Goal: Task Accomplishment & Management: Complete application form

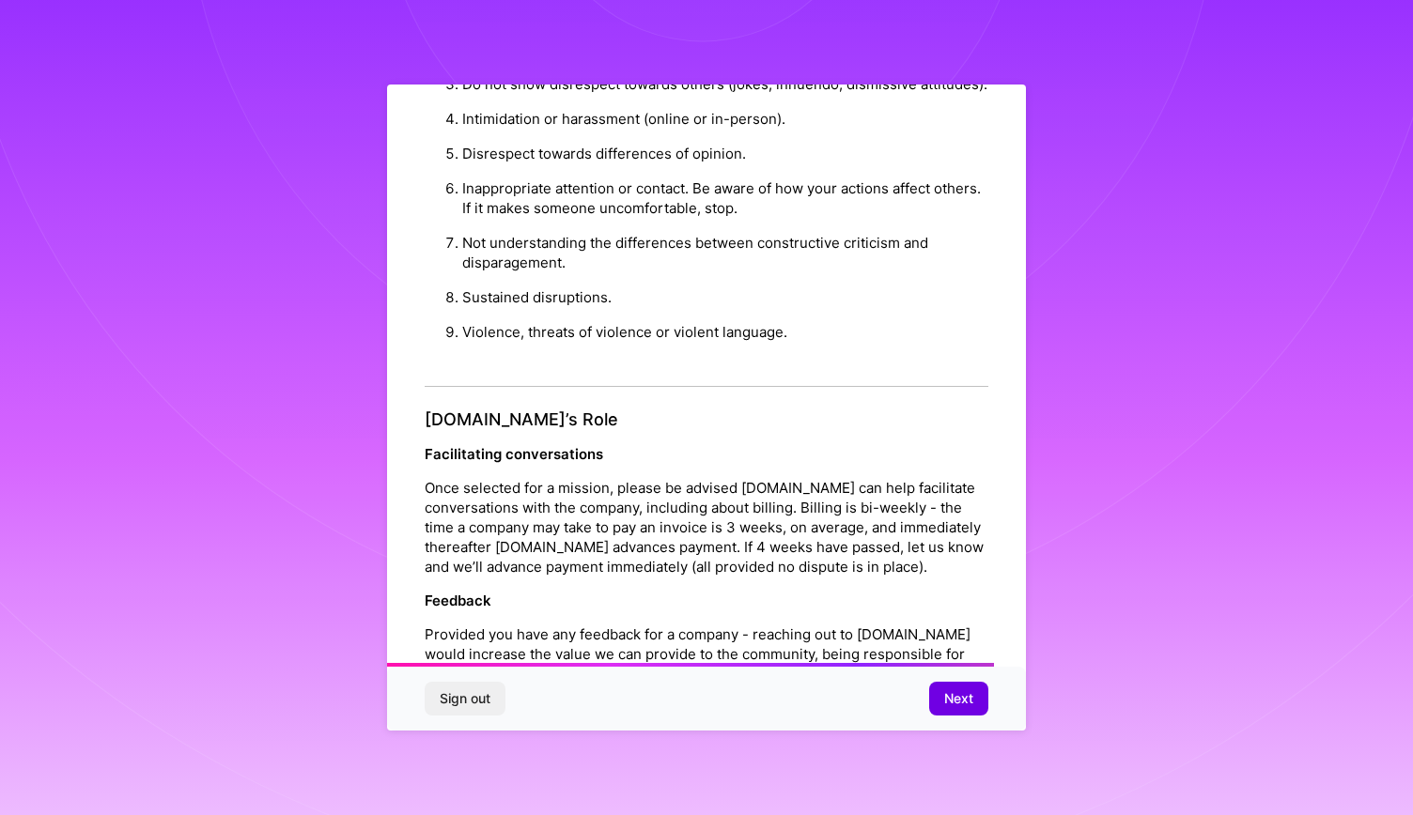
scroll to position [2016, 0]
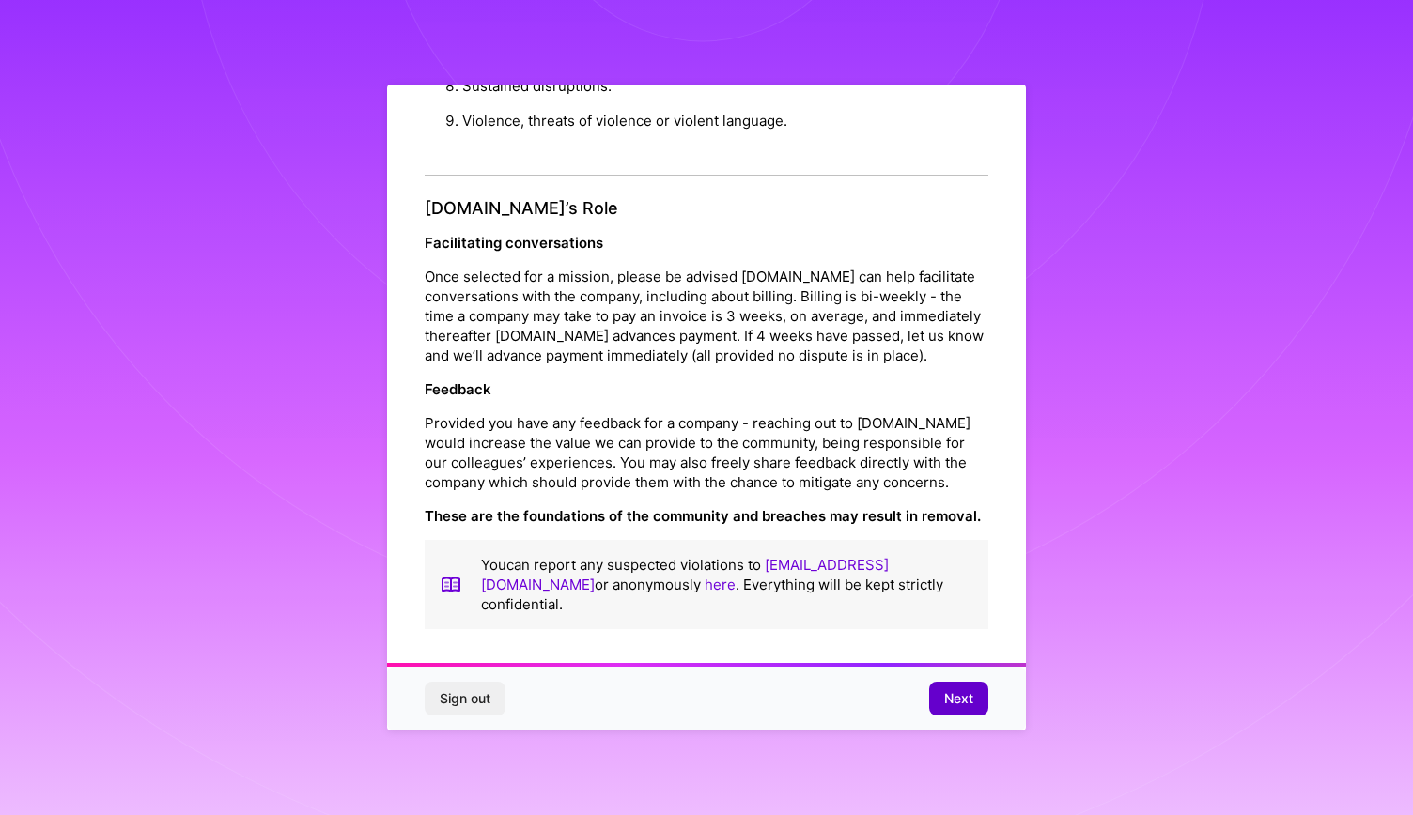
click at [946, 683] on button "Next" at bounding box center [958, 699] width 59 height 34
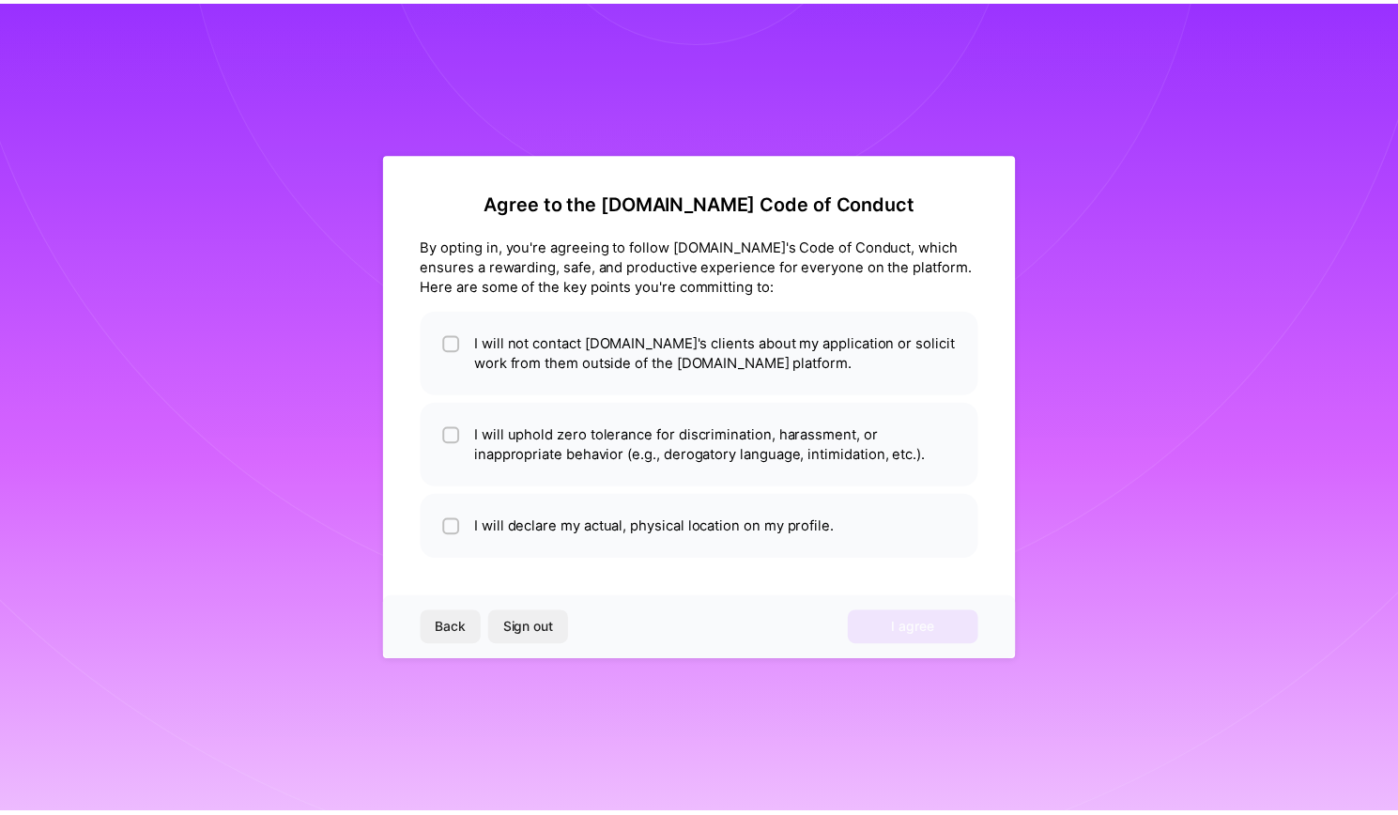
scroll to position [0, 0]
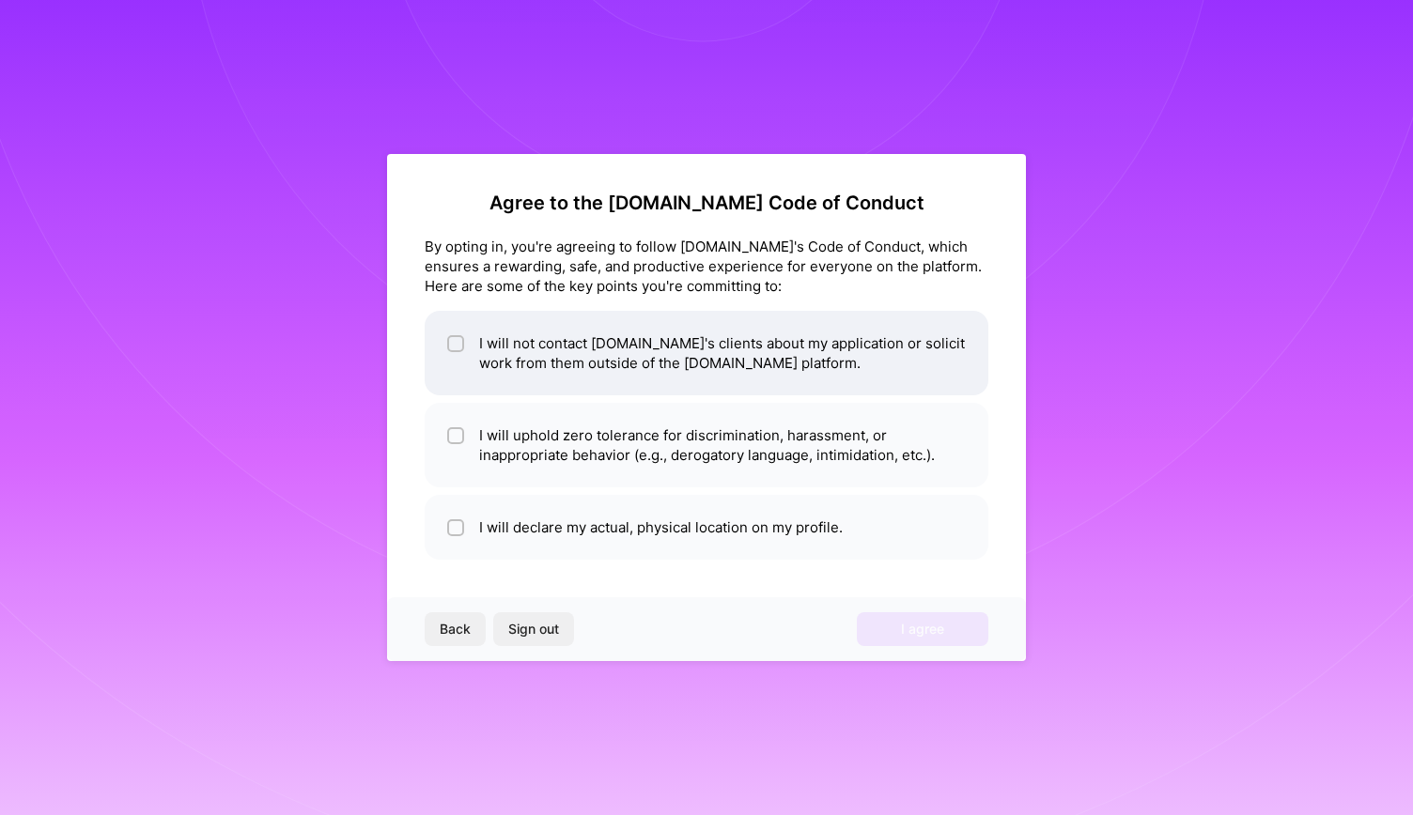
click at [480, 364] on li "I will not contact [DOMAIN_NAME]'s clients about my application or solicit work…" at bounding box center [707, 353] width 564 height 85
checkbox input "true"
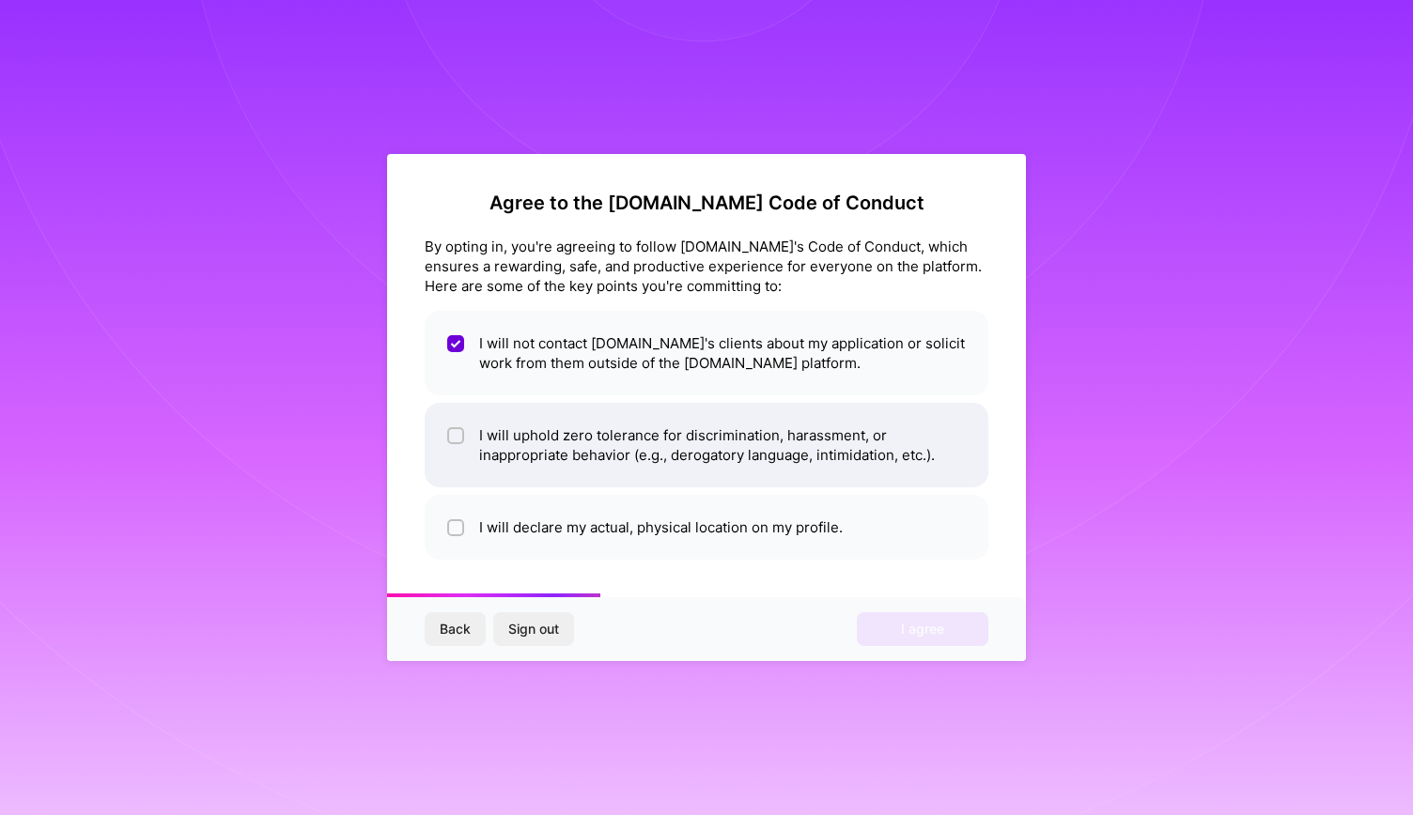
click at [471, 416] on li "I will uphold zero tolerance for discrimination, harassment, or inappropriate b…" at bounding box center [707, 445] width 564 height 85
checkbox input "true"
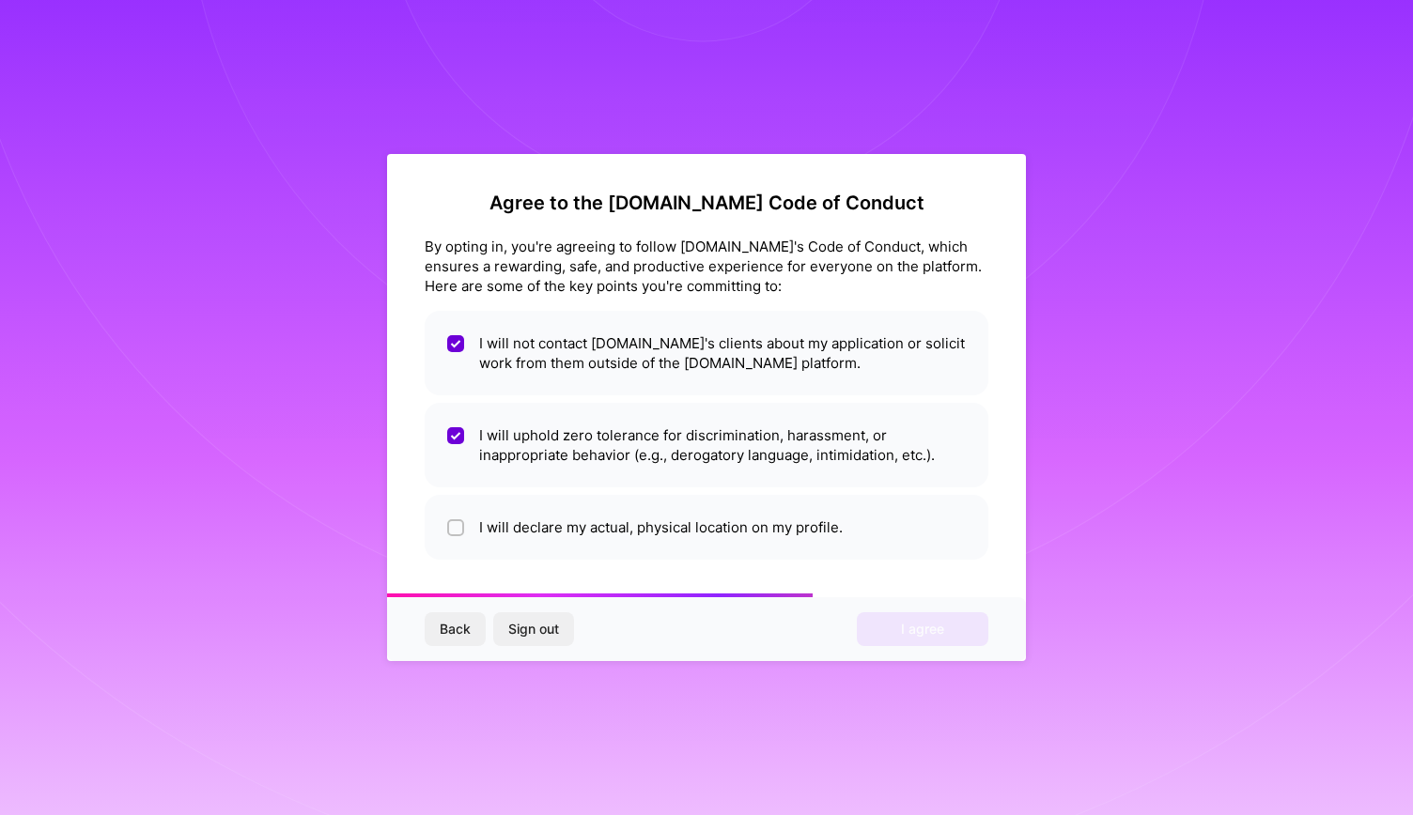
click at [494, 493] on ul "I will not contact [DOMAIN_NAME]'s clients about my application or solicit work…" at bounding box center [707, 435] width 564 height 249
click at [498, 516] on li "I will declare my actual, physical location on my profile." at bounding box center [707, 527] width 564 height 65
checkbox input "true"
click at [929, 634] on span "I agree" at bounding box center [922, 629] width 43 height 19
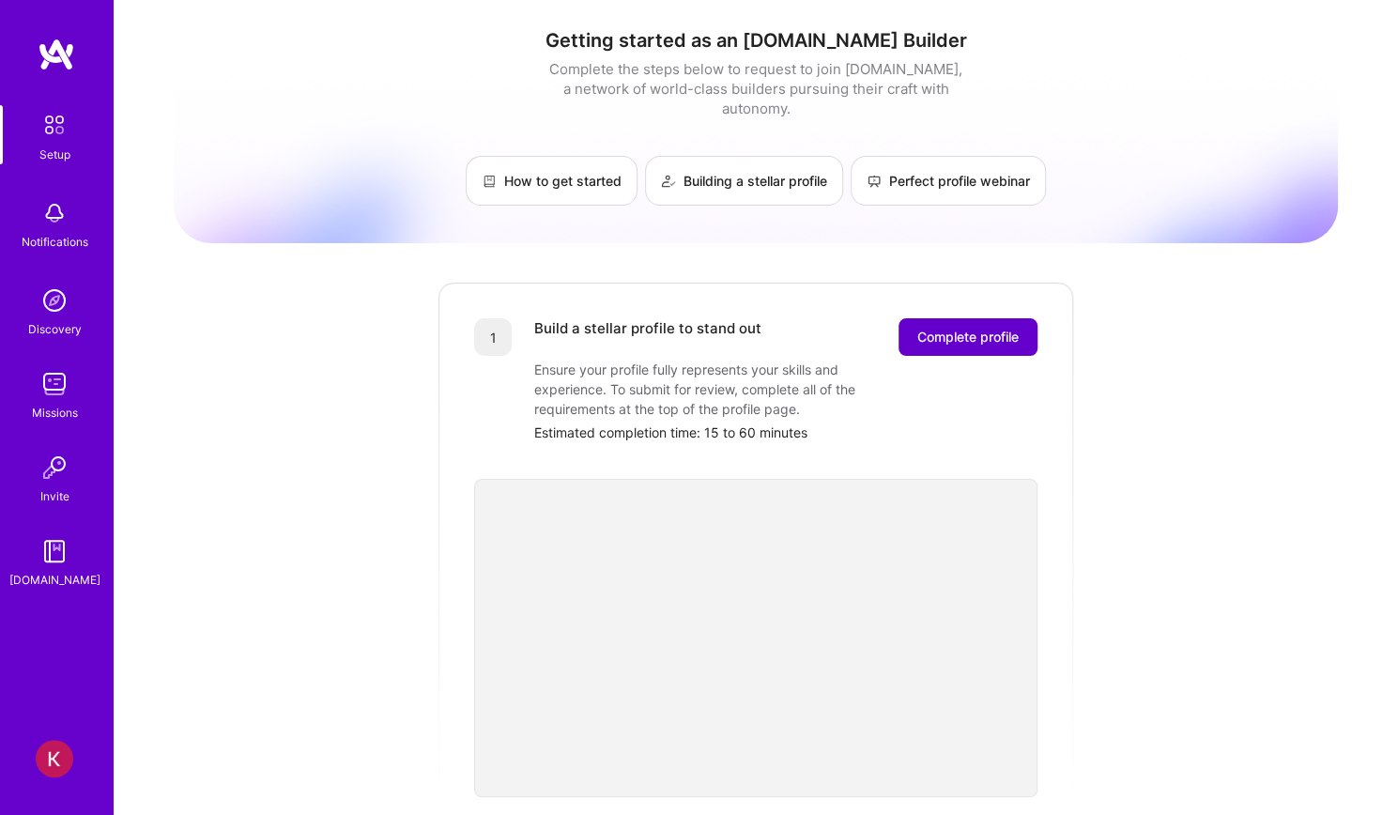
click at [956, 328] on span "Complete profile" at bounding box center [968, 337] width 101 height 19
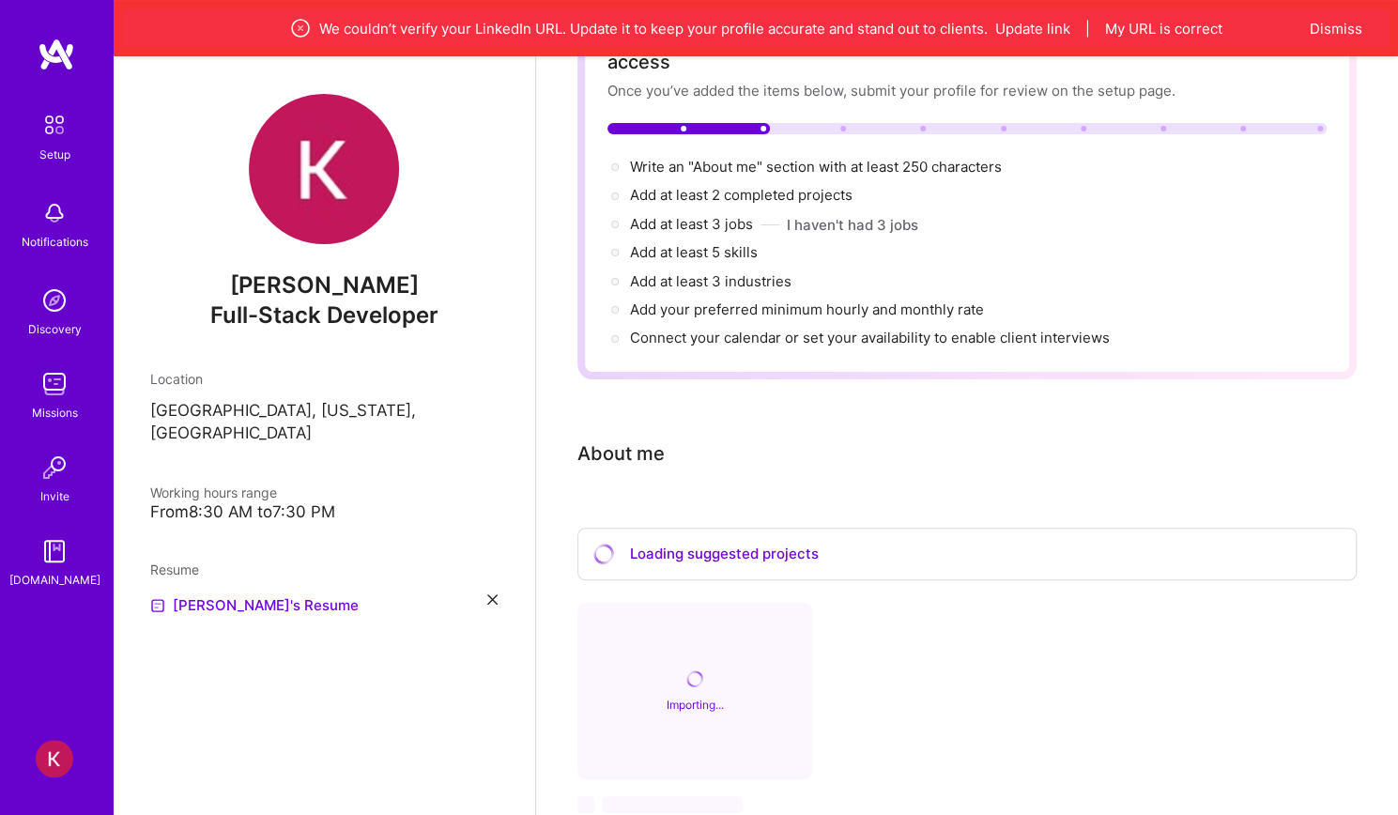
scroll to position [17, 0]
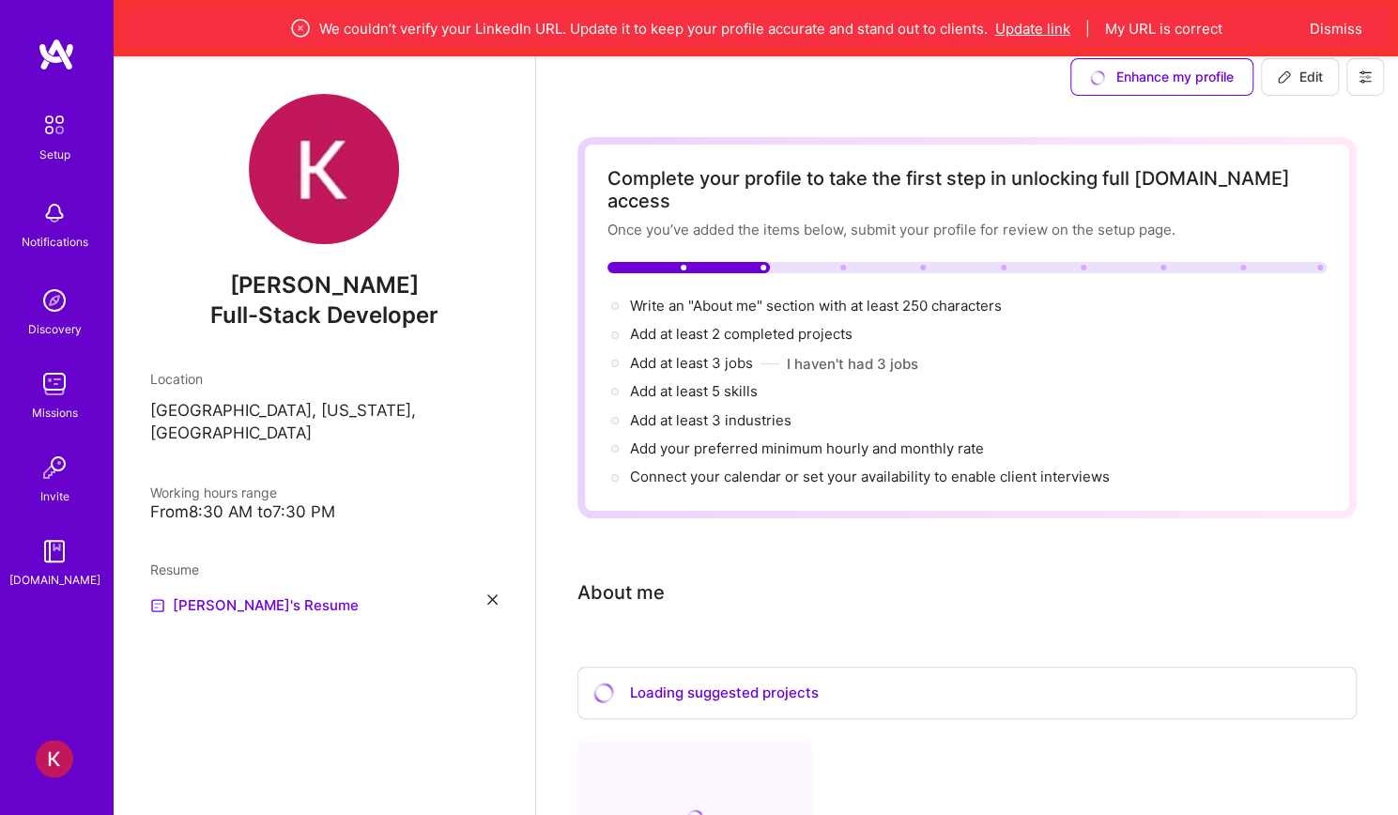
click at [1051, 27] on button "Update link" at bounding box center [1033, 29] width 75 height 20
select select "US"
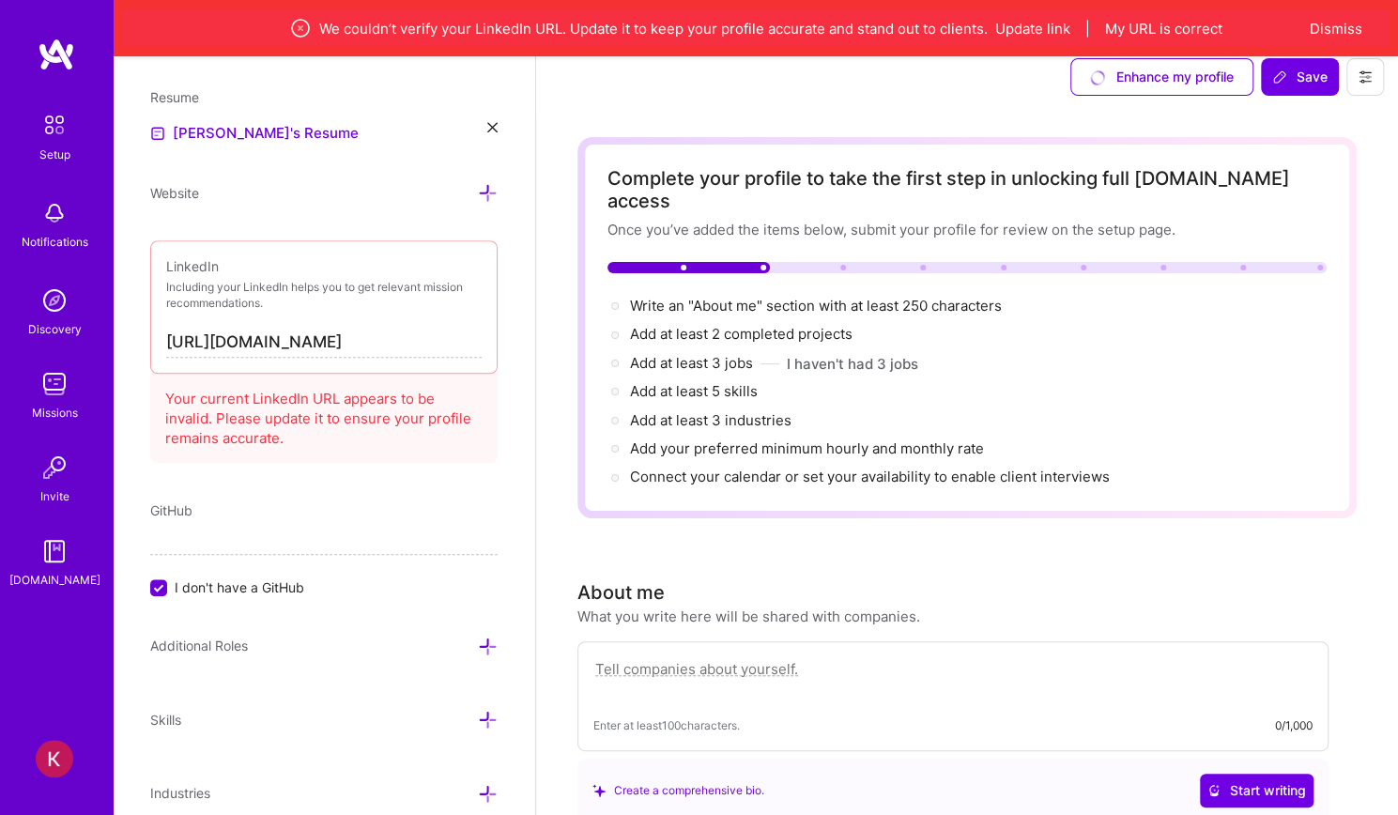
scroll to position [826, 0]
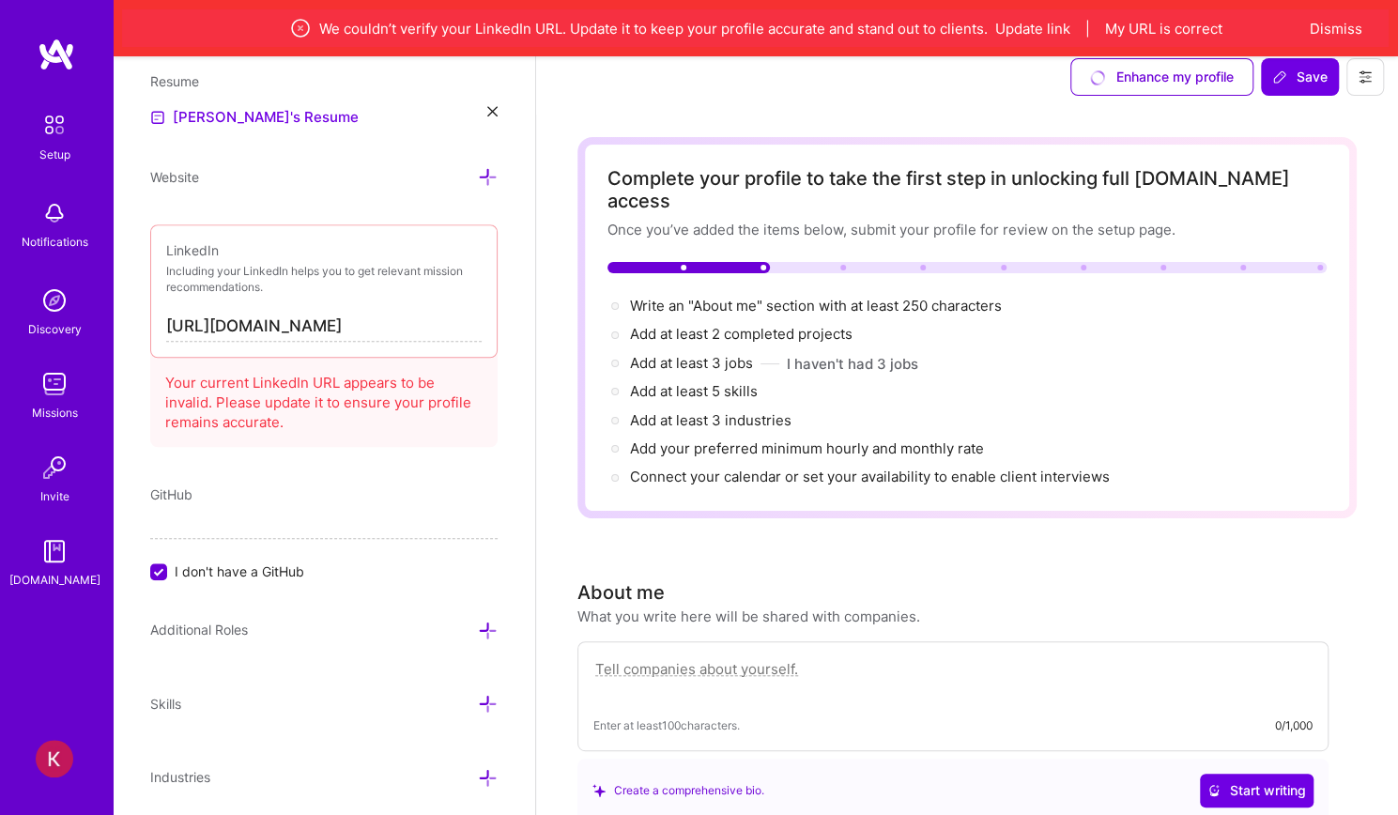
click at [303, 317] on input "[URL][DOMAIN_NAME]" at bounding box center [324, 327] width 316 height 30
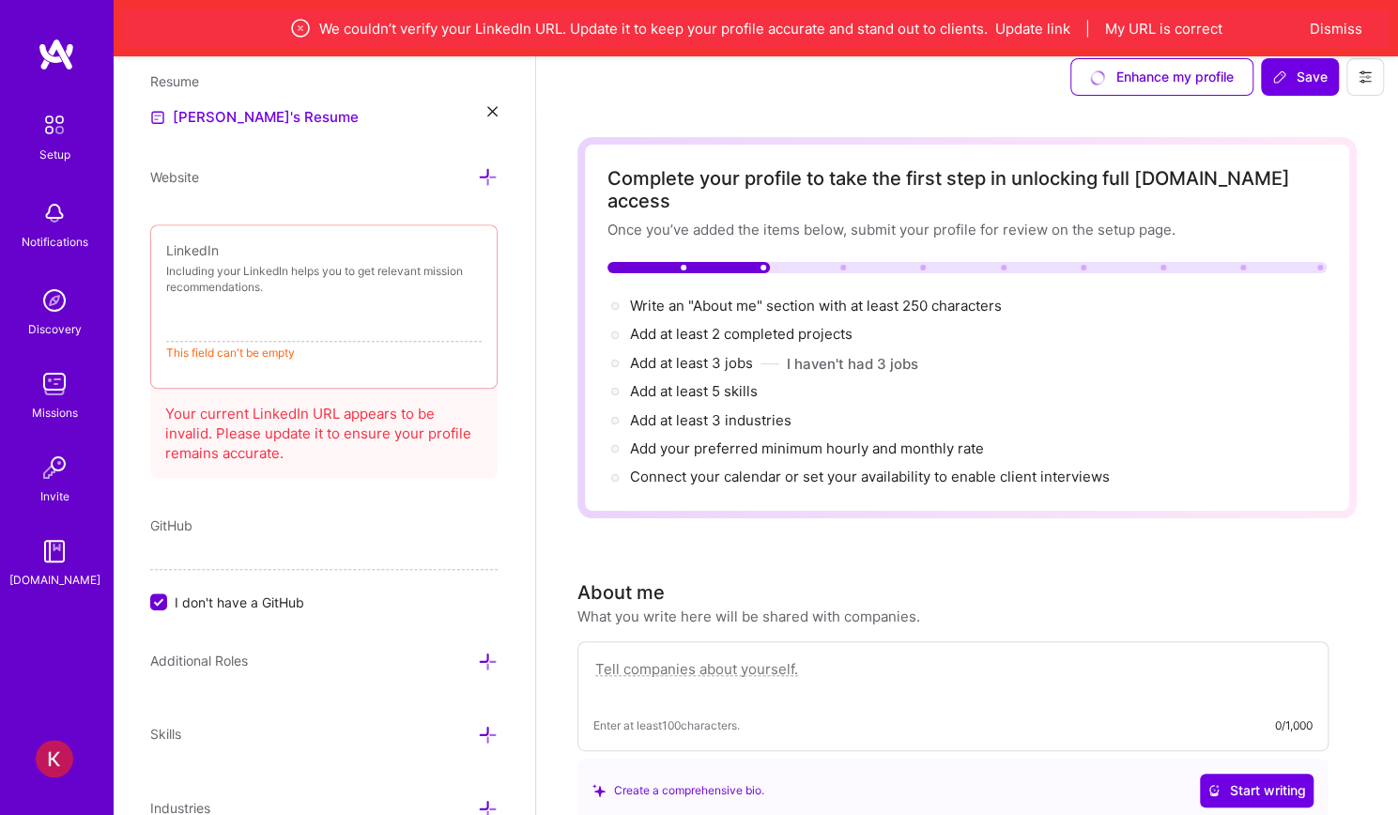
paste input "[DOMAIN_NAME][URL]"
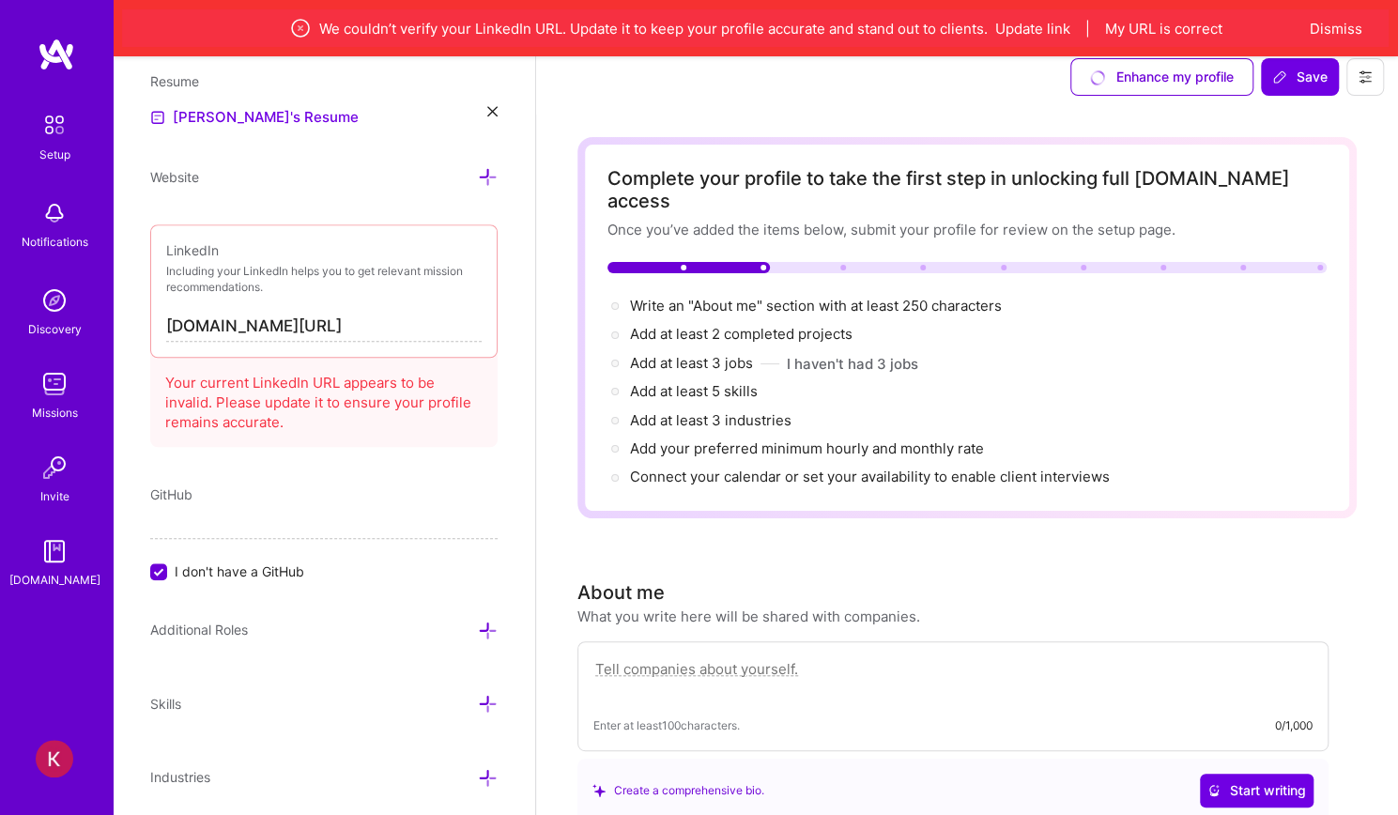
type input "[URL][DOMAIN_NAME]"
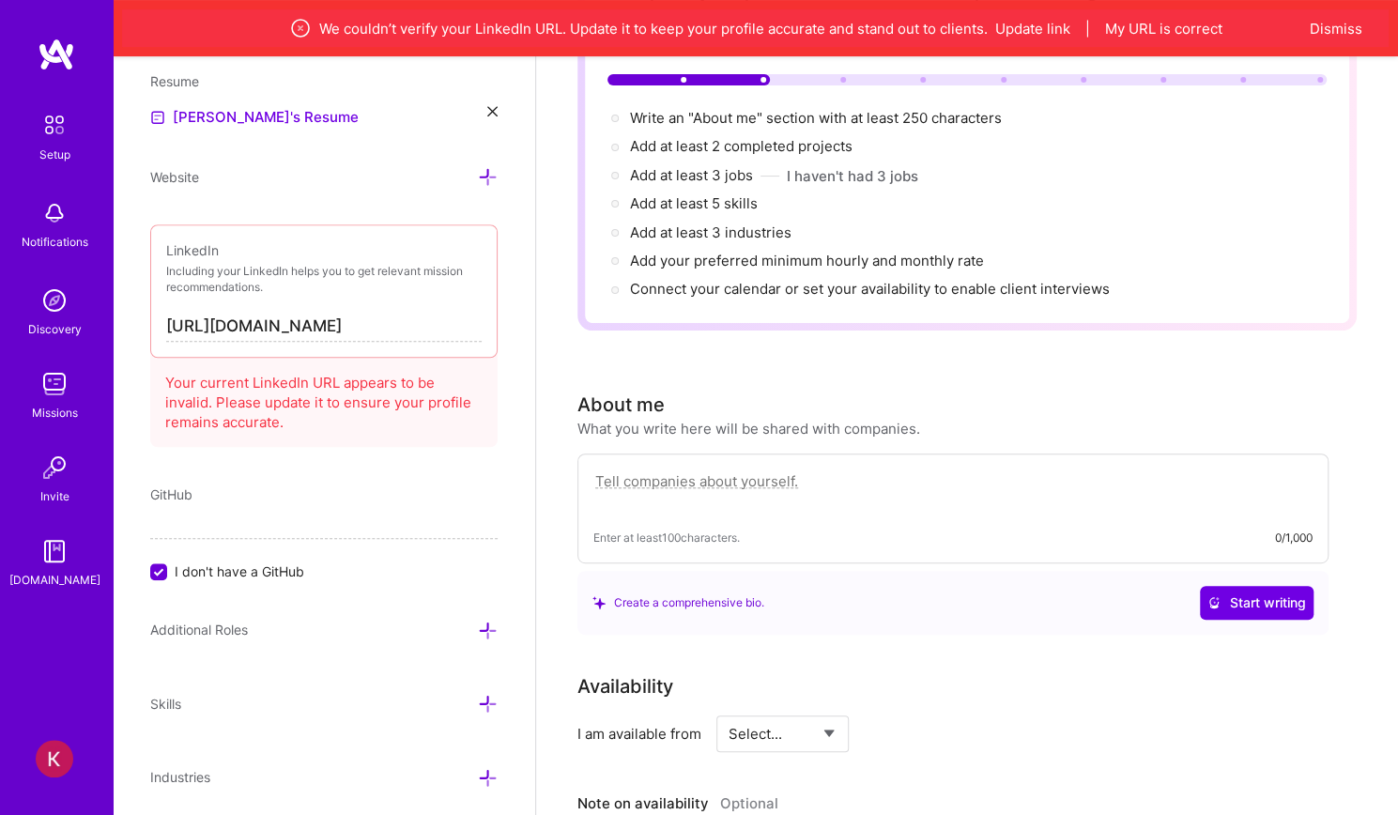
scroll to position [0, 0]
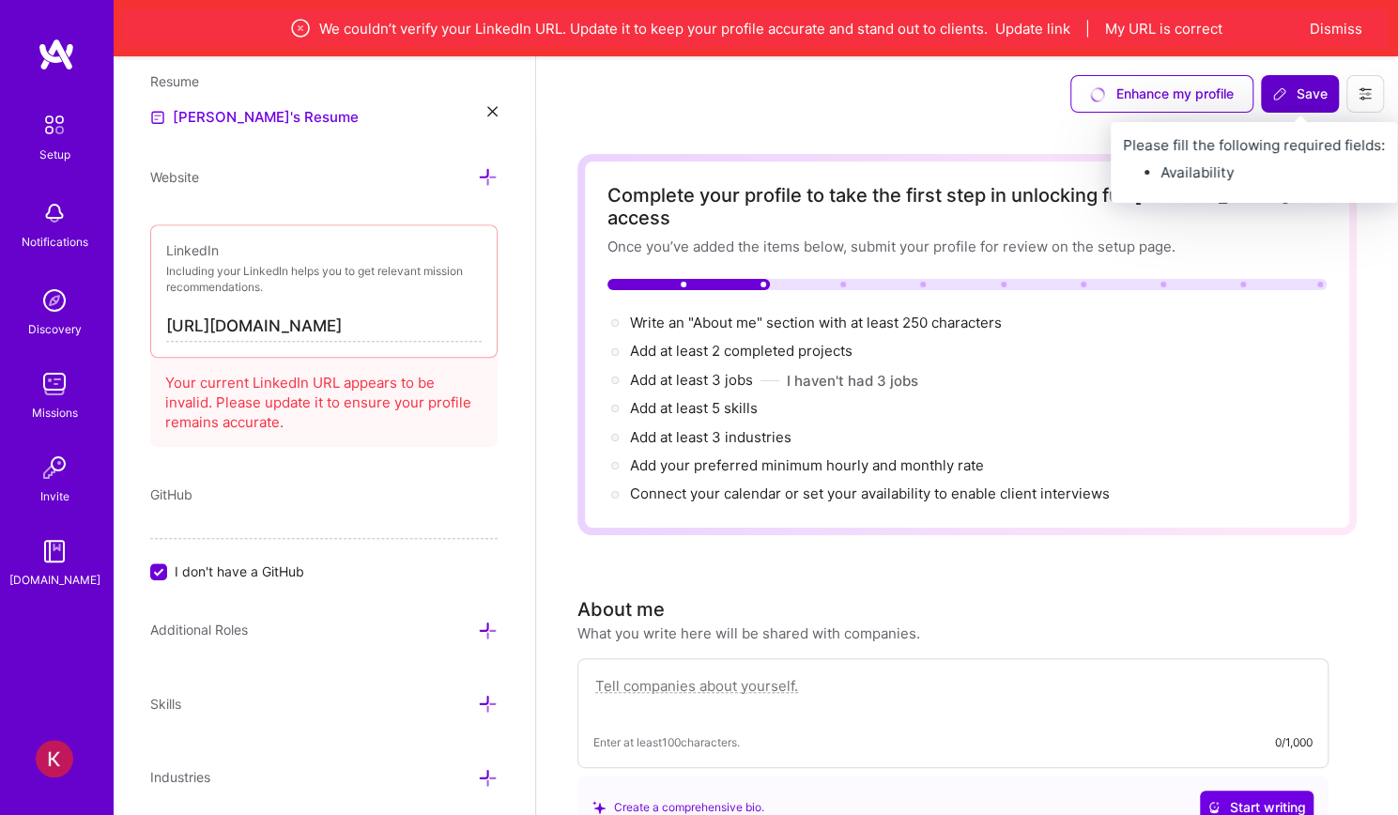
click at [1301, 94] on span "Save" at bounding box center [1300, 94] width 55 height 19
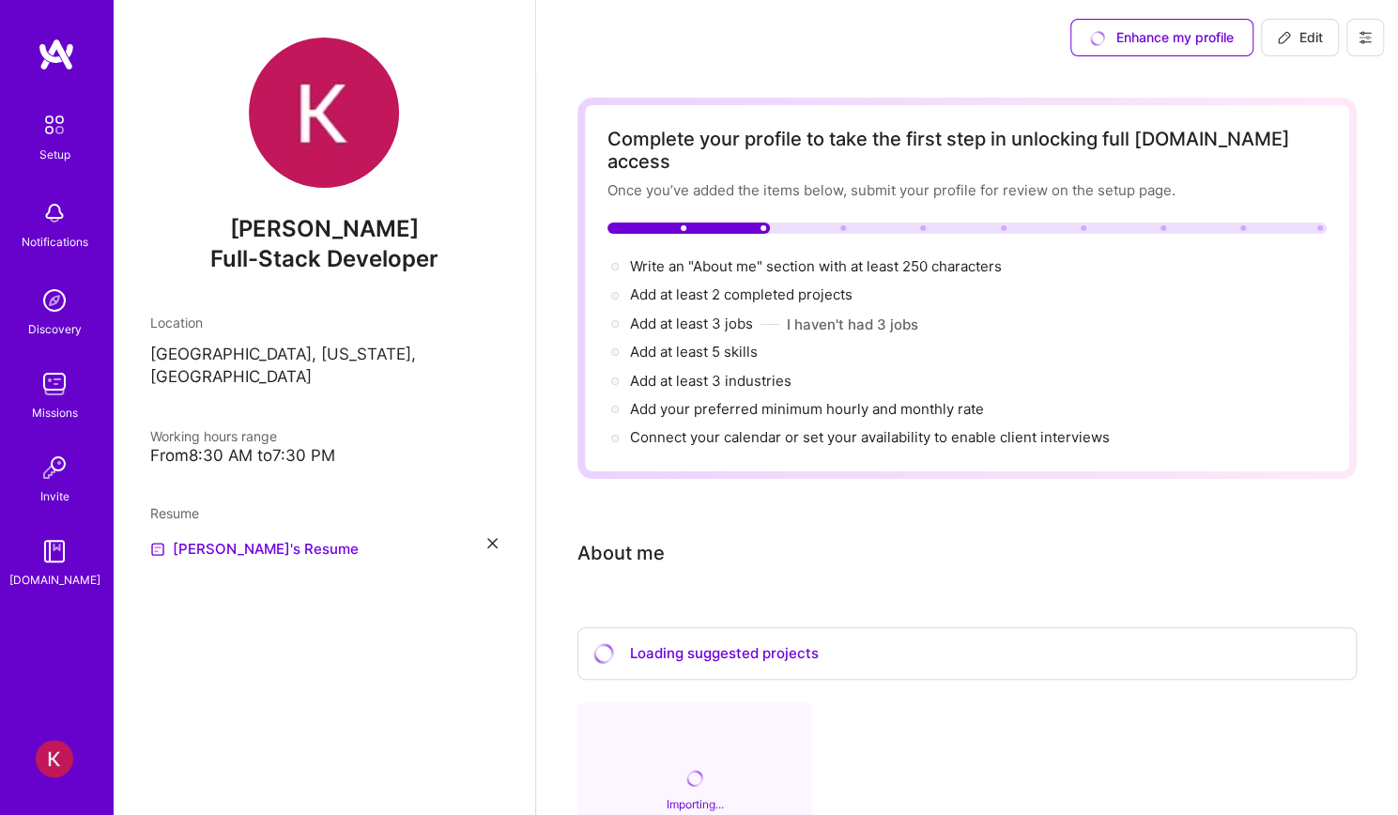
click at [55, 303] on img at bounding box center [55, 301] width 38 height 38
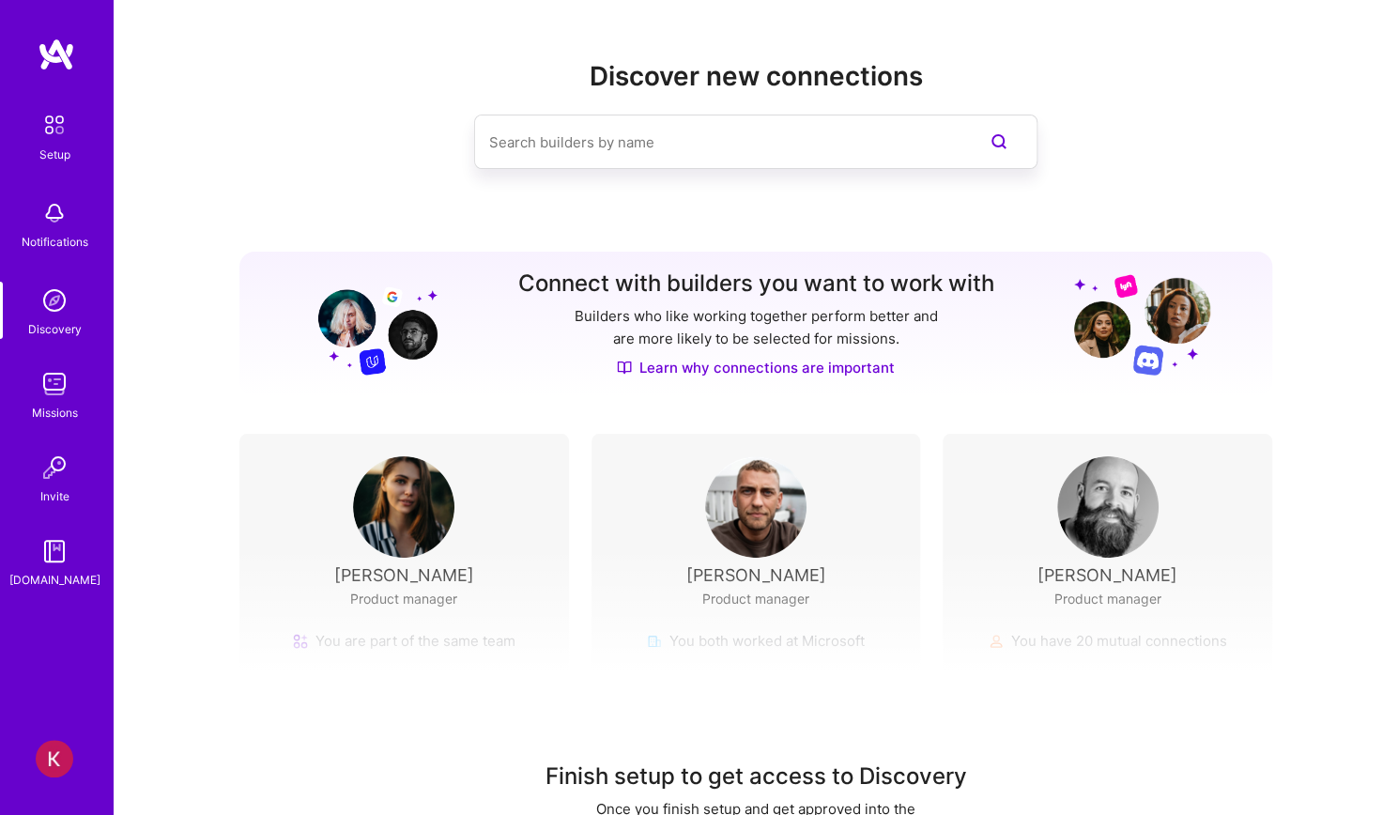
click at [62, 226] on img at bounding box center [55, 213] width 38 height 38
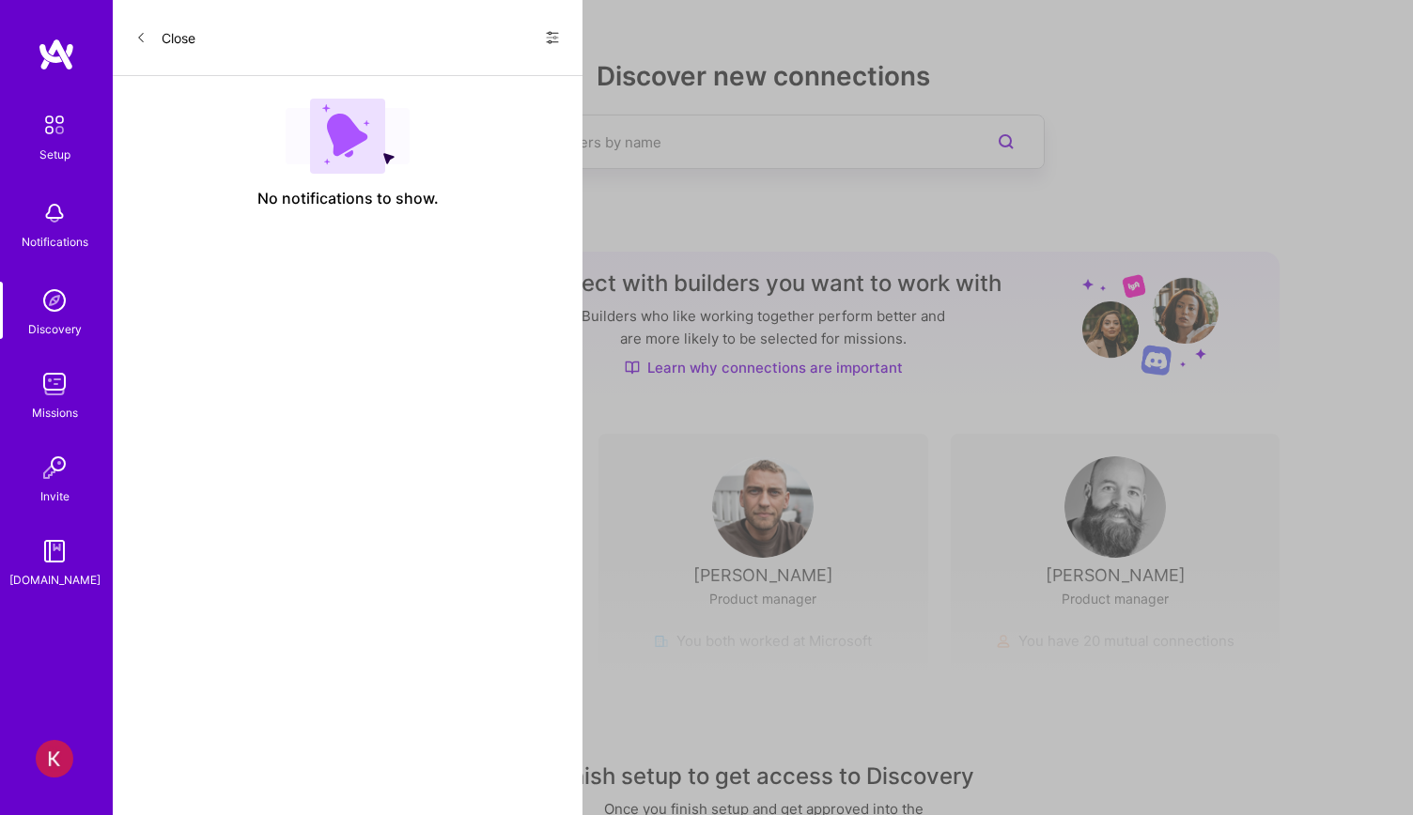
click at [77, 141] on link "Setup" at bounding box center [54, 134] width 116 height 59
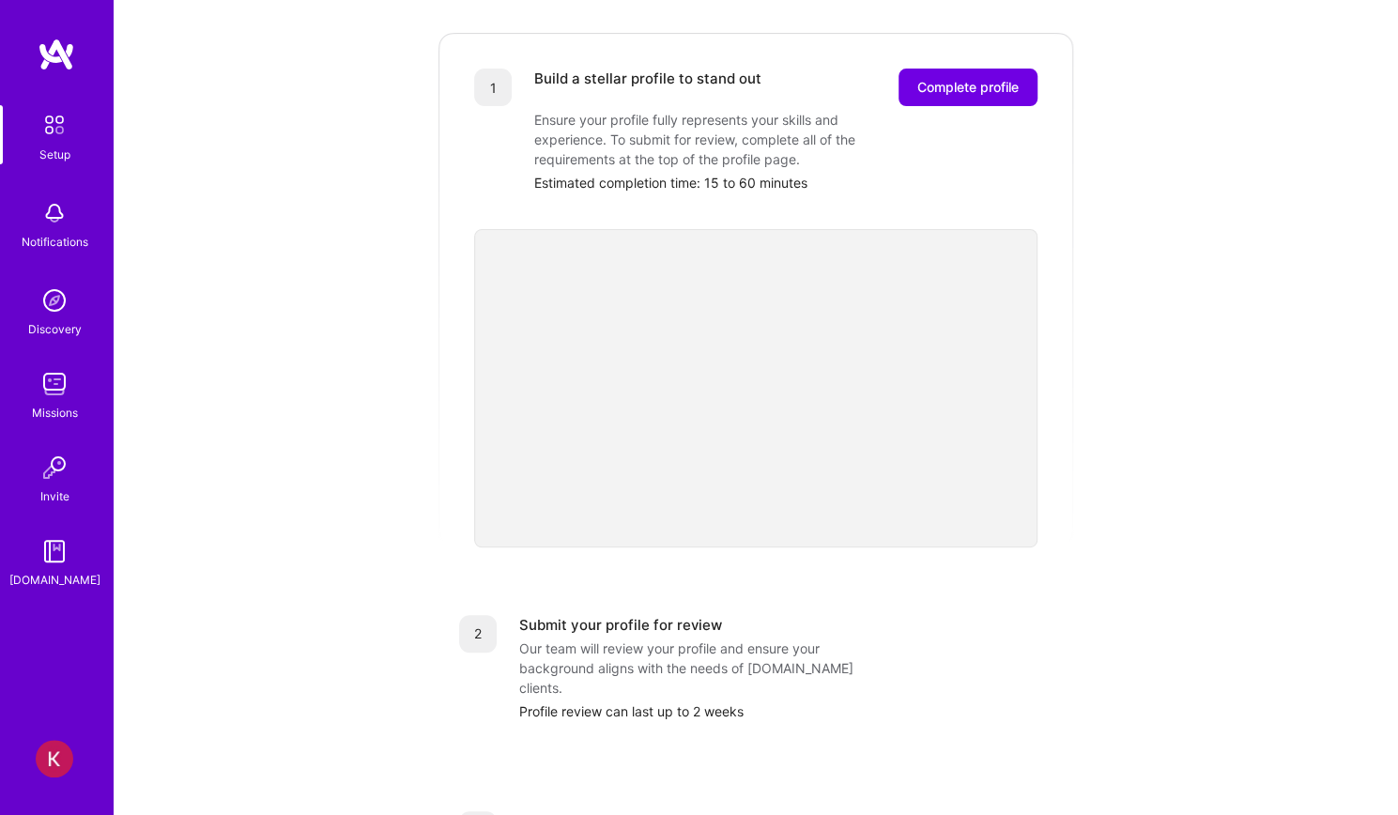
scroll to position [47, 0]
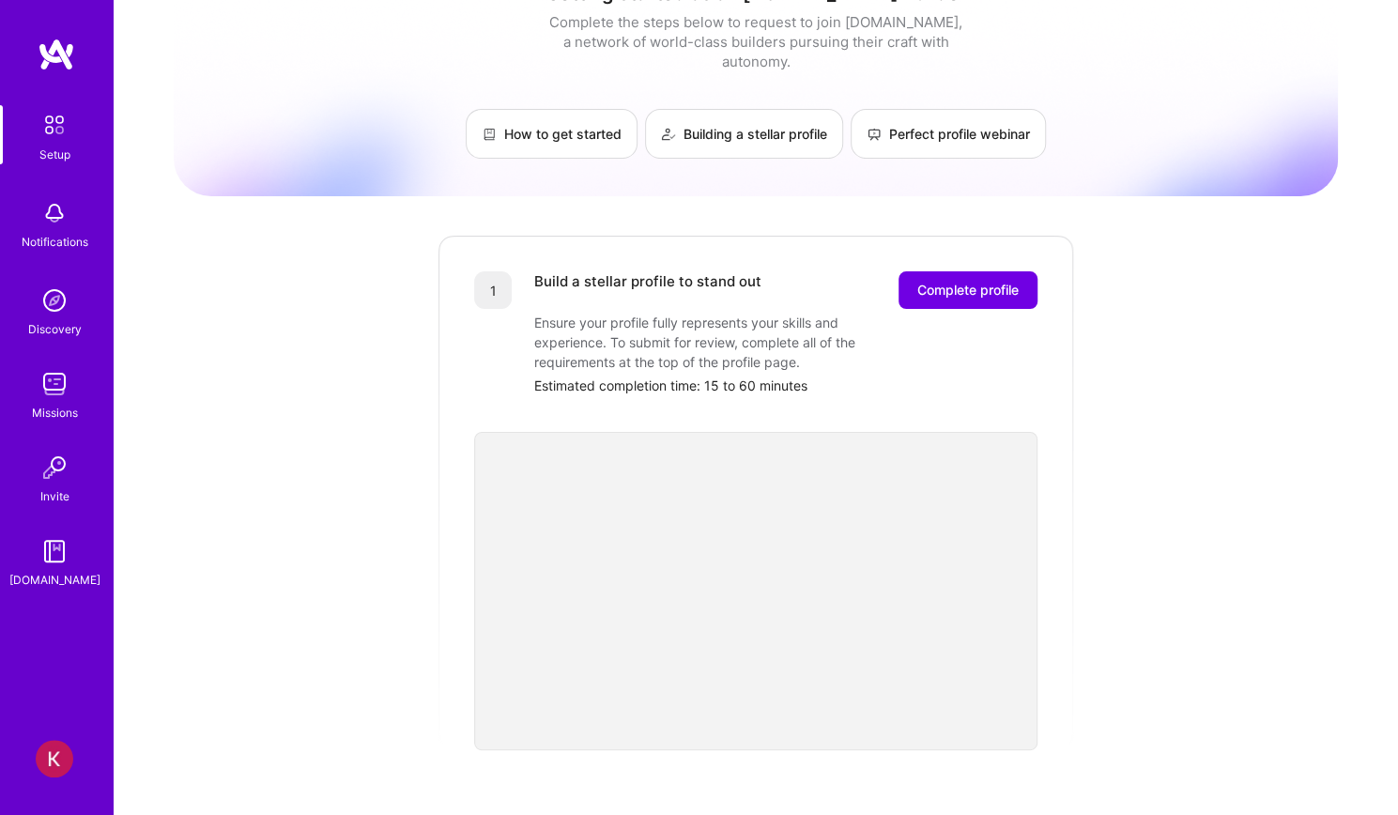
click at [1145, 187] on div "Getting started as an [DOMAIN_NAME] Builder Complete the steps below to request…" at bounding box center [756, 686] width 1165 height 1439
click at [950, 281] on span "Complete profile" at bounding box center [968, 290] width 101 height 19
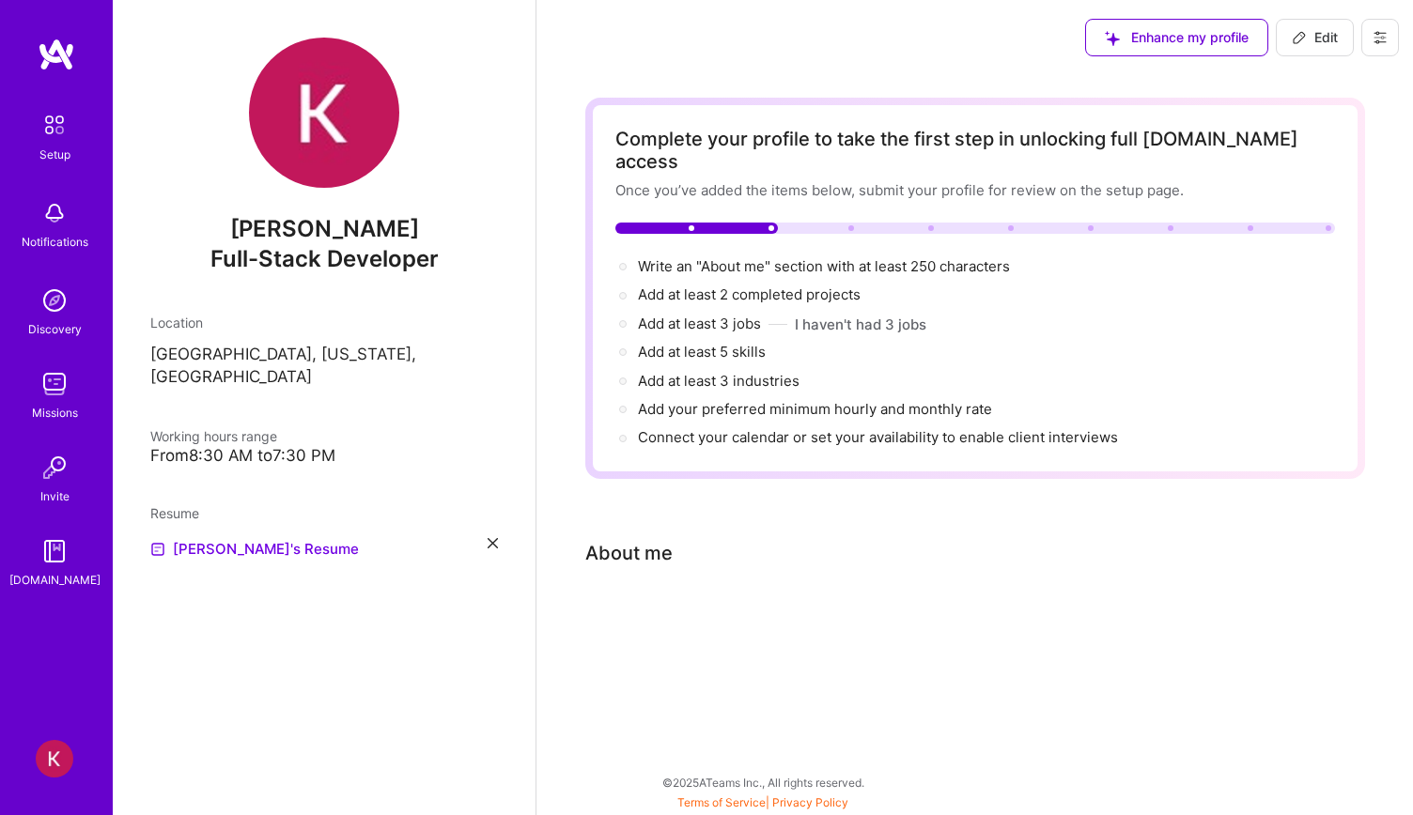
drag, startPoint x: 1141, startPoint y: 410, endPoint x: 620, endPoint y: 230, distance: 551.6
click at [620, 230] on div "Complete your profile to take the first step in unlocking full [DOMAIN_NAME] ac…" at bounding box center [974, 288] width 719 height 321
copy div "Write an "About me" section with at least 250 characters → Add at least 2 compl…"
click at [946, 566] on div "Complete your profile to take the first step in unlocking full [DOMAIN_NAME] ac…" at bounding box center [975, 381] width 780 height 567
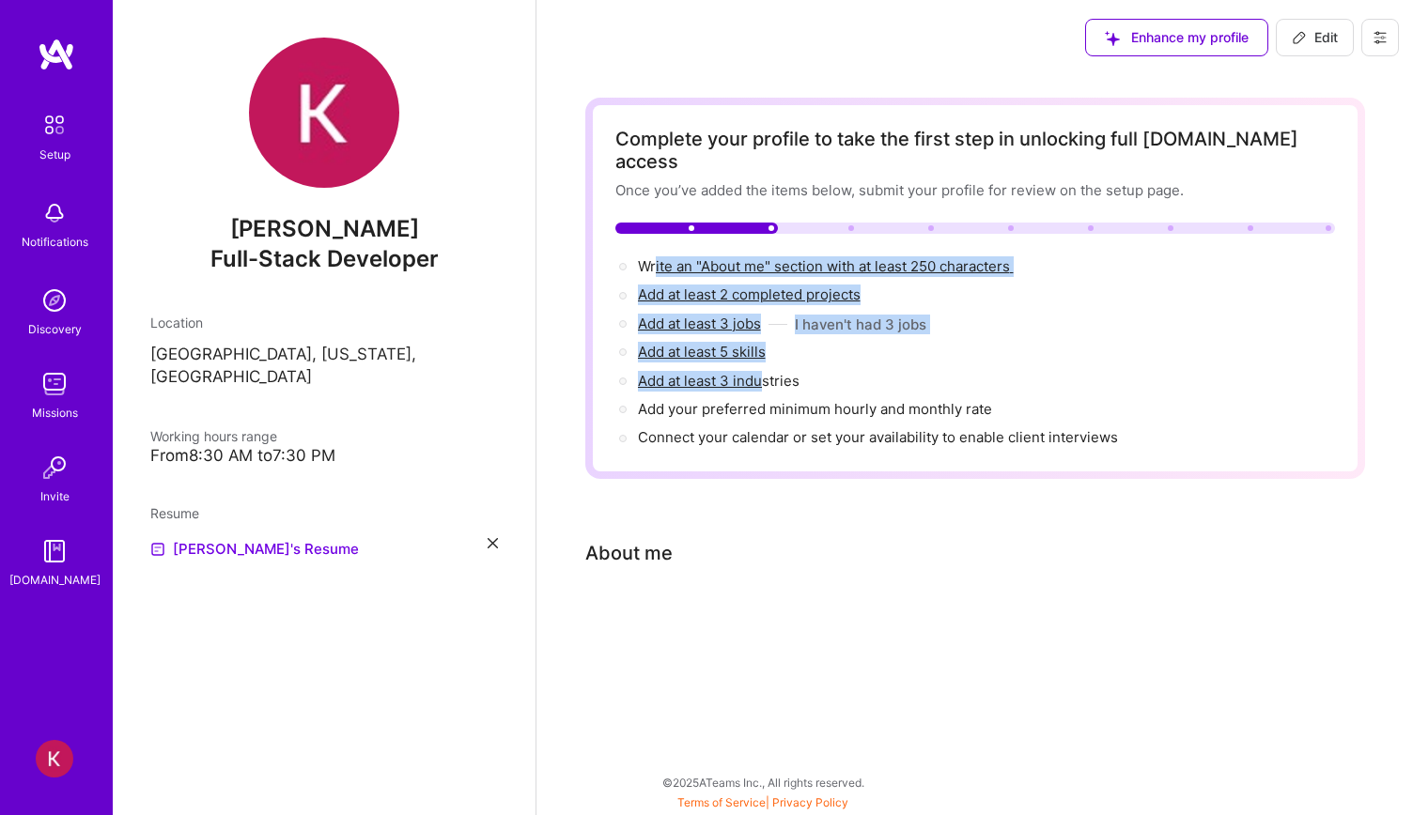
drag, startPoint x: 725, startPoint y: 317, endPoint x: 652, endPoint y: 256, distance: 95.4
click at [653, 256] on div "Write an "About me" section with at least 250 characters → Add at least 2 compl…" at bounding box center [974, 352] width 719 height 193
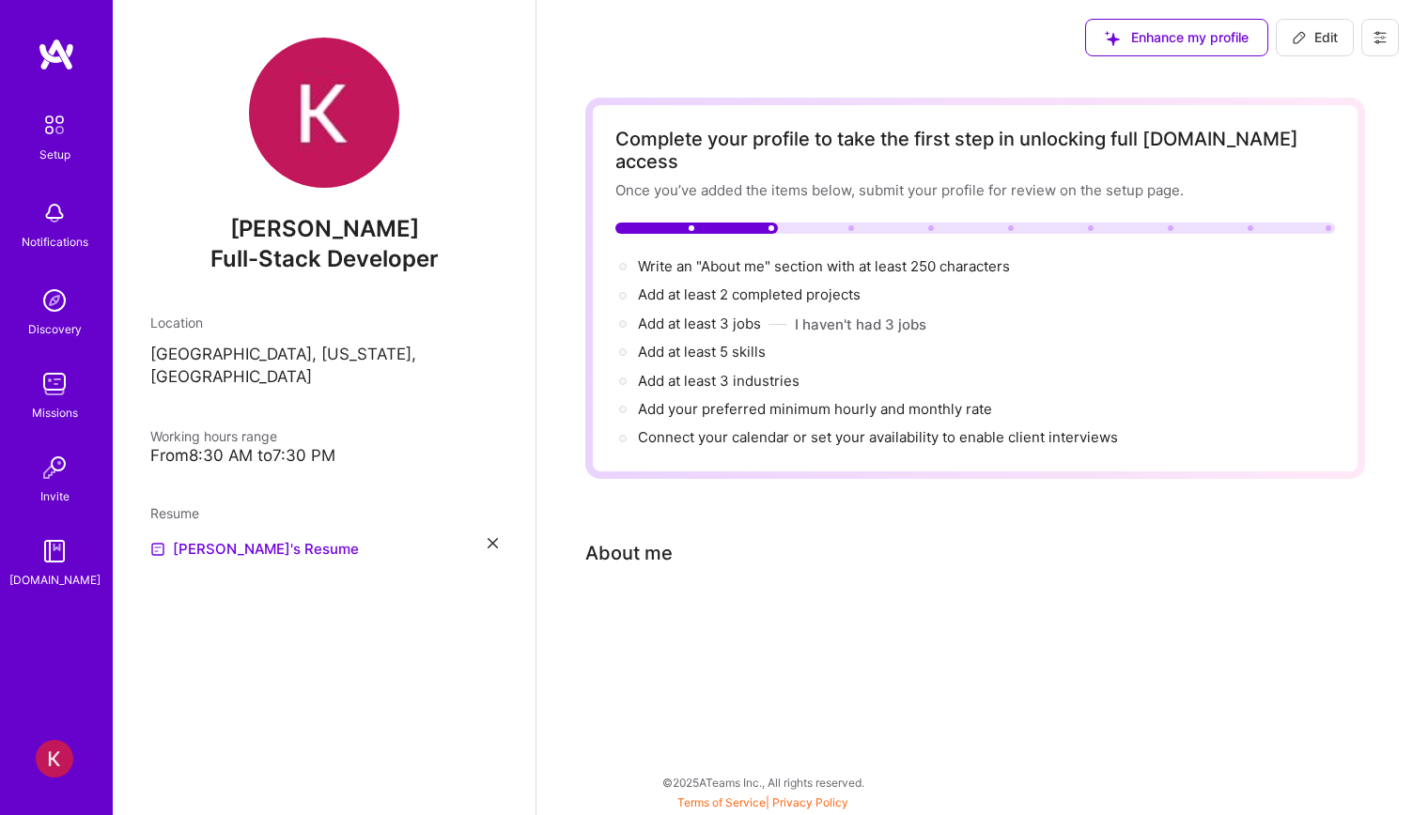
click at [612, 230] on div "Complete your profile to take the first step in unlocking full [DOMAIN_NAME] ac…" at bounding box center [975, 288] width 780 height 381
copy div "Write an "About me" section with at least 250 characters → Add at least 2 compl…"
drag, startPoint x: 626, startPoint y: 228, endPoint x: 1008, endPoint y: 385, distance: 413.2
click at [1008, 385] on div "Complete your profile to take the first step in unlocking full [DOMAIN_NAME] ac…" at bounding box center [974, 288] width 719 height 321
click at [622, 542] on div "About me" at bounding box center [628, 553] width 87 height 28
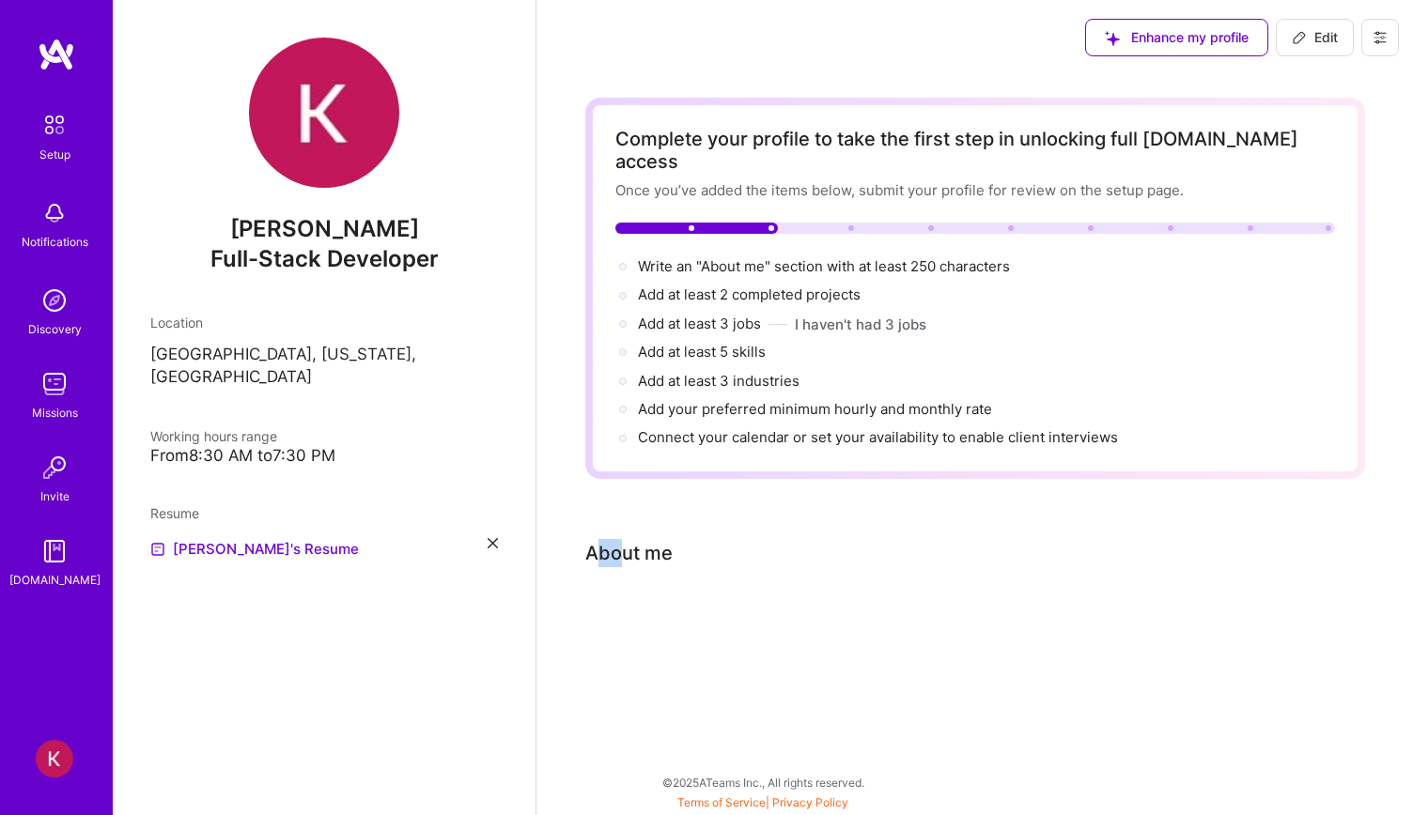
click at [622, 542] on div "About me" at bounding box center [628, 553] width 87 height 28
click at [674, 539] on div "About me" at bounding box center [960, 553] width 751 height 28
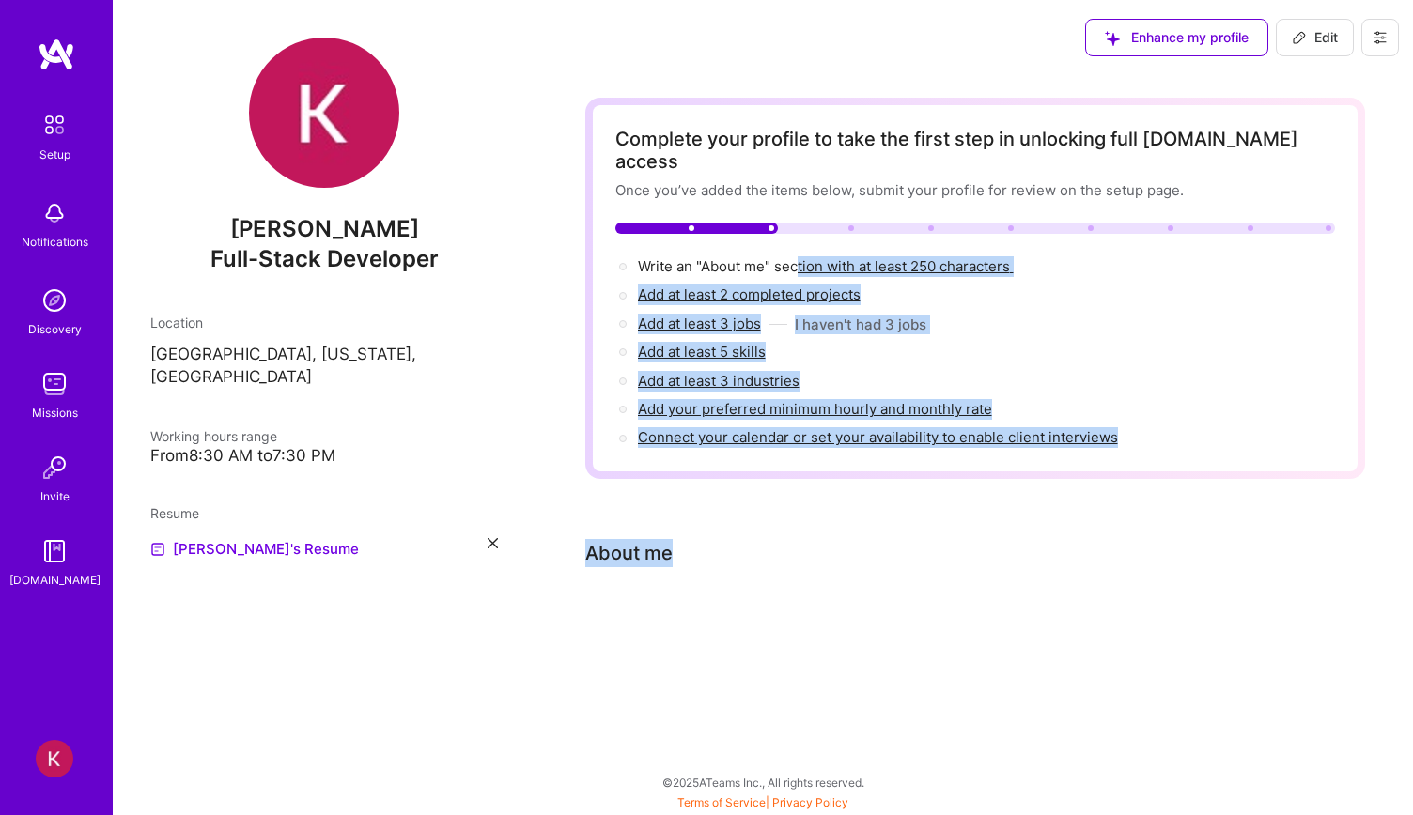
drag, startPoint x: 697, startPoint y: 531, endPoint x: 987, endPoint y: 87, distance: 529.9
click at [911, 125] on div "Complete your profile to take the first step in unlocking full [DOMAIN_NAME] ac…" at bounding box center [975, 381] width 780 height 567
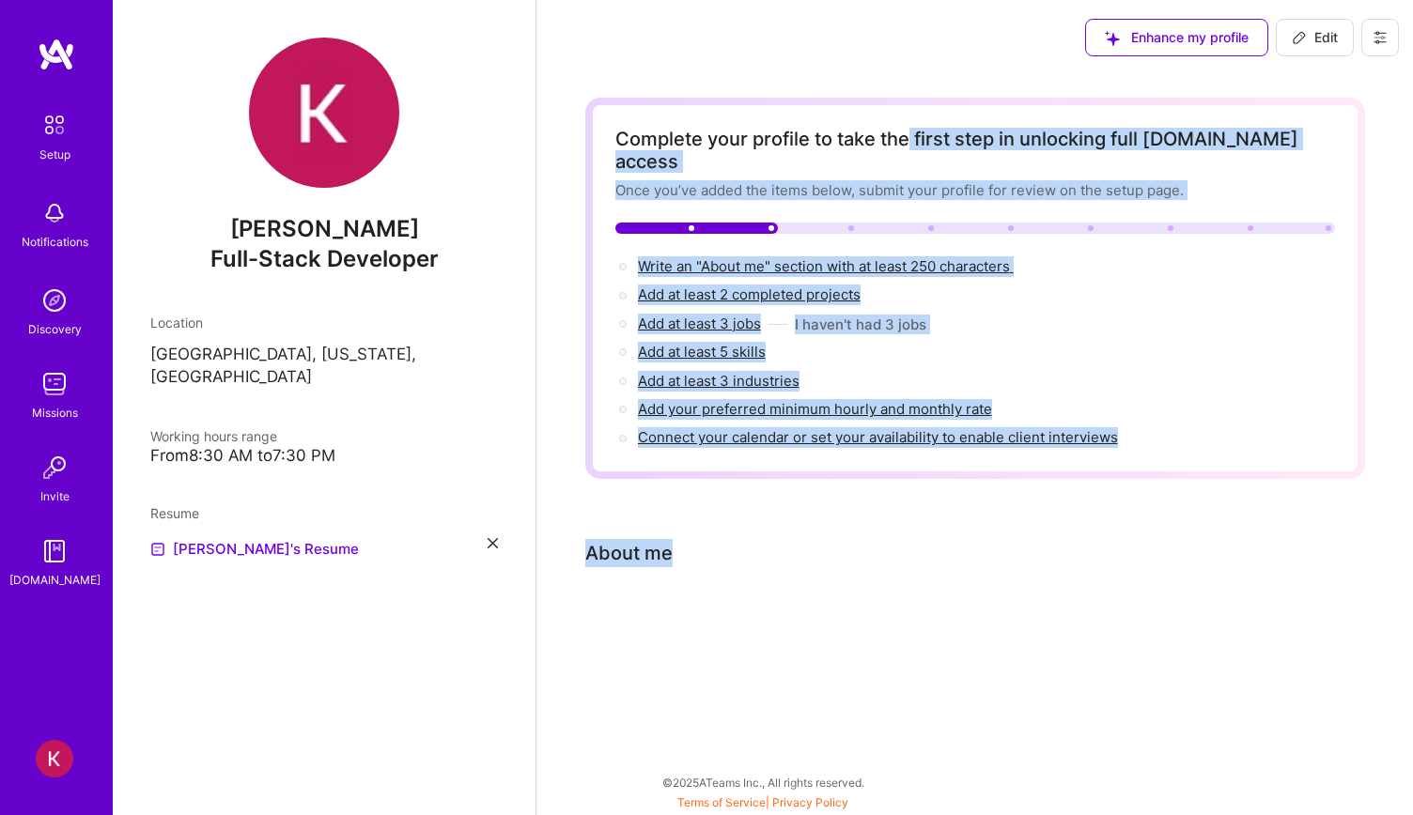
drag, startPoint x: 1125, startPoint y: 31, endPoint x: 1151, endPoint y: 25, distance: 26.9
click at [1143, 28] on span "Enhance my profile" at bounding box center [1177, 37] width 144 height 19
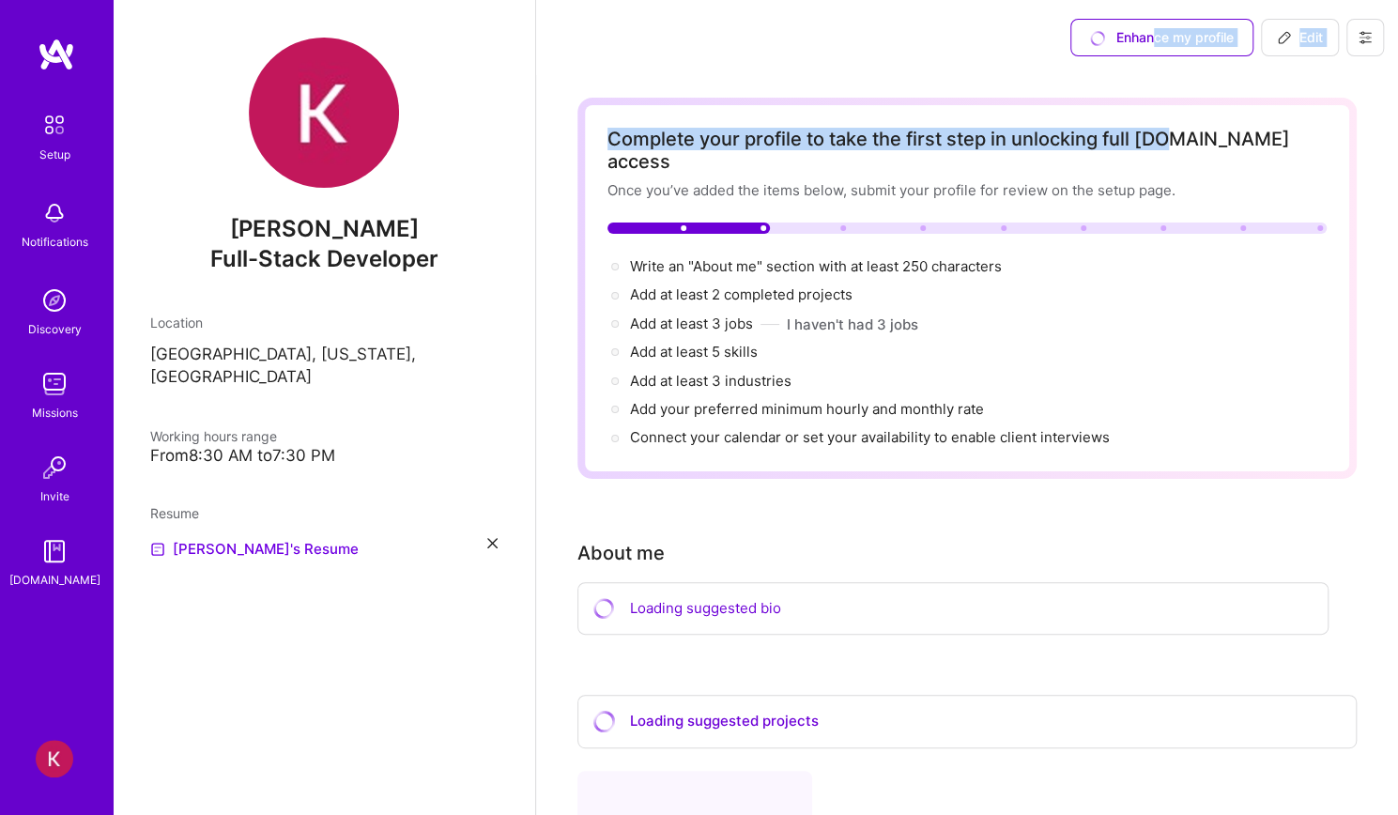
drag, startPoint x: 1151, startPoint y: 25, endPoint x: 1166, endPoint y: 123, distance: 98.8
click at [1166, 110] on div "Enhance my profile Edit Complete your profile to take the first step in unlocki…" at bounding box center [966, 574] width 863 height 1149
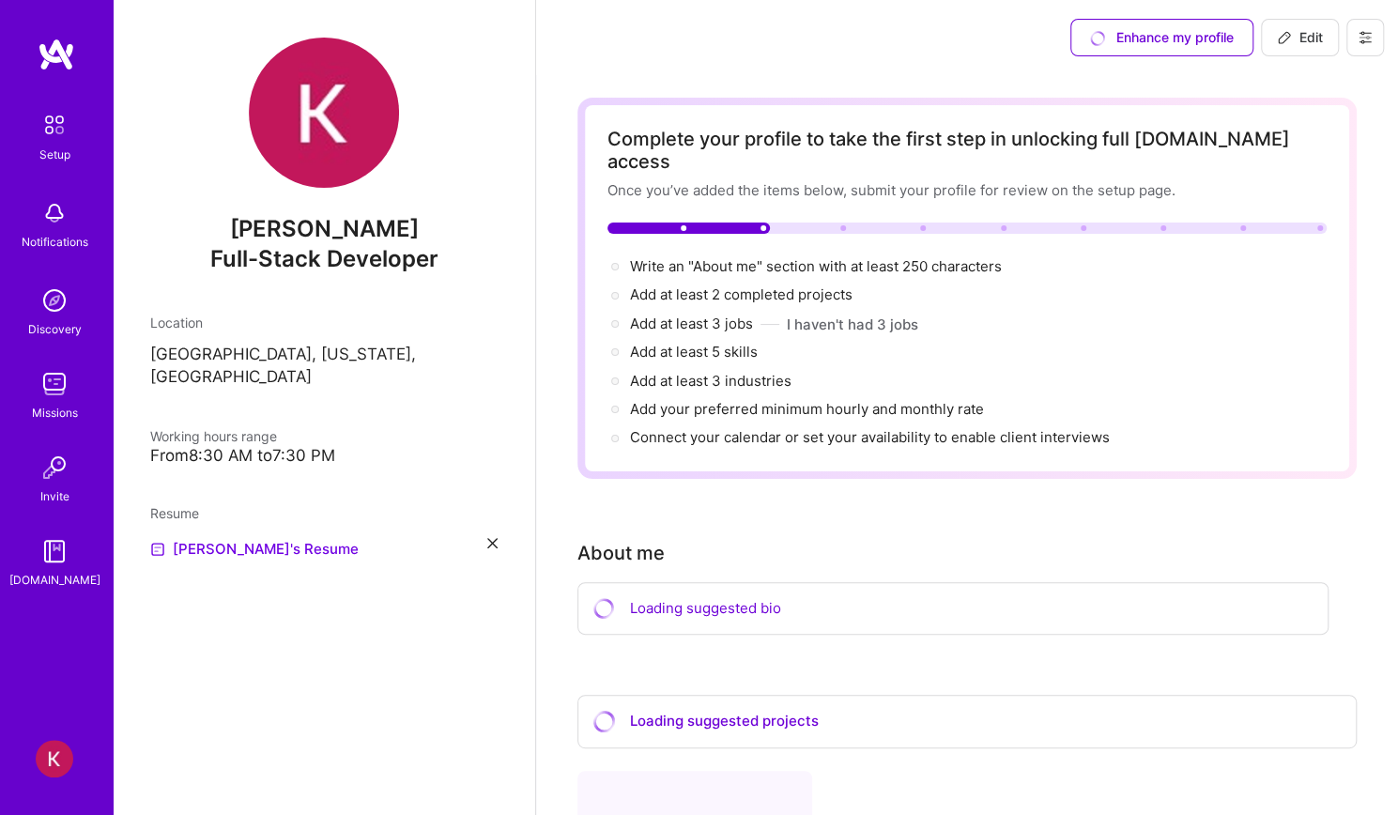
click at [1071, 584] on div "Loading suggested bio" at bounding box center [953, 609] width 751 height 54
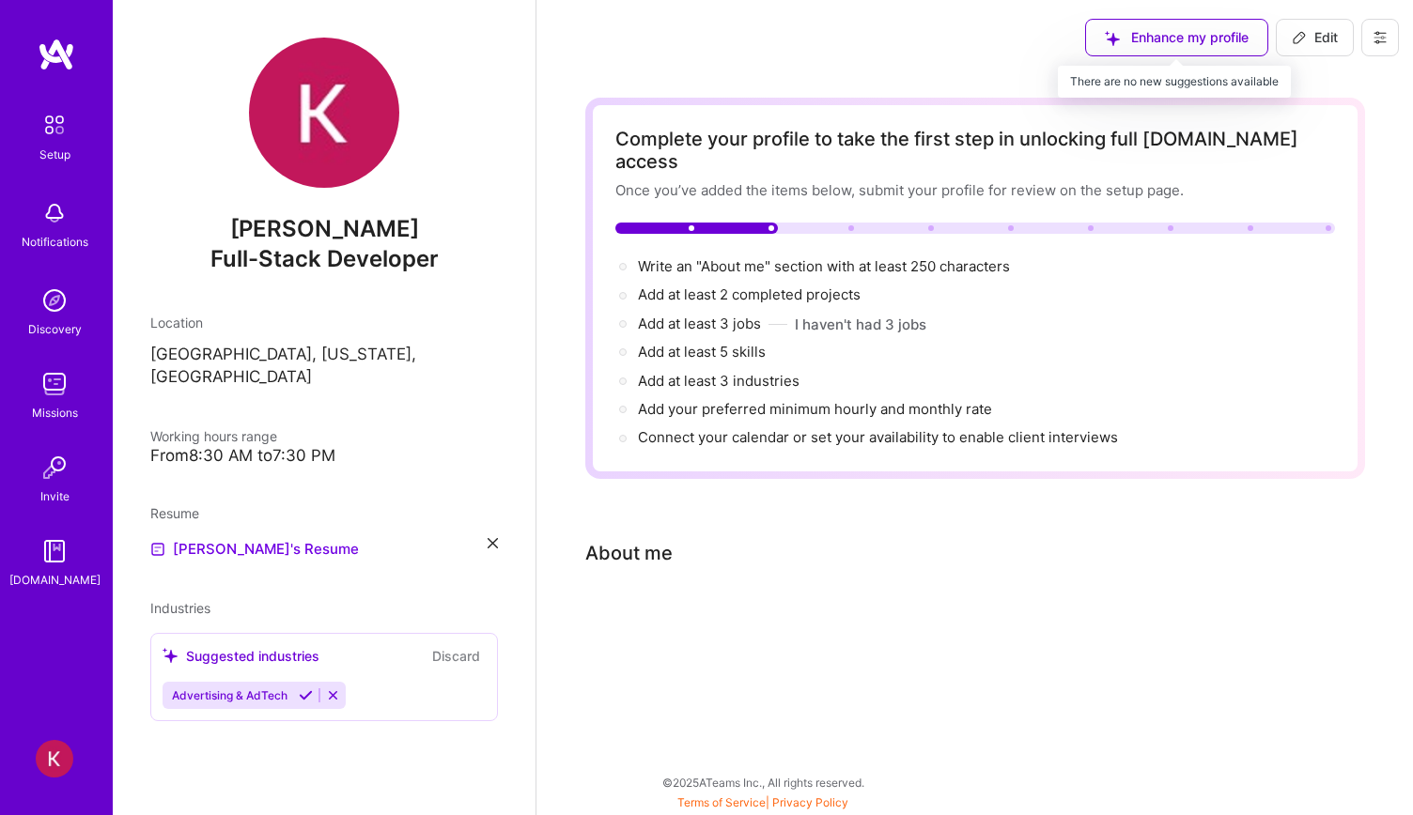
click at [1196, 38] on div "Enhance my profile" at bounding box center [1176, 38] width 183 height 38
click at [1198, 41] on div "Enhance my profile" at bounding box center [1176, 38] width 183 height 38
click at [1324, 42] on span "Edit" at bounding box center [1314, 37] width 46 height 19
select select "US"
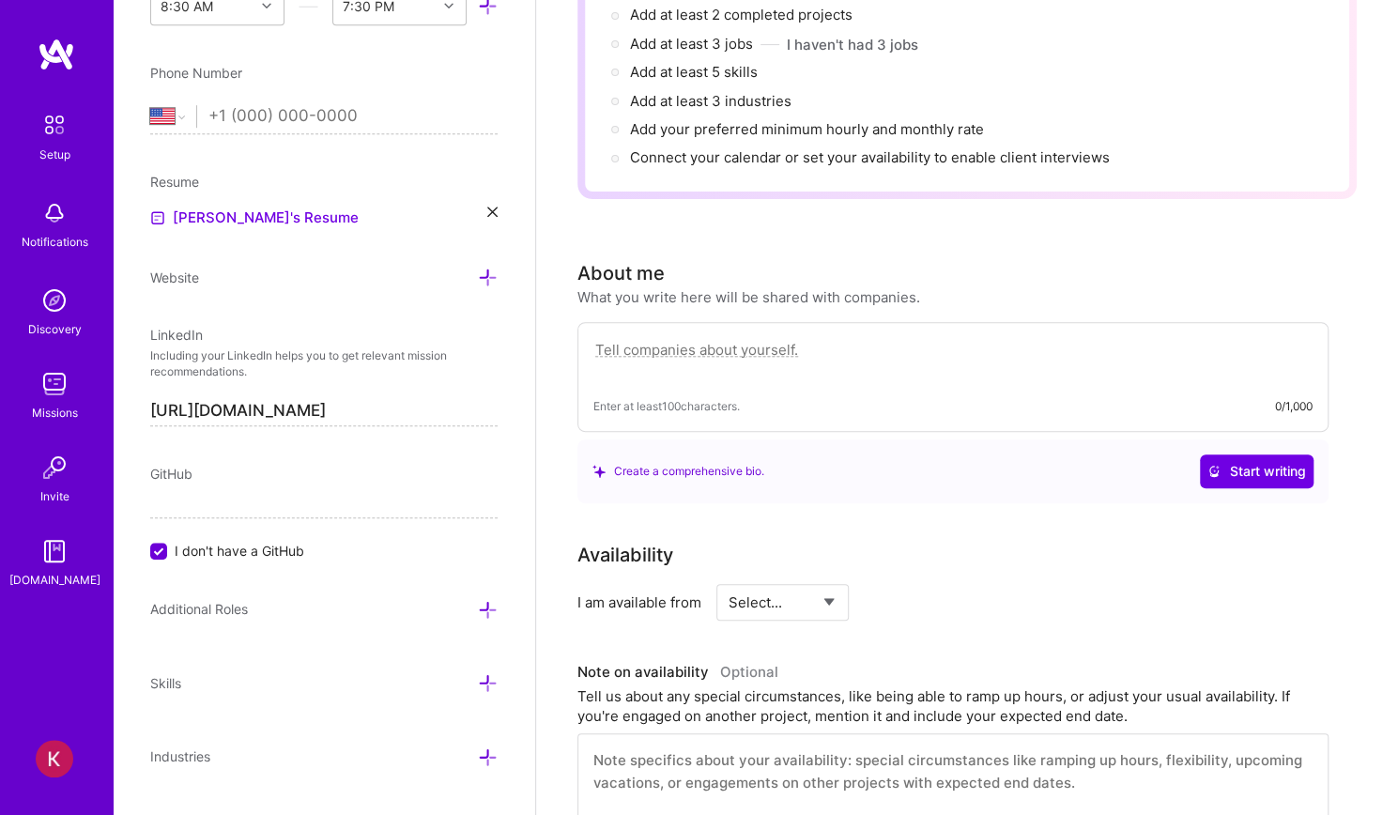
scroll to position [376, 0]
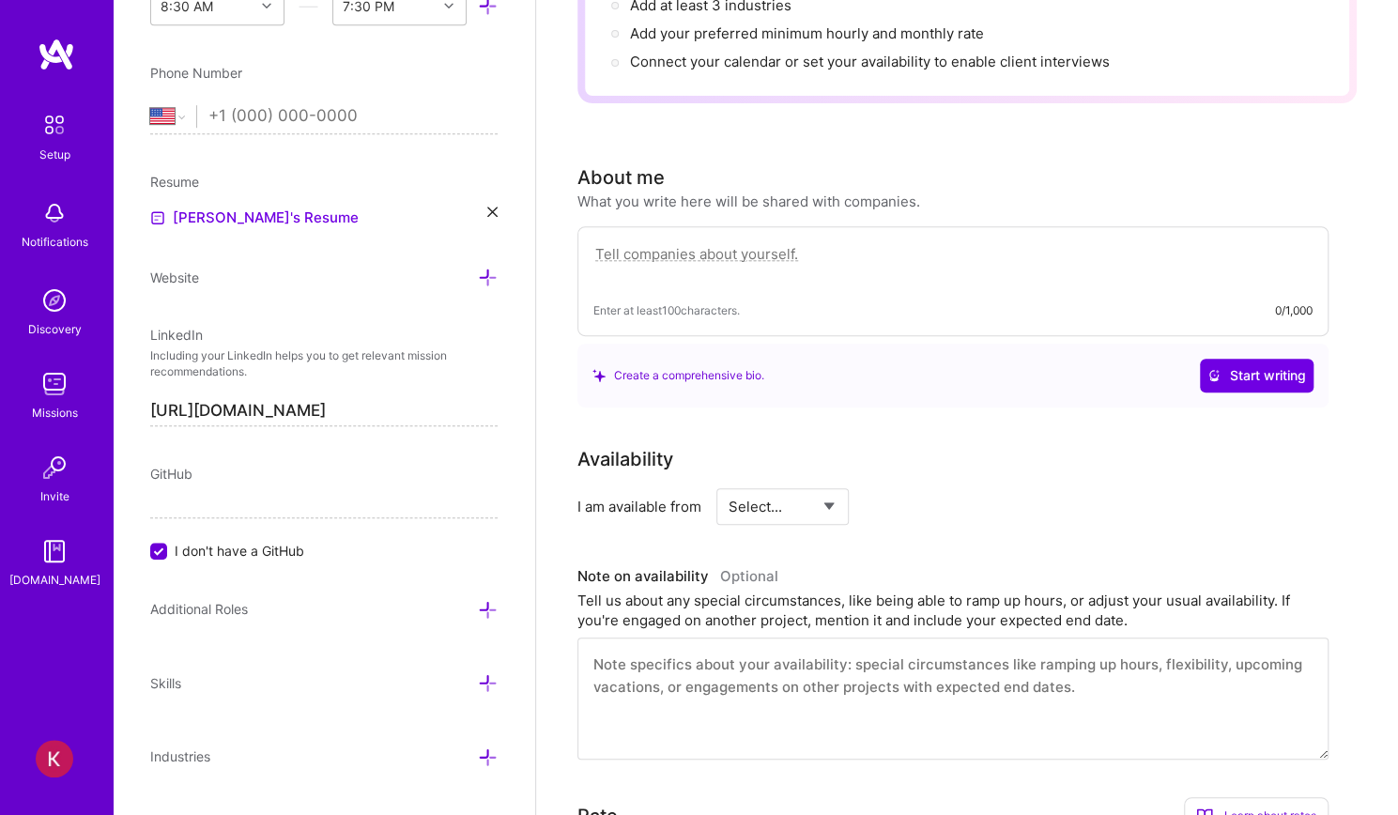
click at [723, 242] on textarea at bounding box center [953, 263] width 719 height 43
paste textarea "I’m a Senior Full Stack Software Engineer who loves turning complex problems in…"
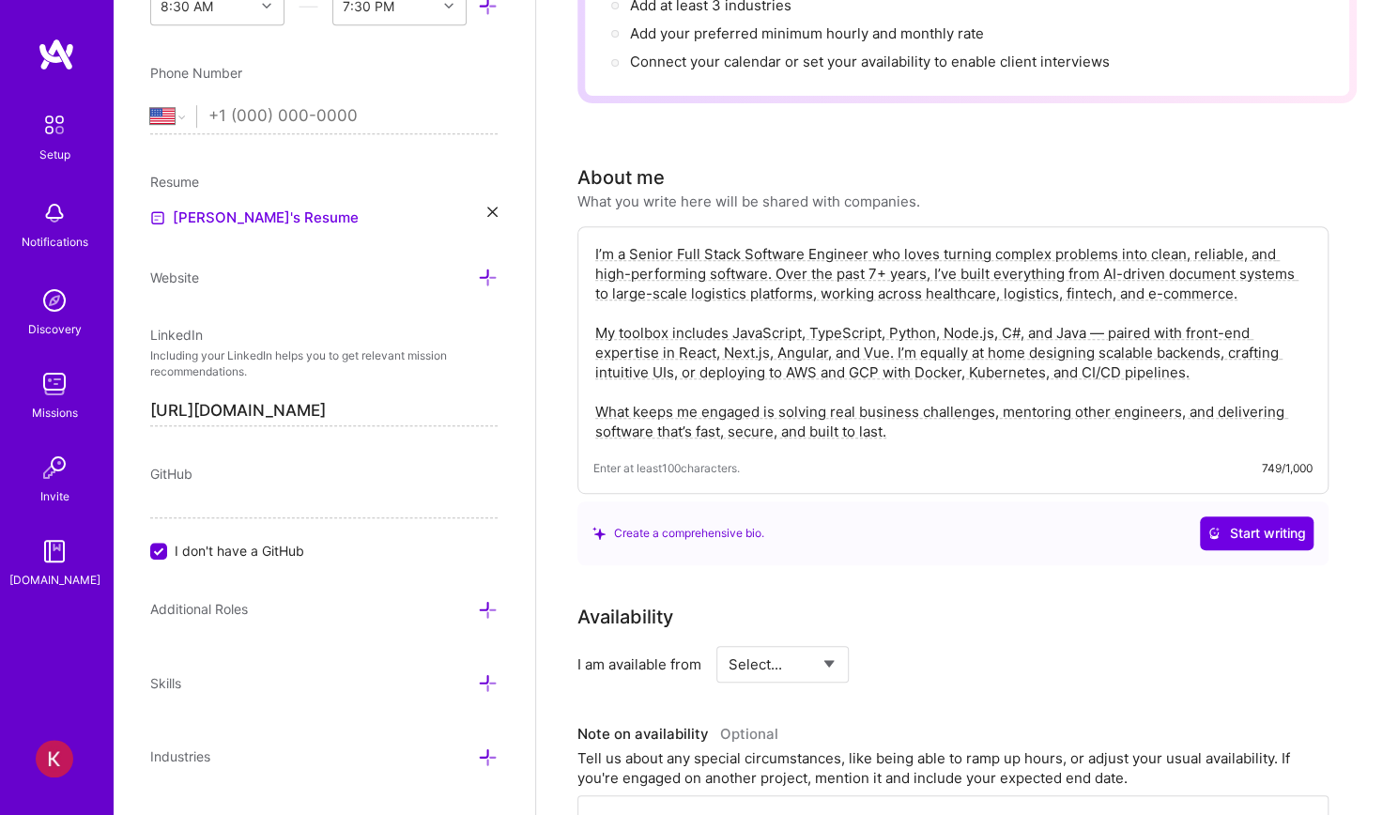
click at [837, 252] on textarea "I’m a Senior Full Stack Software Engineer who loves turning complex problems in…" at bounding box center [953, 342] width 719 height 201
click at [890, 317] on textarea "I’m a Senior Full Stack Software Engineer who loves turning complex problems in…" at bounding box center [953, 342] width 719 height 201
click at [834, 253] on textarea "I’m a Senior Full Stack Software Engineer who loves turning complex problems in…" at bounding box center [953, 342] width 719 height 201
click at [1118, 305] on textarea "I’m a Senior Full Stack Software Engineer who loves turning complex problems in…" at bounding box center [953, 342] width 719 height 201
type textarea "I’m a Senior Full Stack Software Engineer who loves turning complex problems in…"
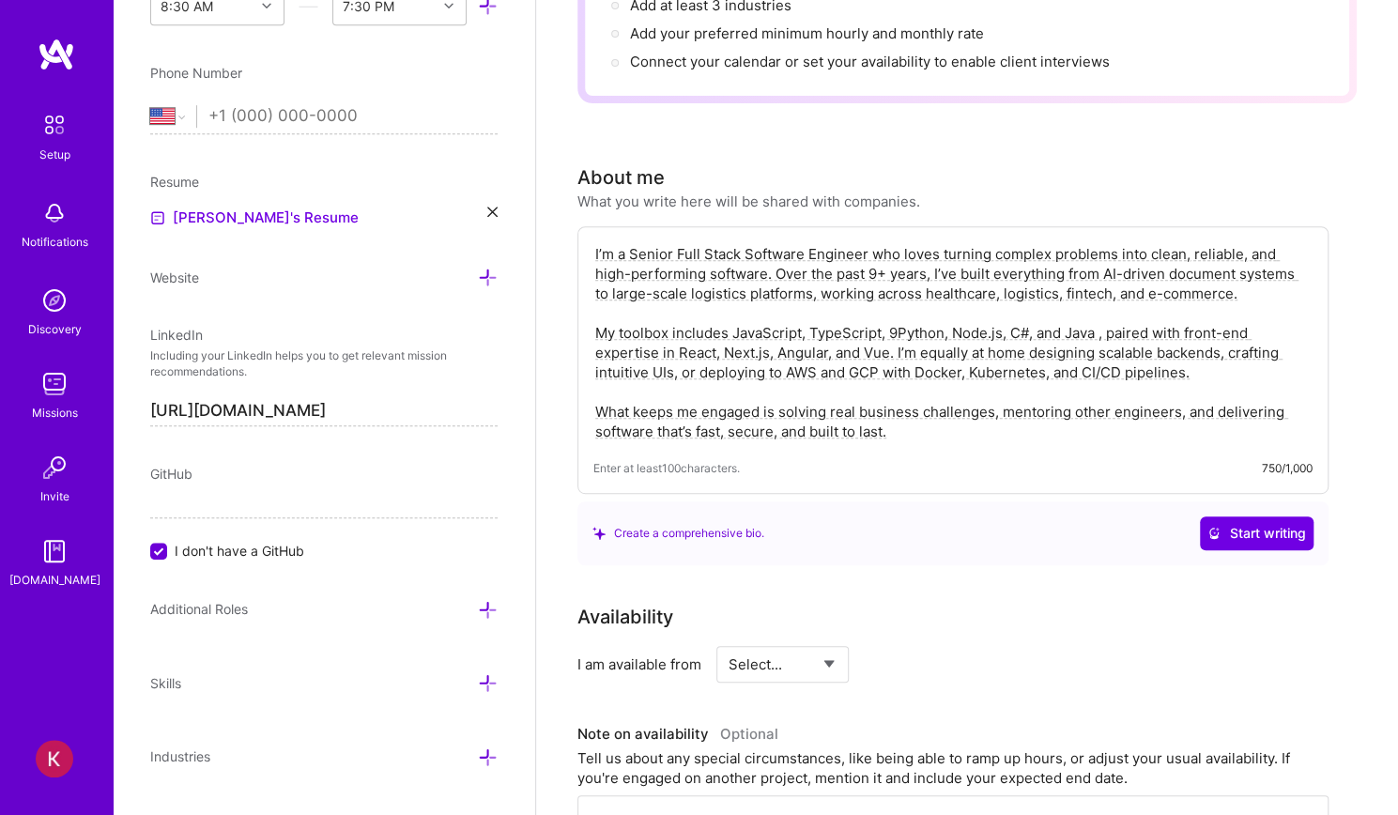
click at [1085, 567] on div "Complete your profile to take the first step in unlocking full [DOMAIN_NAME] ac…" at bounding box center [968, 638] width 780 height 1832
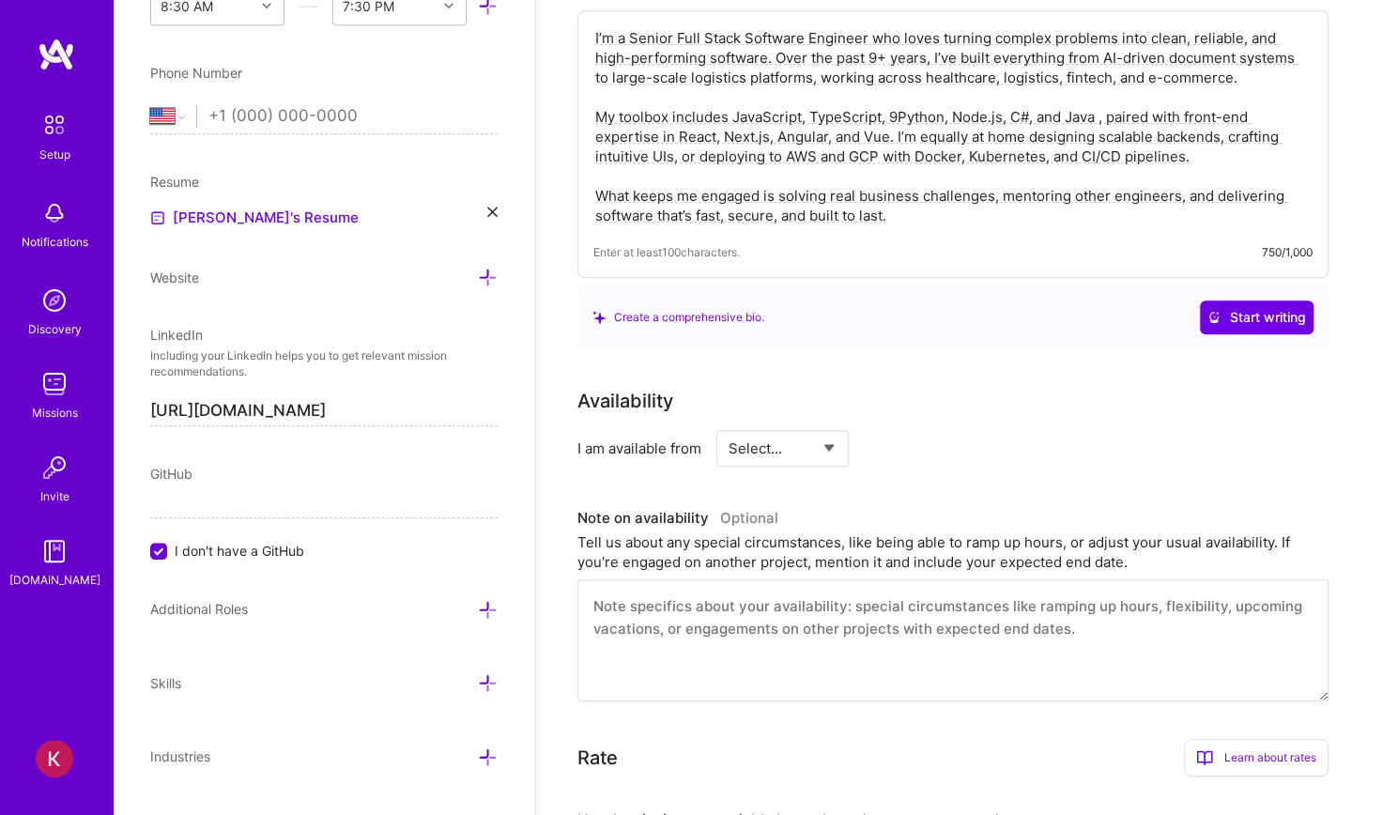
scroll to position [657, 0]
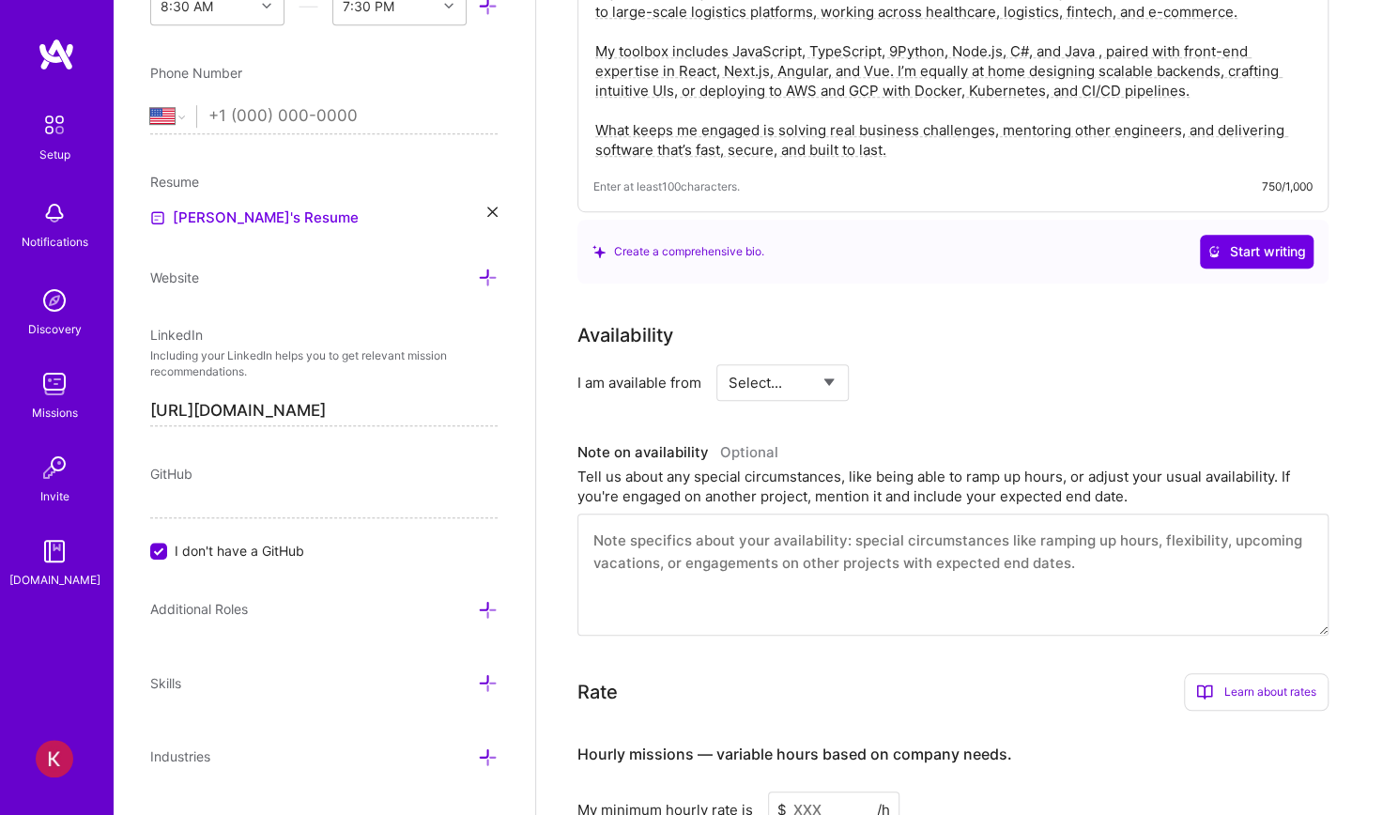
click at [799, 359] on select "Select... Right Now Future Date Not Available" at bounding box center [783, 383] width 108 height 48
select select "Right Now"
click at [729, 359] on select "Select... Right Now Future Date Not Available" at bounding box center [783, 383] width 108 height 48
click at [911, 364] on input at bounding box center [954, 382] width 113 height 37
click at [930, 364] on input at bounding box center [954, 382] width 113 height 37
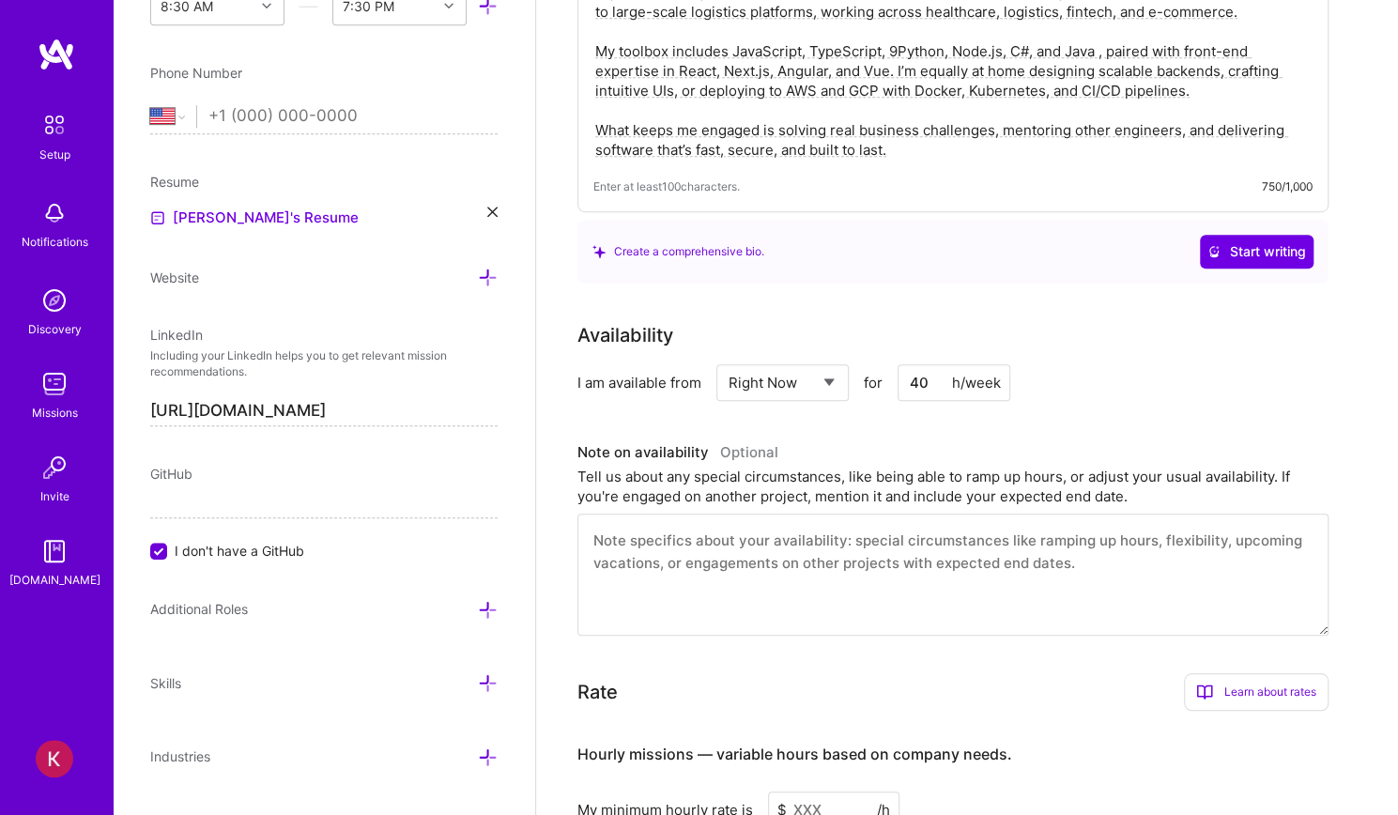
type input "40"
click at [1070, 364] on div "I am available from Select... Right Now Future Date Not Available for 40 h/week" at bounding box center [953, 382] width 751 height 37
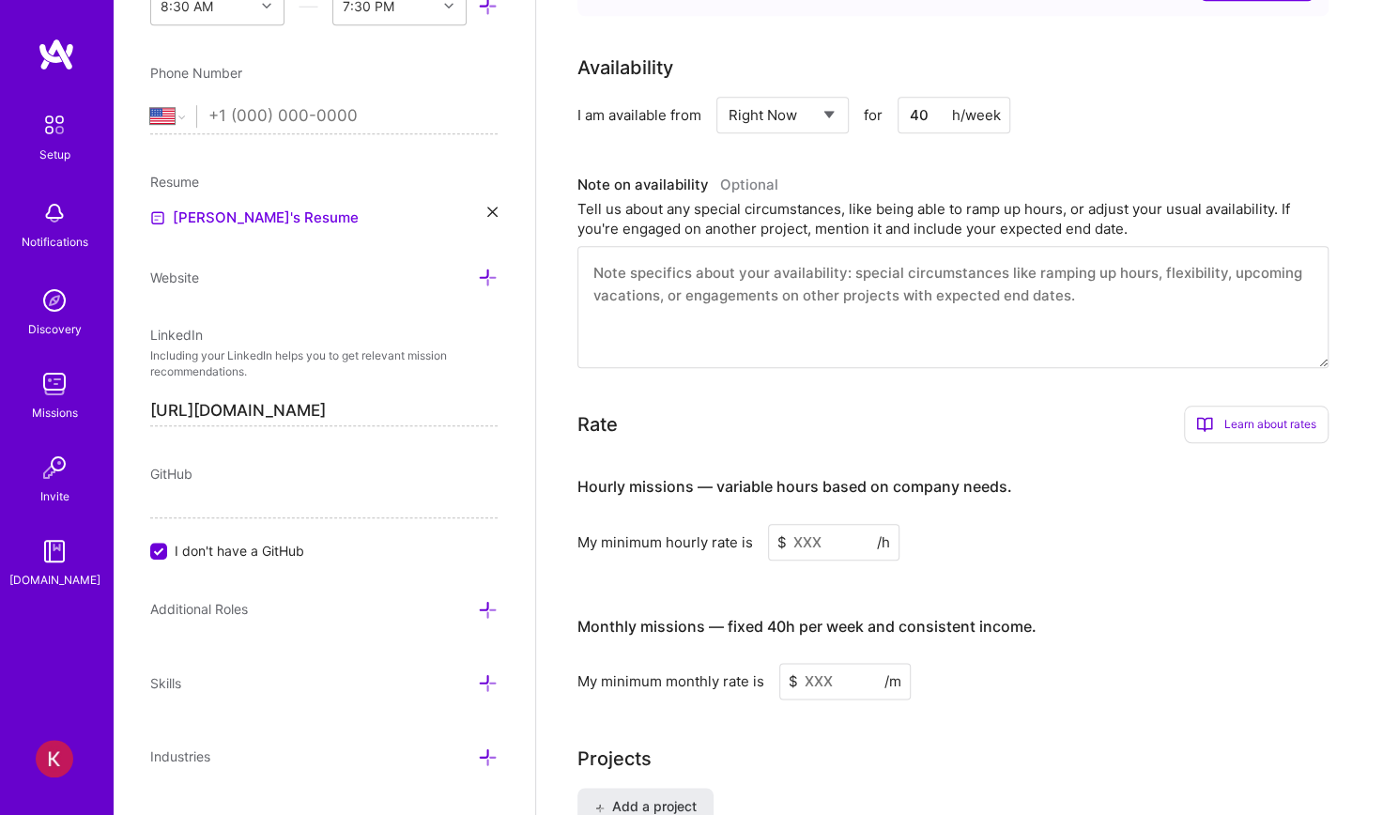
scroll to position [939, 0]
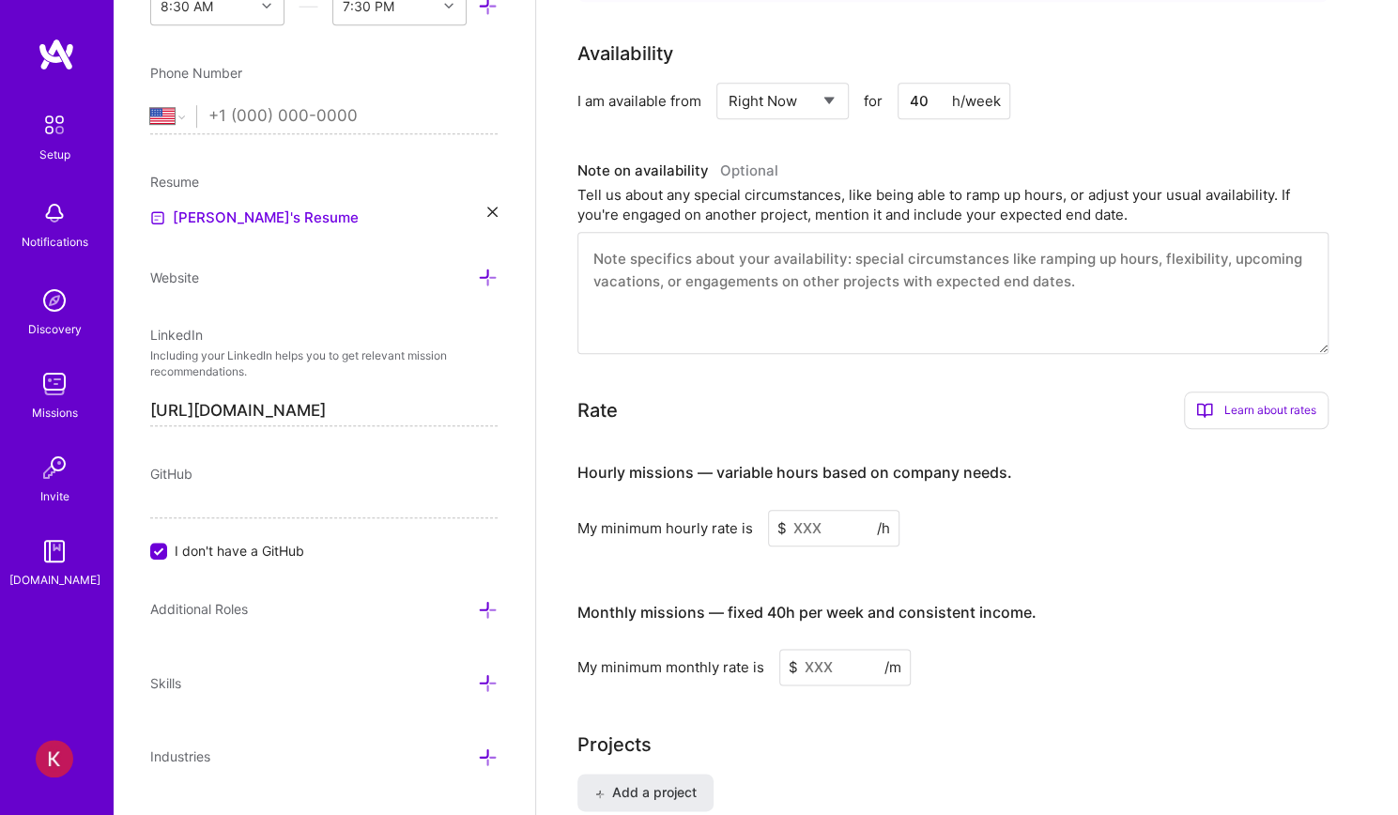
click at [814, 510] on input at bounding box center [833, 528] width 131 height 37
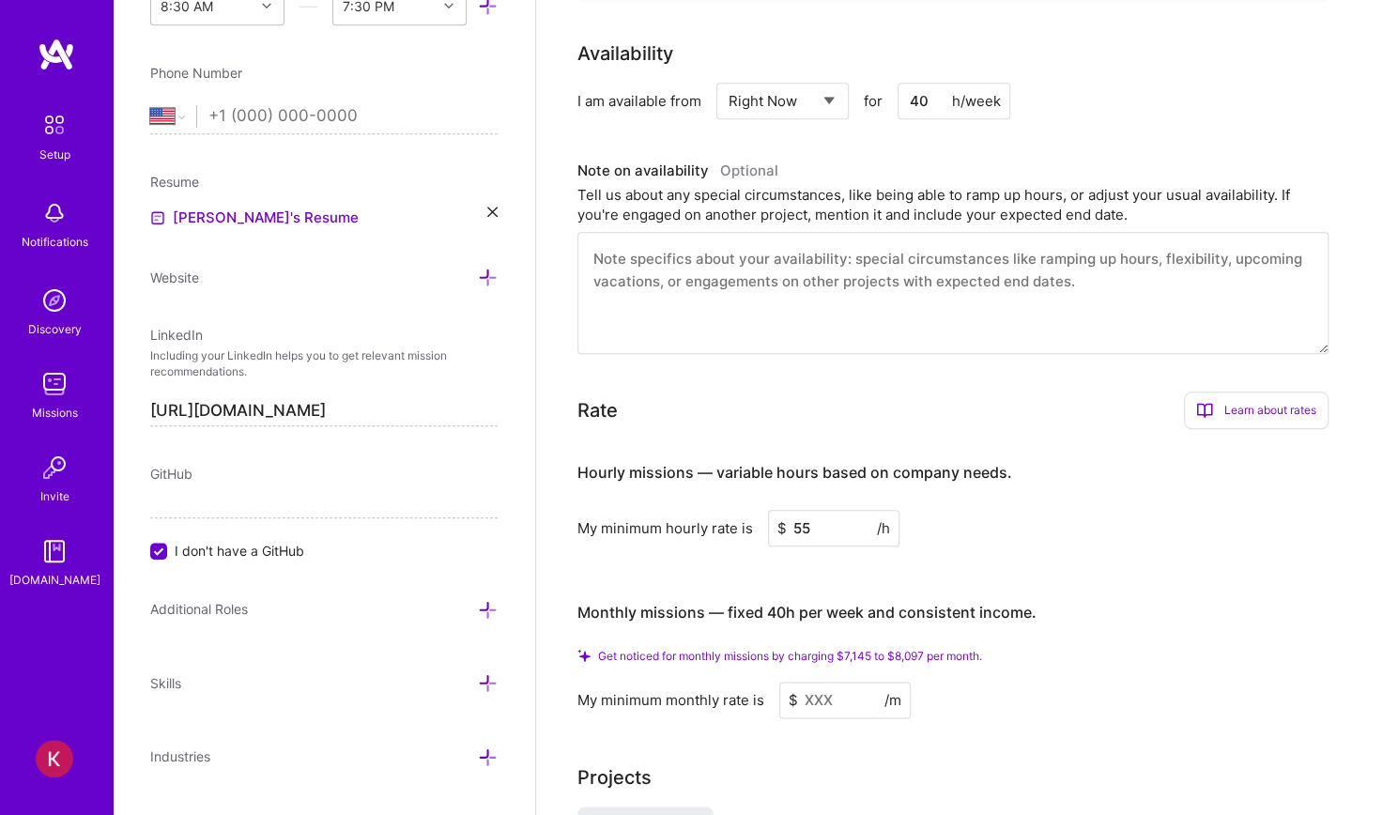
type input "5"
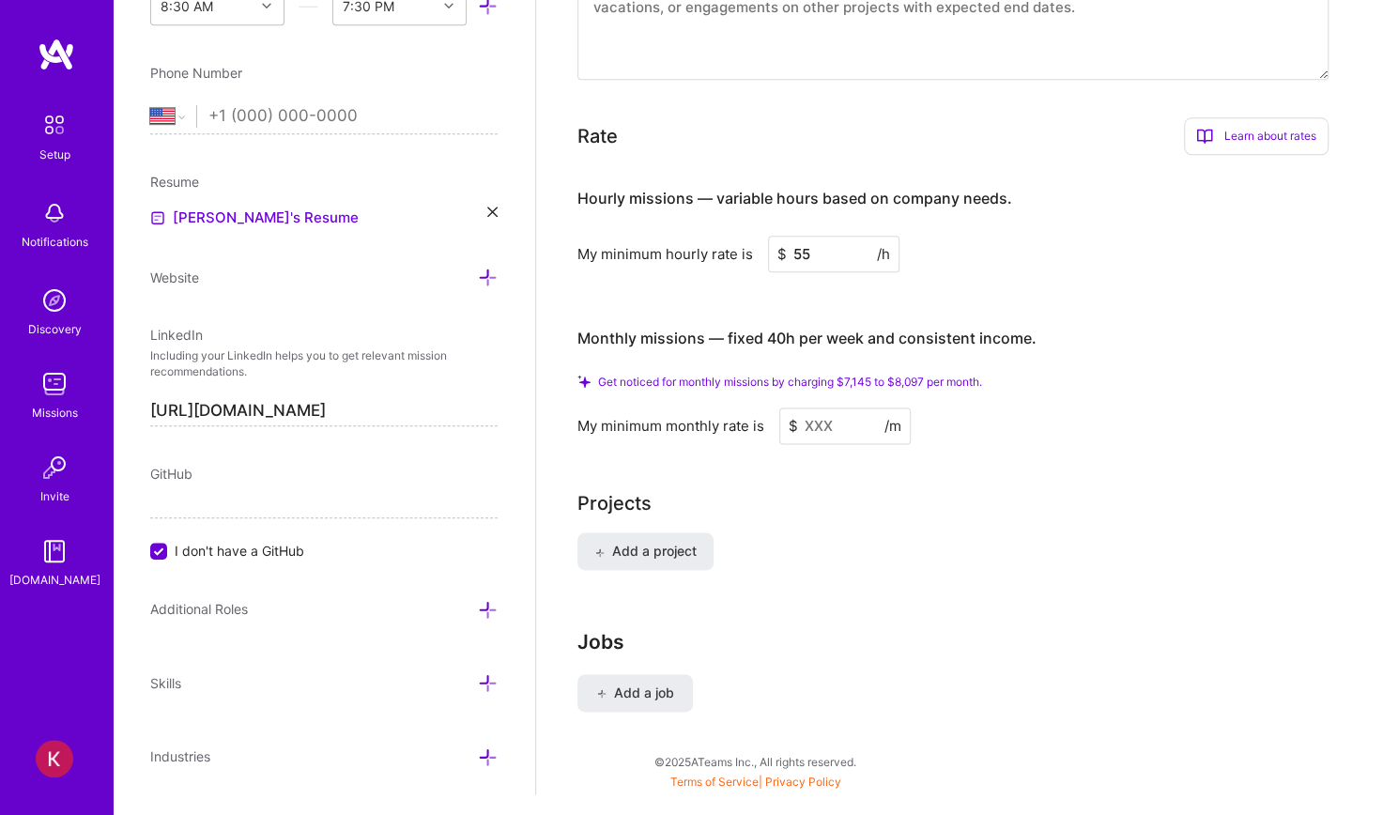
scroll to position [1217, 0]
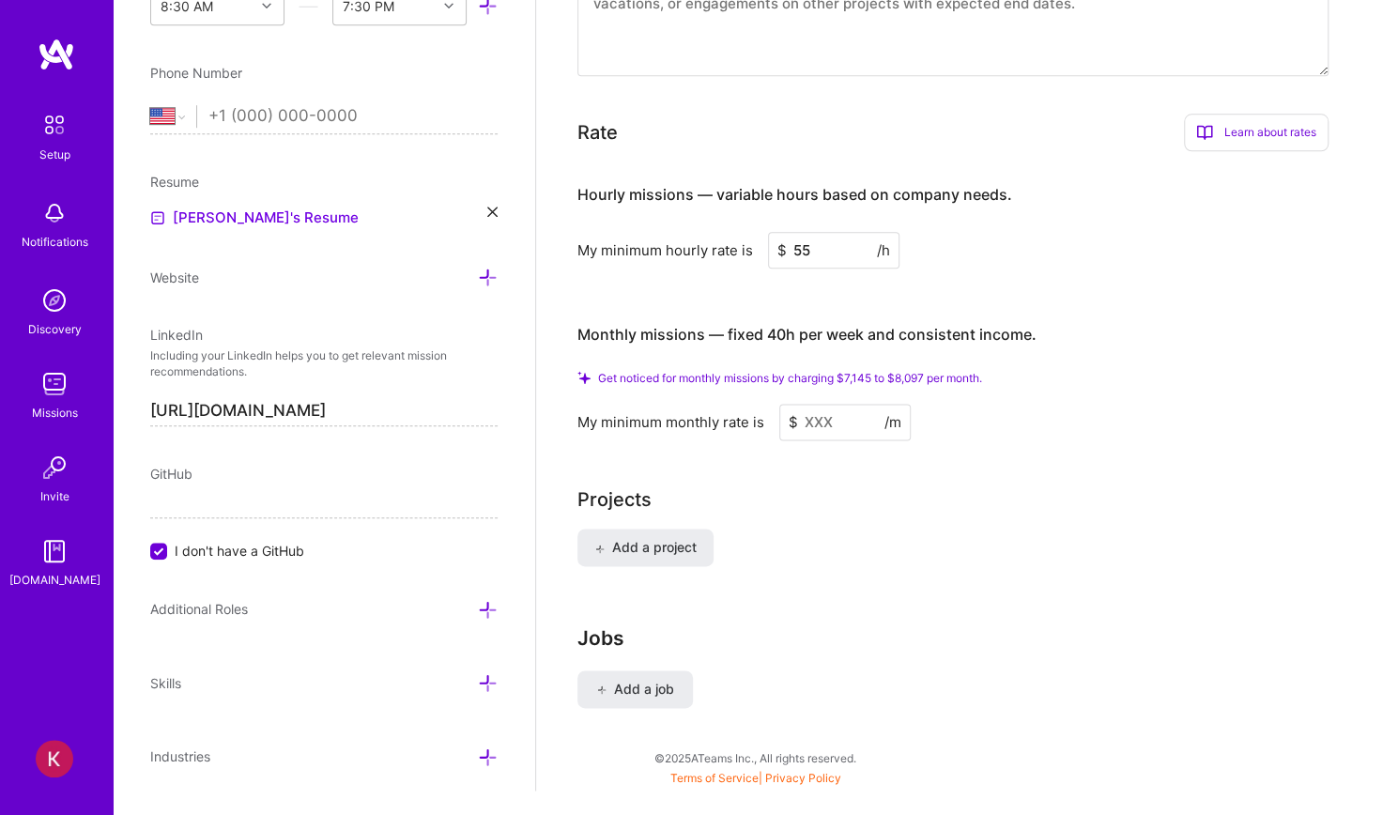
type input "55"
click at [826, 404] on input at bounding box center [845, 422] width 131 height 37
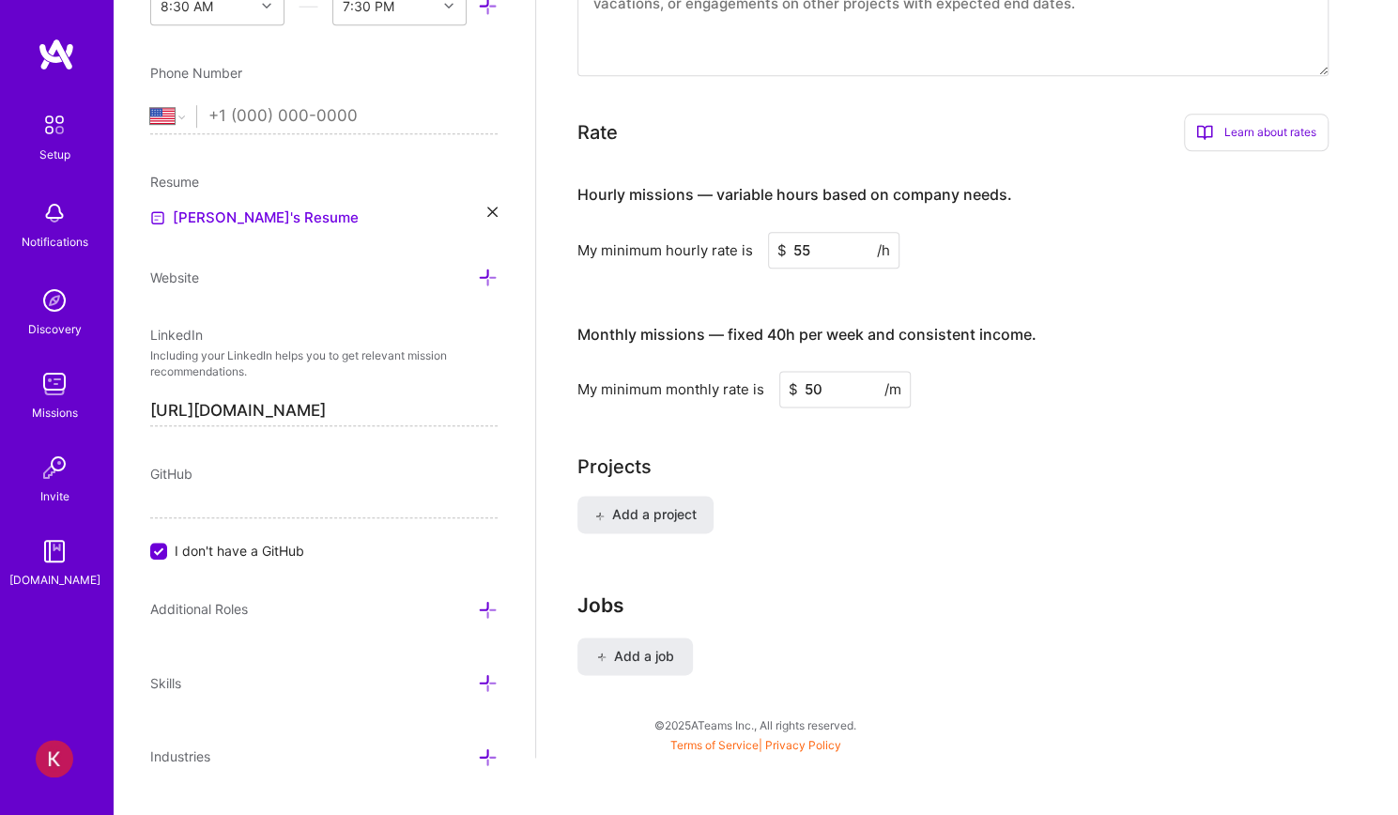
scroll to position [1189, 0]
type input "50"
click at [810, 231] on input "55" at bounding box center [833, 249] width 131 height 37
click at [832, 231] on input "55" at bounding box center [833, 249] width 131 height 37
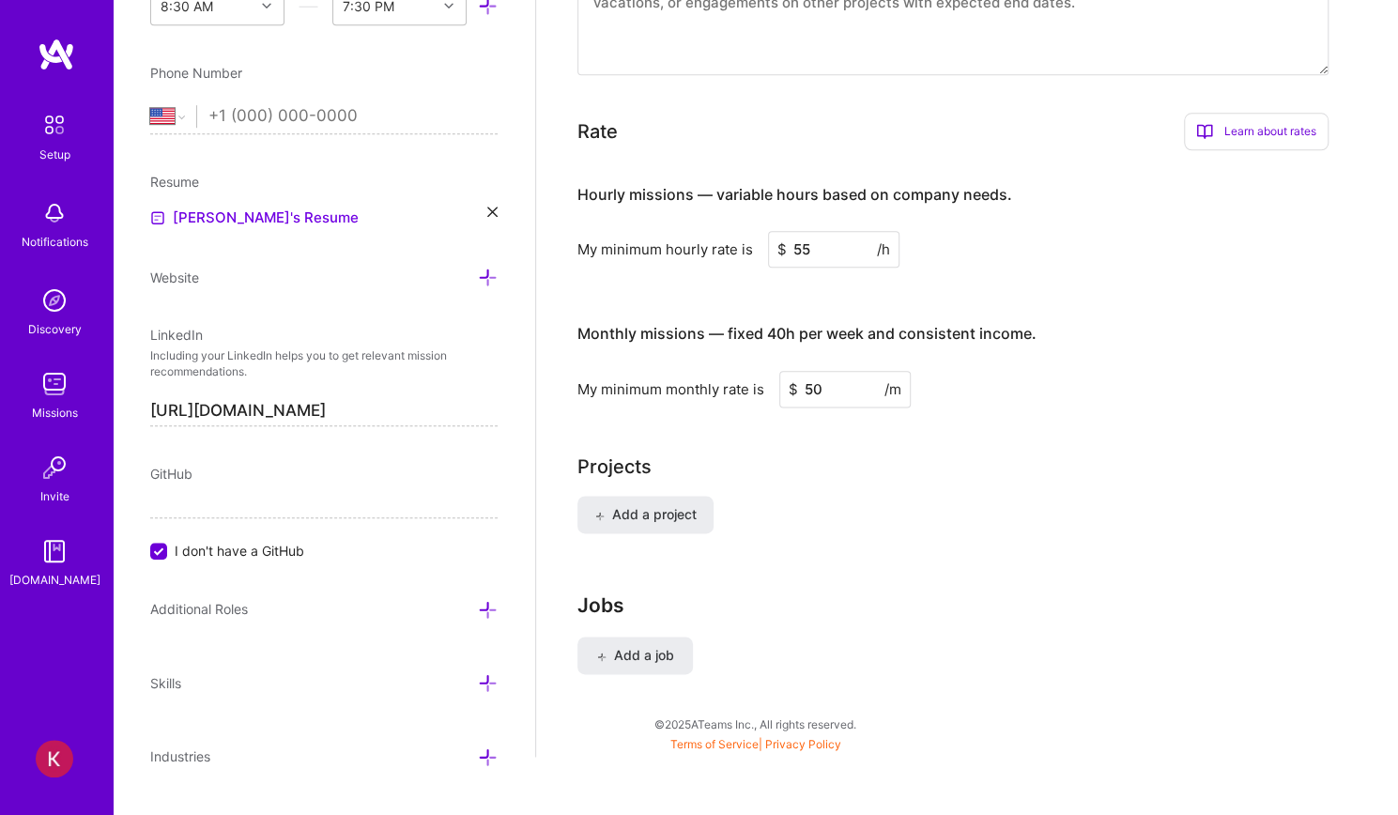
type input "5"
type input "65"
click at [1168, 371] on div "My minimum monthly rate is $ 50 /m" at bounding box center [953, 389] width 751 height 37
click at [827, 231] on input "65" at bounding box center [833, 249] width 131 height 37
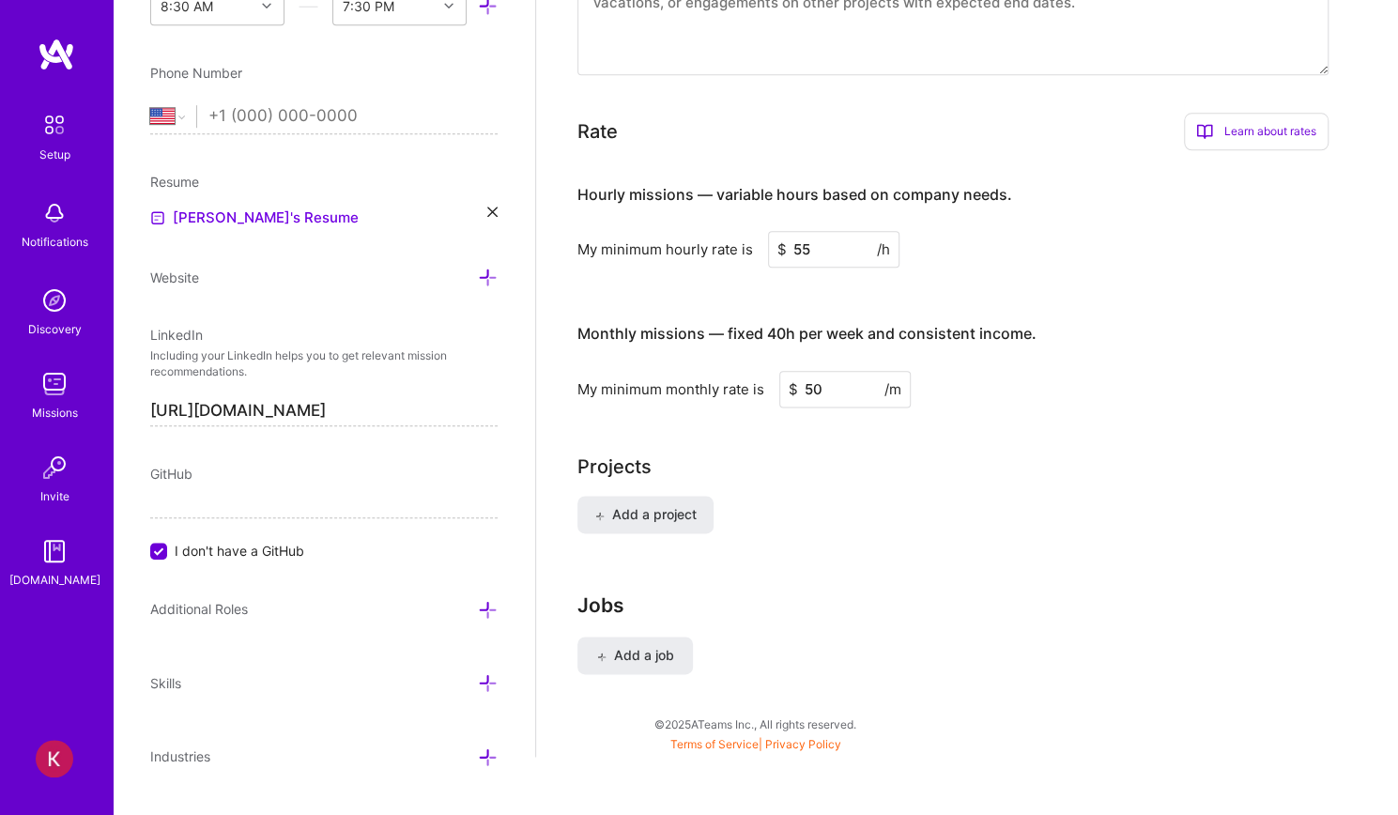
type input "55"
click at [826, 371] on input "50" at bounding box center [845, 389] width 131 height 37
type input "55"
click at [1077, 311] on h3 "Monthly missions — fixed 40h per week and consistent income." at bounding box center [953, 334] width 751 height 58
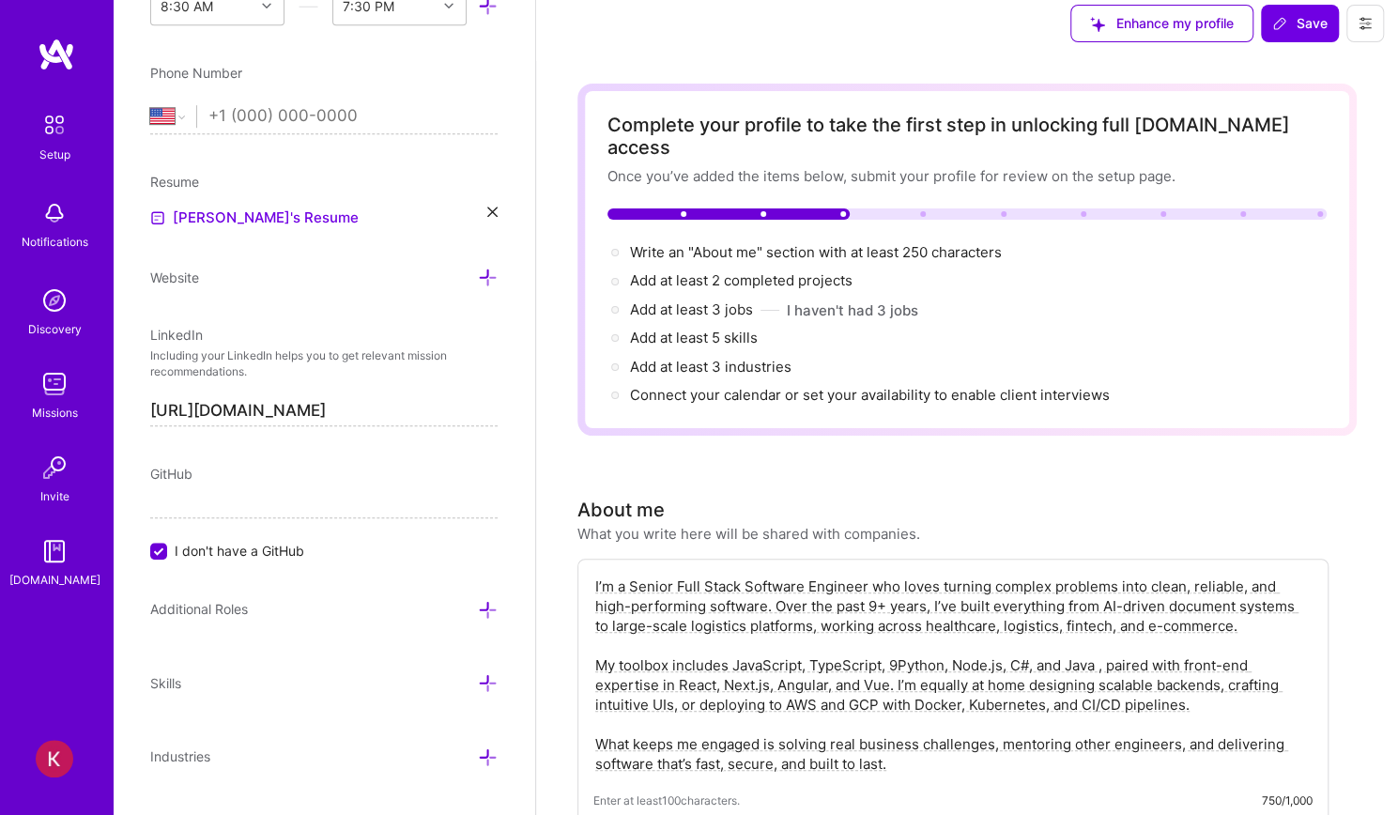
scroll to position [0, 0]
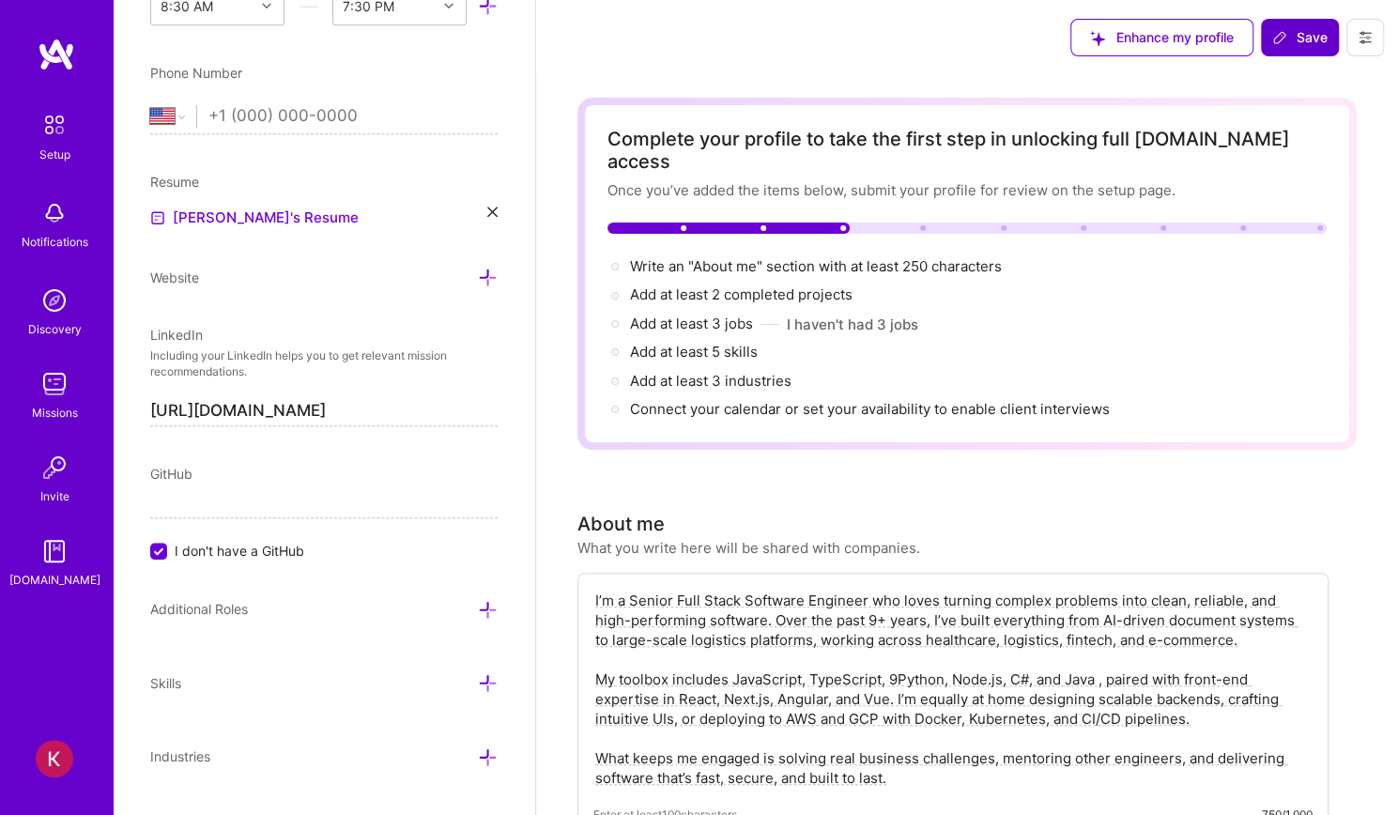
click at [1299, 31] on span "Save" at bounding box center [1300, 37] width 55 height 19
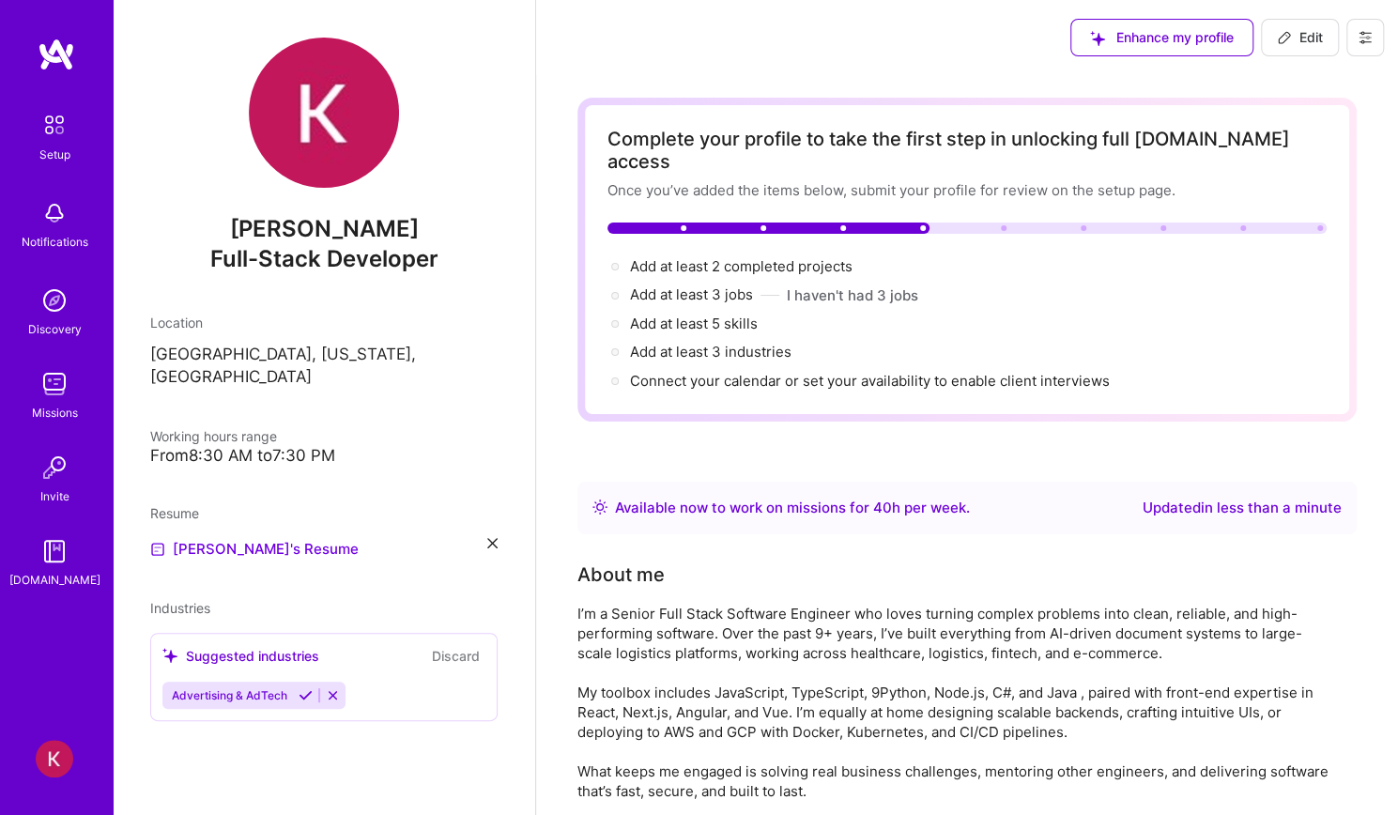
click at [791, 371] on div "Complete your profile to take the first step in unlocking full [DOMAIN_NAME] ac…" at bounding box center [968, 260] width 780 height 324
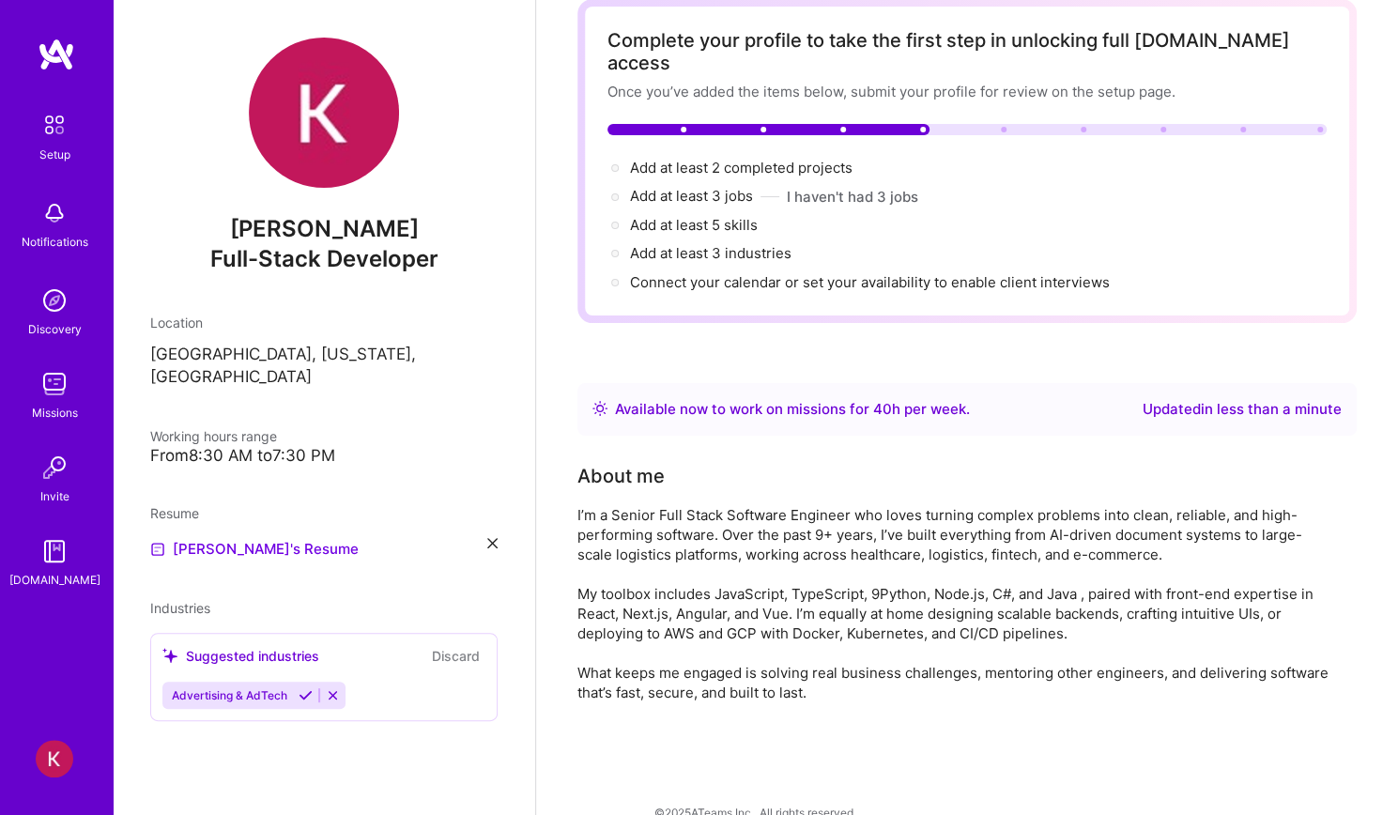
scroll to position [106, 0]
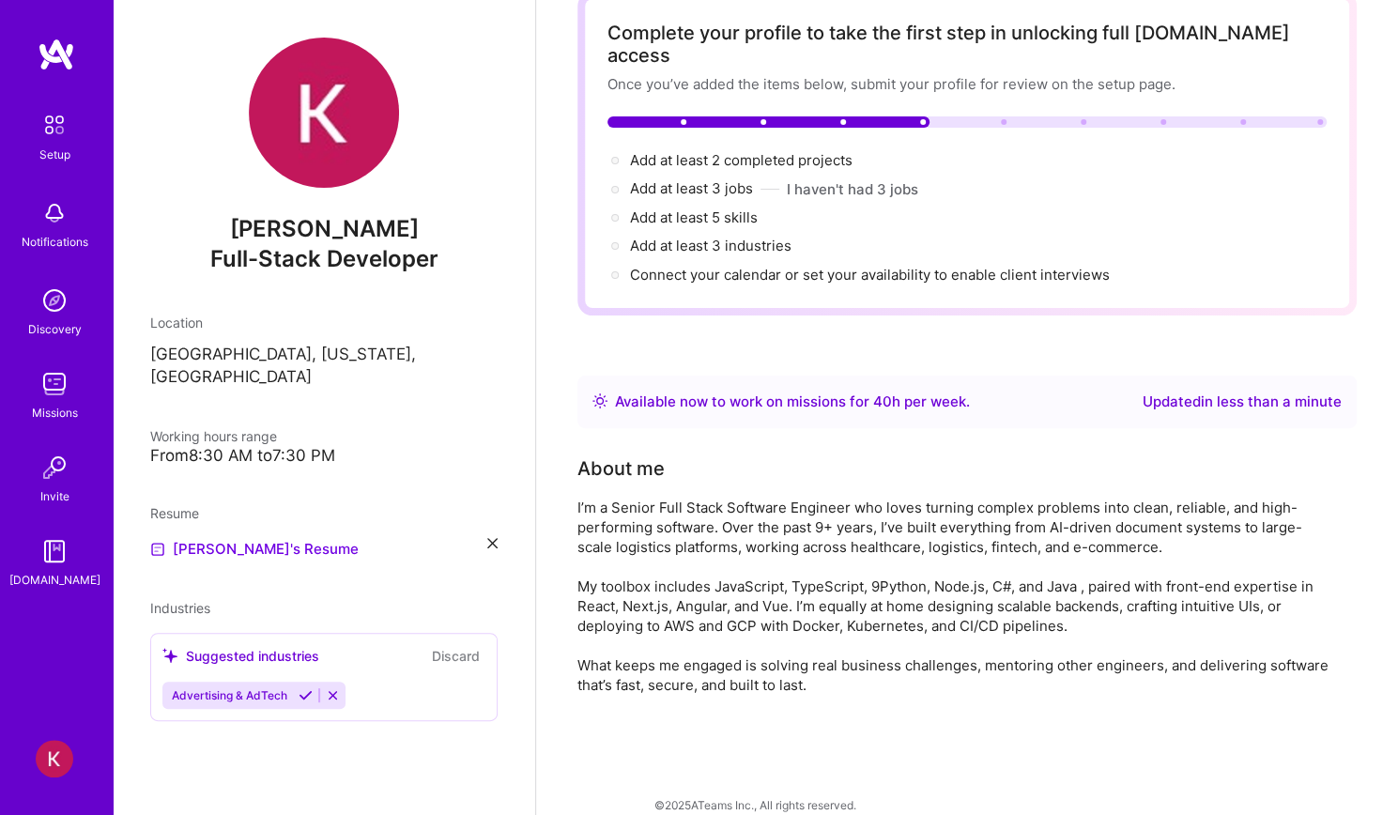
click at [335, 446] on div "From 8:30 AM to 7:30 PM" at bounding box center [324, 456] width 348 height 20
click at [675, 455] on div "About me" at bounding box center [953, 469] width 751 height 28
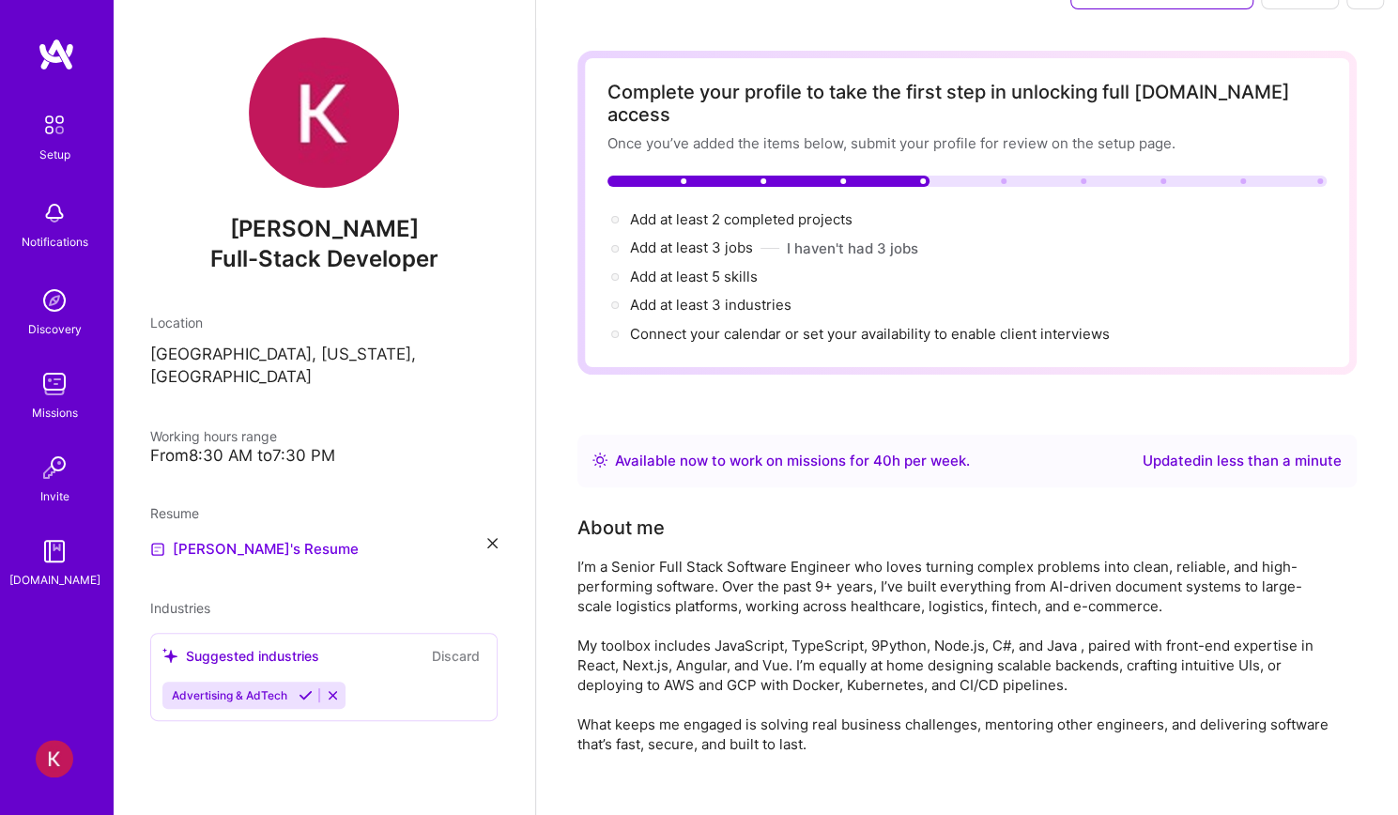
scroll to position [0, 0]
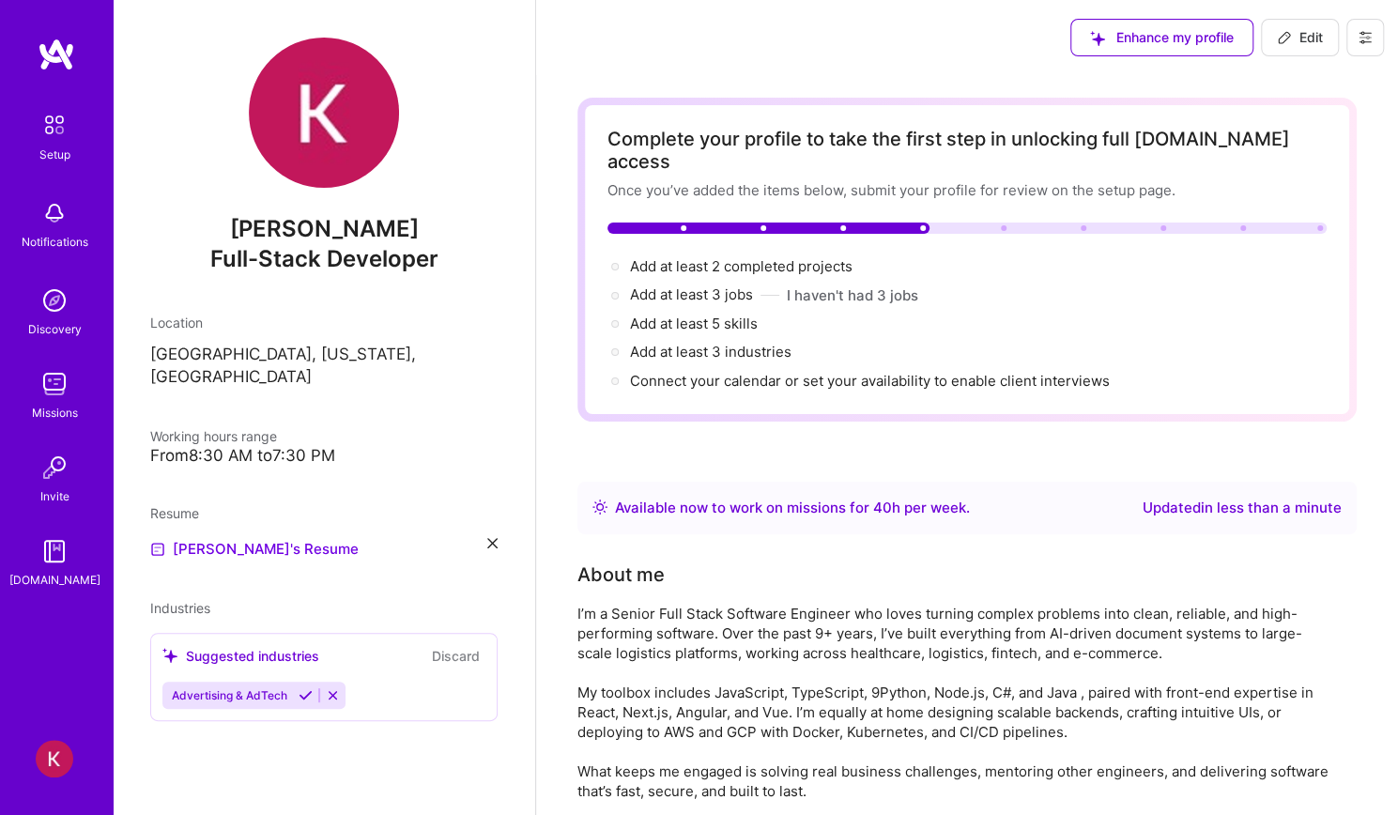
click at [1311, 33] on span "Edit" at bounding box center [1300, 37] width 46 height 19
select select "US"
select select "Right Now"
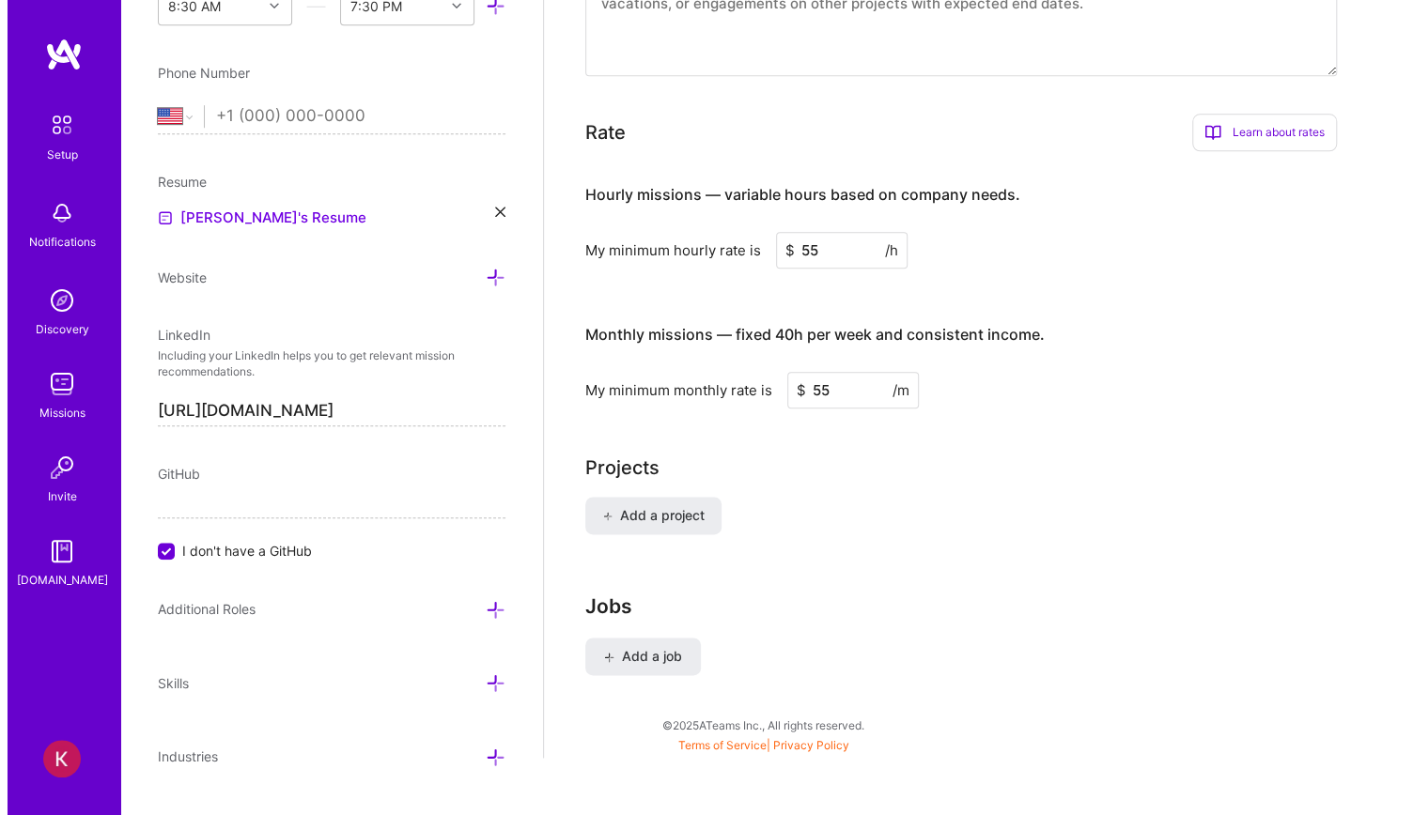
scroll to position [1161, 0]
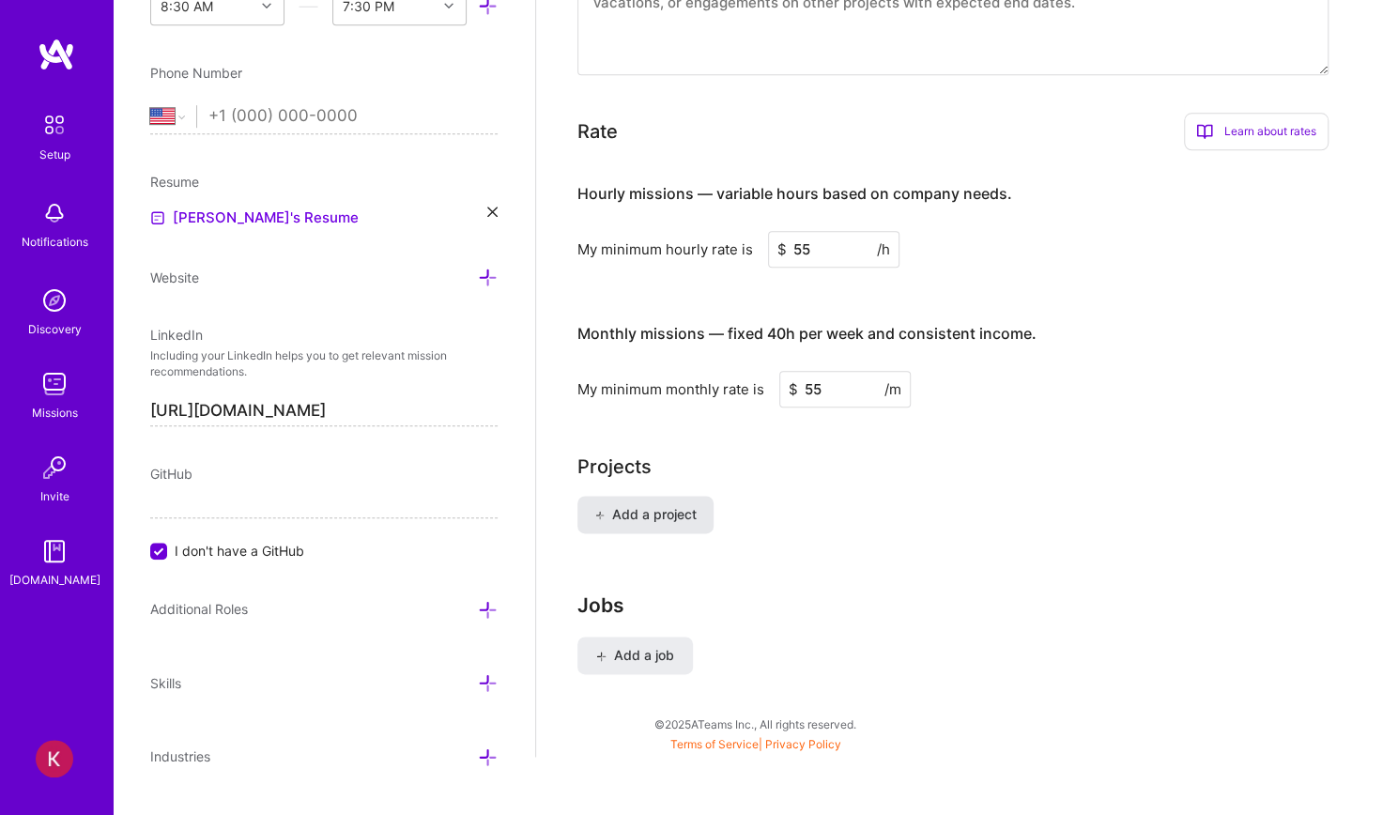
click at [656, 505] on span "Add a project" at bounding box center [646, 514] width 102 height 19
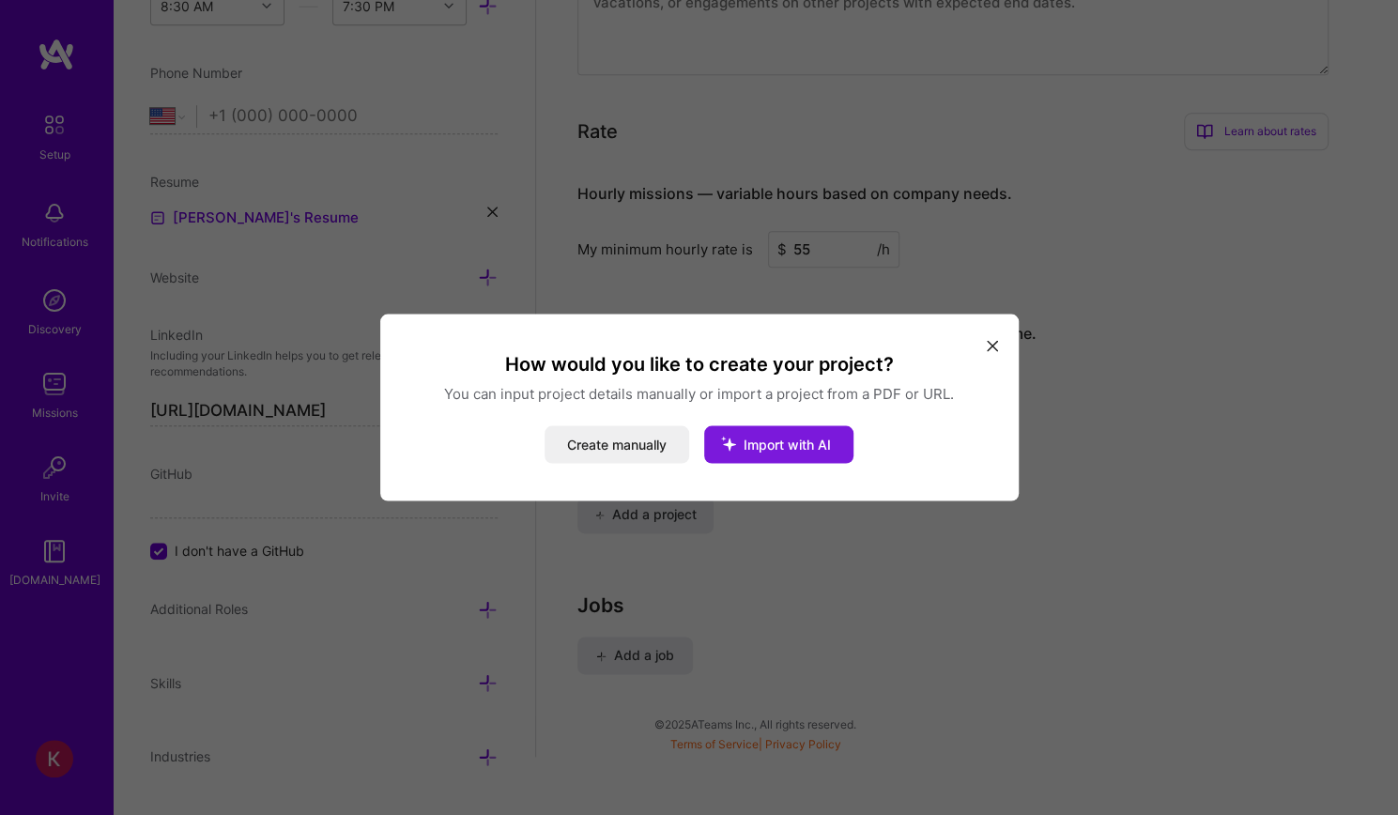
click at [761, 434] on button "Import with AI" at bounding box center [778, 445] width 149 height 38
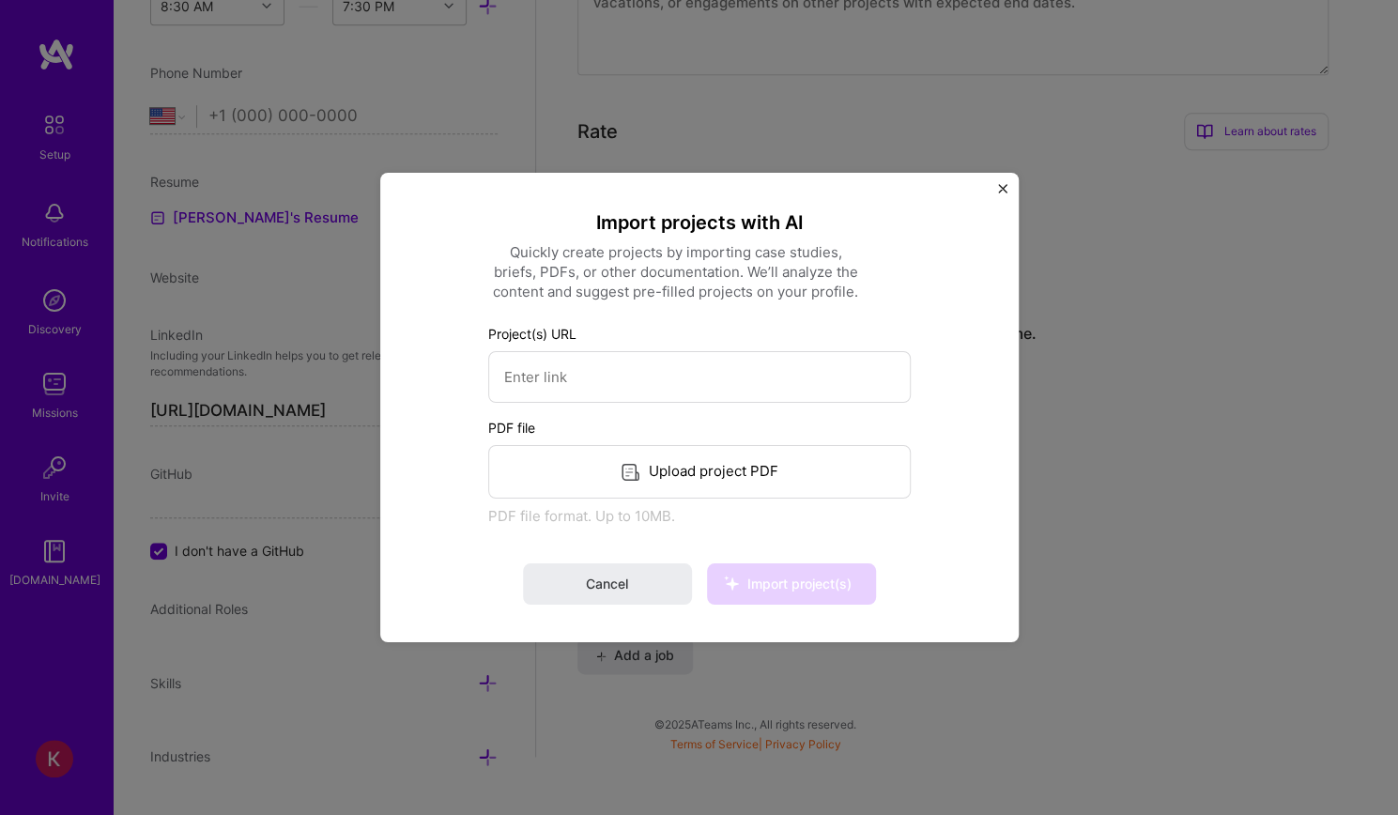
click at [999, 187] on img "Close" at bounding box center [1002, 188] width 9 height 9
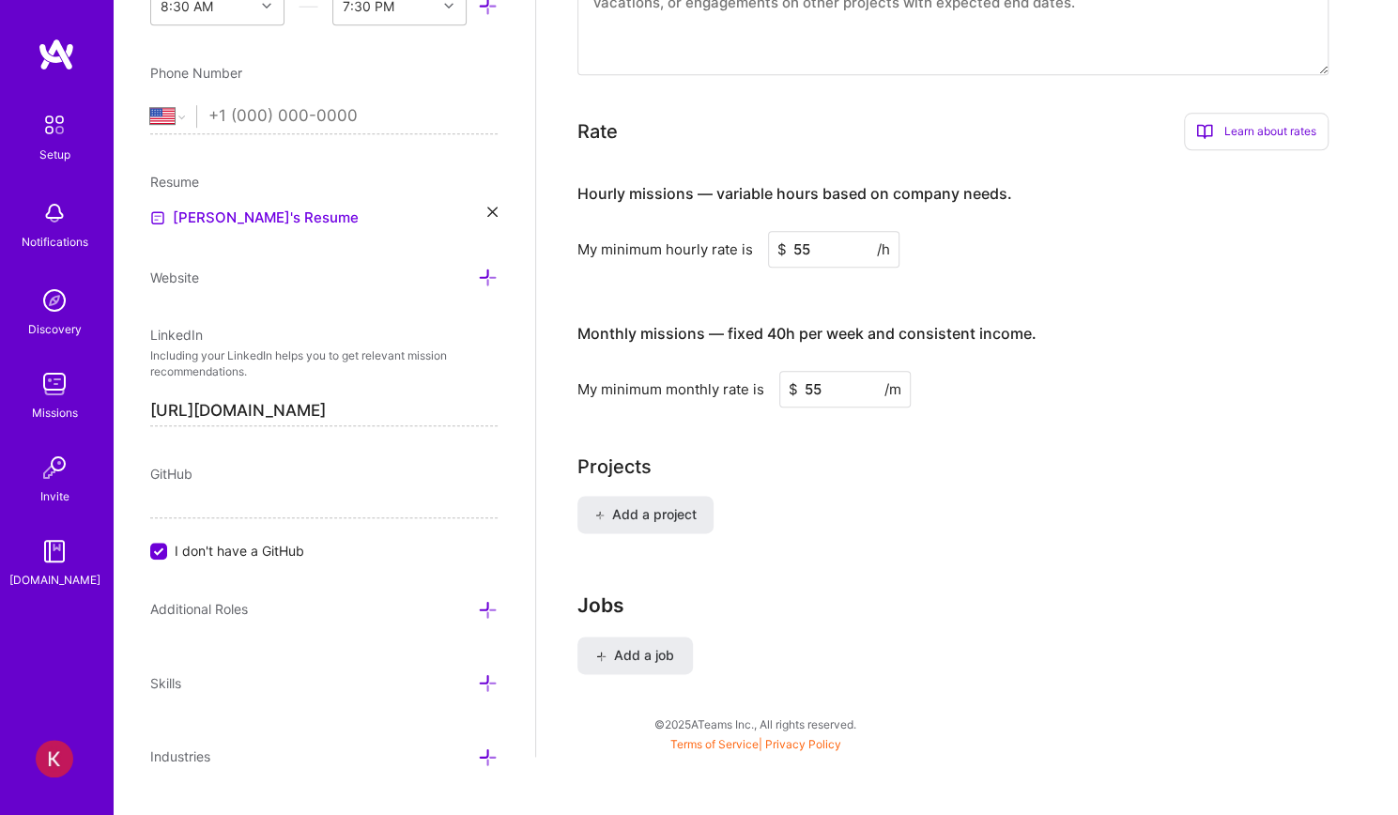
click at [644, 467] on div "Projects Add a project" at bounding box center [968, 504] width 780 height 103
click at [644, 505] on span "Add a project" at bounding box center [646, 514] width 102 height 19
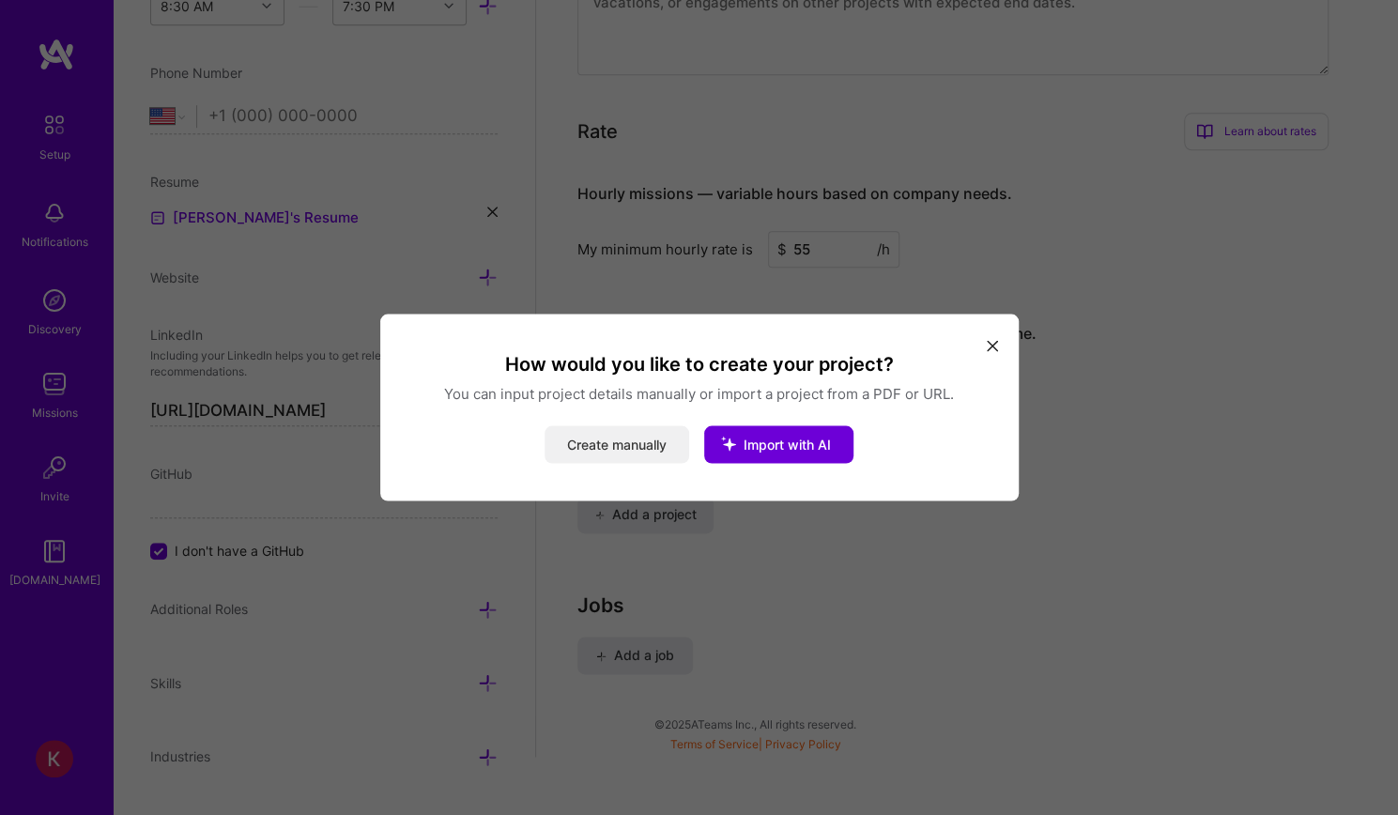
click at [639, 439] on button "Create manually" at bounding box center [617, 445] width 145 height 38
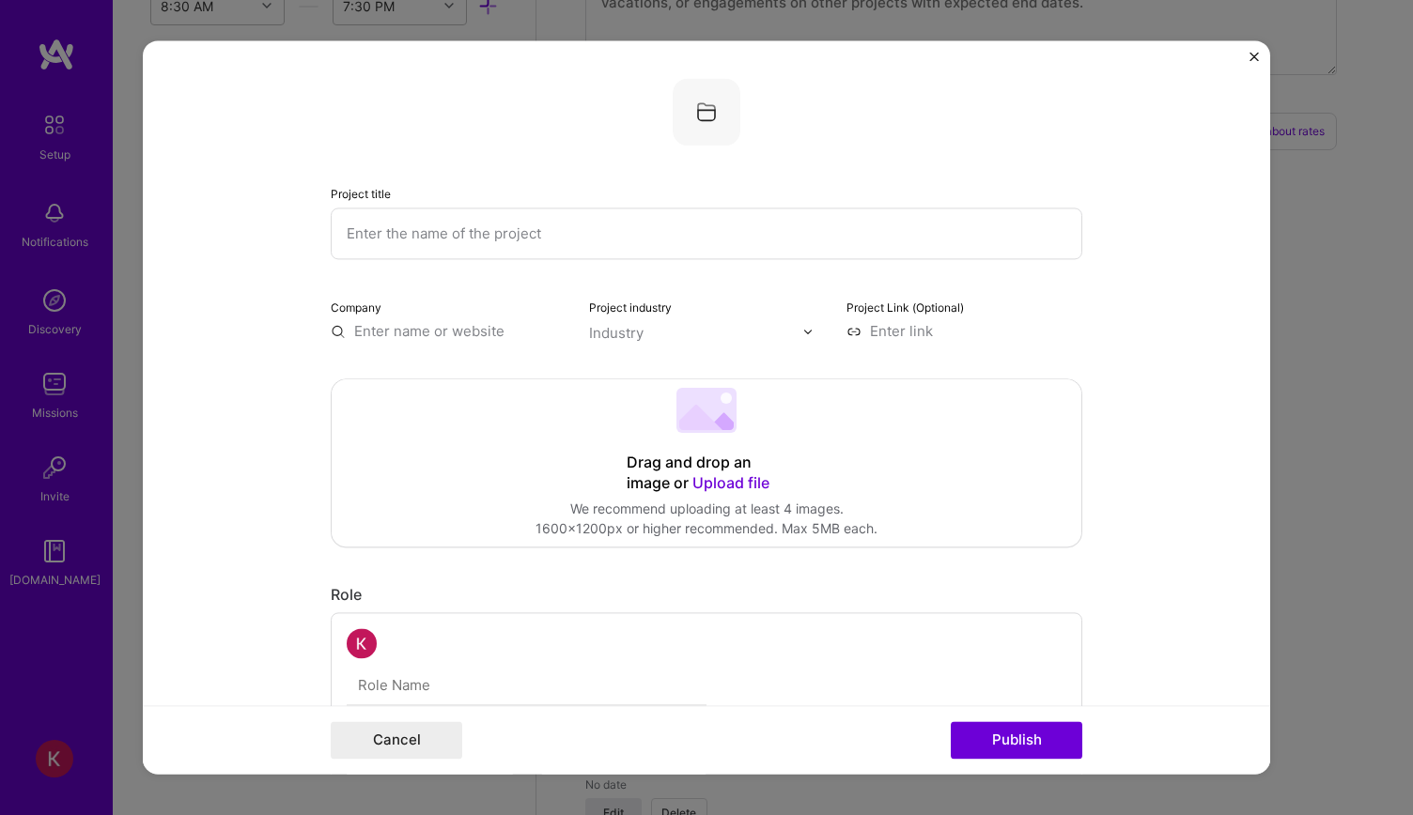
click at [443, 215] on input "text" at bounding box center [706, 234] width 751 height 52
paste input "Cloud-Native Logistics Platform"
type input "Cloud-Native Logistics Platform"
click at [509, 183] on div "Project title Cloud-Native Logistics Platform" at bounding box center [706, 221] width 751 height 76
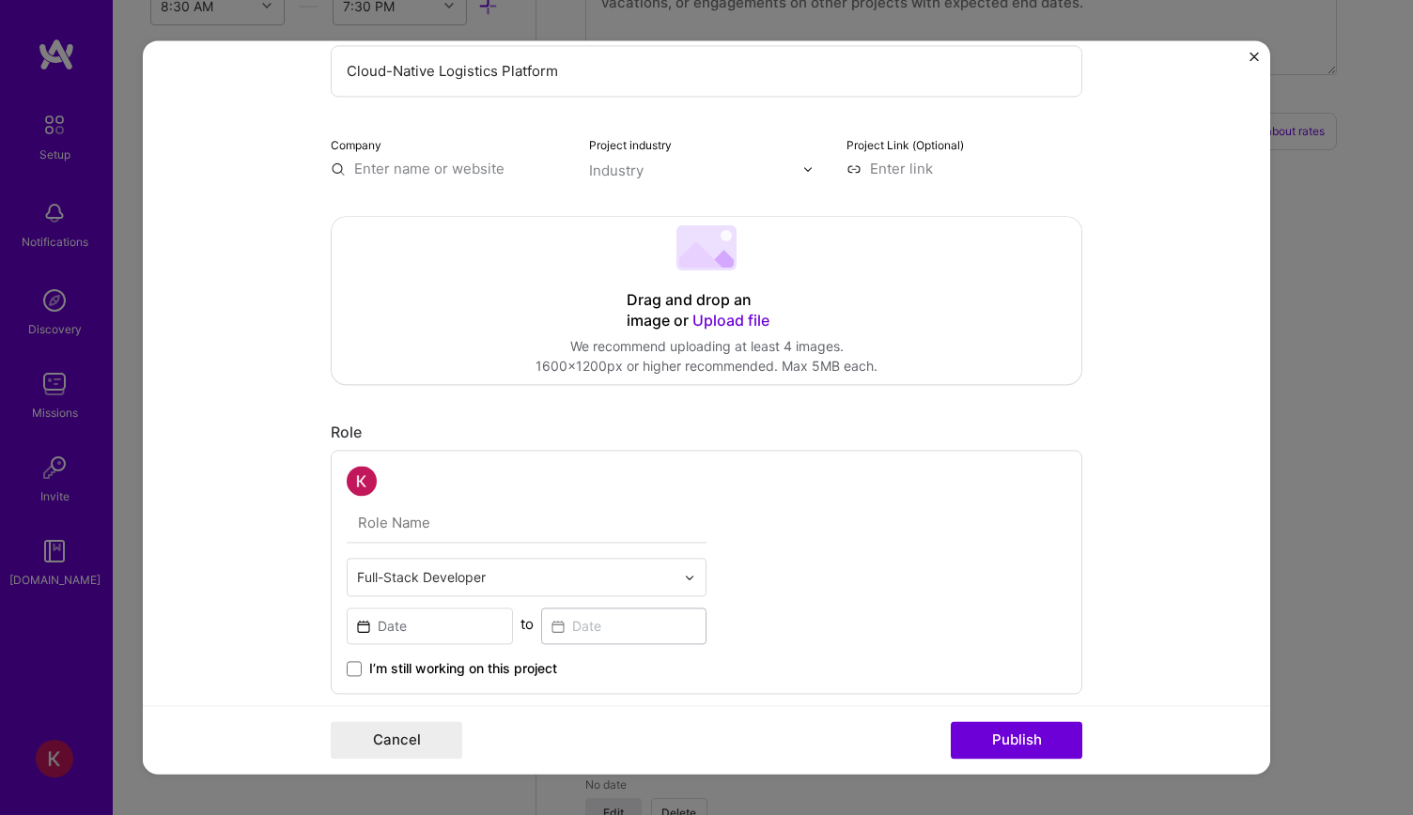
scroll to position [282, 0]
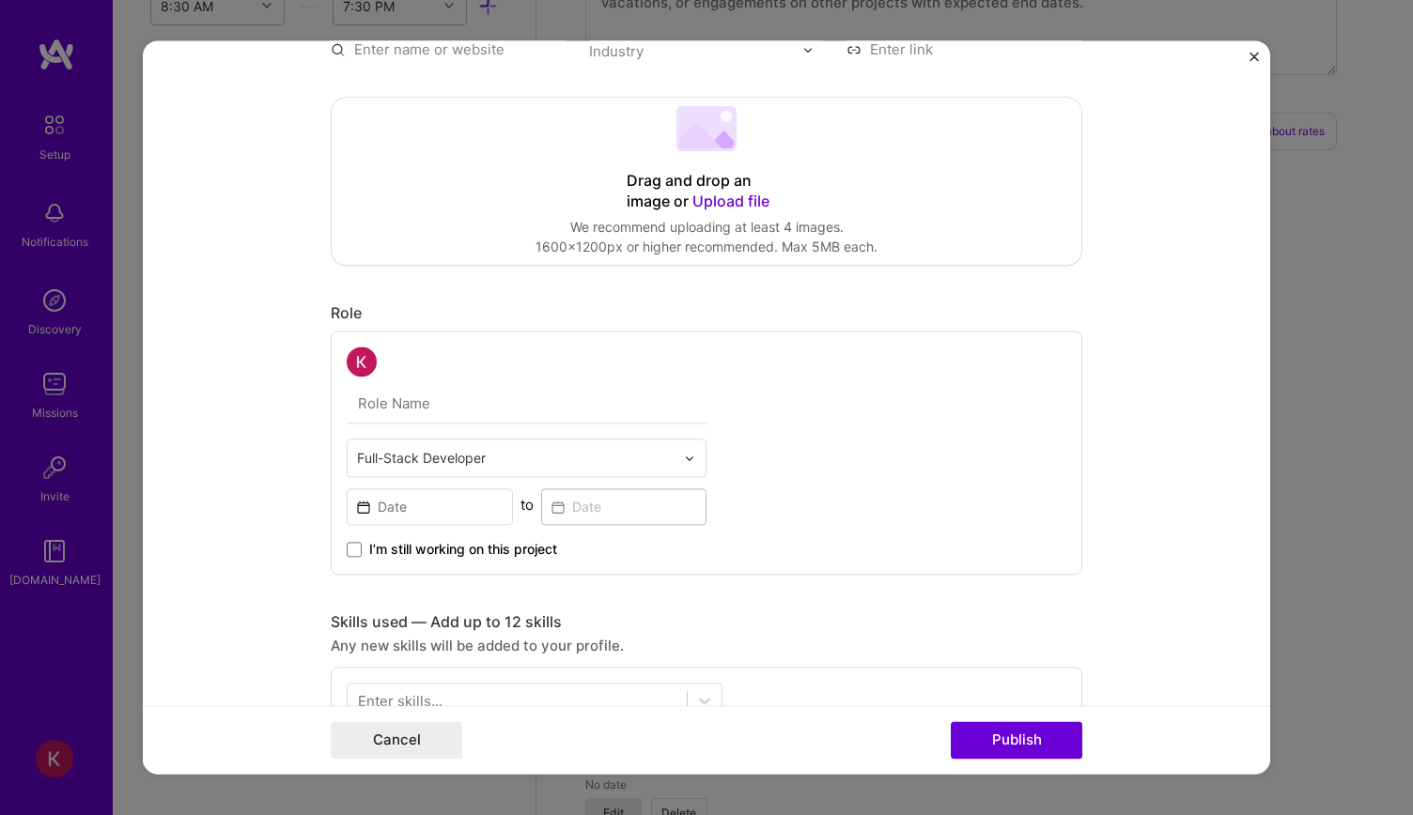
click at [513, 368] on div at bounding box center [527, 362] width 360 height 30
click at [528, 348] on div at bounding box center [527, 362] width 360 height 30
click at [521, 393] on input "text" at bounding box center [527, 403] width 360 height 39
paste input "Architected and deployed a multi-tenant logistics platform on AWS using microse…"
type input "Architected and deployed a multi-tenant logistics platform on AWS using microse…"
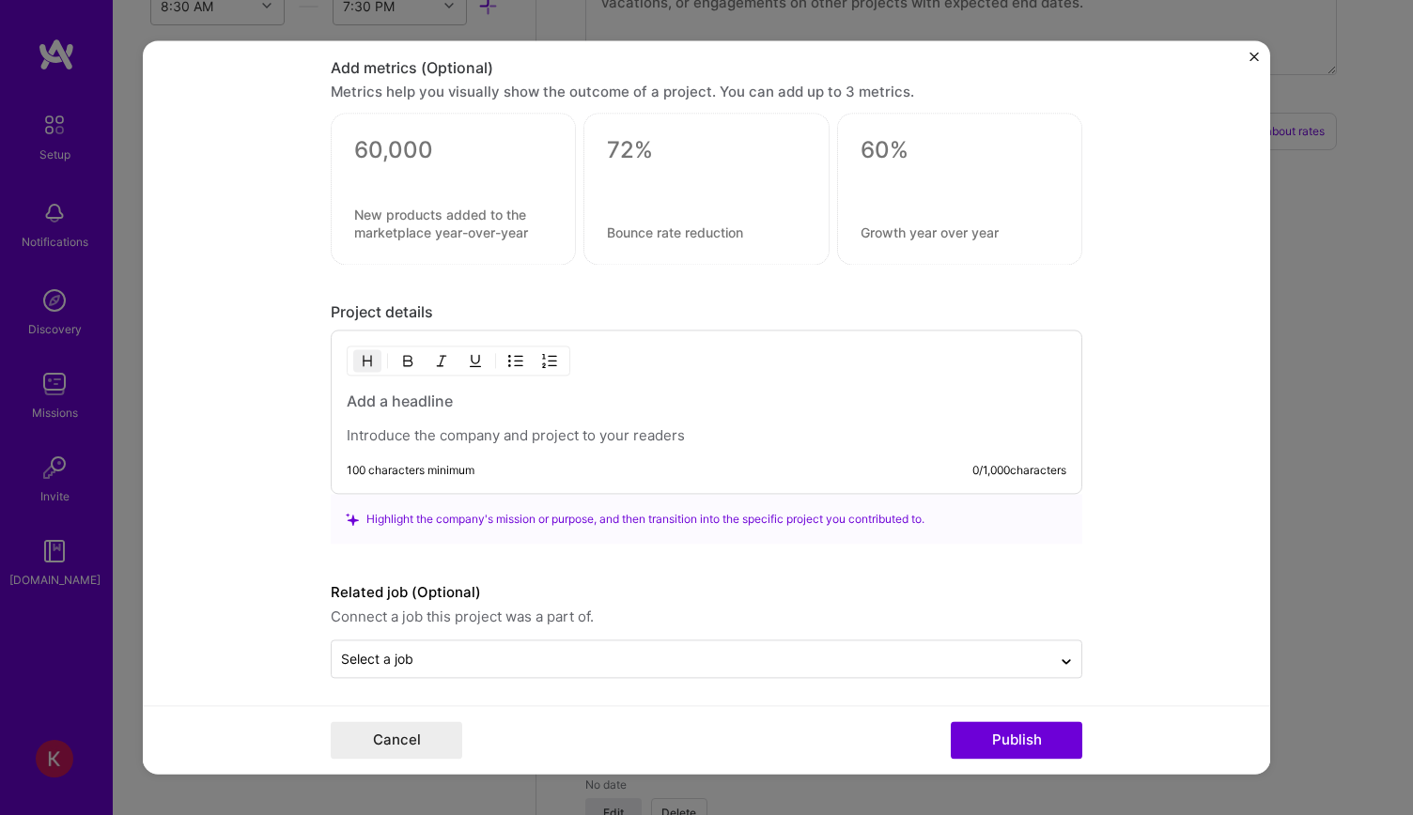
scroll to position [1230, 0]
click at [590, 454] on div "100 characters minimum 0 / 1,000 characters" at bounding box center [706, 412] width 751 height 164
click at [590, 431] on p at bounding box center [706, 435] width 719 height 19
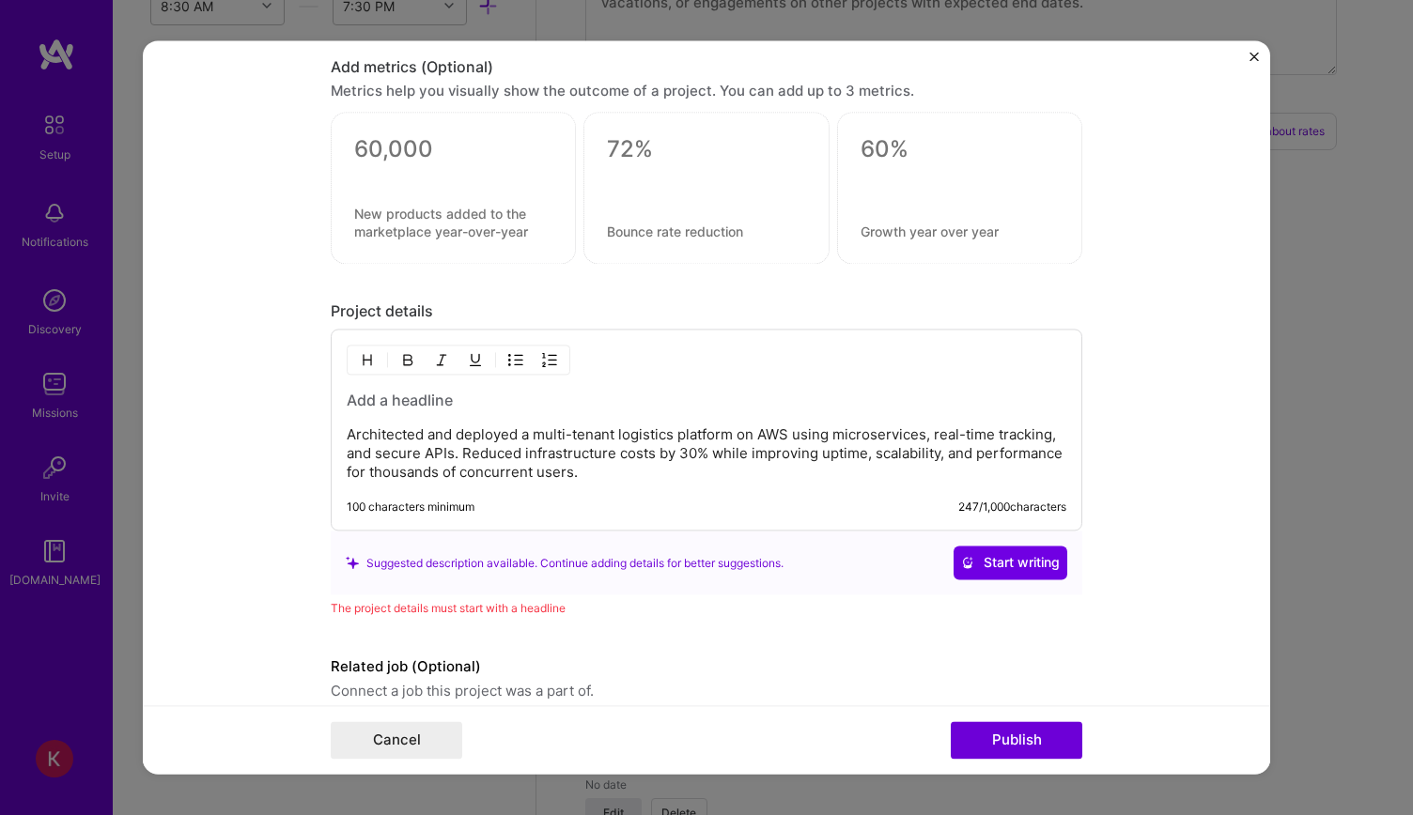
click at [440, 407] on div "Architected and deployed a multi-tenant logistics platform on AWS using microse…" at bounding box center [706, 437] width 719 height 92
click at [447, 395] on h3 at bounding box center [706, 401] width 719 height 21
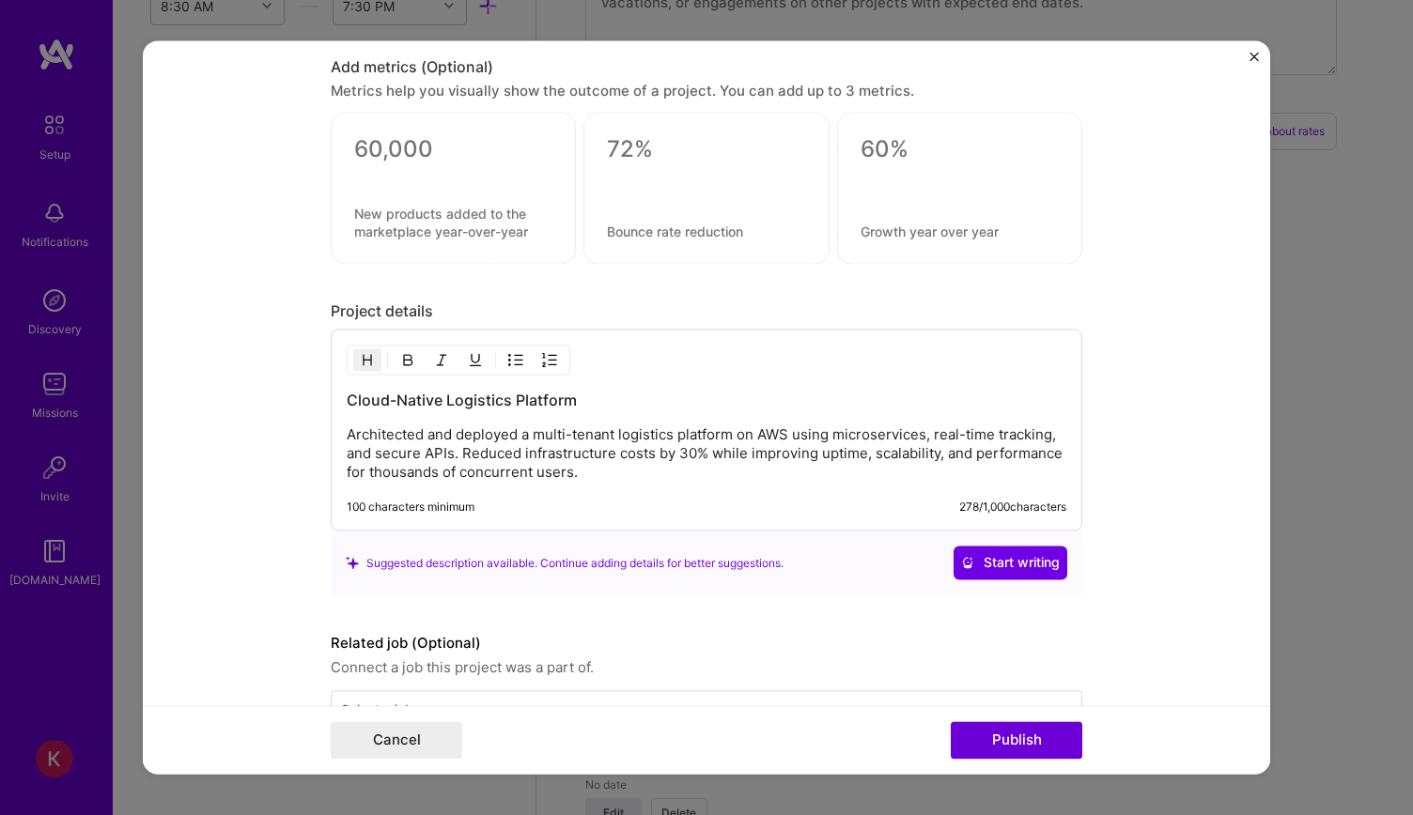
click at [73, 395] on div "Project title Cloud-Native Logistics Platform Company Project industry Industry…" at bounding box center [706, 407] width 1413 height 815
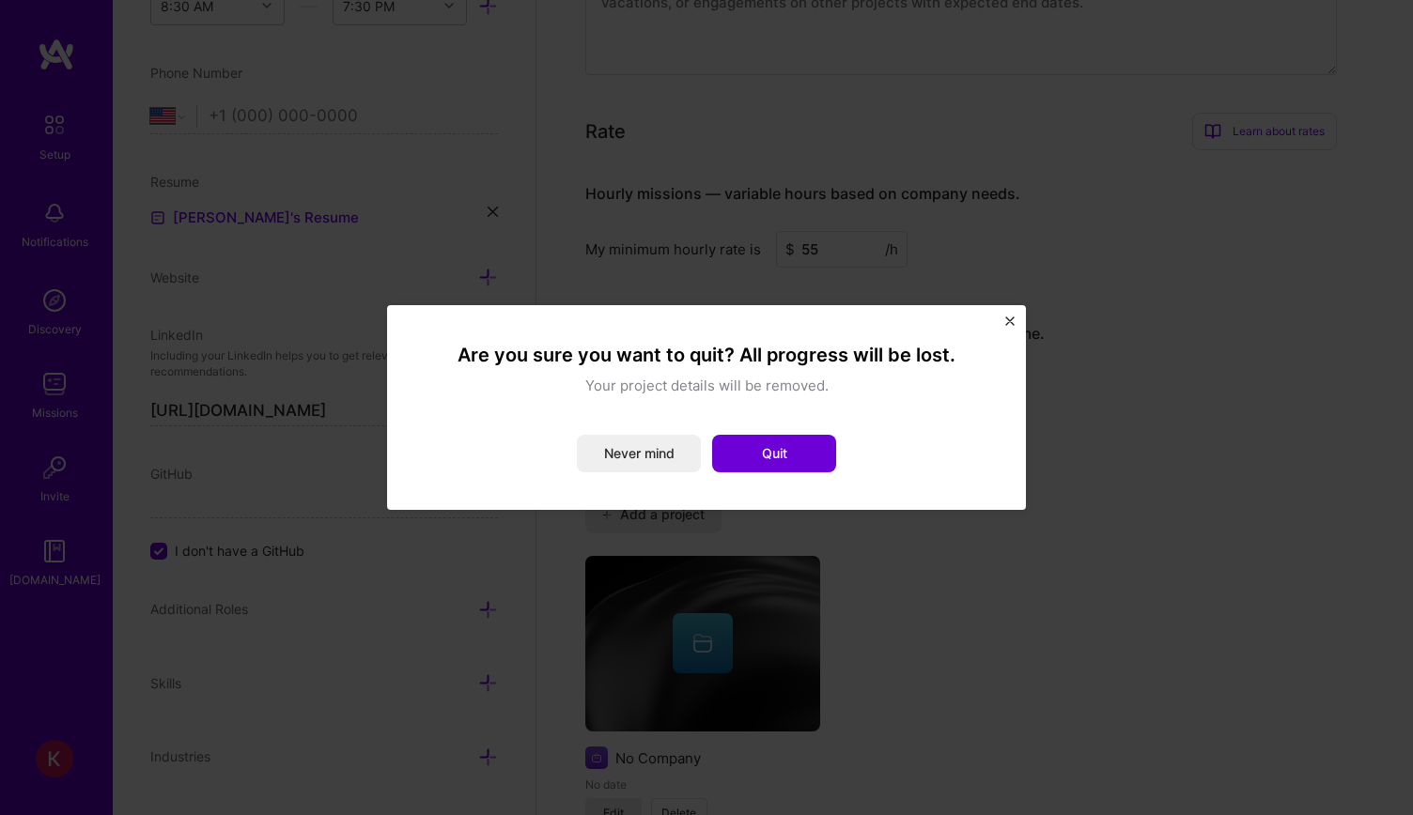
click at [1014, 317] on div "Are you sure you want to quit? All progress will be lost. Your project details …" at bounding box center [706, 407] width 639 height 205
click at [1013, 318] on img "Close" at bounding box center [1009, 321] width 9 height 9
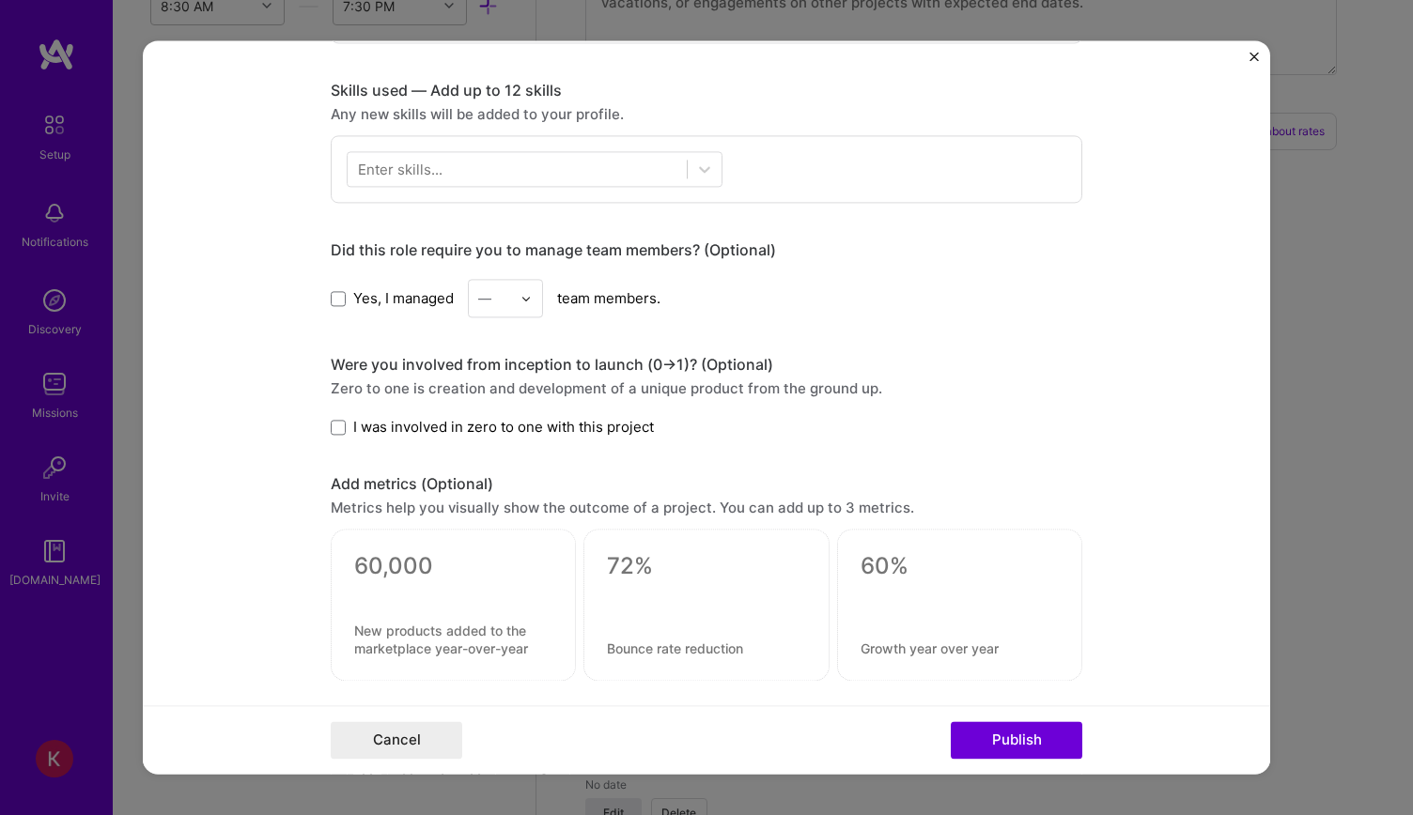
scroll to position [719, 0]
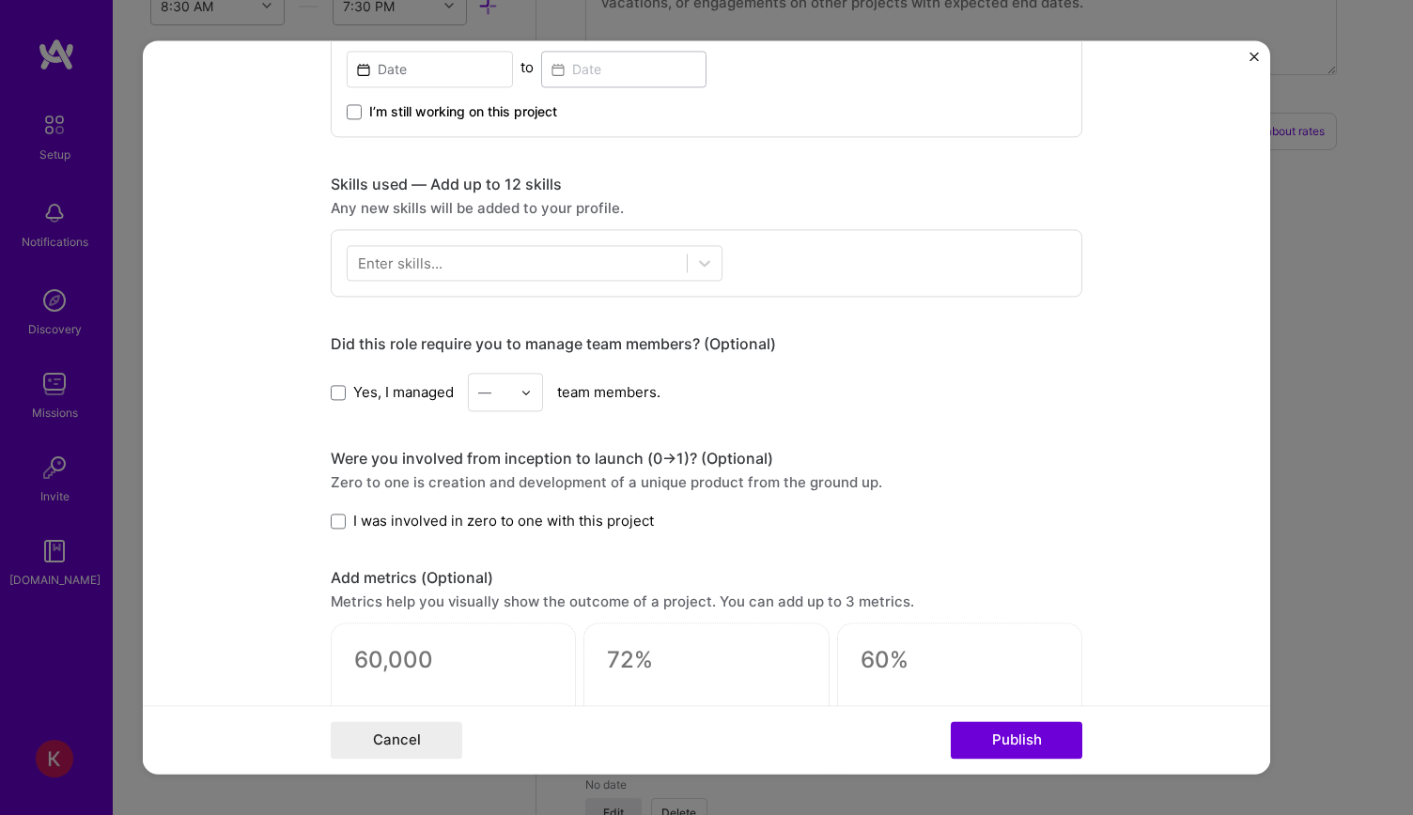
click at [494, 519] on span "I was involved in zero to one with this project" at bounding box center [503, 521] width 301 height 20
click at [0, 0] on input "I was involved in zero to one with this project" at bounding box center [0, 0] width 0 height 0
click at [577, 506] on div "Were you involved from inception to launch (0 -> 1)? (Optional) Zero to one is …" at bounding box center [706, 490] width 751 height 82
click at [344, 518] on label "I was involved in zero to one with this project" at bounding box center [492, 521] width 323 height 20
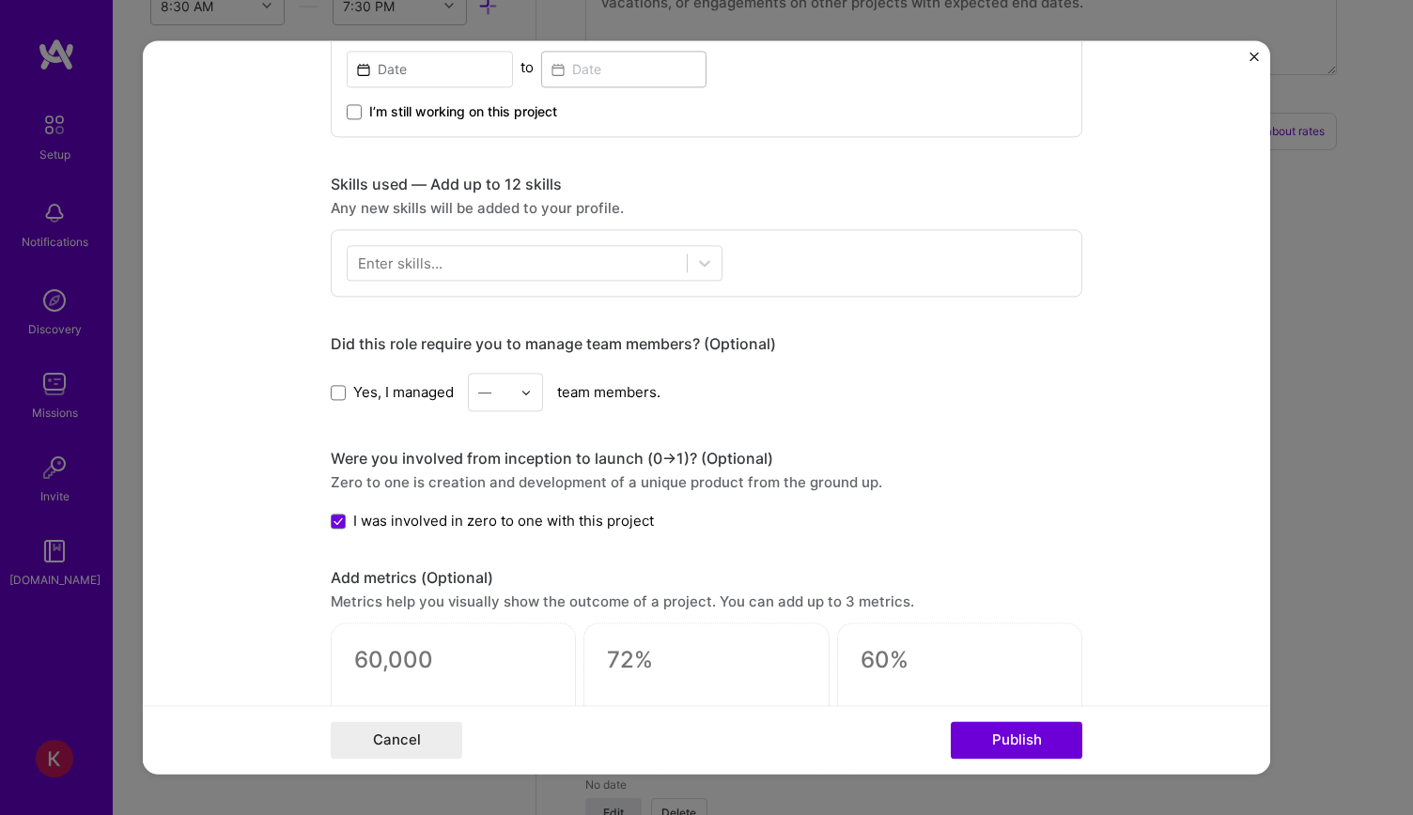
click at [0, 0] on input "I was involved in zero to one with this project" at bounding box center [0, 0] width 0 height 0
click at [408, 397] on span "Yes, I managed" at bounding box center [403, 392] width 100 height 20
click at [0, 0] on input "Yes, I managed" at bounding box center [0, 0] width 0 height 0
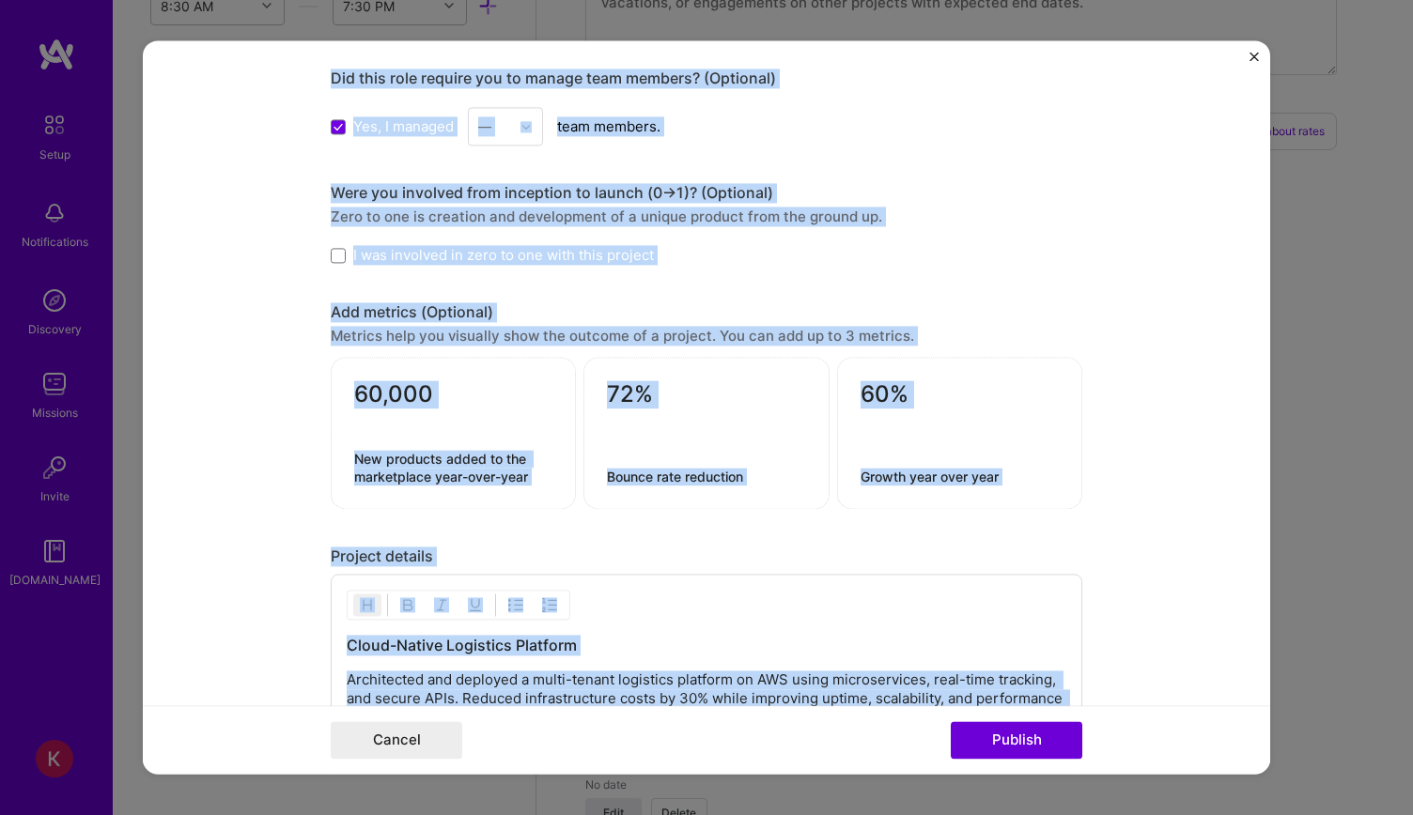
scroll to position [1283, 0]
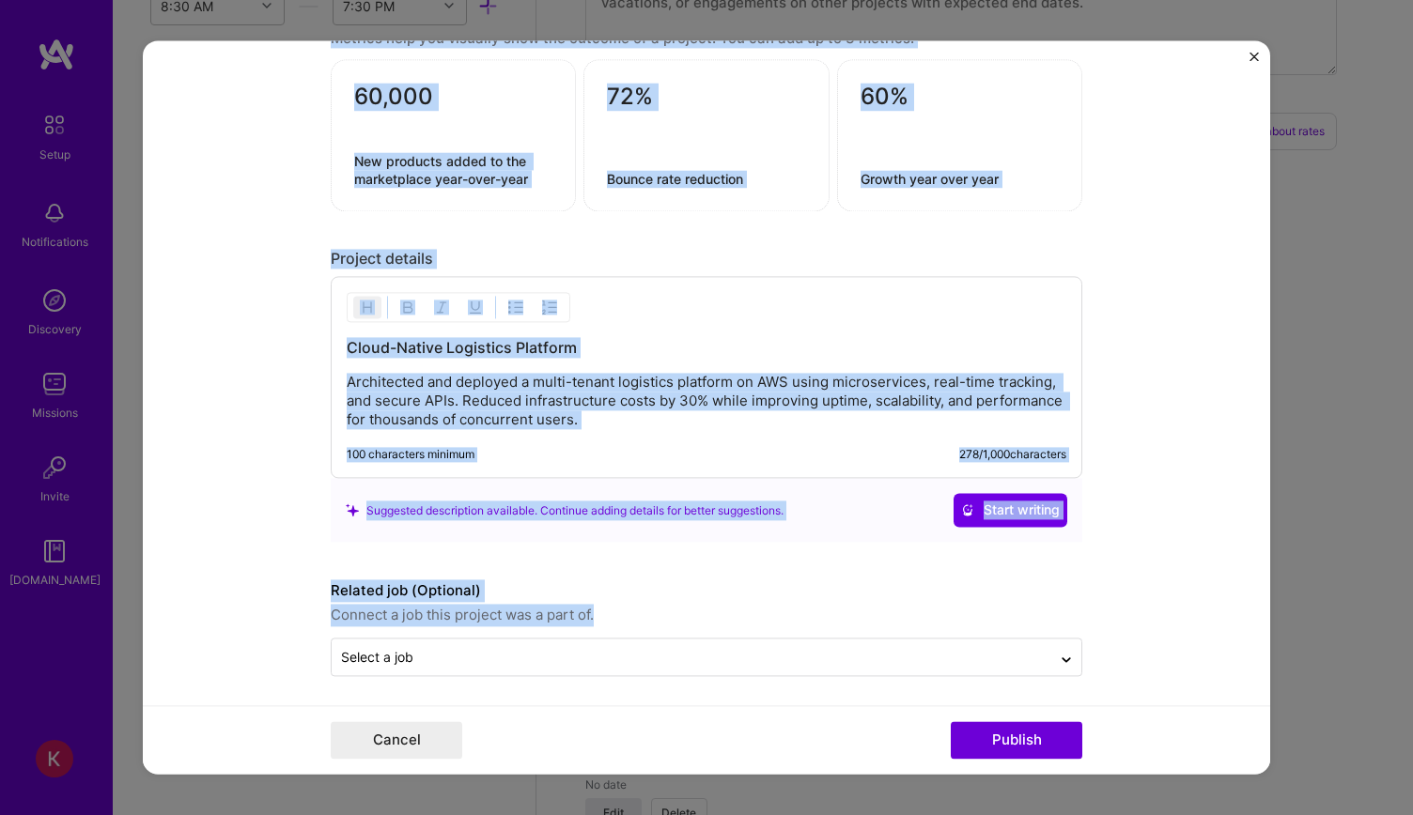
copy div "Loremip dolor Sitamet Consect adipisci Elitsedd Eiusmod Temp (Incididu) Utla et…"
drag, startPoint x: 317, startPoint y: 189, endPoint x: 1165, endPoint y: 607, distance: 945.5
click at [1165, 607] on form "Project title Cloud-Native Logistics Platform Company Project industry Industry…" at bounding box center [706, 407] width 1127 height 734
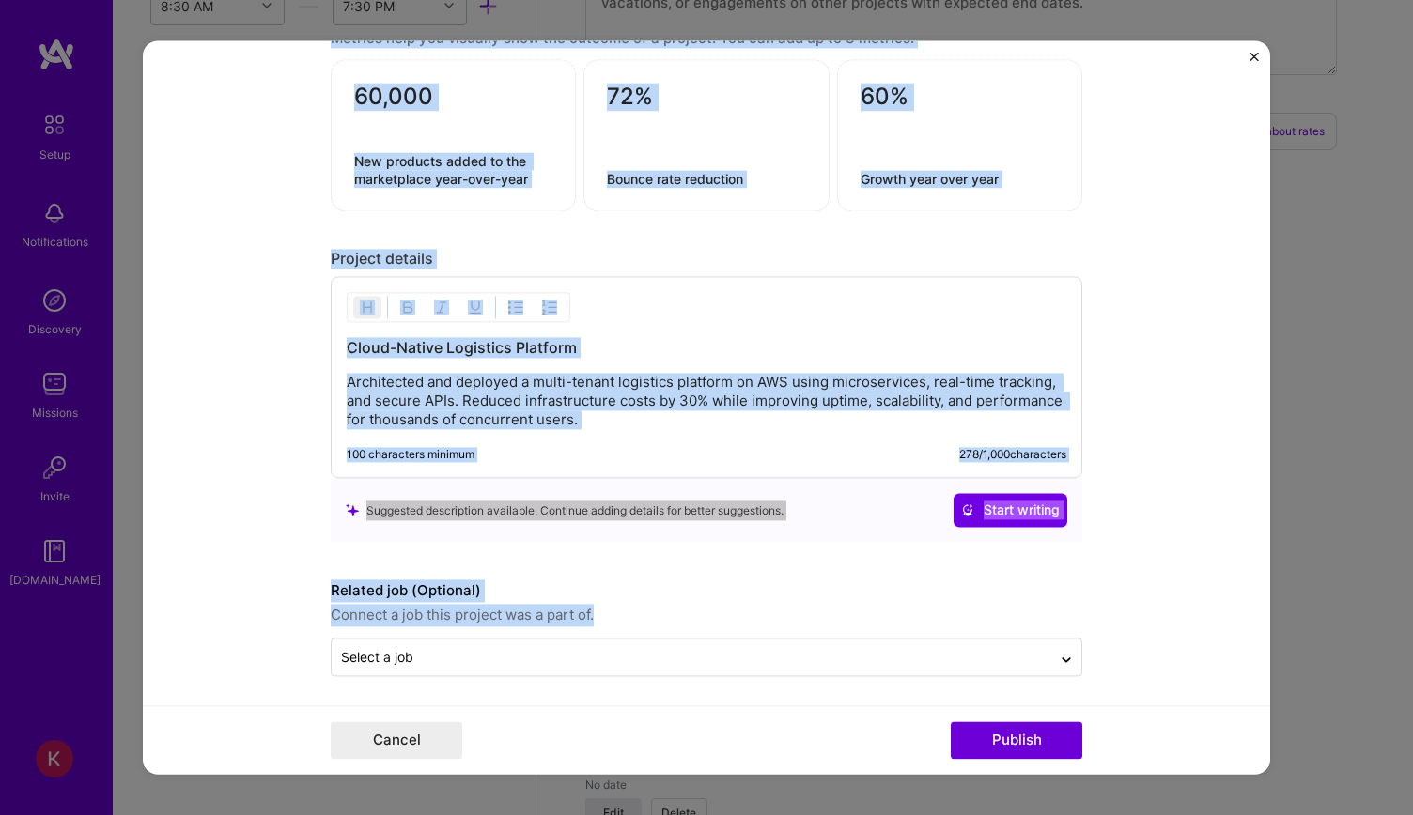
click at [305, 335] on form "Project title Cloud-Native Logistics Platform Company Project industry Industry…" at bounding box center [706, 407] width 1127 height 734
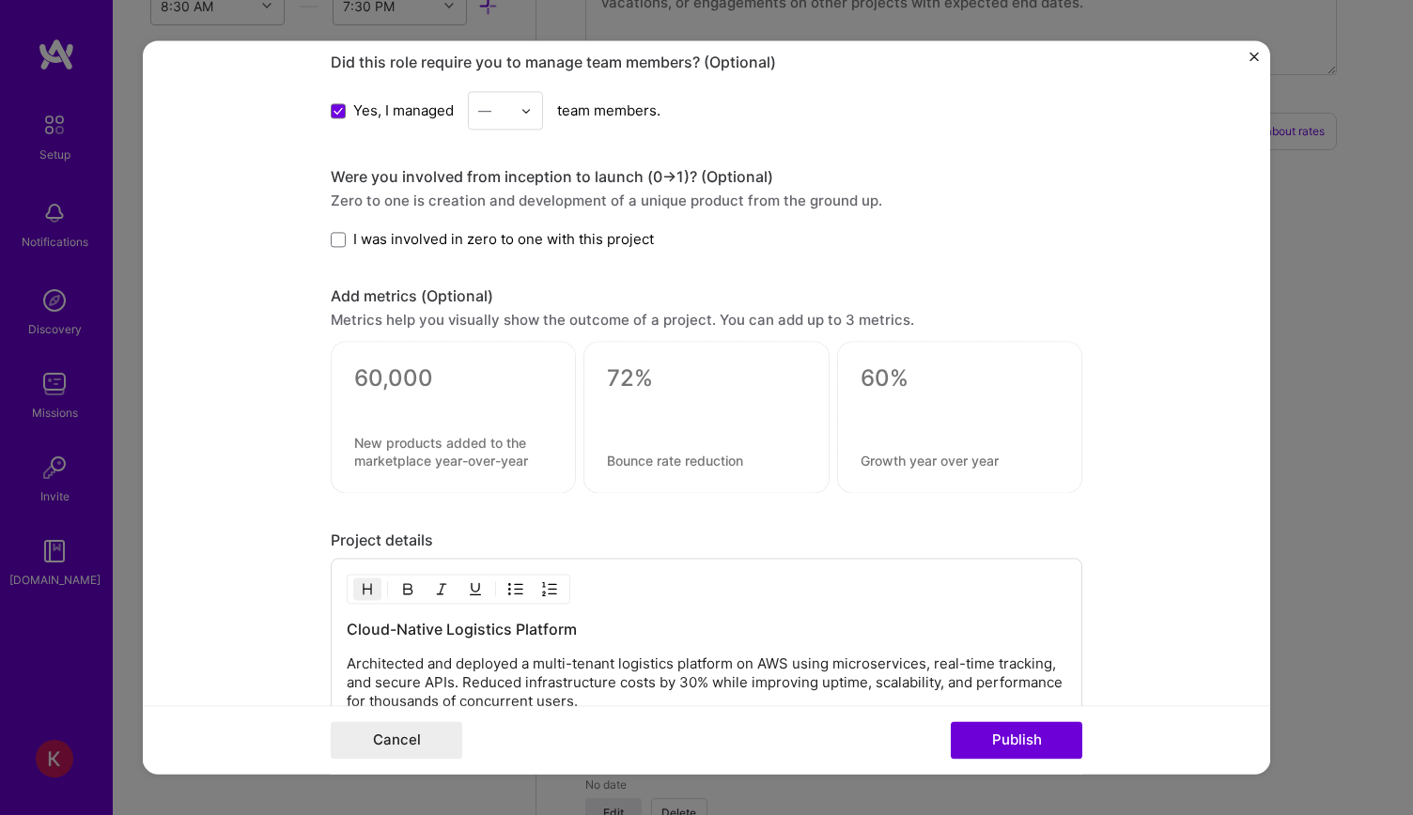
scroll to position [719, 0]
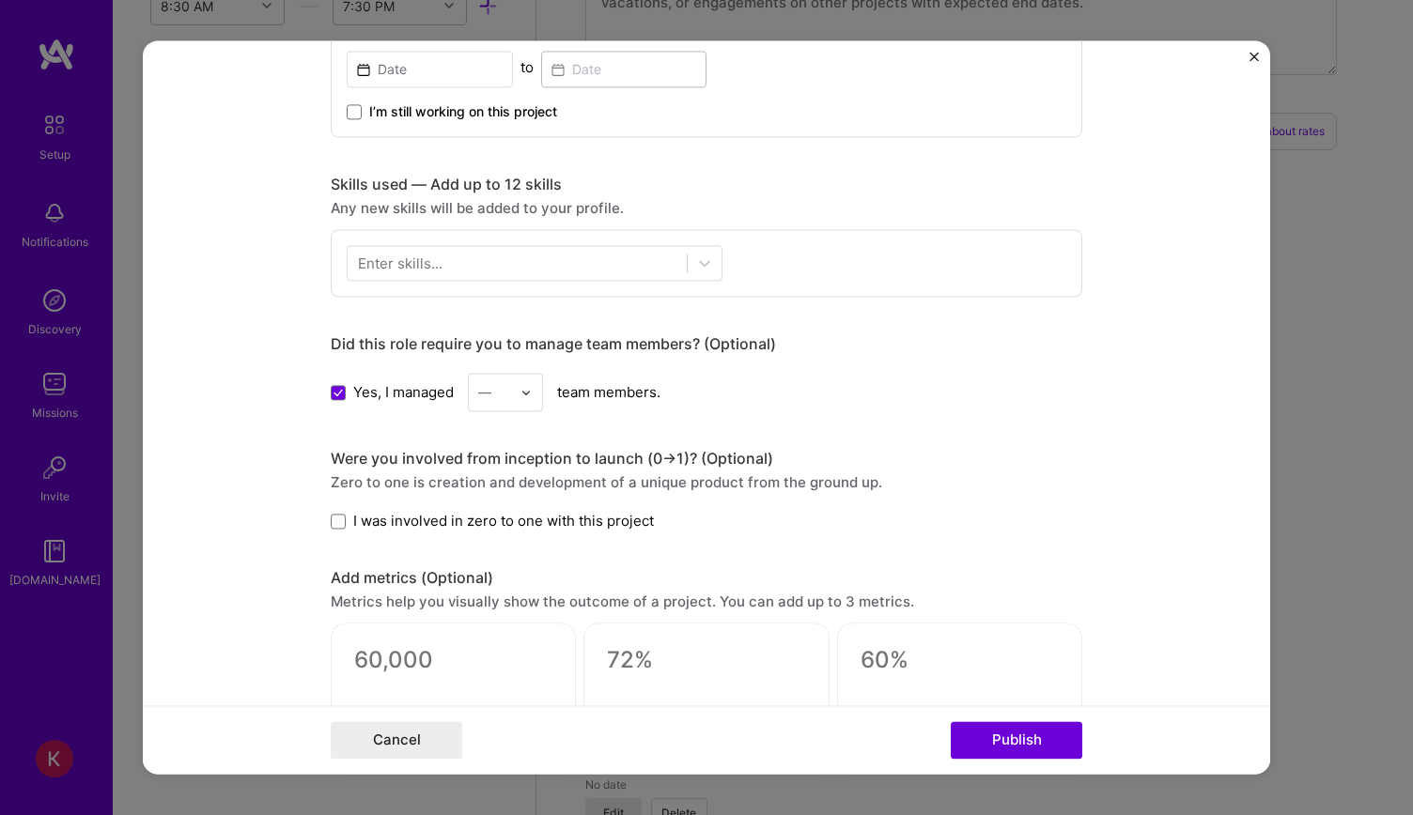
click at [522, 387] on img at bounding box center [525, 392] width 11 height 11
click at [500, 579] on div "5" at bounding box center [505, 581] width 64 height 35
click at [850, 399] on div "Yes, I managed 5 team members." at bounding box center [706, 392] width 751 height 39
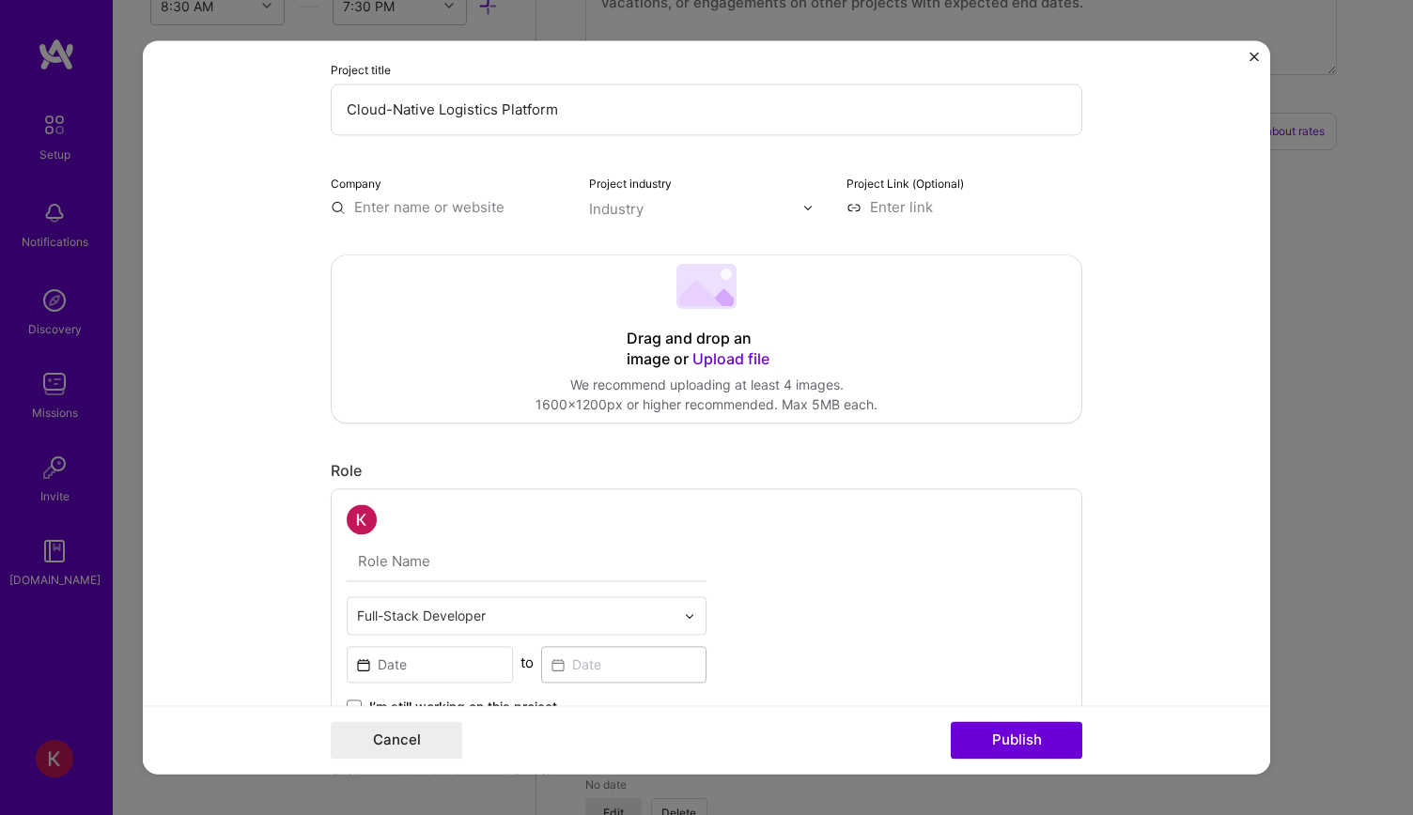
scroll to position [0, 0]
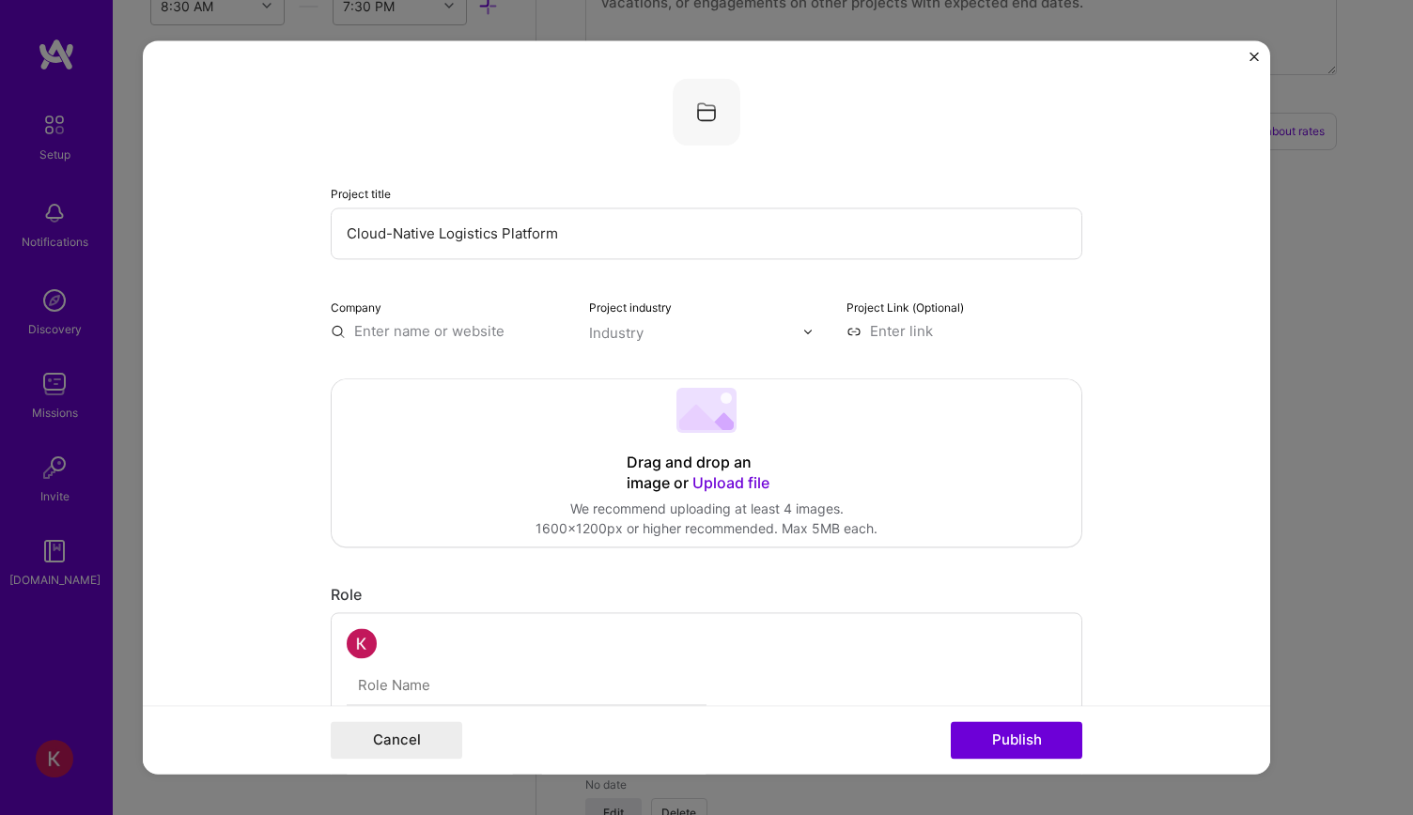
click at [692, 343] on input "text" at bounding box center [696, 333] width 214 height 20
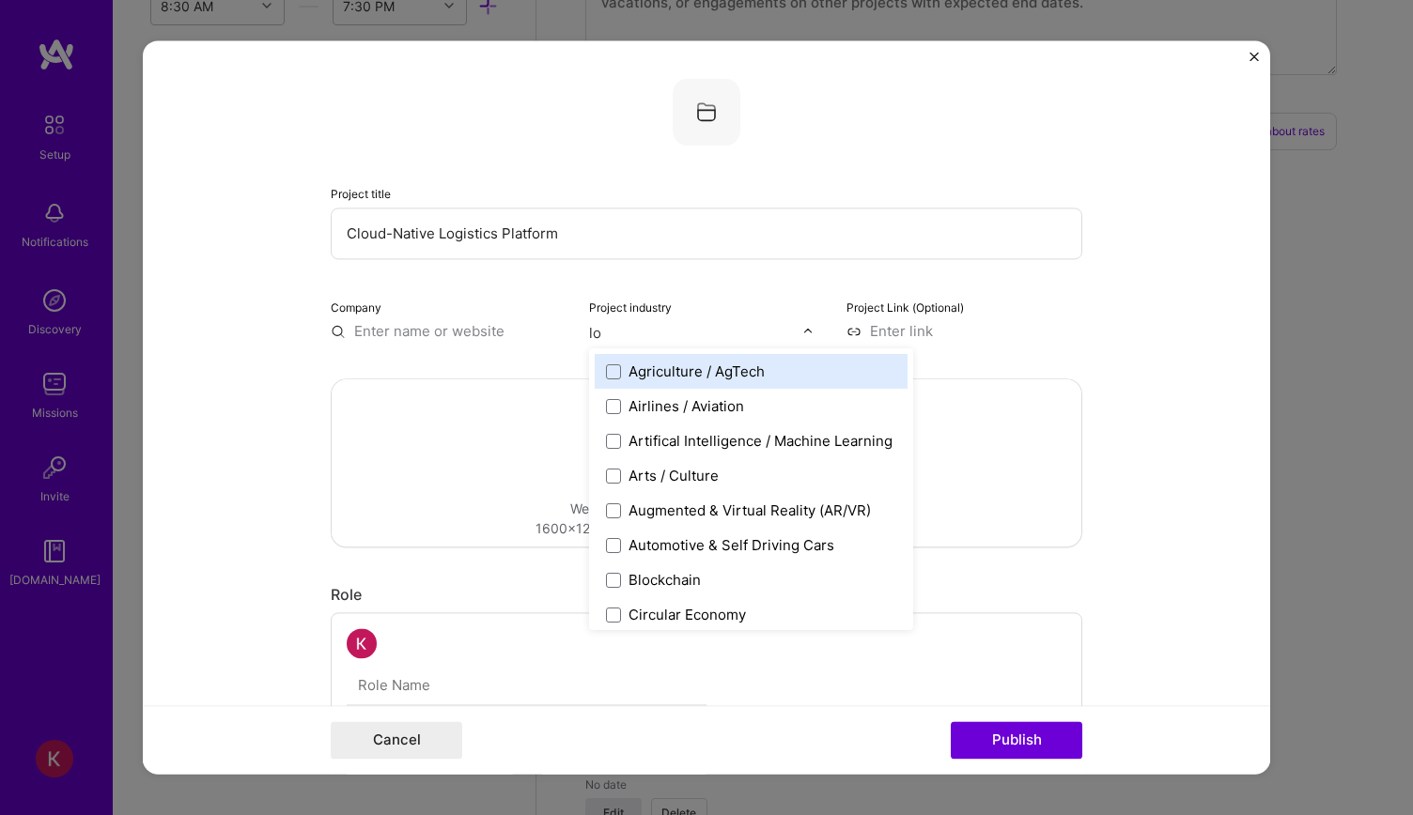
type input "log"
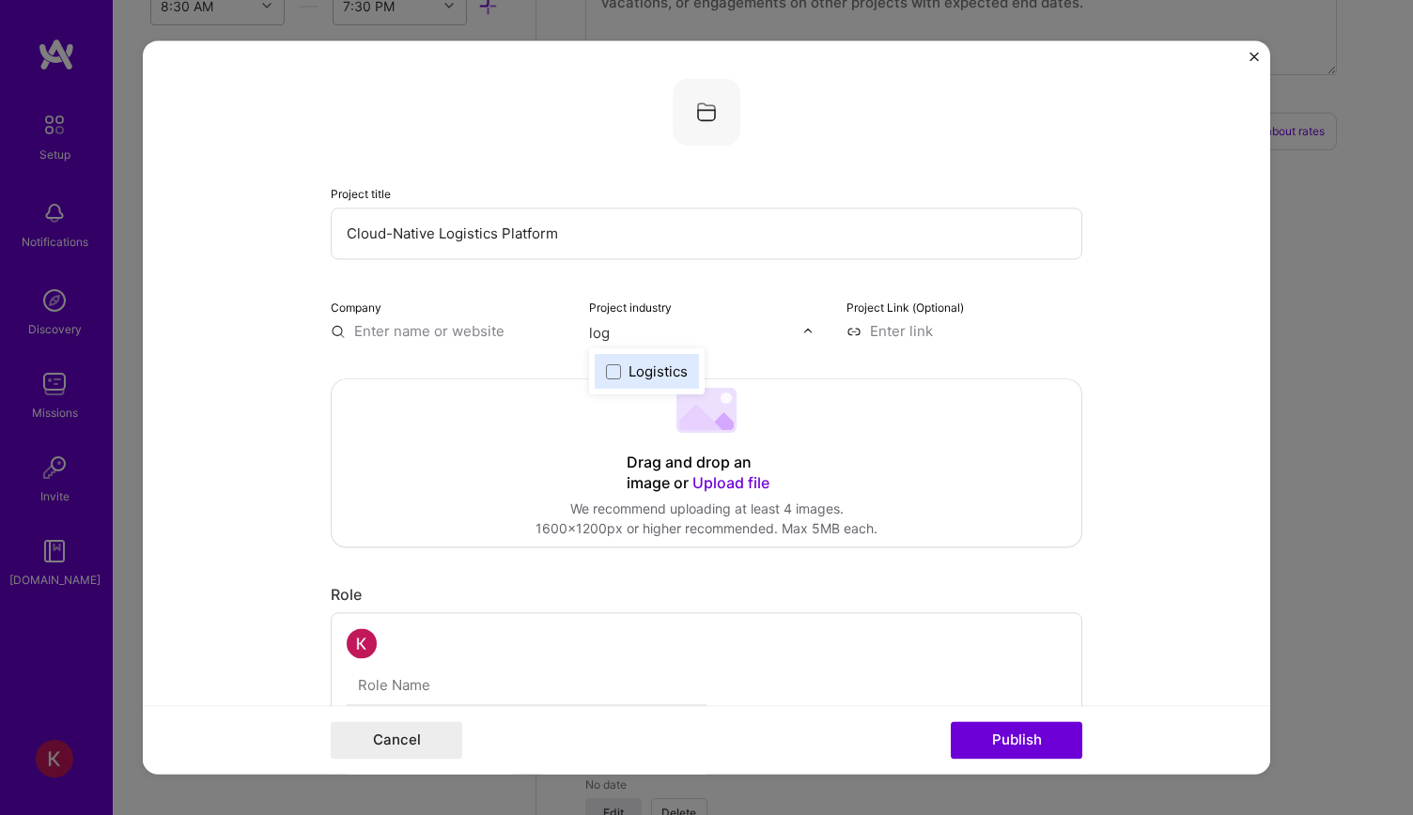
click at [659, 372] on div "Logistics" at bounding box center [657, 372] width 59 height 20
type input "supp"
click at [684, 367] on div "Supply Chain and Distribution" at bounding box center [727, 372] width 198 height 20
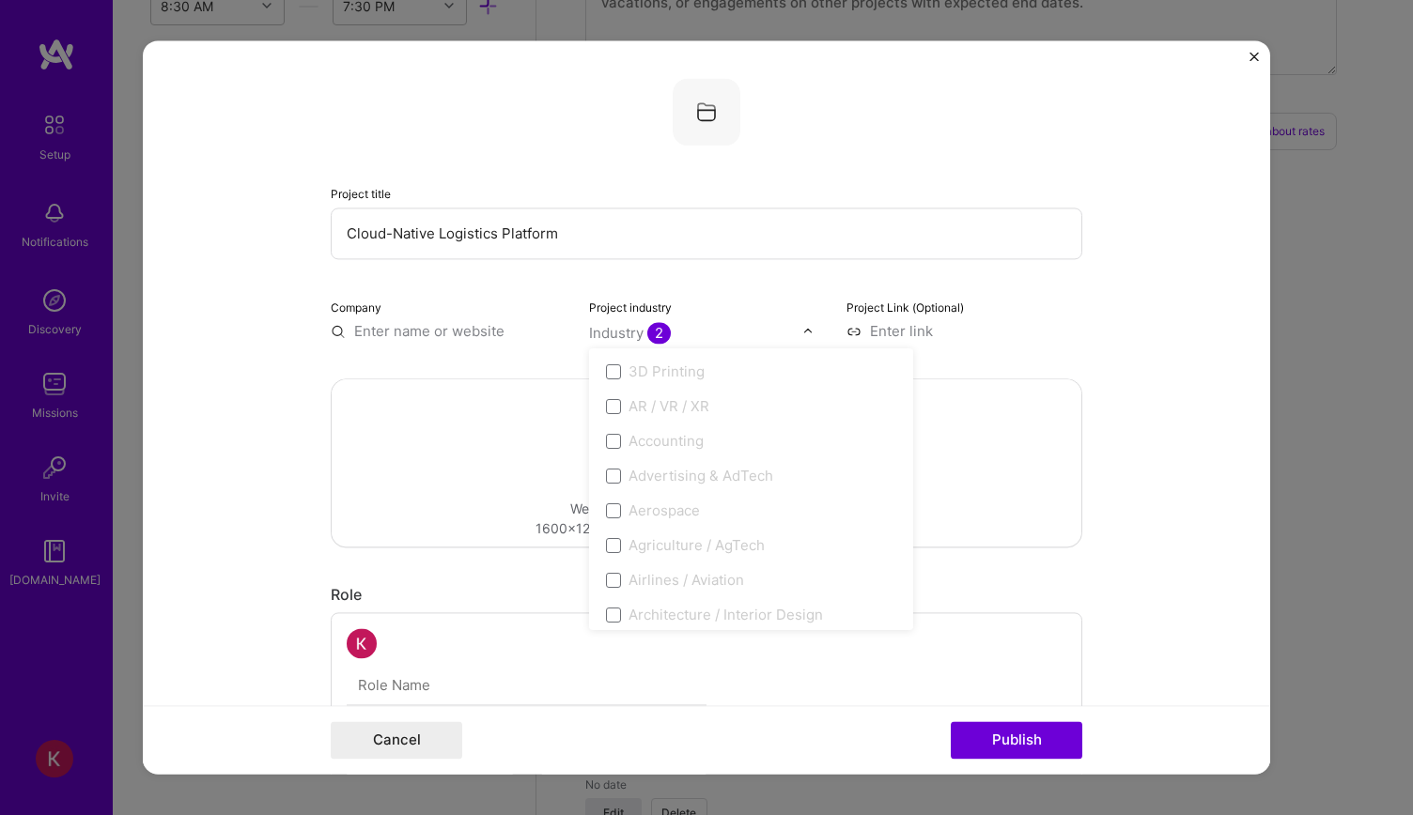
click at [1133, 331] on form "Project title Cloud-Native Logistics Platform Company Project industry option S…" at bounding box center [706, 407] width 1127 height 734
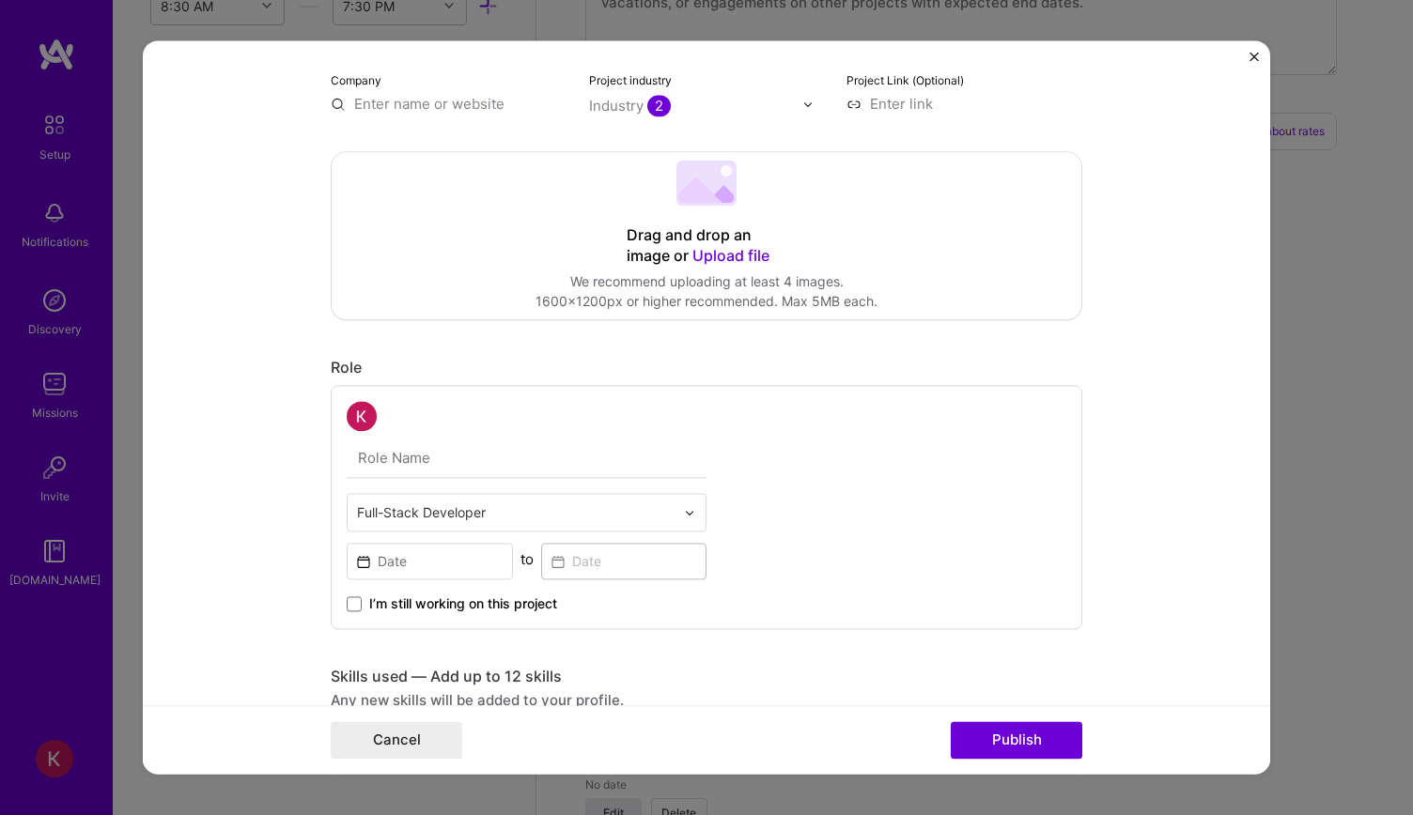
scroll to position [282, 0]
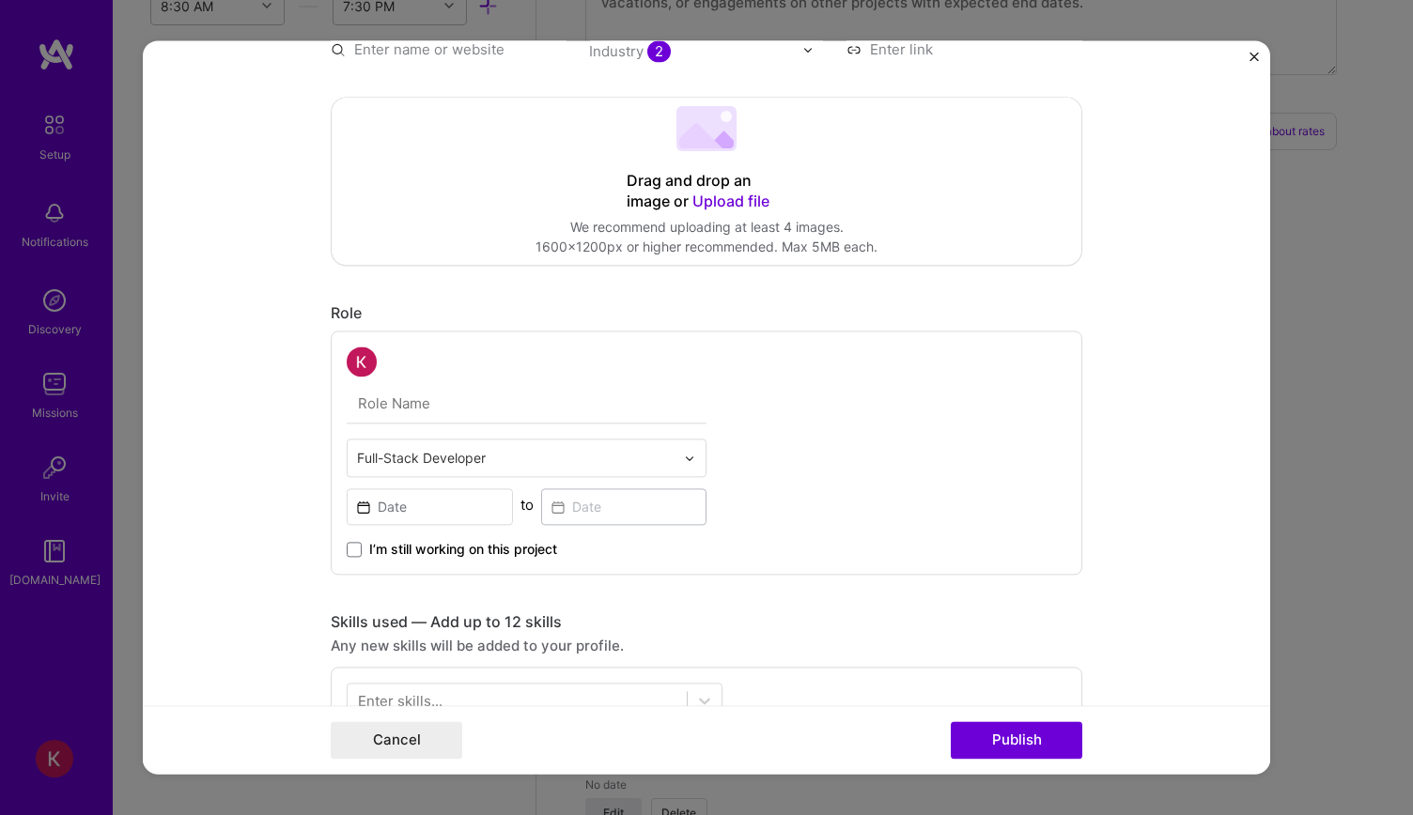
click at [502, 380] on div "Full-Stack Developer to I’m still working on this project" at bounding box center [527, 453] width 360 height 212
click at [420, 375] on div at bounding box center [527, 362] width 360 height 30
click at [416, 367] on div at bounding box center [527, 362] width 360 height 30
click at [409, 395] on input "text" at bounding box center [527, 403] width 360 height 39
click at [417, 414] on input "text" at bounding box center [527, 403] width 360 height 39
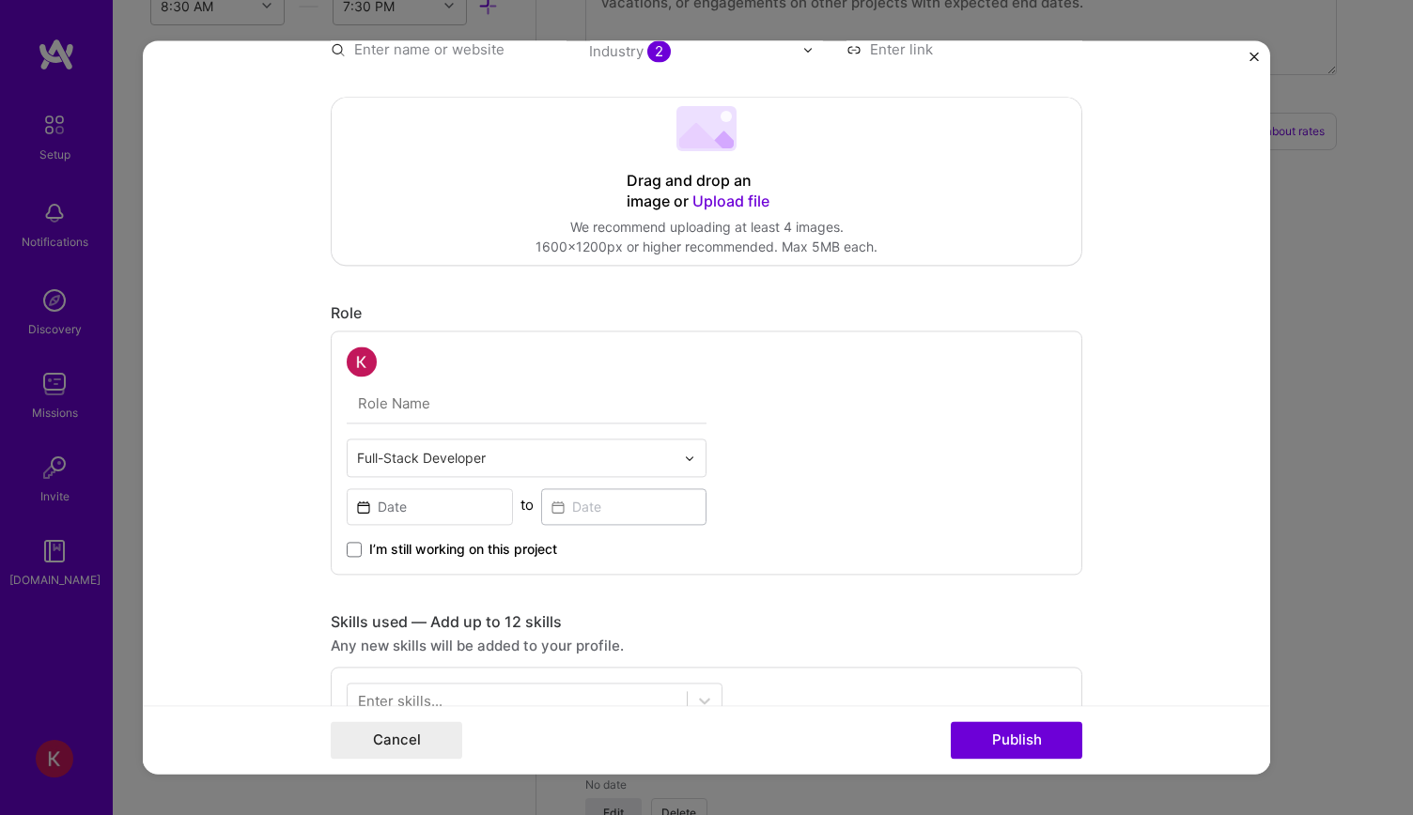
paste input "Senior Full Stack Software Engineer"
type input "Senior Full Stack Software Engineer"
click at [253, 416] on form "Project title Cloud-Native Logistics Platform Company Project industry Industry…" at bounding box center [706, 407] width 1127 height 734
click at [479, 493] on input at bounding box center [430, 506] width 166 height 37
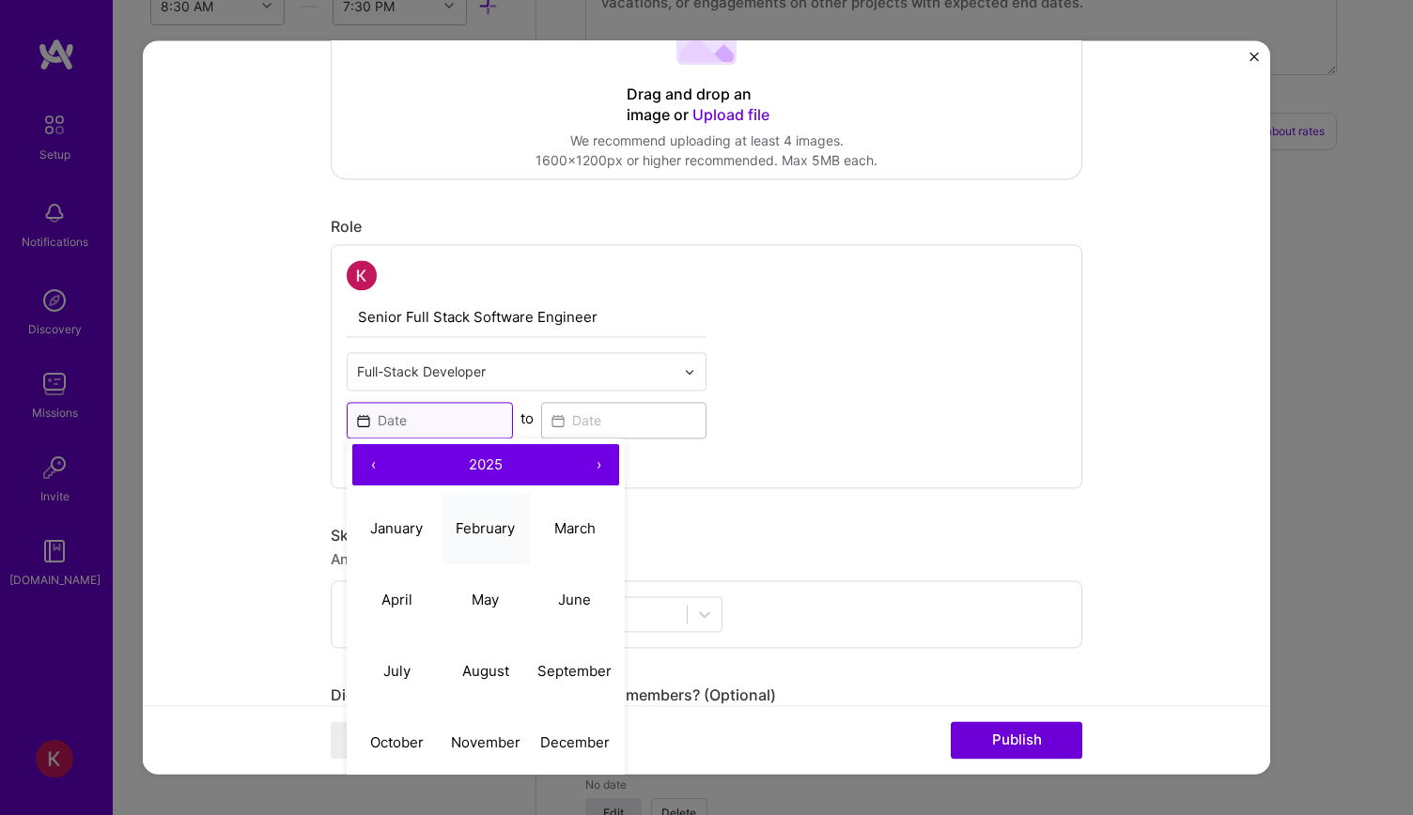
scroll to position [470, 0]
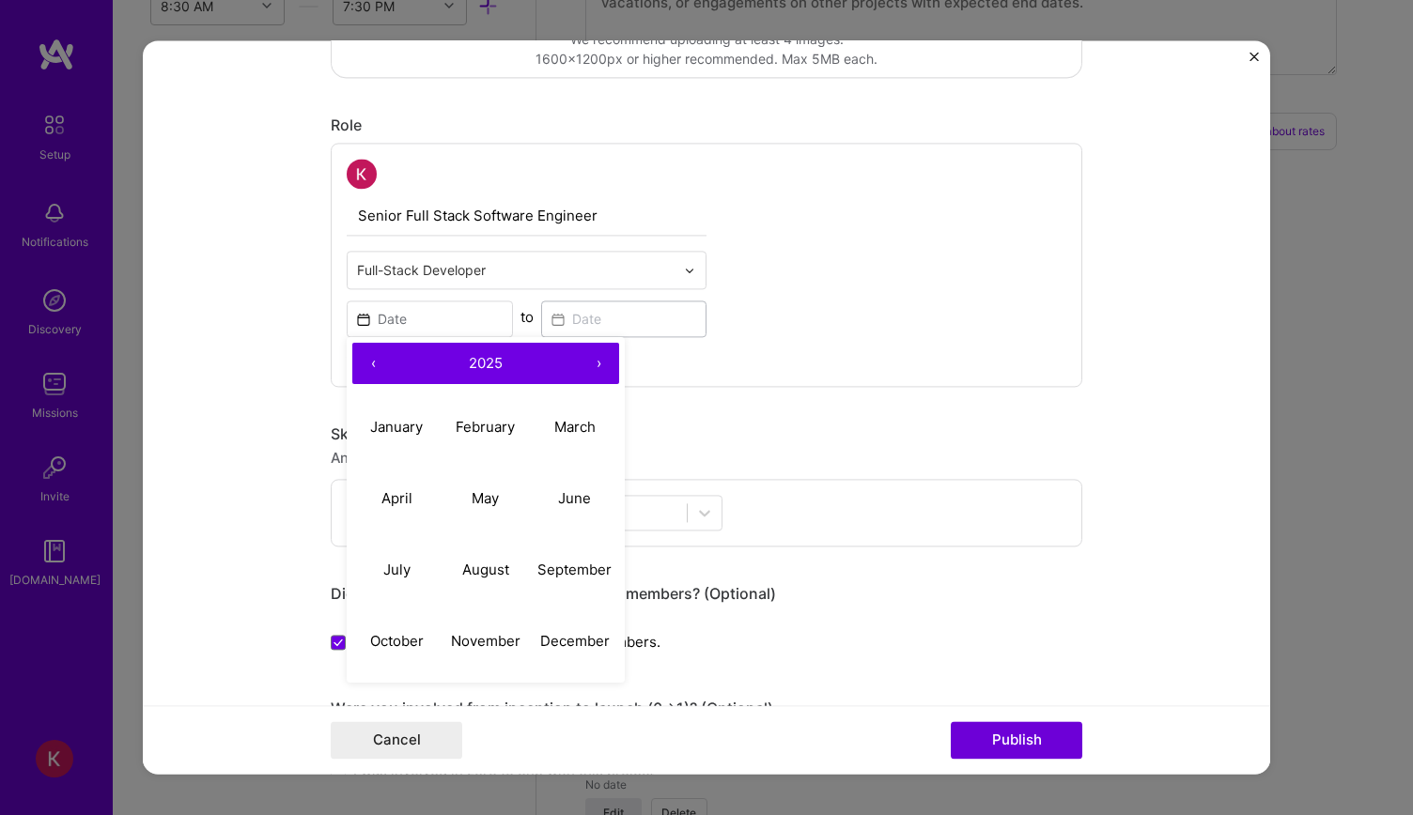
click at [582, 367] on button "›" at bounding box center [598, 363] width 41 height 41
click at [359, 367] on button "‹" at bounding box center [372, 363] width 41 height 41
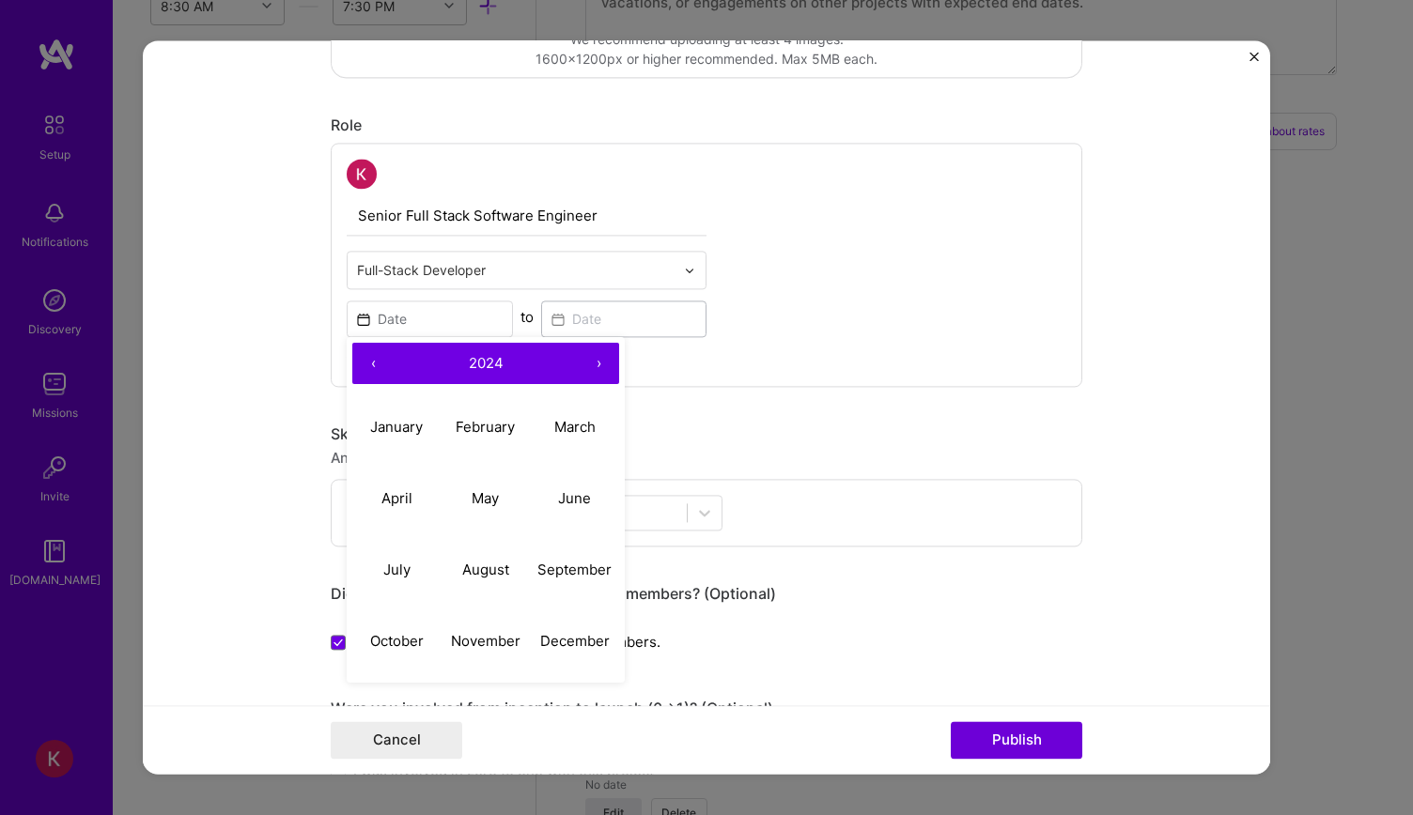
click at [359, 367] on button "‹" at bounding box center [372, 363] width 41 height 41
click at [550, 637] on abbr "December" at bounding box center [575, 641] width 70 height 18
type input "[DATE]"
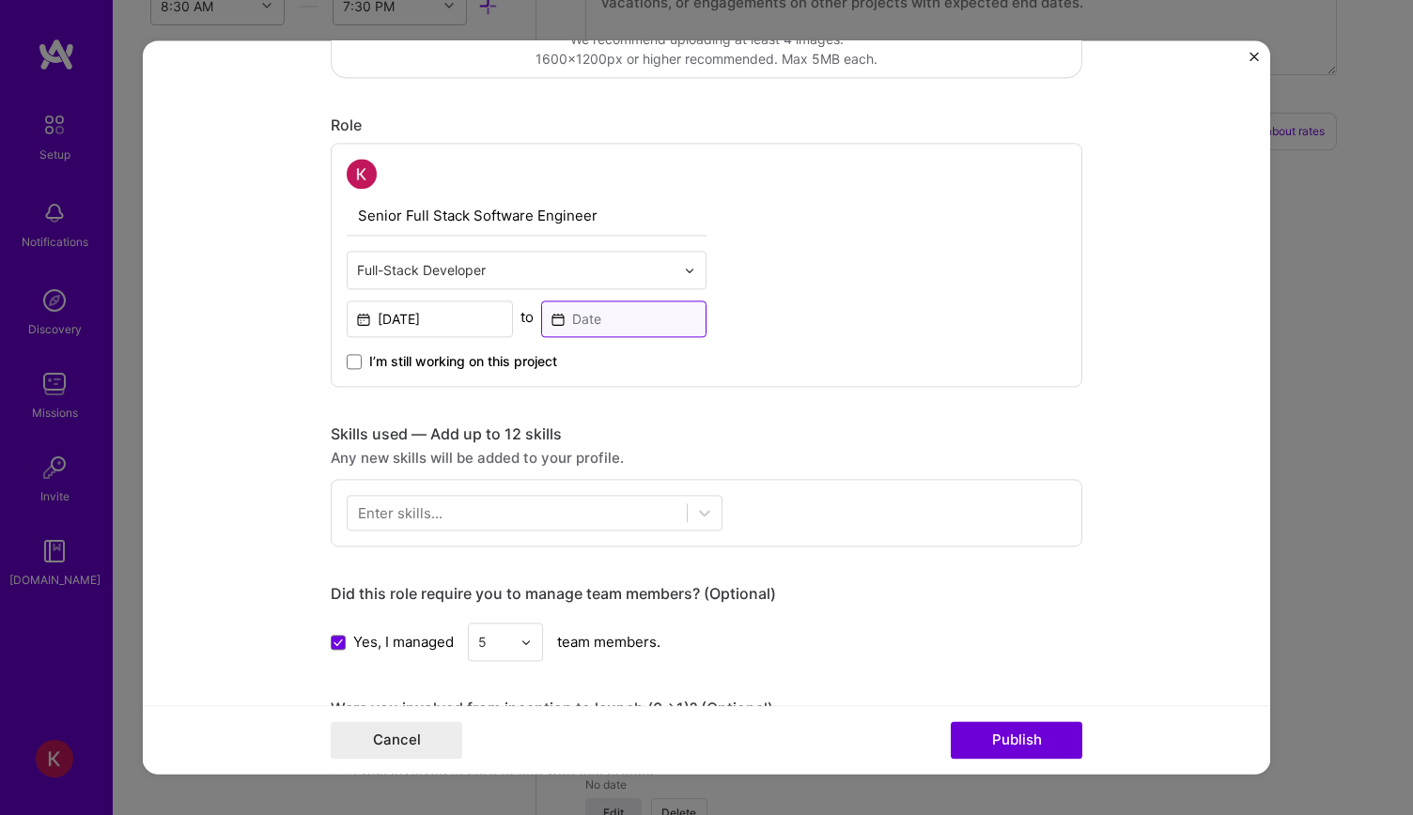
click at [582, 317] on input at bounding box center [624, 319] width 166 height 37
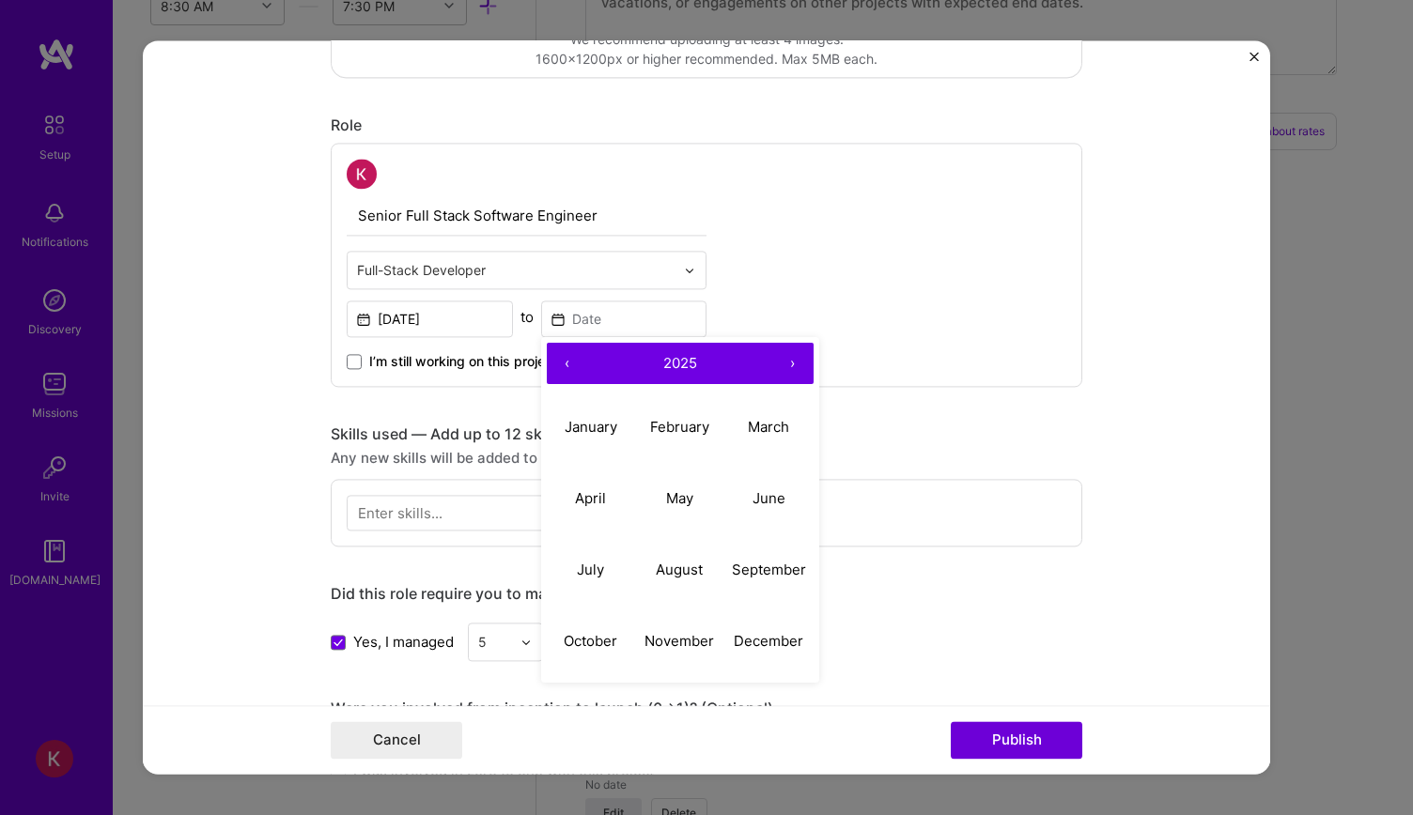
click at [758, 363] on button "2025" at bounding box center [680, 363] width 184 height 41
click at [588, 363] on button "[DATE] – [DATE]" at bounding box center [680, 363] width 184 height 41
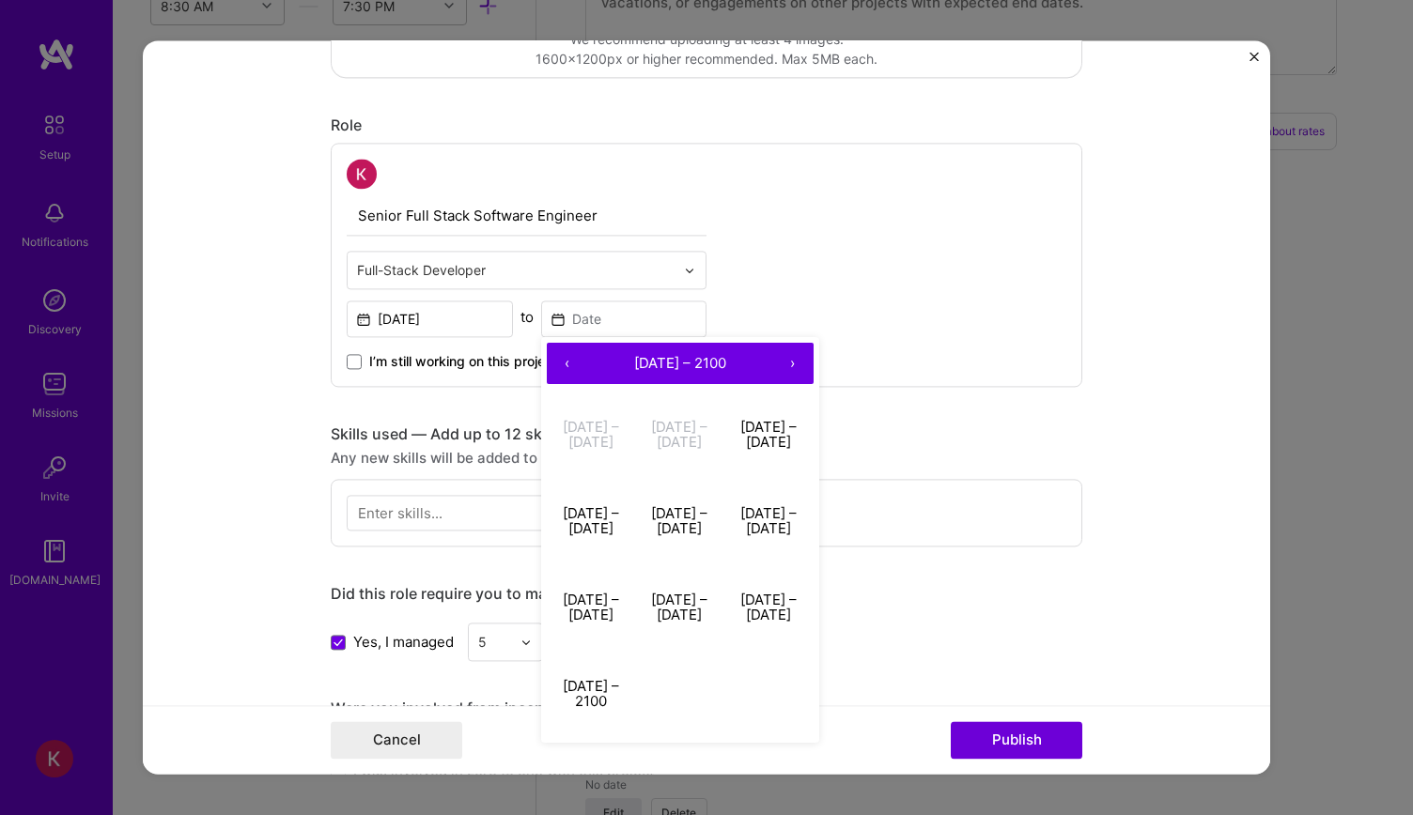
click at [774, 361] on button "›" at bounding box center [792, 363] width 41 height 41
click at [560, 351] on button "‹" at bounding box center [567, 363] width 41 height 41
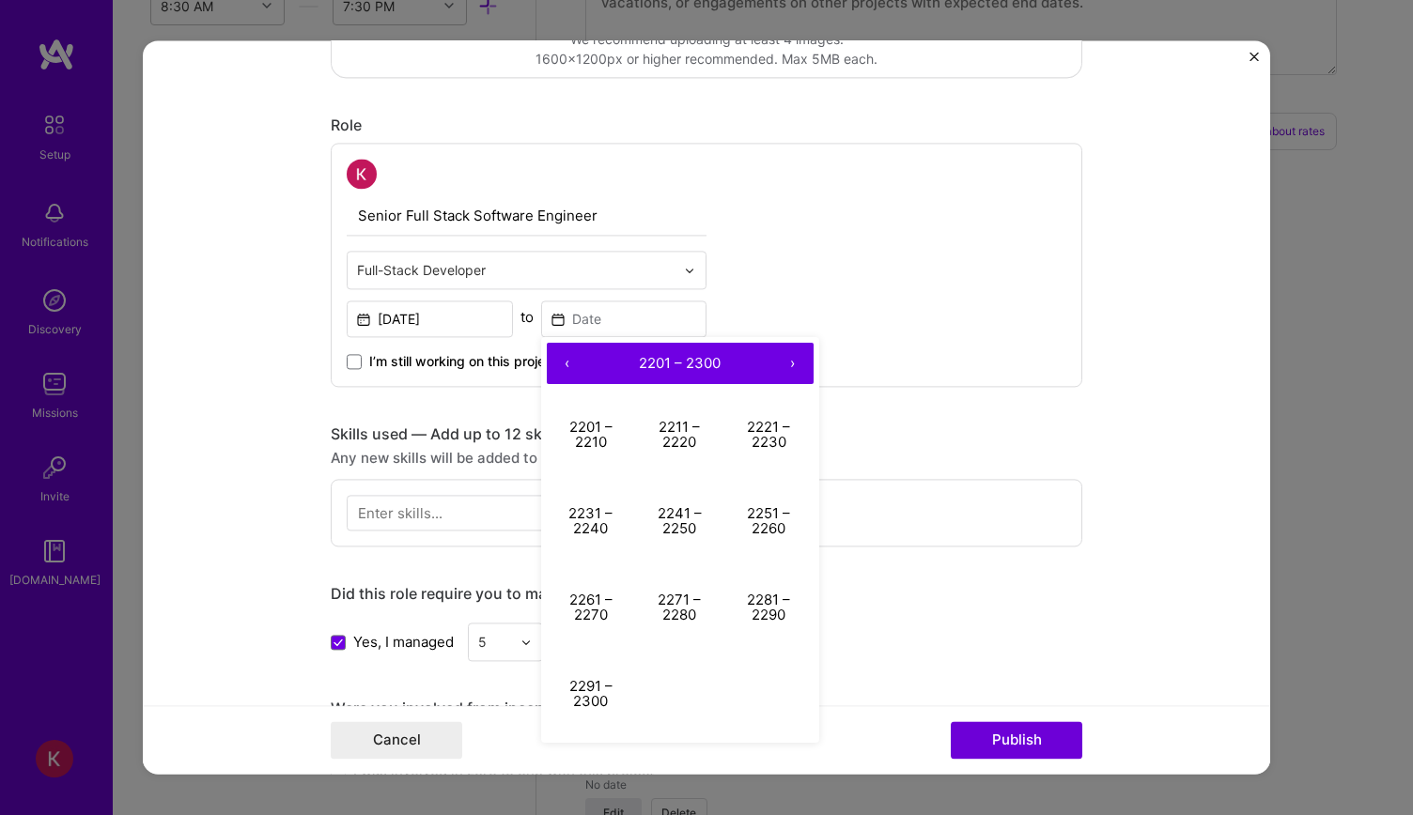
click at [560, 351] on button "‹" at bounding box center [567, 363] width 41 height 41
click at [765, 425] on button "[DATE] – [DATE]" at bounding box center [768, 435] width 89 height 86
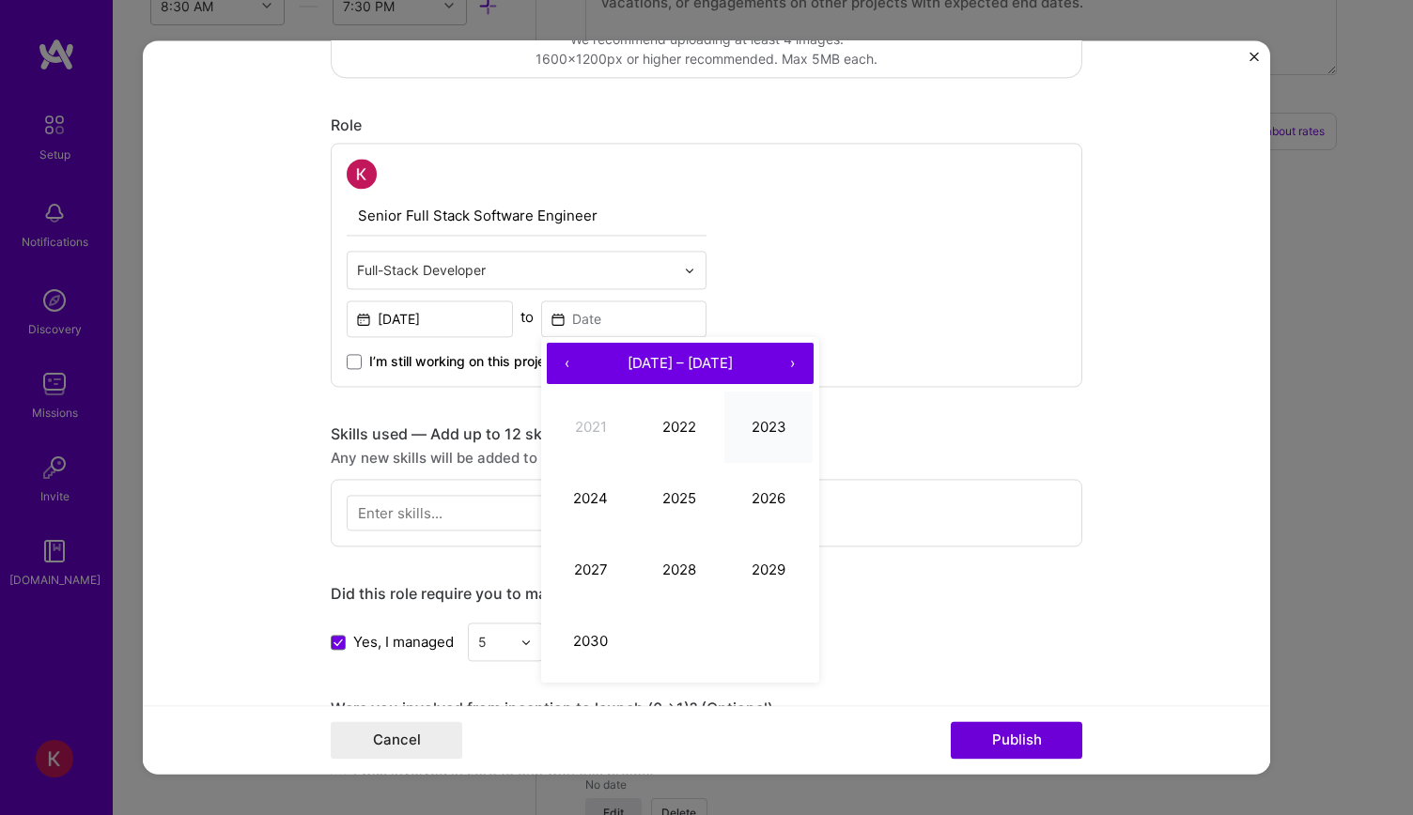
click at [766, 424] on button "2023" at bounding box center [768, 427] width 89 height 71
click at [752, 493] on abbr "June" at bounding box center [768, 498] width 33 height 18
type input "[DATE]"
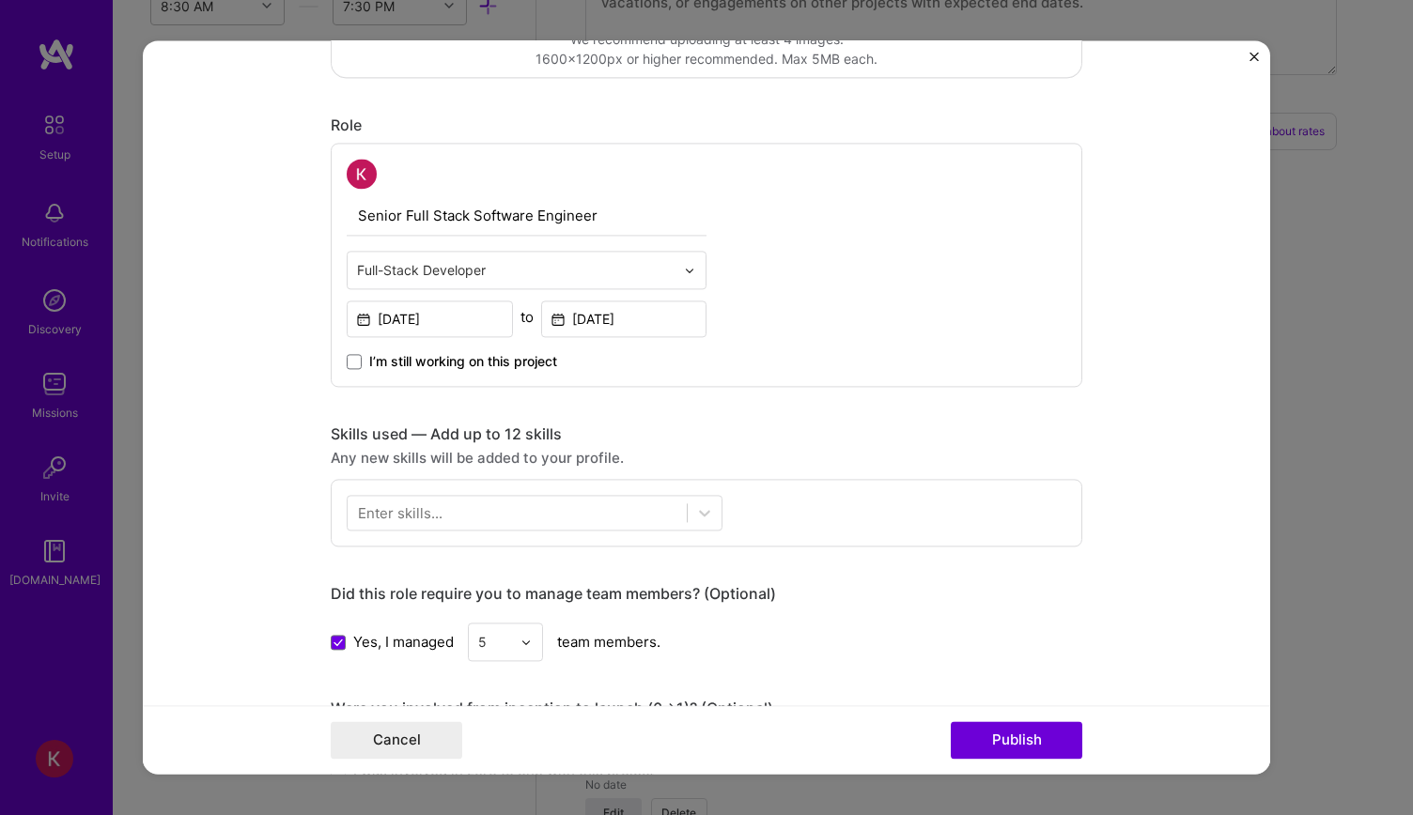
scroll to position [564, 0]
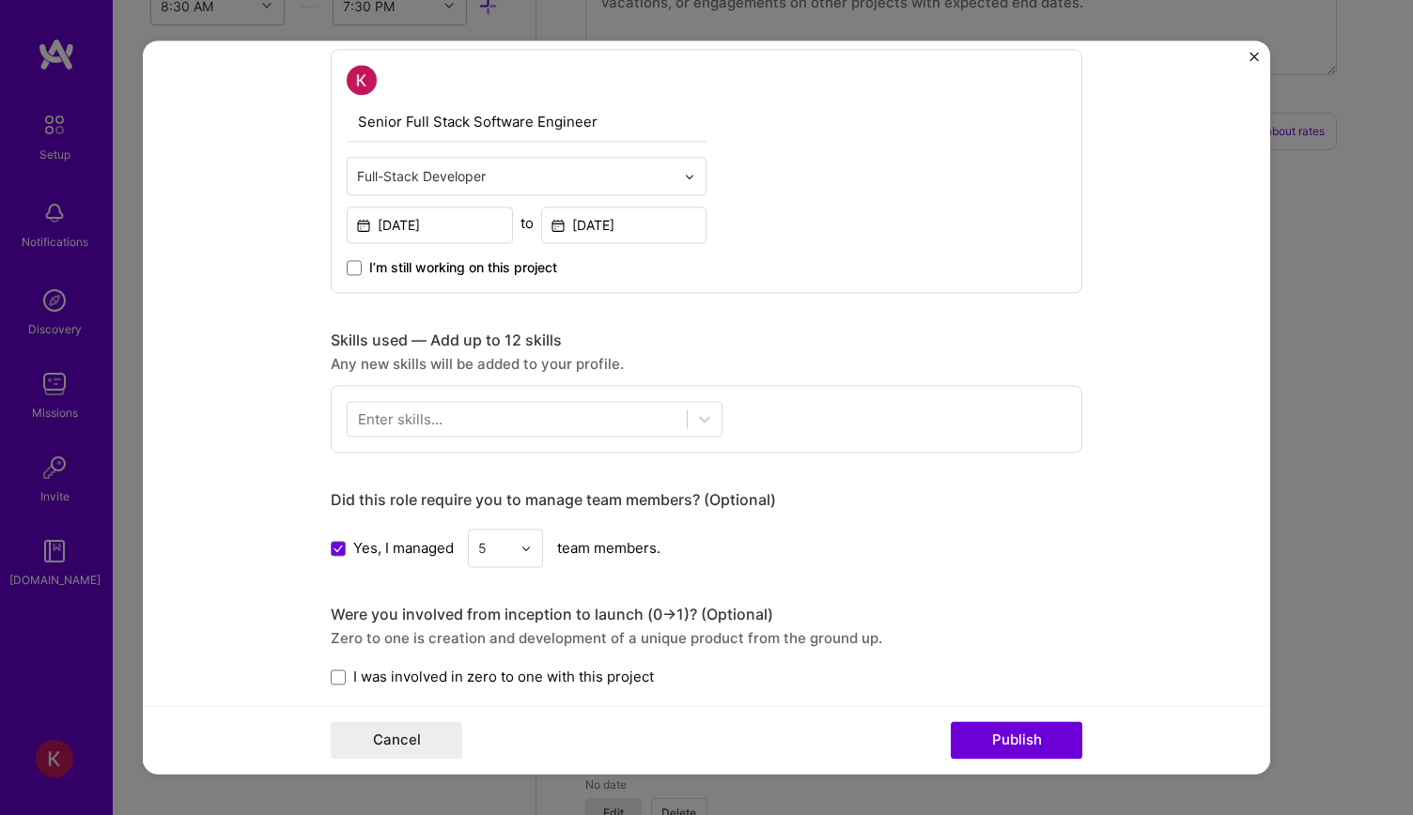
click at [361, 420] on div "Enter skills..." at bounding box center [400, 419] width 85 height 20
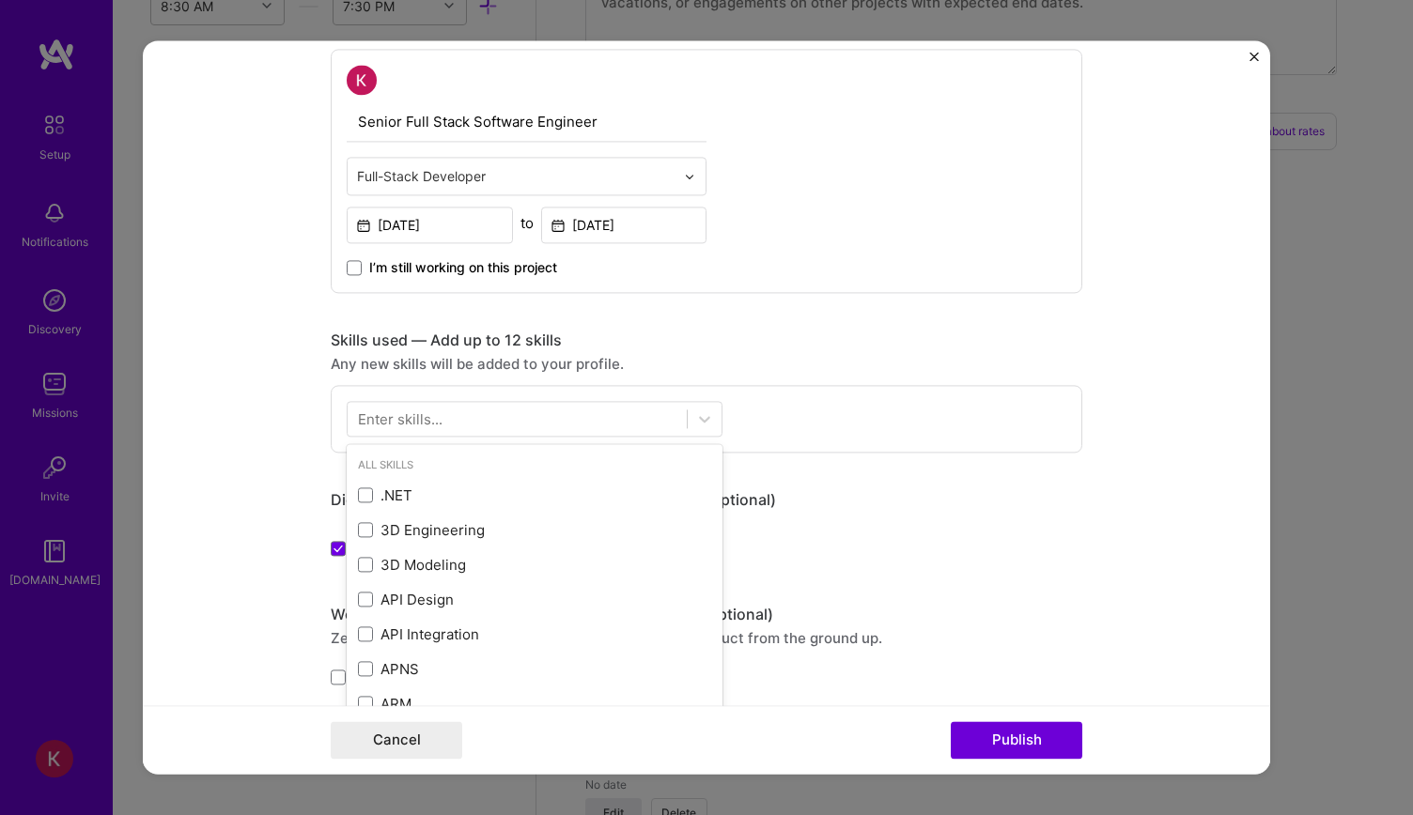
click at [411, 414] on div "Enter skills..." at bounding box center [400, 419] width 85 height 20
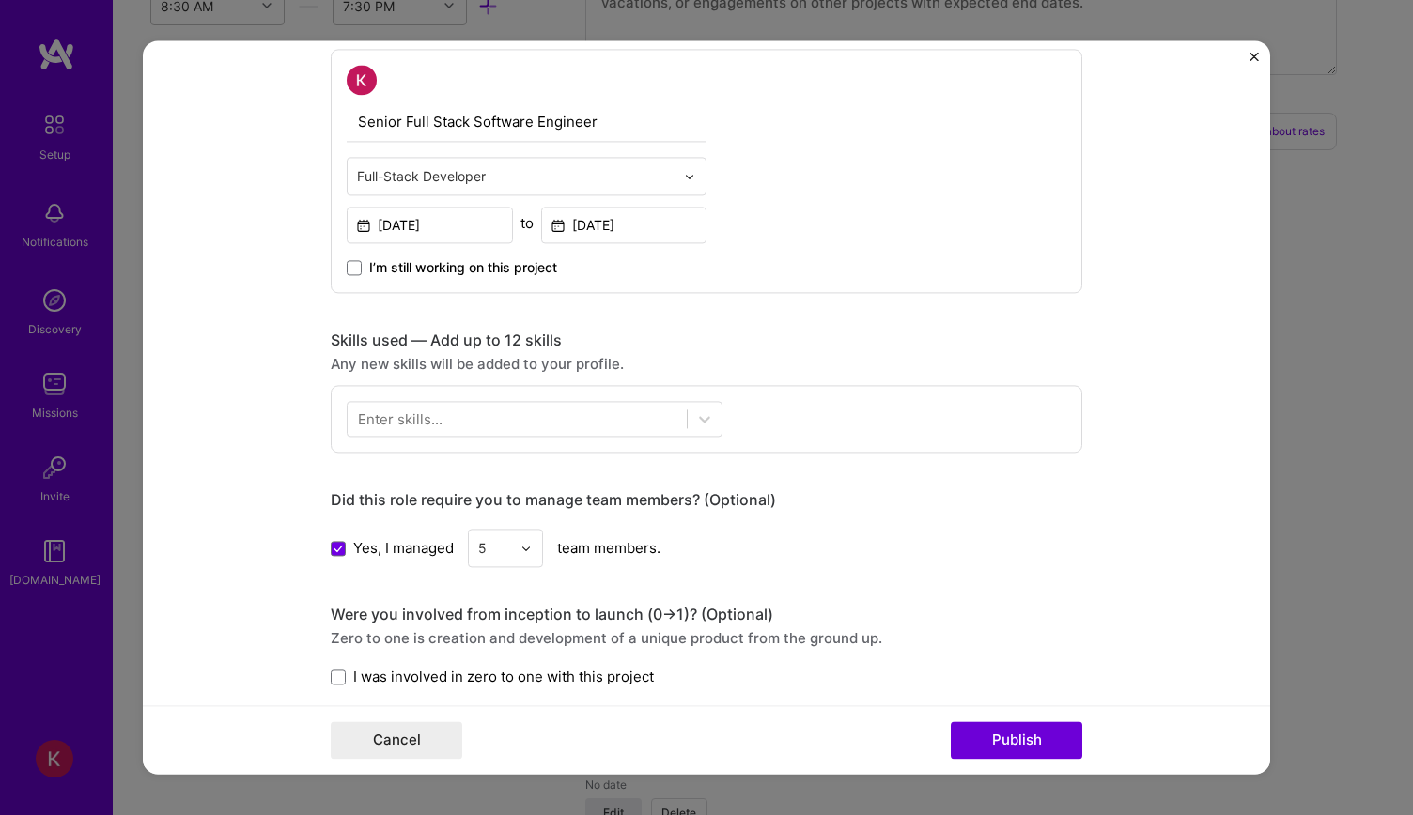
click at [411, 416] on div "Enter skills..." at bounding box center [400, 419] width 85 height 20
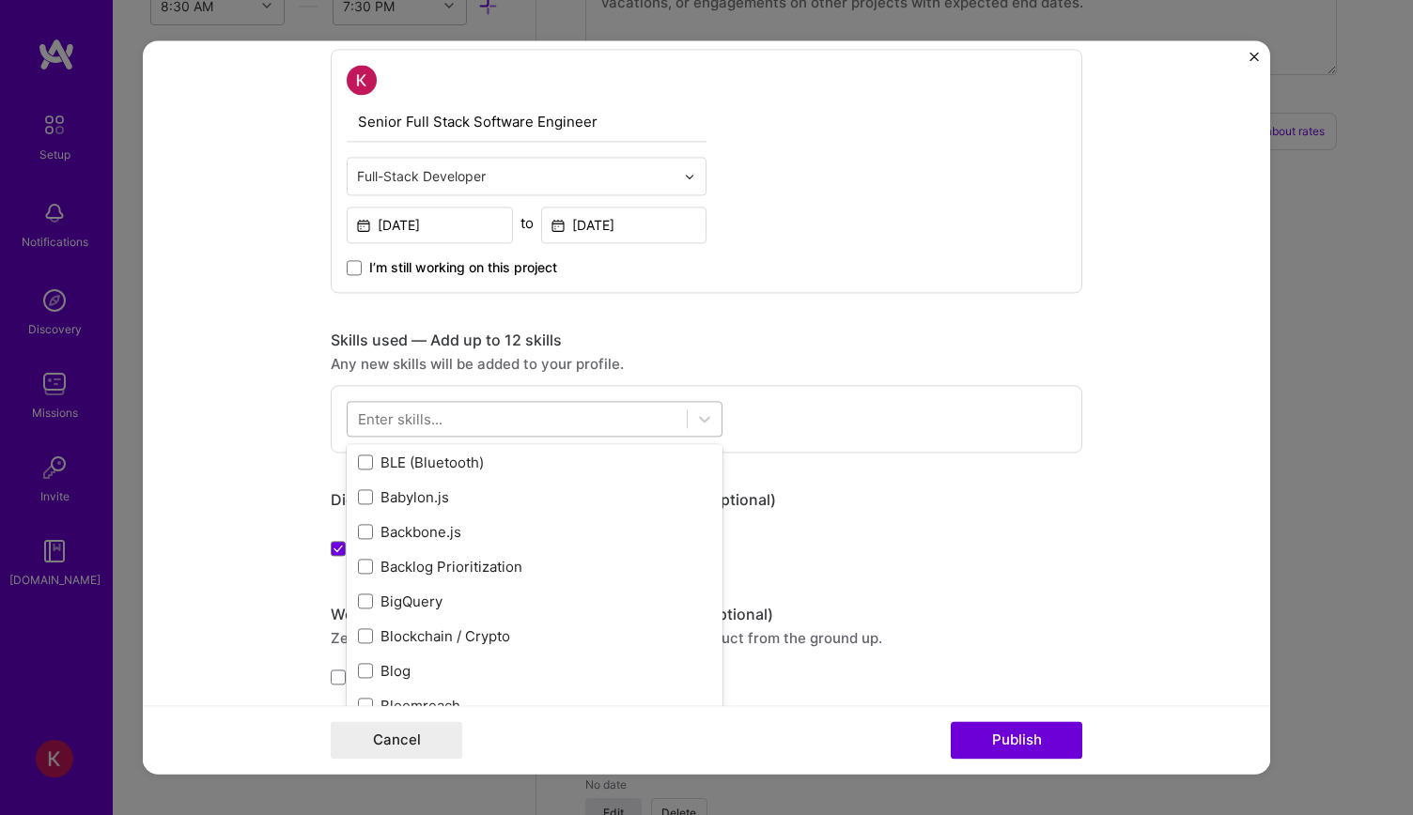
click at [451, 425] on div at bounding box center [517, 419] width 339 height 31
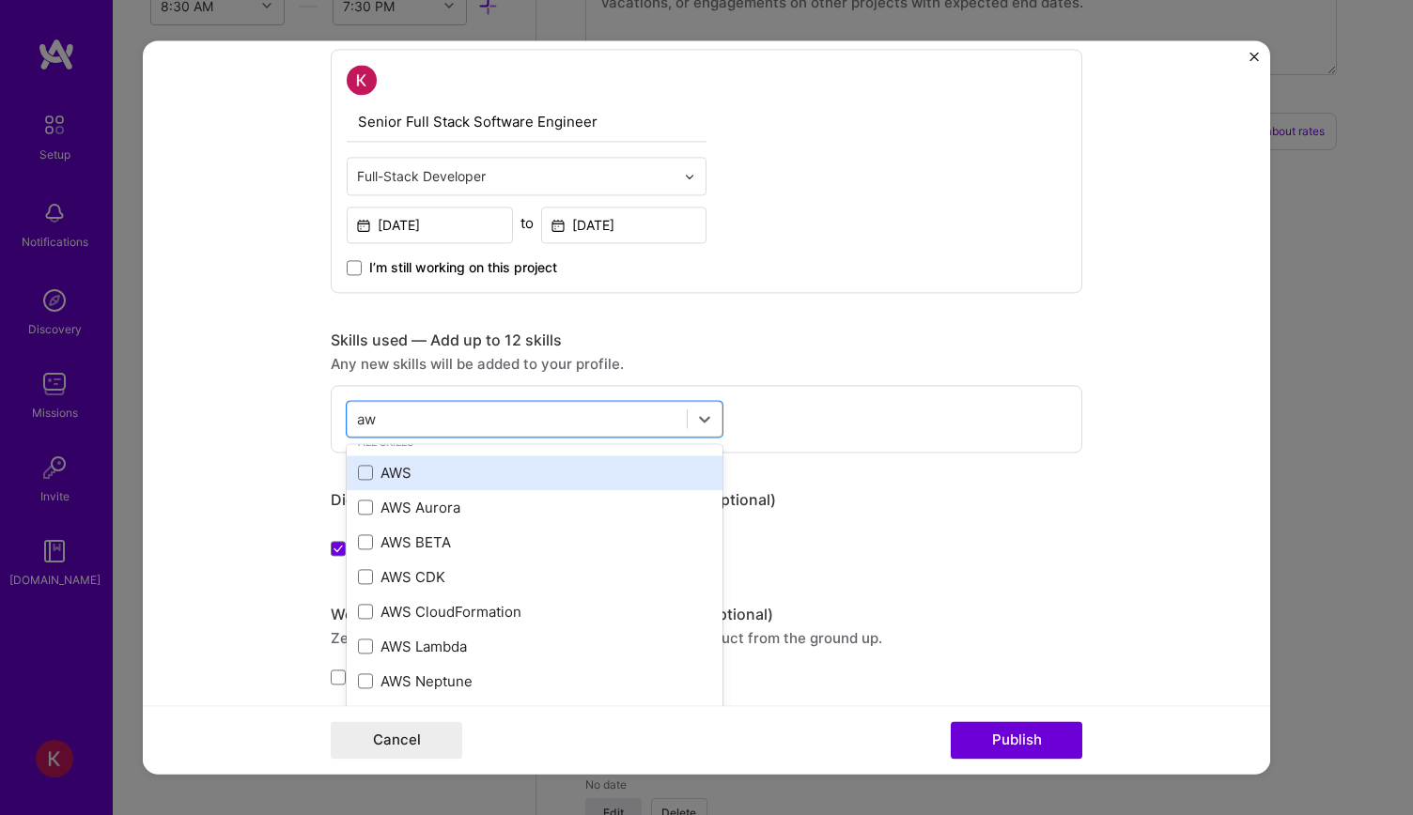
click at [420, 465] on div "AWS" at bounding box center [534, 473] width 353 height 20
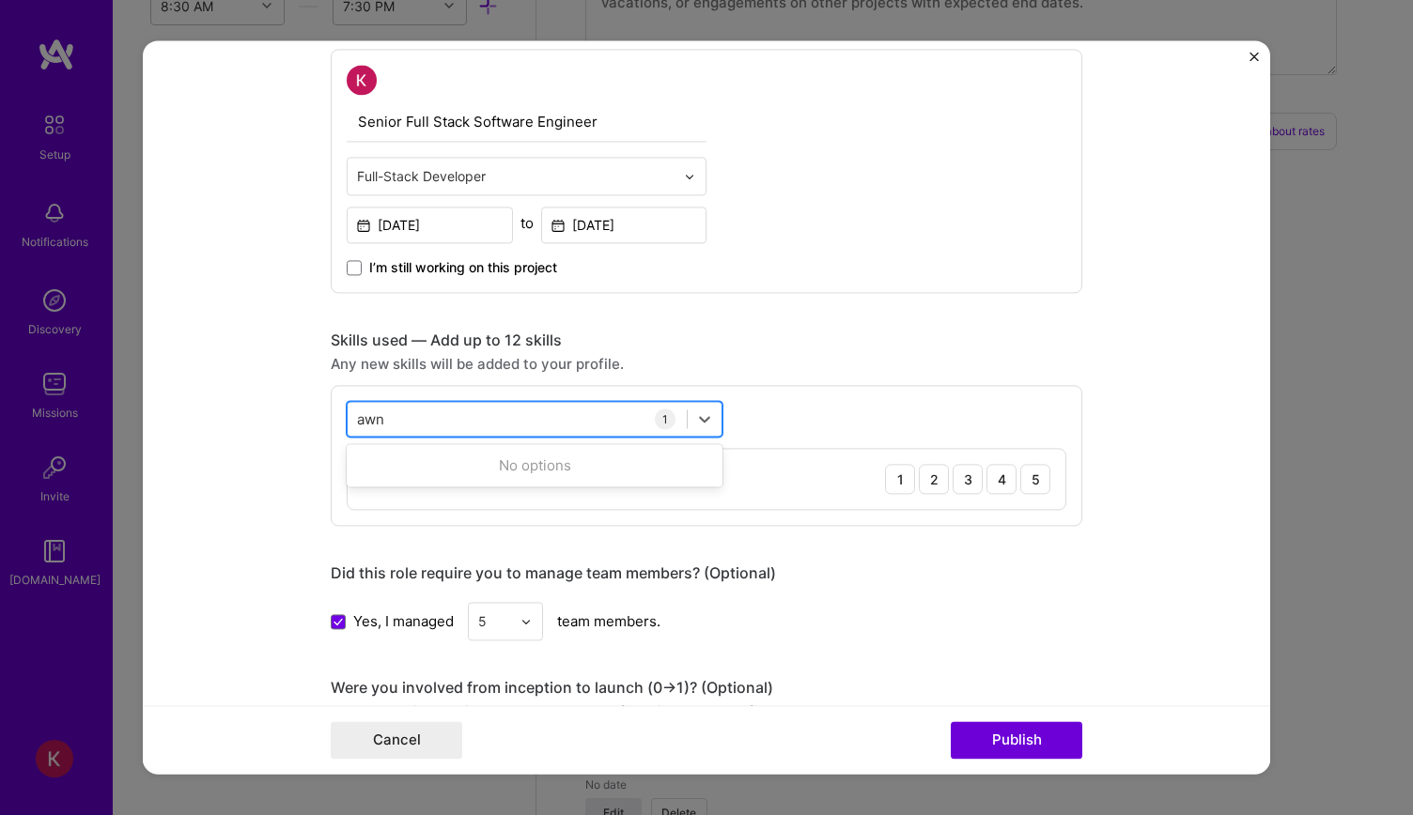
scroll to position [0, 0]
type input "a"
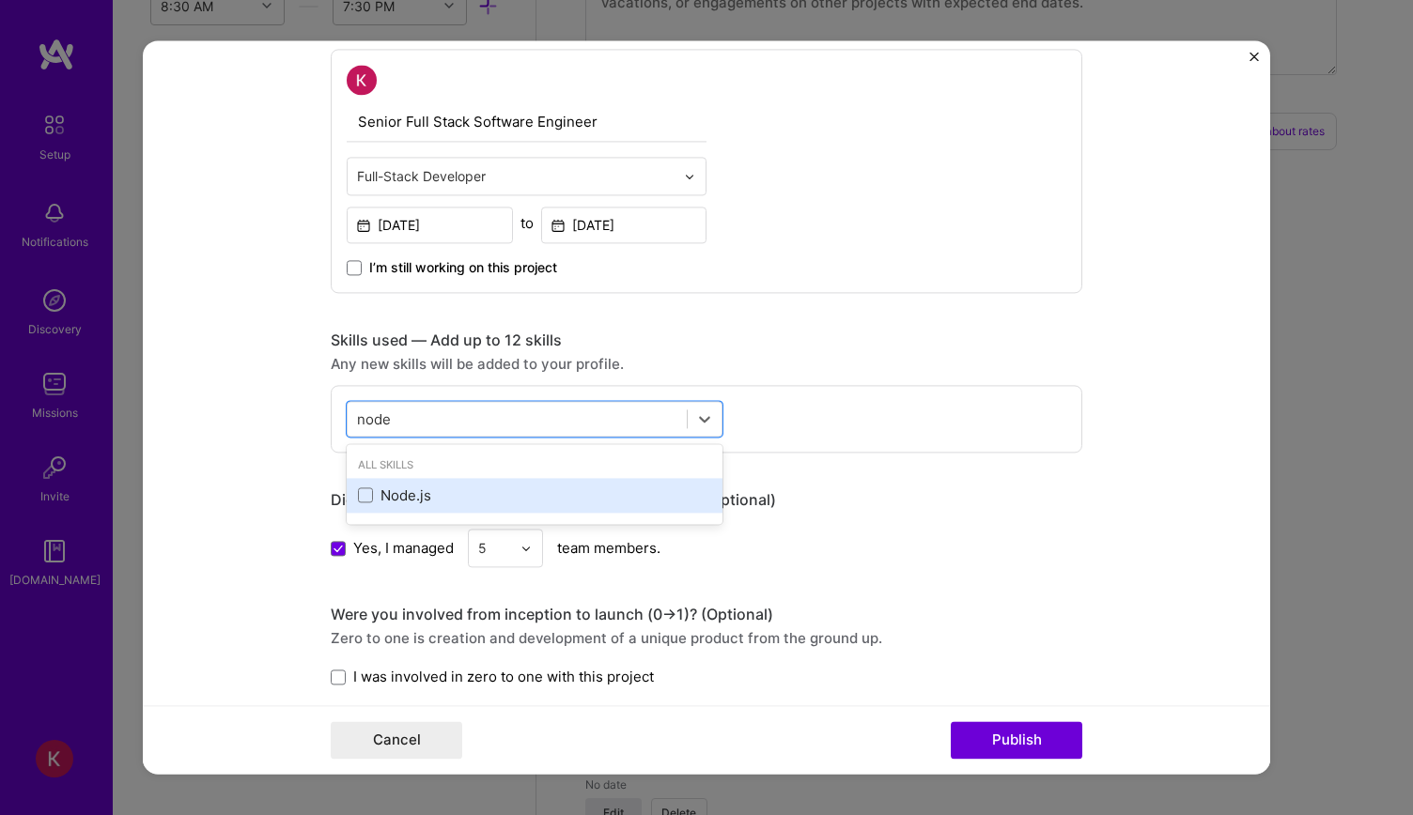
click at [409, 487] on div "Node.js" at bounding box center [534, 496] width 353 height 20
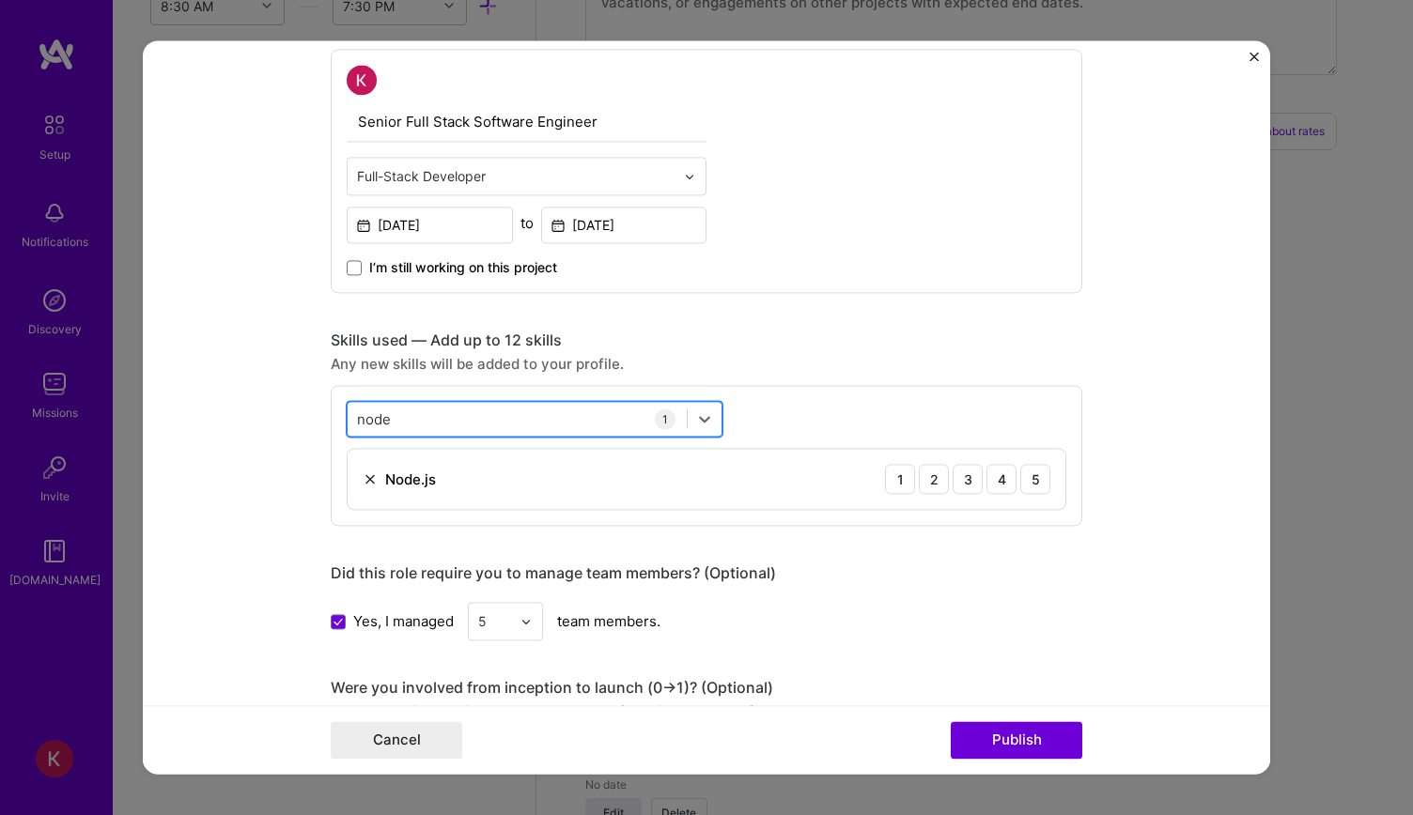
click at [438, 408] on div "node node" at bounding box center [517, 419] width 339 height 31
type input "n"
type input "d"
type input "."
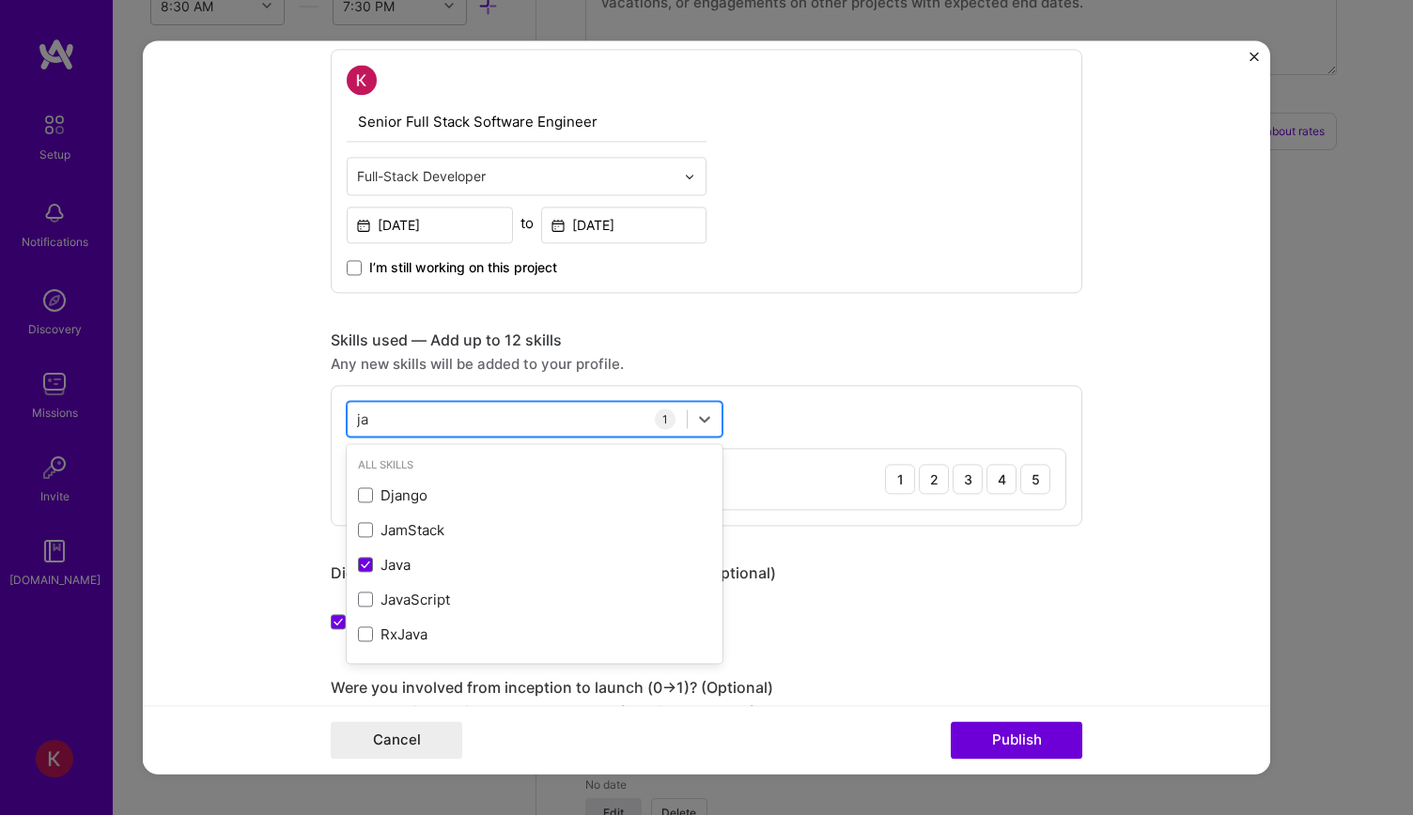
type input "j"
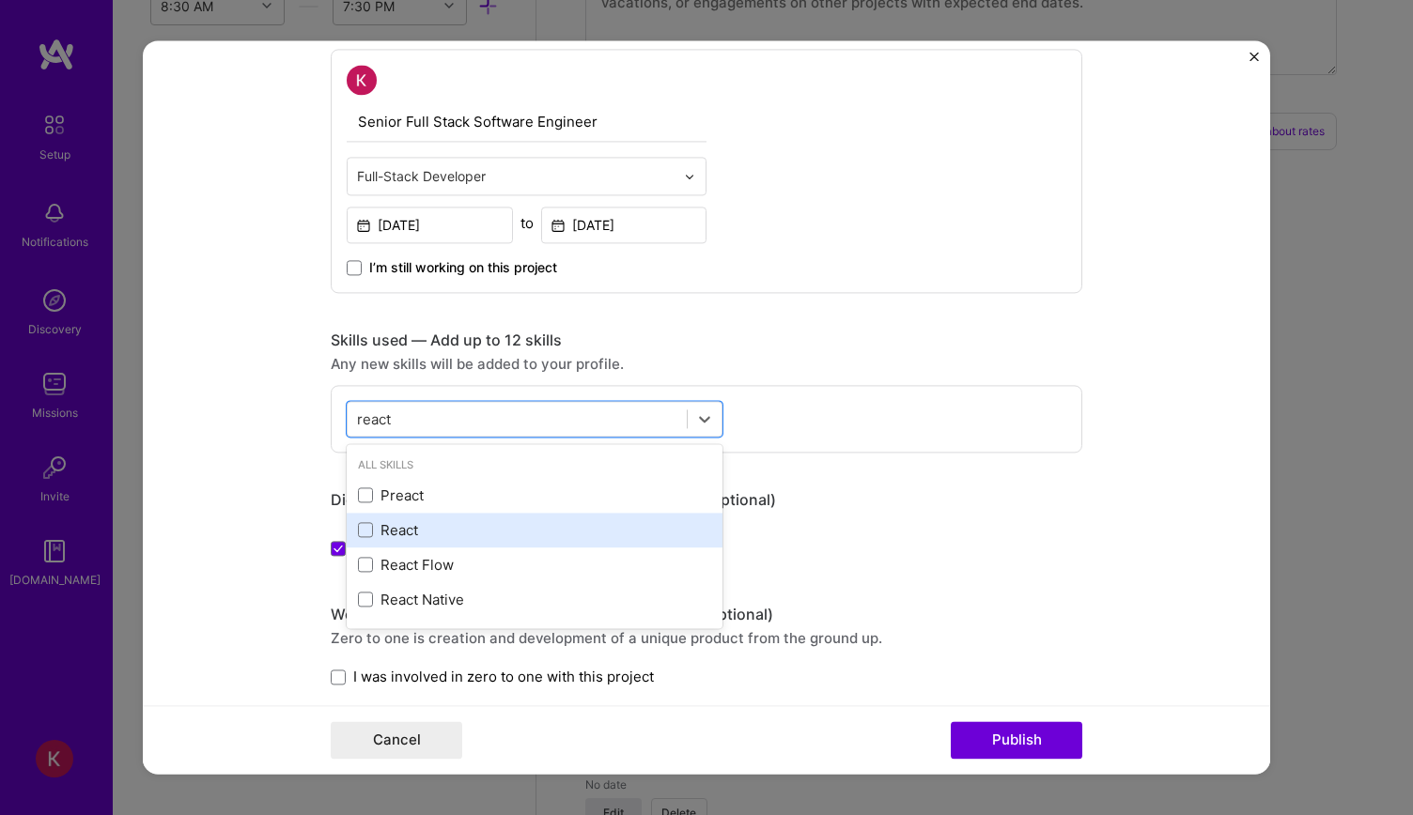
click at [374, 534] on div "React" at bounding box center [534, 530] width 353 height 20
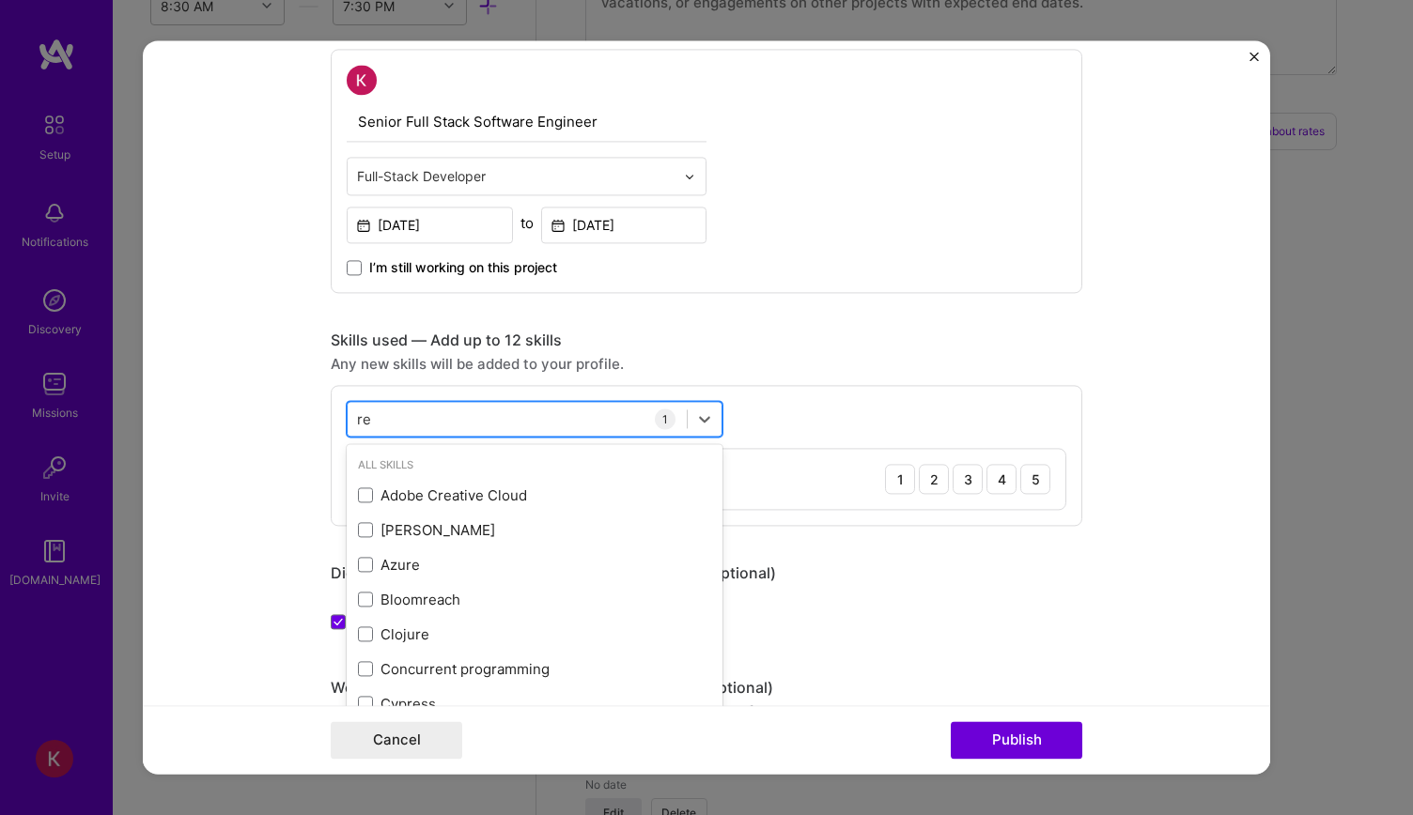
type input "r"
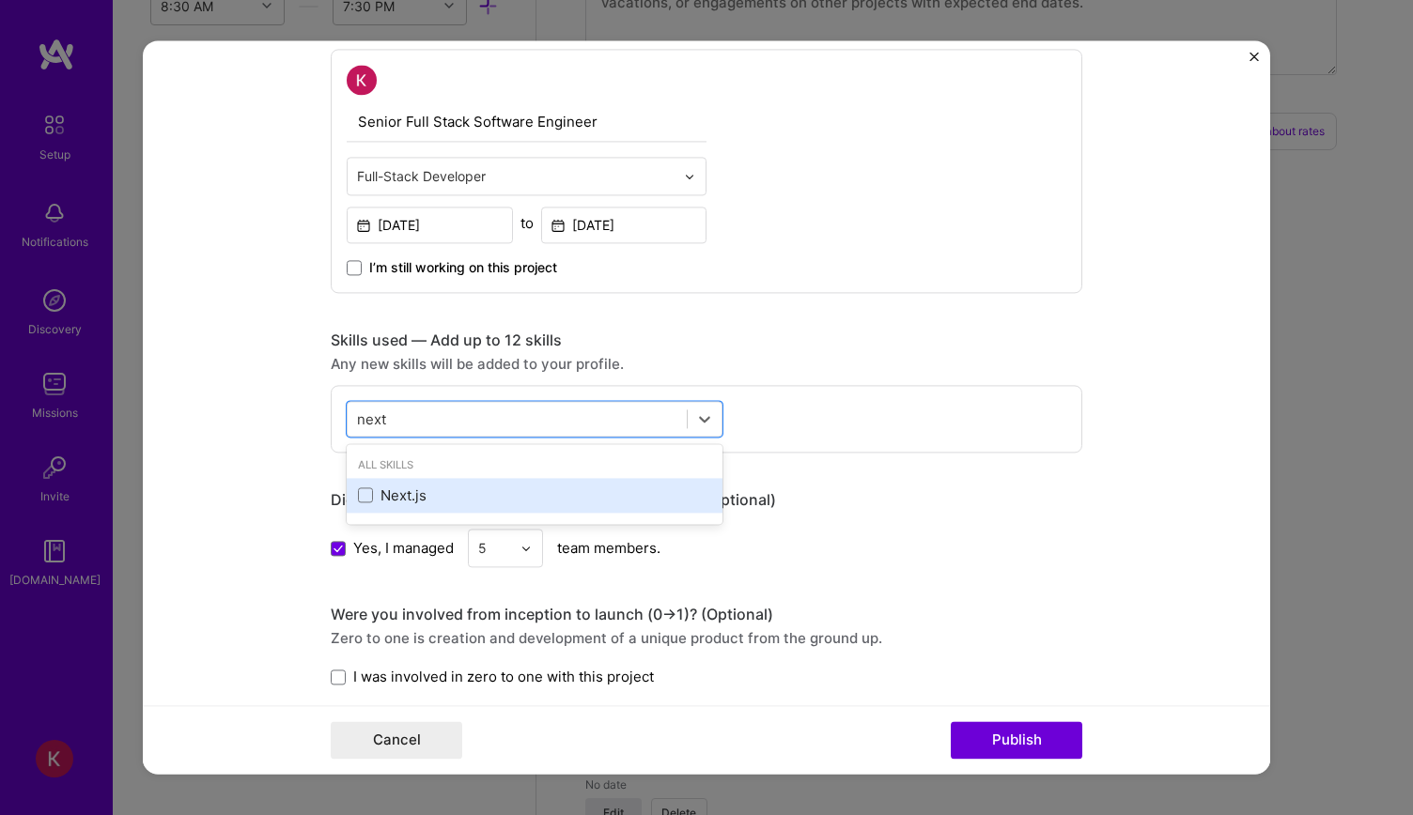
click at [413, 487] on div "Next.js" at bounding box center [534, 496] width 353 height 20
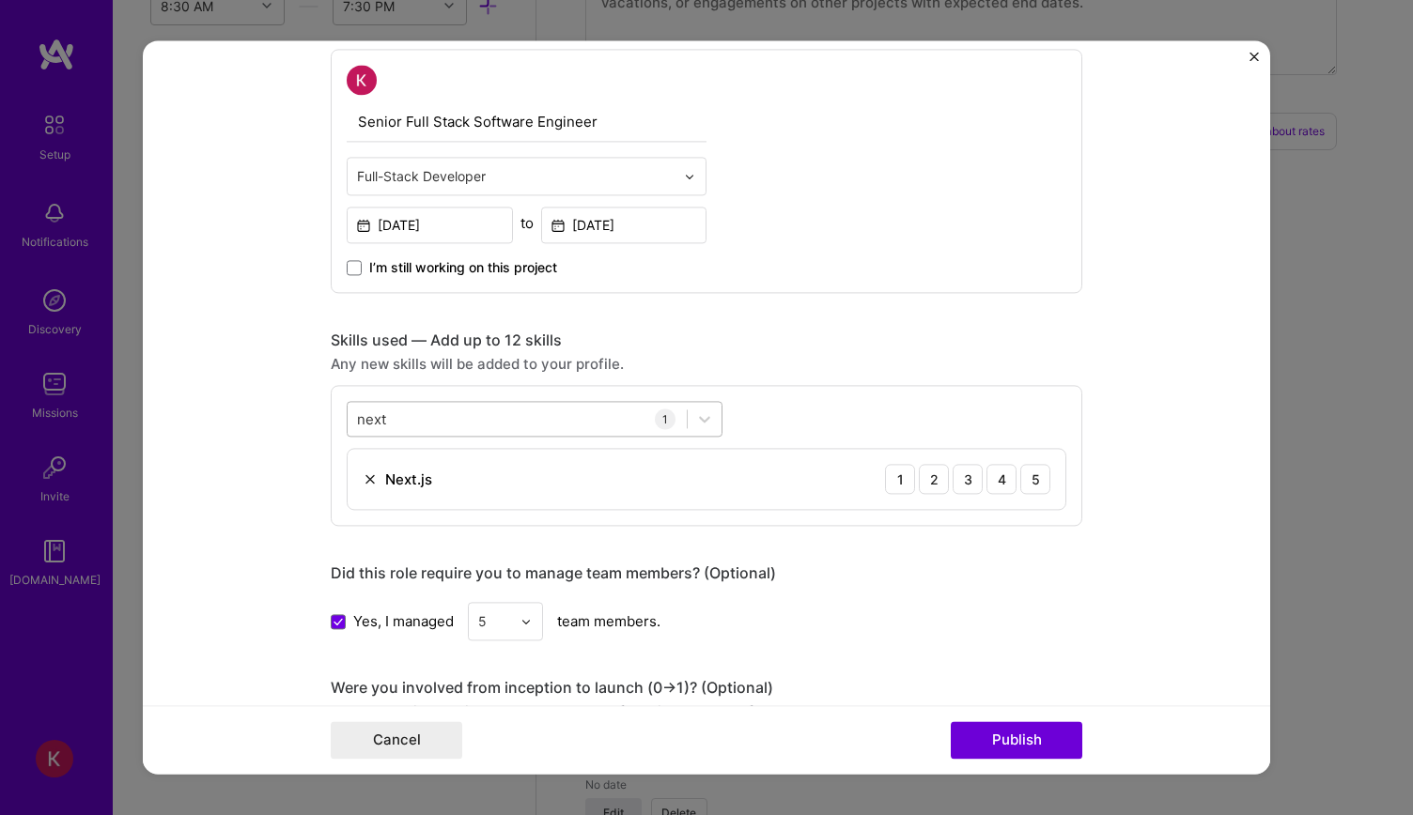
click at [678, 412] on div "next next" at bounding box center [517, 419] width 339 height 31
click at [363, 478] on img at bounding box center [370, 478] width 15 height 15
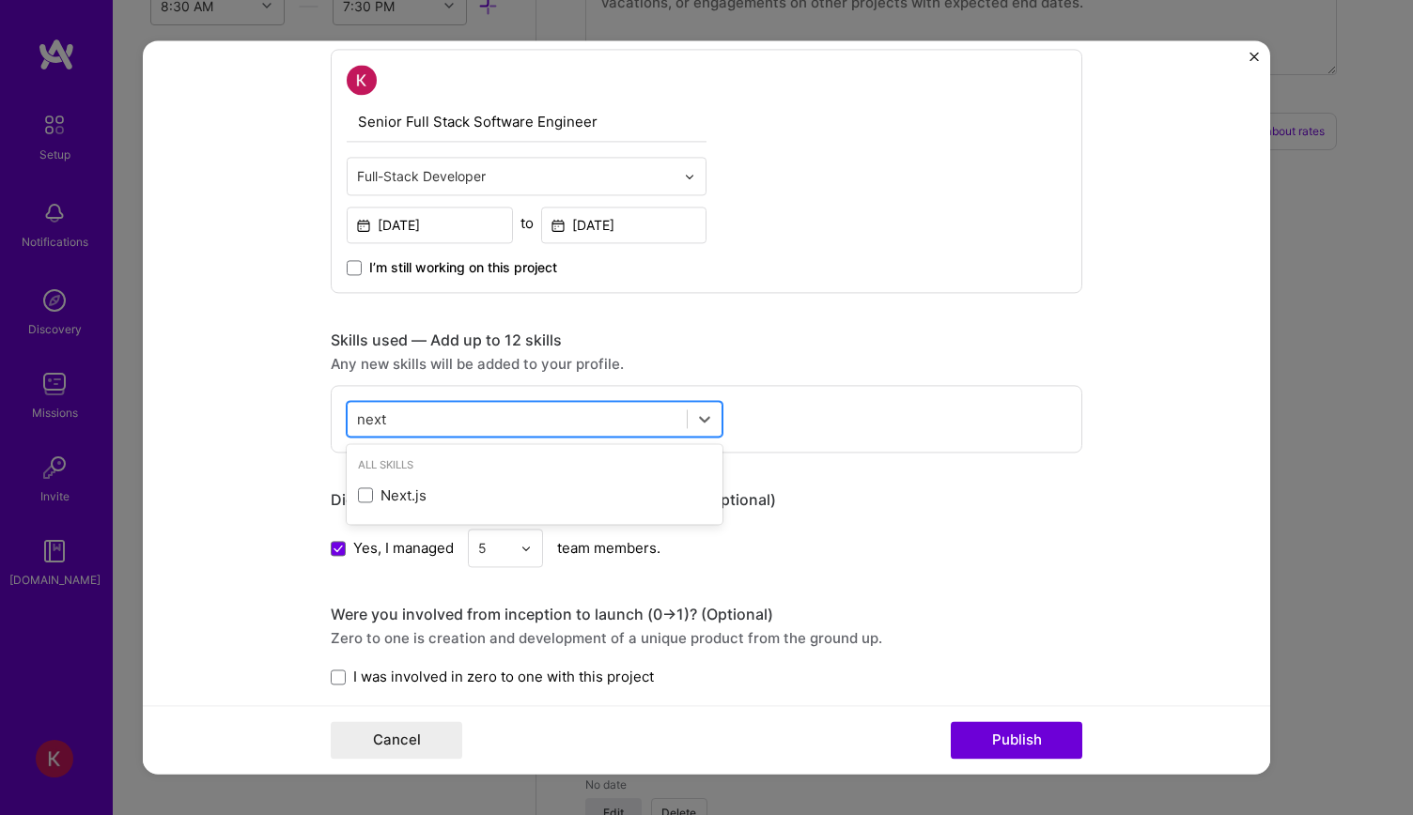
click at [392, 420] on div "next next" at bounding box center [517, 419] width 339 height 31
click at [468, 418] on div "next next" at bounding box center [517, 419] width 339 height 31
click at [487, 410] on div "next next" at bounding box center [517, 419] width 339 height 31
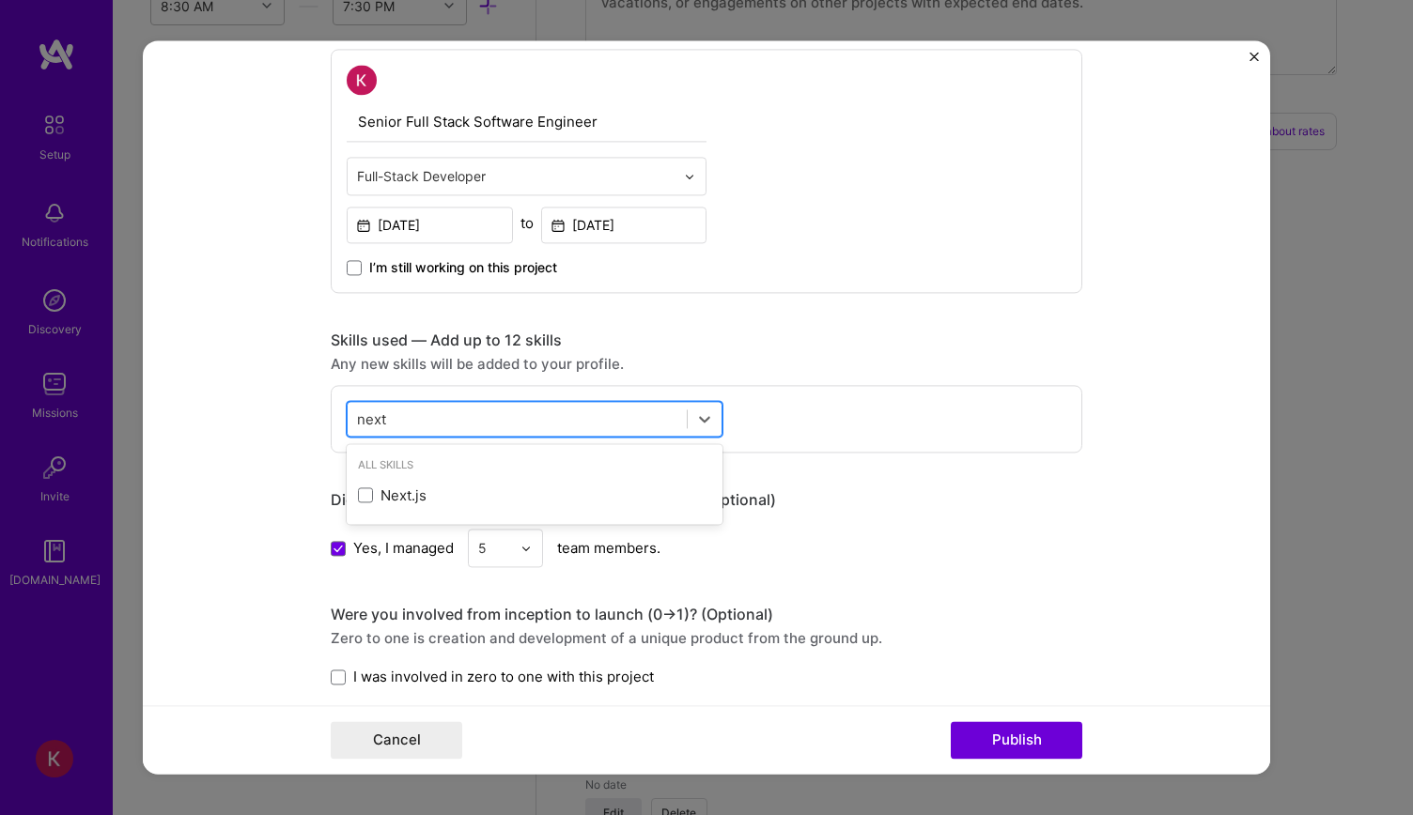
click at [487, 410] on div "next next" at bounding box center [517, 419] width 339 height 31
type input "n"
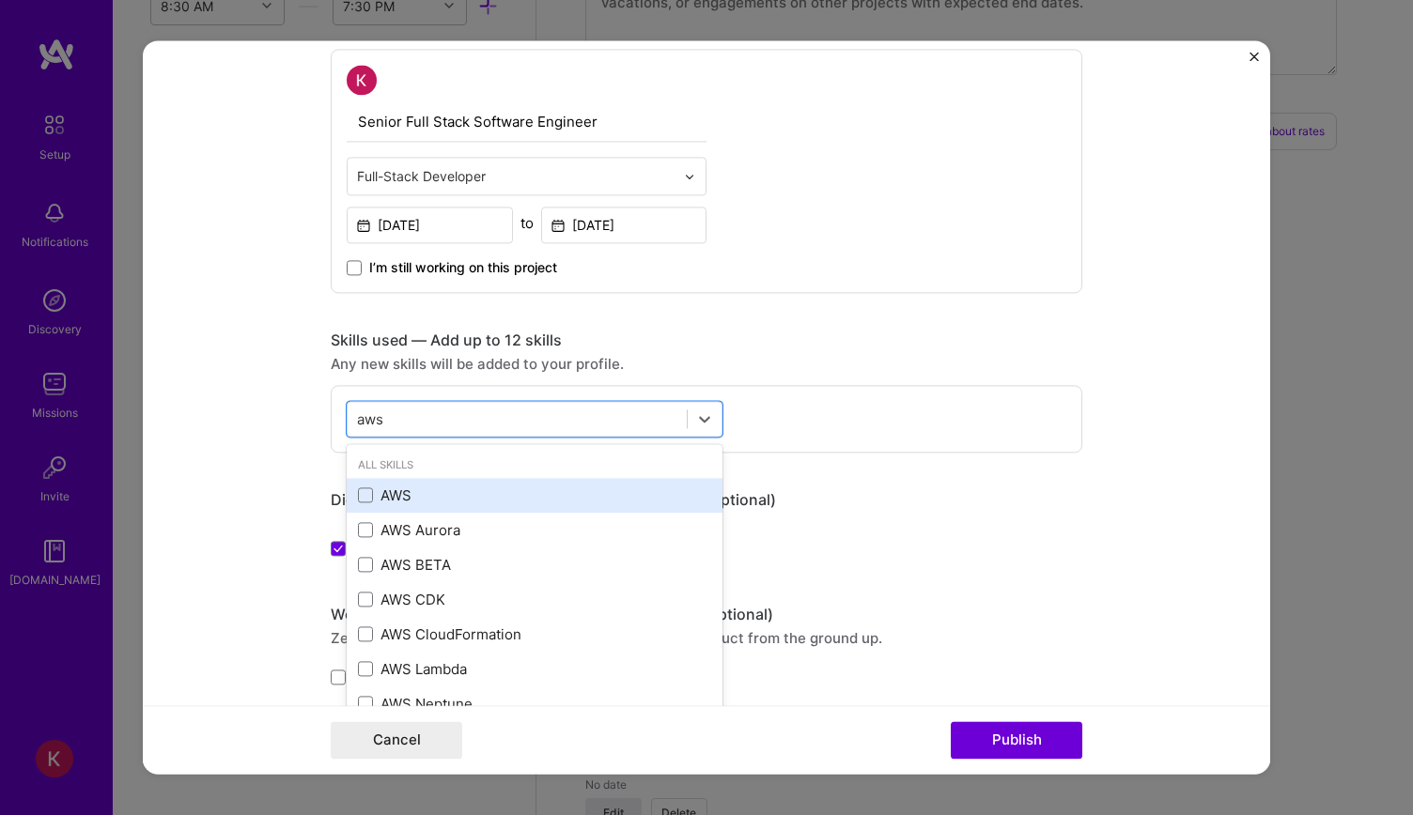
click at [351, 479] on div "AWS" at bounding box center [535, 495] width 376 height 35
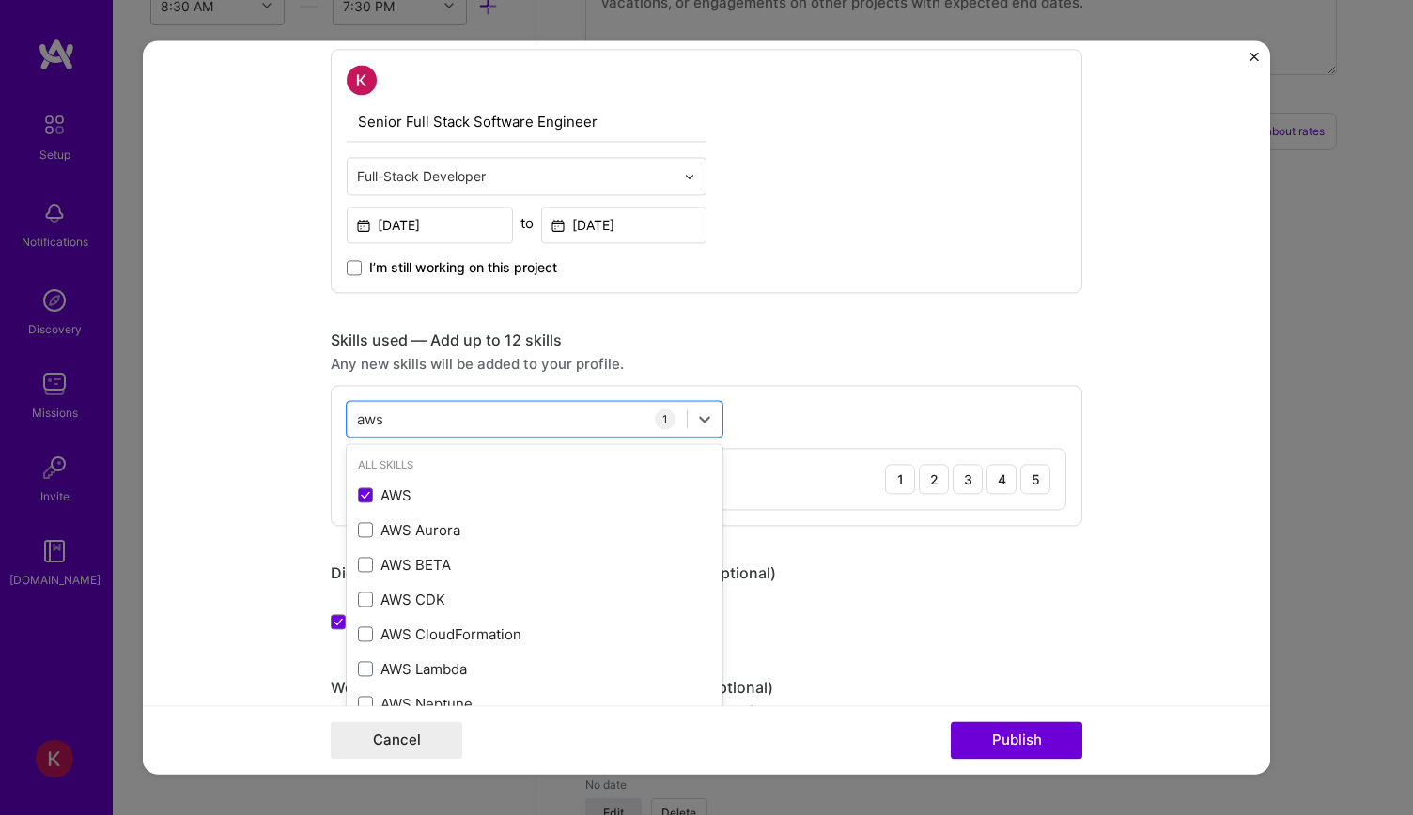
click at [275, 397] on form "Project title Cloud-Native Logistics Platform Company Project industry Industry…" at bounding box center [706, 407] width 1127 height 734
click at [620, 416] on div "aws aws" at bounding box center [517, 419] width 339 height 31
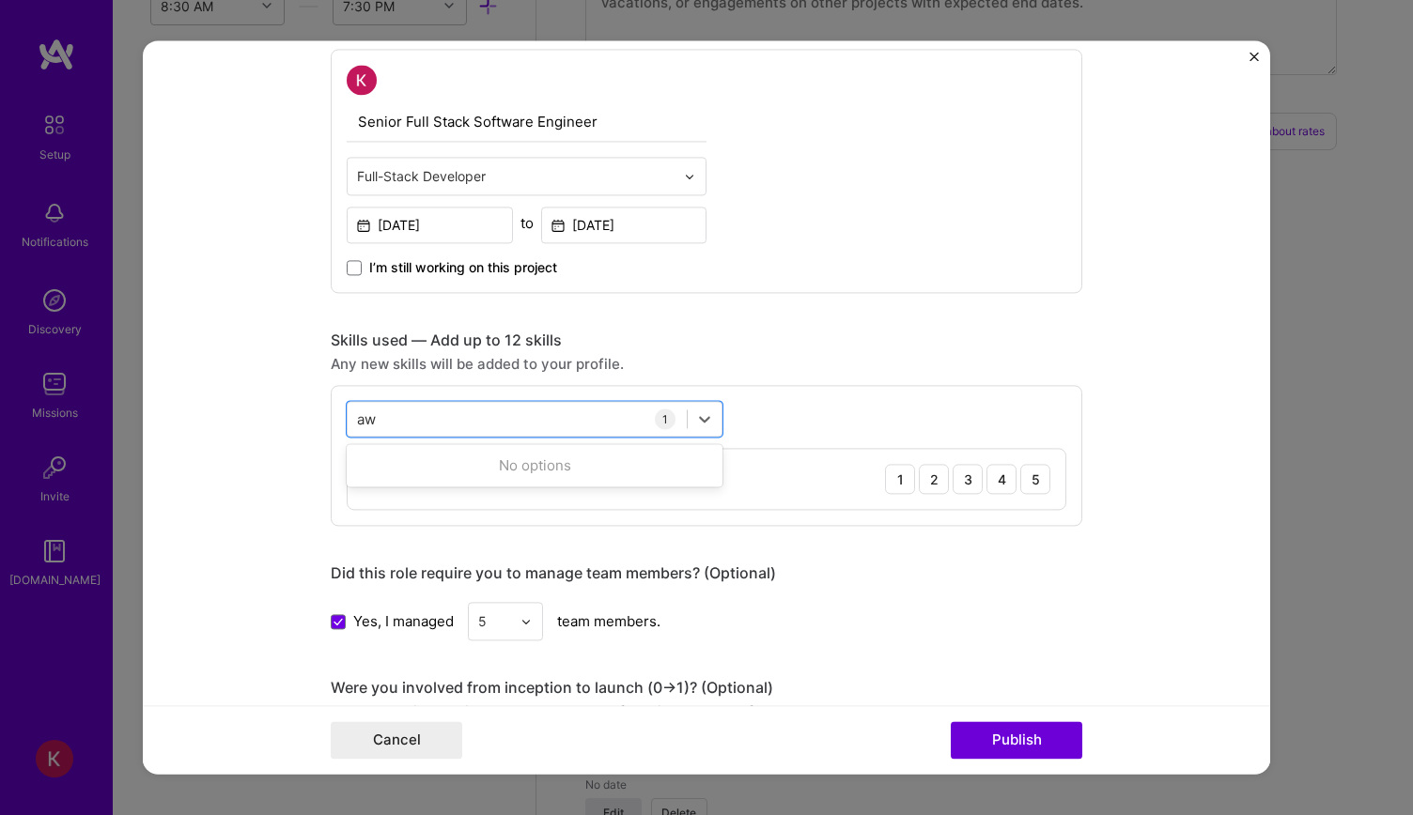
type input "a"
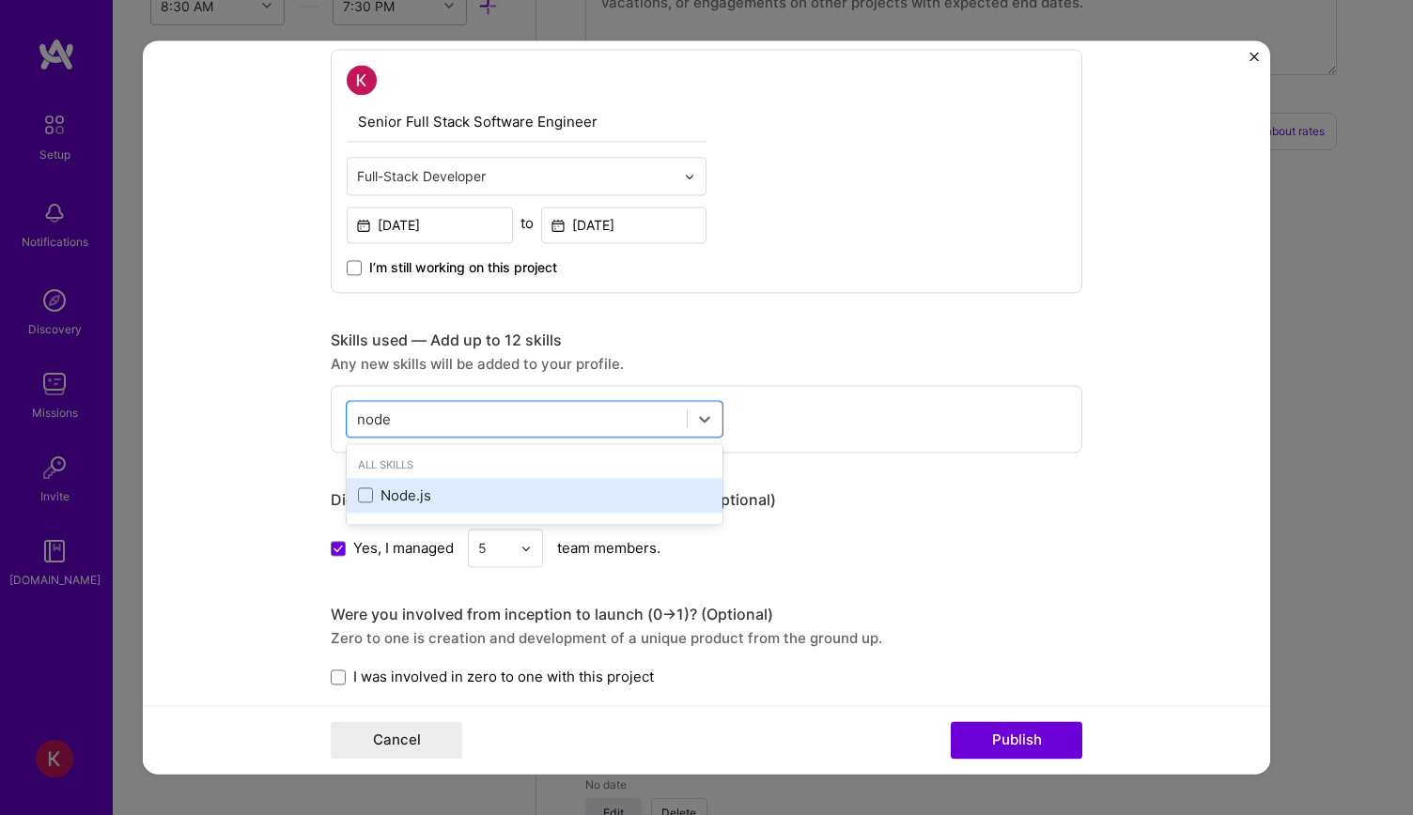
click at [420, 486] on div "Node.js" at bounding box center [534, 496] width 353 height 20
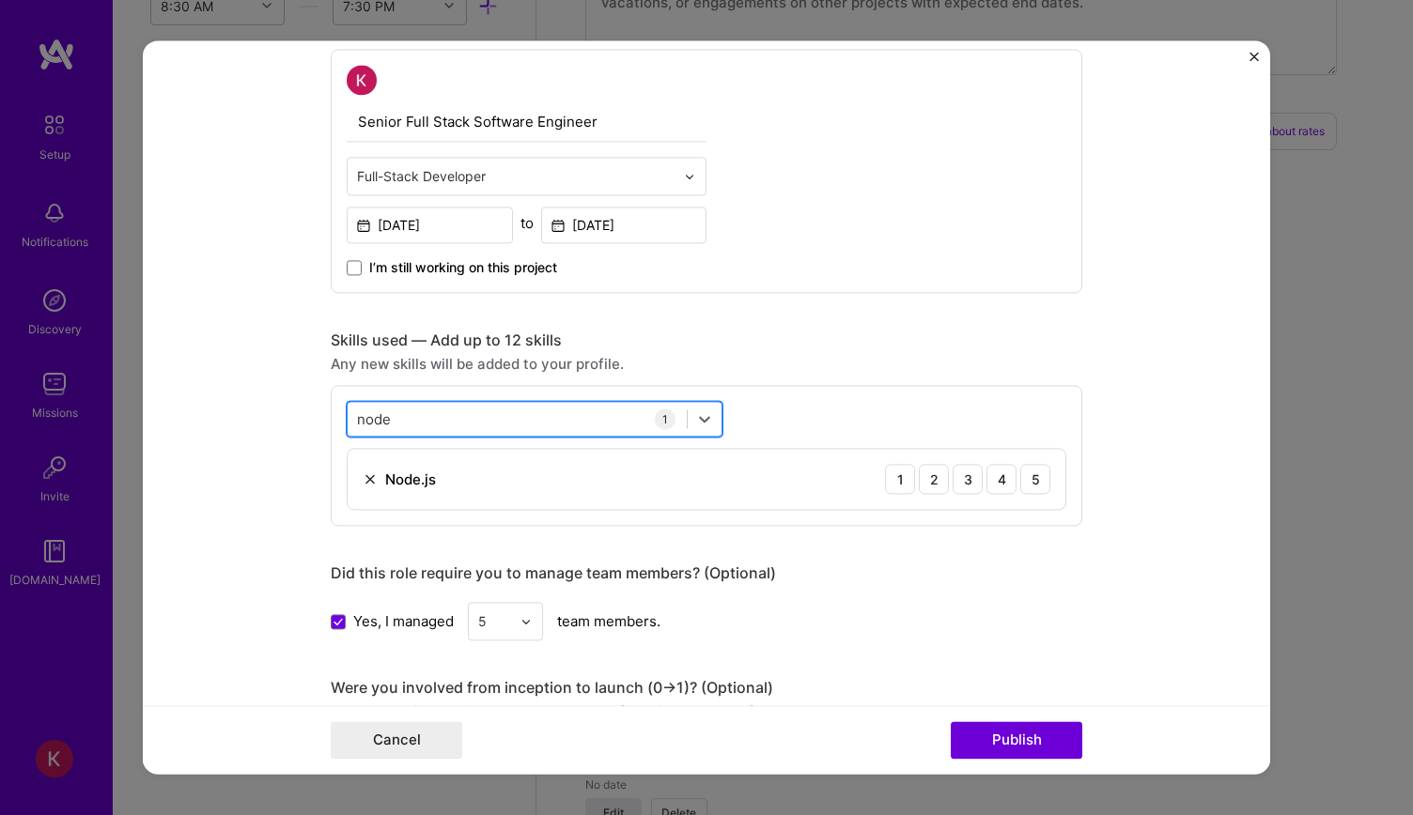
click at [456, 417] on div "node node" at bounding box center [517, 419] width 339 height 31
type input "n"
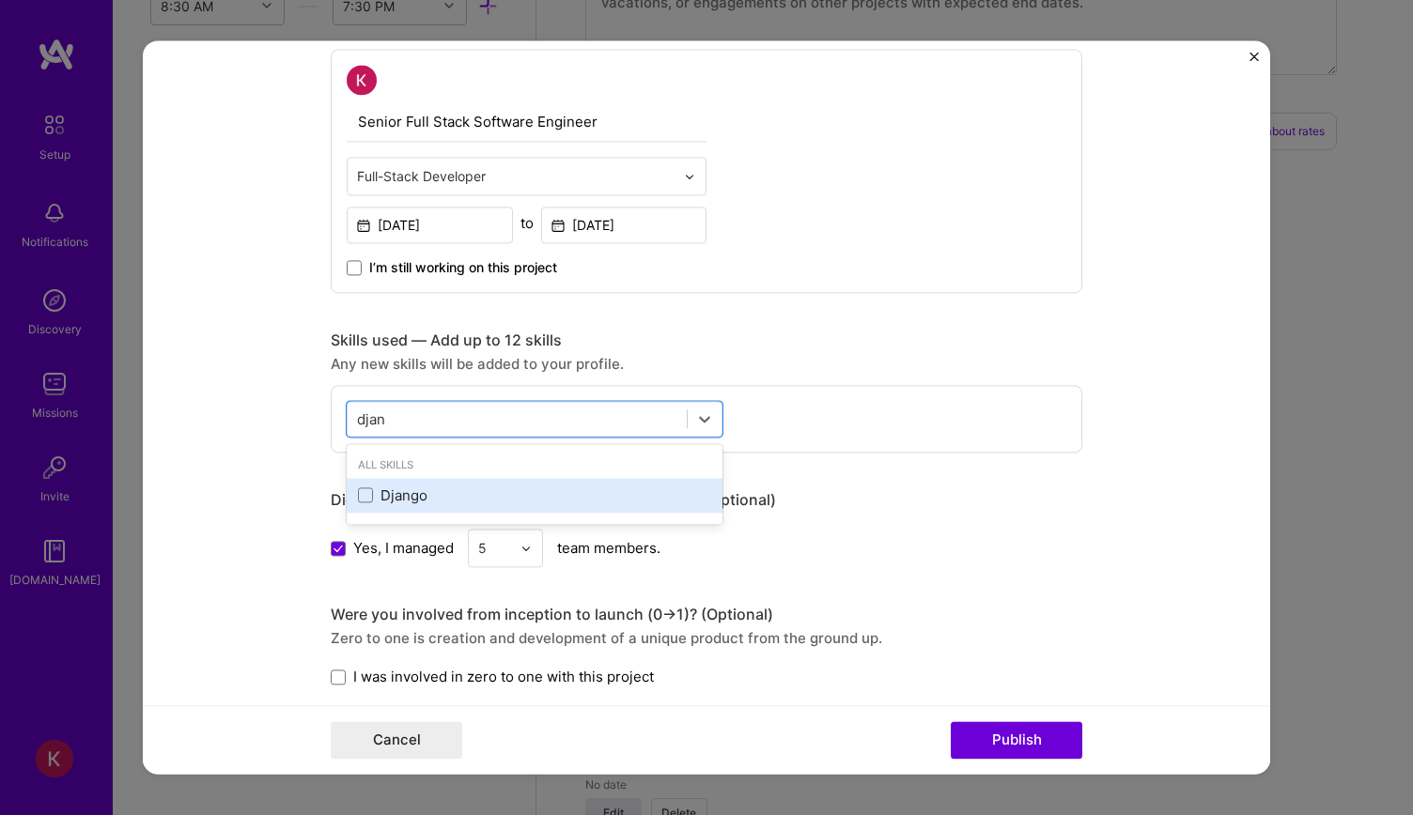
click at [414, 486] on div "Django" at bounding box center [534, 496] width 353 height 20
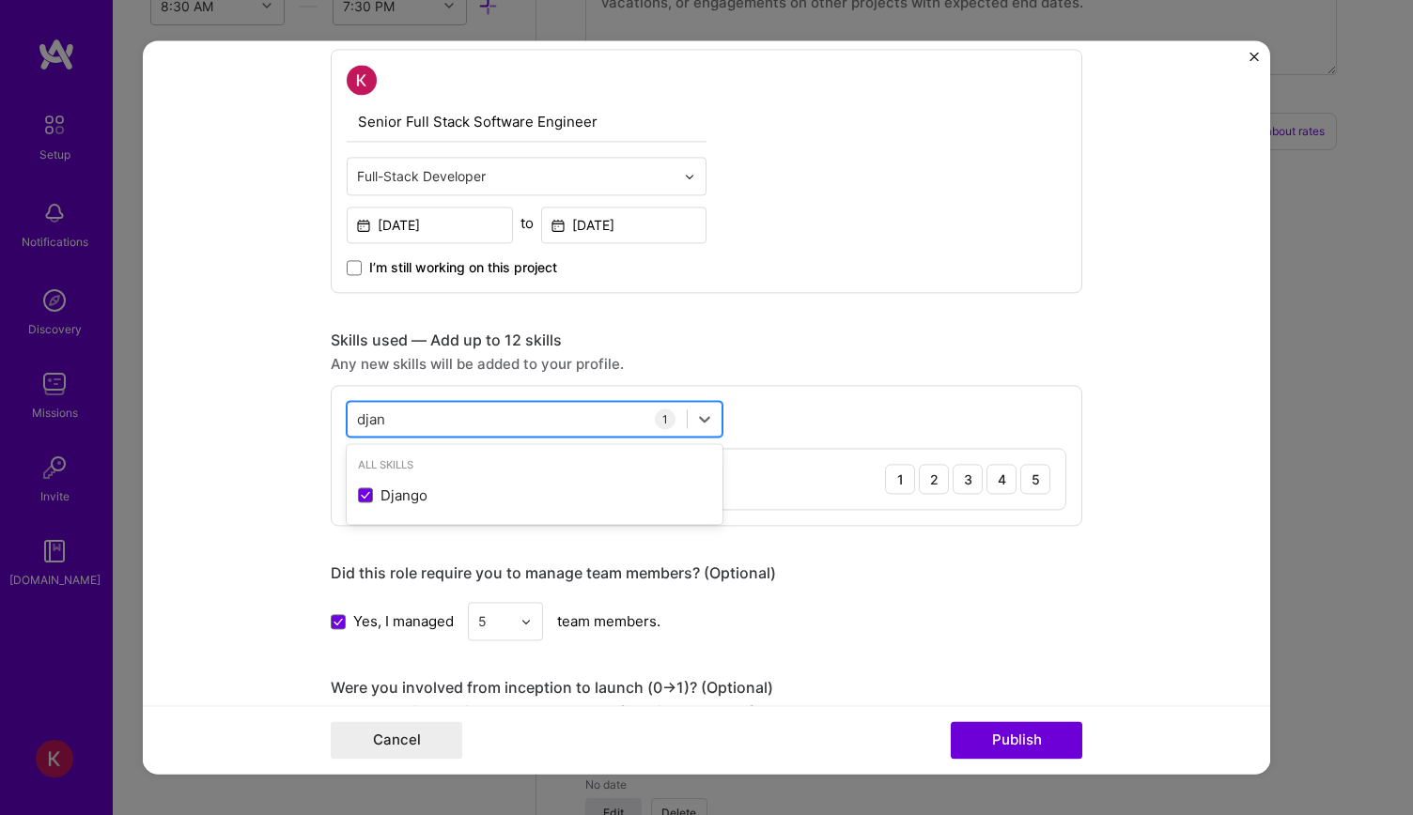
click at [460, 418] on div "djan djan" at bounding box center [517, 419] width 339 height 31
type input "d"
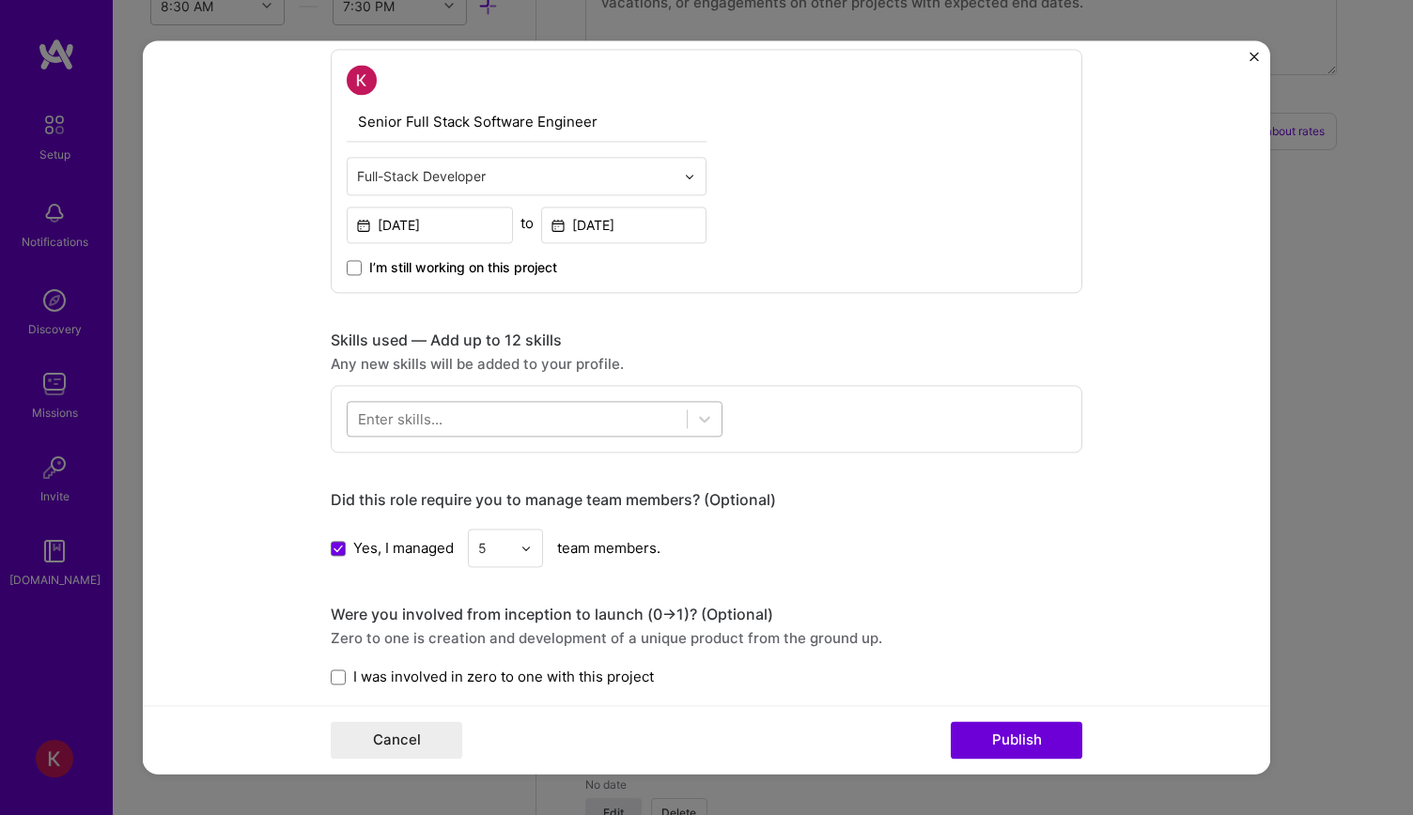
click at [534, 424] on div at bounding box center [517, 419] width 339 height 31
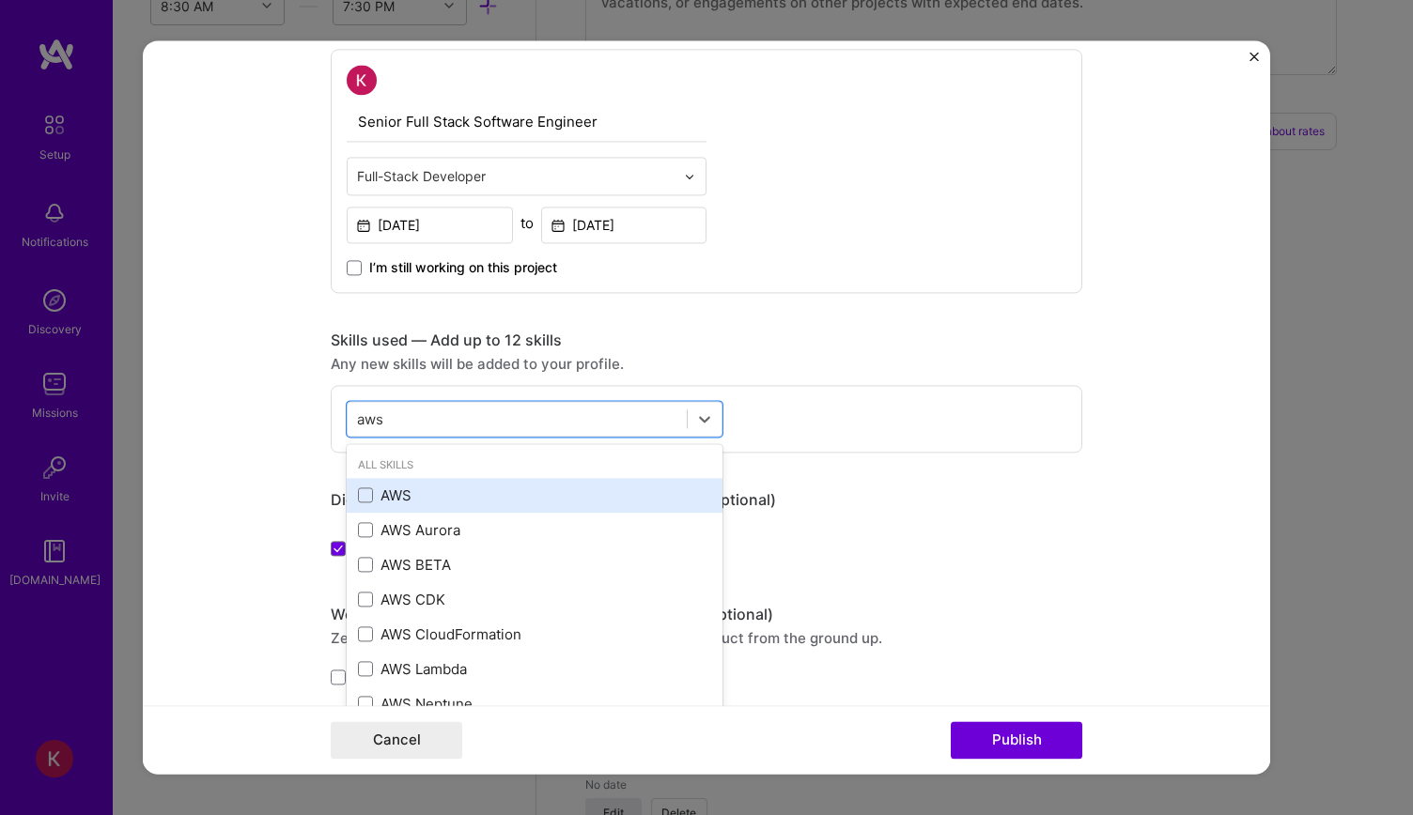
click at [408, 486] on div "AWS" at bounding box center [534, 496] width 353 height 20
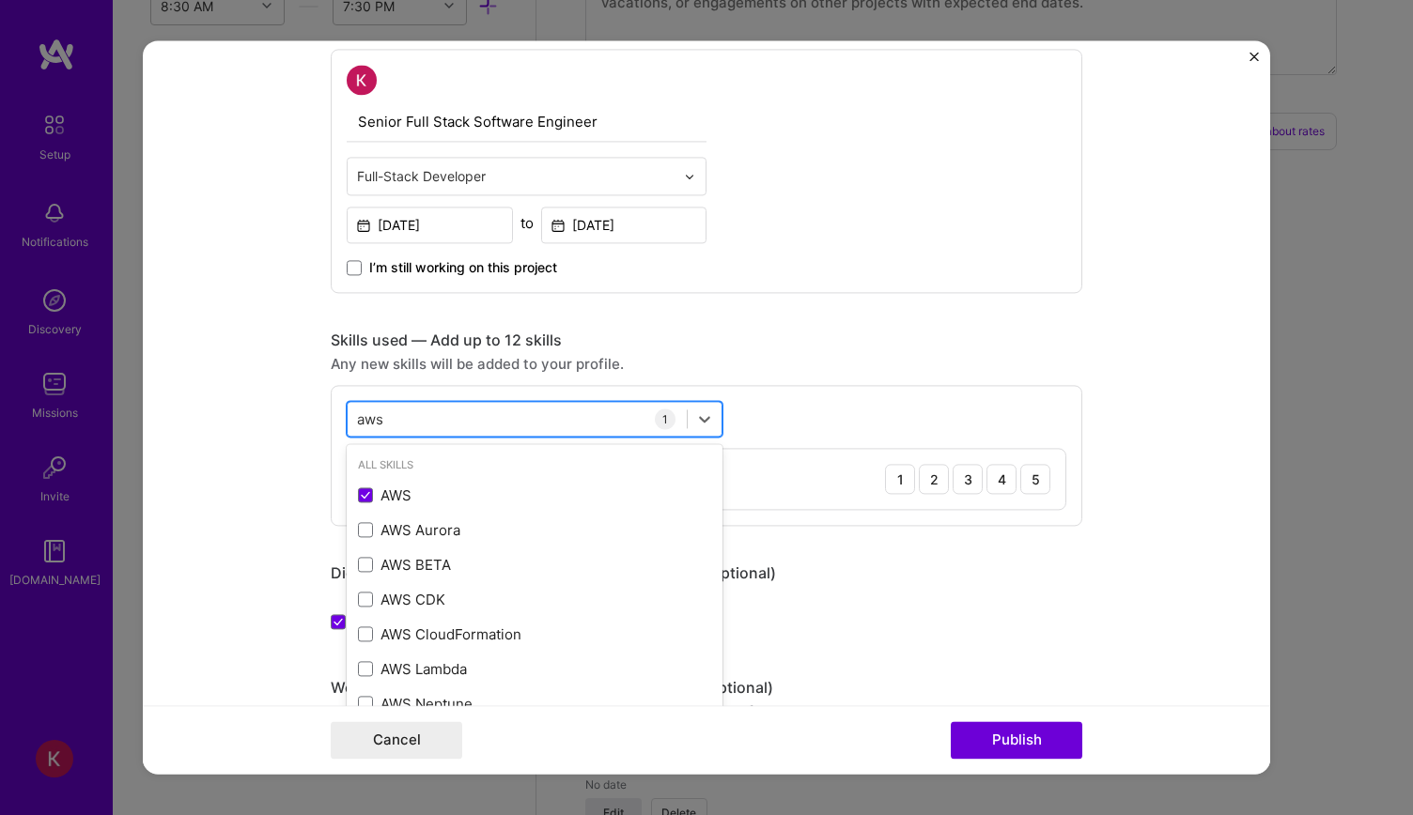
click at [455, 407] on div "aws aws" at bounding box center [517, 419] width 339 height 31
type input "a"
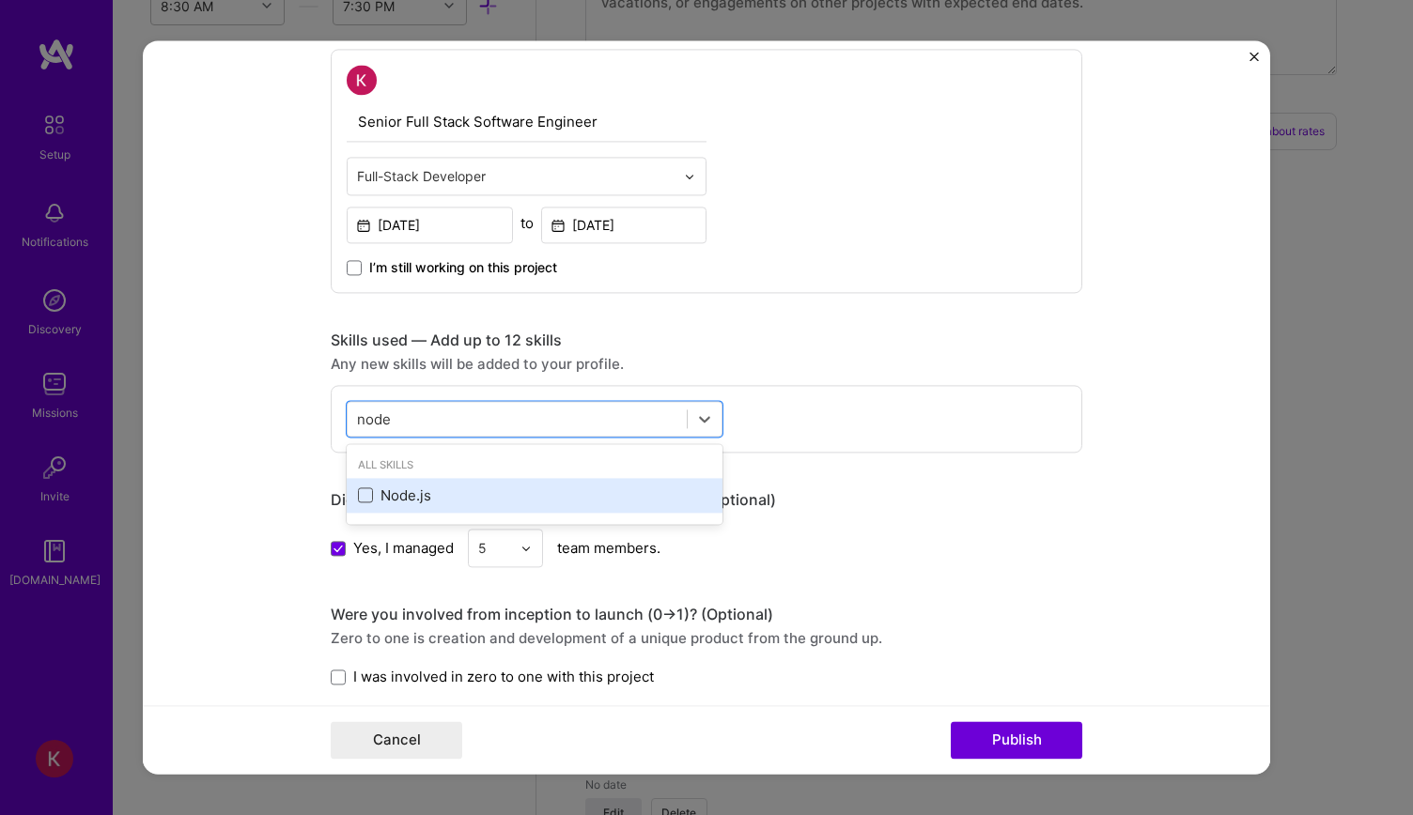
click at [358, 490] on span at bounding box center [365, 495] width 15 height 15
click at [0, 0] on input "checkbox" at bounding box center [0, 0] width 0 height 0
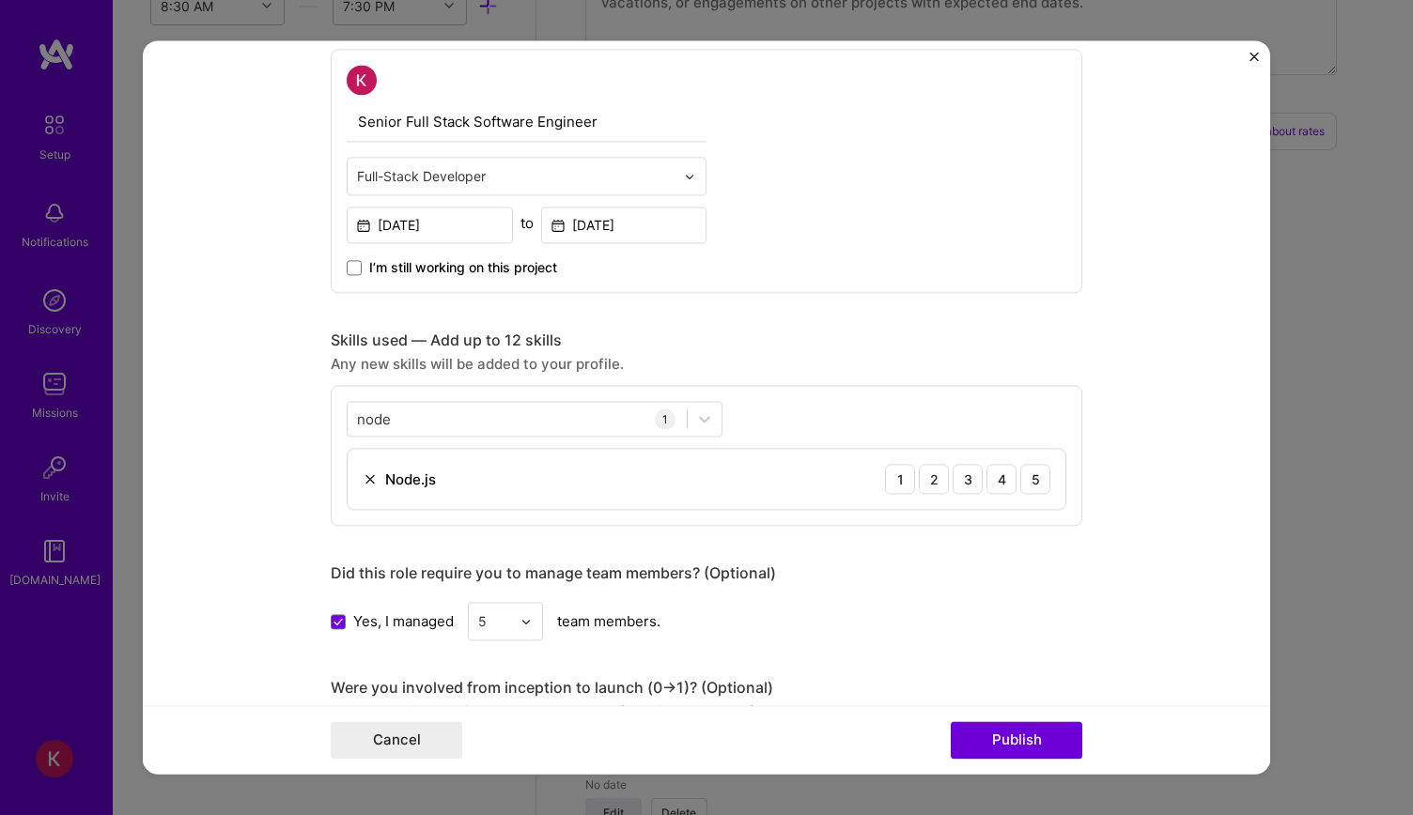
click at [319, 484] on form "Project title Cloud-Native Logistics Platform Company Project industry Industry…" at bounding box center [706, 407] width 1127 height 734
click at [708, 415] on div at bounding box center [704, 419] width 34 height 34
click at [655, 416] on div "1" at bounding box center [665, 419] width 21 height 21
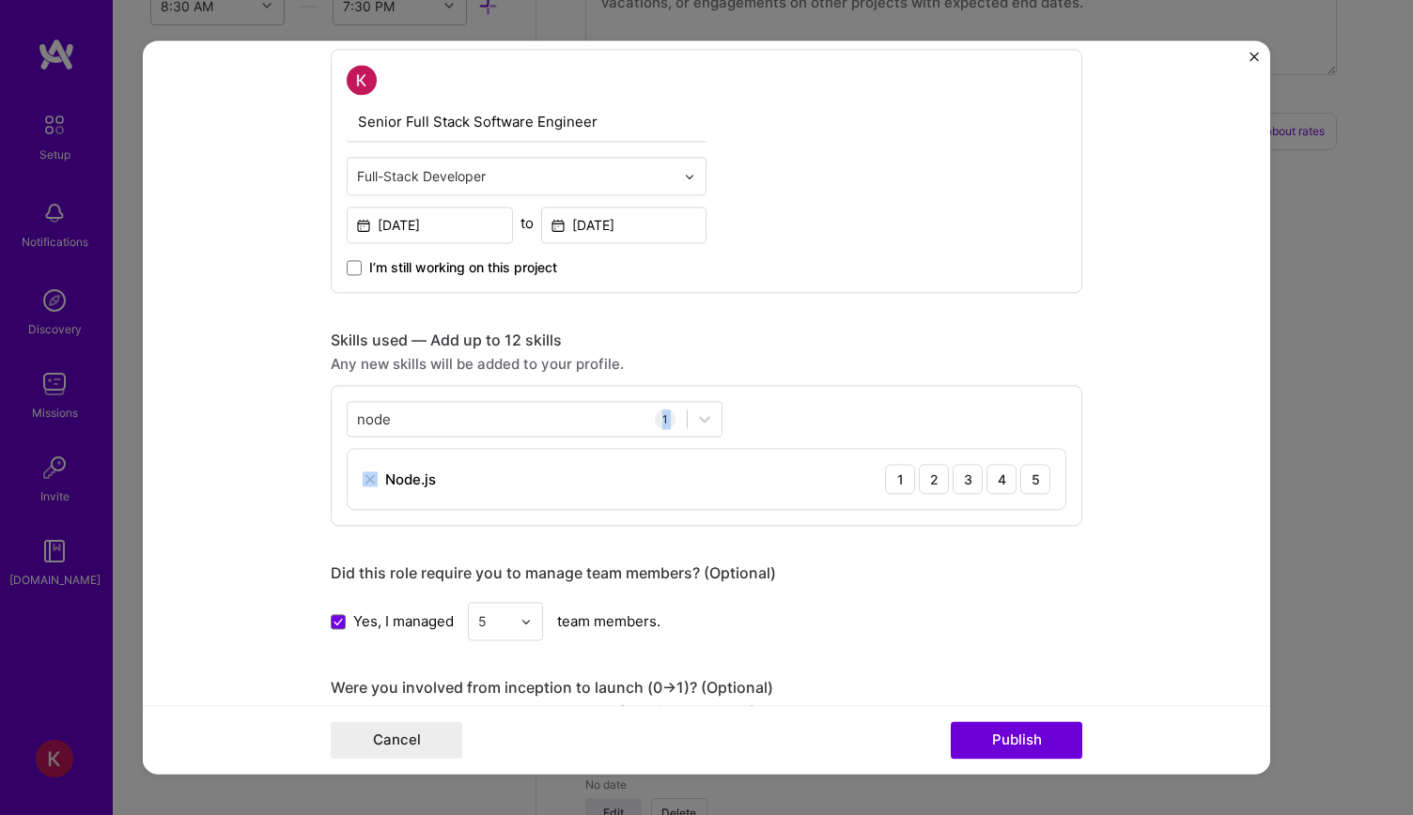
click at [655, 416] on div "1" at bounding box center [665, 419] width 21 height 21
click at [695, 422] on icon at bounding box center [704, 418] width 19 height 19
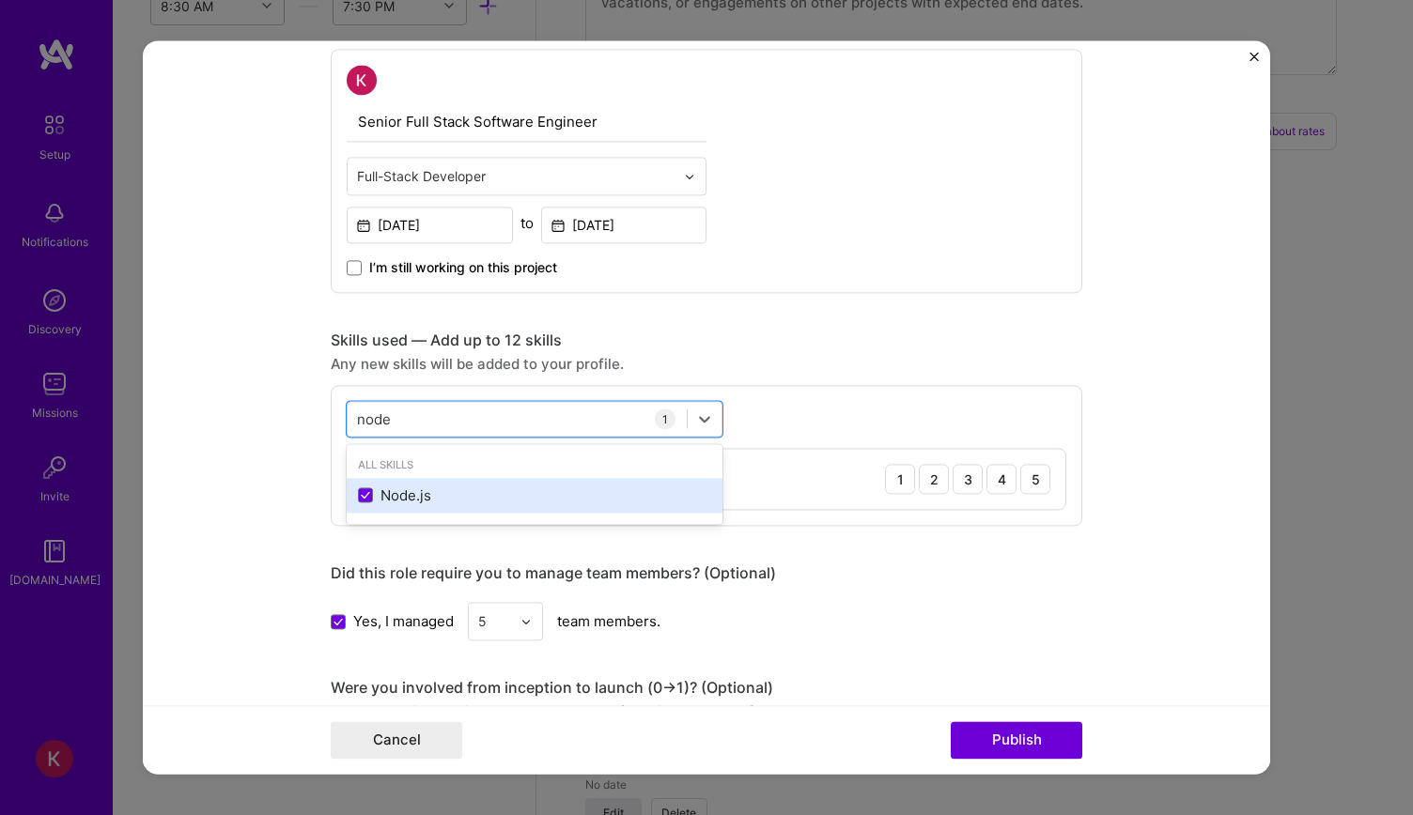
click at [364, 489] on div "Node.js" at bounding box center [534, 496] width 353 height 20
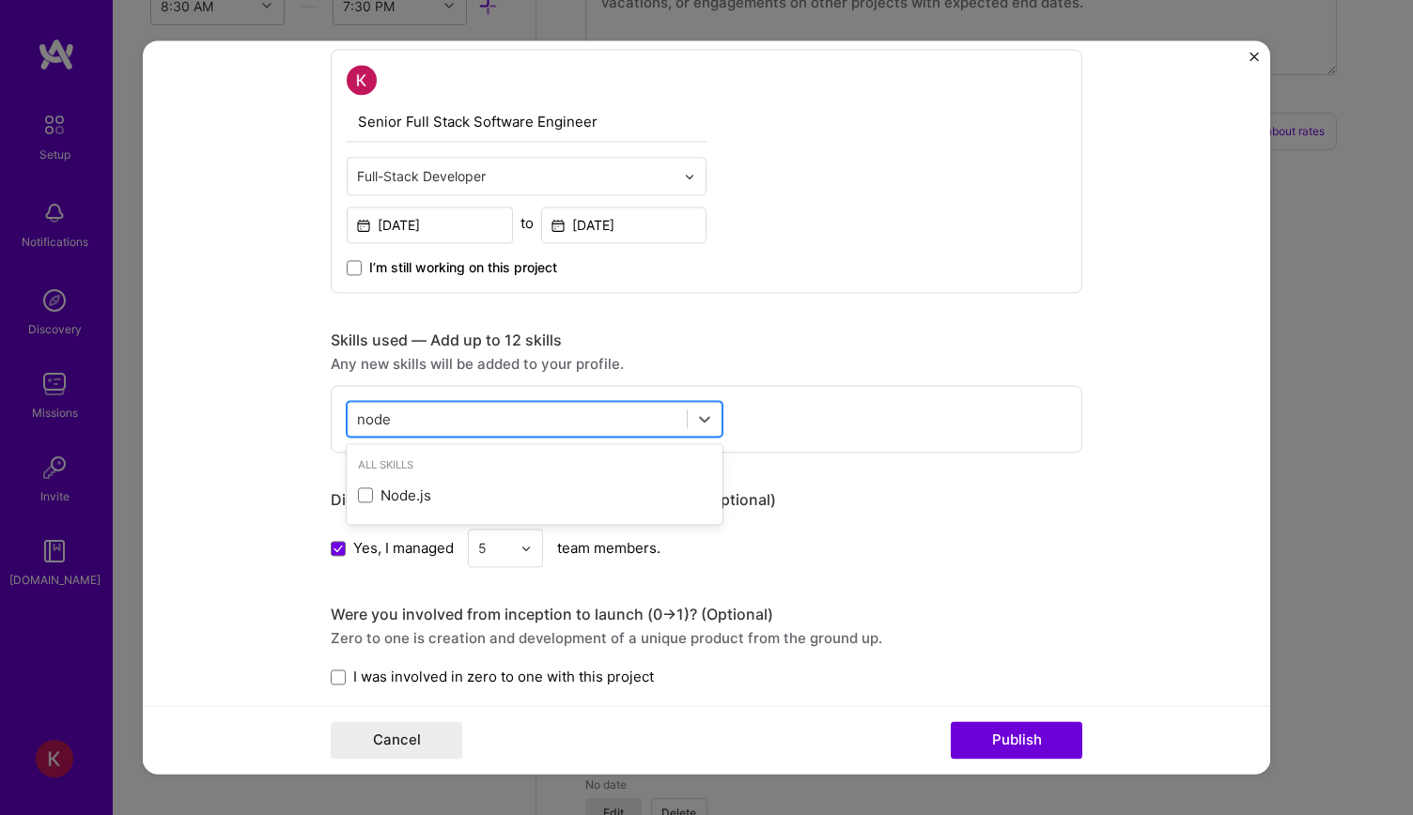
click at [407, 416] on div "node node" at bounding box center [517, 419] width 339 height 31
type input "n"
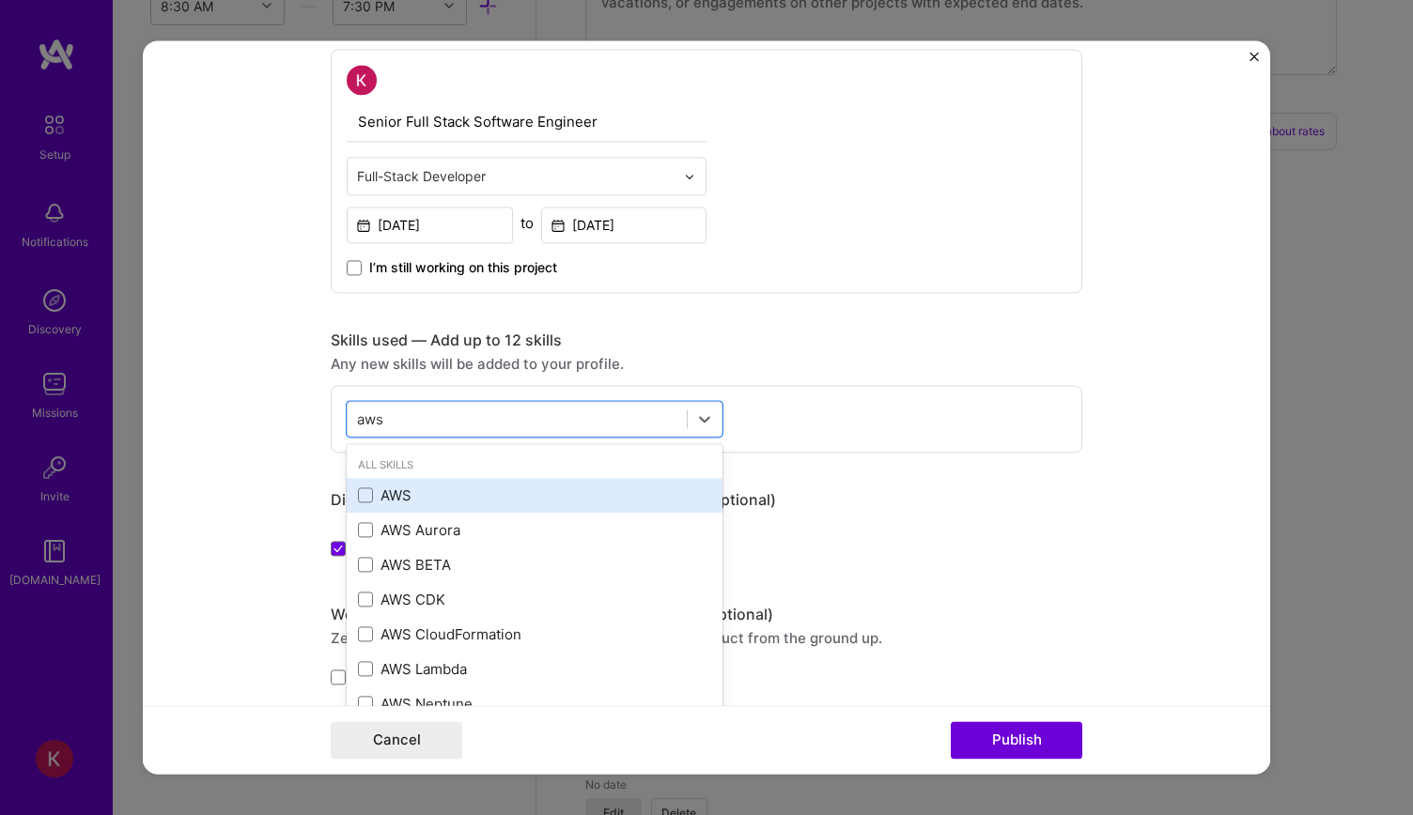
click at [392, 493] on div "AWS" at bounding box center [534, 496] width 353 height 20
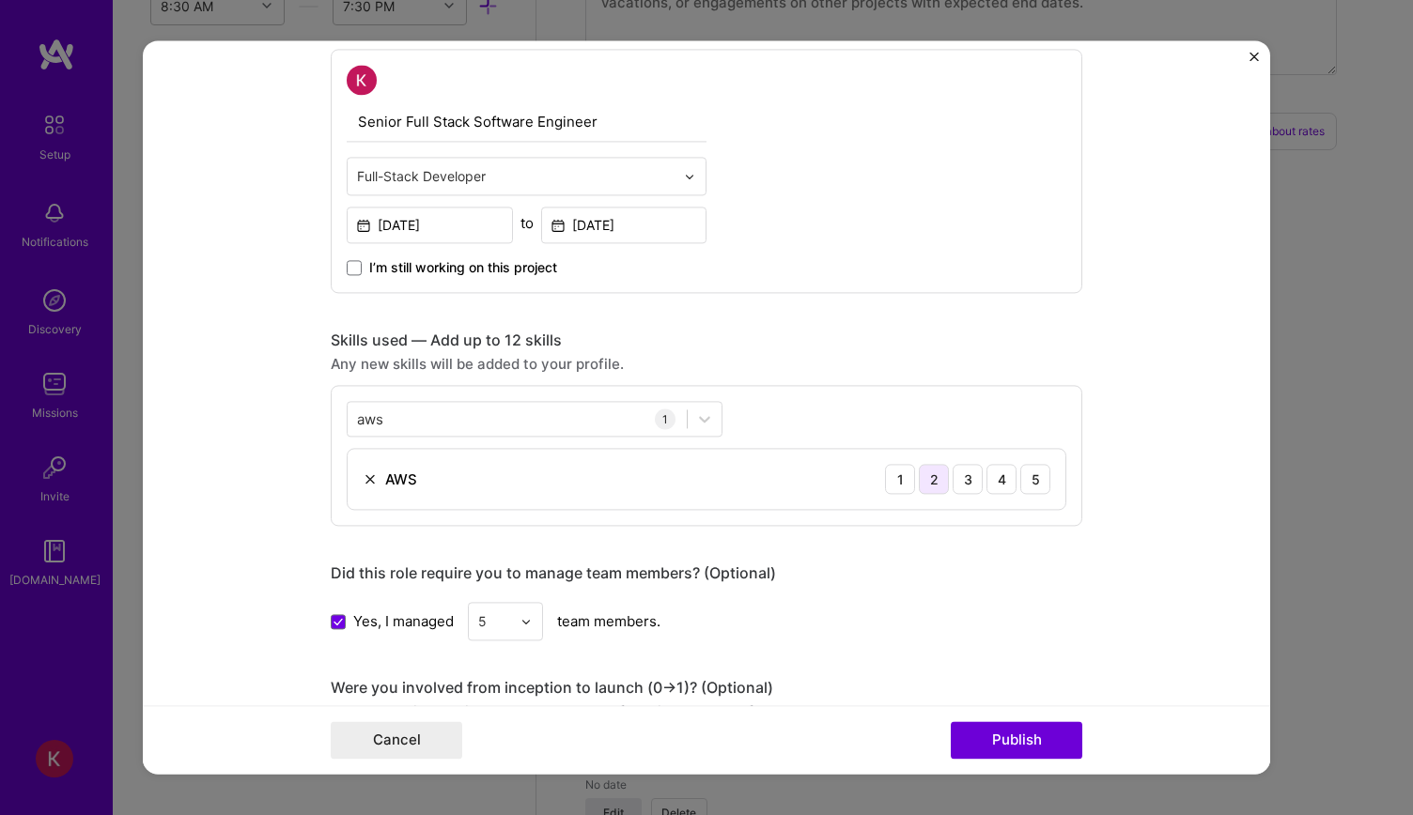
click at [922, 477] on div "2" at bounding box center [934, 479] width 30 height 30
click at [462, 416] on div "aws aws" at bounding box center [517, 419] width 339 height 31
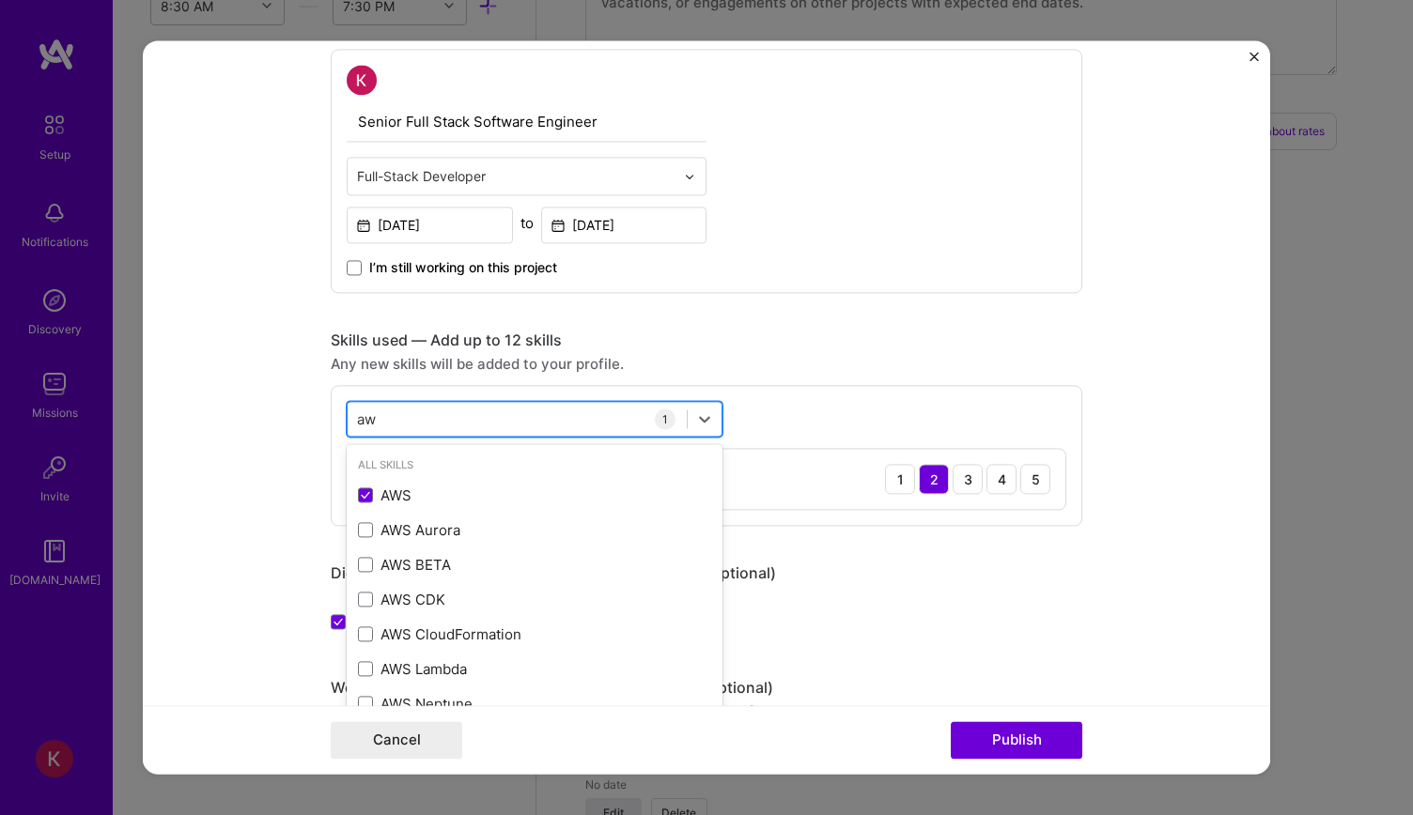
type input "a"
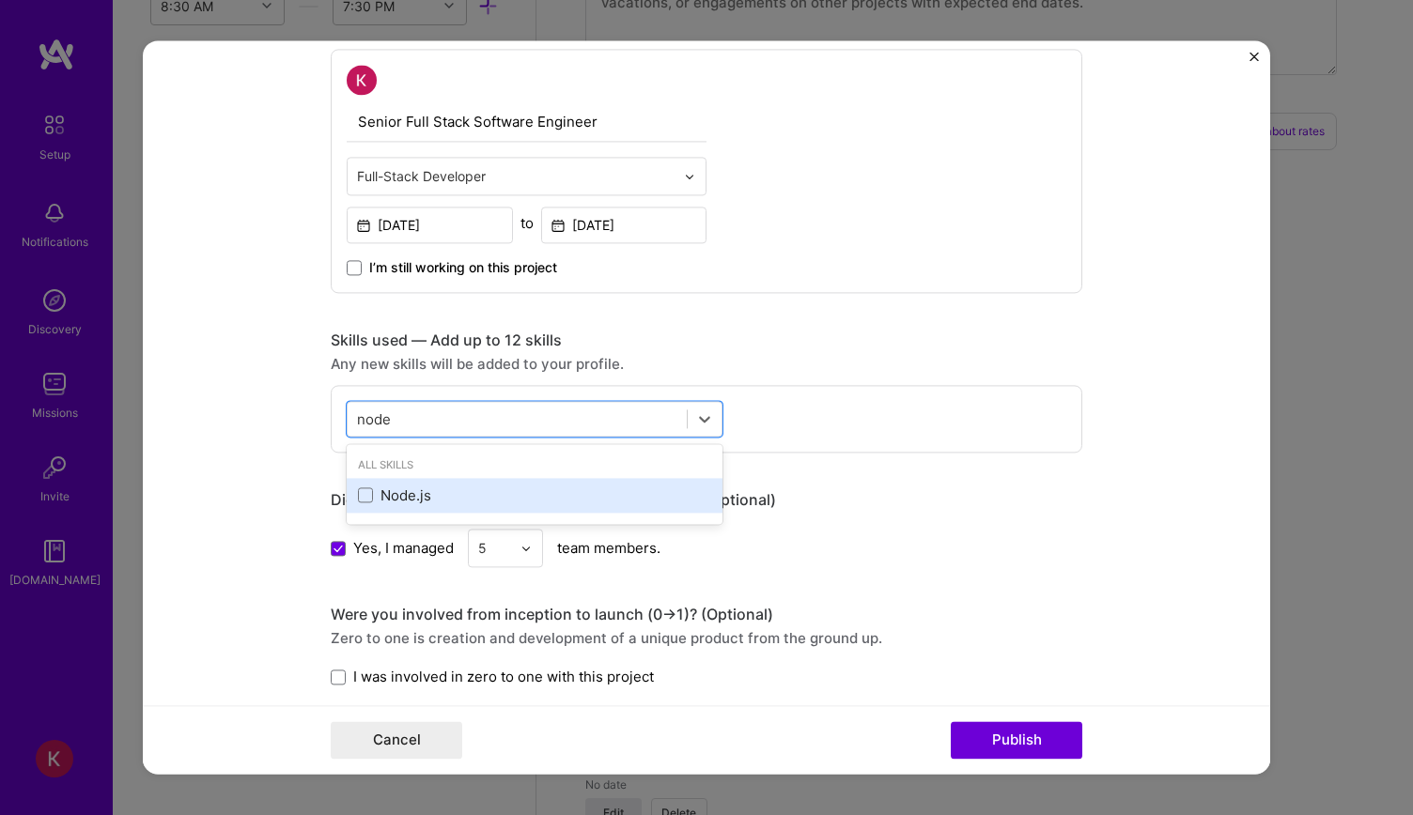
click at [390, 495] on div "Node.js" at bounding box center [534, 496] width 353 height 20
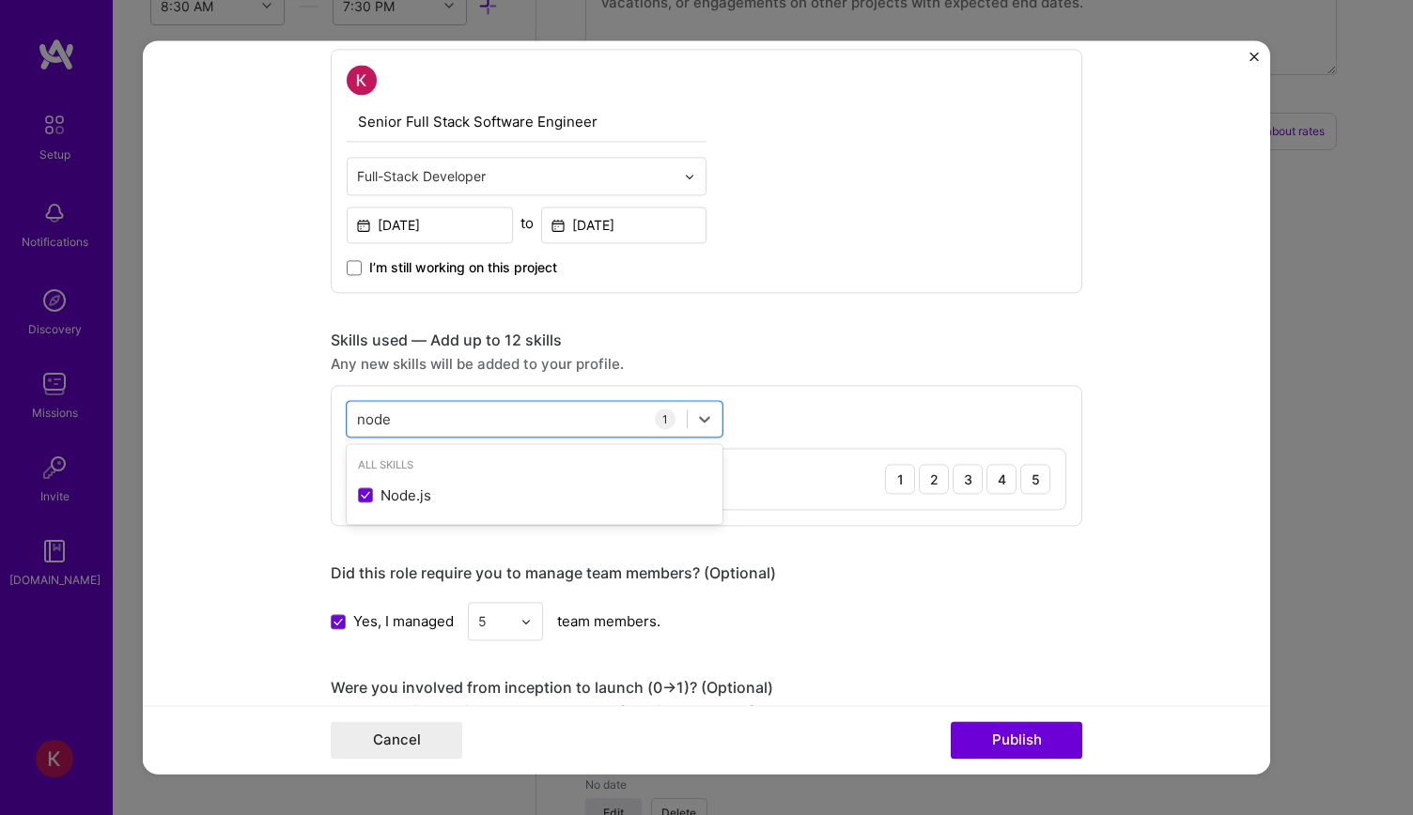
click at [278, 473] on form "Project title Cloud-Native Logistics Platform Company Project industry Industry…" at bounding box center [706, 407] width 1127 height 734
click at [604, 416] on div "node node" at bounding box center [517, 419] width 339 height 31
click at [669, 406] on div "node node" at bounding box center [517, 419] width 339 height 31
click at [675, 423] on div "node node" at bounding box center [517, 419] width 339 height 31
type input "n"
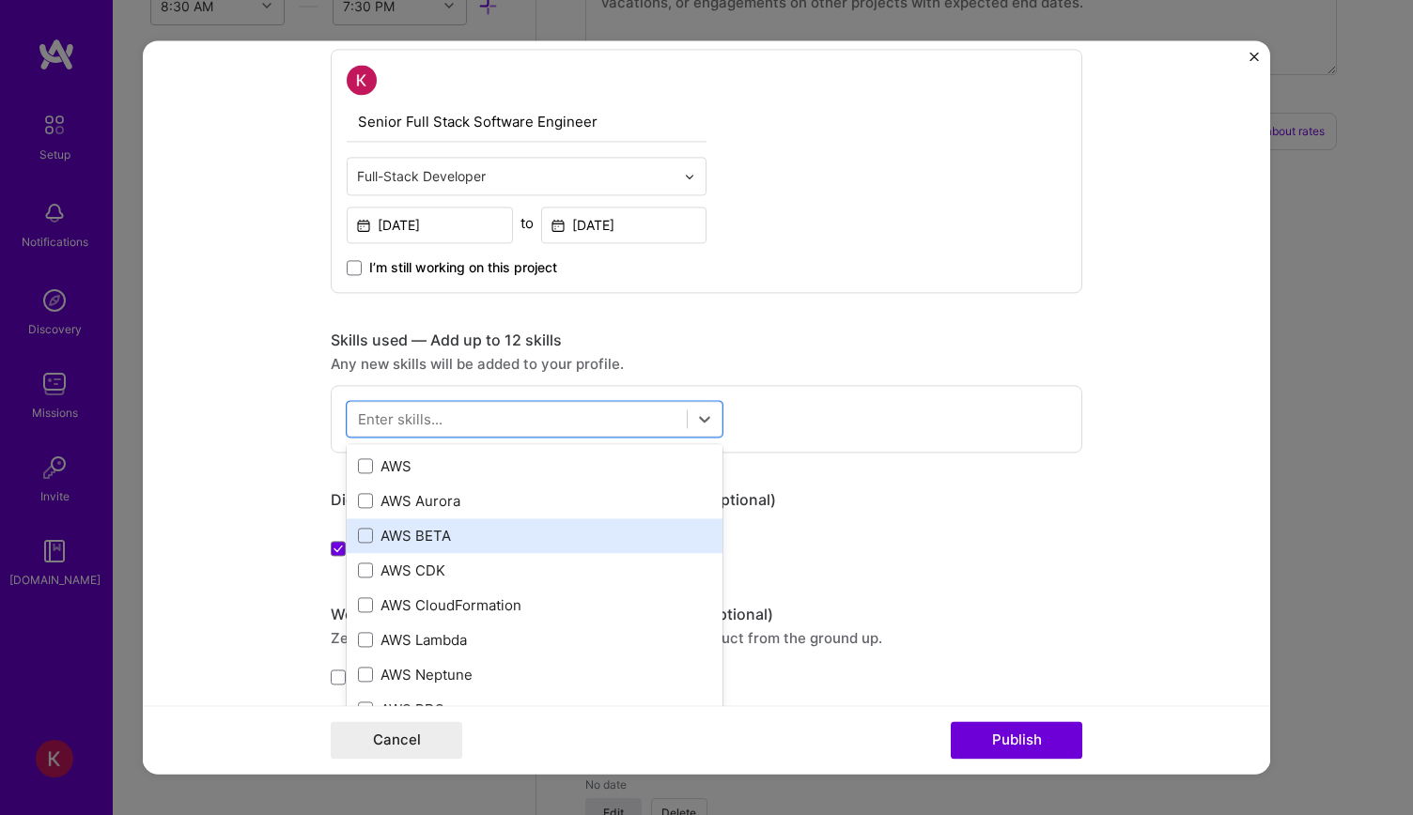
scroll to position [282, 0]
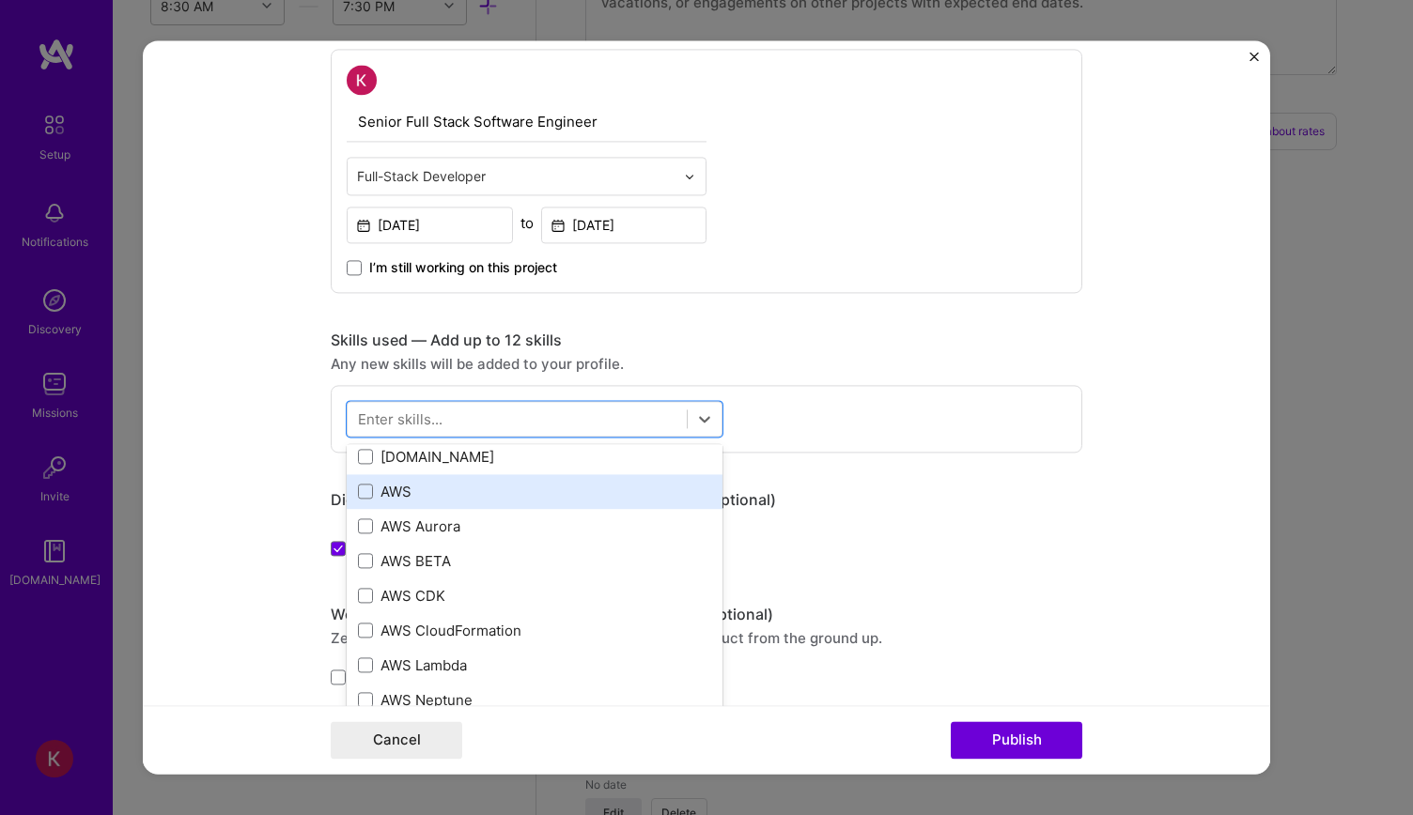
click at [411, 501] on div "AWS" at bounding box center [535, 491] width 376 height 35
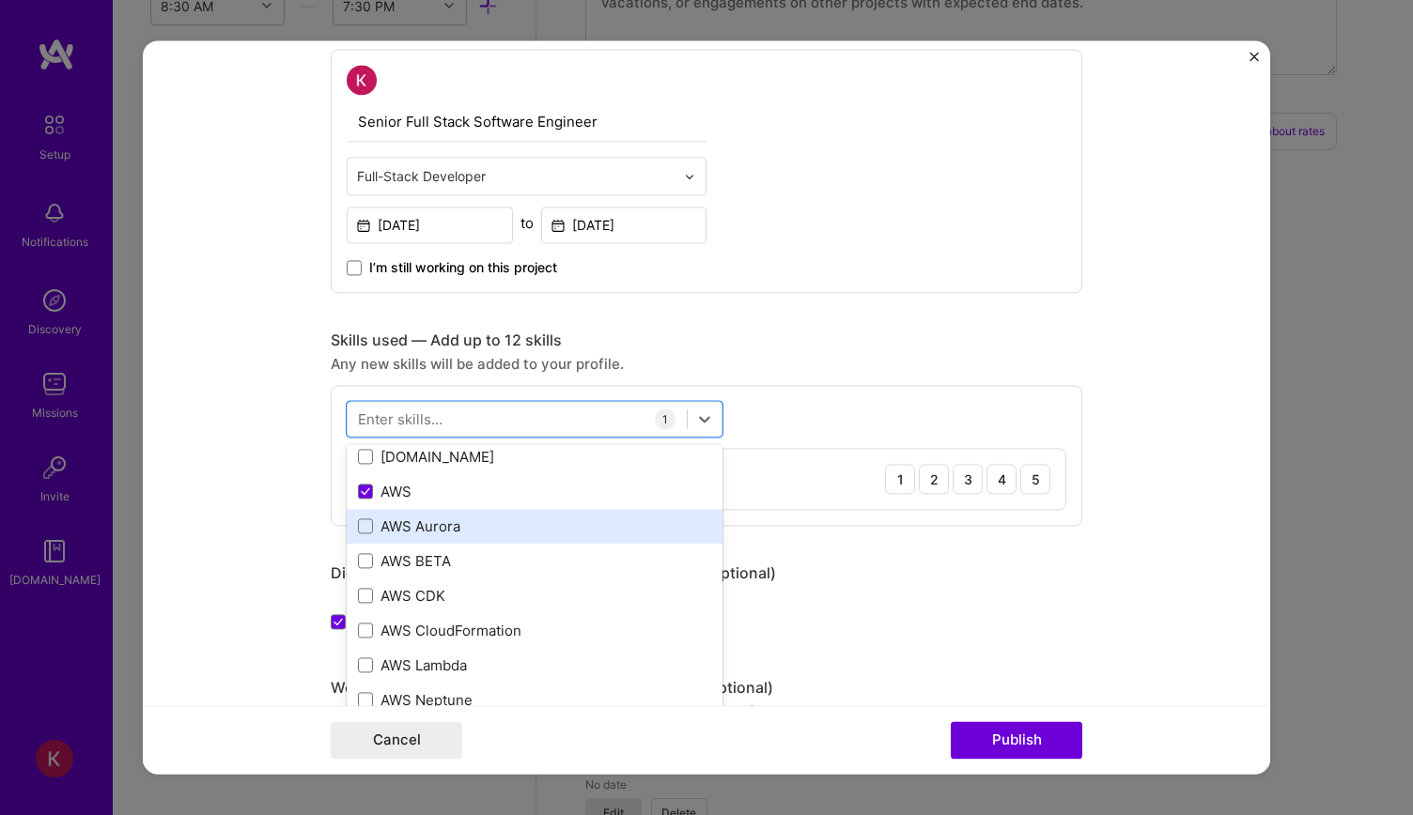
click at [413, 522] on div "AWS Aurora" at bounding box center [534, 527] width 353 height 20
click at [408, 519] on div "AWS Aurora" at bounding box center [534, 527] width 353 height 20
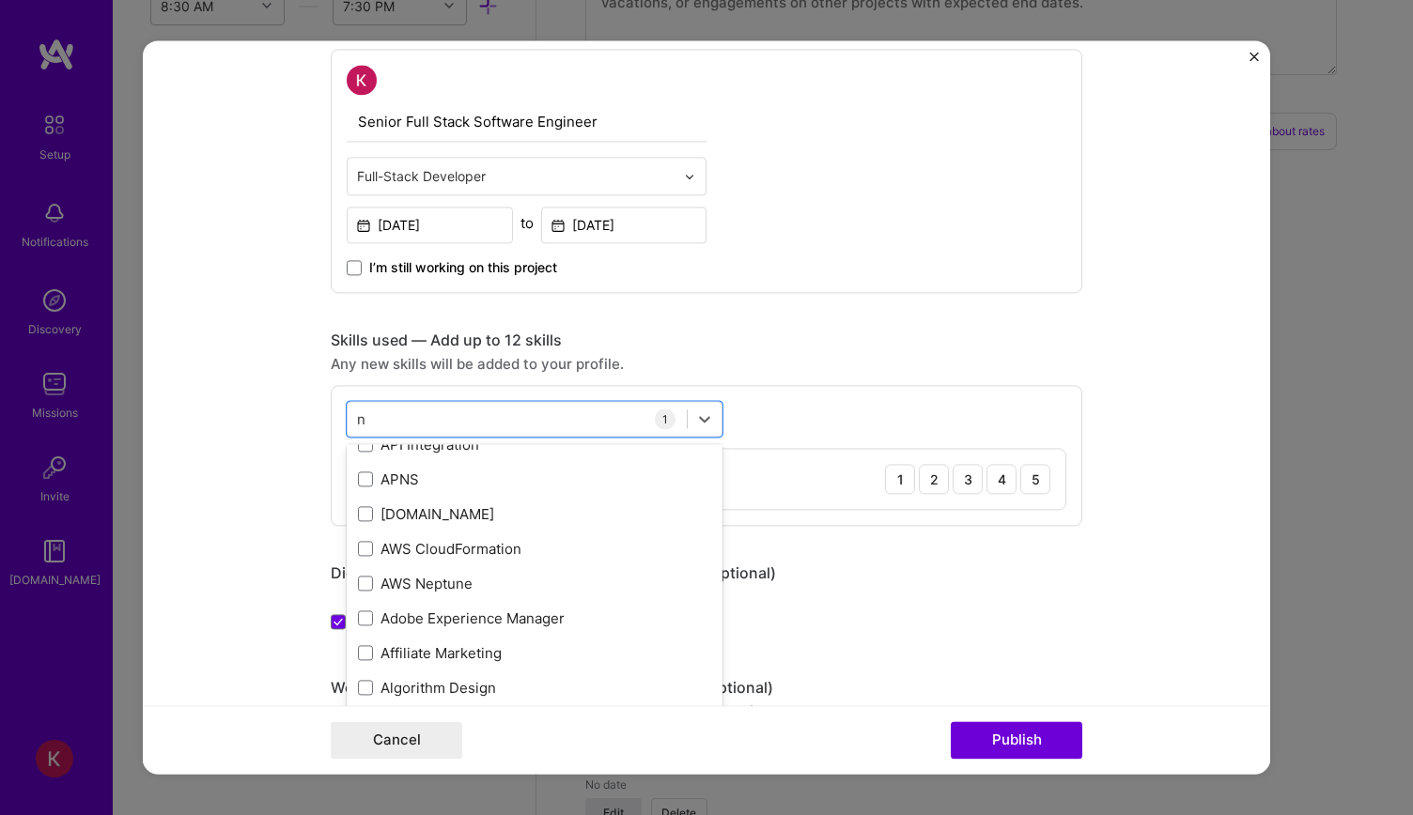
scroll to position [0, 0]
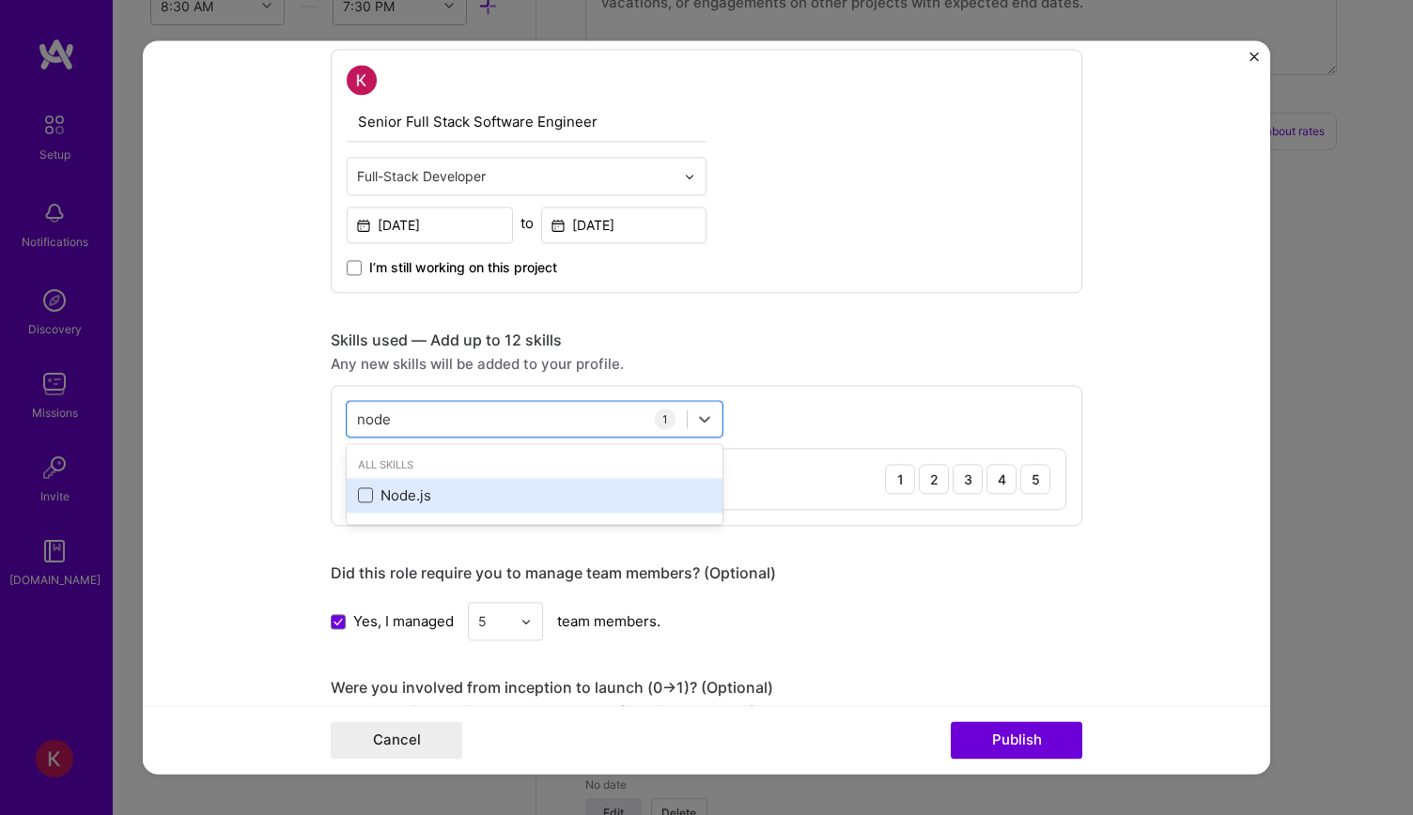
click at [359, 496] on span at bounding box center [365, 495] width 15 height 15
click at [0, 0] on input "checkbox" at bounding box center [0, 0] width 0 height 0
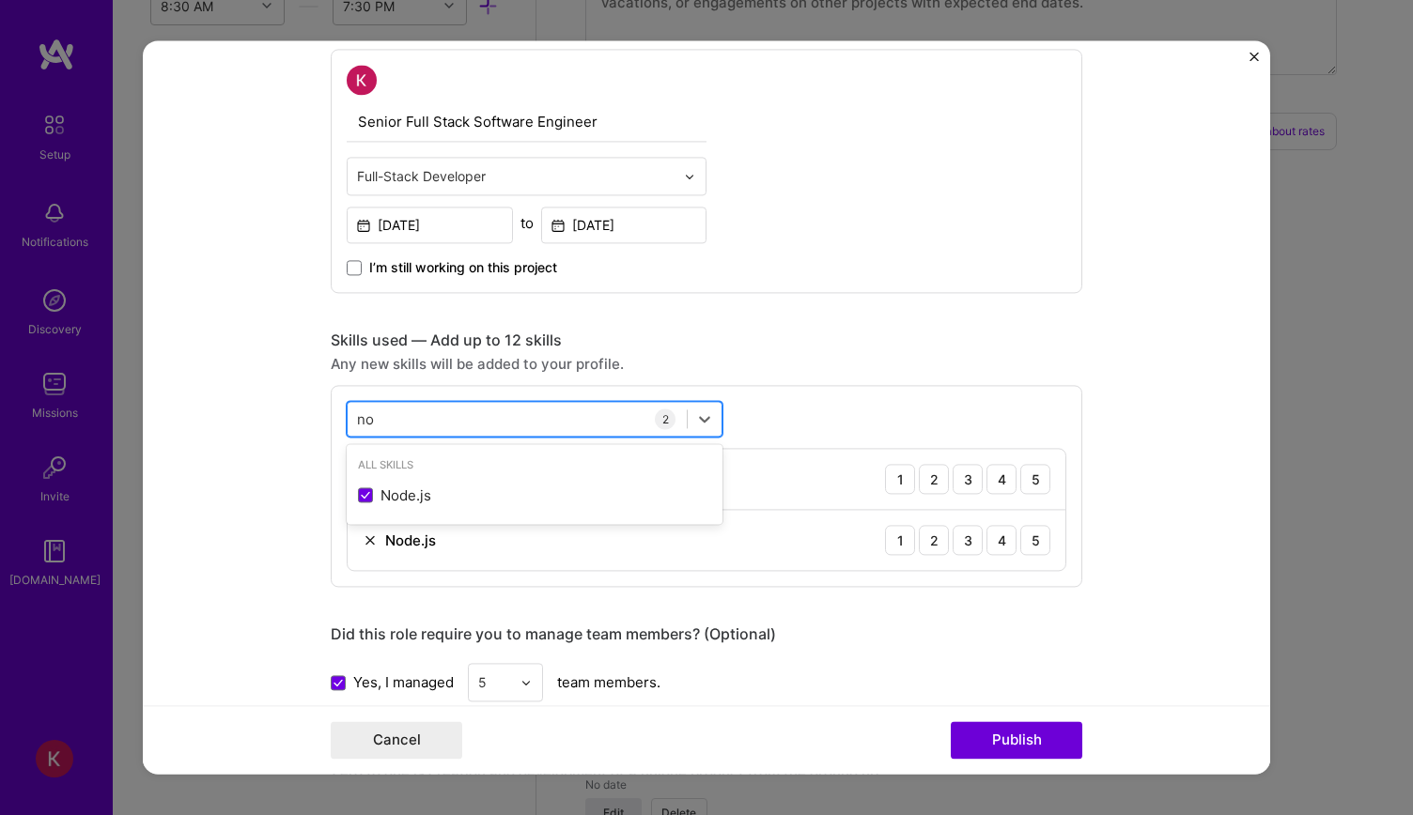
type input "n"
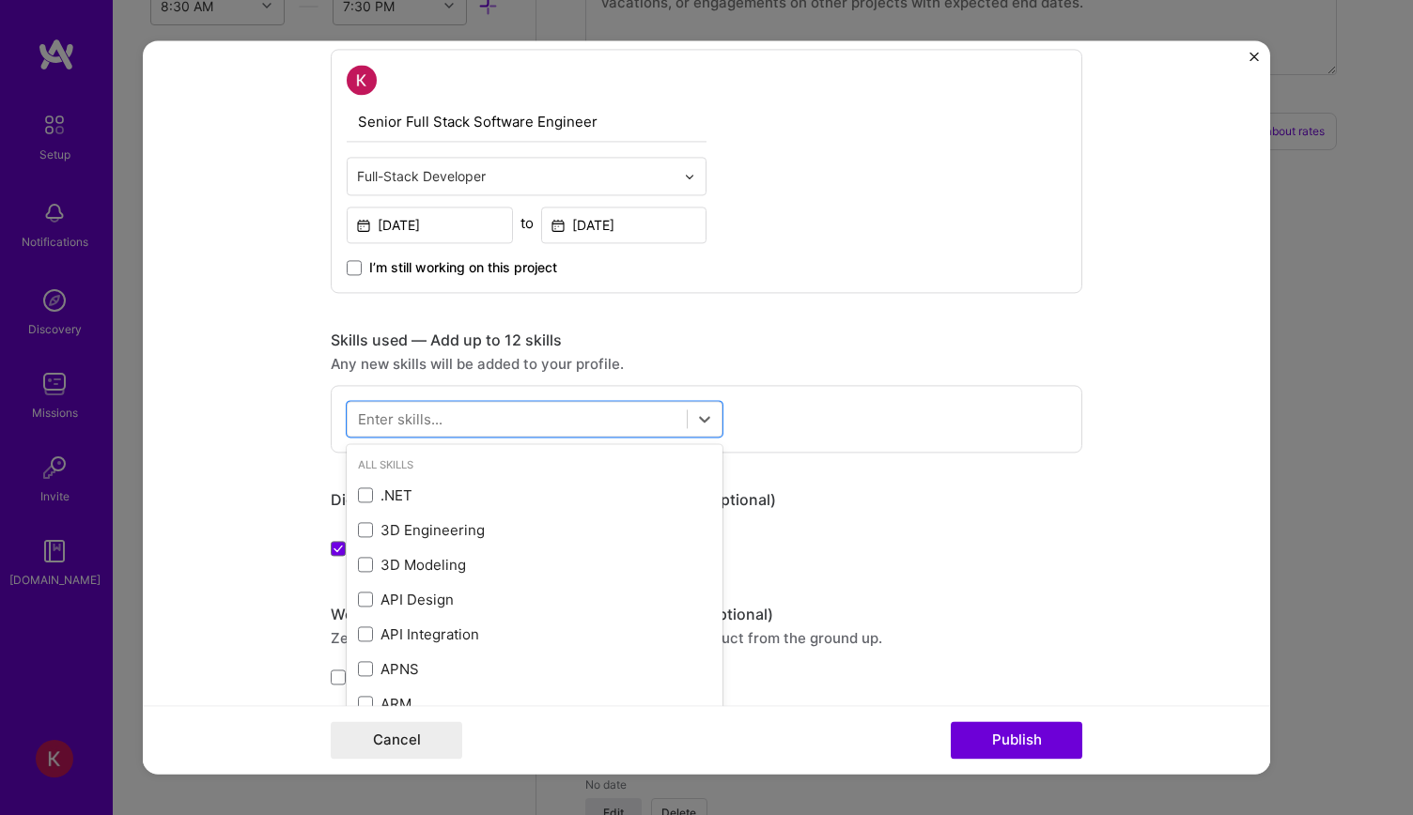
click at [270, 439] on form "Project title Cloud-Native Logistics Platform Company Project industry Industry…" at bounding box center [706, 407] width 1127 height 734
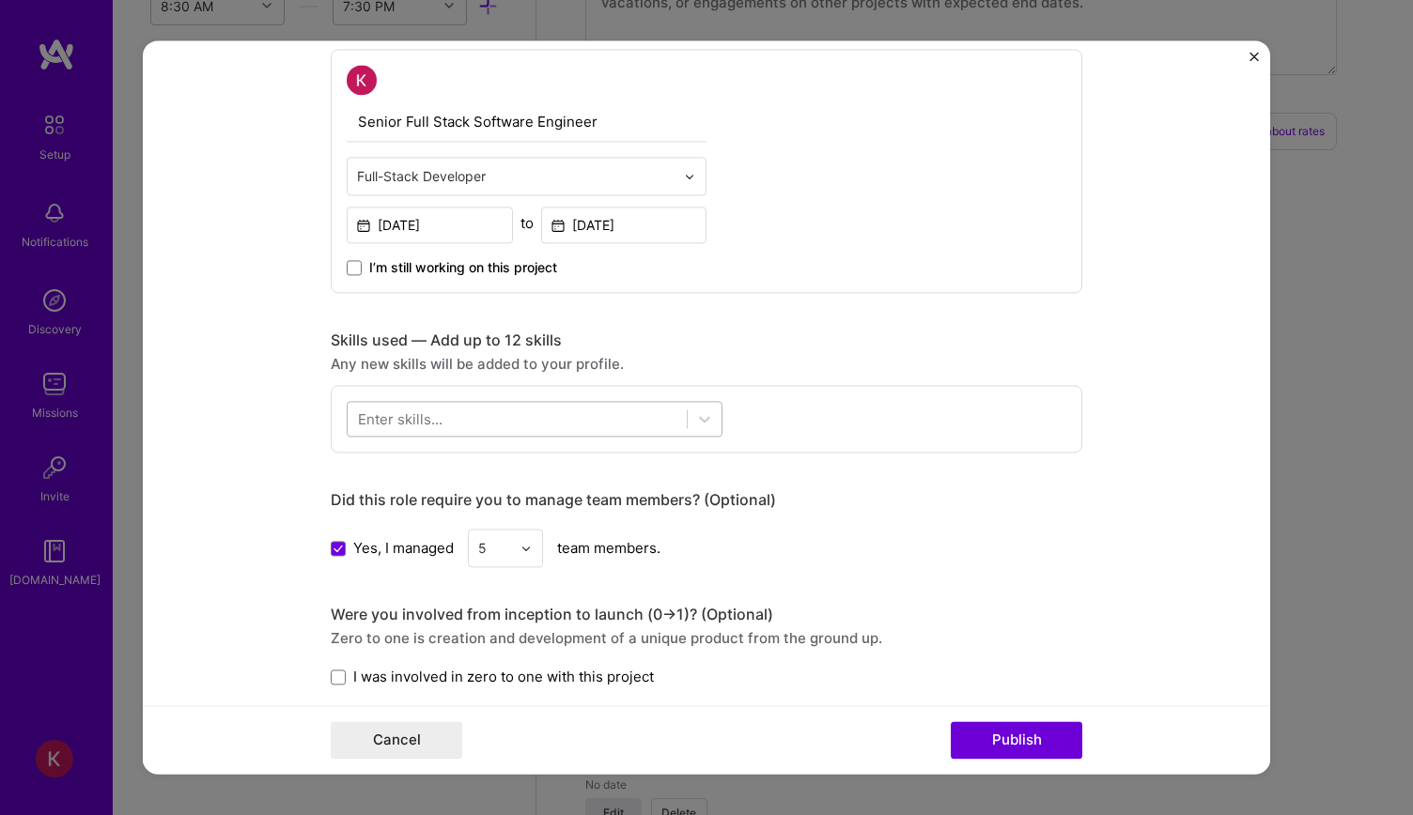
click at [528, 427] on div at bounding box center [517, 419] width 339 height 31
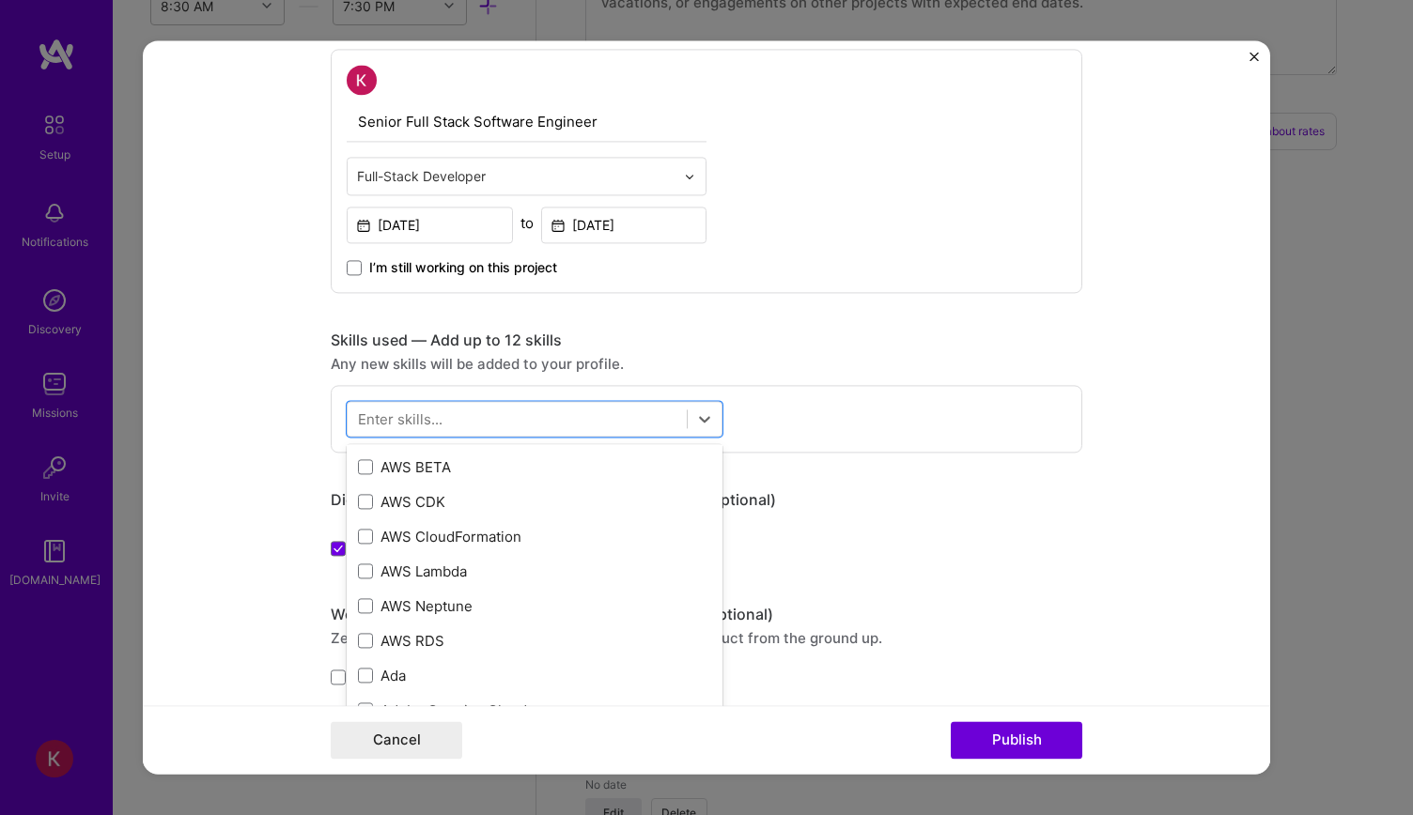
scroll to position [282, 0]
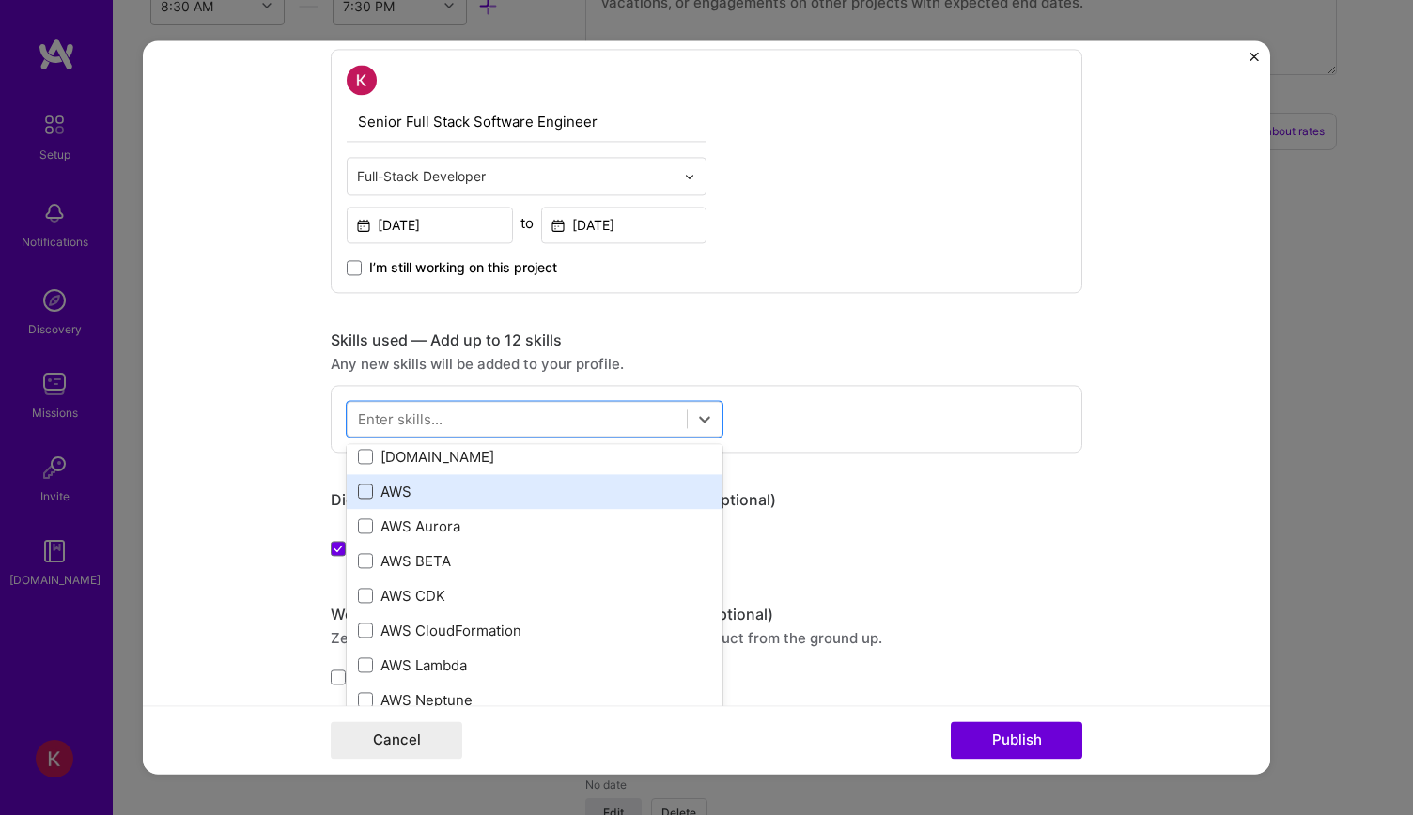
click at [362, 487] on span at bounding box center [365, 492] width 15 height 15
click at [0, 0] on input "checkbox" at bounding box center [0, 0] width 0 height 0
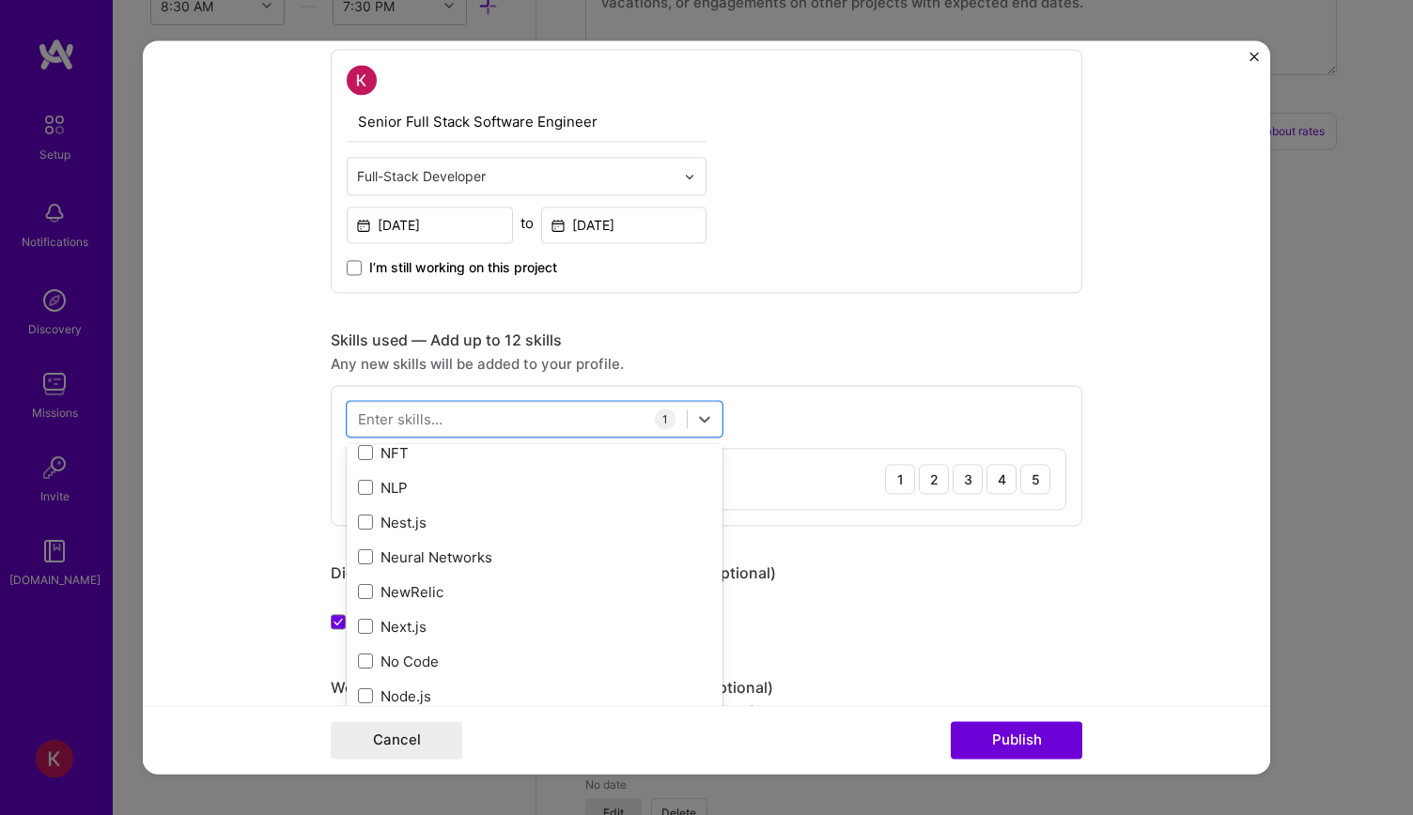
scroll to position [7608, 0]
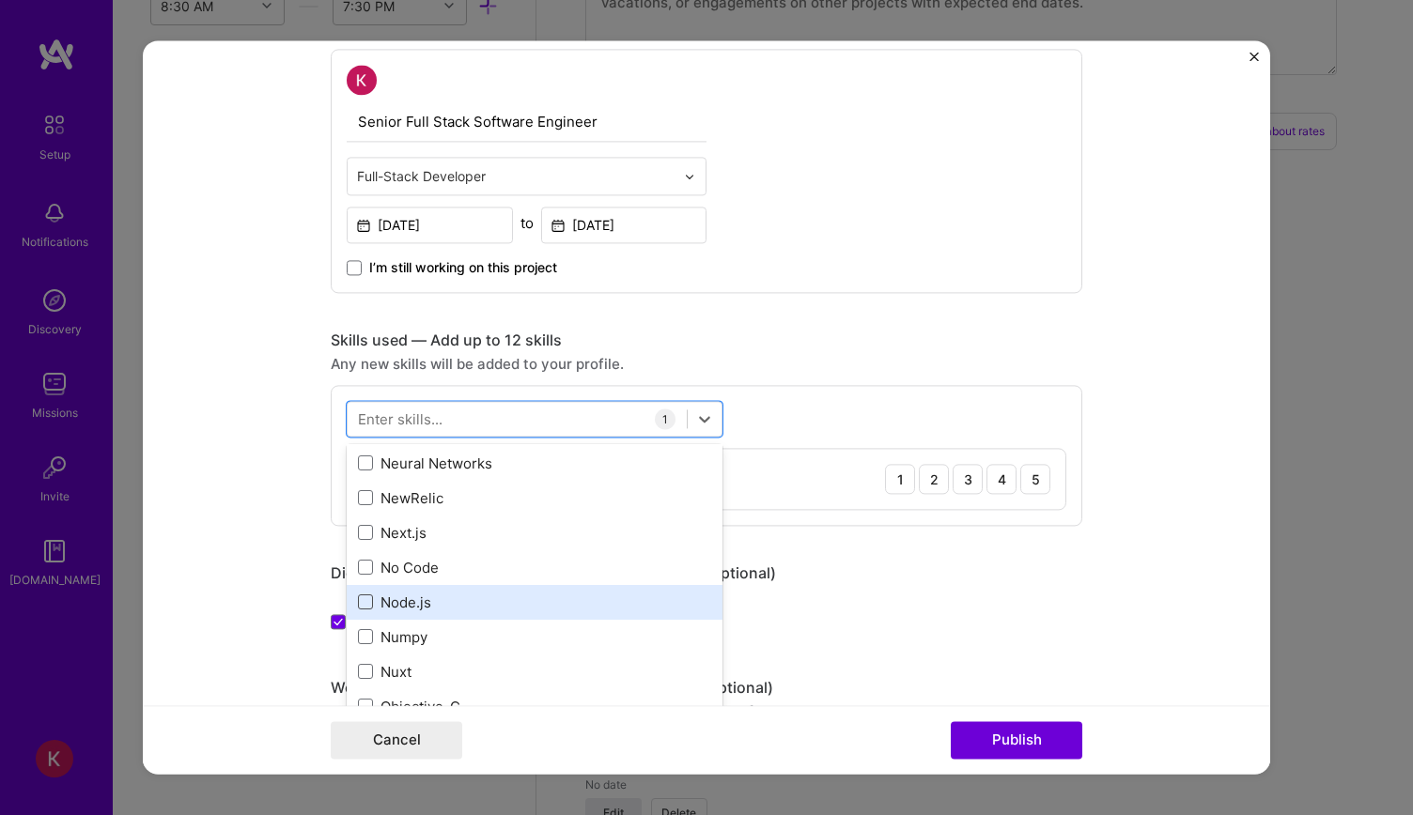
click at [364, 600] on span at bounding box center [365, 602] width 15 height 15
click at [0, 0] on input "checkbox" at bounding box center [0, 0] width 0 height 0
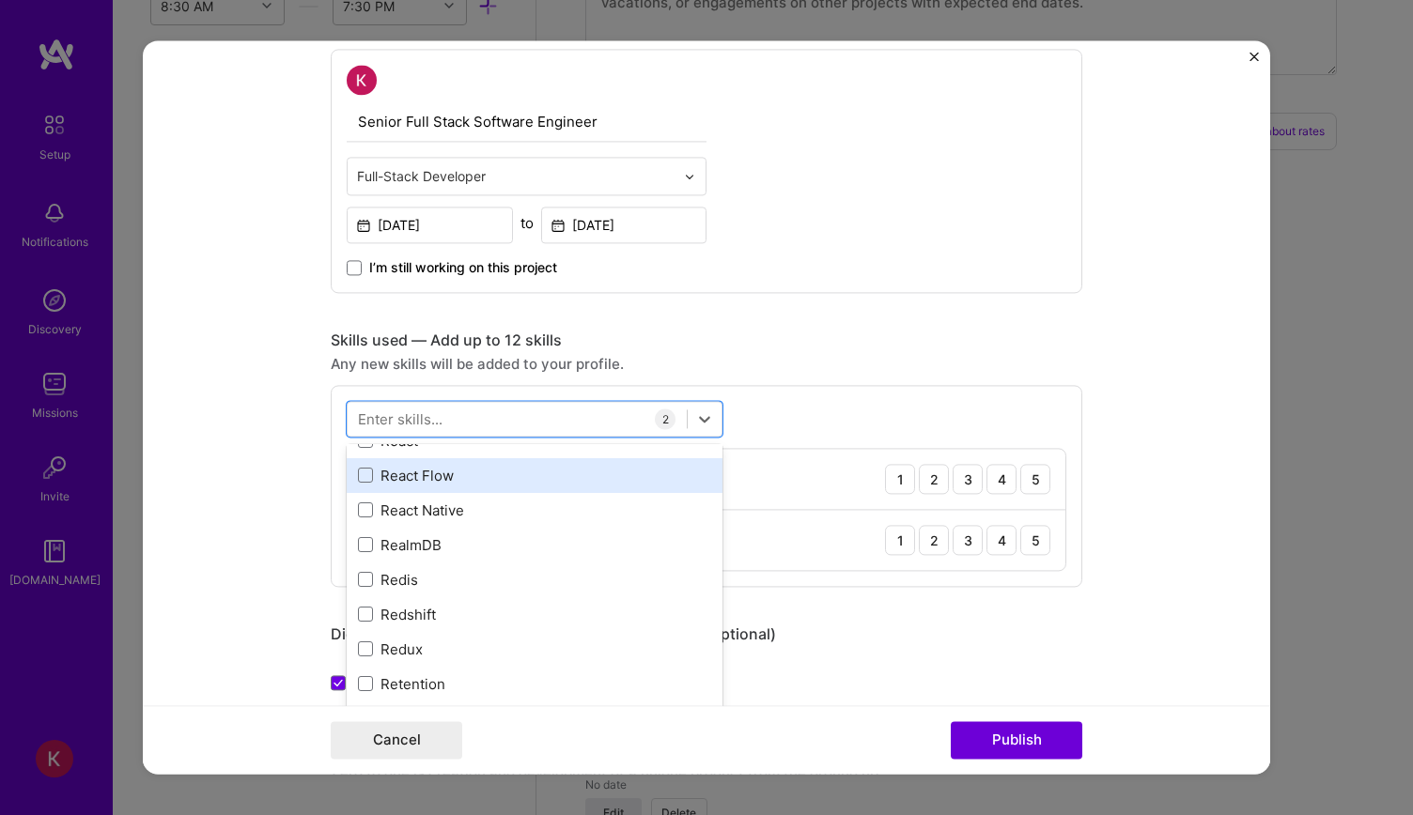
scroll to position [9204, 0]
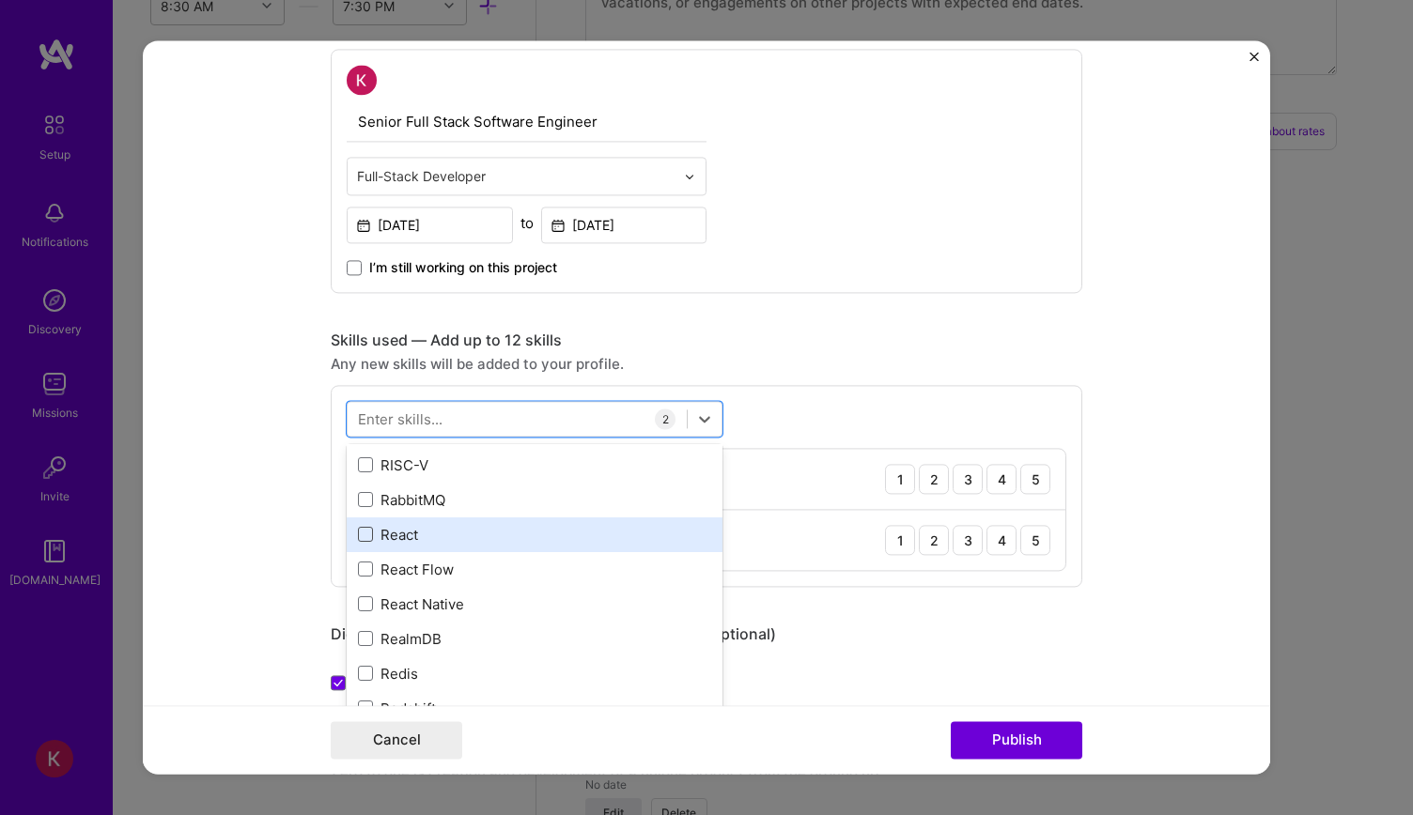
click at [358, 531] on span at bounding box center [365, 535] width 15 height 15
click at [0, 0] on input "checkbox" at bounding box center [0, 0] width 0 height 0
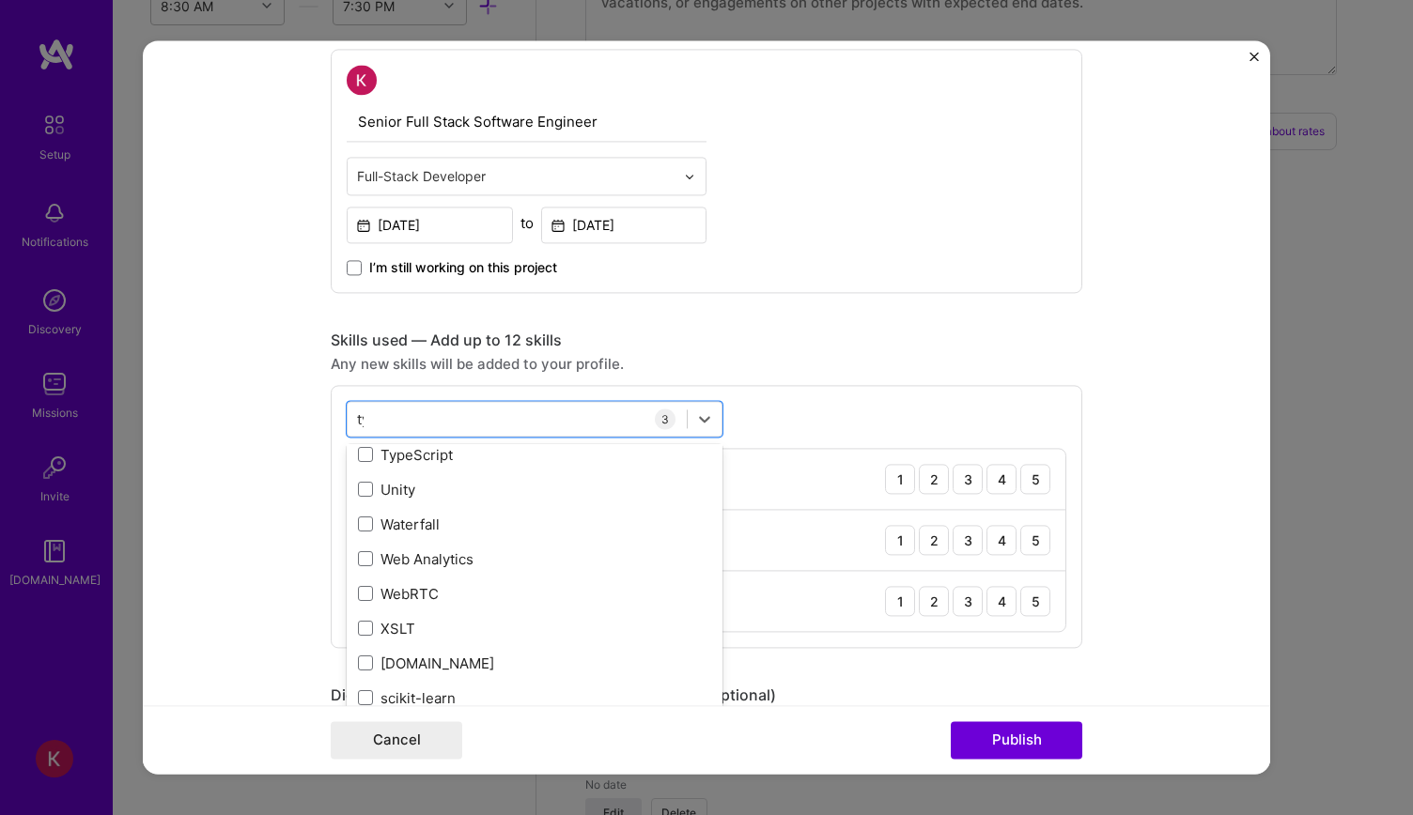
scroll to position [75, 0]
type input "t"
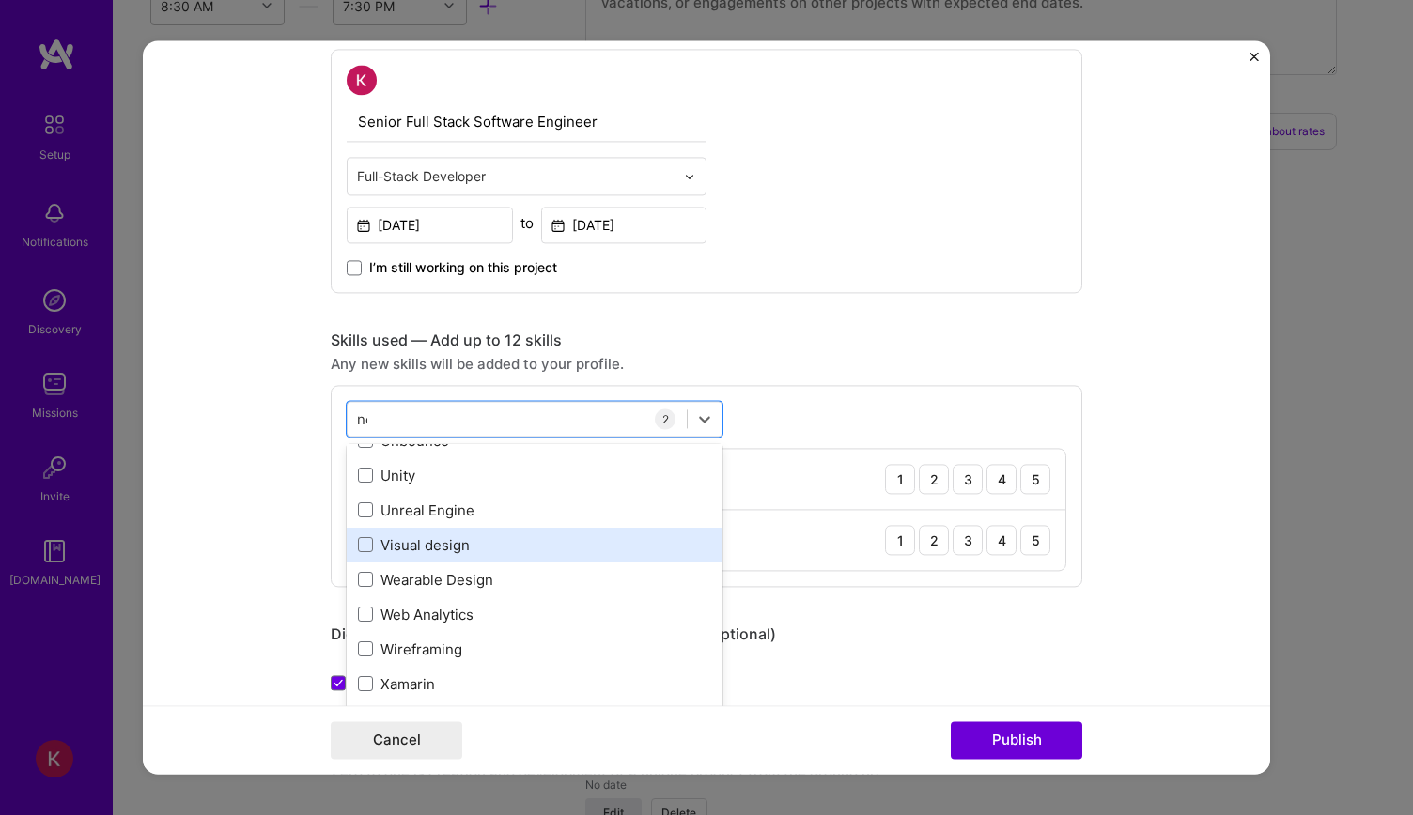
scroll to position [0, 0]
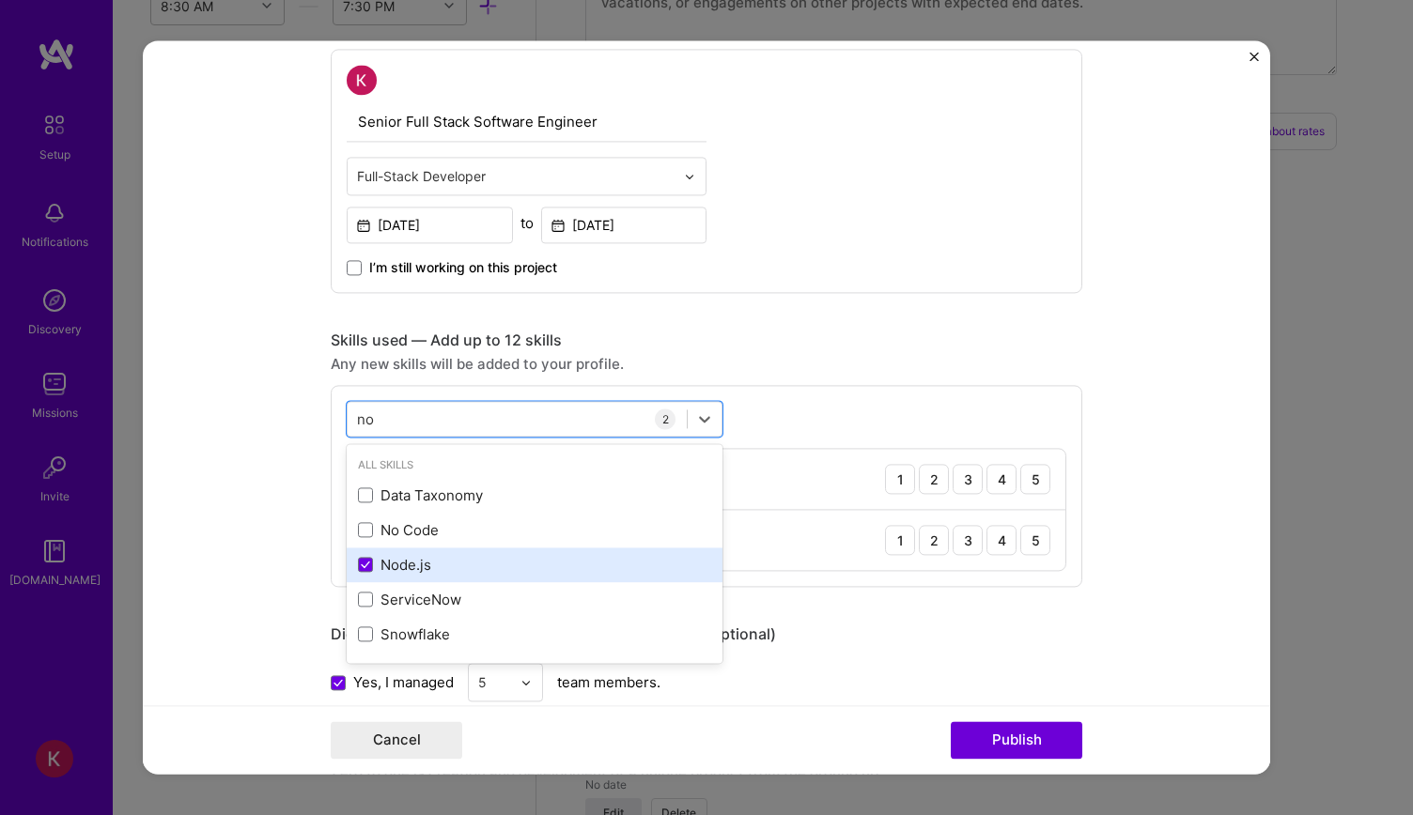
type input "n"
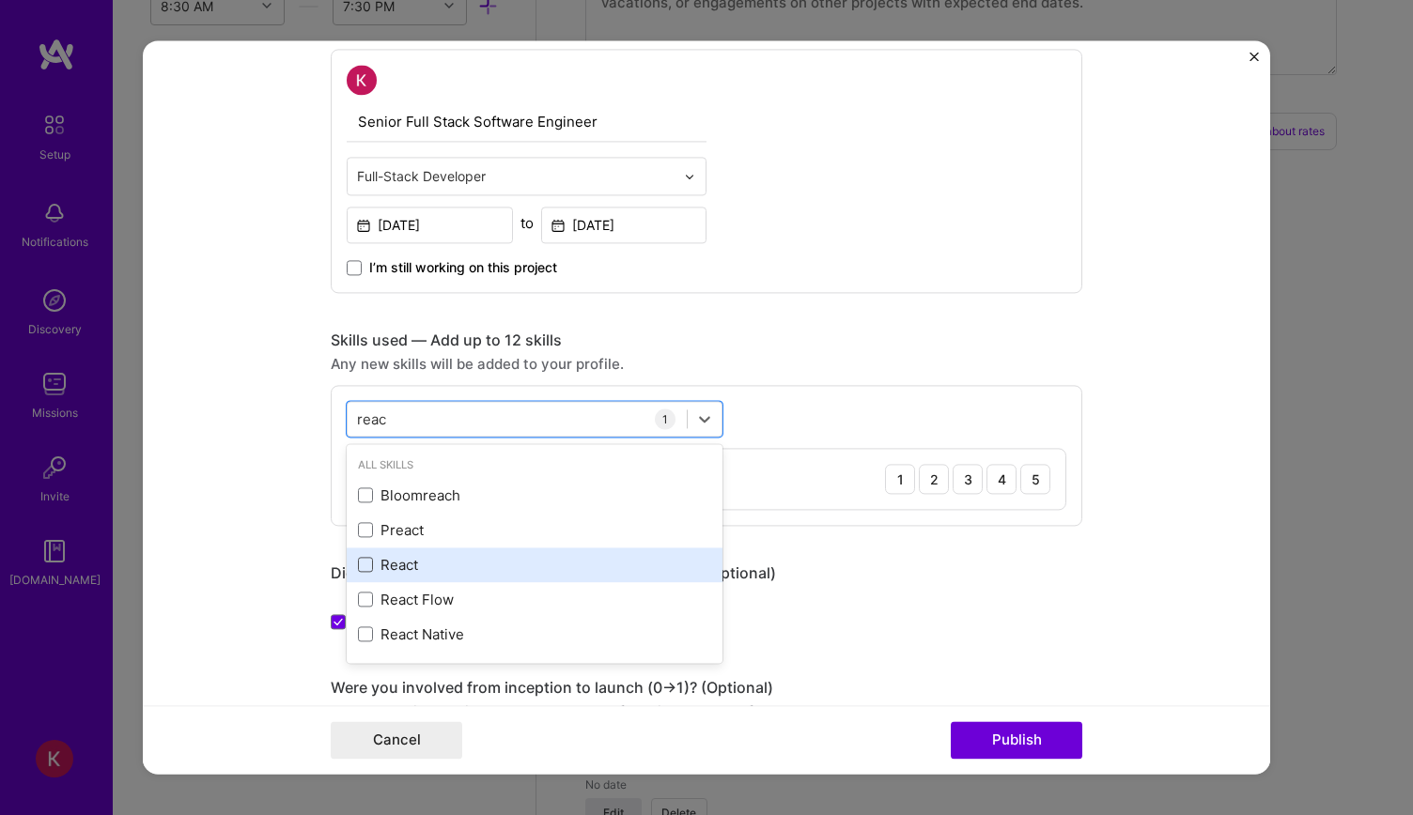
click at [363, 565] on span at bounding box center [365, 565] width 15 height 15
click at [0, 0] on input "checkbox" at bounding box center [0, 0] width 0 height 0
click at [364, 564] on span at bounding box center [365, 565] width 15 height 15
click at [0, 0] on input "checkbox" at bounding box center [0, 0] width 0 height 0
click at [364, 564] on span at bounding box center [365, 565] width 15 height 15
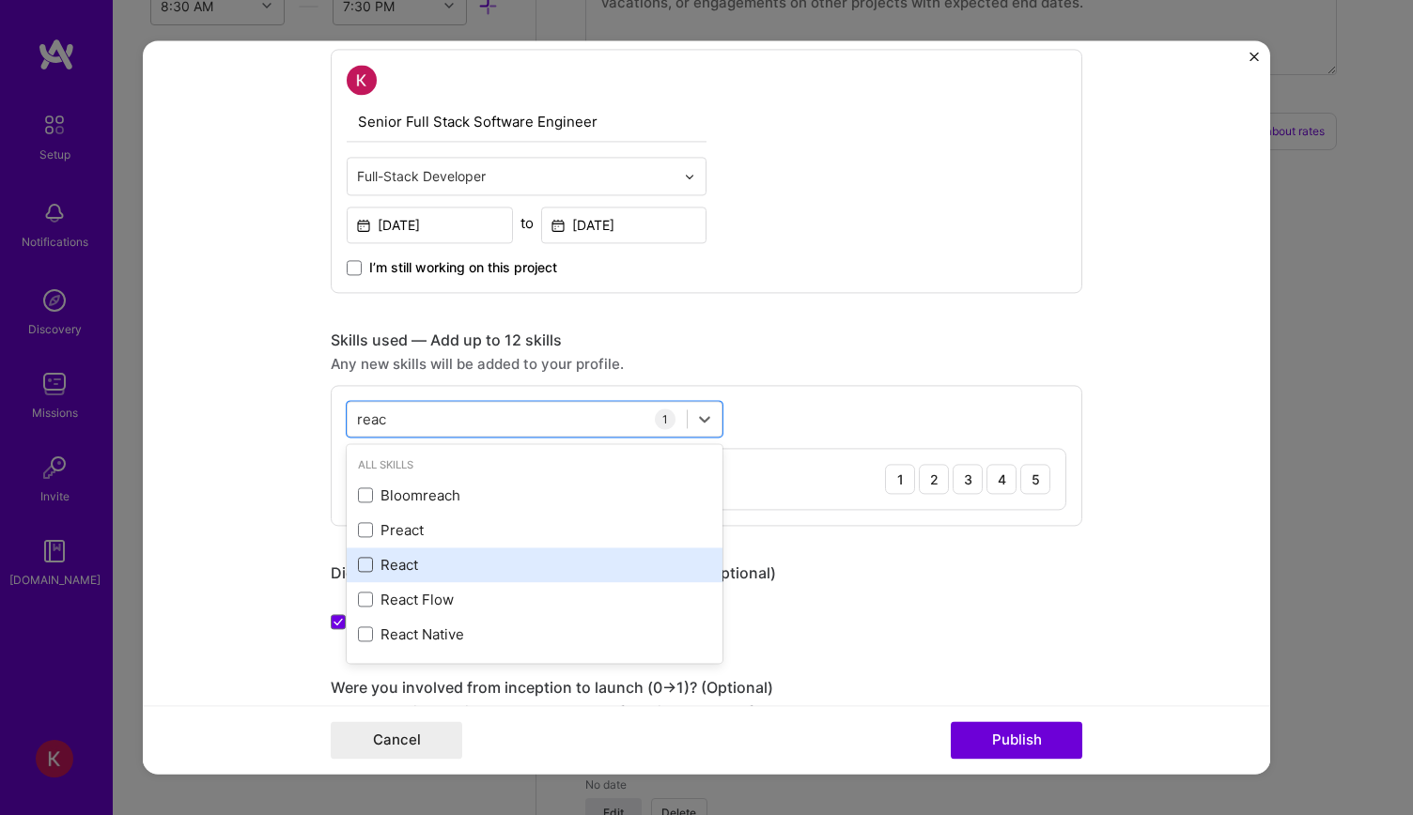
click at [0, 0] on input "checkbox" at bounding box center [0, 0] width 0 height 0
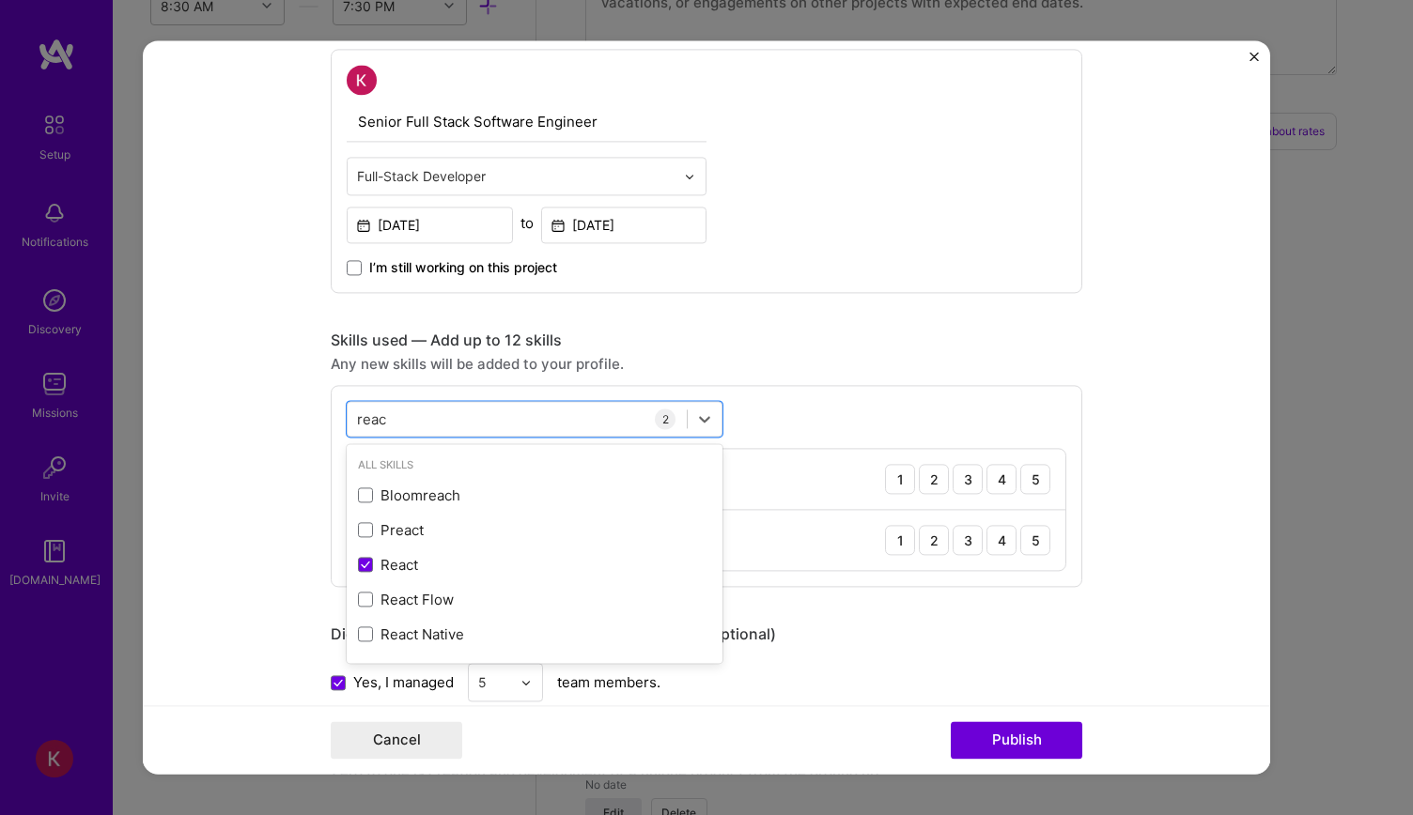
click at [301, 425] on form "Project title Cloud-Native Logistics Platform Company Project industry Industry…" at bounding box center [706, 407] width 1127 height 734
click at [687, 426] on div at bounding box center [704, 419] width 34 height 34
click at [365, 520] on div "Preact" at bounding box center [534, 530] width 353 height 20
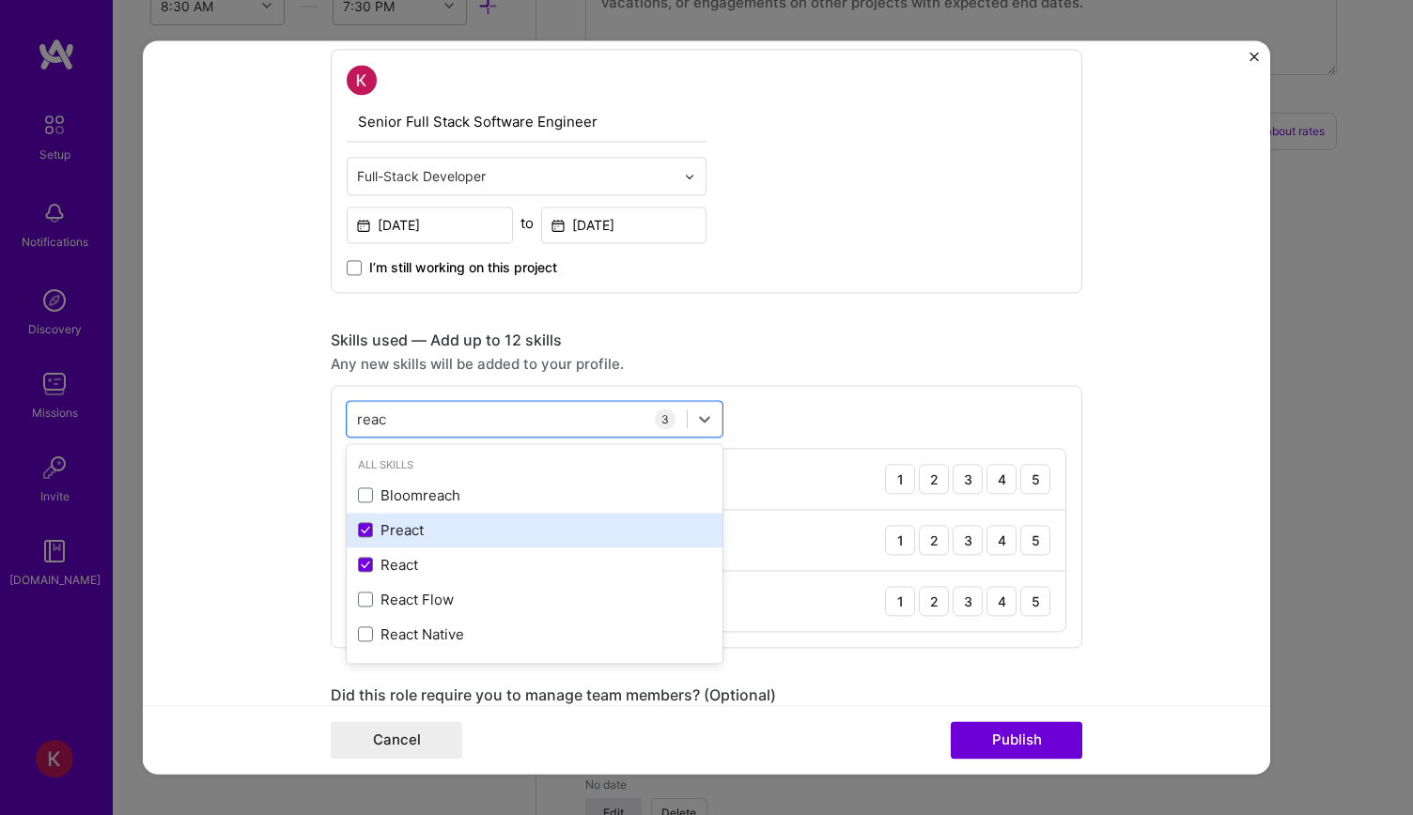
click at [364, 523] on span at bounding box center [365, 530] width 15 height 15
click at [0, 0] on input "checkbox" at bounding box center [0, 0] width 0 height 0
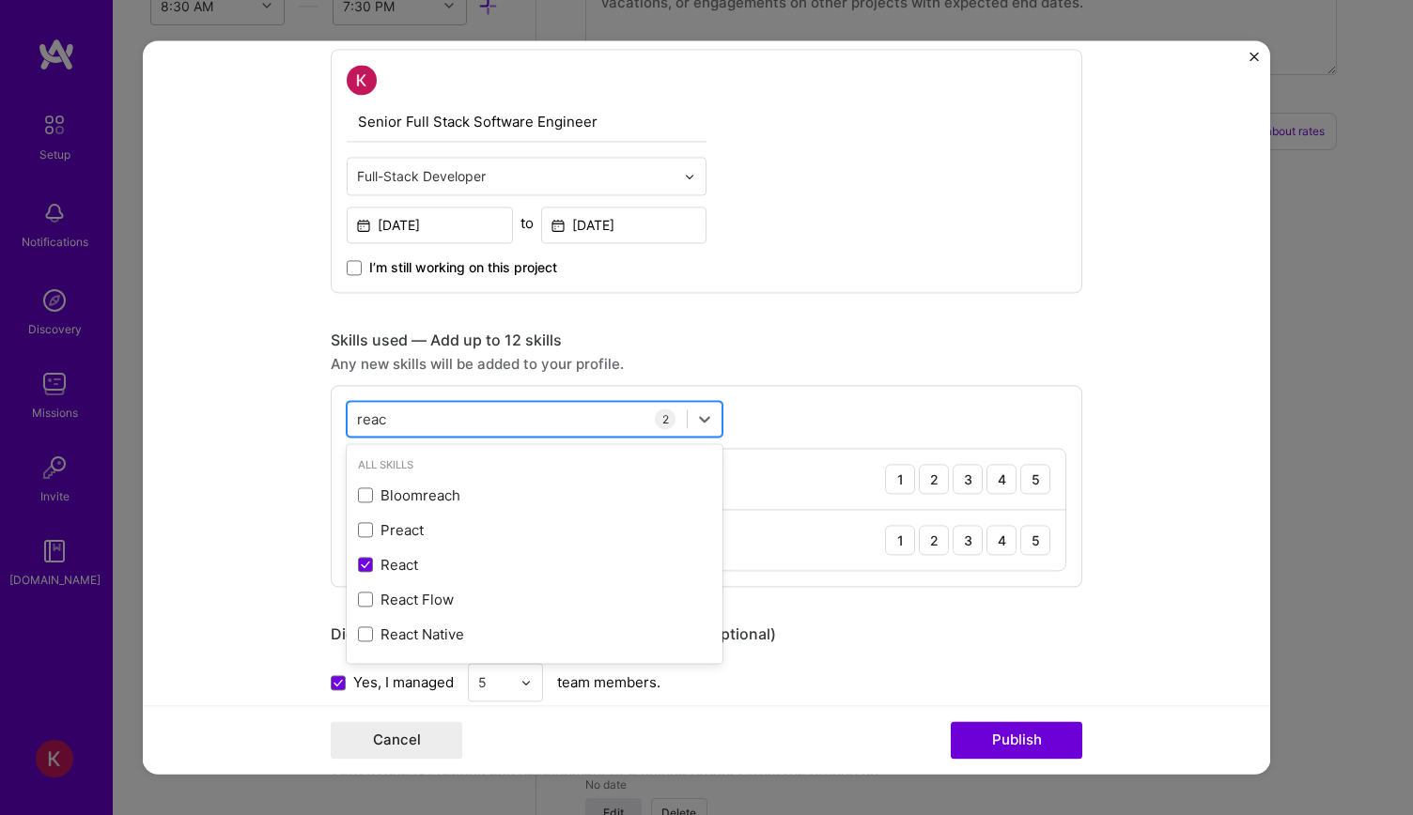
click at [573, 411] on div "reac reac" at bounding box center [517, 419] width 339 height 31
type input "r"
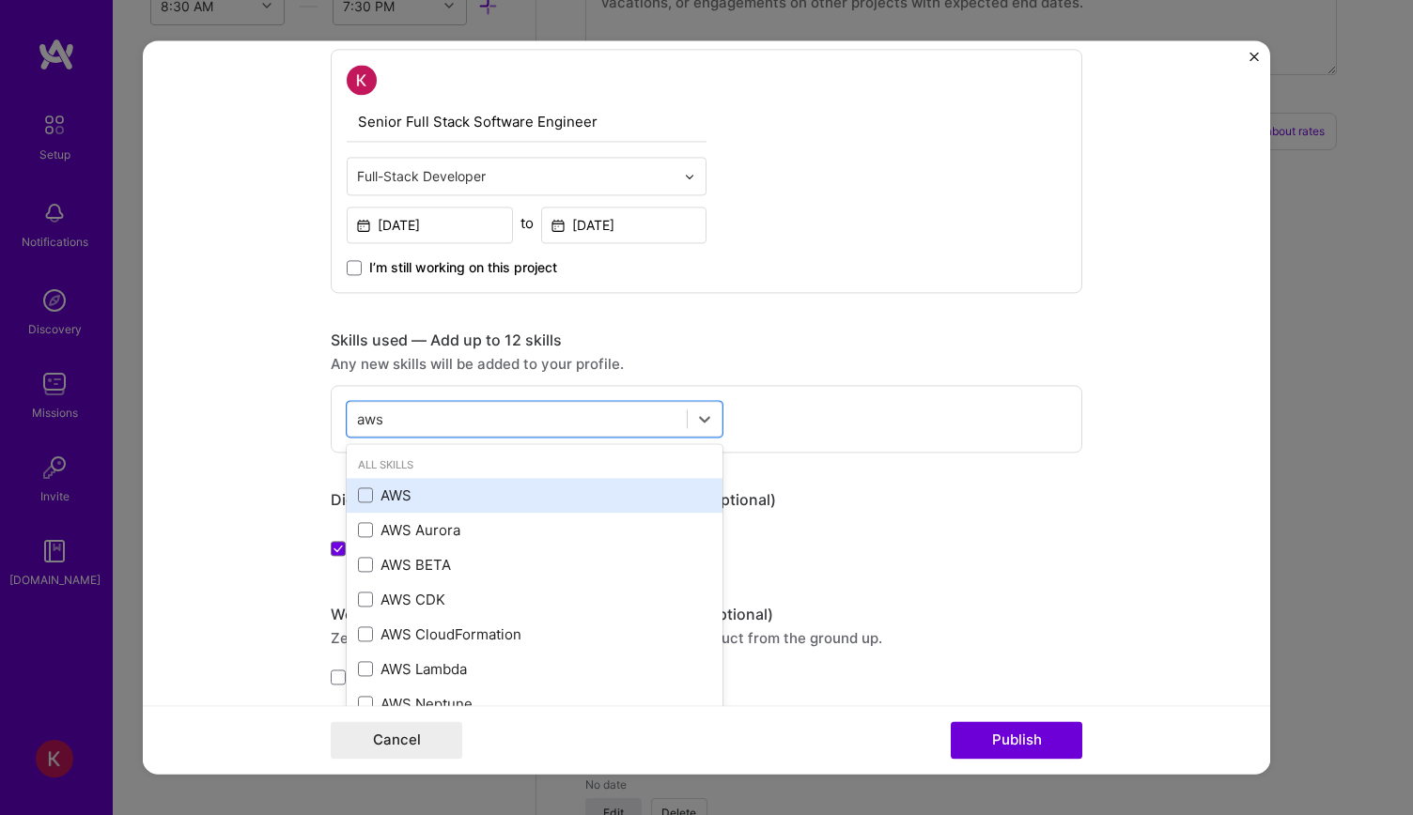
click at [357, 482] on div "AWS" at bounding box center [535, 495] width 376 height 35
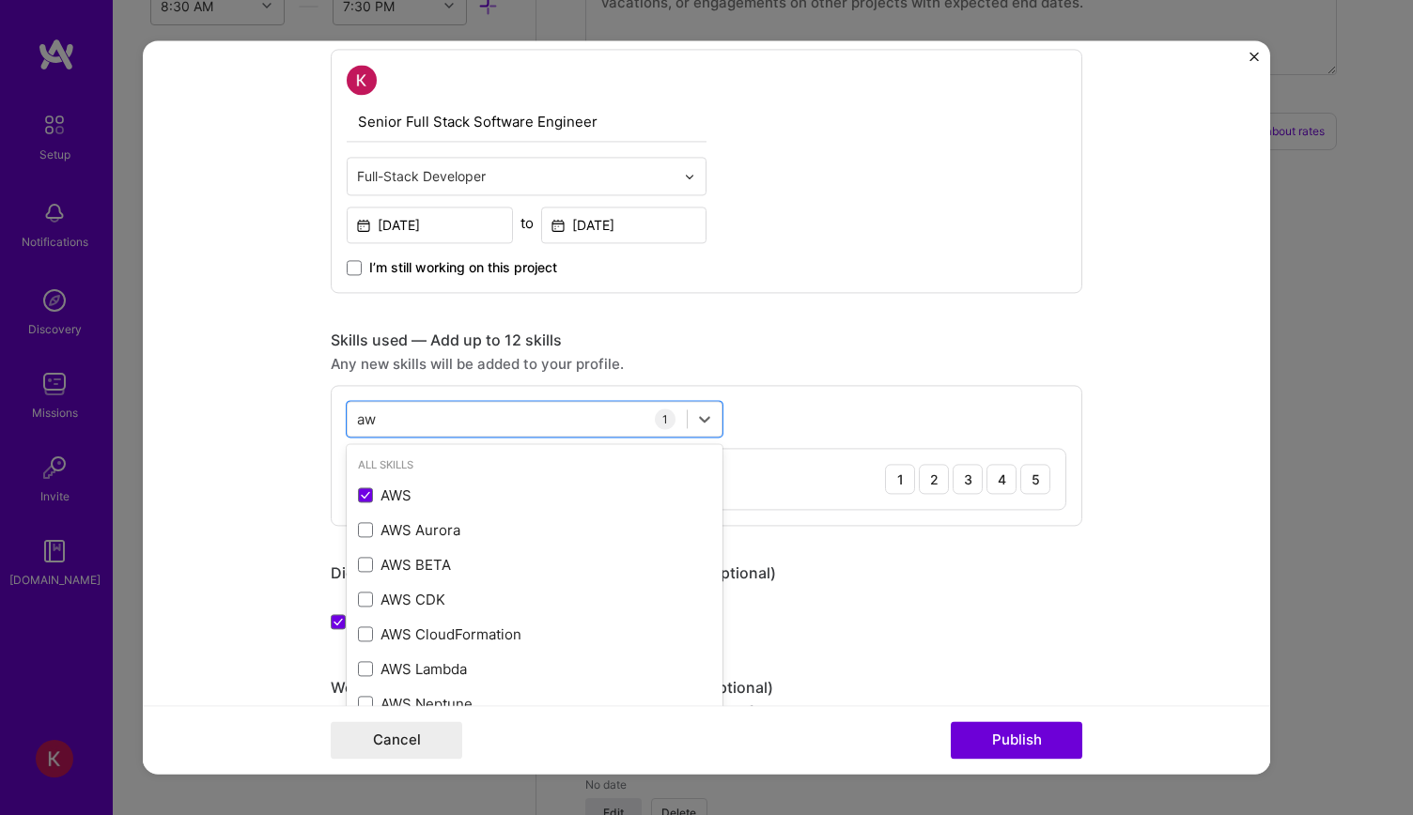
type input "a"
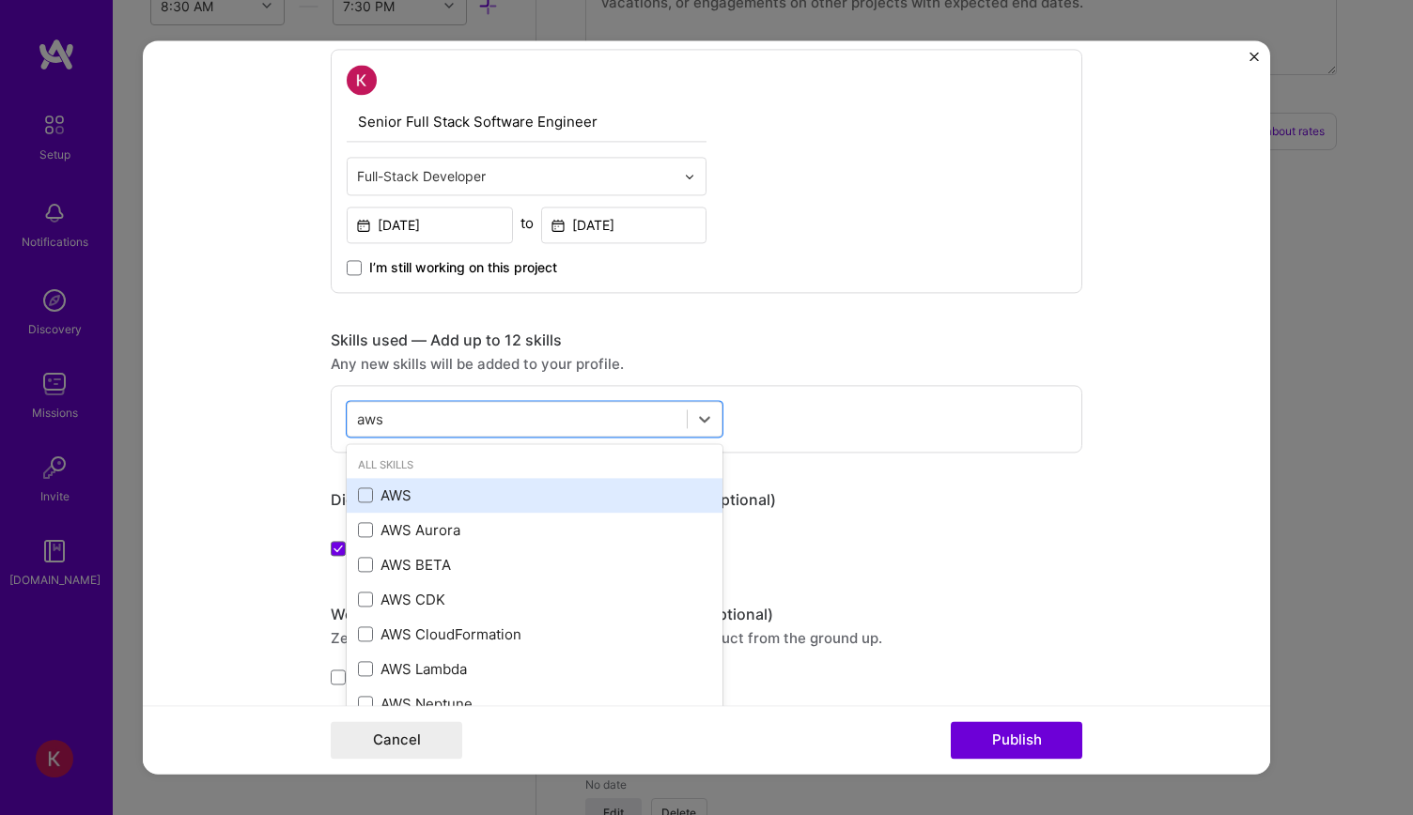
click at [347, 500] on div "AWS" at bounding box center [535, 495] width 376 height 35
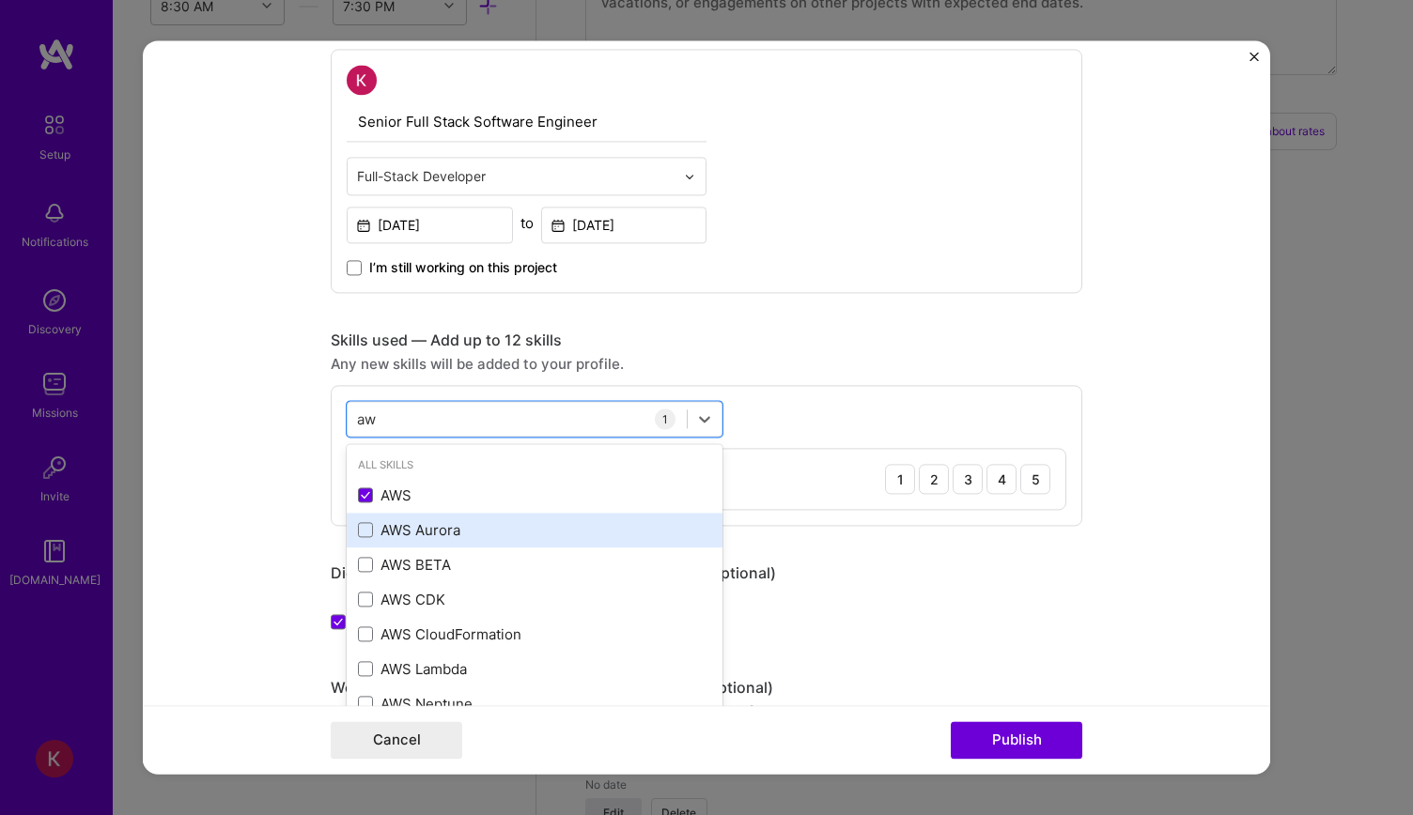
type input "a"
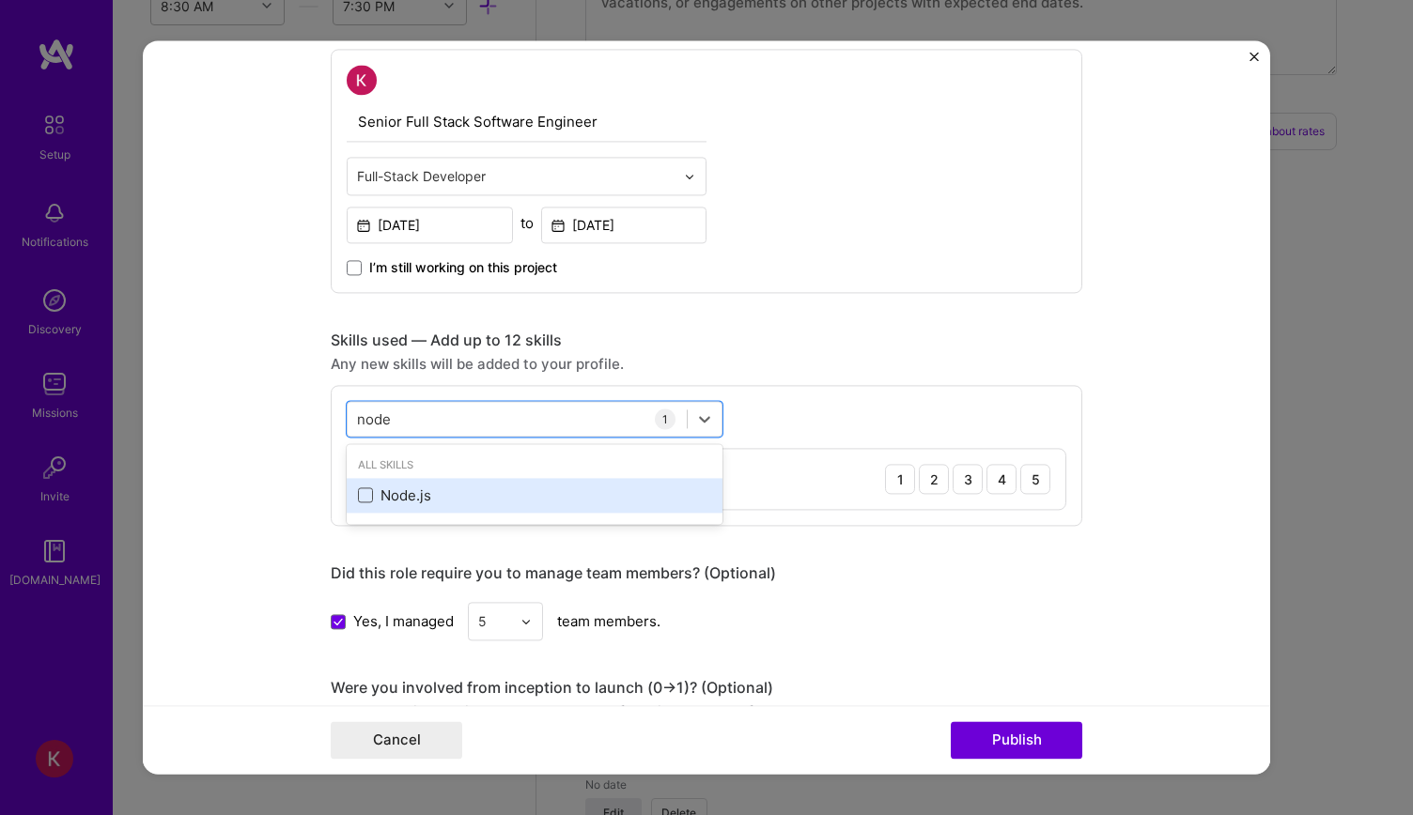
click at [364, 492] on span at bounding box center [365, 495] width 15 height 15
click at [0, 0] on input "checkbox" at bounding box center [0, 0] width 0 height 0
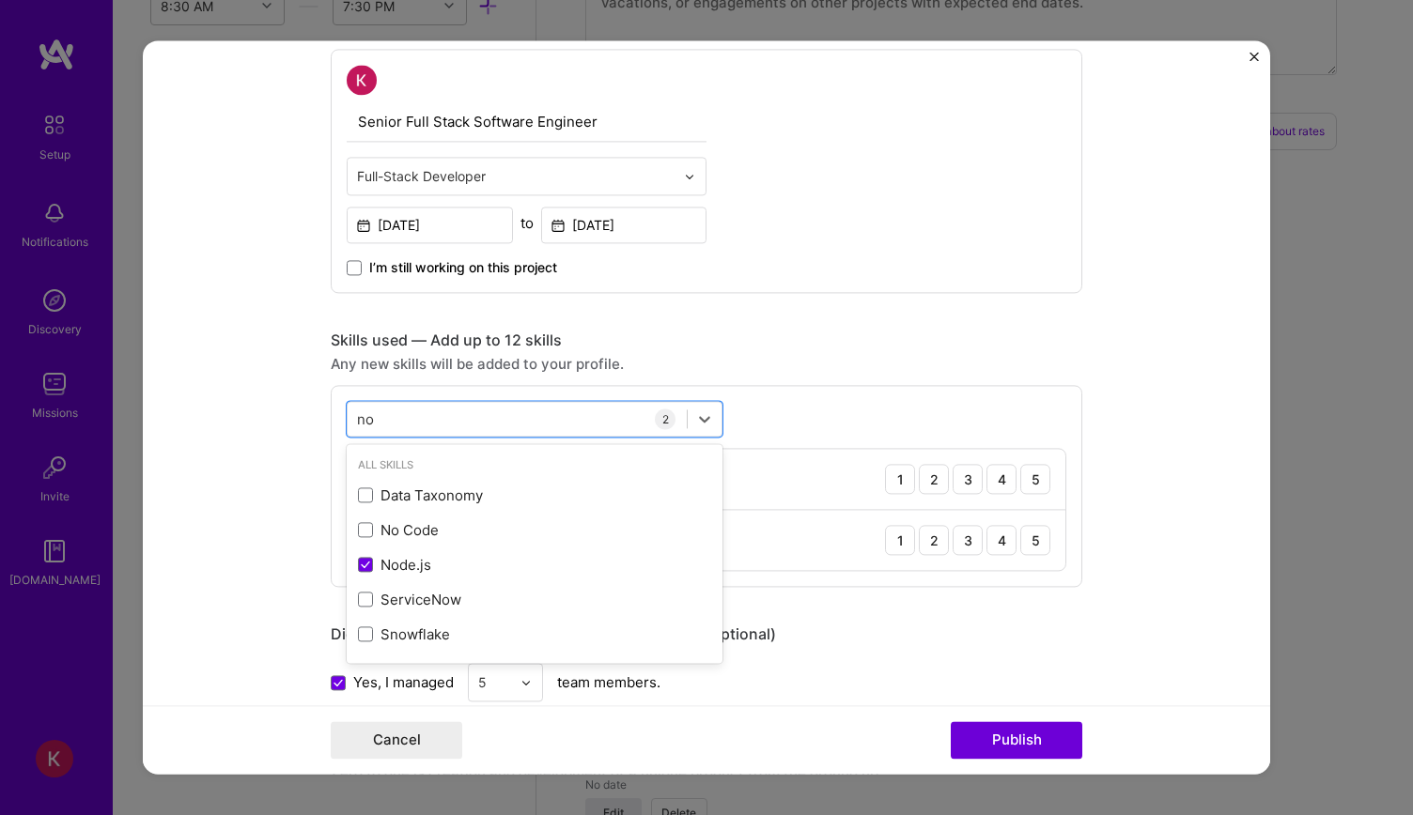
type input "n"
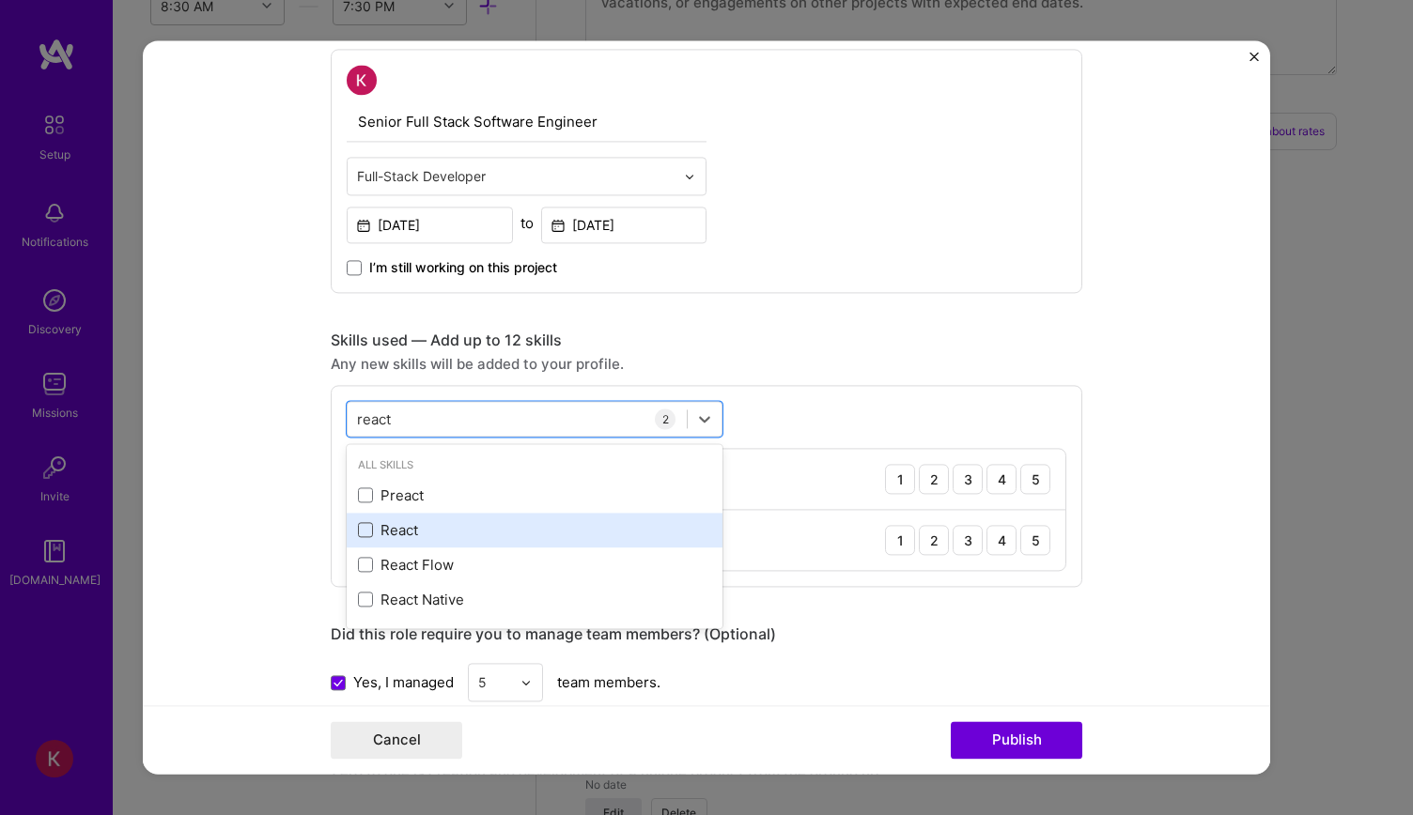
click at [358, 530] on span at bounding box center [365, 530] width 15 height 15
click at [0, 0] on input "checkbox" at bounding box center [0, 0] width 0 height 0
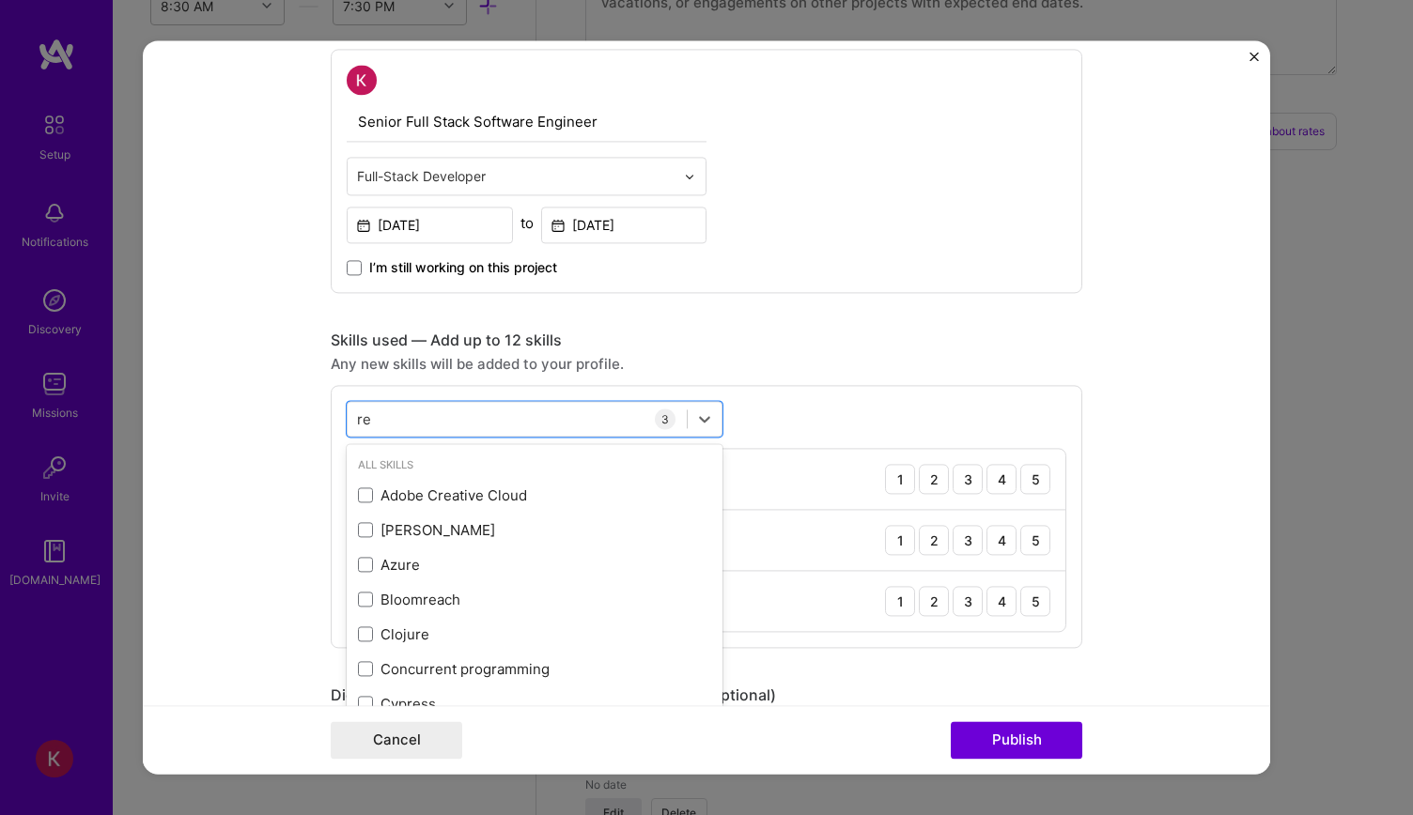
type input "r"
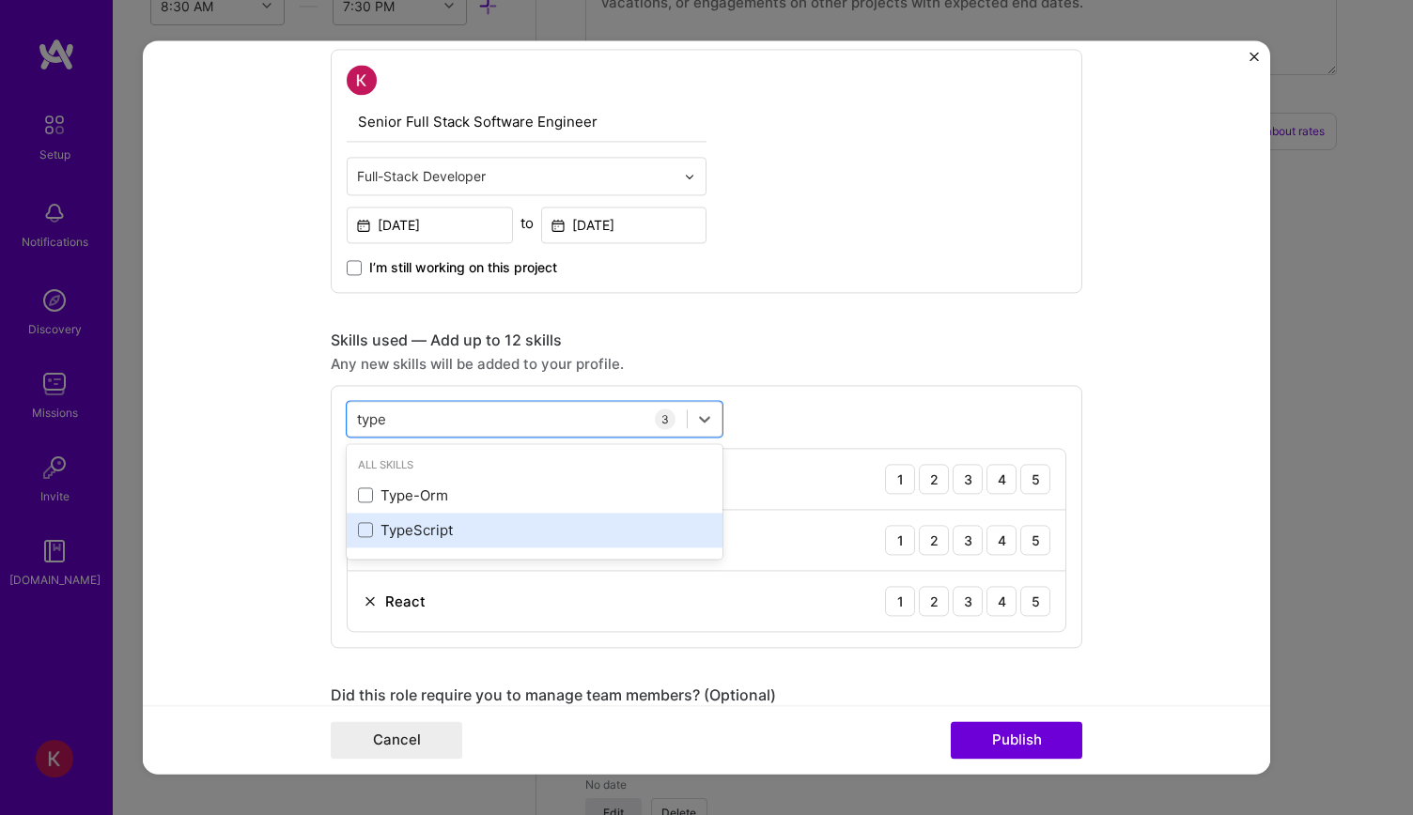
click at [366, 526] on div "TypeScript" at bounding box center [534, 530] width 353 height 20
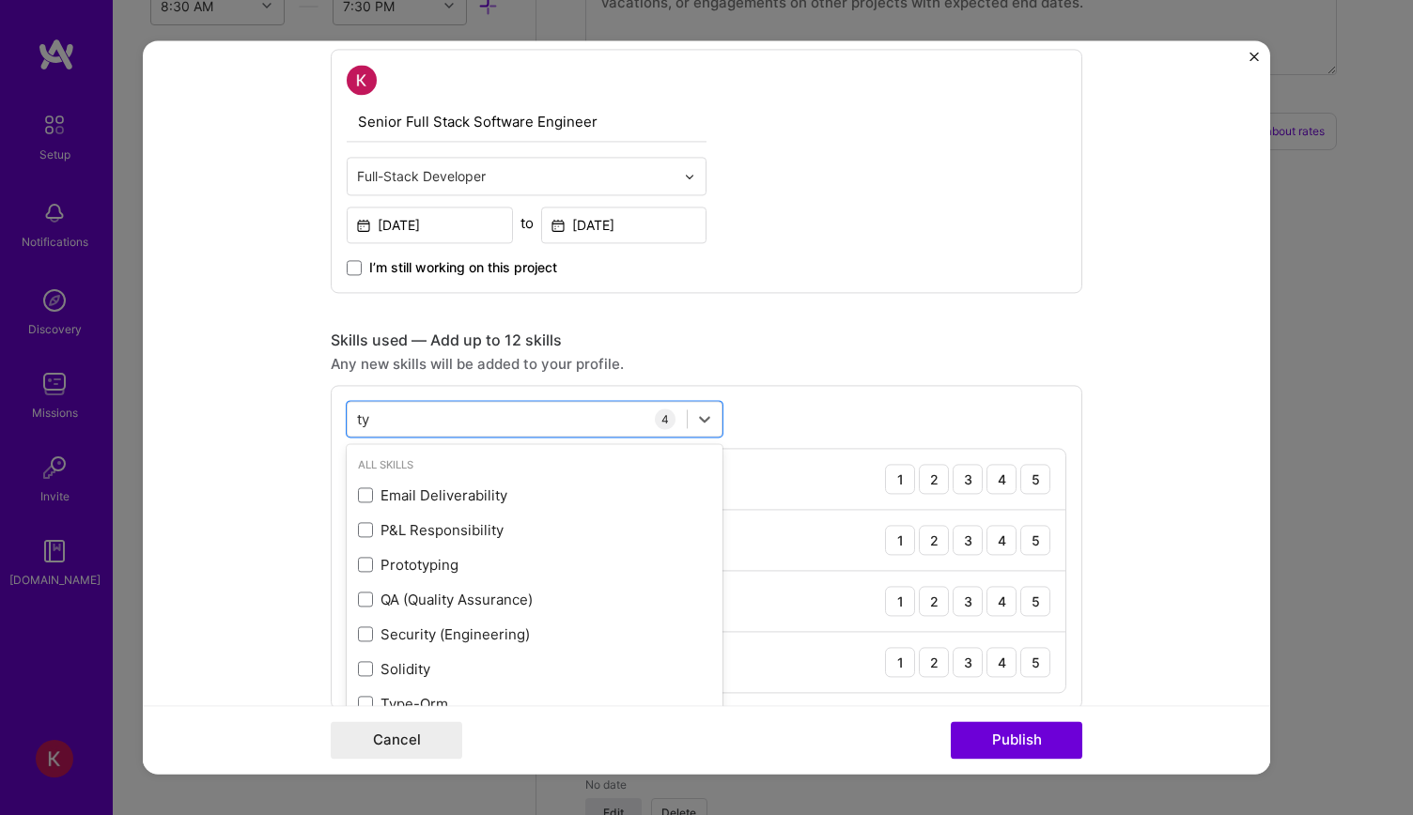
type input "t"
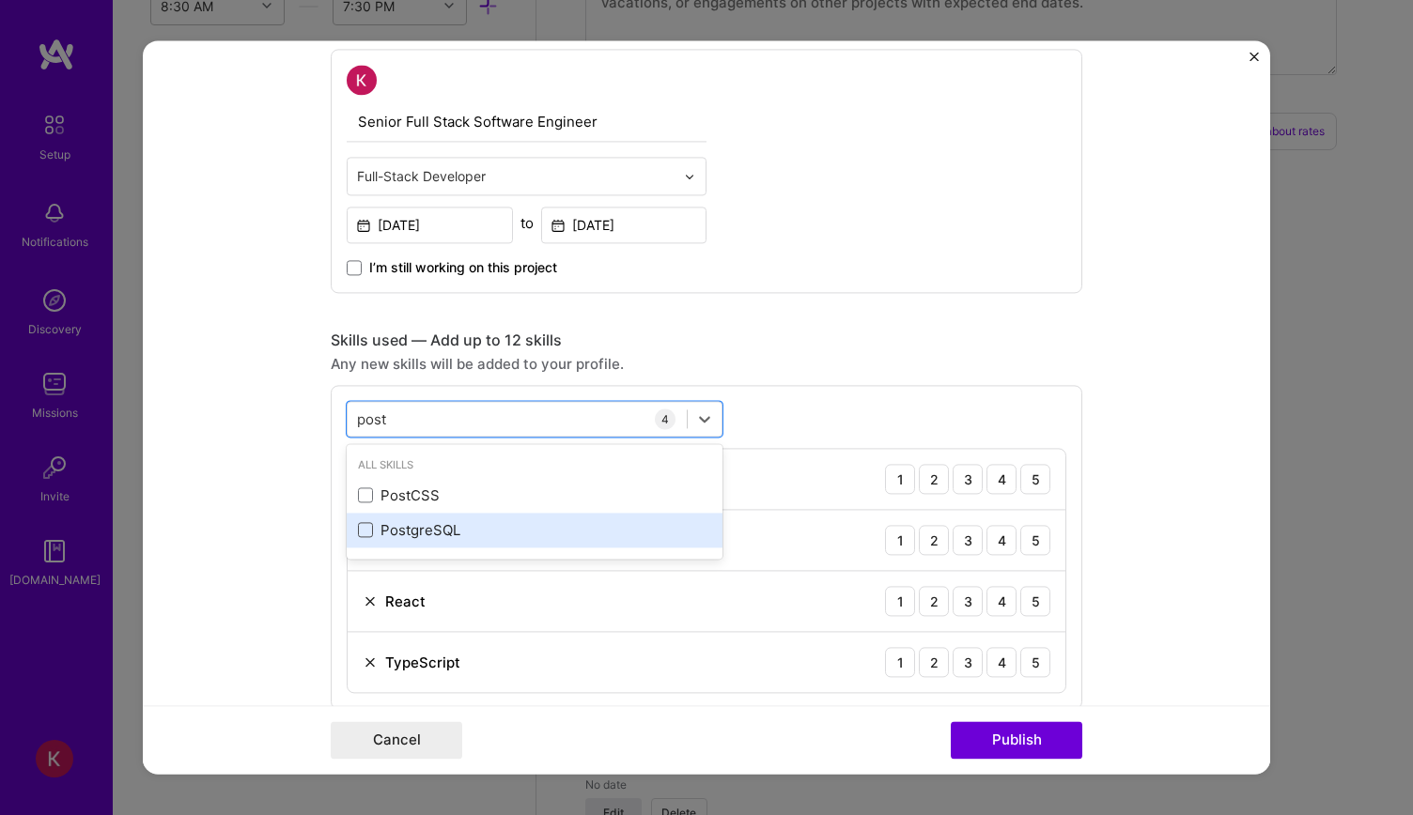
click at [358, 527] on span at bounding box center [365, 530] width 15 height 15
click at [0, 0] on input "checkbox" at bounding box center [0, 0] width 0 height 0
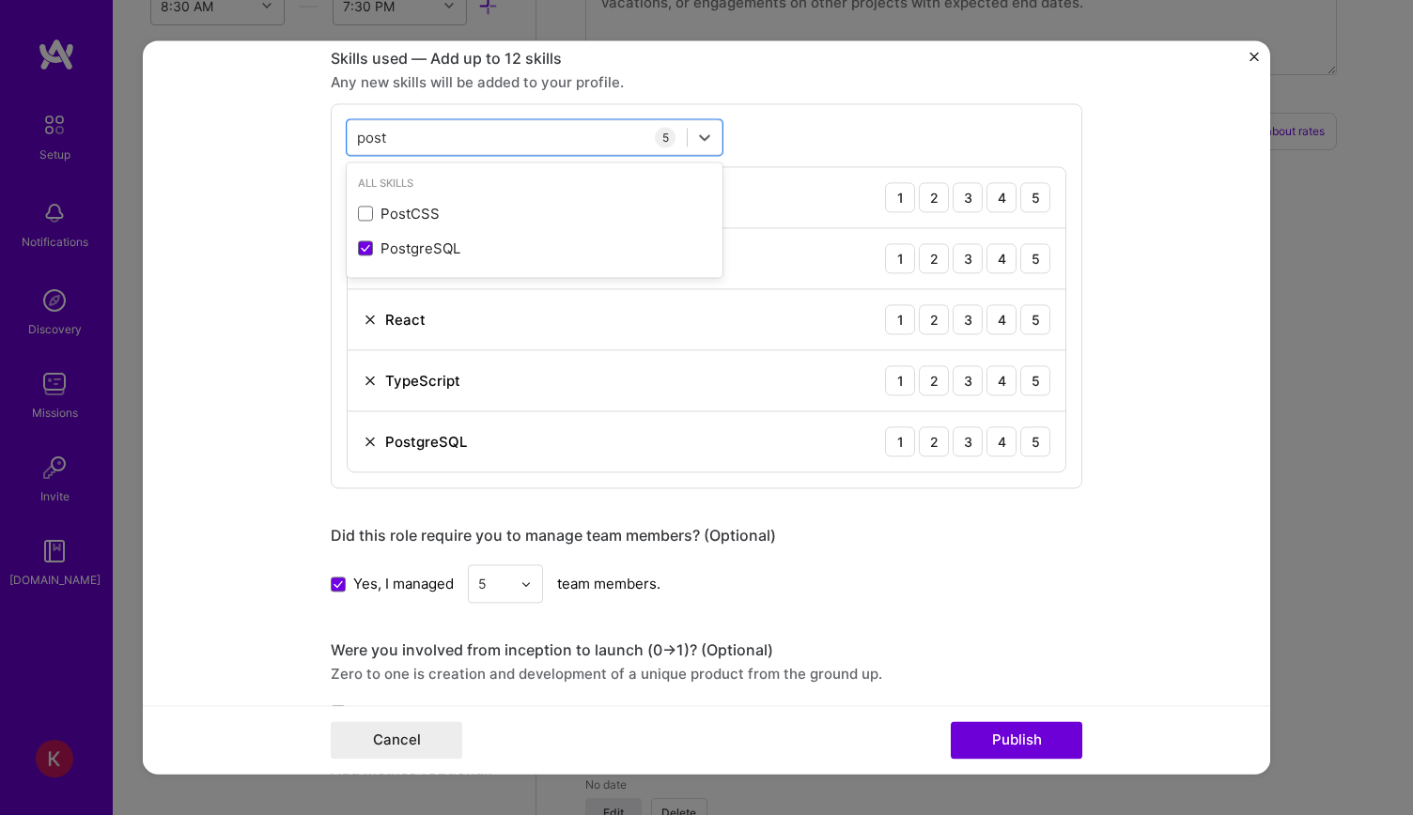
scroll to position [657, 0]
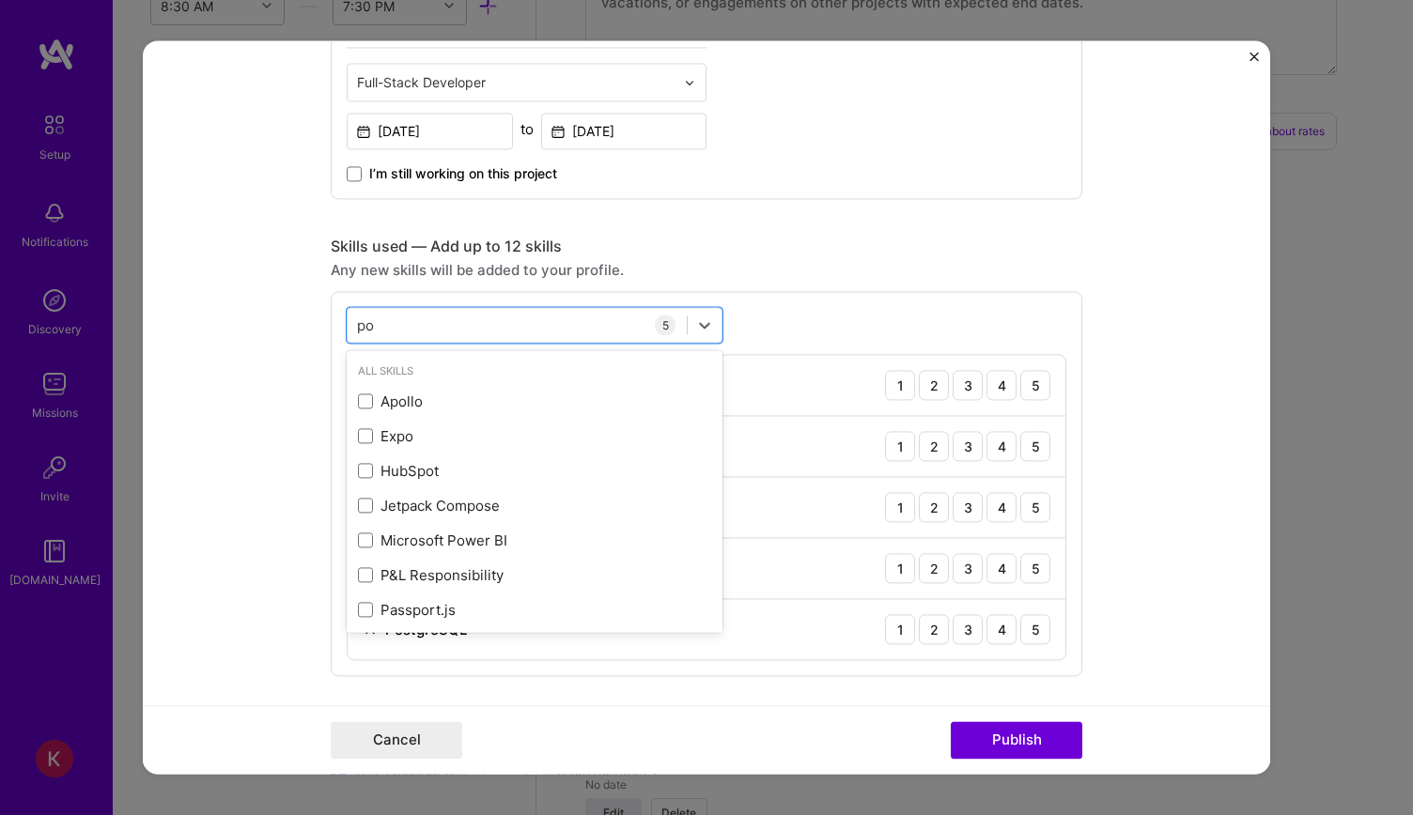
type input "p"
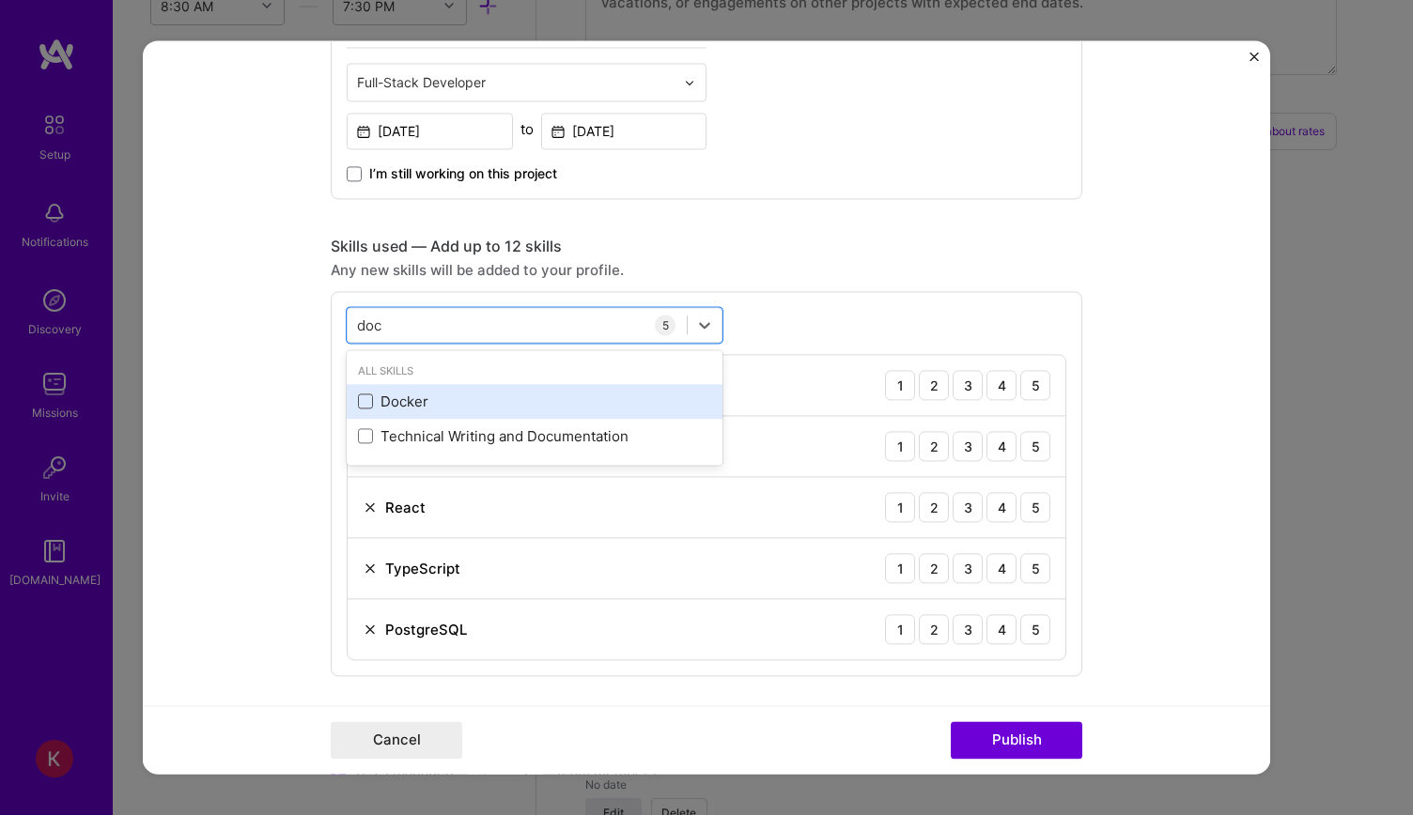
click at [358, 400] on span at bounding box center [365, 401] width 15 height 15
click at [0, 0] on input "checkbox" at bounding box center [0, 0] width 0 height 0
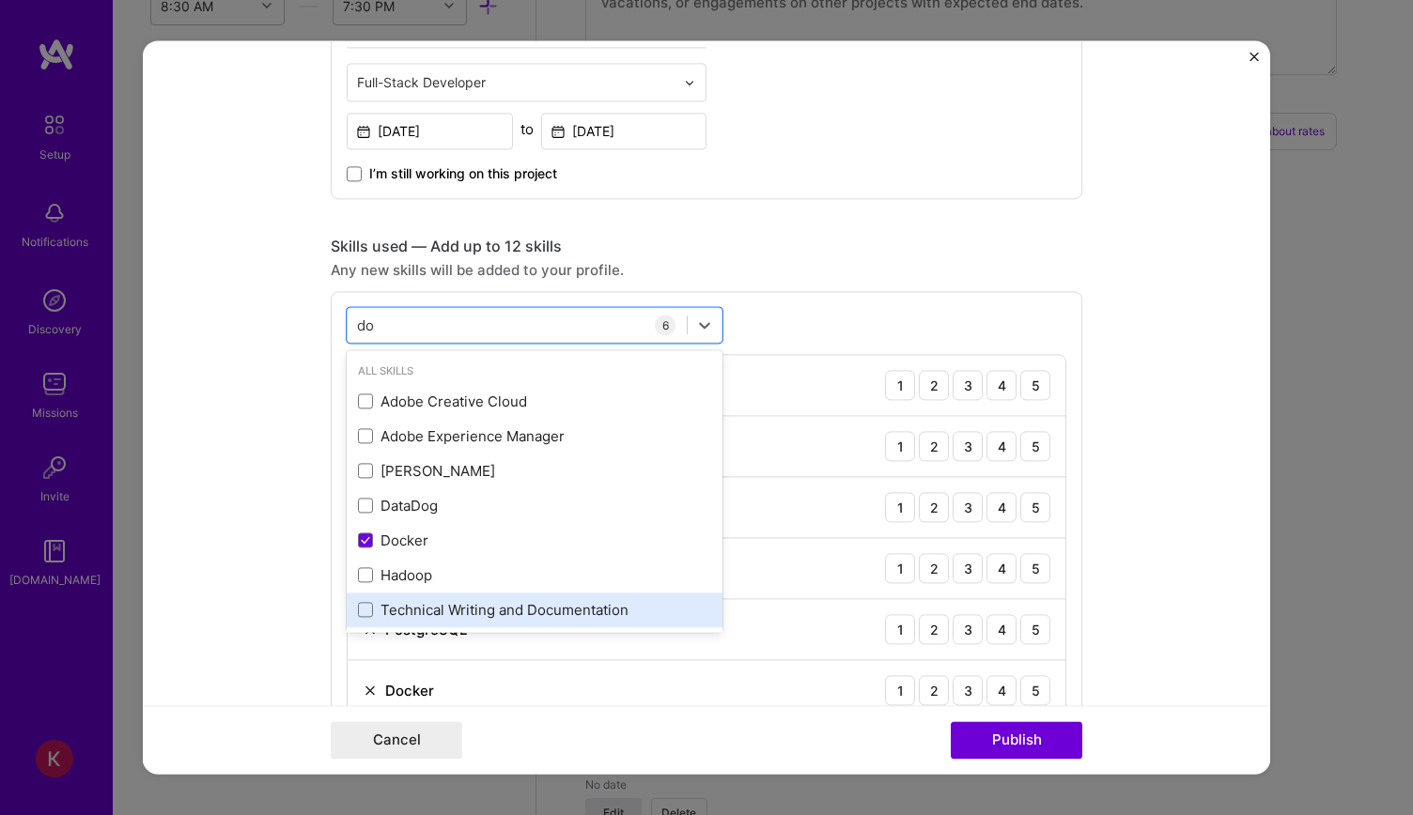
type input "d"
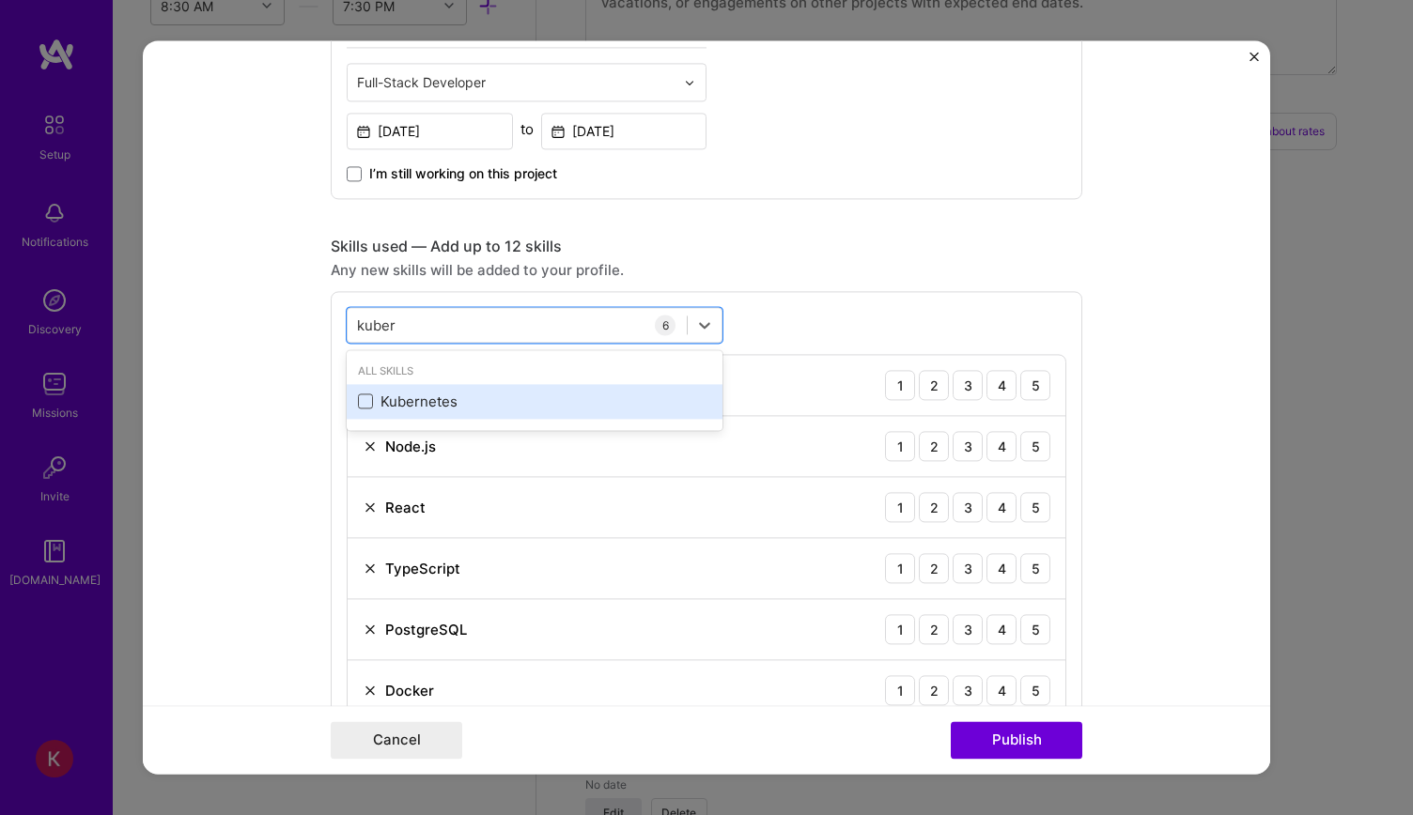
click at [358, 396] on span at bounding box center [365, 401] width 15 height 15
click at [0, 0] on input "checkbox" at bounding box center [0, 0] width 0 height 0
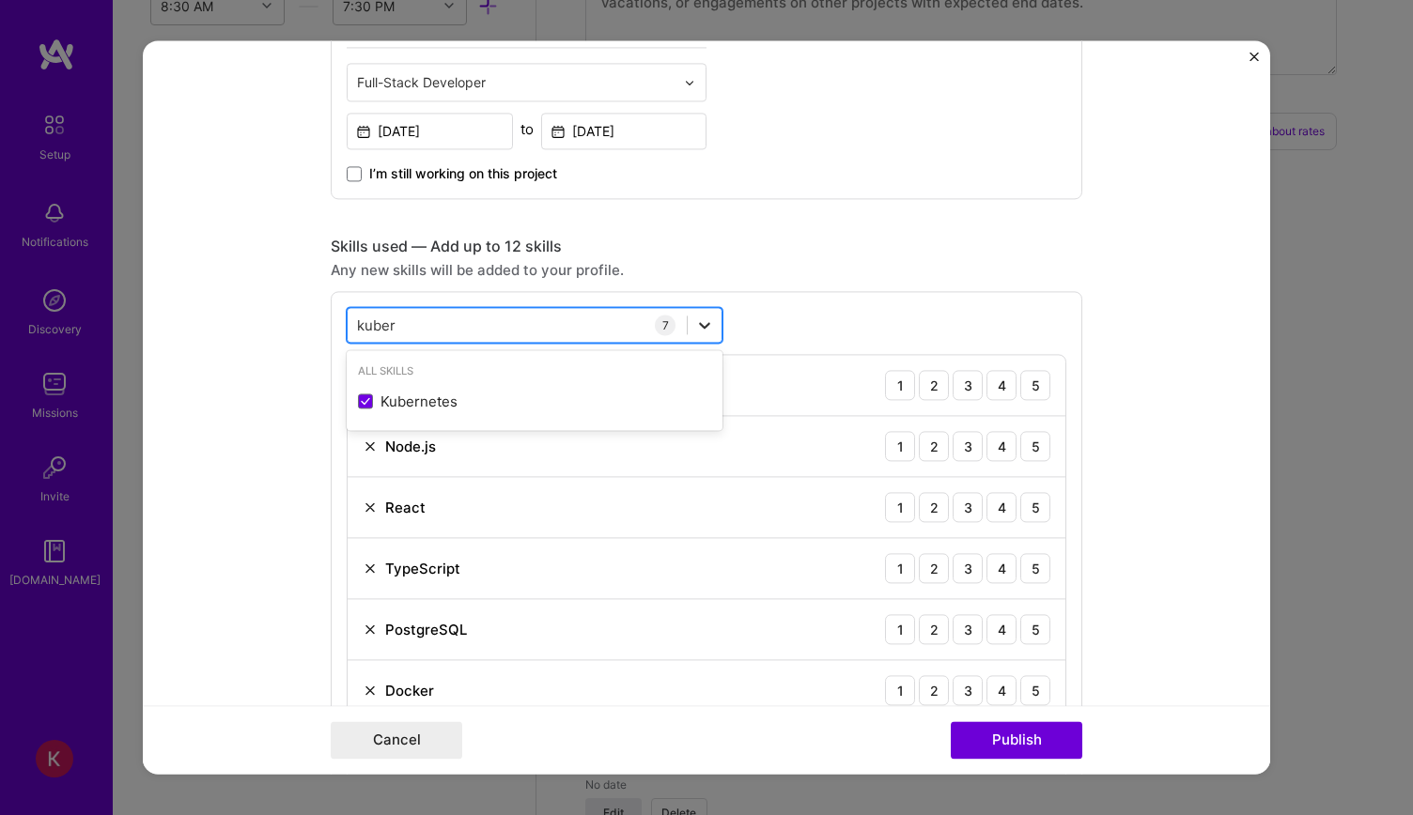
click at [699, 318] on icon at bounding box center [704, 325] width 19 height 19
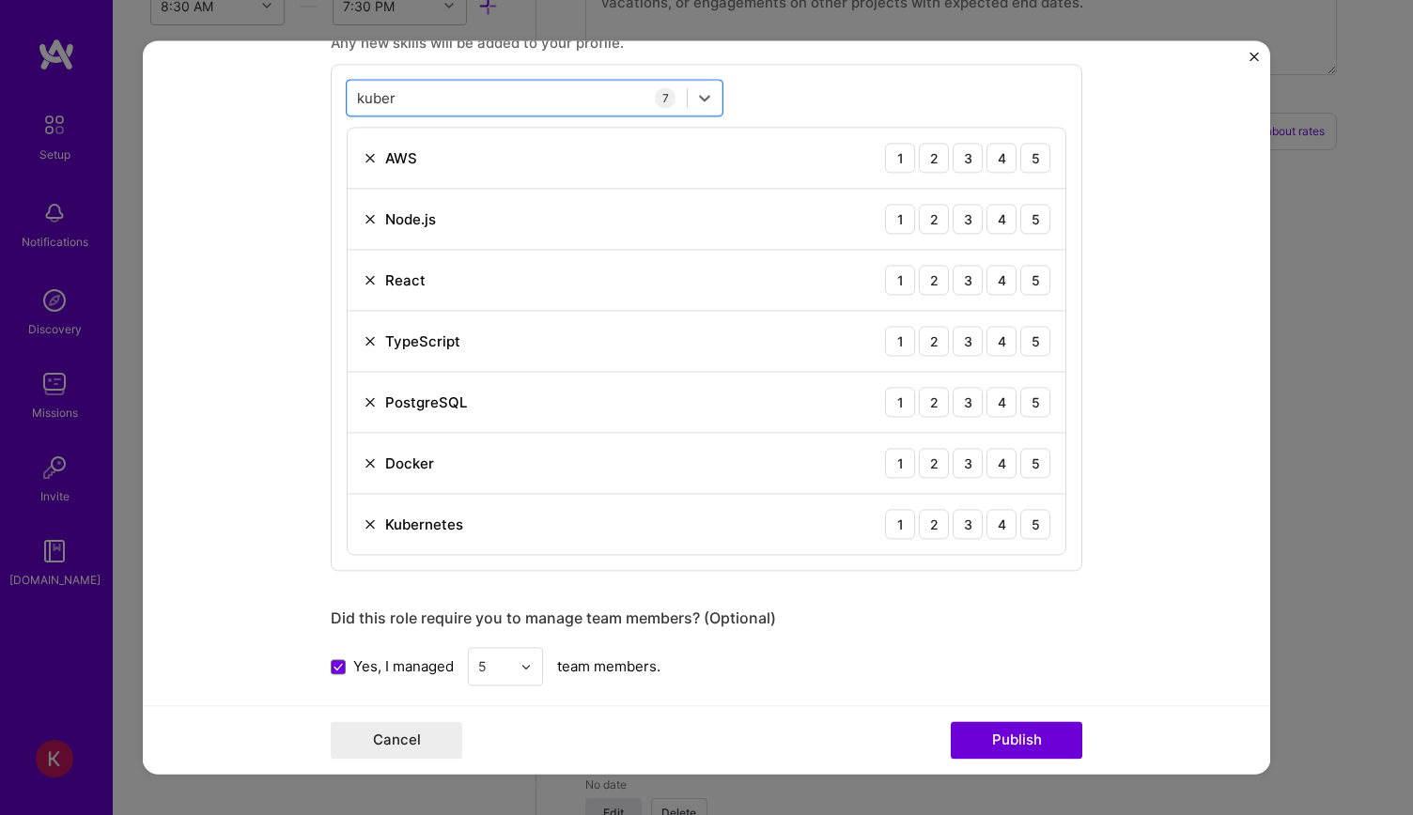
scroll to position [845, 0]
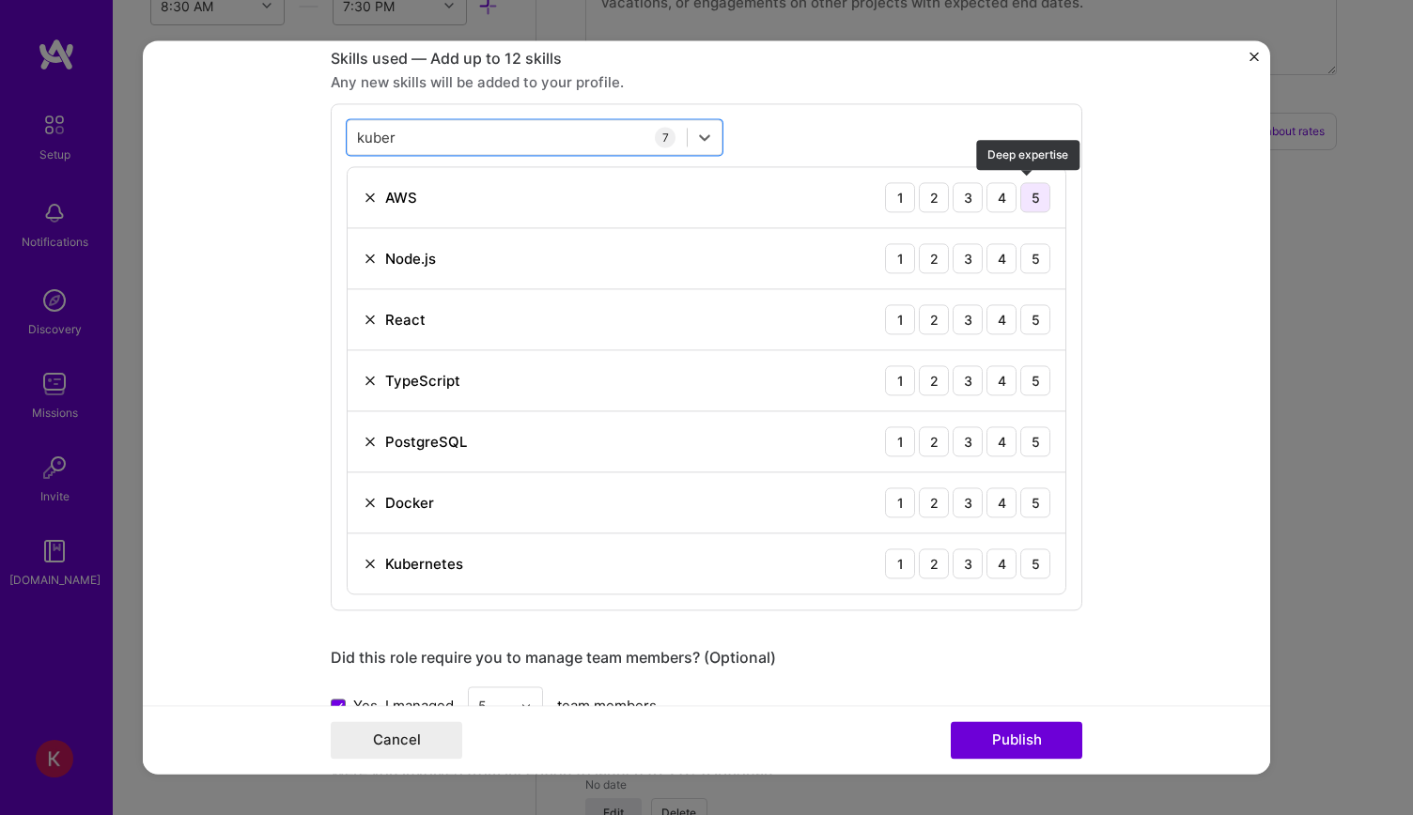
type input "kuber"
click at [1024, 186] on div "5" at bounding box center [1035, 197] width 30 height 30
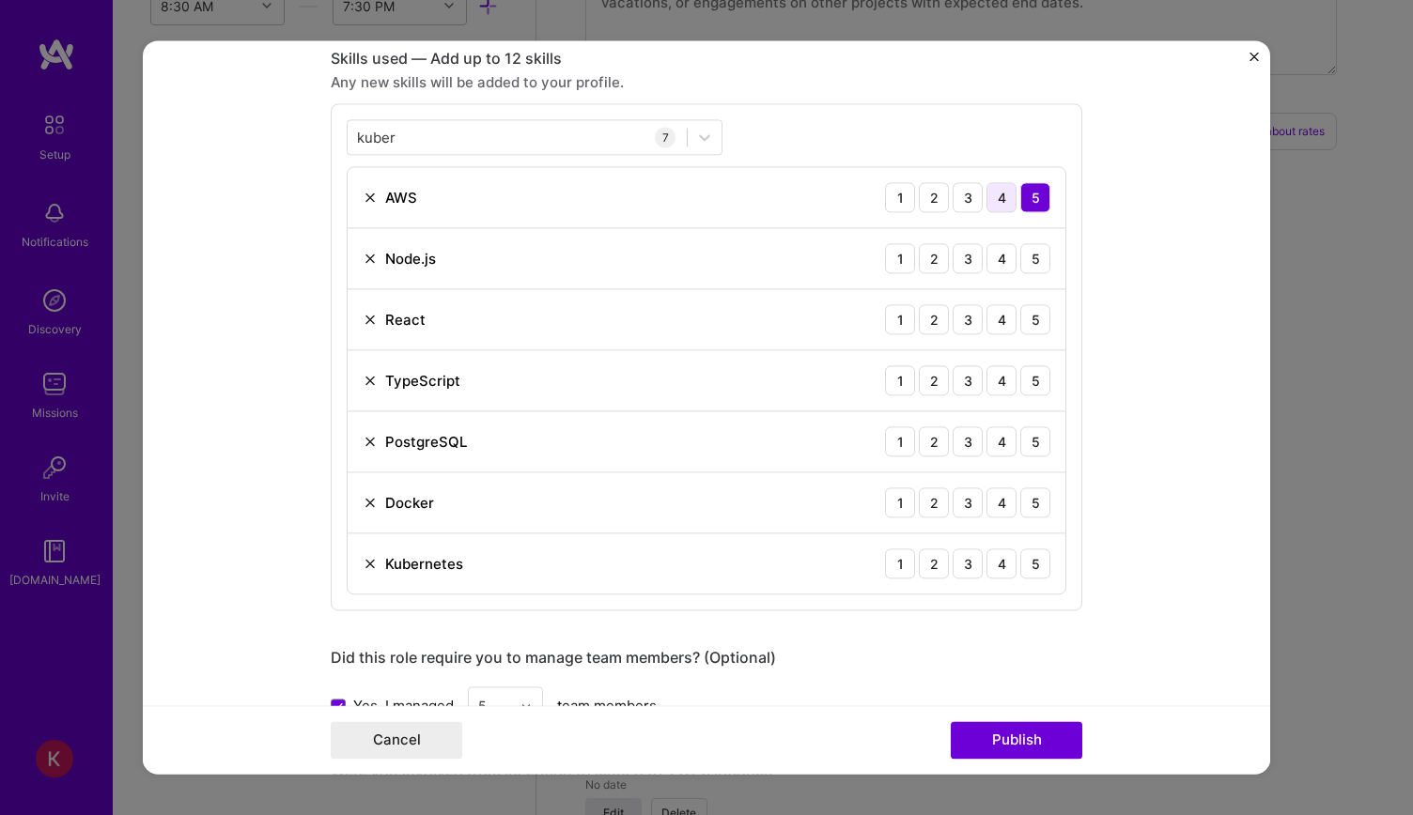
click at [995, 195] on div "4" at bounding box center [1001, 197] width 30 height 30
click at [1023, 255] on div "5" at bounding box center [1035, 258] width 30 height 30
click at [1033, 314] on div "5" at bounding box center [1035, 319] width 30 height 30
click at [997, 367] on div "4" at bounding box center [1001, 380] width 30 height 30
click at [1025, 387] on div "5" at bounding box center [1035, 380] width 30 height 30
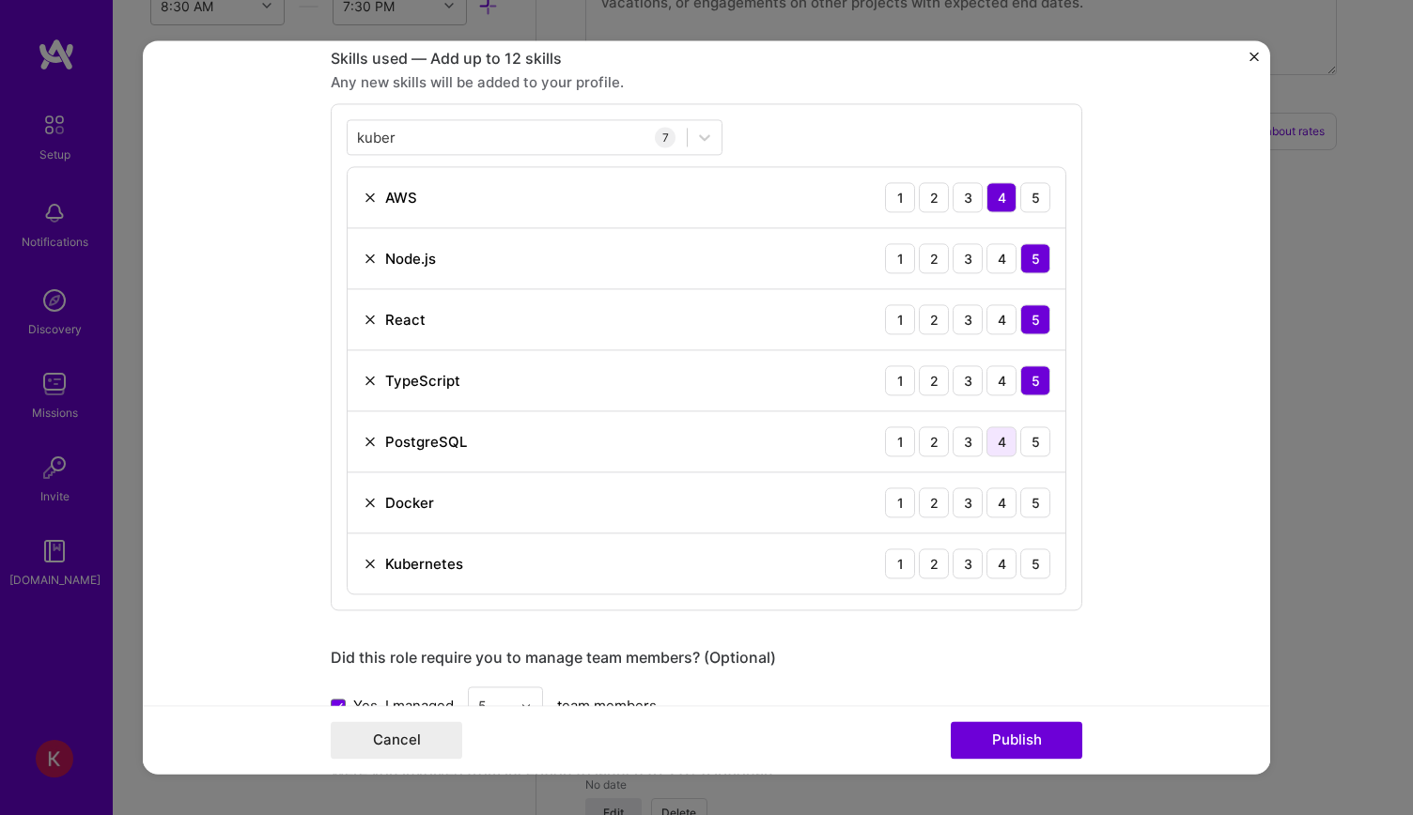
click at [1001, 431] on div "4" at bounding box center [1001, 441] width 30 height 30
click at [986, 498] on div "4" at bounding box center [1001, 502] width 30 height 30
click at [997, 564] on div "4" at bounding box center [1001, 563] width 30 height 30
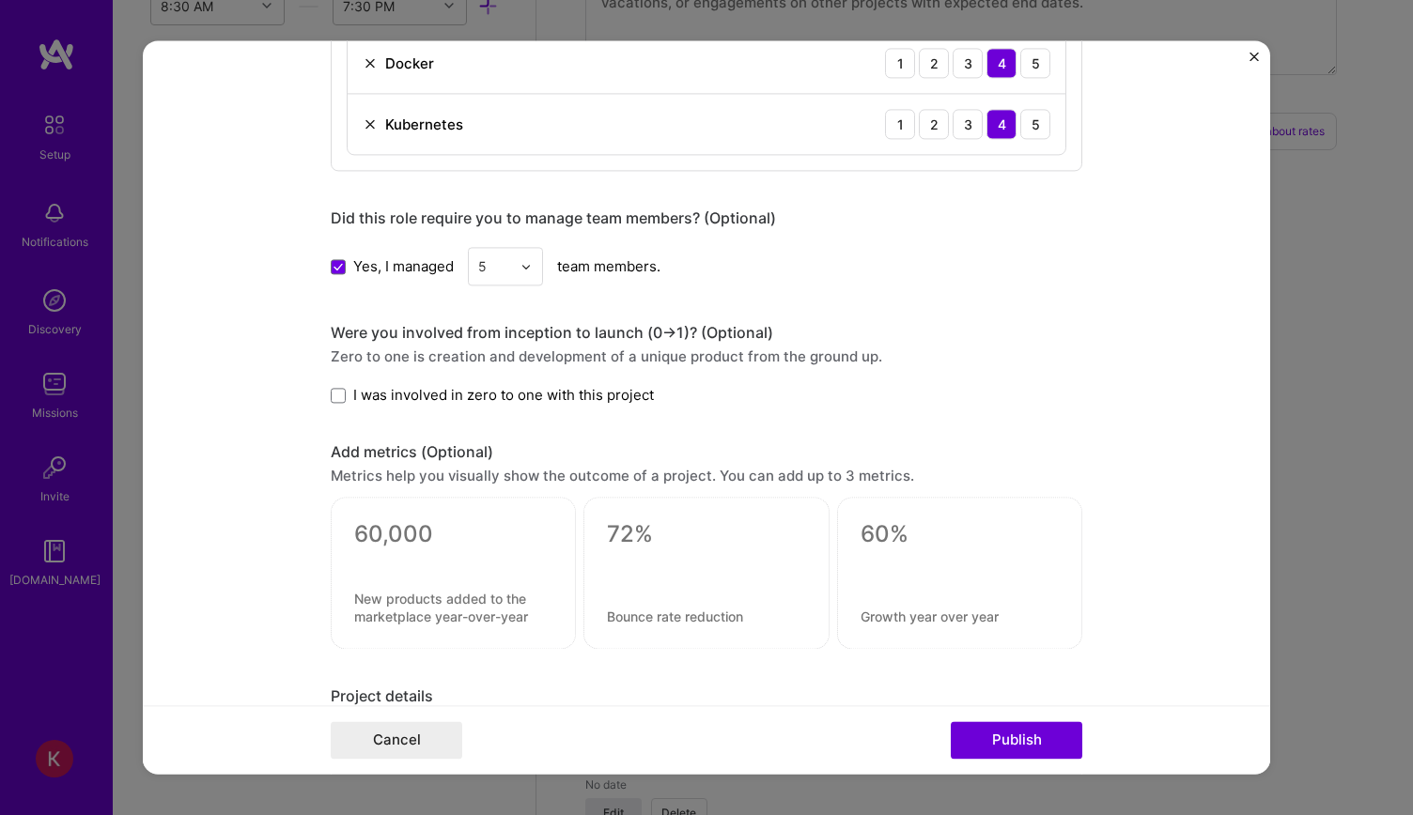
scroll to position [1315, 0]
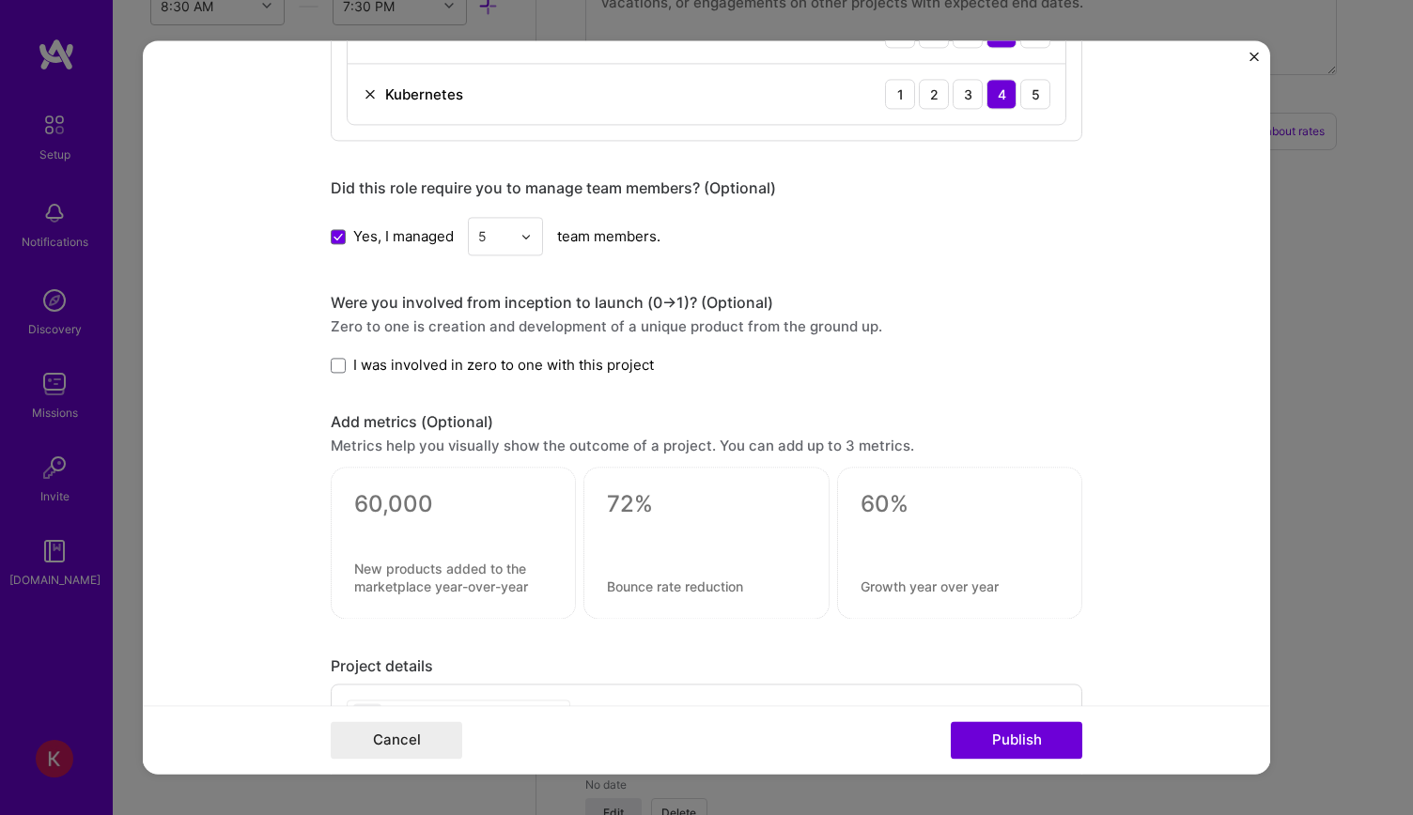
click at [363, 355] on span "I was involved in zero to one with this project" at bounding box center [503, 365] width 301 height 20
click at [0, 0] on input "I was involved in zero to one with this project" at bounding box center [0, 0] width 0 height 0
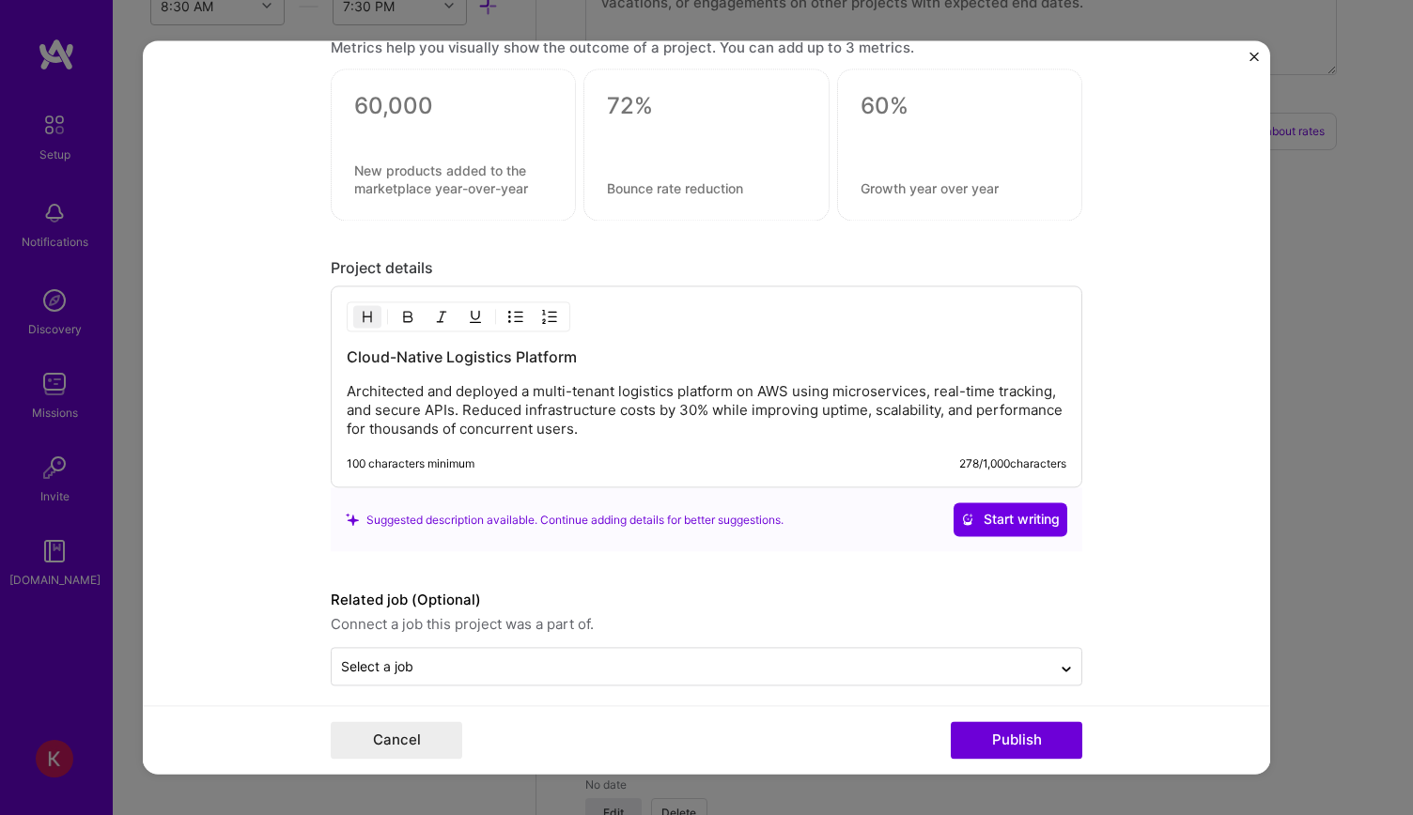
scroll to position [1720, 0]
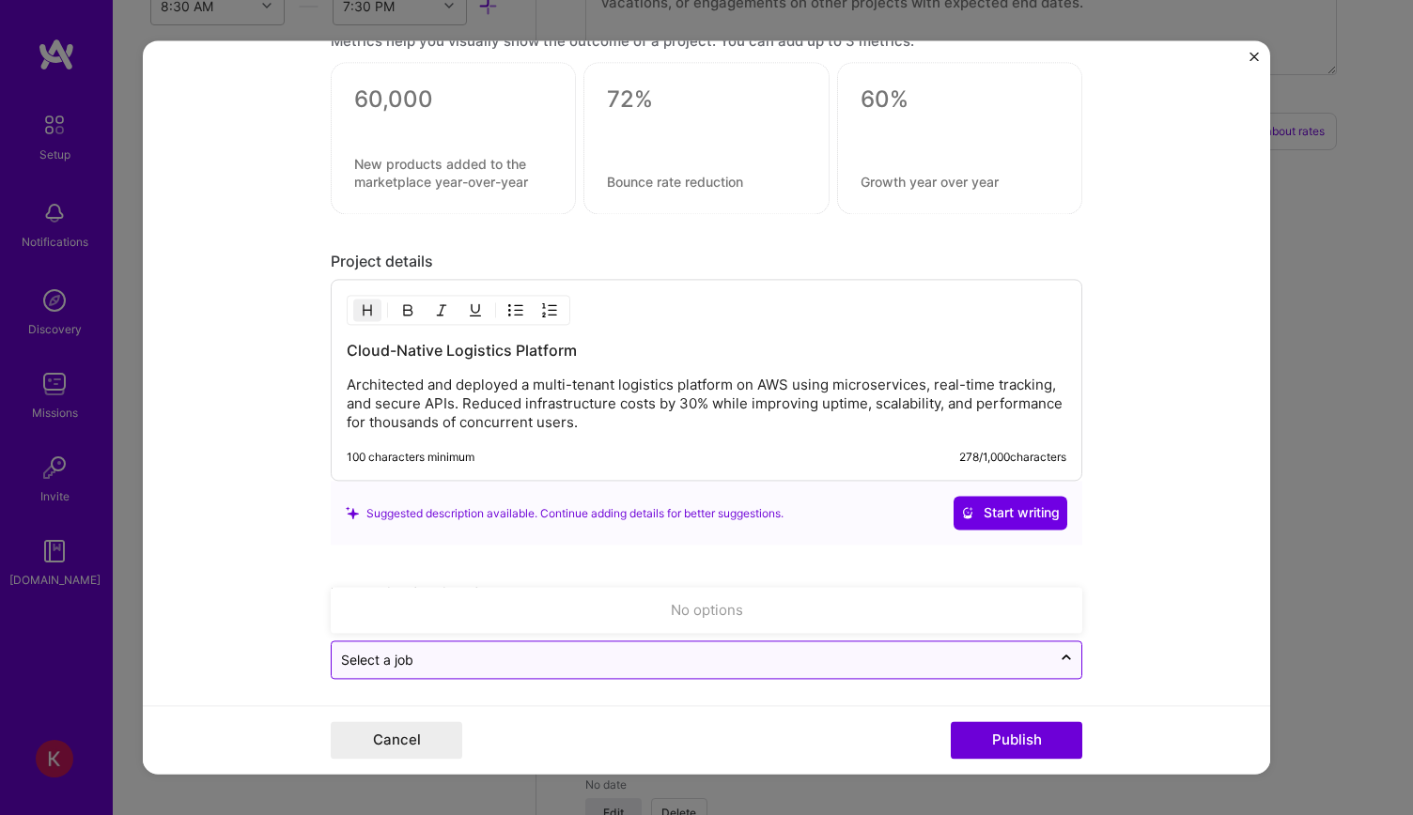
click at [494, 653] on input "text" at bounding box center [691, 661] width 701 height 20
click at [524, 651] on input "text" at bounding box center [691, 661] width 701 height 20
click at [689, 694] on form "Project title Cloud-Native Logistics Platform Company Project industry Industry…" at bounding box center [706, 407] width 1127 height 734
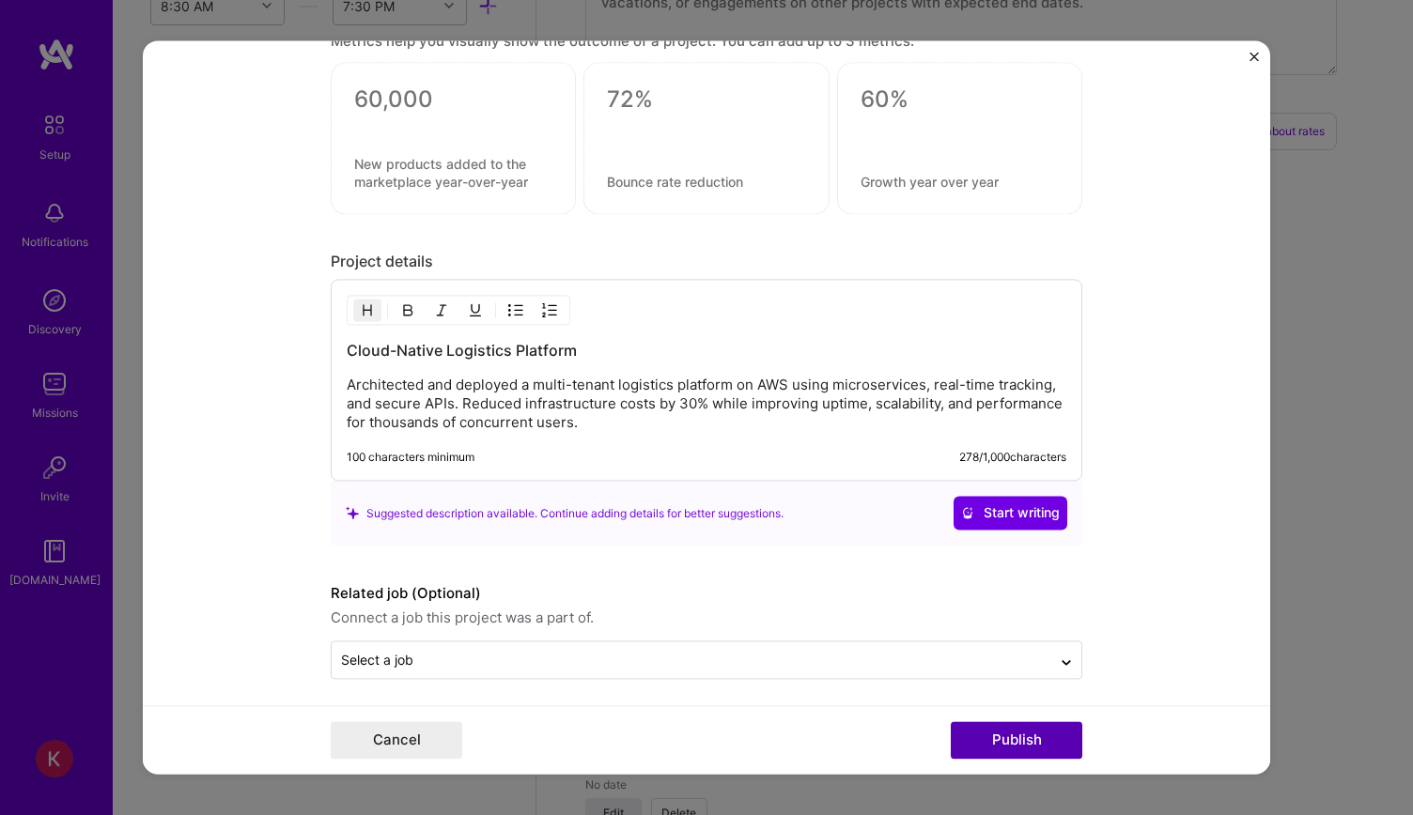
click at [1014, 731] on button "Publish" at bounding box center [1015, 741] width 131 height 38
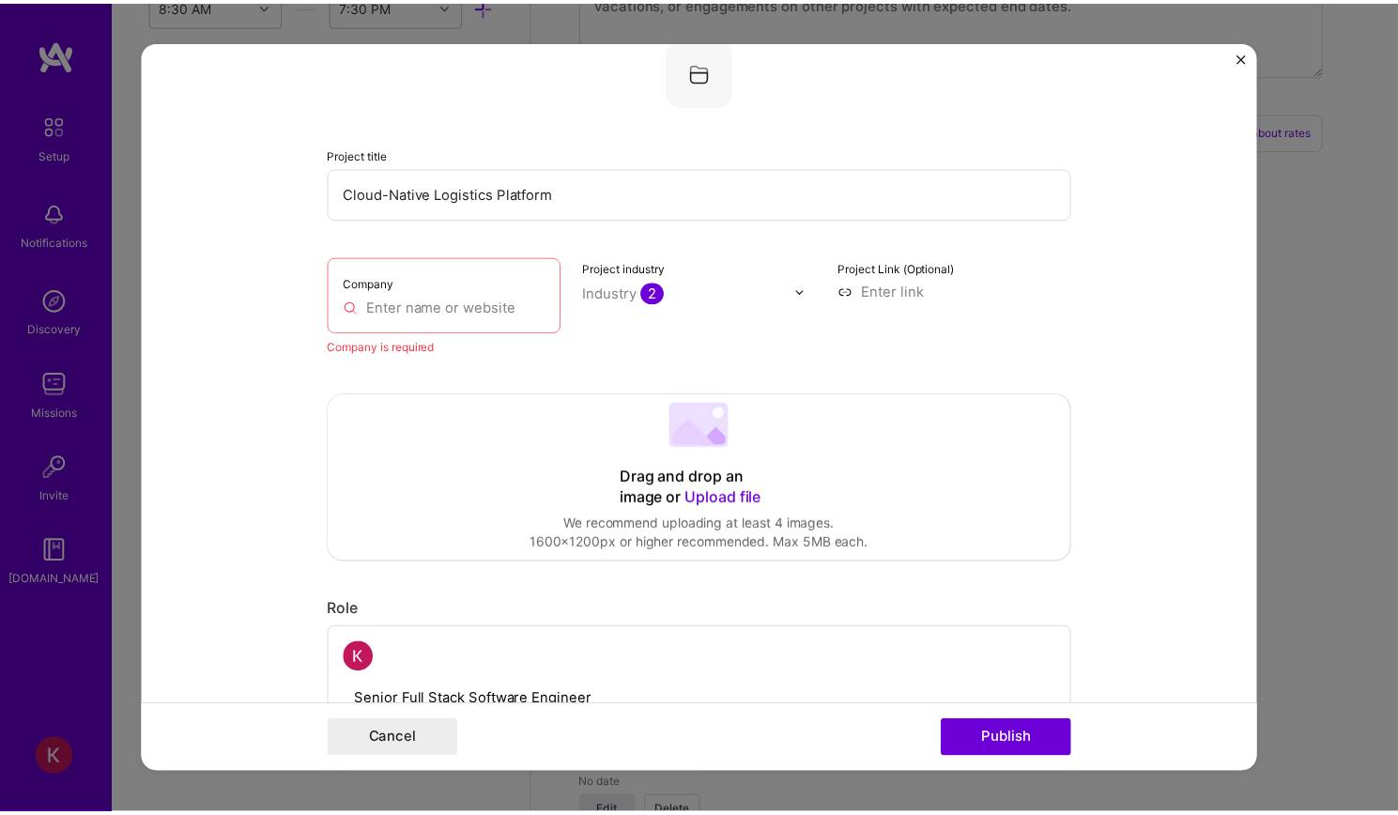
scroll to position [38, 0]
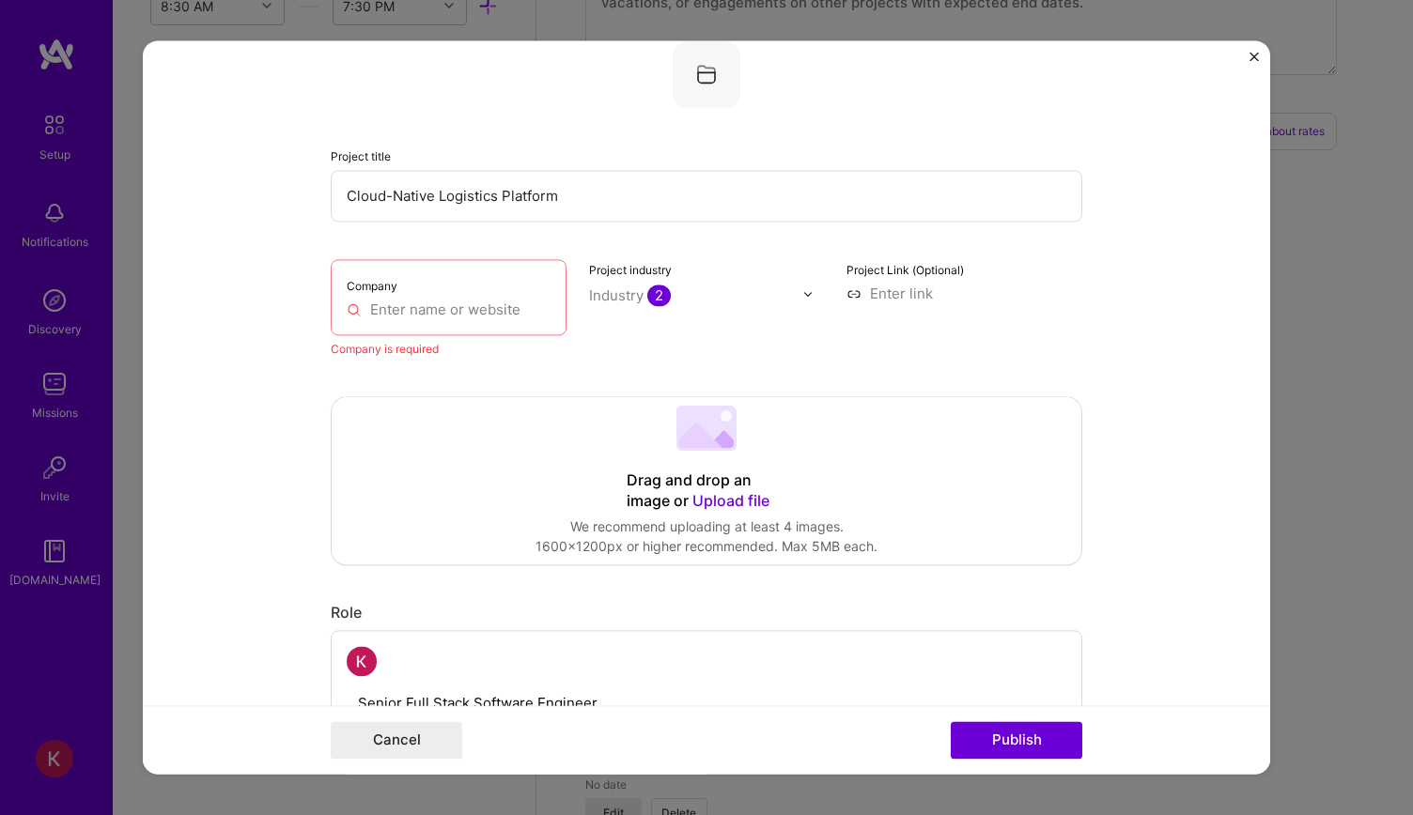
click at [426, 310] on input "text" at bounding box center [449, 310] width 204 height 20
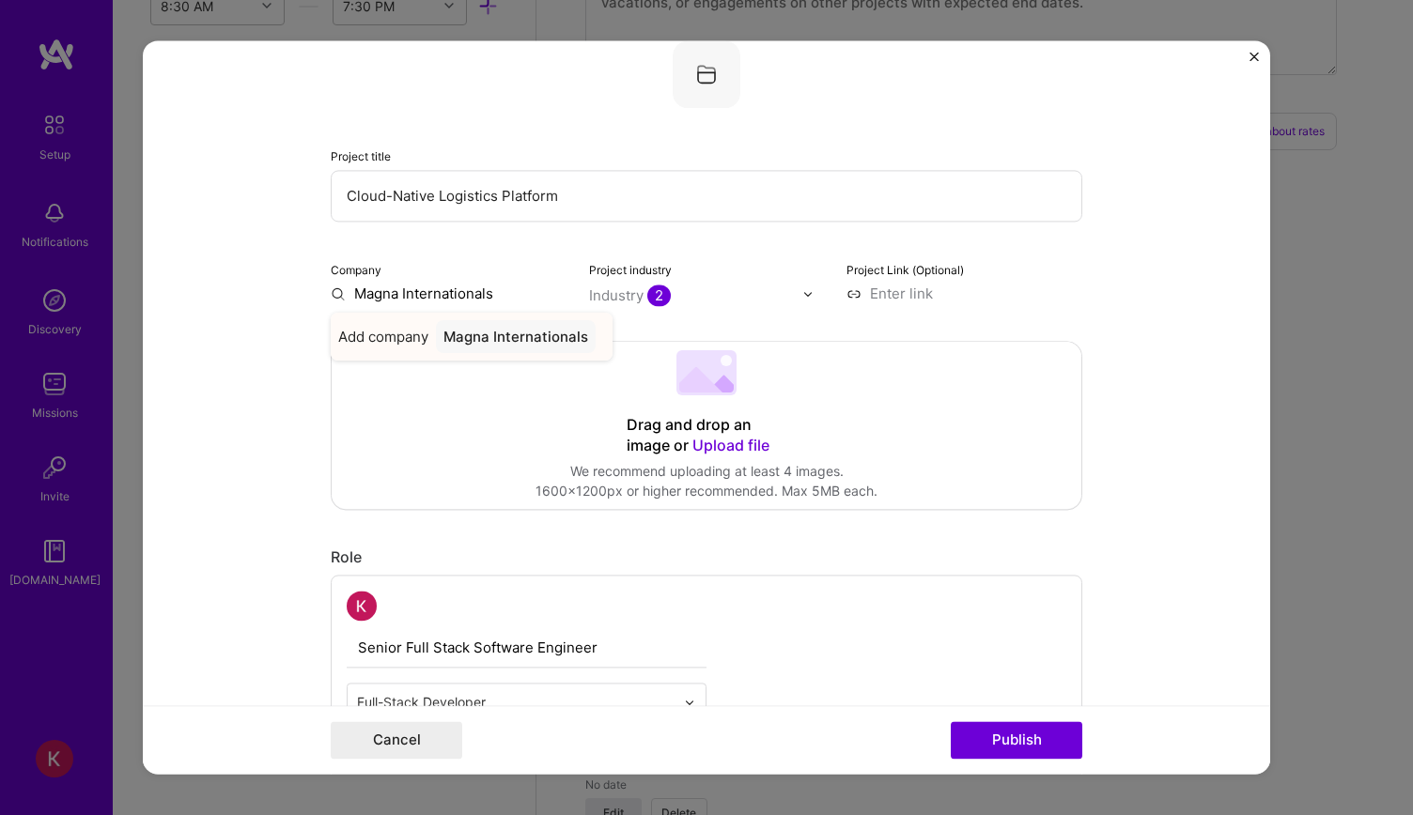
type input "Magna Internationals"
click at [506, 333] on div "Magna Internationals" at bounding box center [516, 336] width 160 height 33
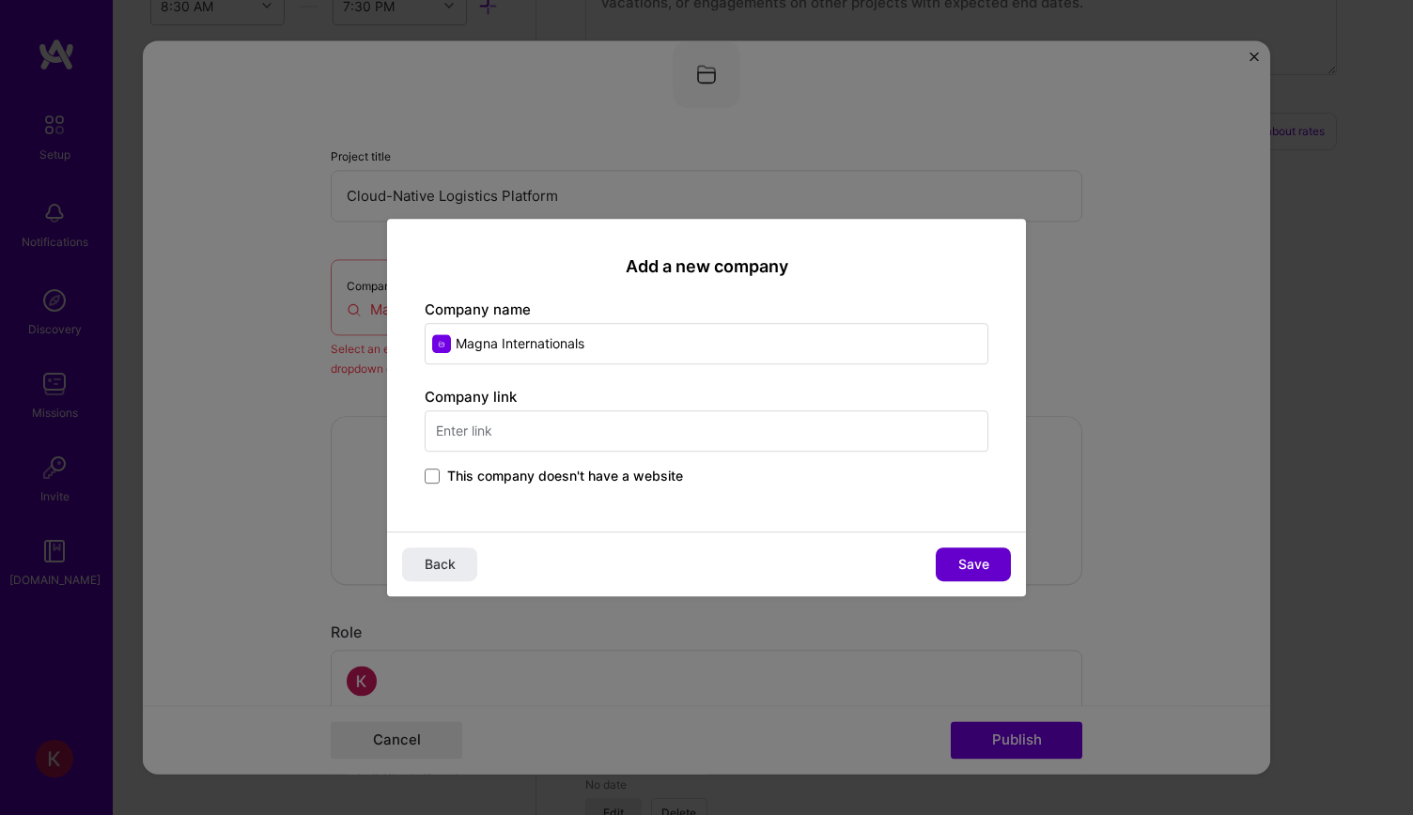
click at [984, 566] on span "Save" at bounding box center [973, 564] width 31 height 19
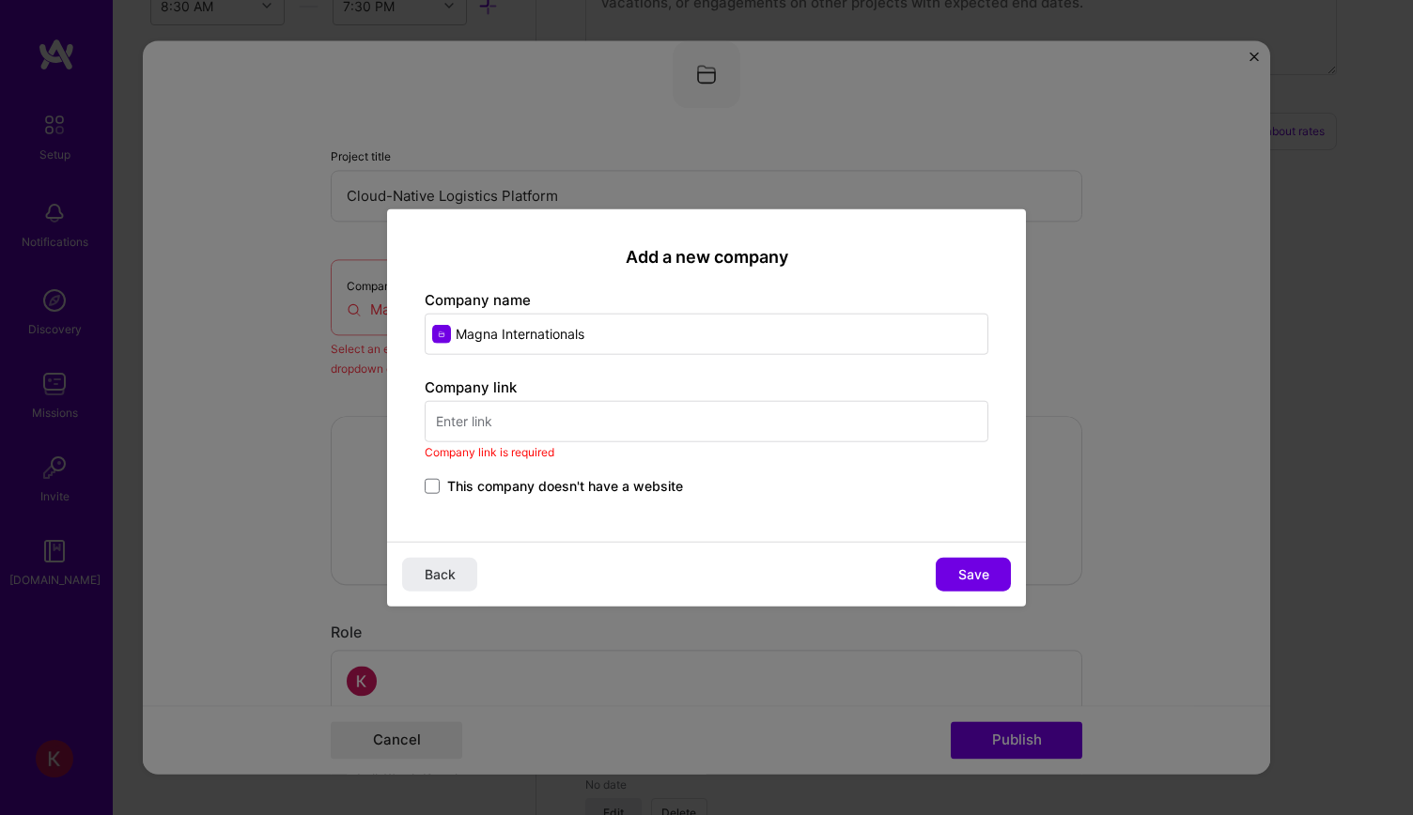
click at [481, 416] on input "text" at bounding box center [707, 420] width 564 height 41
paste input "[URL][DOMAIN_NAME]"
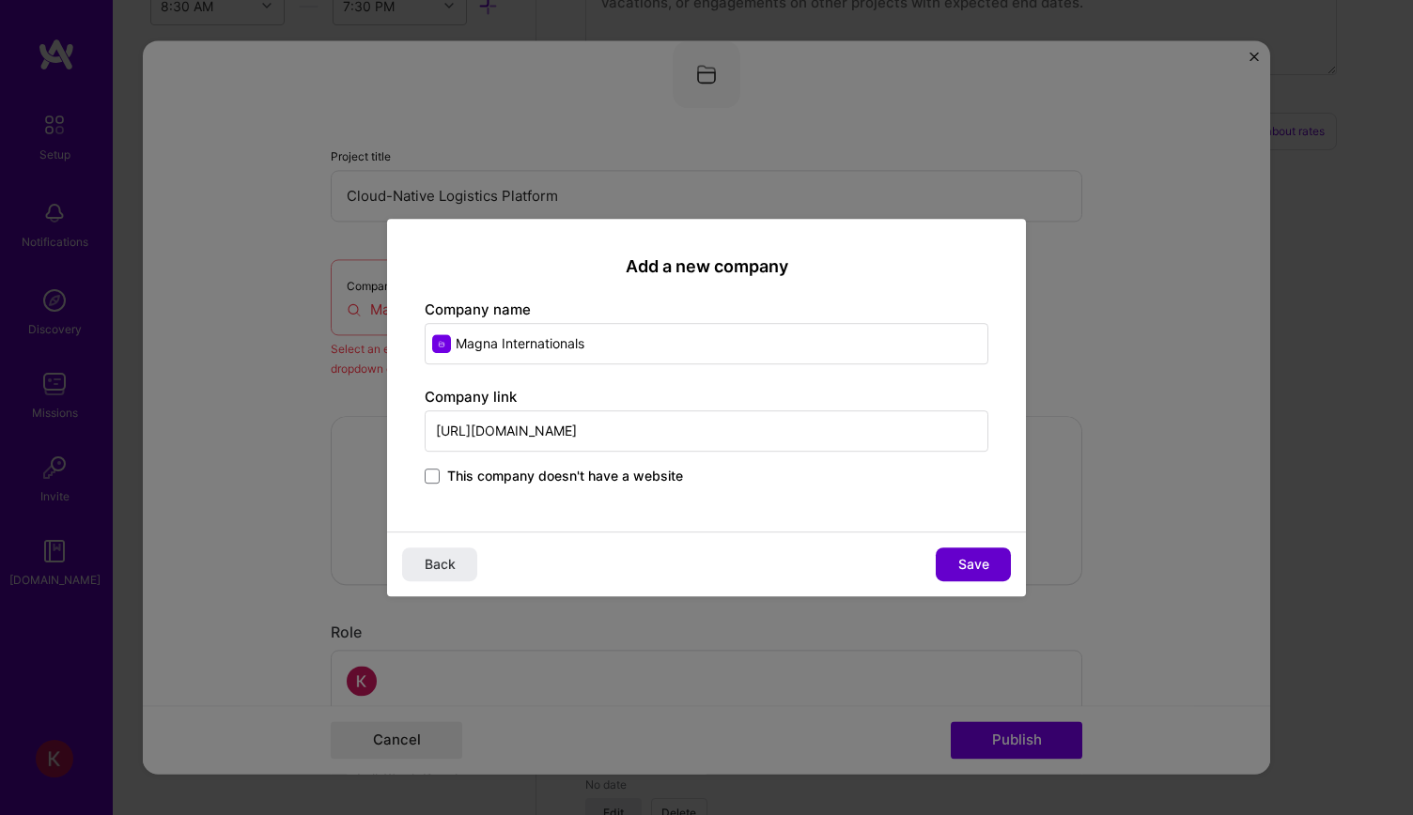
type input "[URL][DOMAIN_NAME]"
click at [982, 559] on span "Save" at bounding box center [973, 564] width 31 height 19
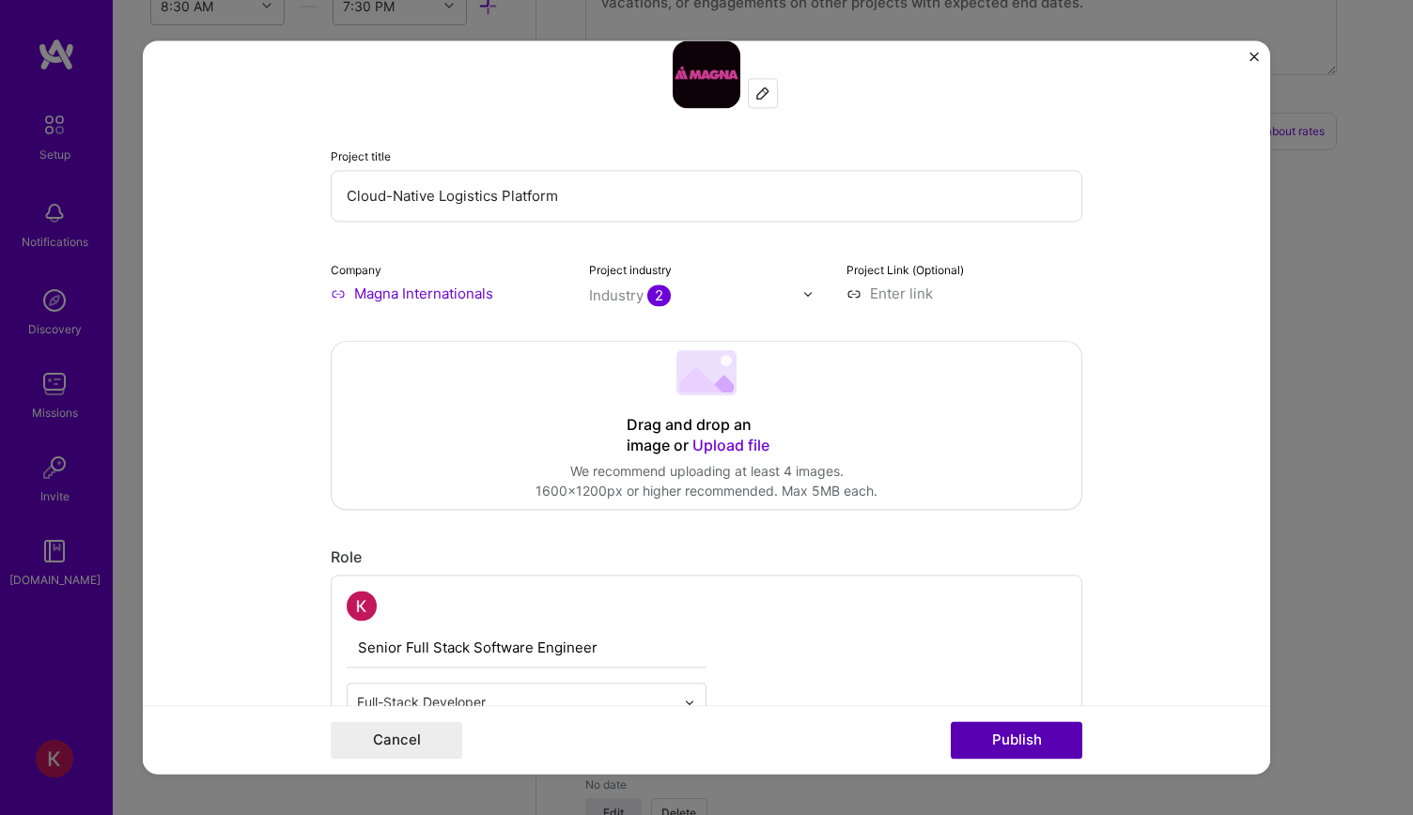
click at [1058, 737] on button "Publish" at bounding box center [1015, 741] width 131 height 38
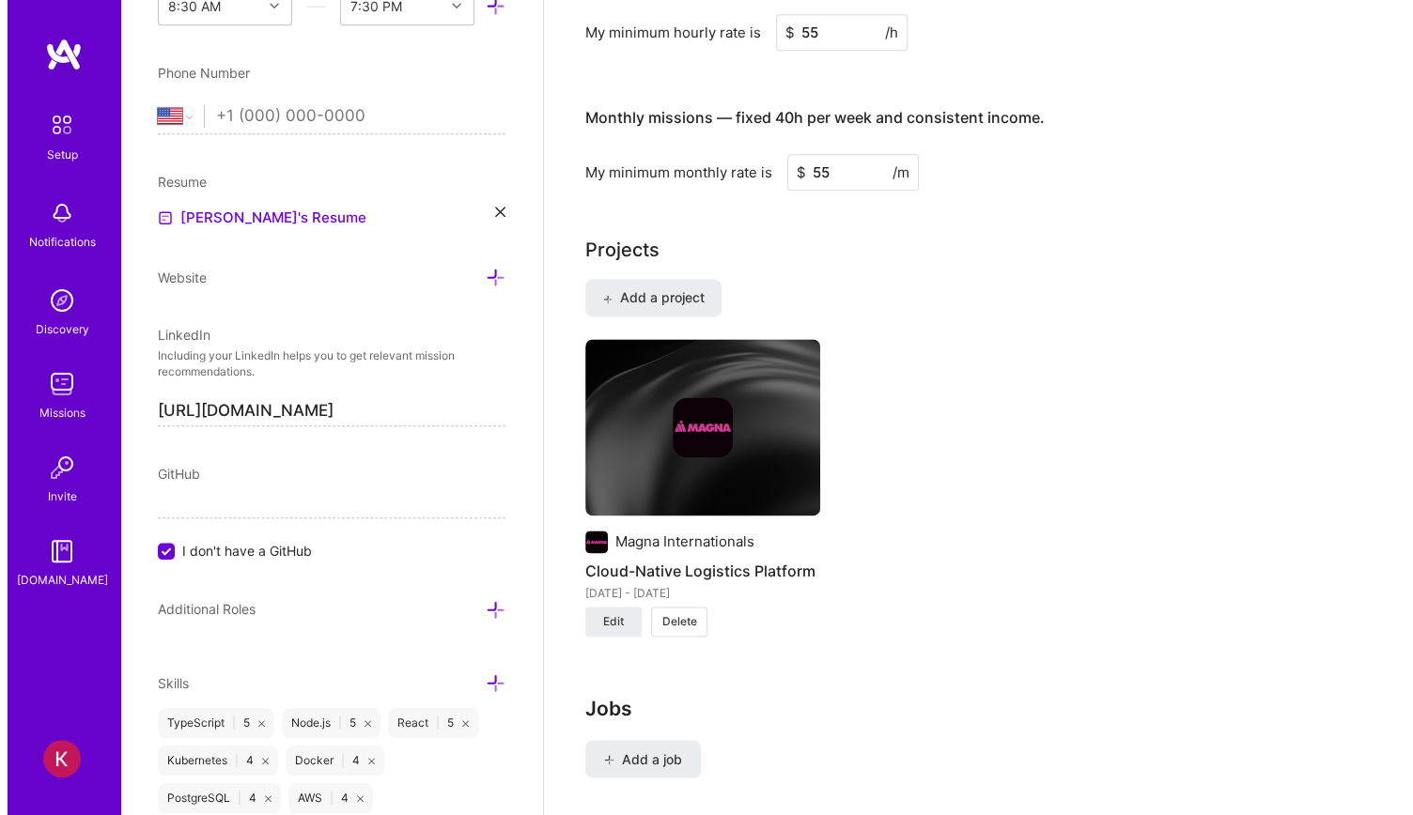
scroll to position [1367, 0]
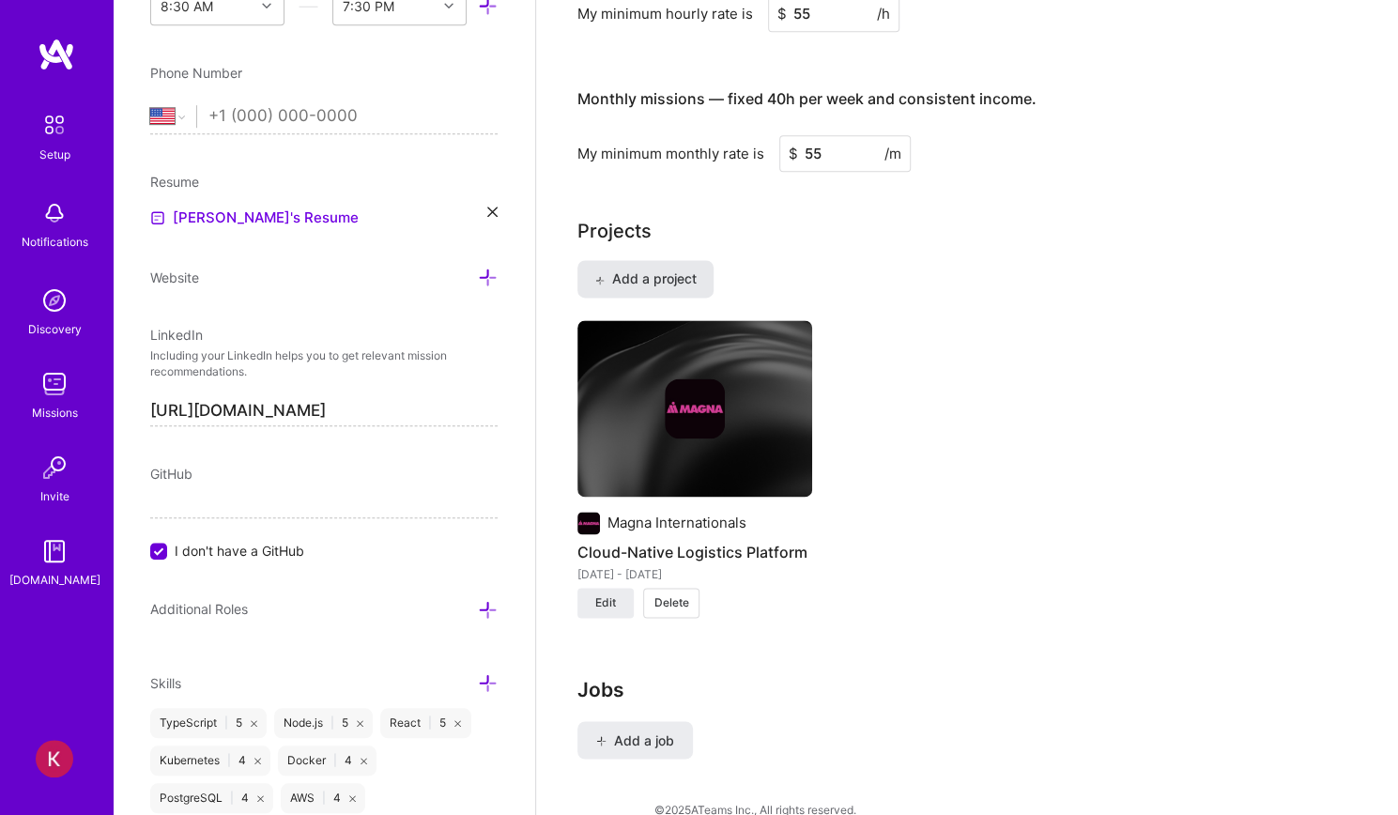
click at [678, 270] on span "Add a project" at bounding box center [646, 279] width 102 height 19
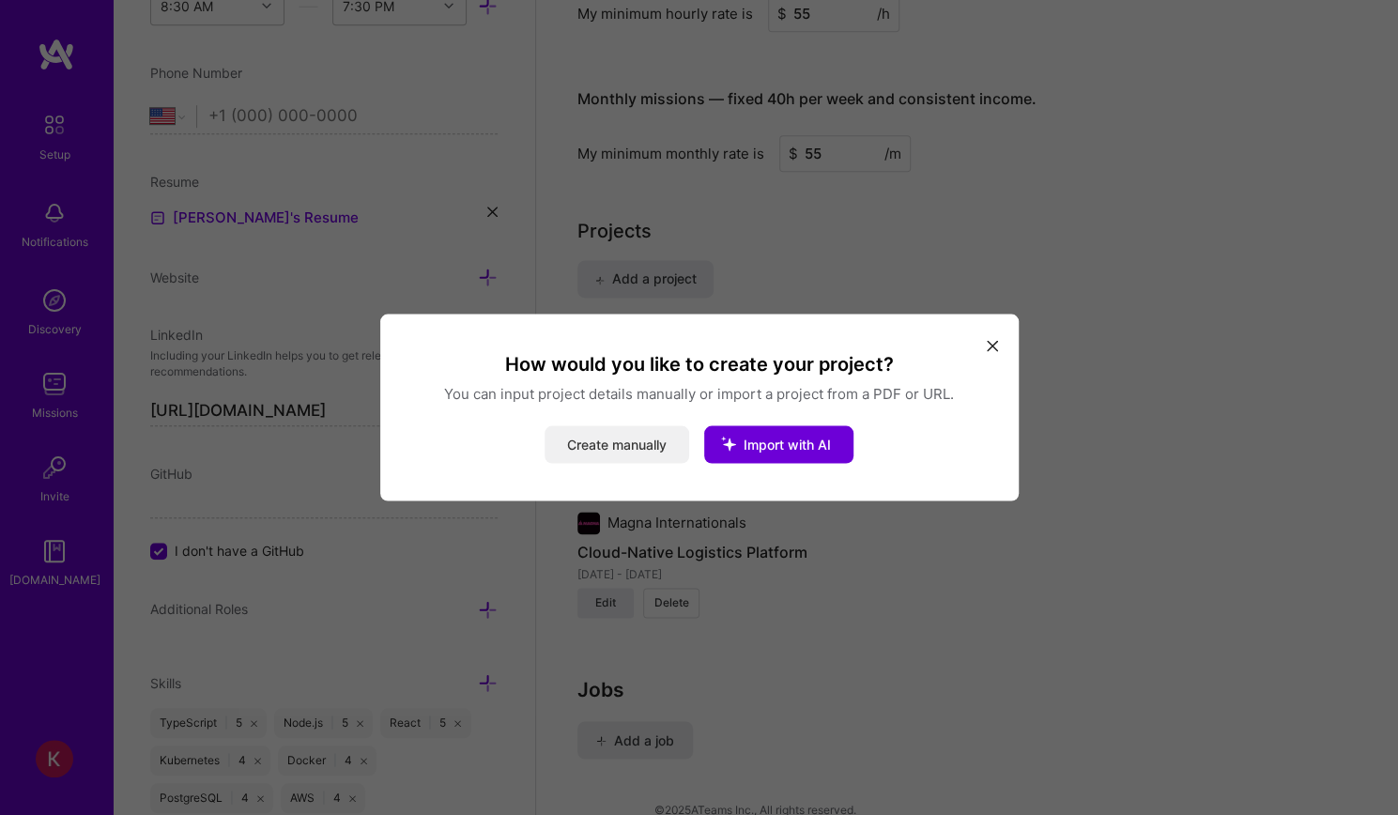
click at [639, 440] on button "Create manually" at bounding box center [617, 445] width 145 height 38
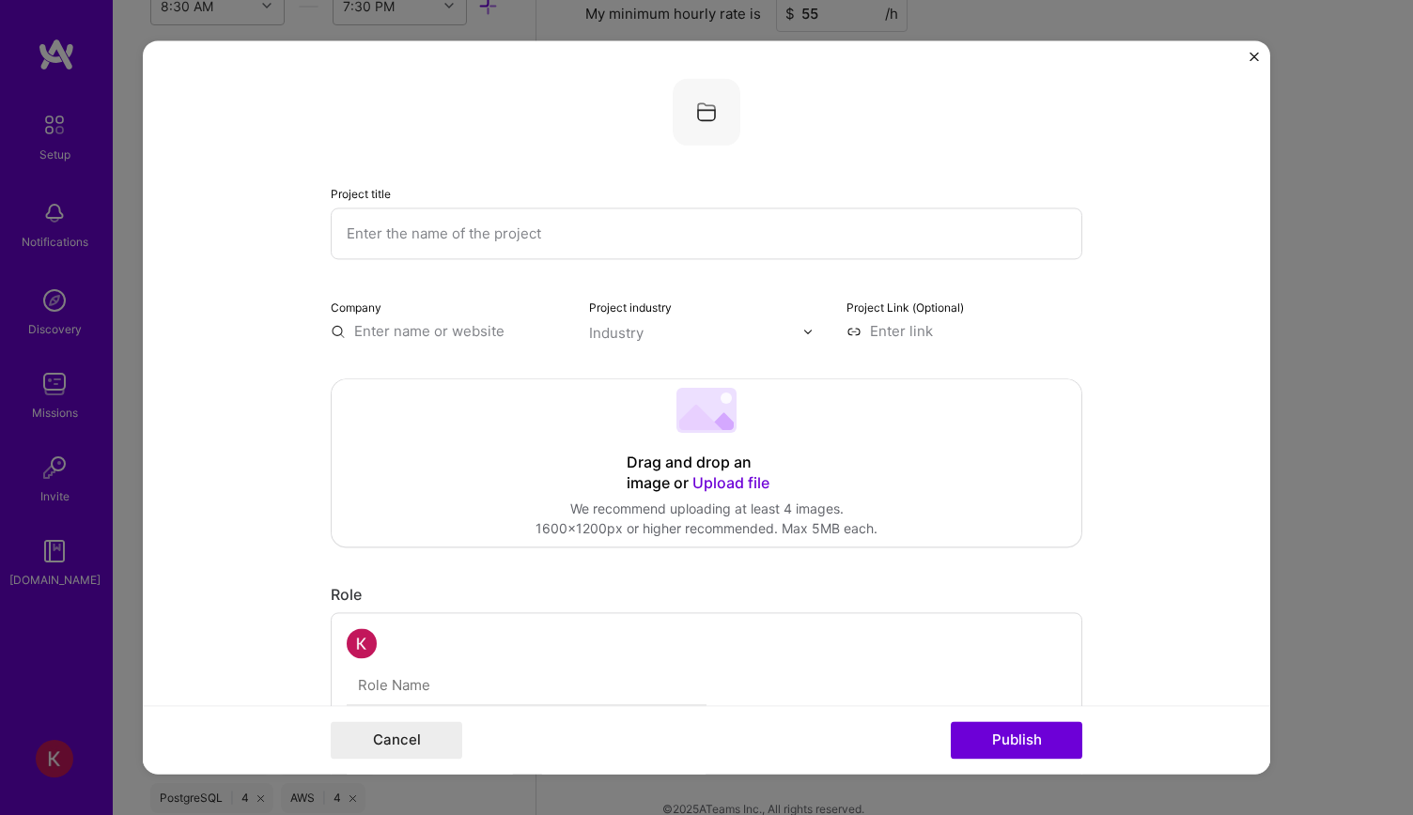
click at [505, 229] on input "text" at bounding box center [706, 234] width 751 height 52
paste input "AI-Driven Document Processing System"
type input "AI-Driven Document Processing System"
click at [452, 330] on input "text" at bounding box center [449, 331] width 236 height 20
paste input "Trijicon"
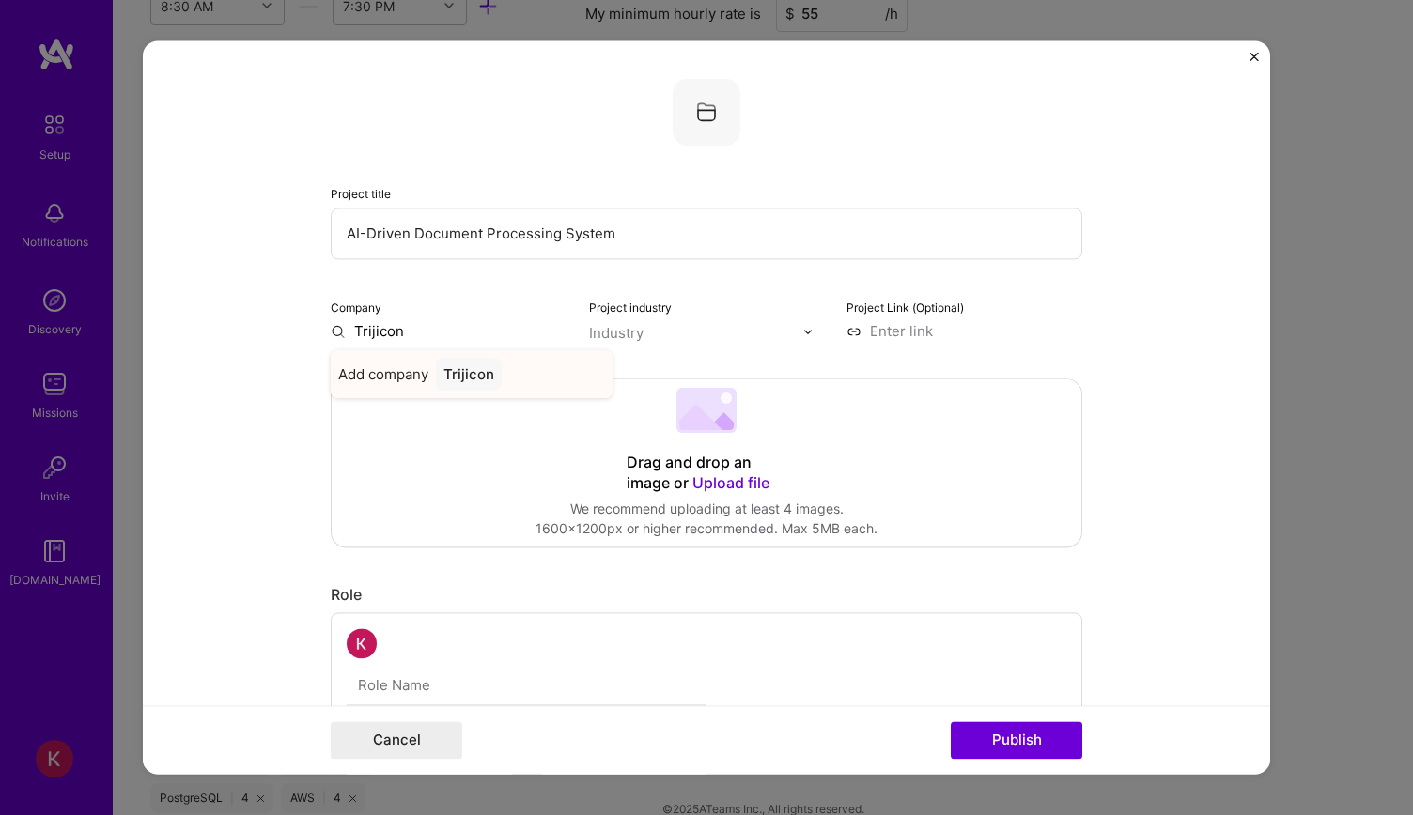
type input "Trijicon"
click at [393, 373] on span "Add company" at bounding box center [383, 374] width 90 height 20
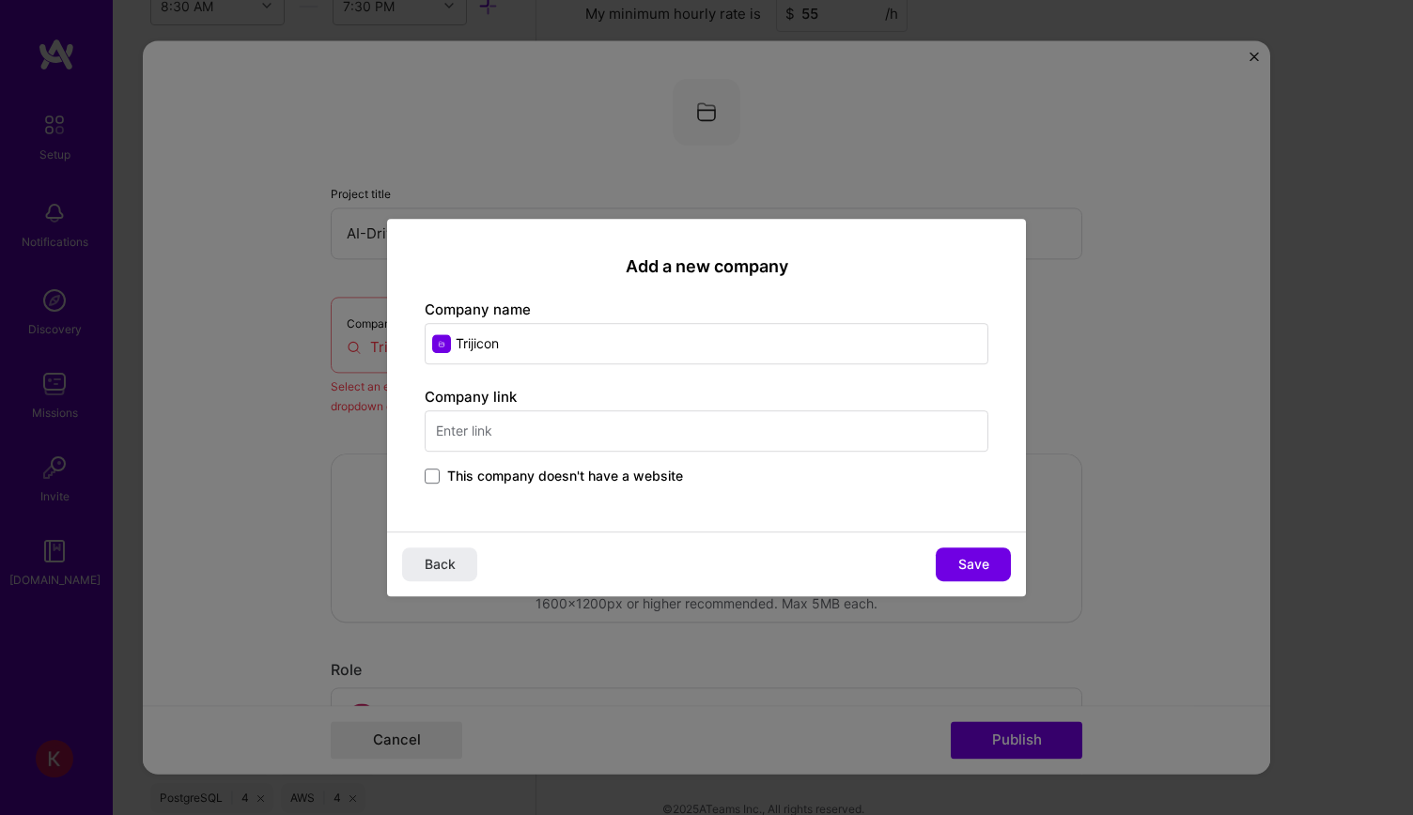
click at [251, 363] on div "Add a new company Company name Trijicon Company link This company doesn't have …" at bounding box center [706, 407] width 1413 height 815
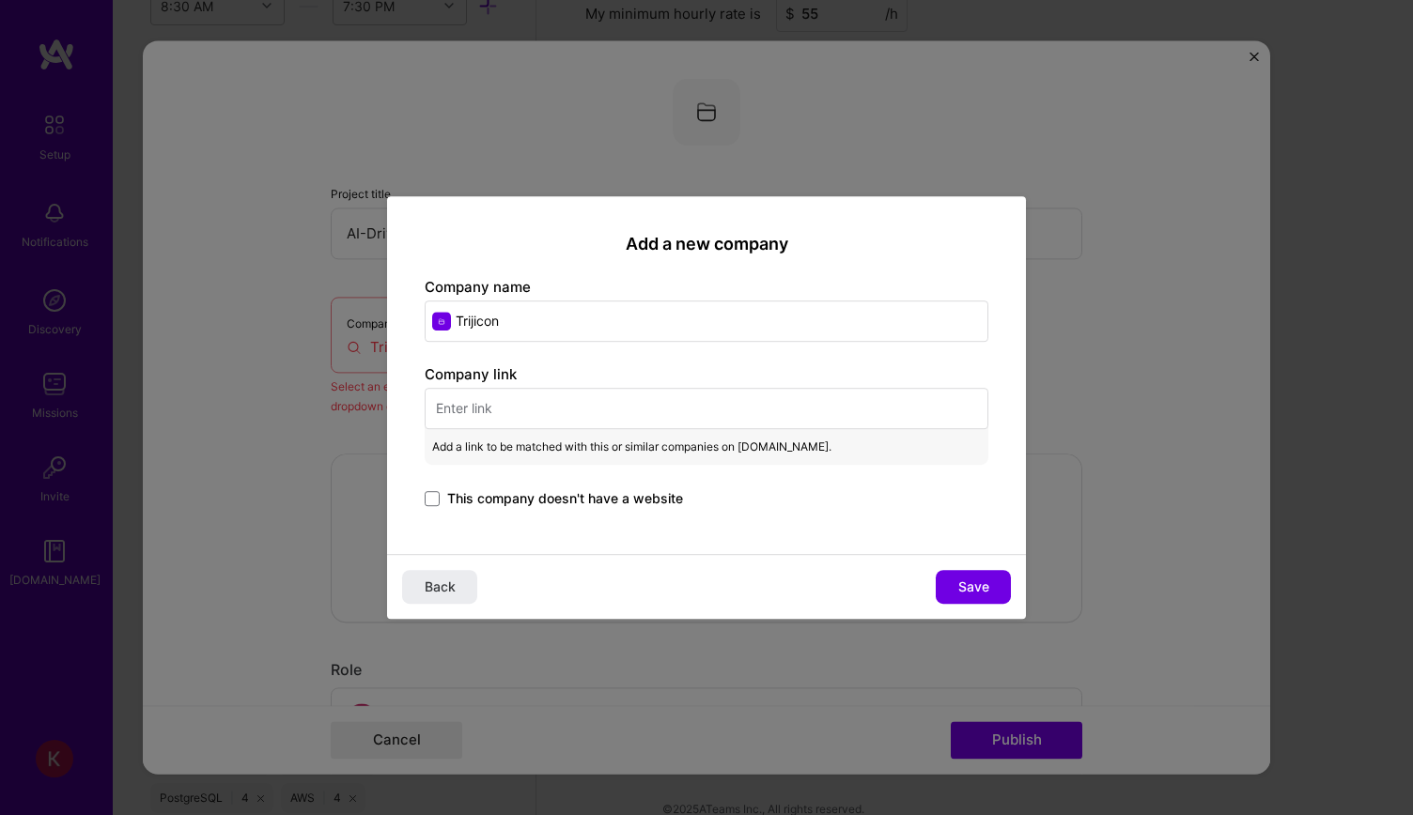
click at [534, 401] on input "text" at bounding box center [707, 408] width 564 height 41
paste input "[URL][DOMAIN_NAME]"
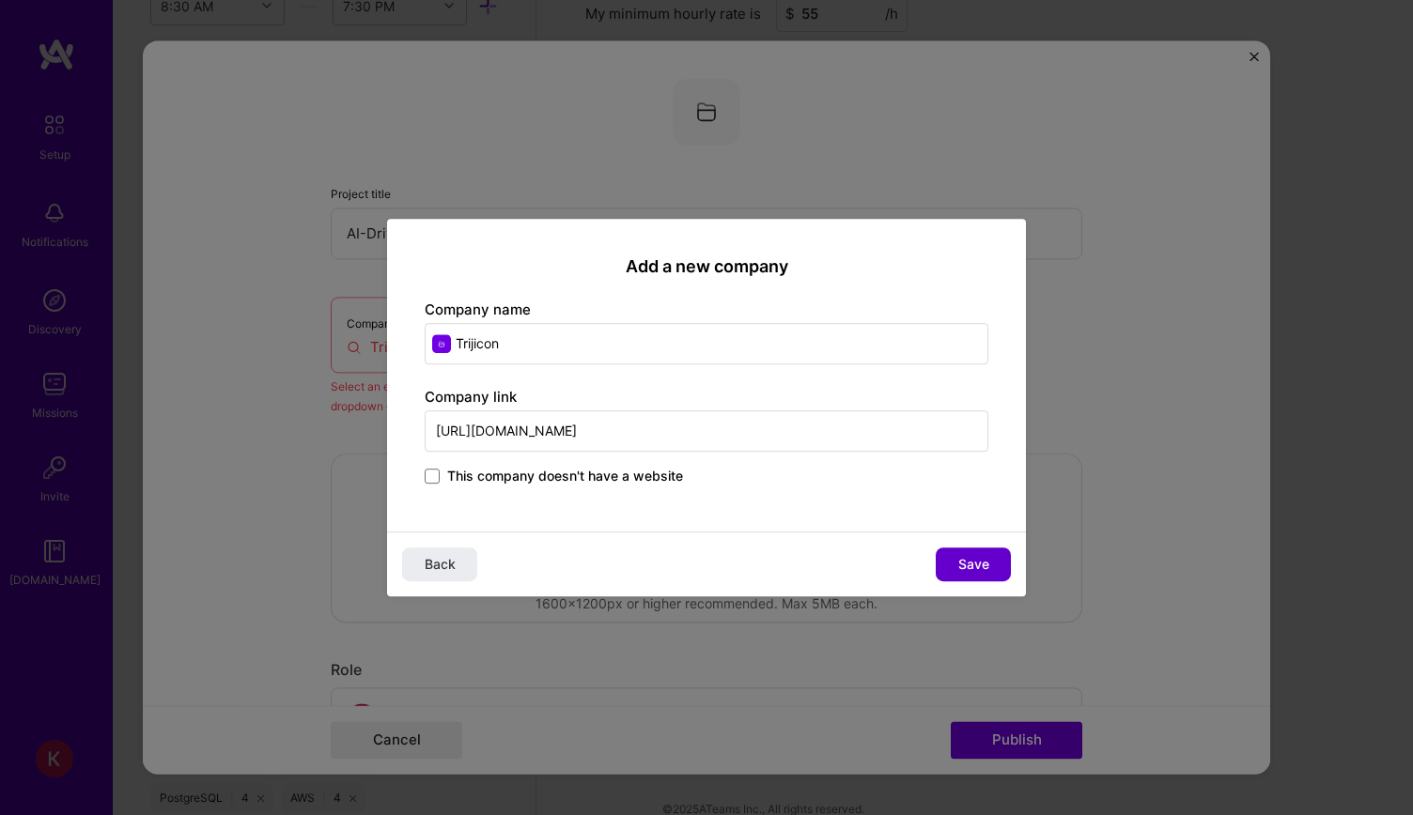
type input "[URL][DOMAIN_NAME]"
click at [958, 552] on button "Save" at bounding box center [972, 565] width 75 height 34
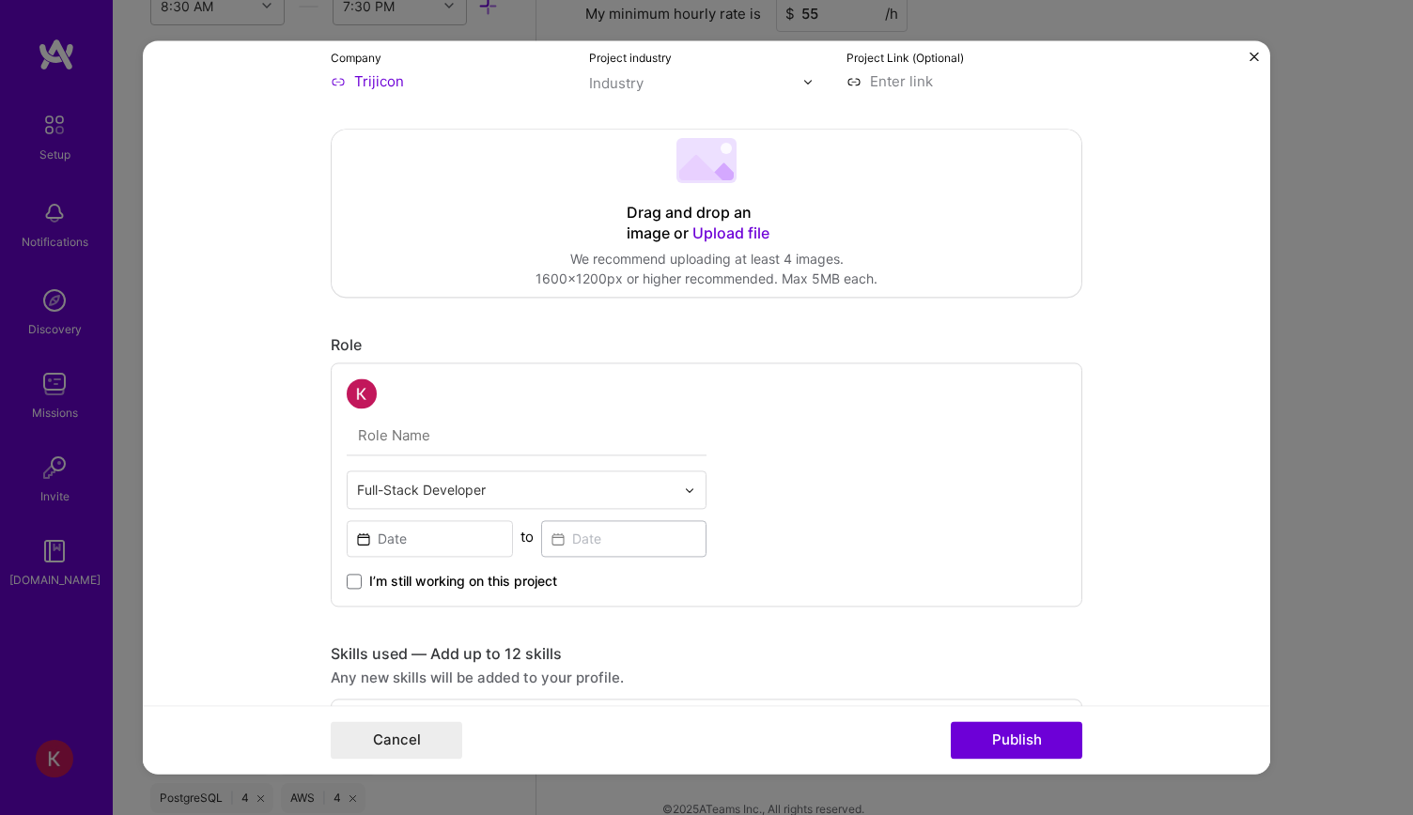
scroll to position [282, 0]
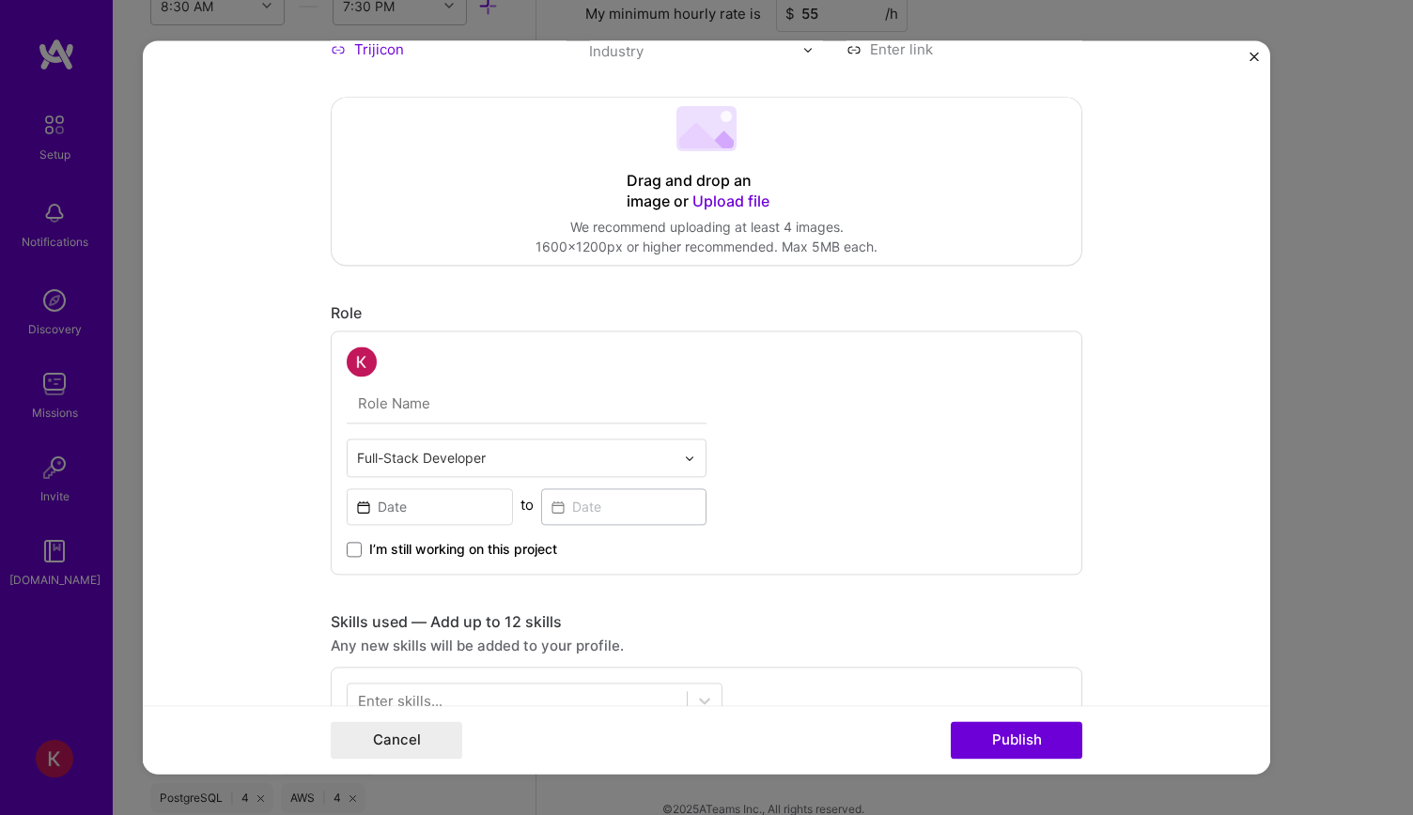
click at [446, 405] on input "text" at bounding box center [527, 403] width 360 height 39
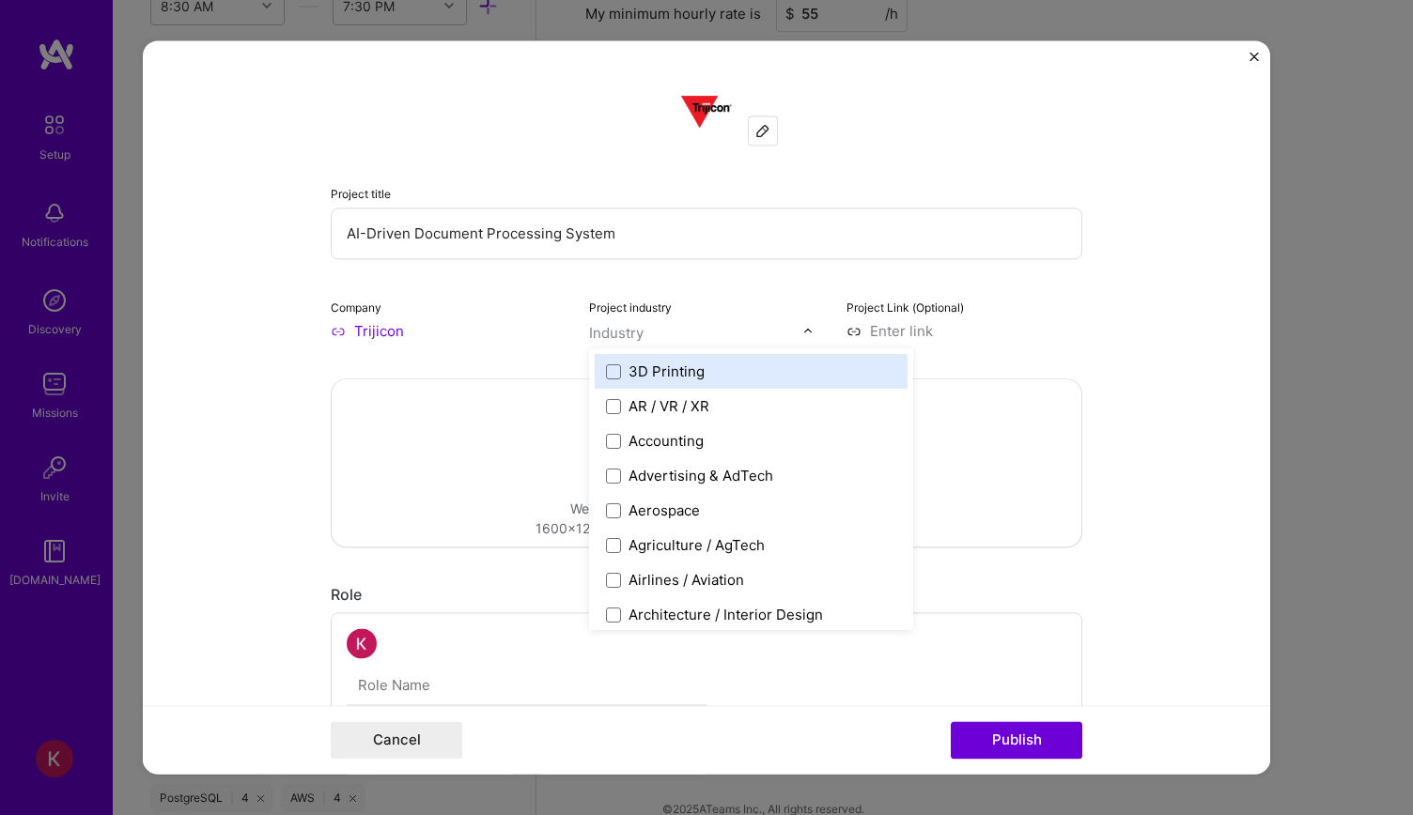
click at [652, 332] on input "text" at bounding box center [696, 333] width 214 height 20
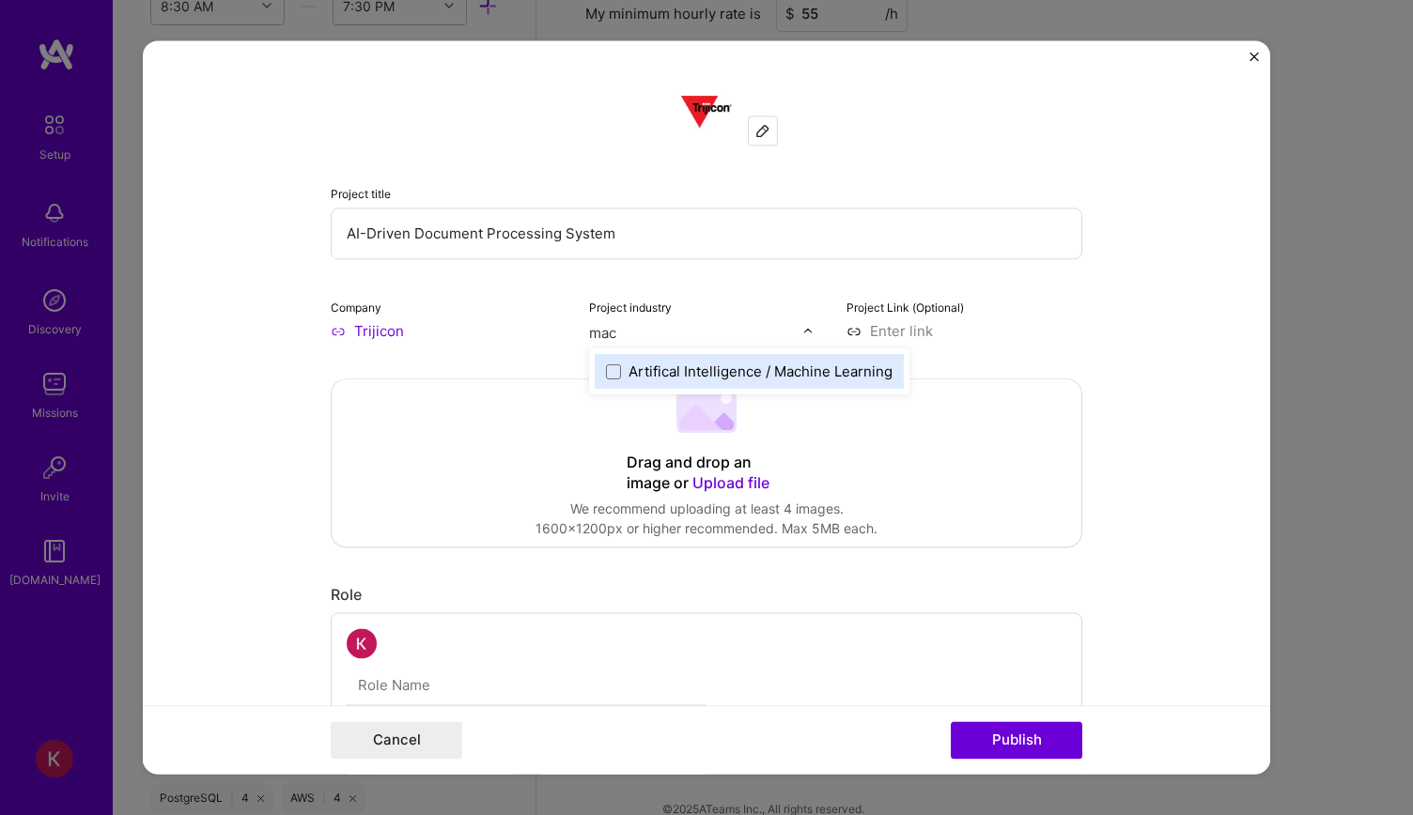
type input "mach"
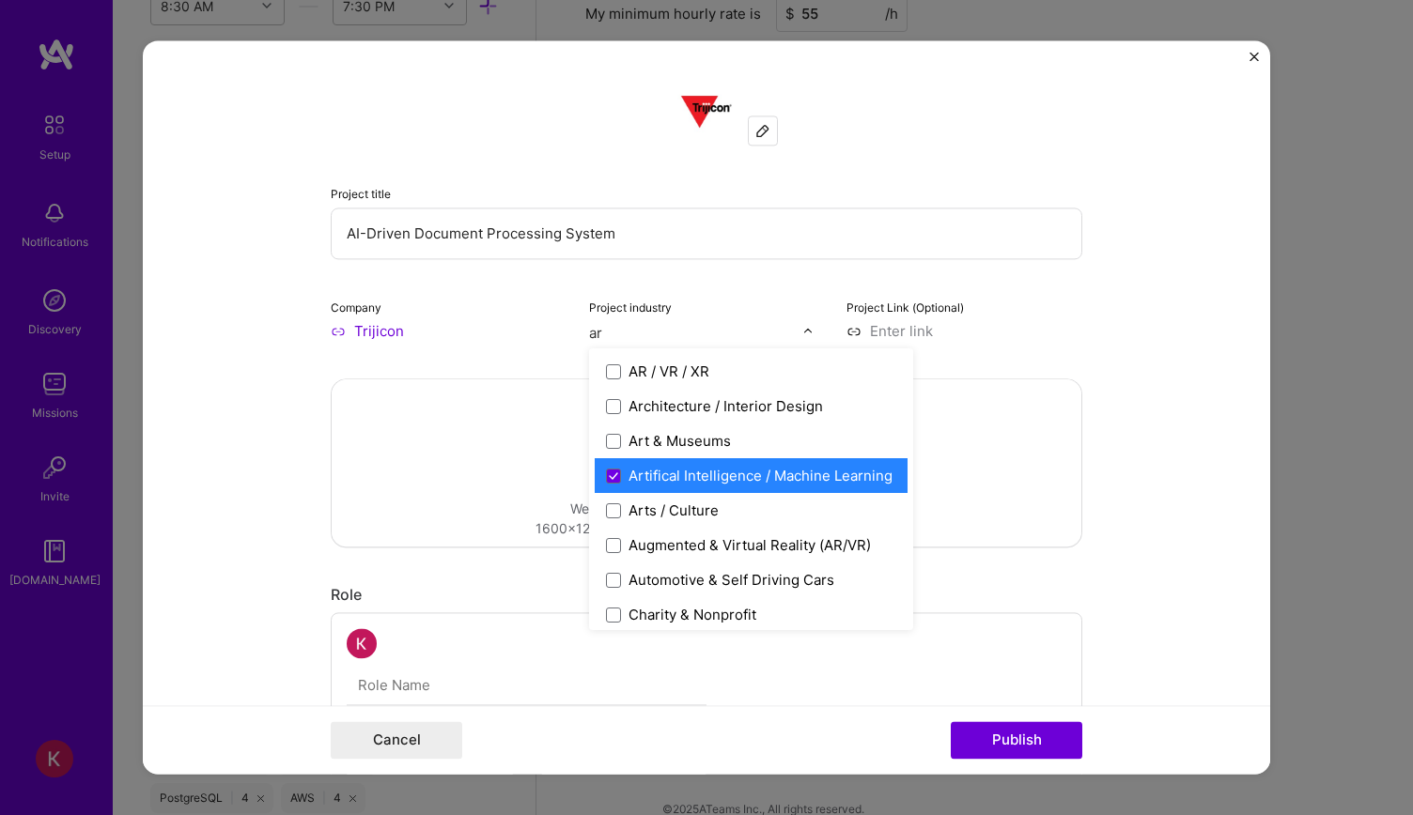
type input "a"
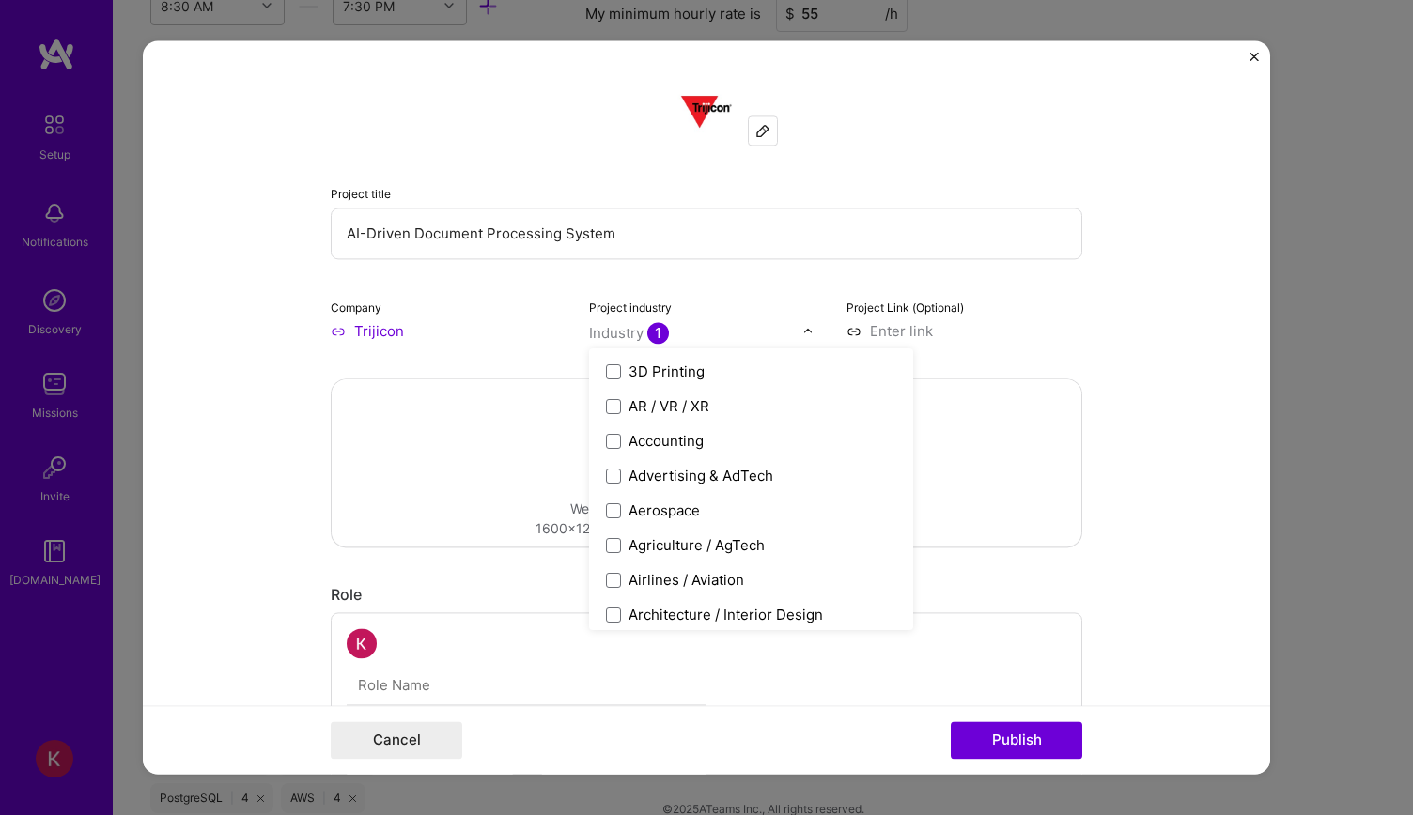
type input "u"
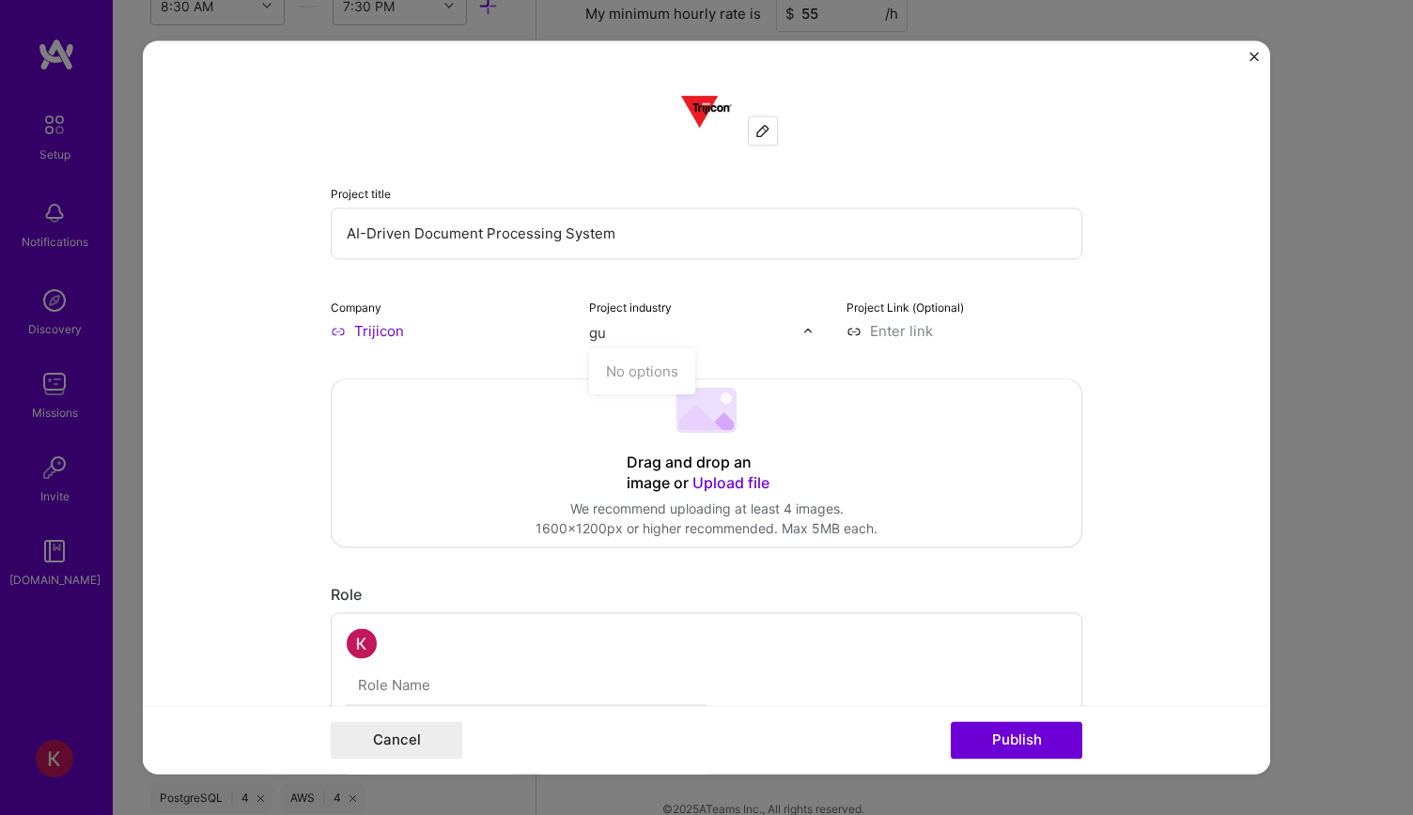
type input "g"
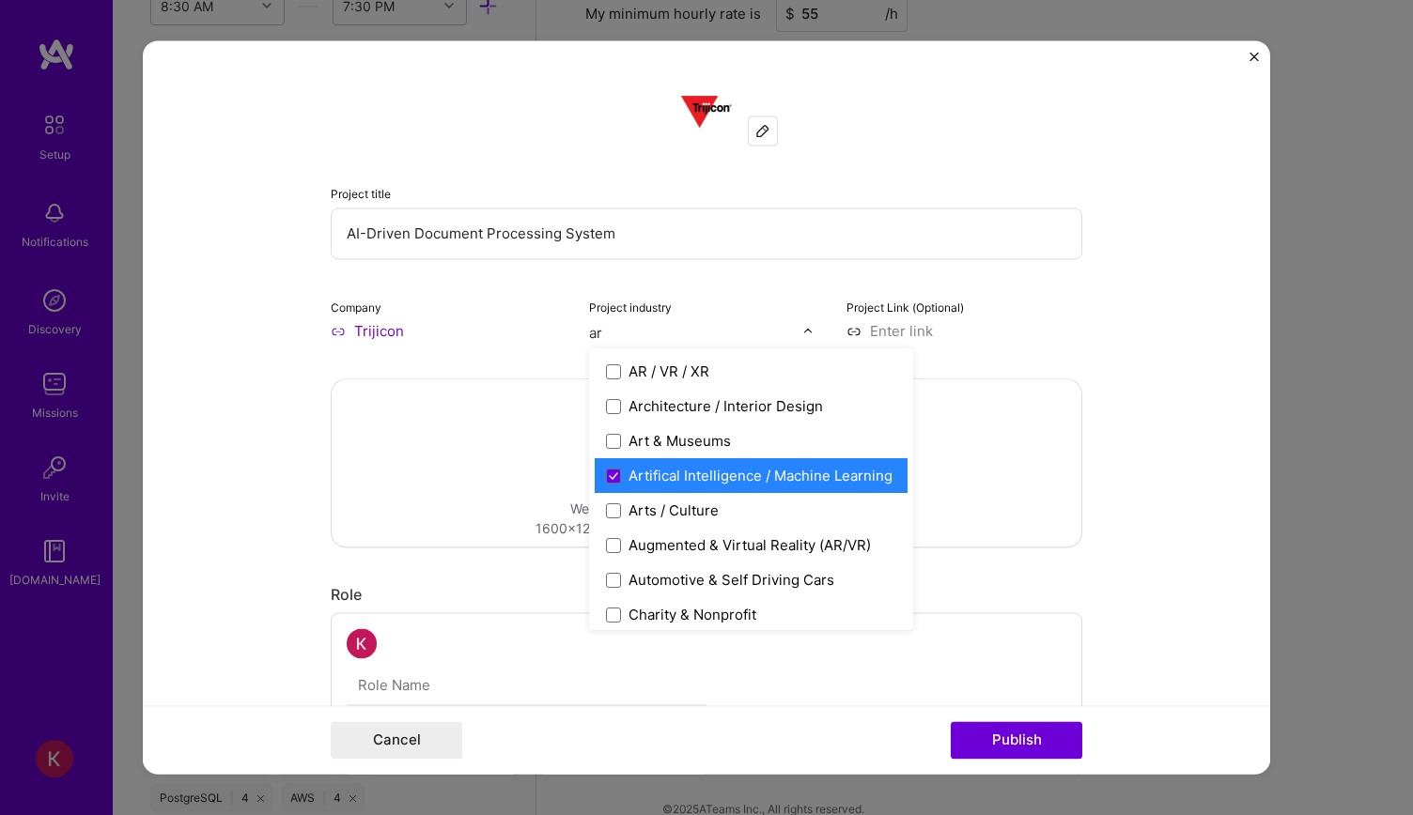
type input "a"
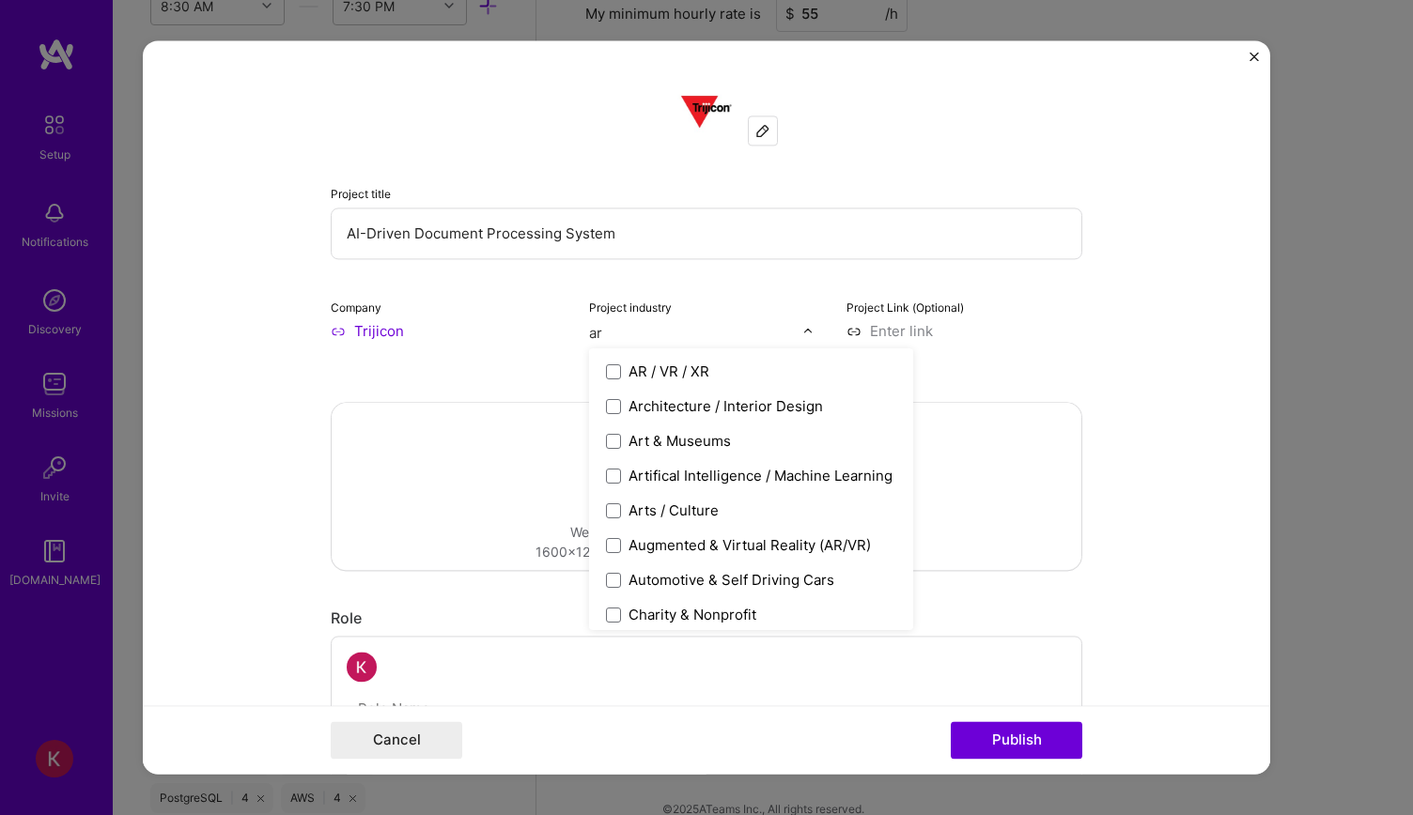
type input "a"
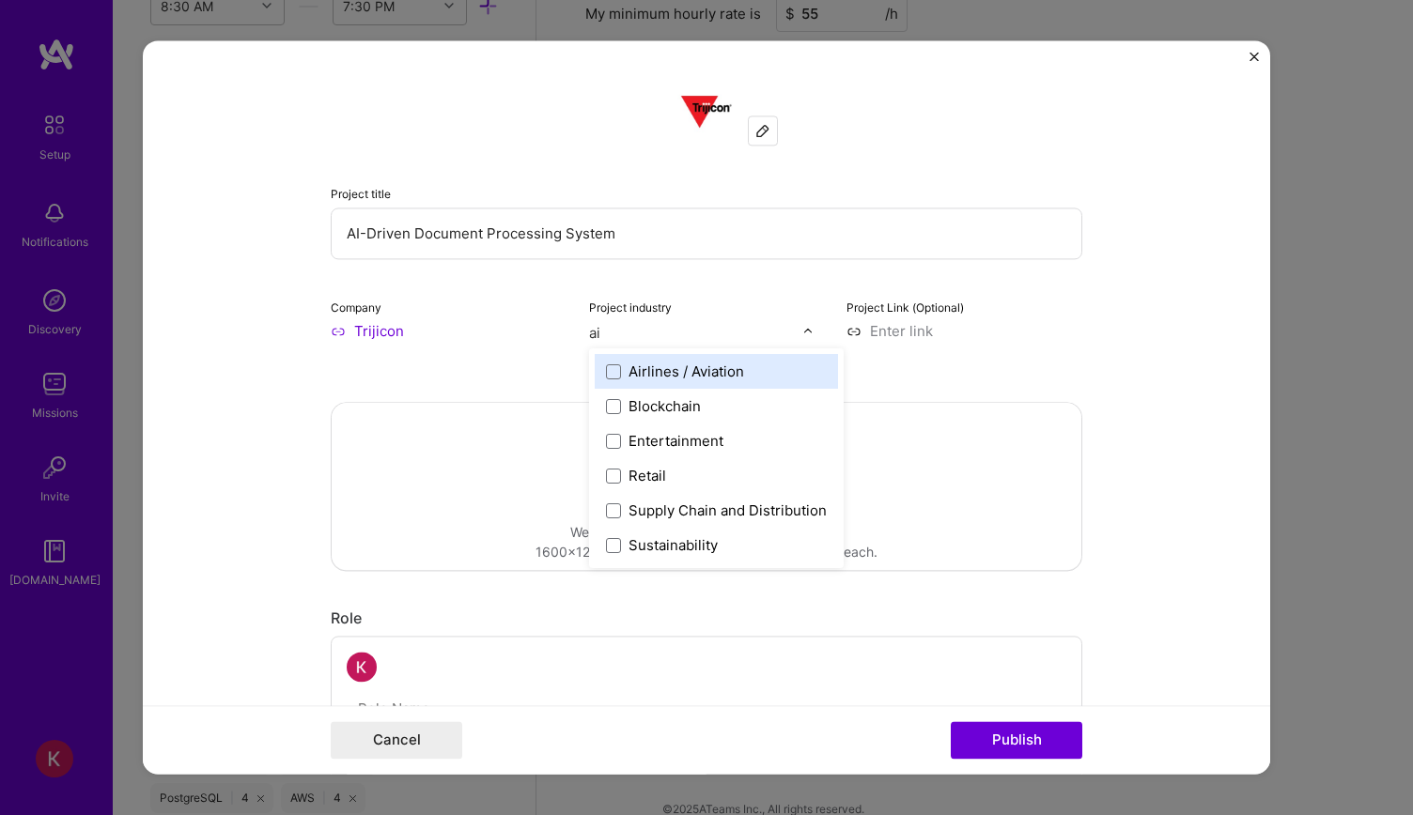
type input "a"
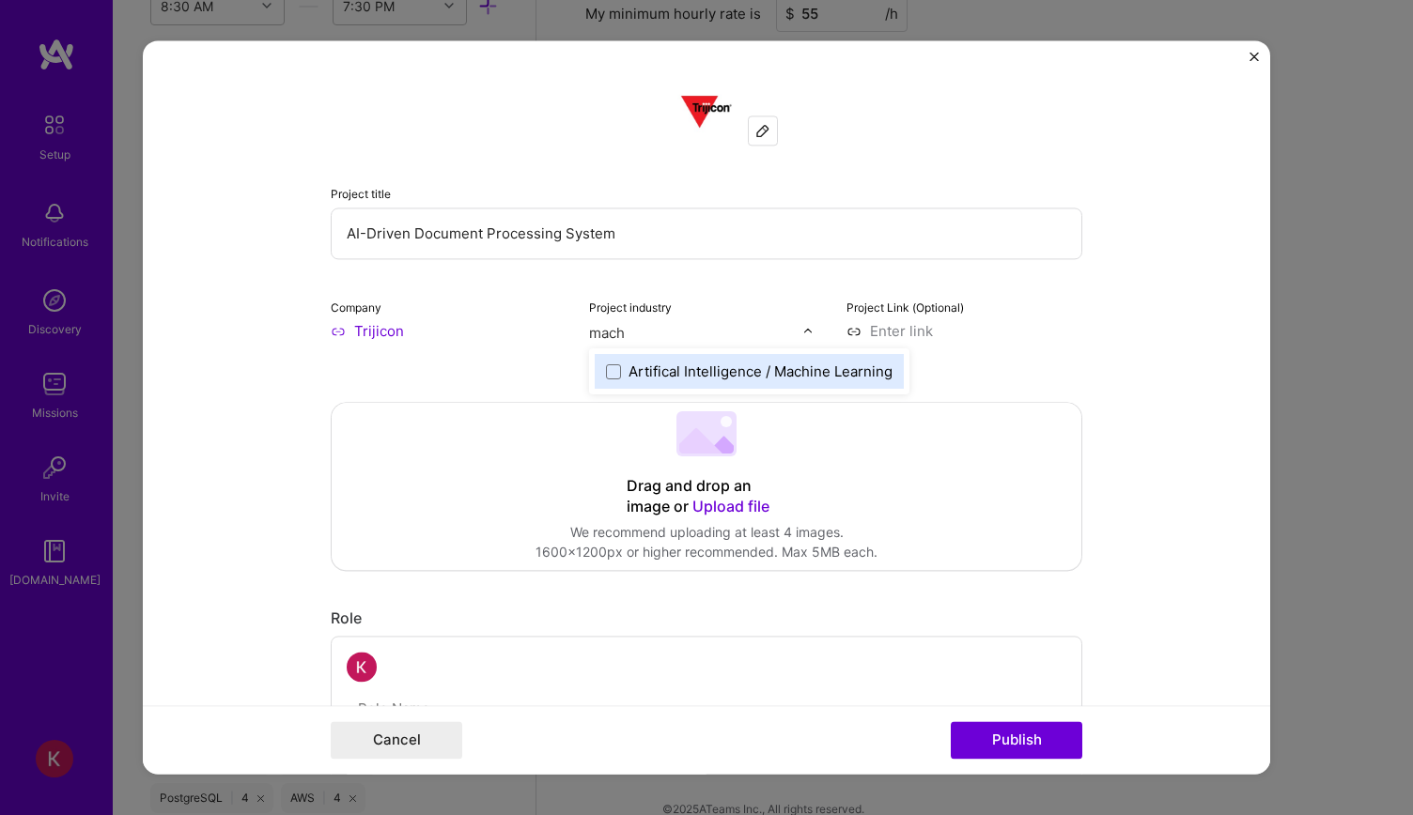
type input "machi"
click at [635, 373] on div "Artifical Intelligence / Machine Learning" at bounding box center [760, 372] width 264 height 20
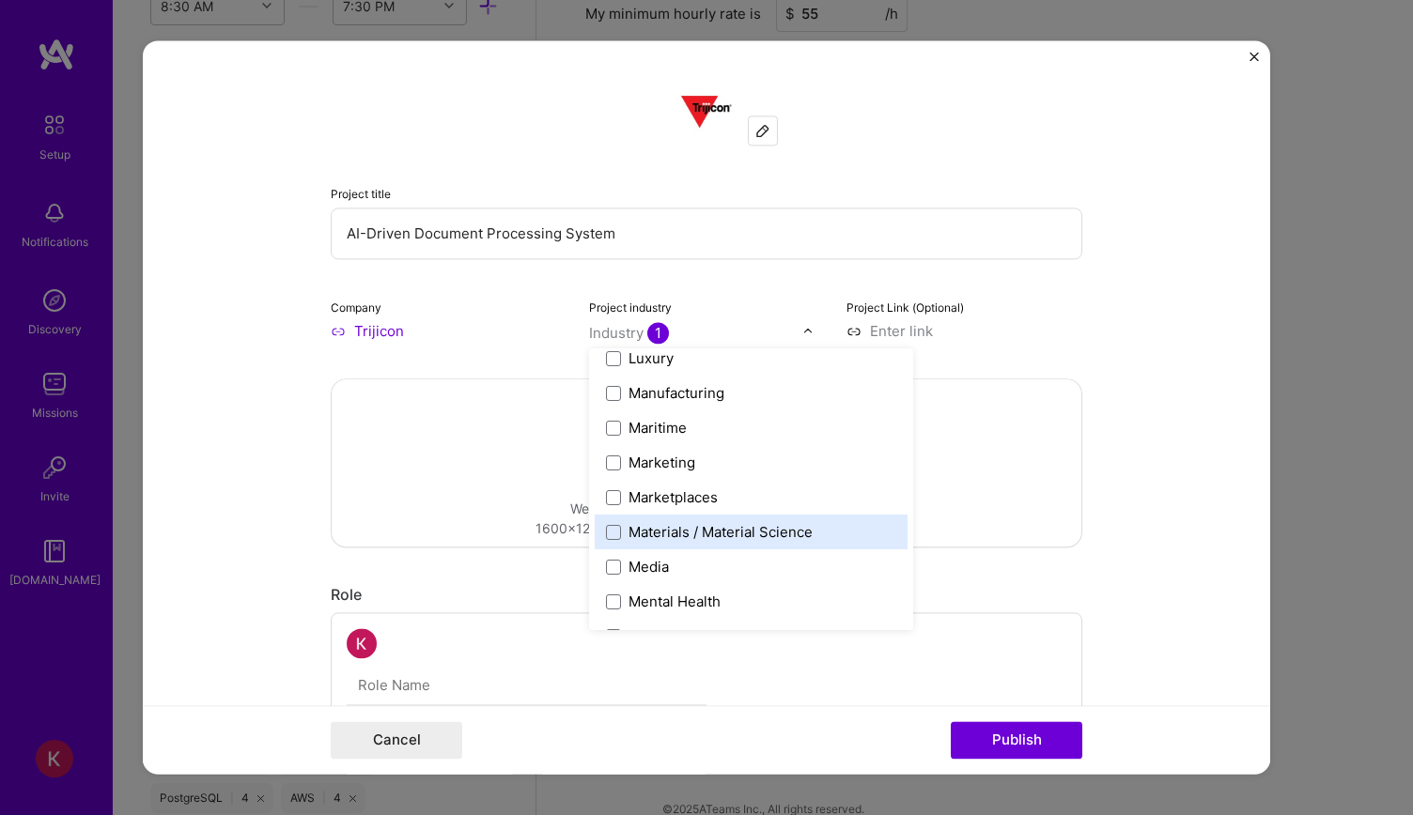
scroll to position [2818, 0]
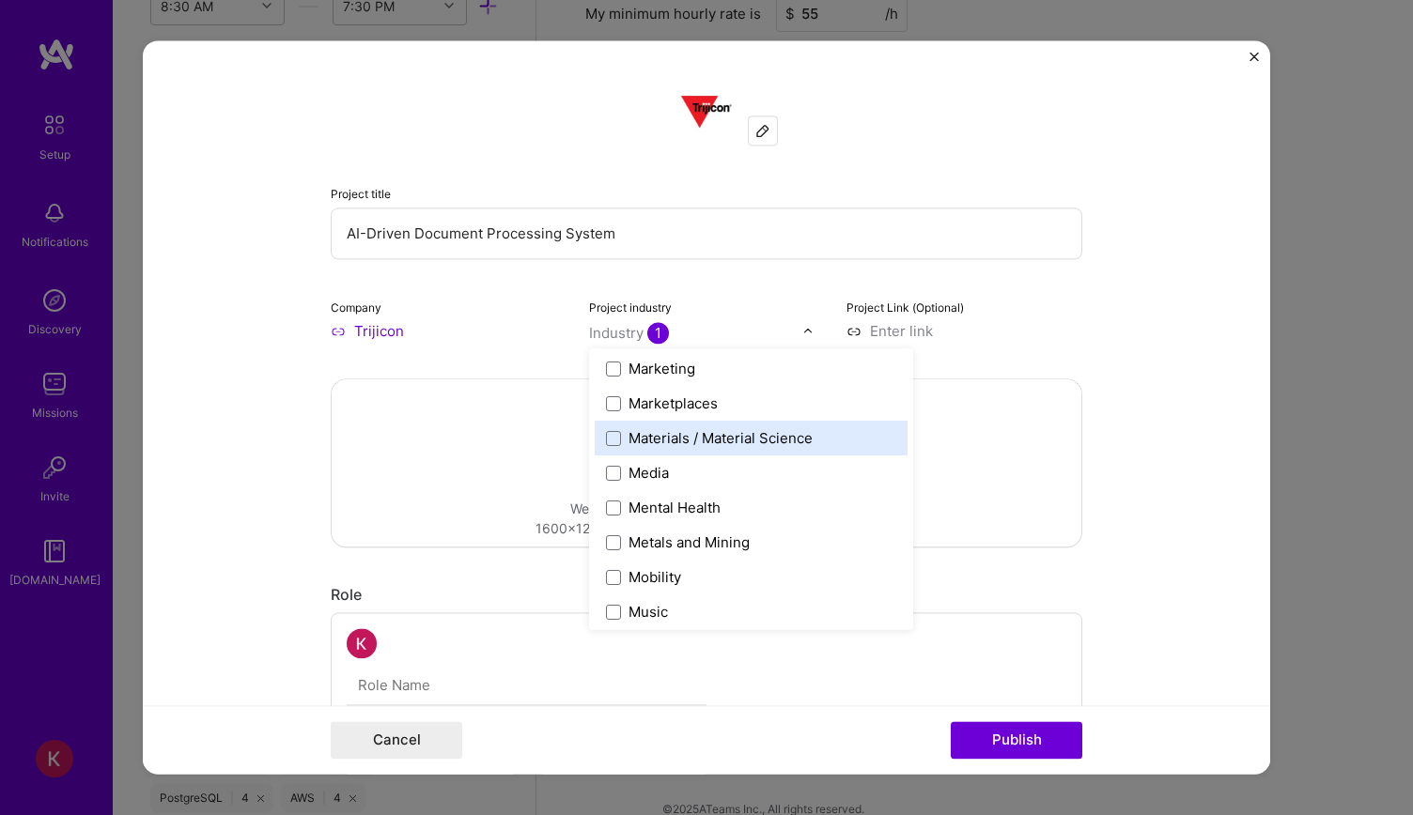
click at [708, 442] on div "Materials / Material Science" at bounding box center [720, 438] width 184 height 20
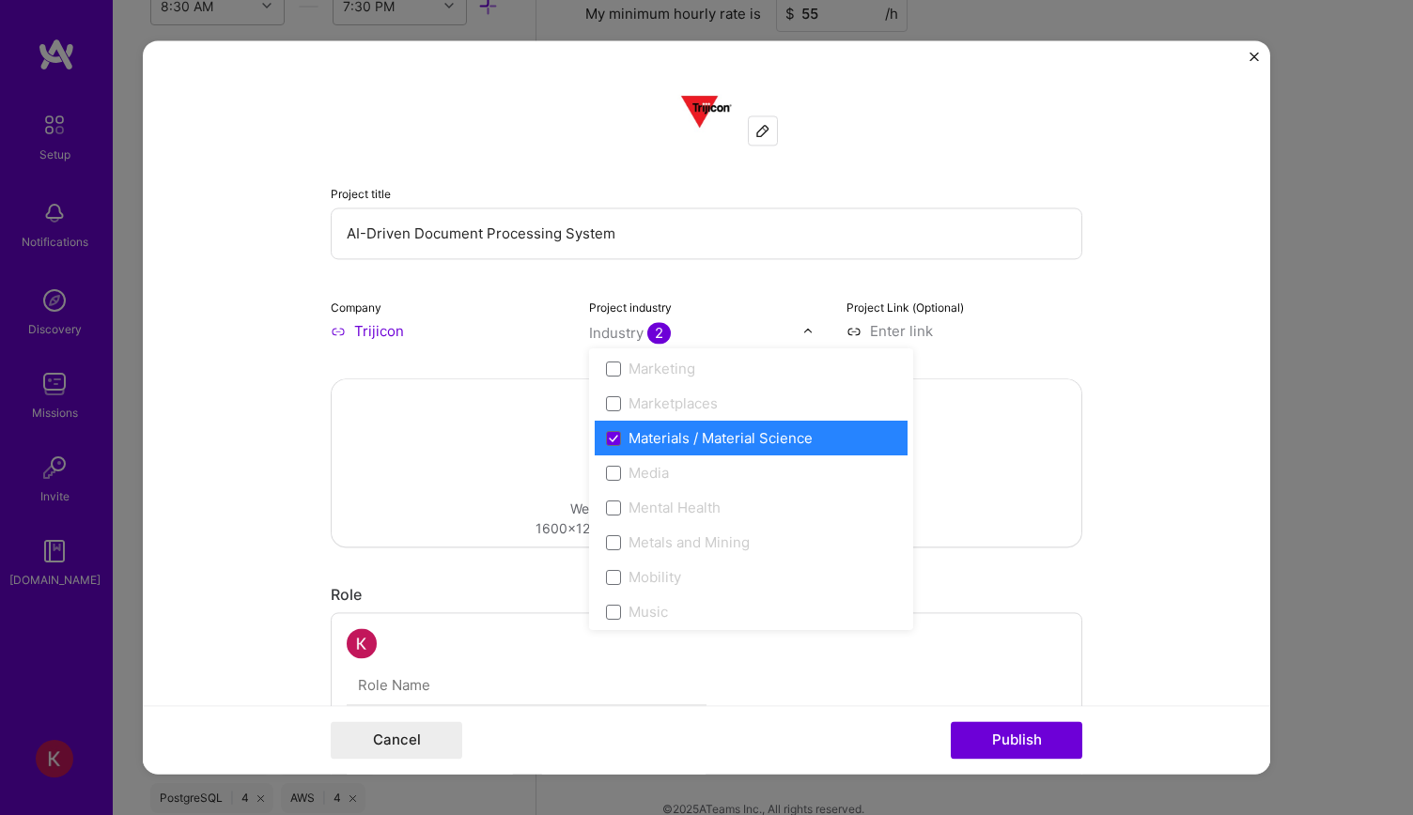
click at [1015, 255] on input "AI-Driven Document Processing System" at bounding box center [706, 234] width 751 height 52
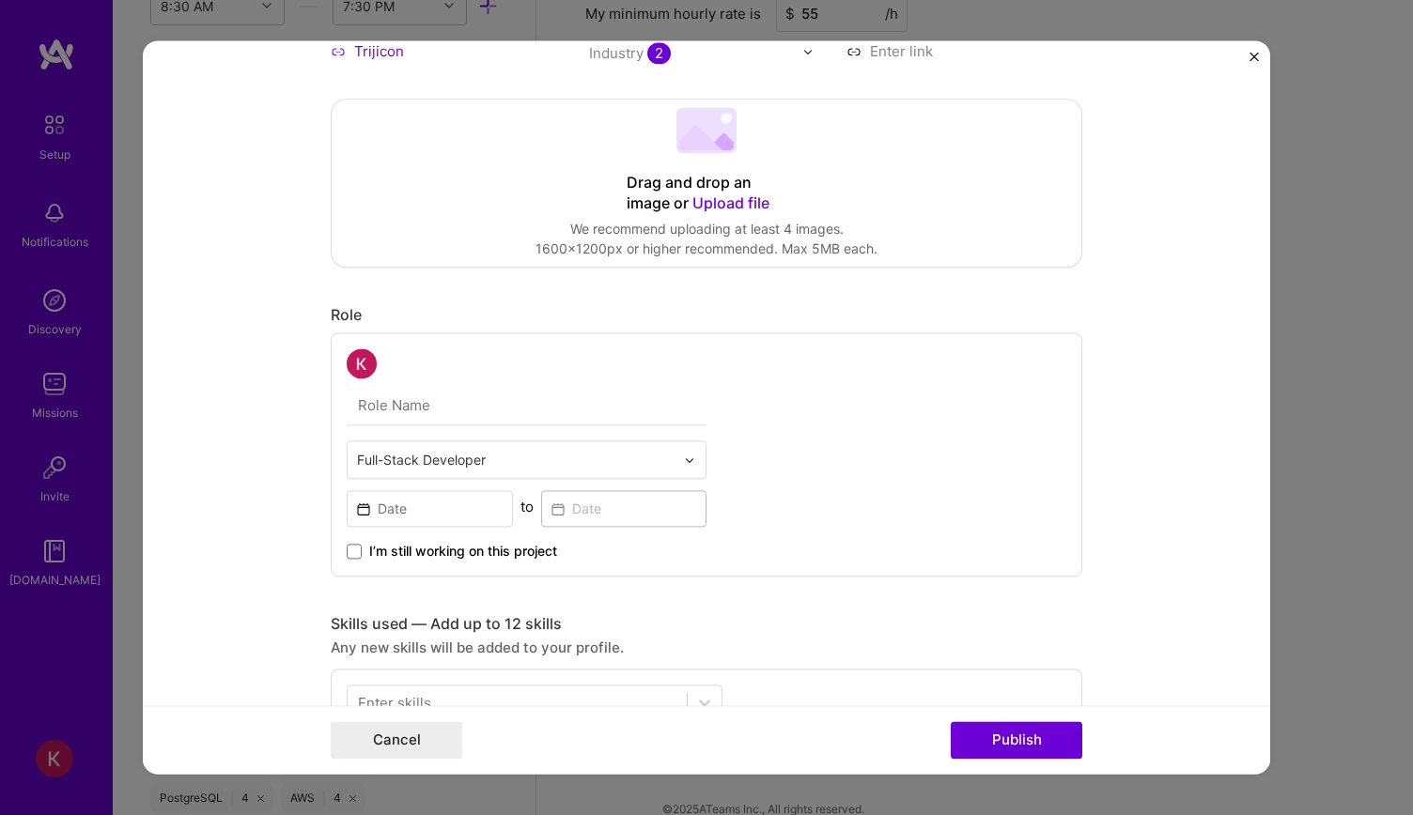
scroll to position [282, 0]
click at [498, 407] on input "text" at bounding box center [527, 403] width 360 height 39
click at [525, 457] on input "text" at bounding box center [515, 458] width 317 height 20
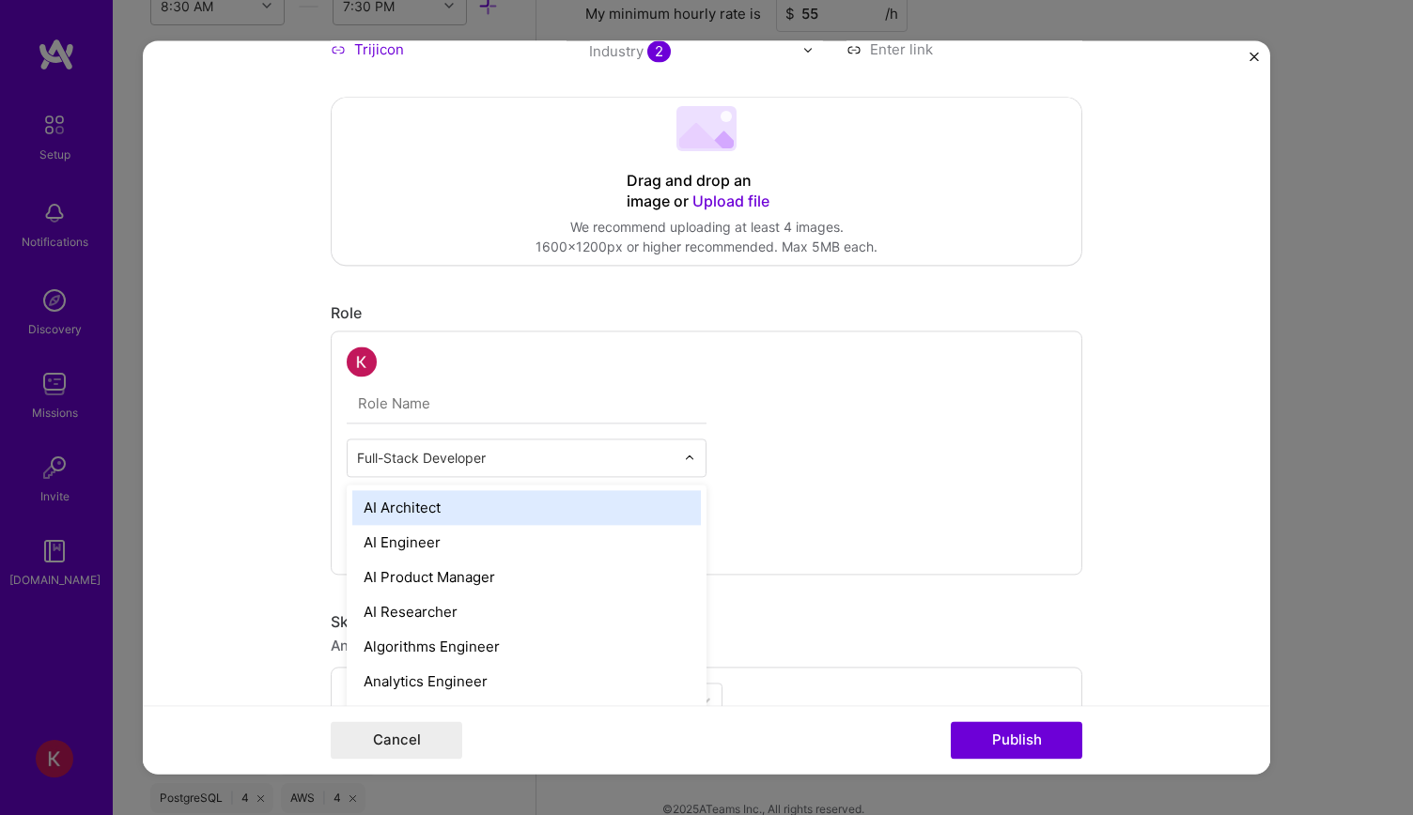
click at [525, 457] on input "text" at bounding box center [515, 458] width 317 height 20
paste input "Full Stack Software Engineer"
type input "Full Stack Software Engineer"
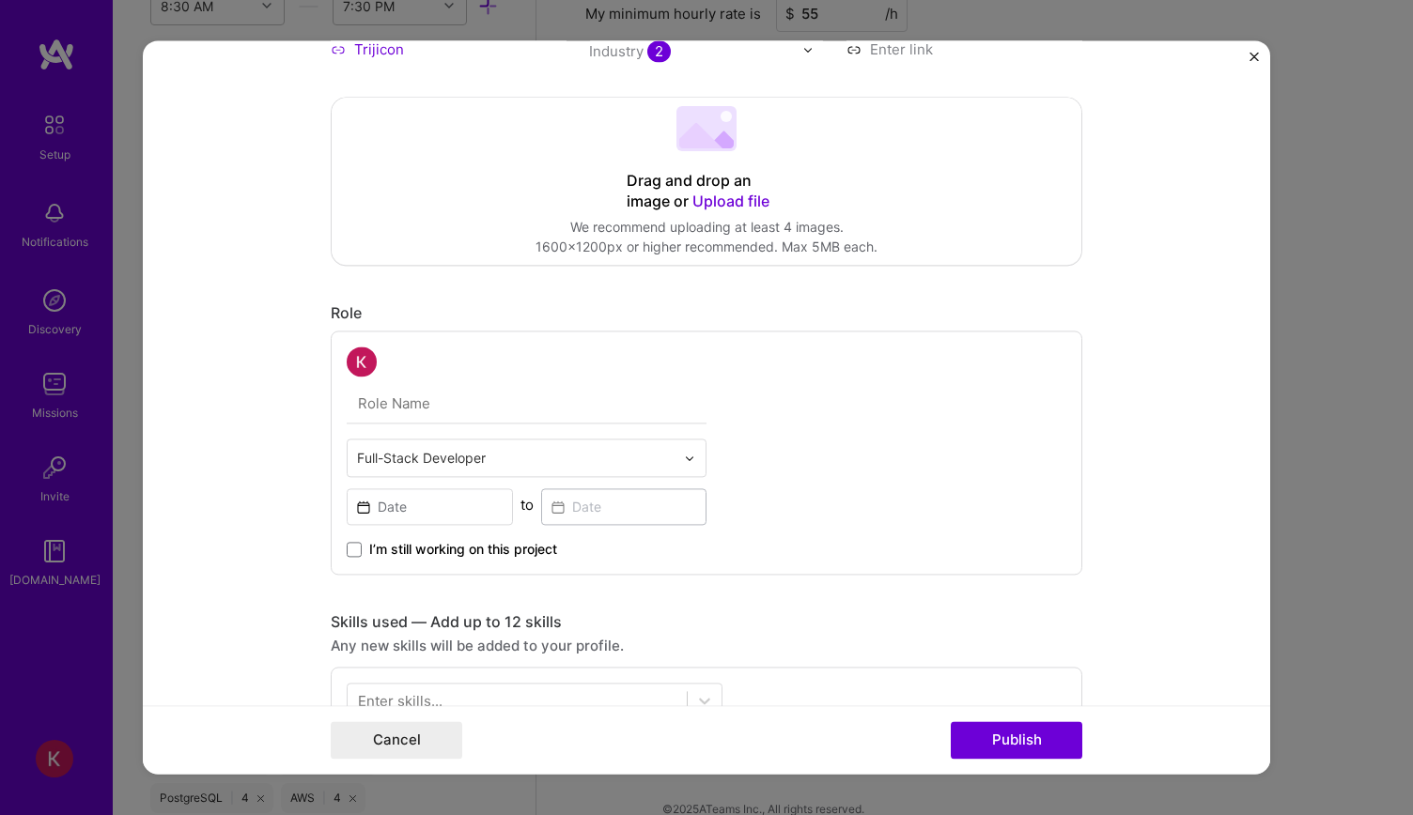
click at [668, 463] on div "Full-Stack Developer" at bounding box center [516, 458] width 336 height 37
click at [663, 454] on input "text" at bounding box center [515, 458] width 317 height 20
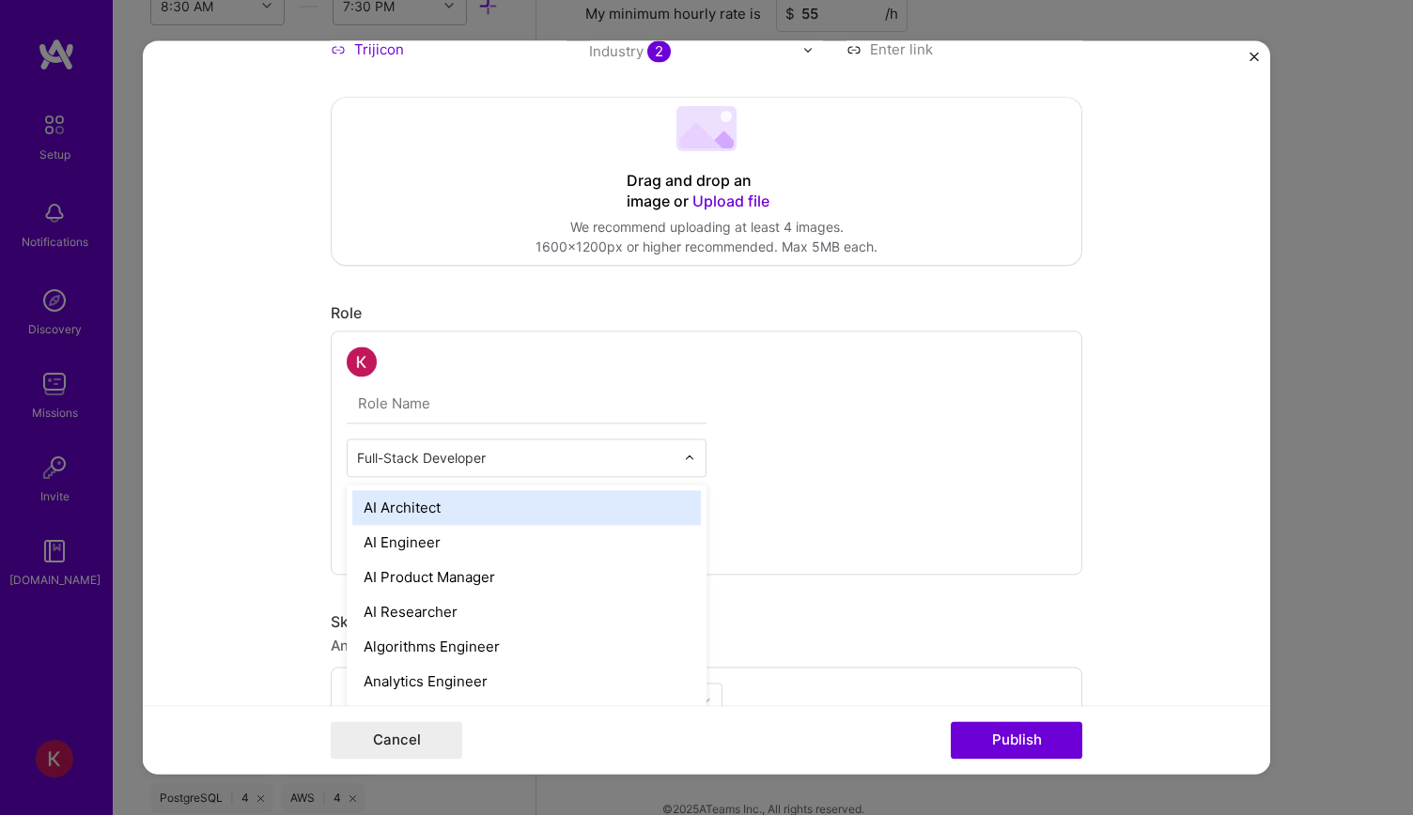
click at [950, 487] on div "option AI Architect focused, 1 of 70. 69 results available. Use Up and Down to …" at bounding box center [706, 453] width 751 height 244
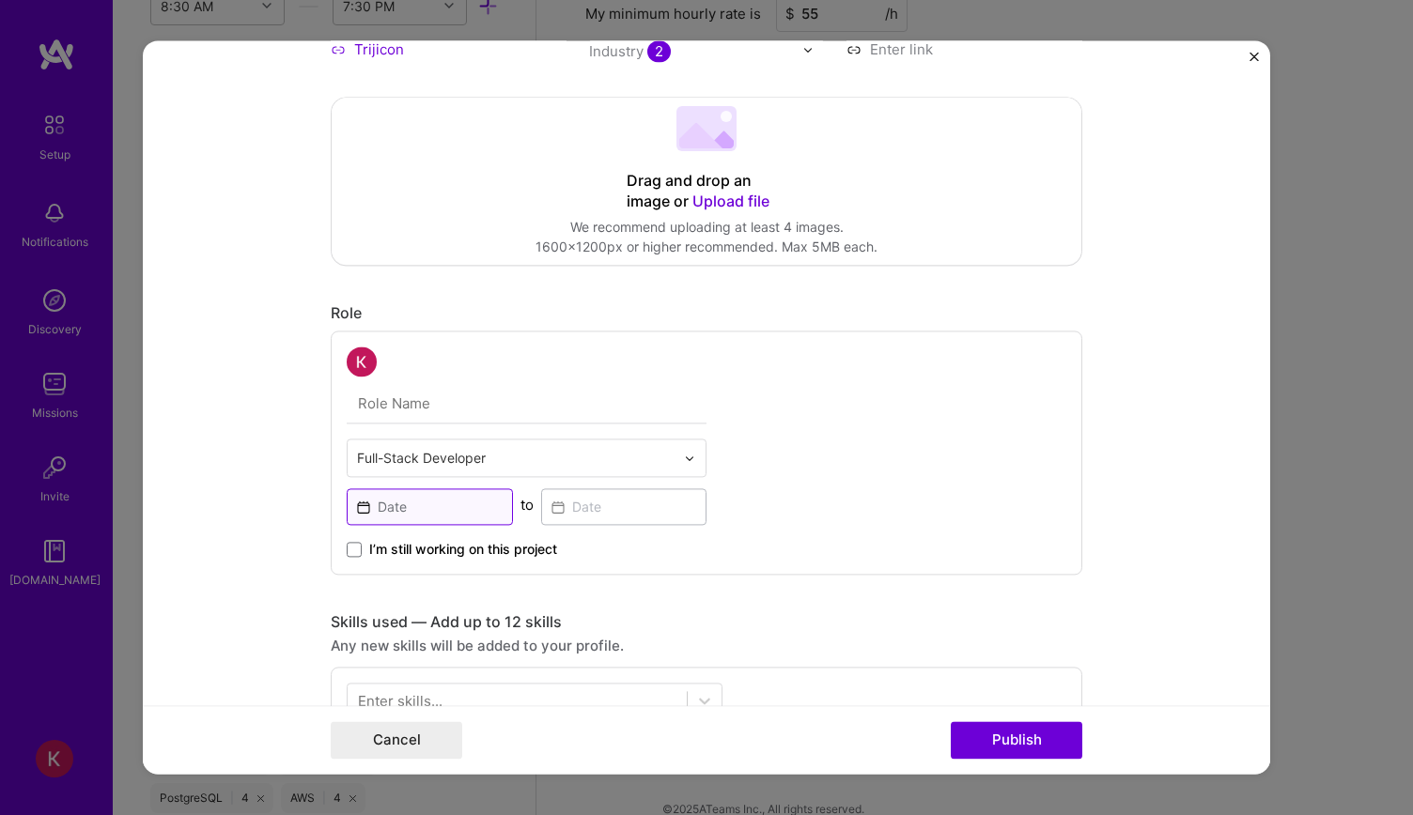
click at [446, 501] on input at bounding box center [430, 506] width 166 height 37
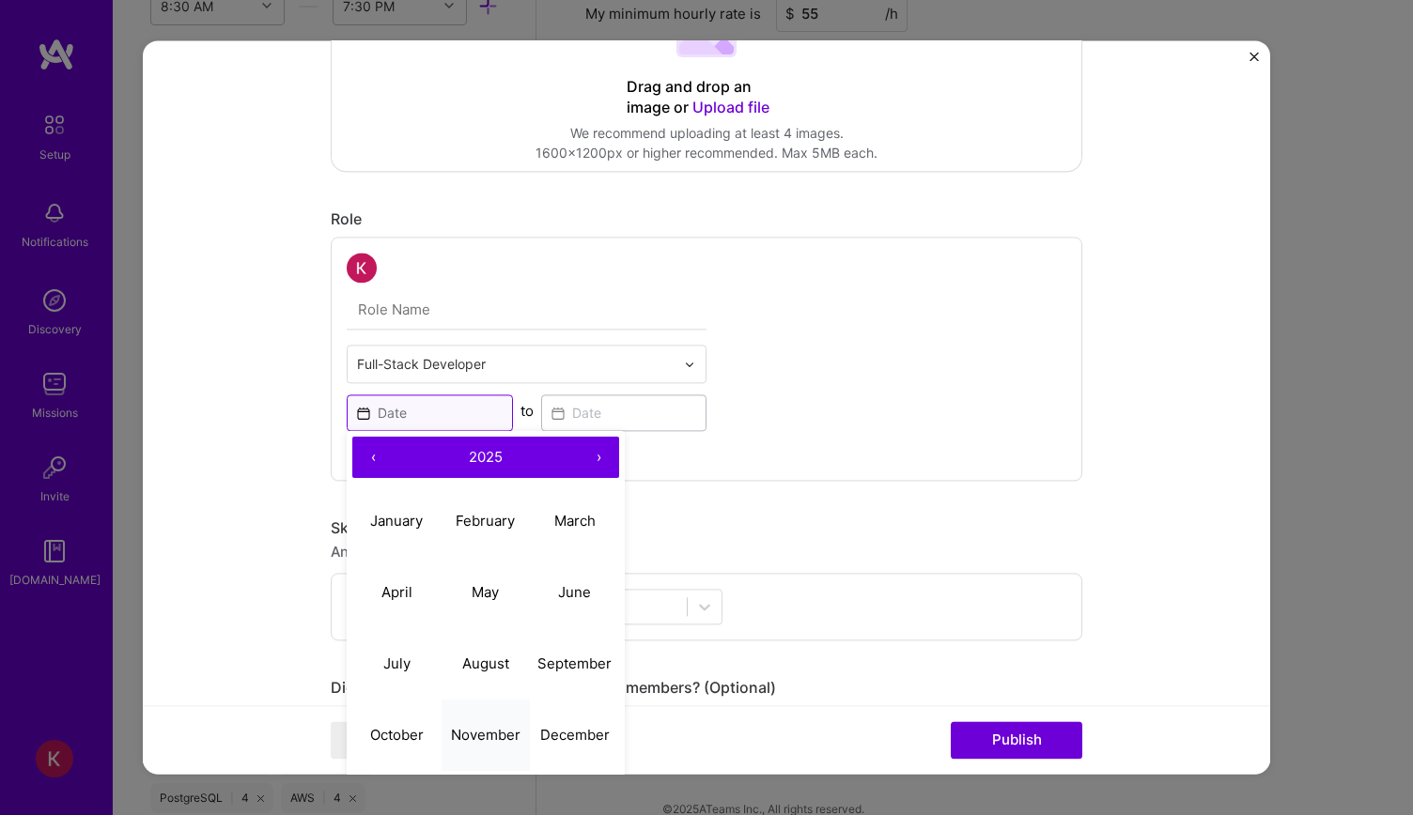
scroll to position [470, 0]
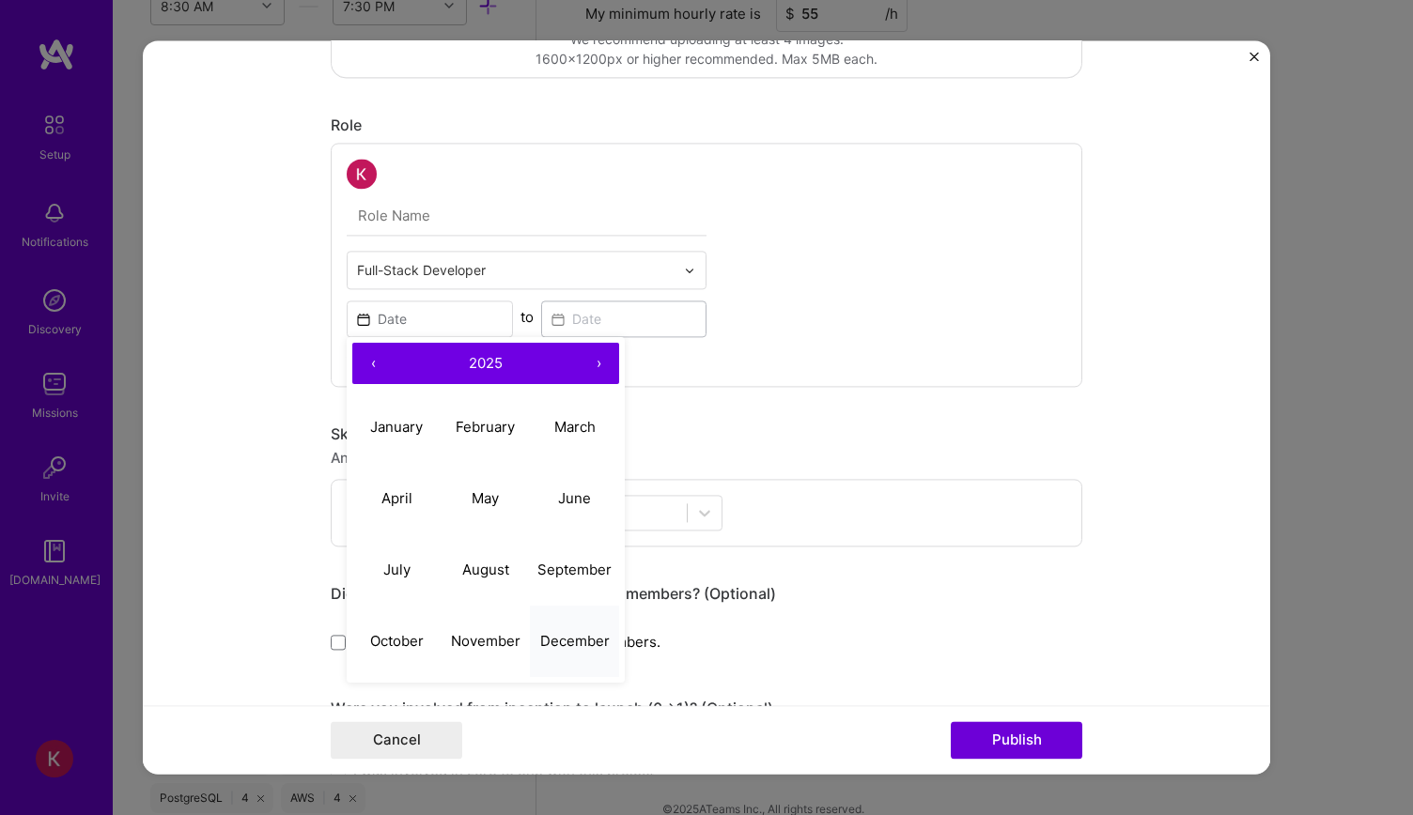
click at [540, 645] on abbr "December" at bounding box center [575, 641] width 70 height 18
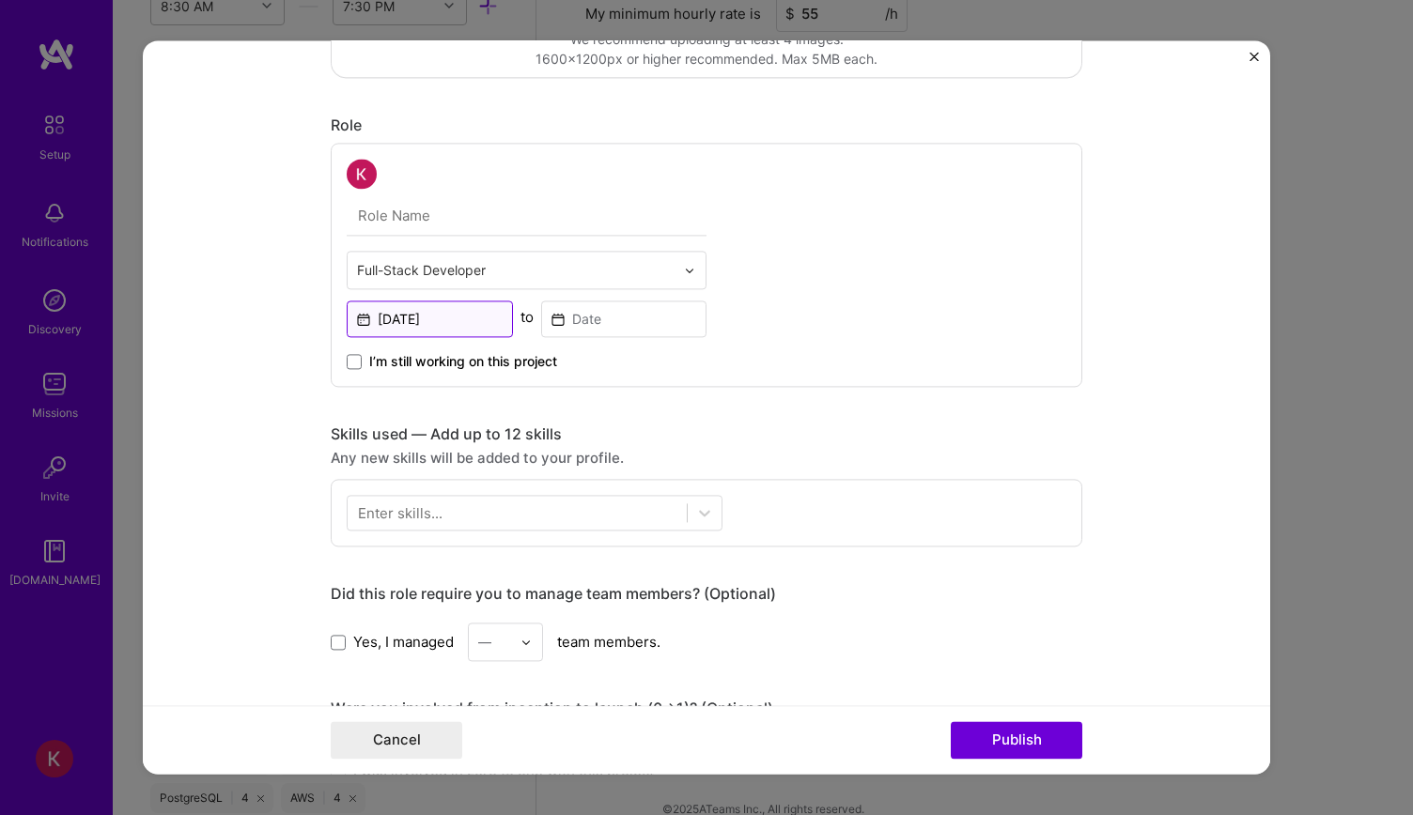
click at [502, 318] on input "[DATE]" at bounding box center [430, 319] width 166 height 37
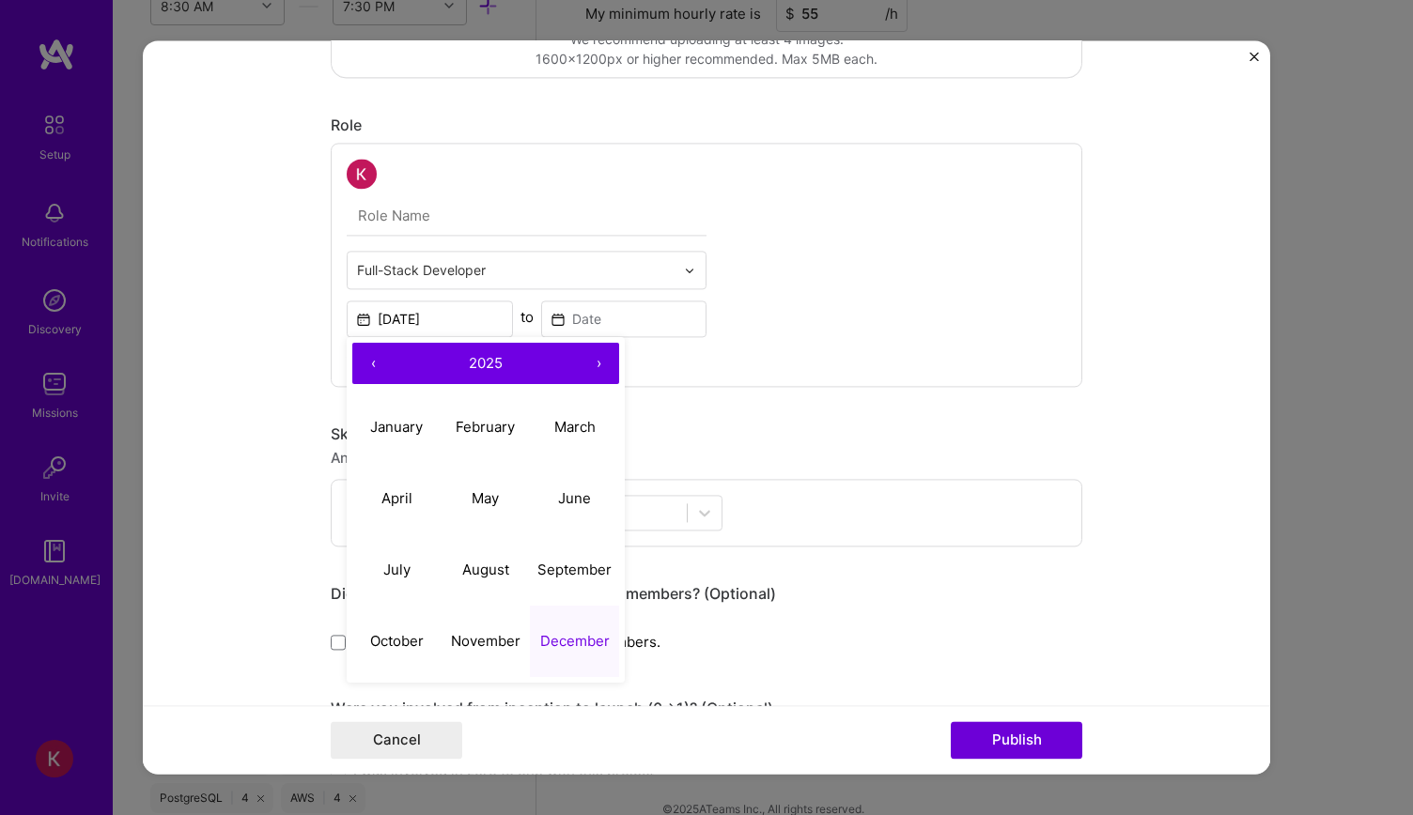
click at [364, 357] on button "‹" at bounding box center [372, 363] width 41 height 41
click at [616, 315] on input at bounding box center [624, 319] width 166 height 37
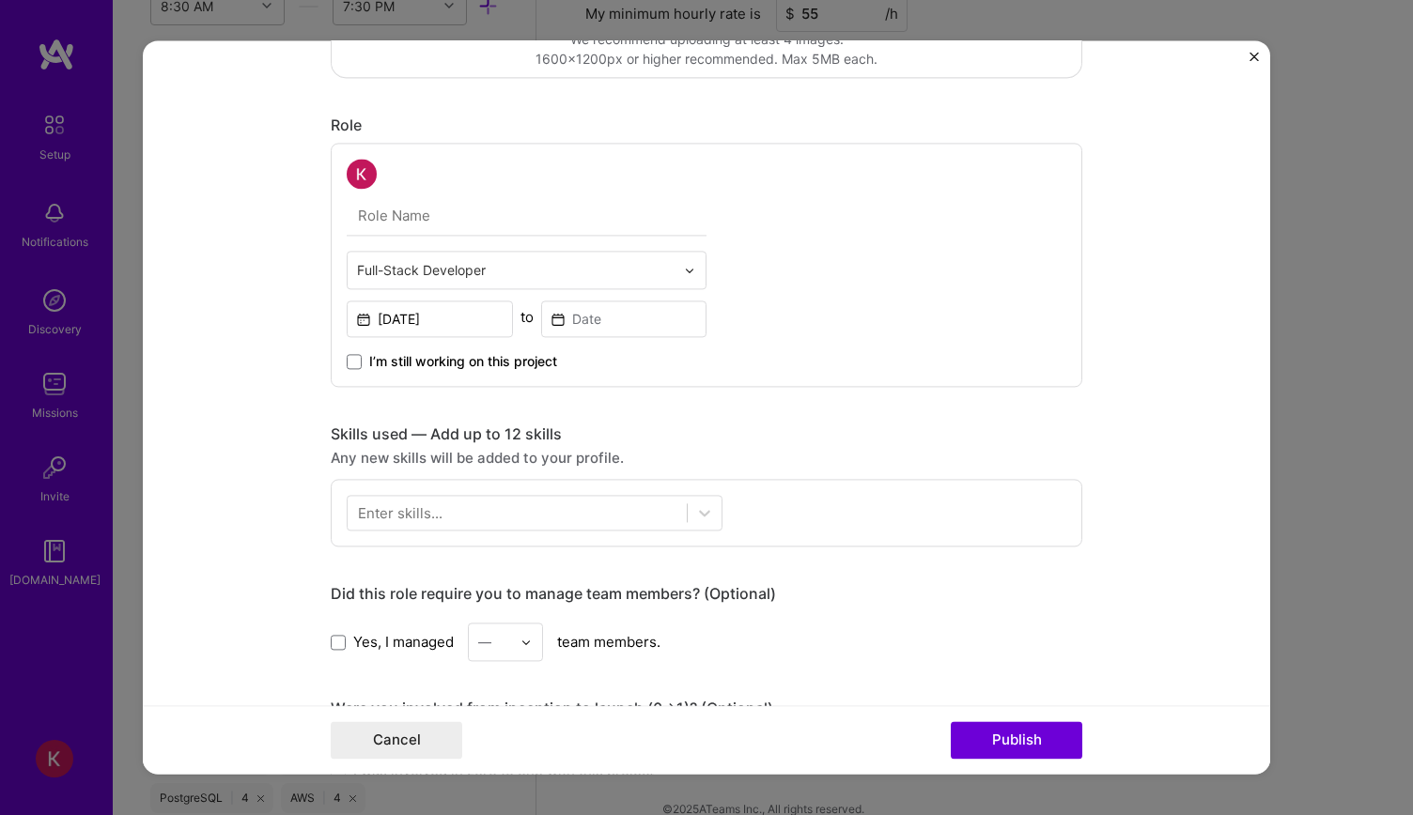
click at [509, 320] on div "[DATE] to" at bounding box center [527, 317] width 360 height 40
click at [487, 317] on input "[DATE]" at bounding box center [430, 319] width 166 height 37
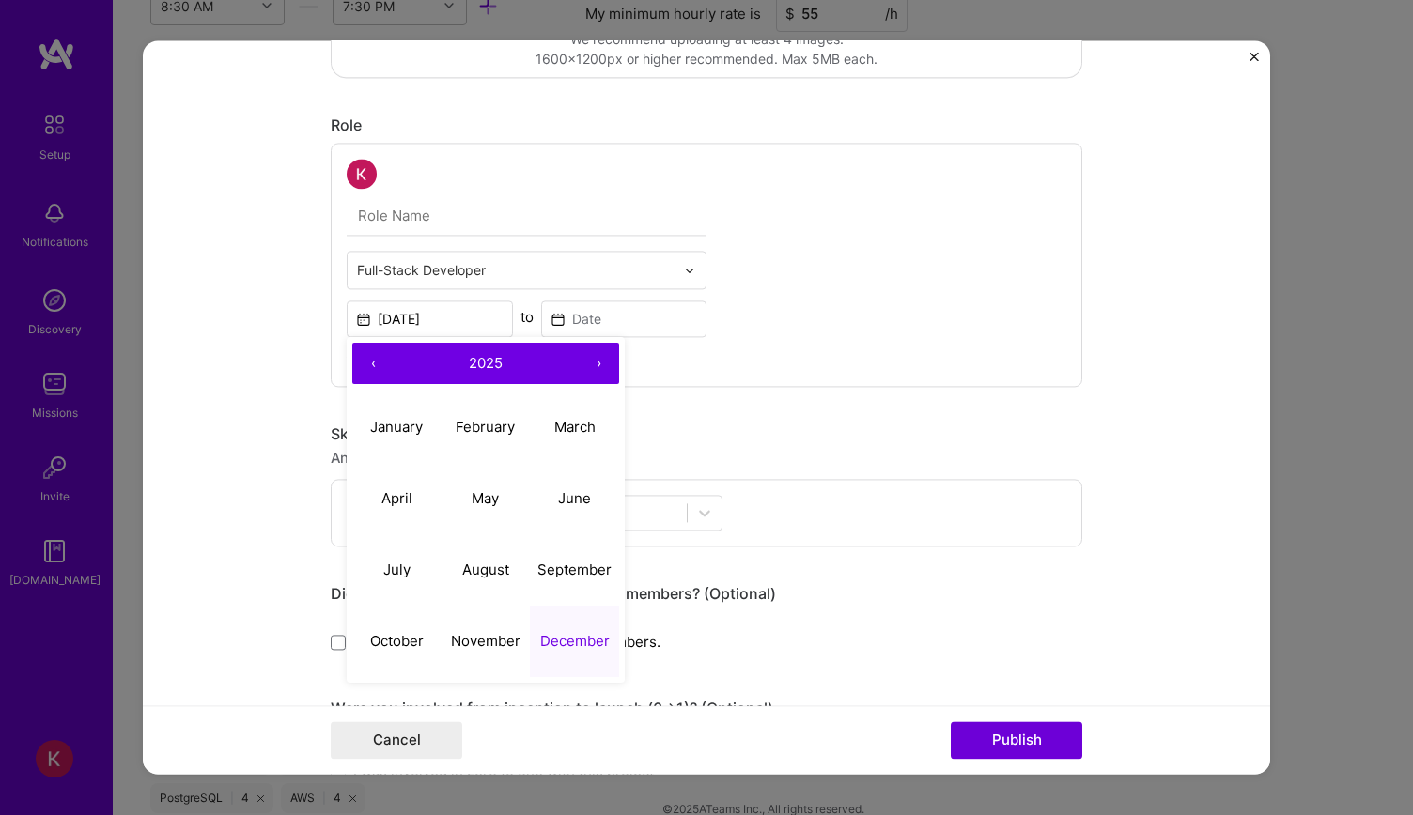
click at [371, 351] on button "‹" at bounding box center [372, 363] width 41 height 41
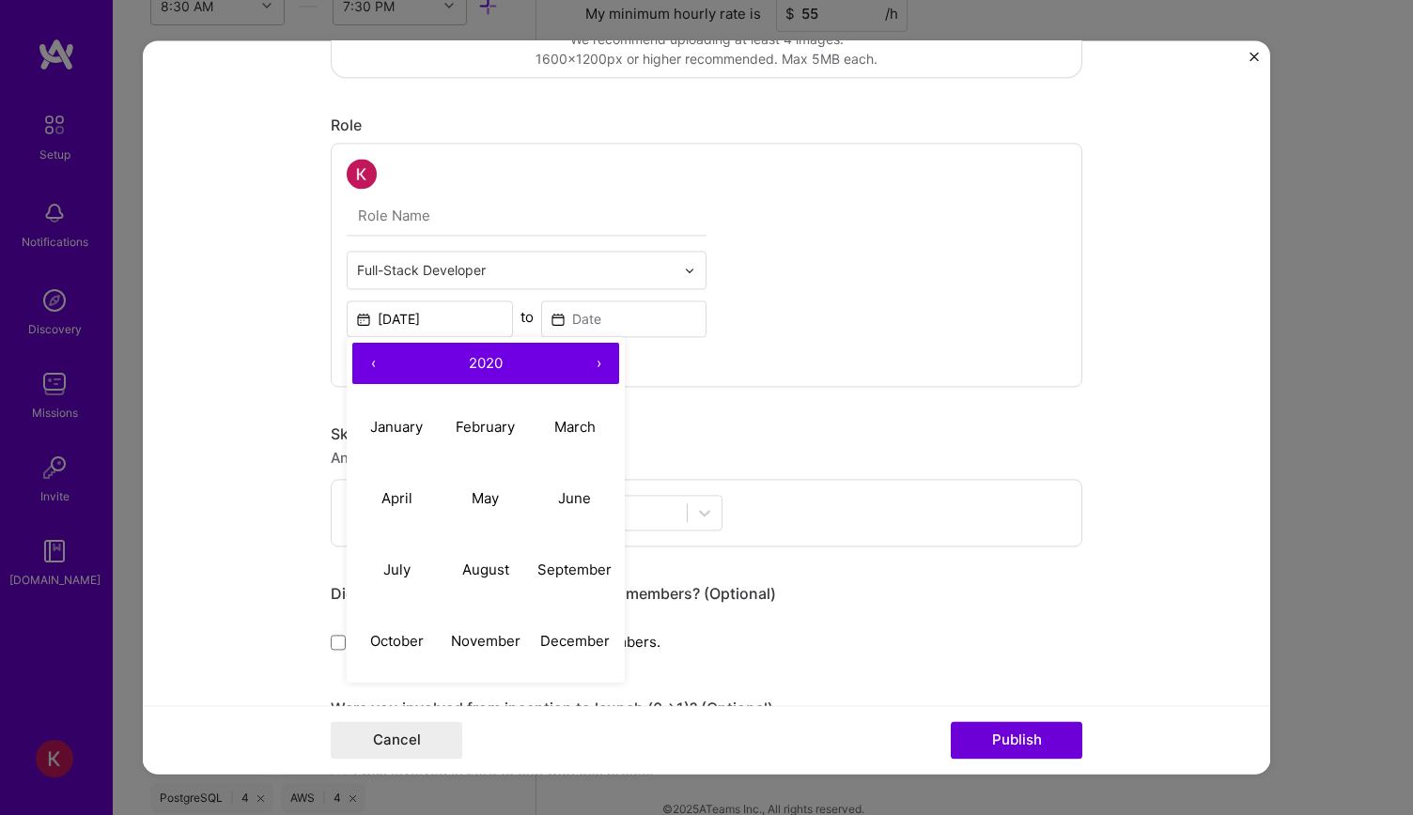
click at [595, 364] on button "›" at bounding box center [598, 363] width 41 height 41
click at [504, 359] on button "2021" at bounding box center [486, 363] width 184 height 41
click at [389, 427] on button "2021" at bounding box center [396, 427] width 89 height 71
click at [549, 639] on abbr "December" at bounding box center [575, 641] width 70 height 18
type input "[DATE]"
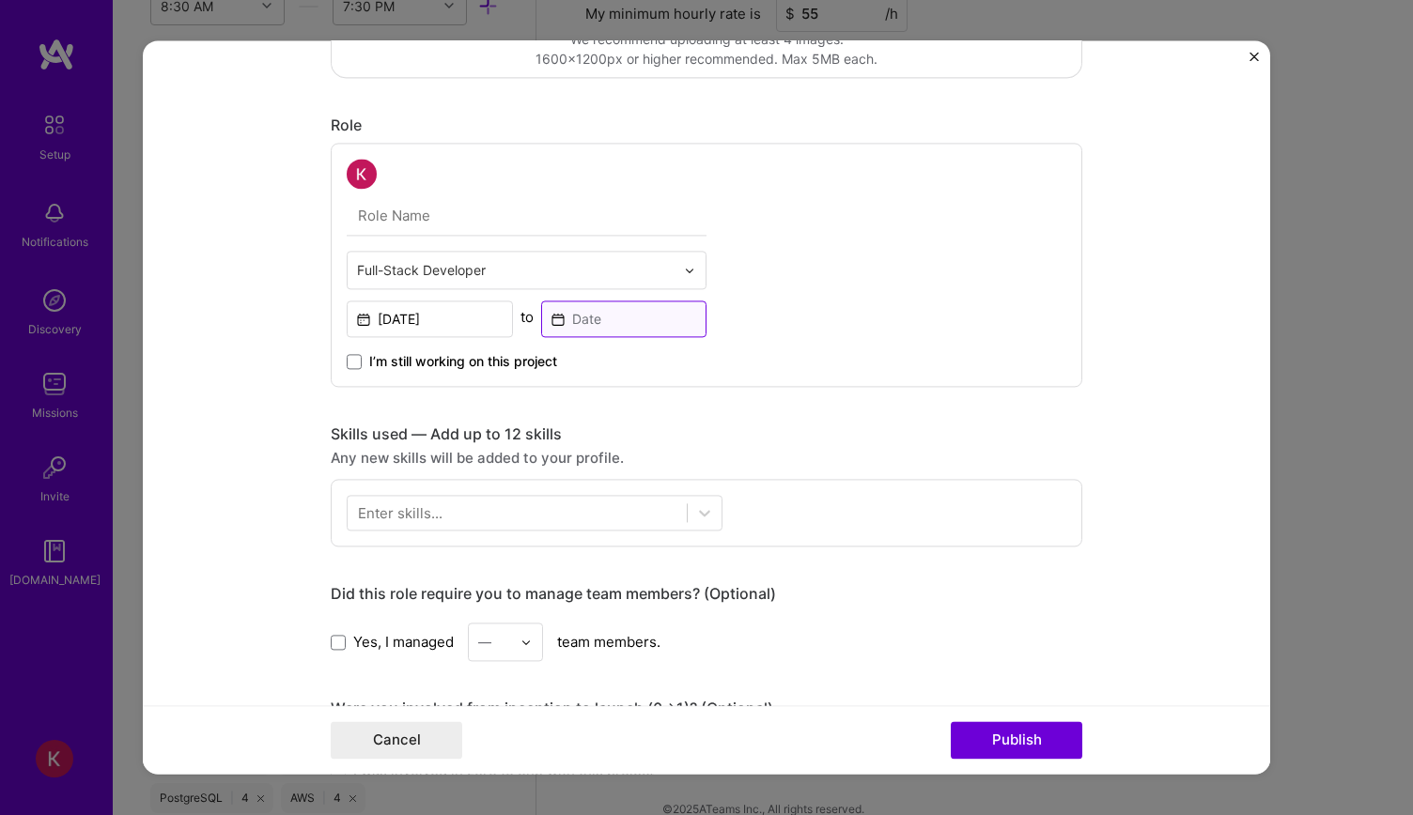
click at [579, 320] on input at bounding box center [624, 319] width 166 height 37
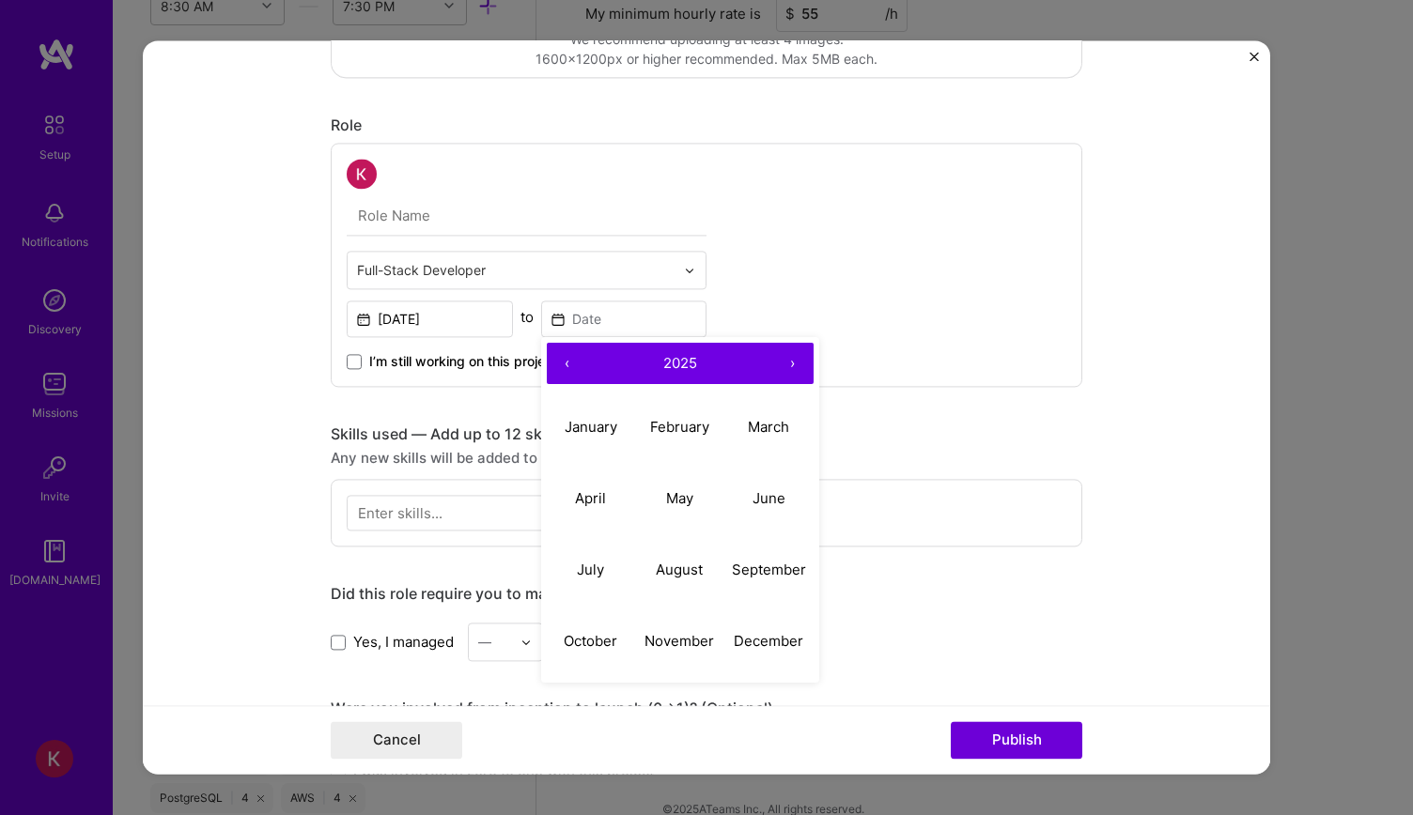
click at [553, 369] on button "‹" at bounding box center [567, 363] width 41 height 41
click at [553, 367] on button "‹" at bounding box center [567, 363] width 41 height 41
click at [739, 361] on button "2021" at bounding box center [680, 363] width 184 height 41
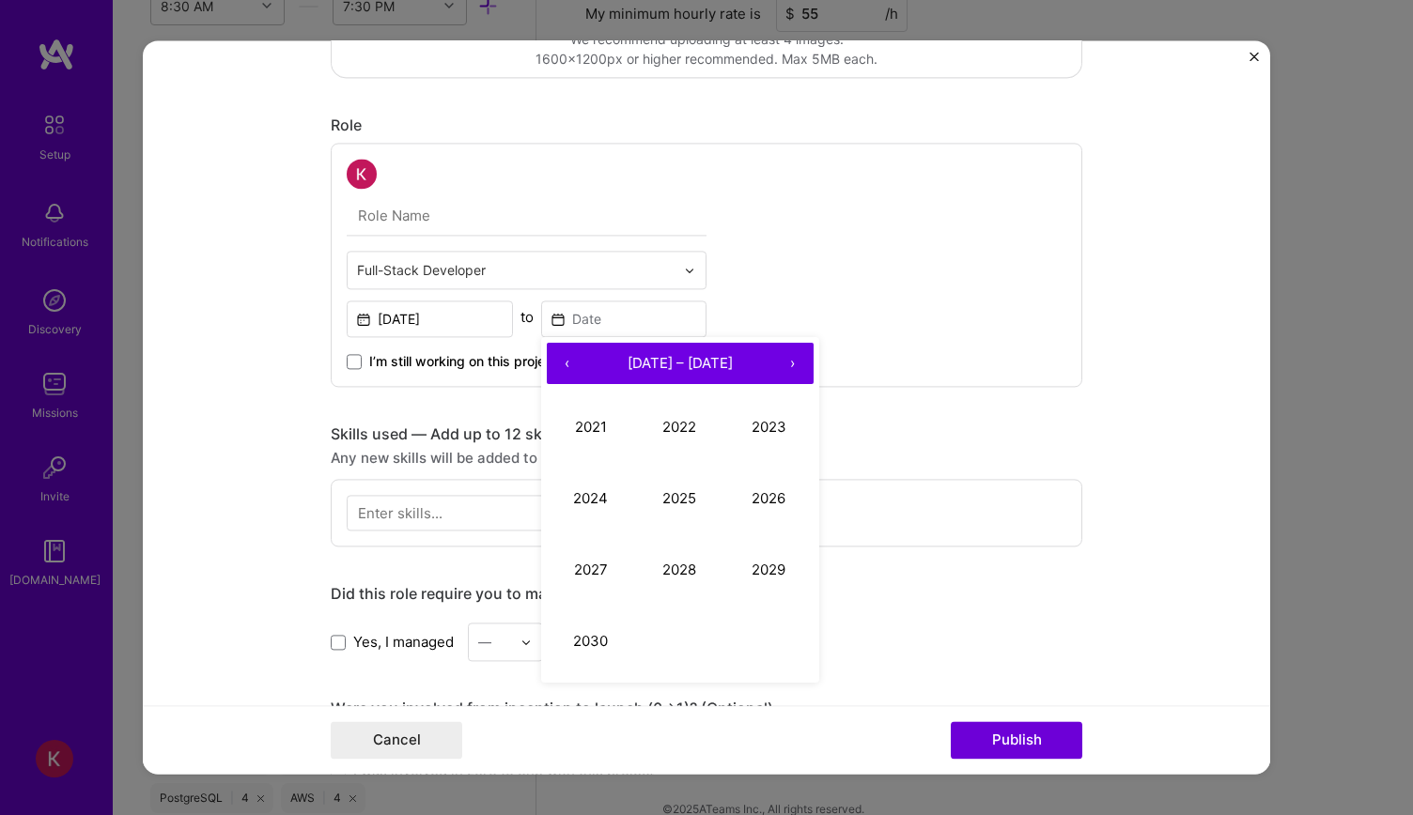
click at [648, 362] on span "[DATE] – [DATE]" at bounding box center [679, 363] width 105 height 18
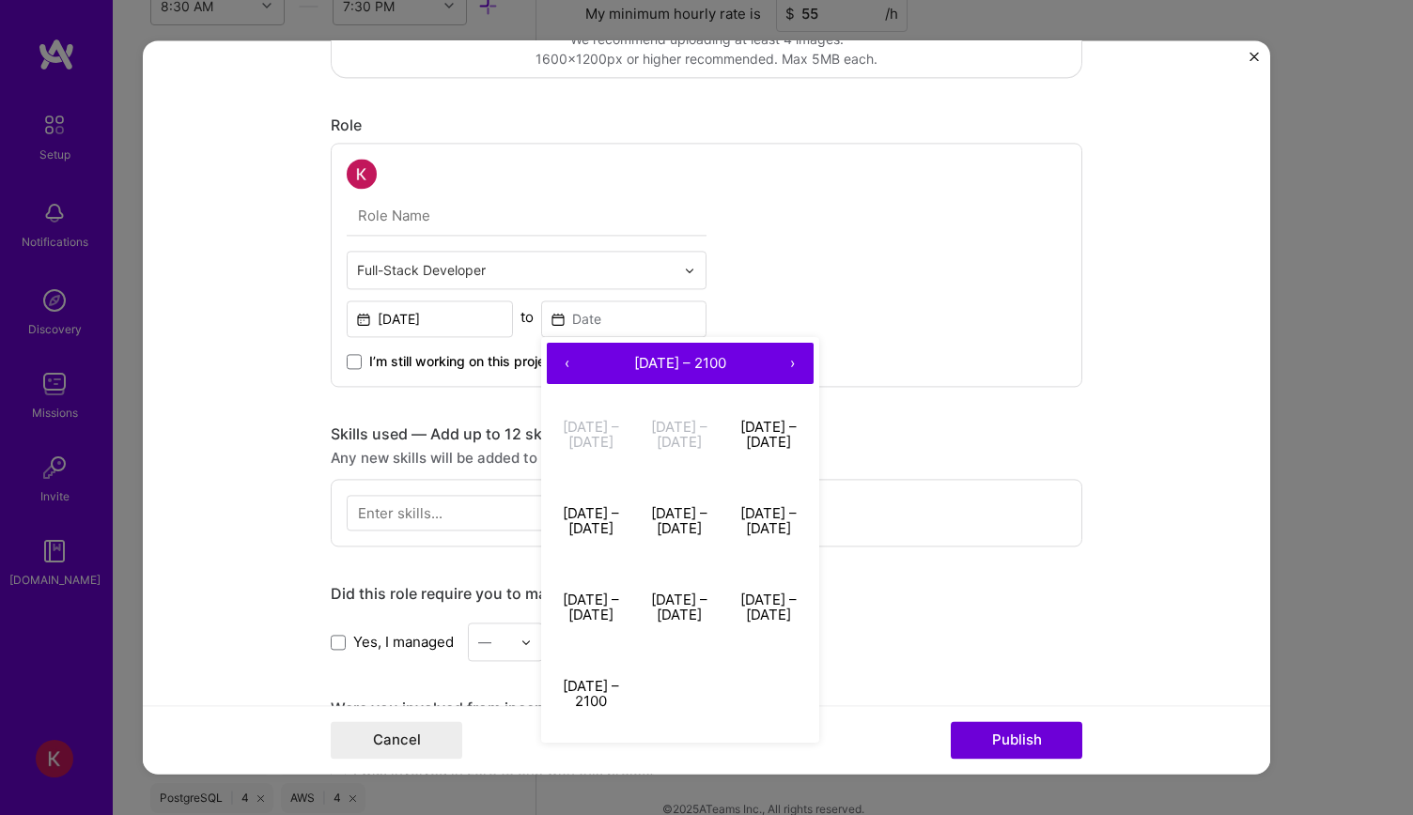
click at [772, 362] on button "›" at bounding box center [792, 363] width 41 height 41
click at [787, 363] on button "›" at bounding box center [792, 363] width 41 height 41
click at [577, 360] on button "‹" at bounding box center [567, 363] width 41 height 41
click at [767, 429] on button "[DATE] – [DATE]" at bounding box center [768, 435] width 89 height 86
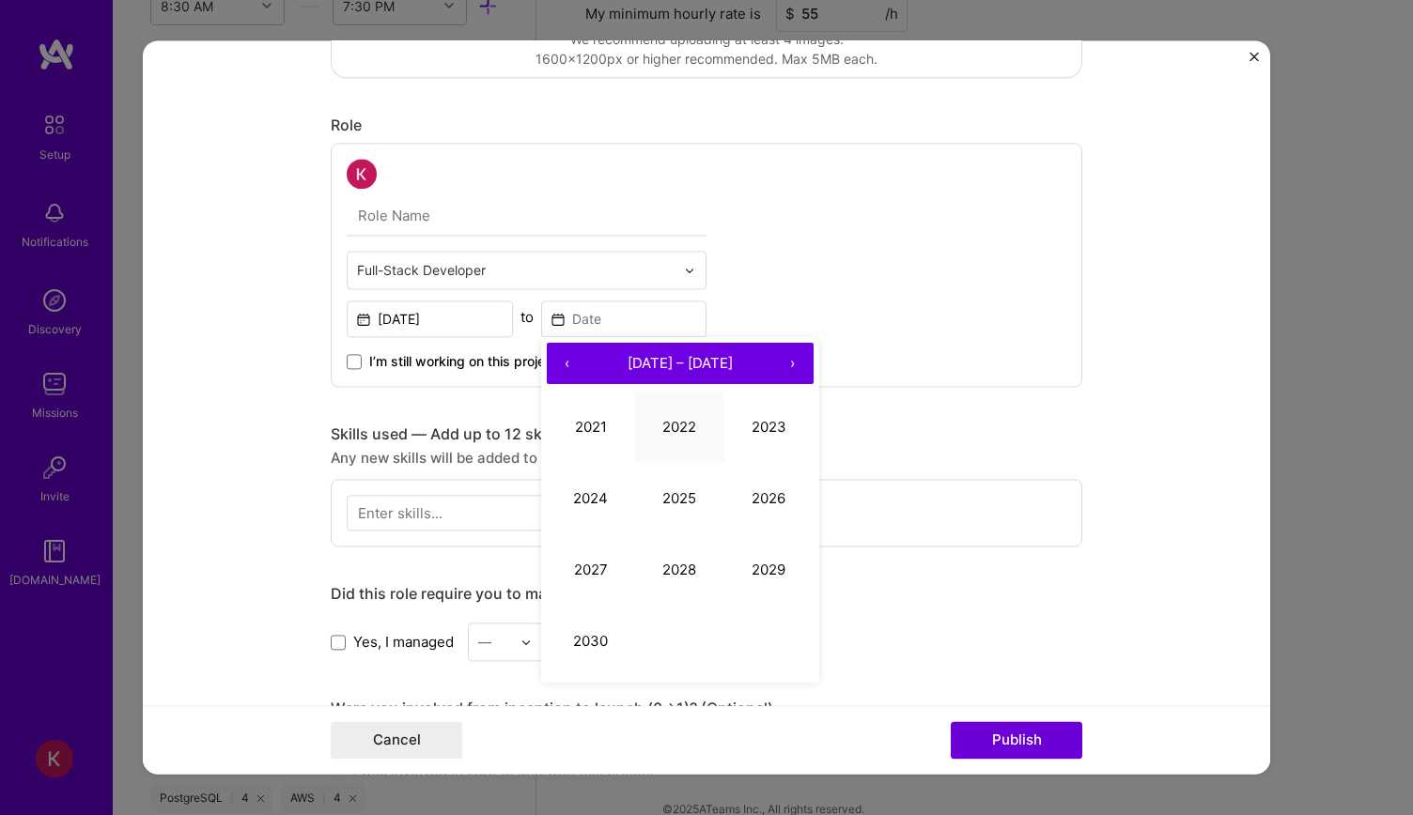
click at [686, 420] on button "2022" at bounding box center [679, 427] width 89 height 71
click at [677, 638] on abbr "November" at bounding box center [679, 641] width 70 height 18
type input "[DATE]"
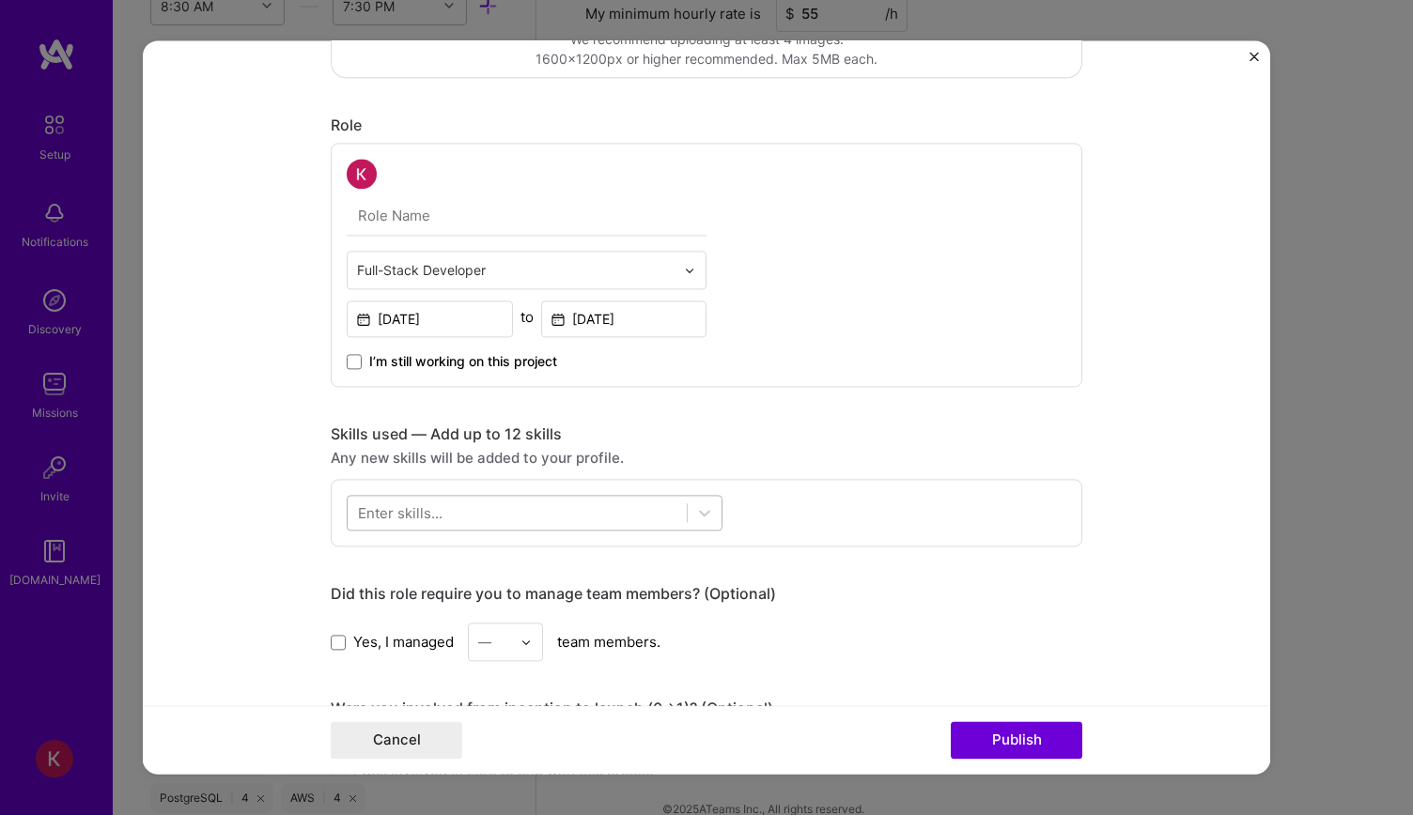
click at [505, 498] on div at bounding box center [517, 513] width 339 height 31
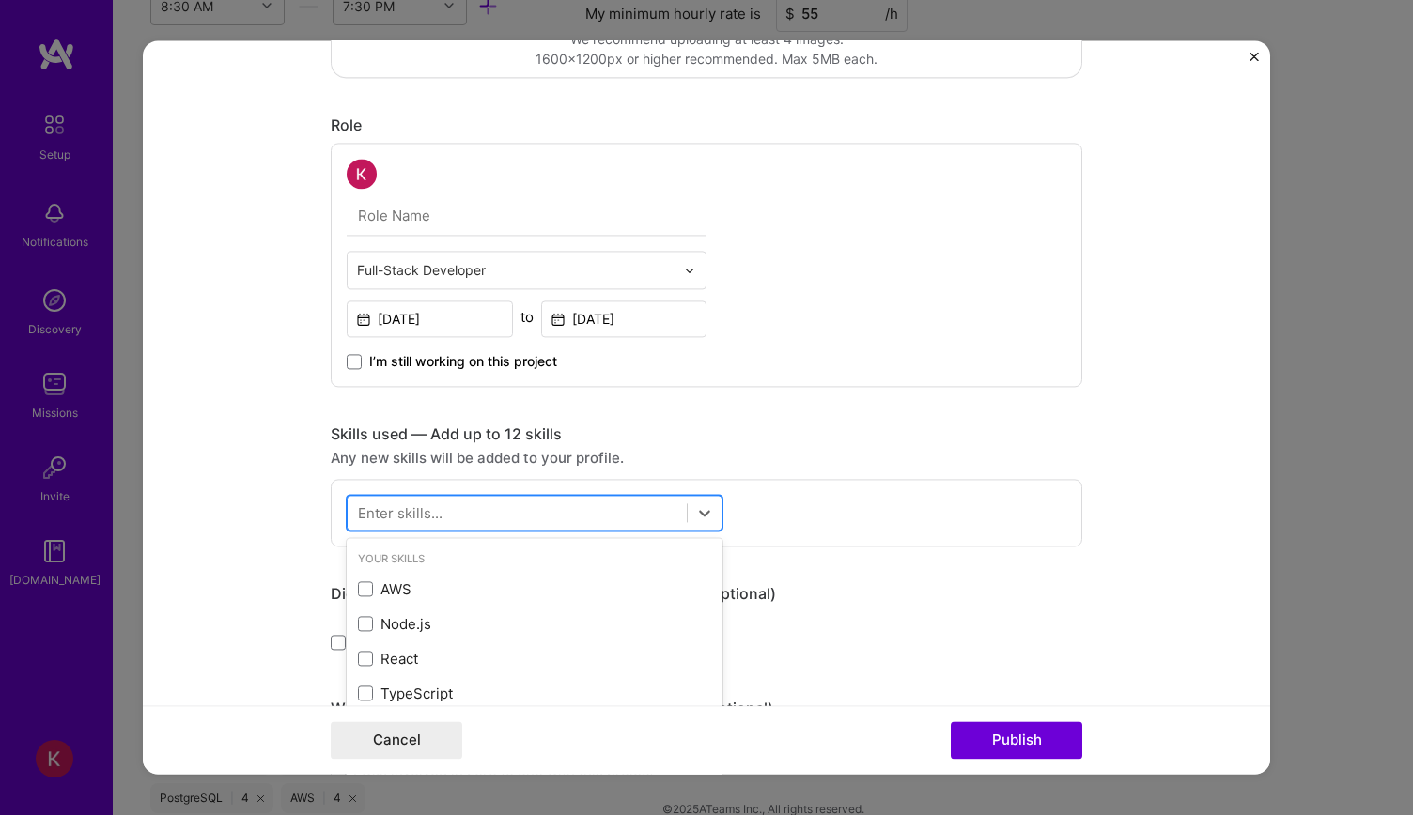
paste input "Python"
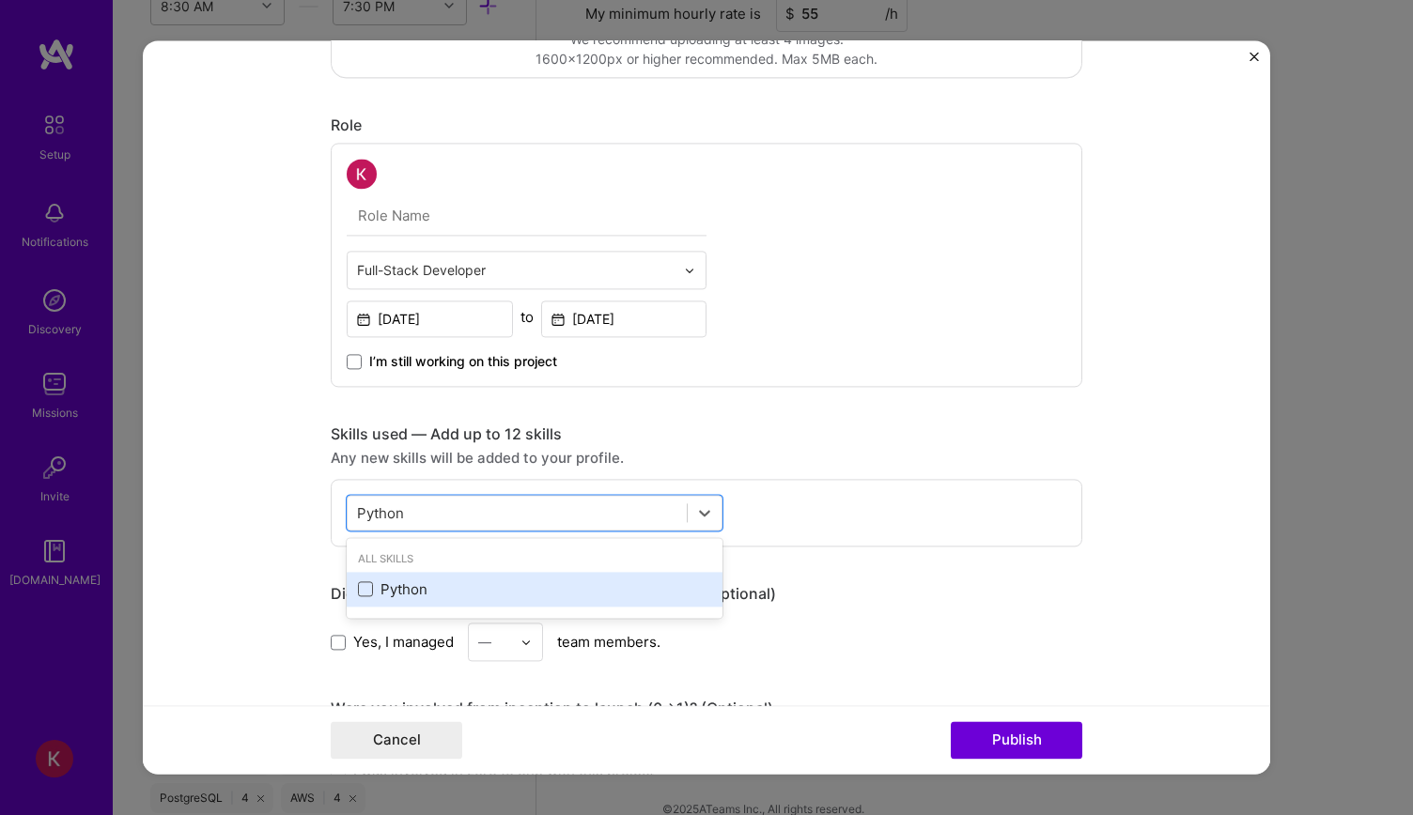
click at [358, 582] on span at bounding box center [365, 589] width 15 height 15
click at [0, 0] on input "checkbox" at bounding box center [0, 0] width 0 height 0
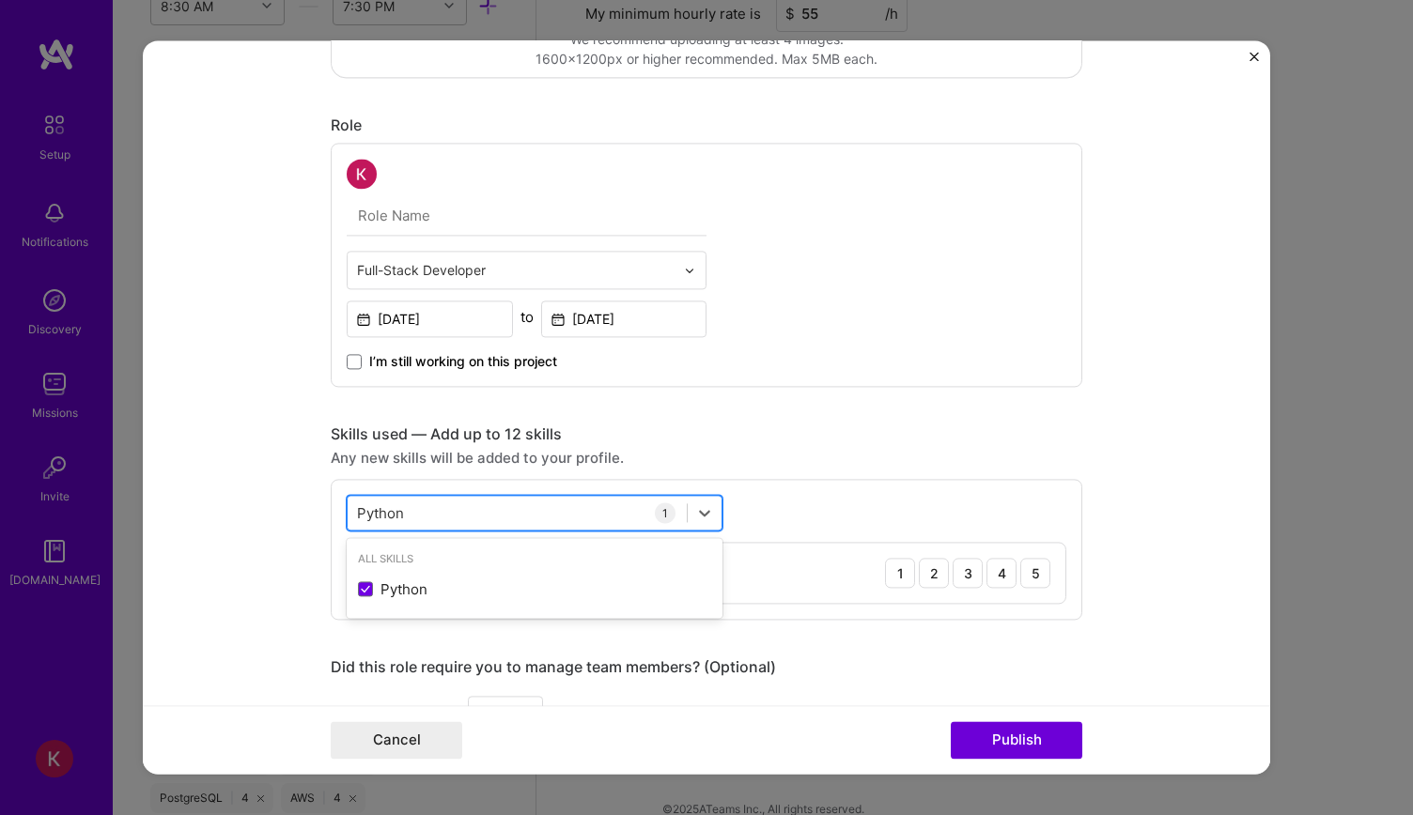
click at [493, 518] on div "Python Python" at bounding box center [517, 513] width 339 height 31
click at [498, 505] on div "Python Python" at bounding box center [517, 513] width 339 height 31
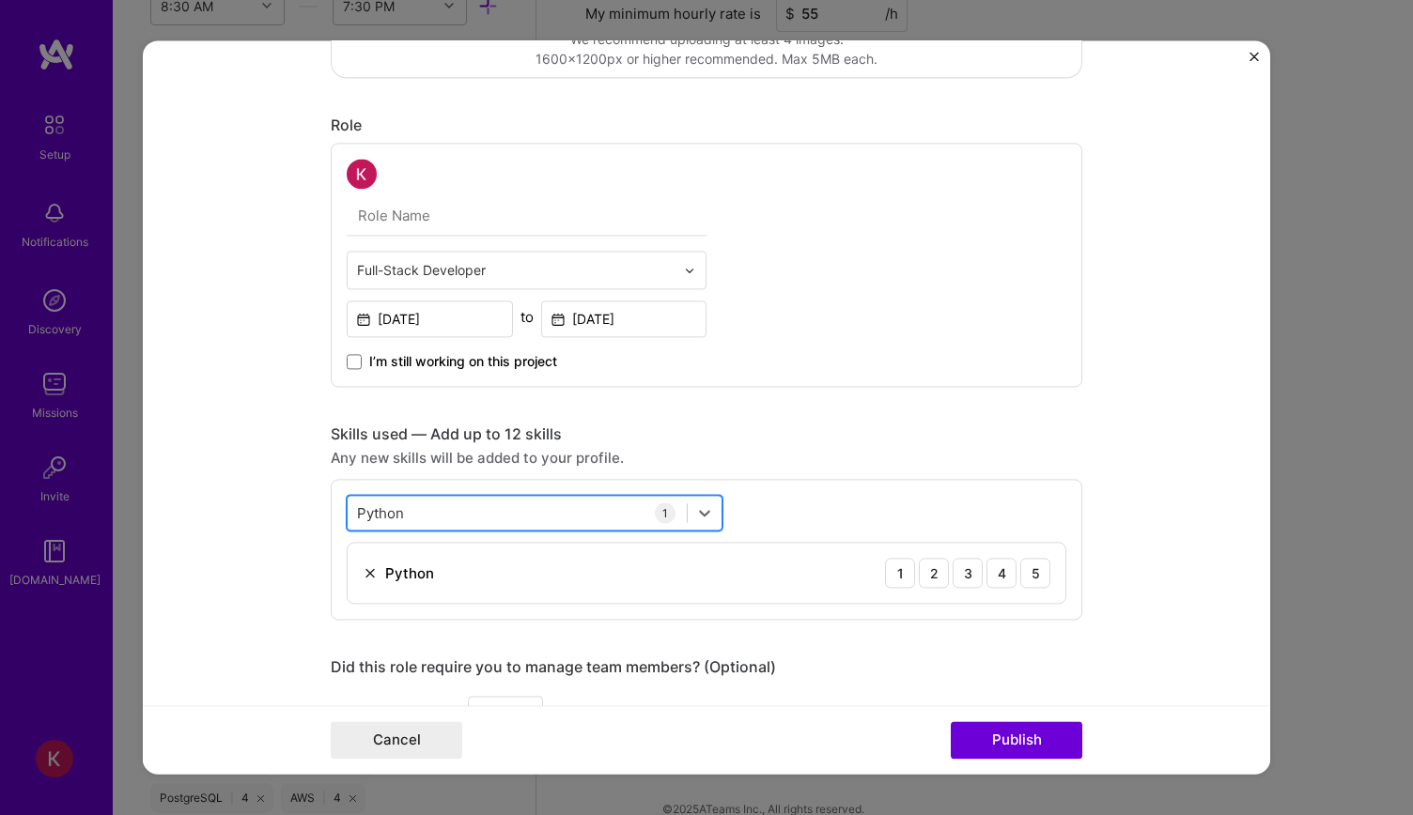
click at [498, 505] on div "Python Python" at bounding box center [517, 513] width 339 height 31
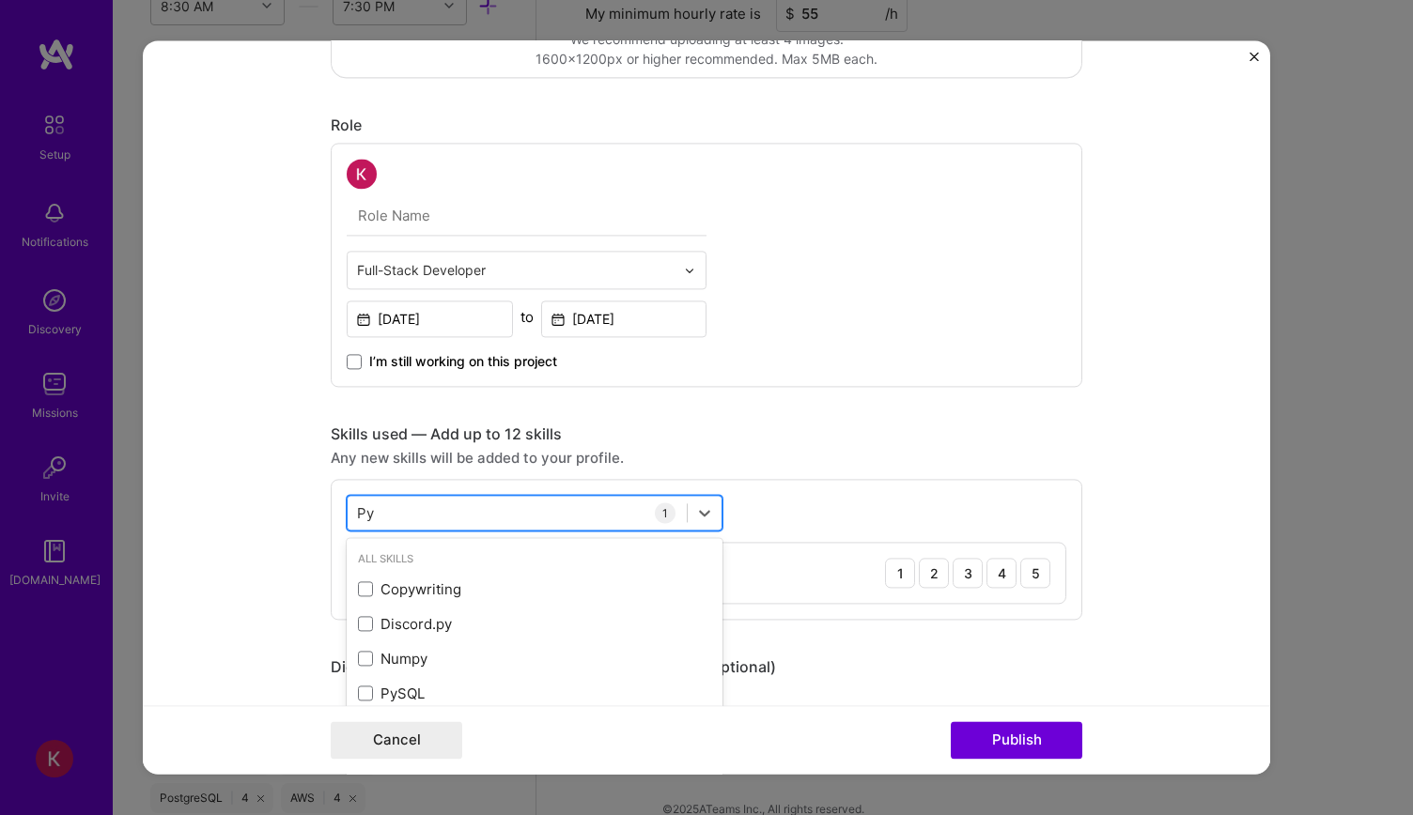
type input "P"
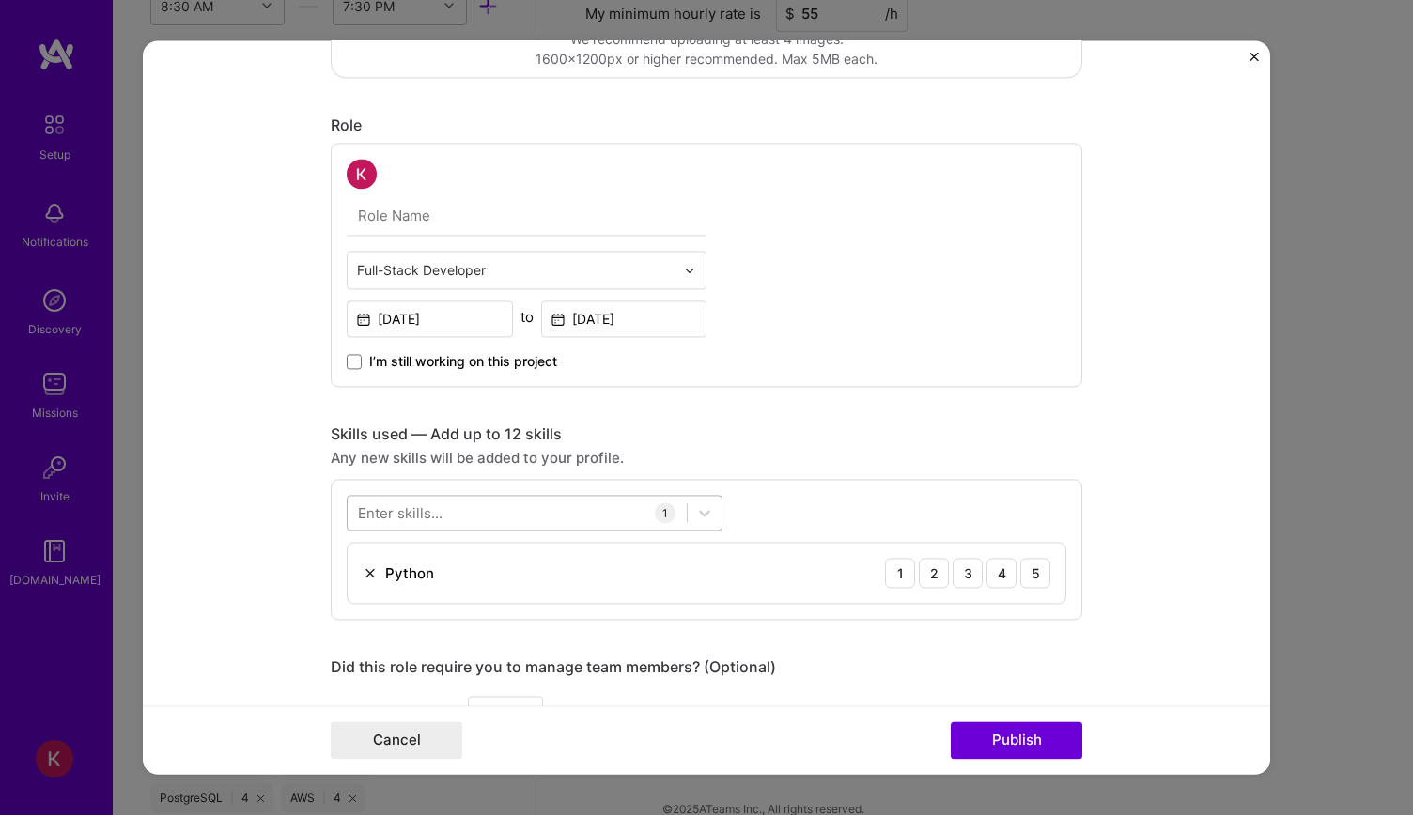
click at [502, 498] on div at bounding box center [517, 513] width 339 height 31
paste input "Node.js"
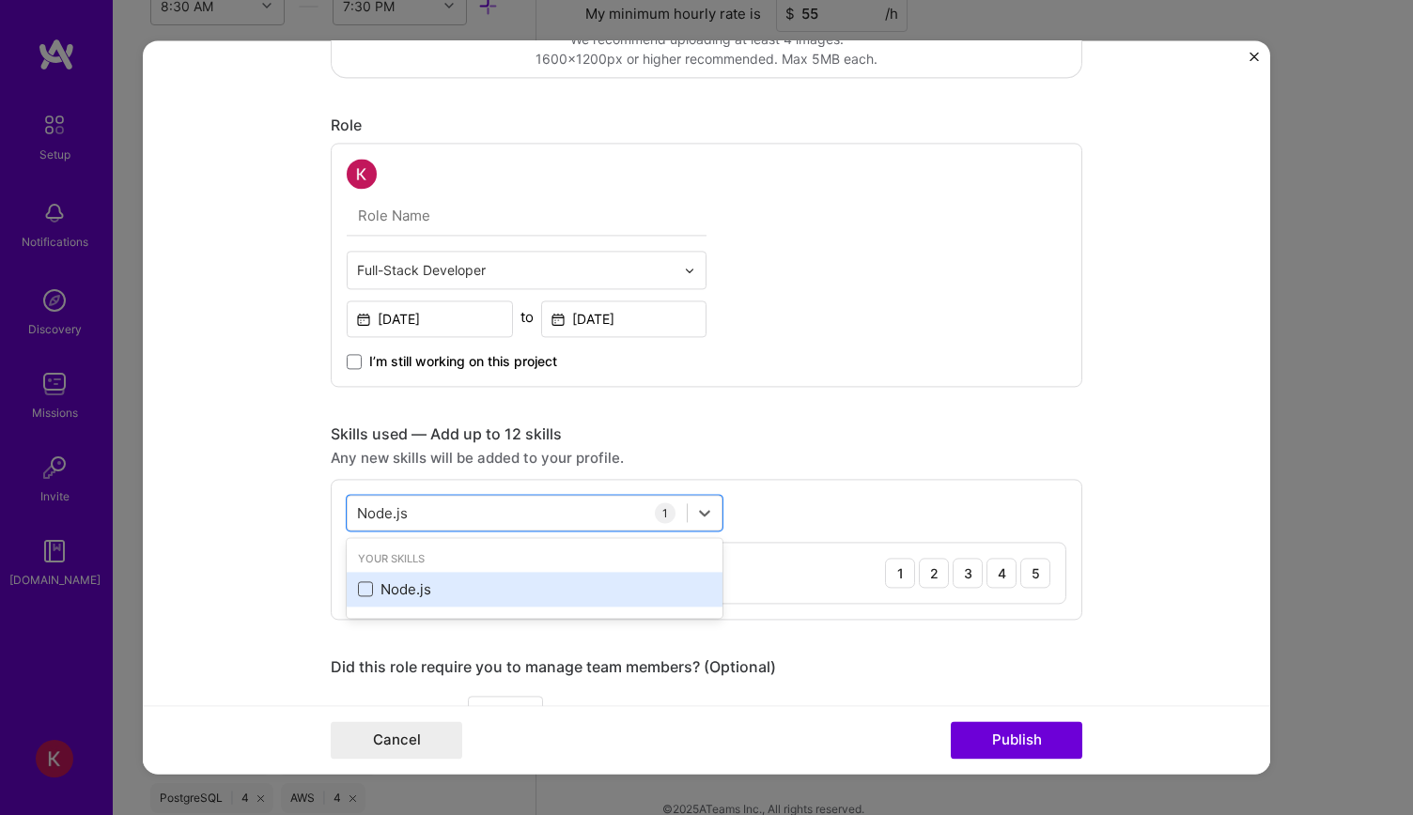
click at [358, 582] on span at bounding box center [365, 589] width 15 height 15
click at [0, 0] on input "checkbox" at bounding box center [0, 0] width 0 height 0
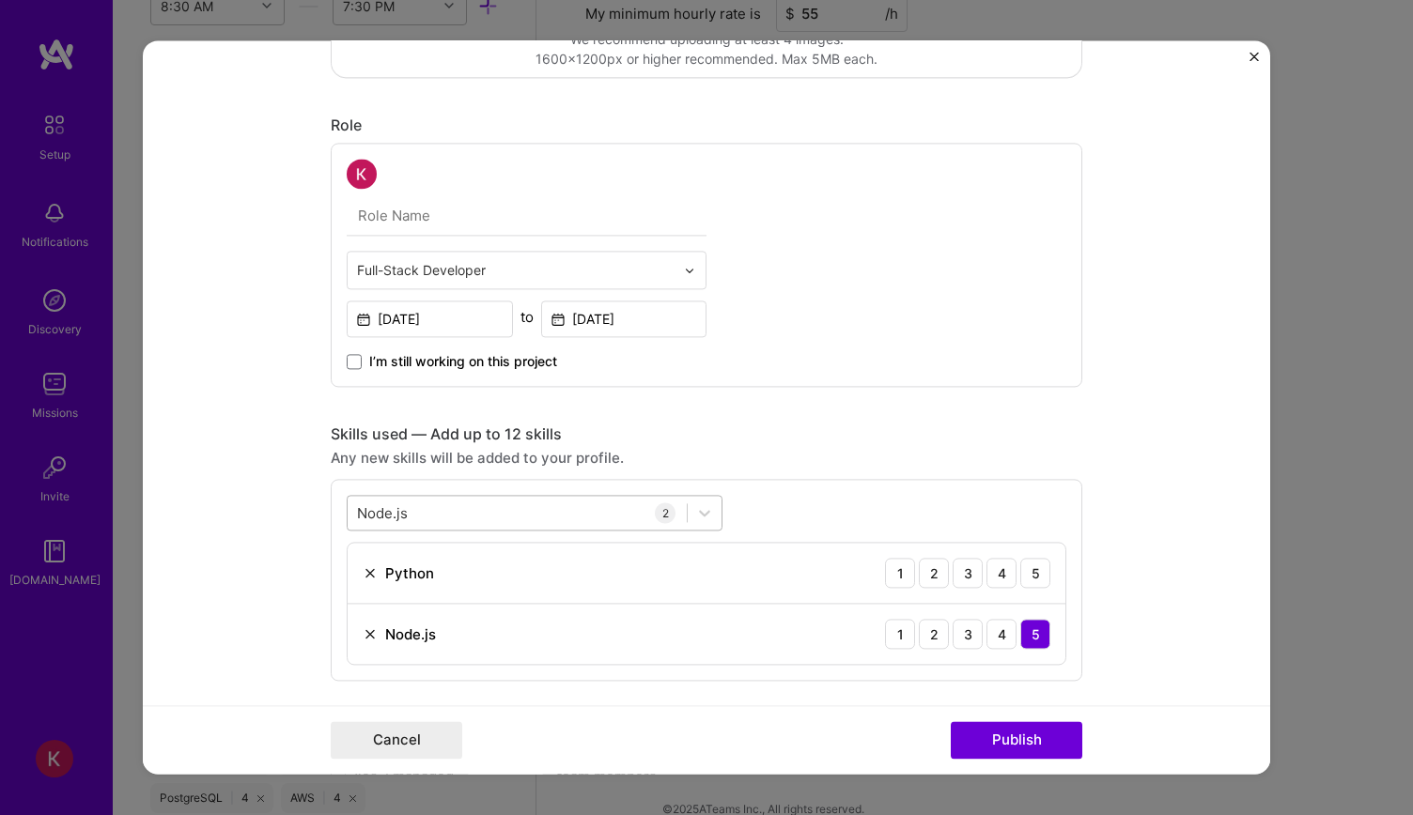
click at [454, 501] on div "Node.js Node.js" at bounding box center [517, 513] width 339 height 31
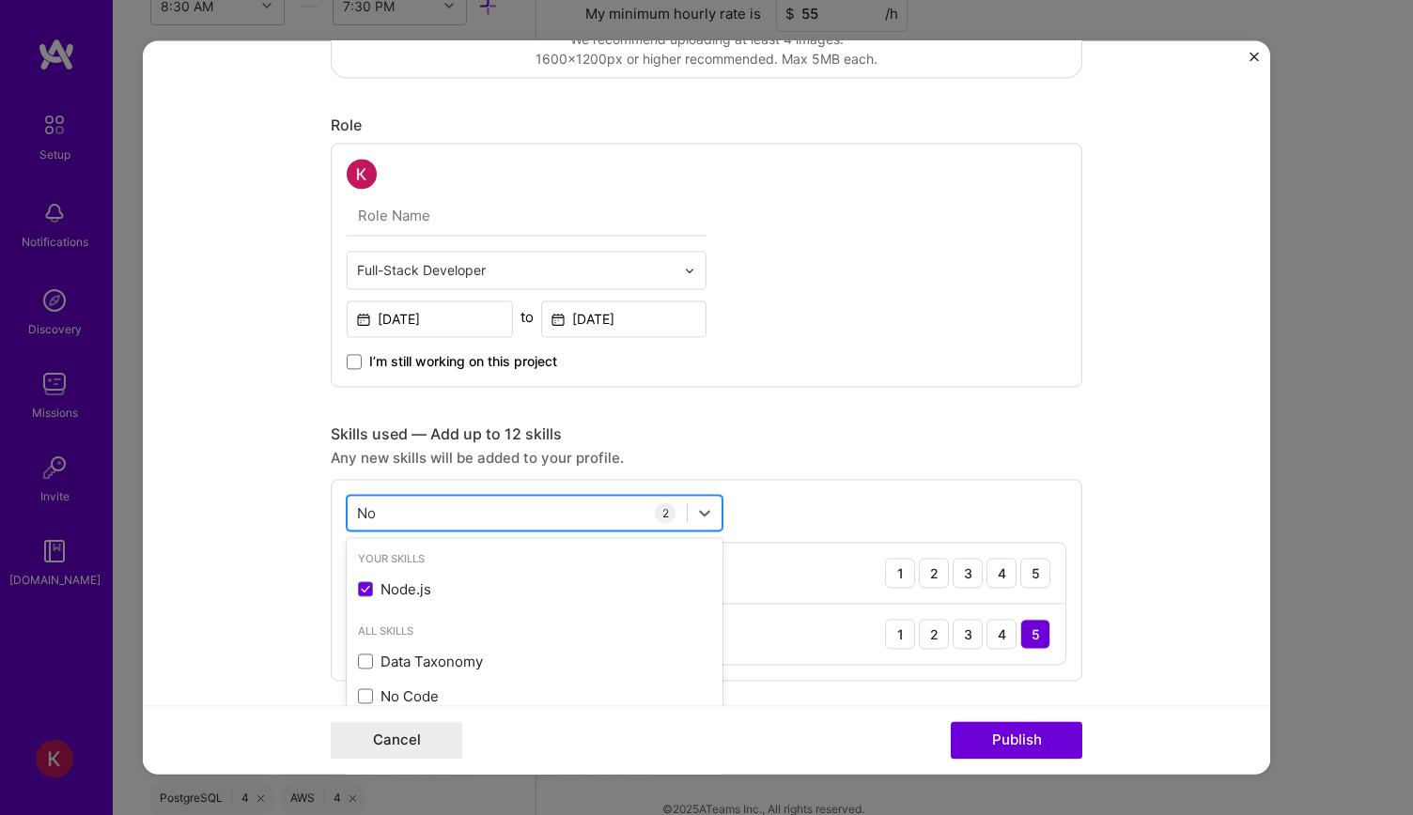
type input "N"
paste input "React"
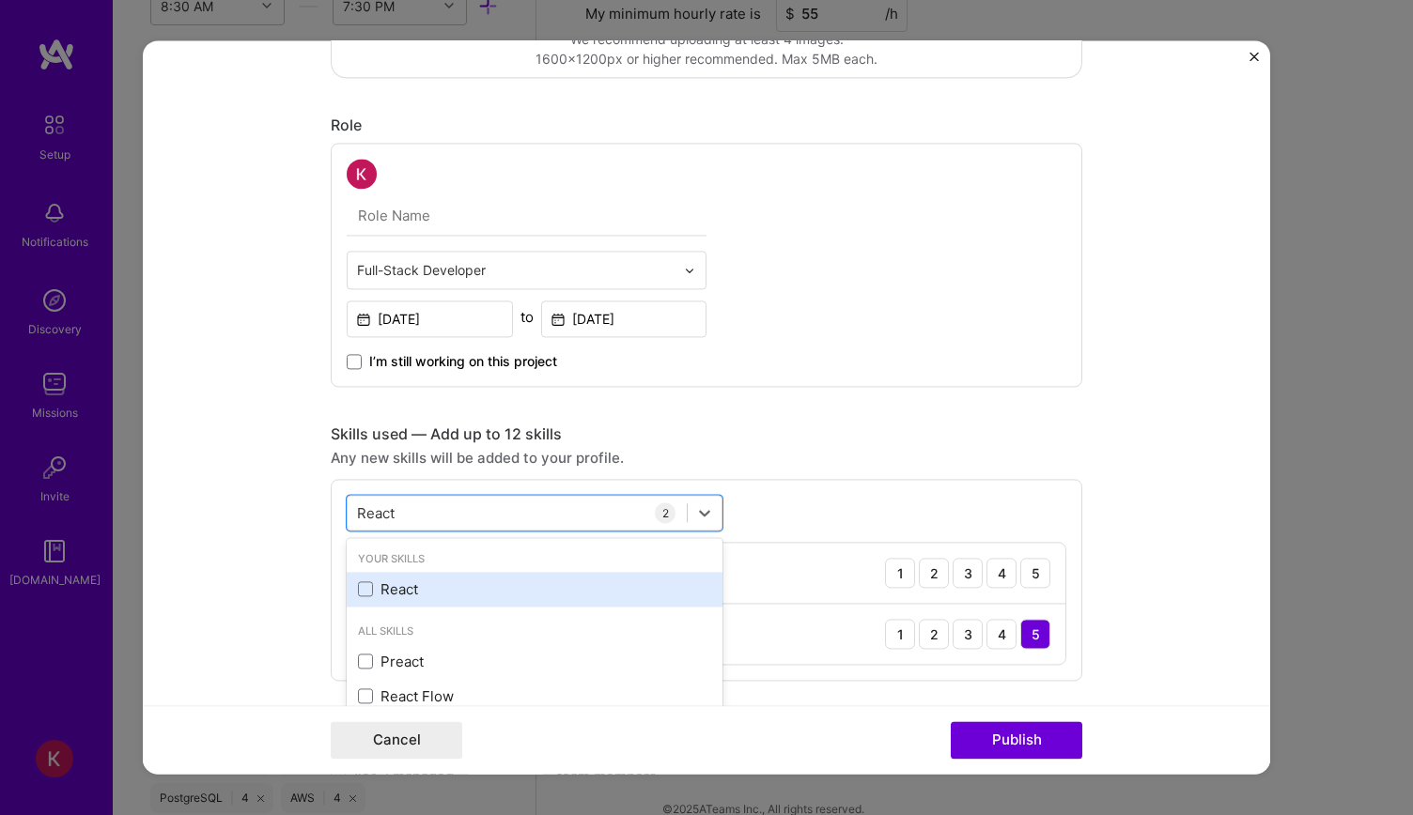
click at [366, 588] on div "React" at bounding box center [534, 589] width 353 height 20
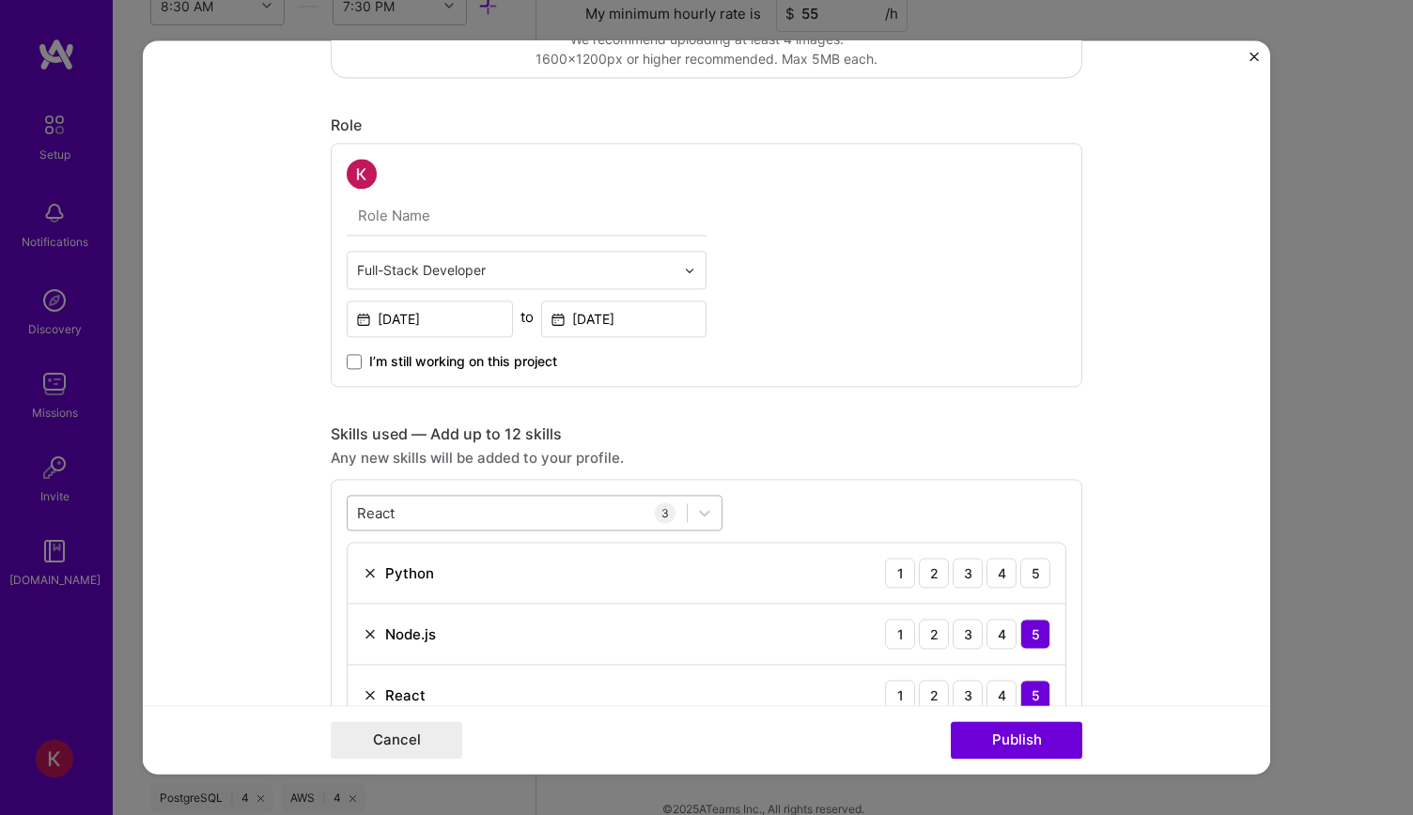
click at [521, 508] on div "React React" at bounding box center [517, 513] width 339 height 31
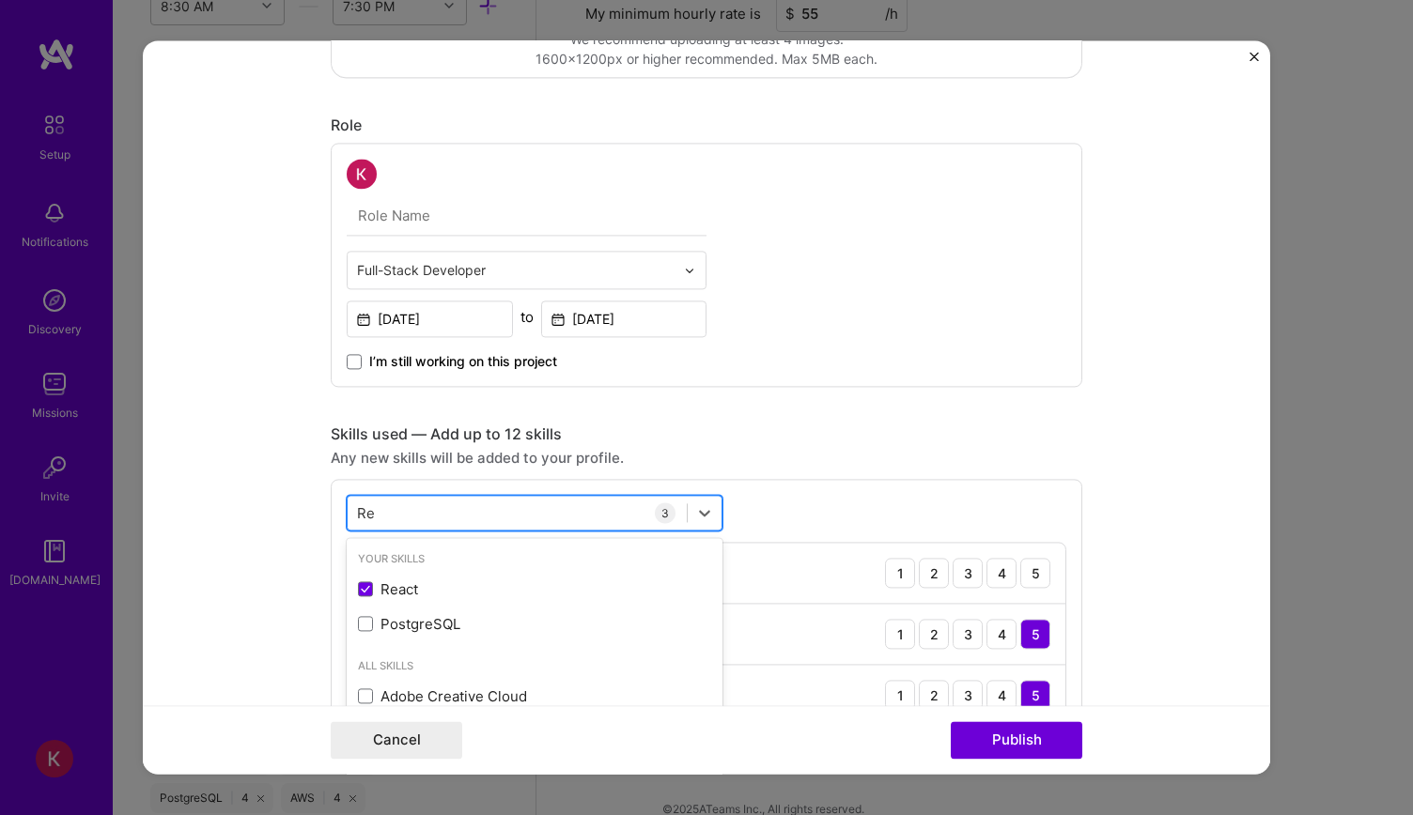
type input "R"
paste input "TypeScript"
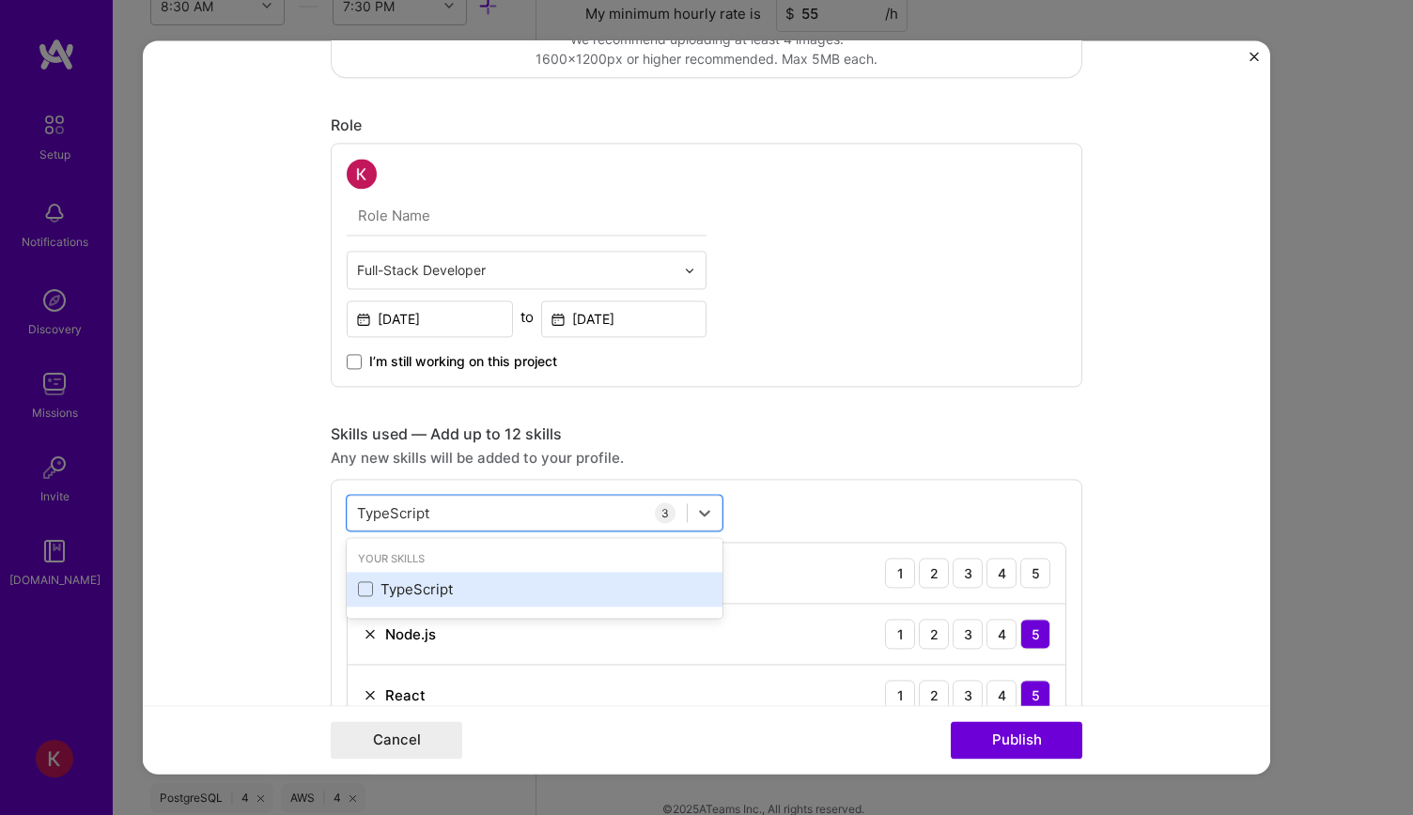
click at [366, 586] on div "TypeScript" at bounding box center [534, 589] width 353 height 20
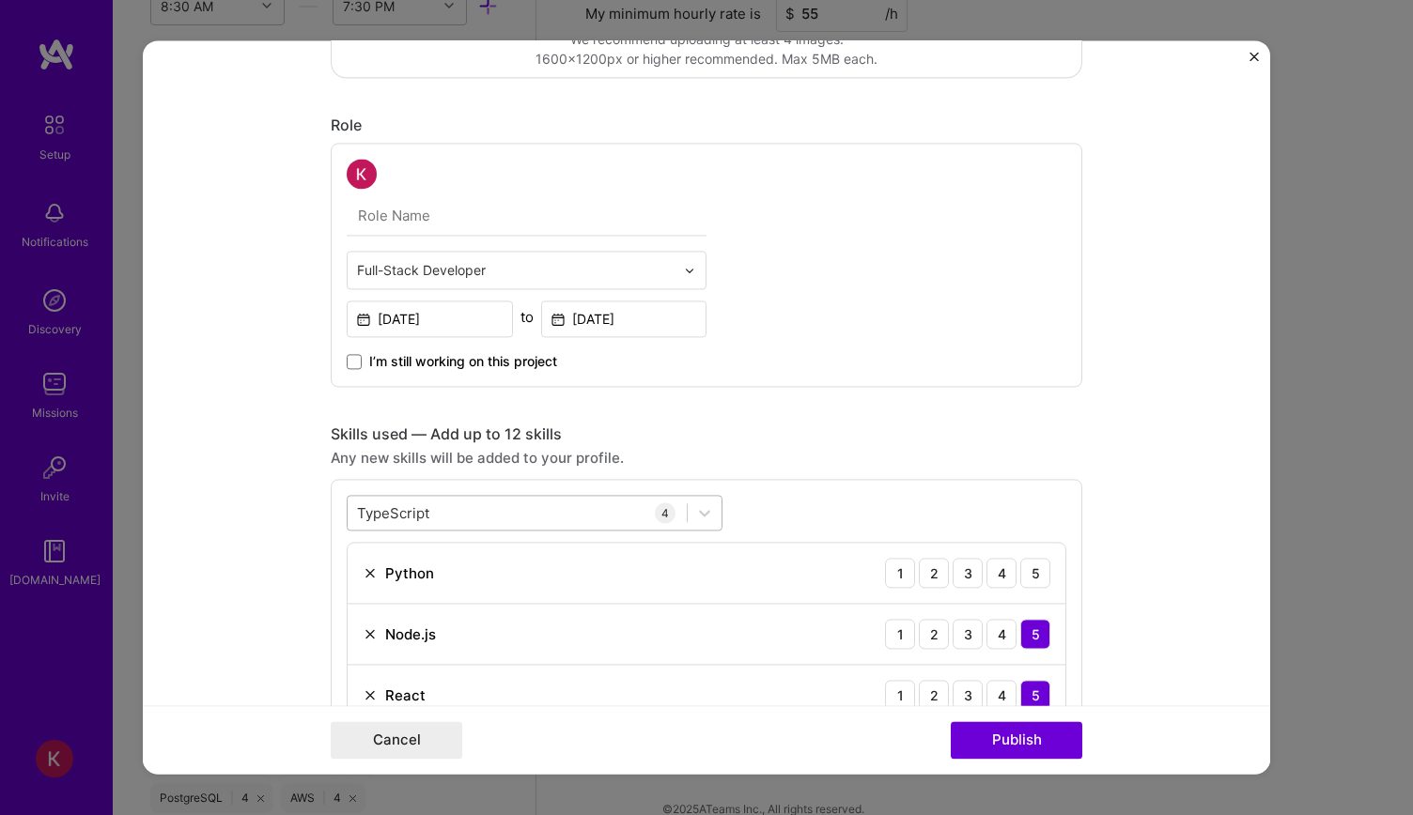
click at [597, 510] on div "TypeScript TypeScript" at bounding box center [517, 513] width 339 height 31
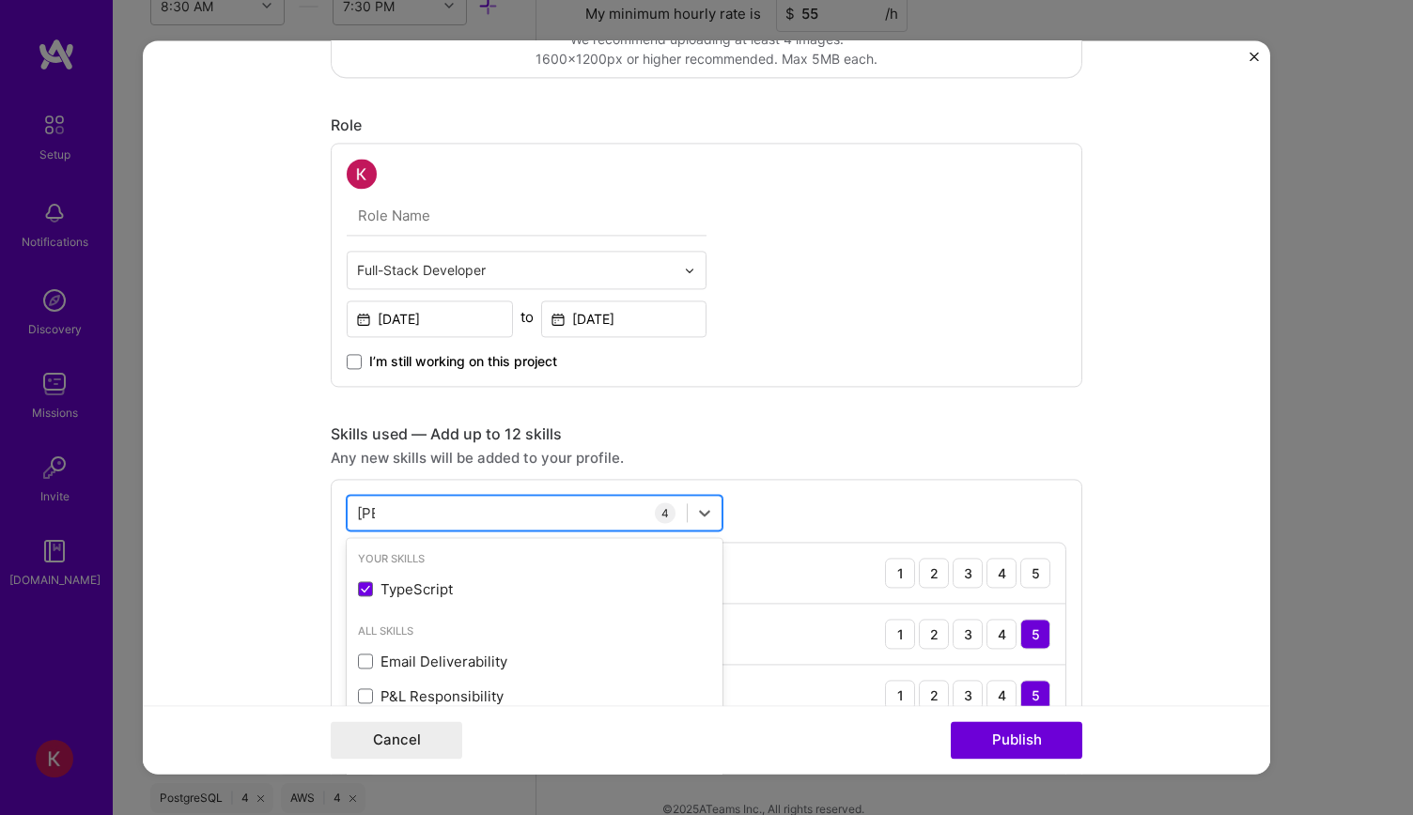
type input "T"
paste input "GCP"
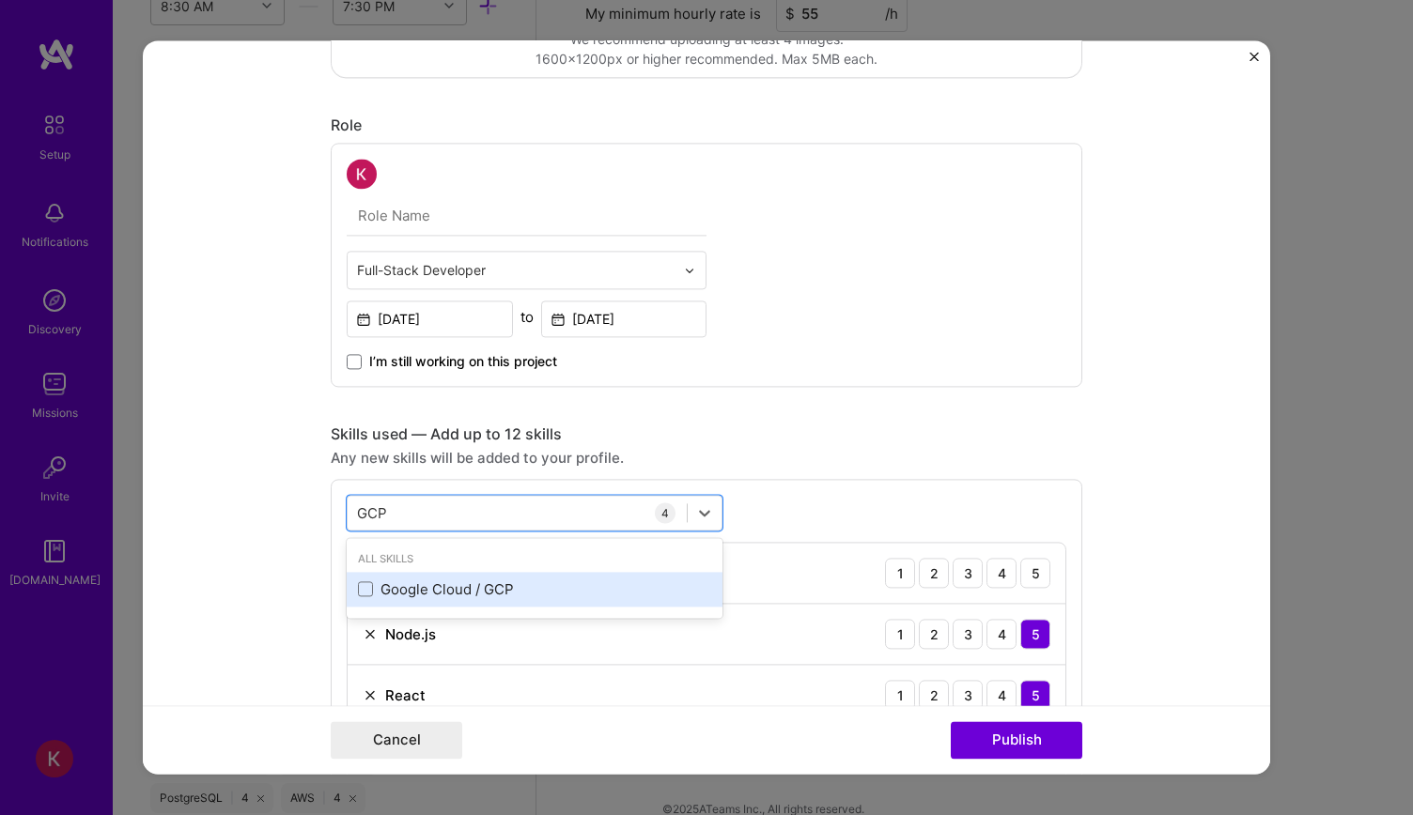
click at [423, 589] on div "Google Cloud / GCP" at bounding box center [534, 589] width 353 height 20
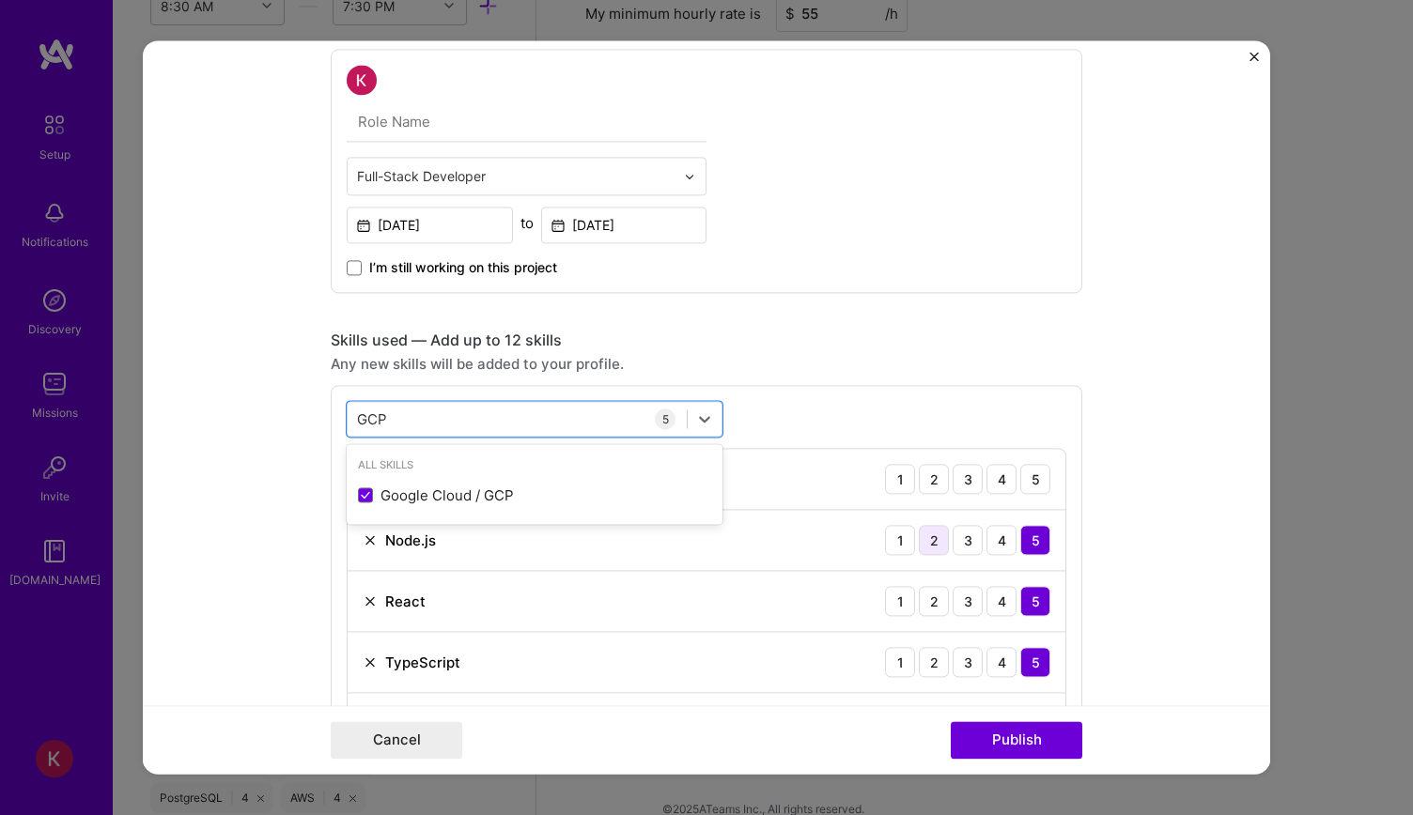
scroll to position [657, 0]
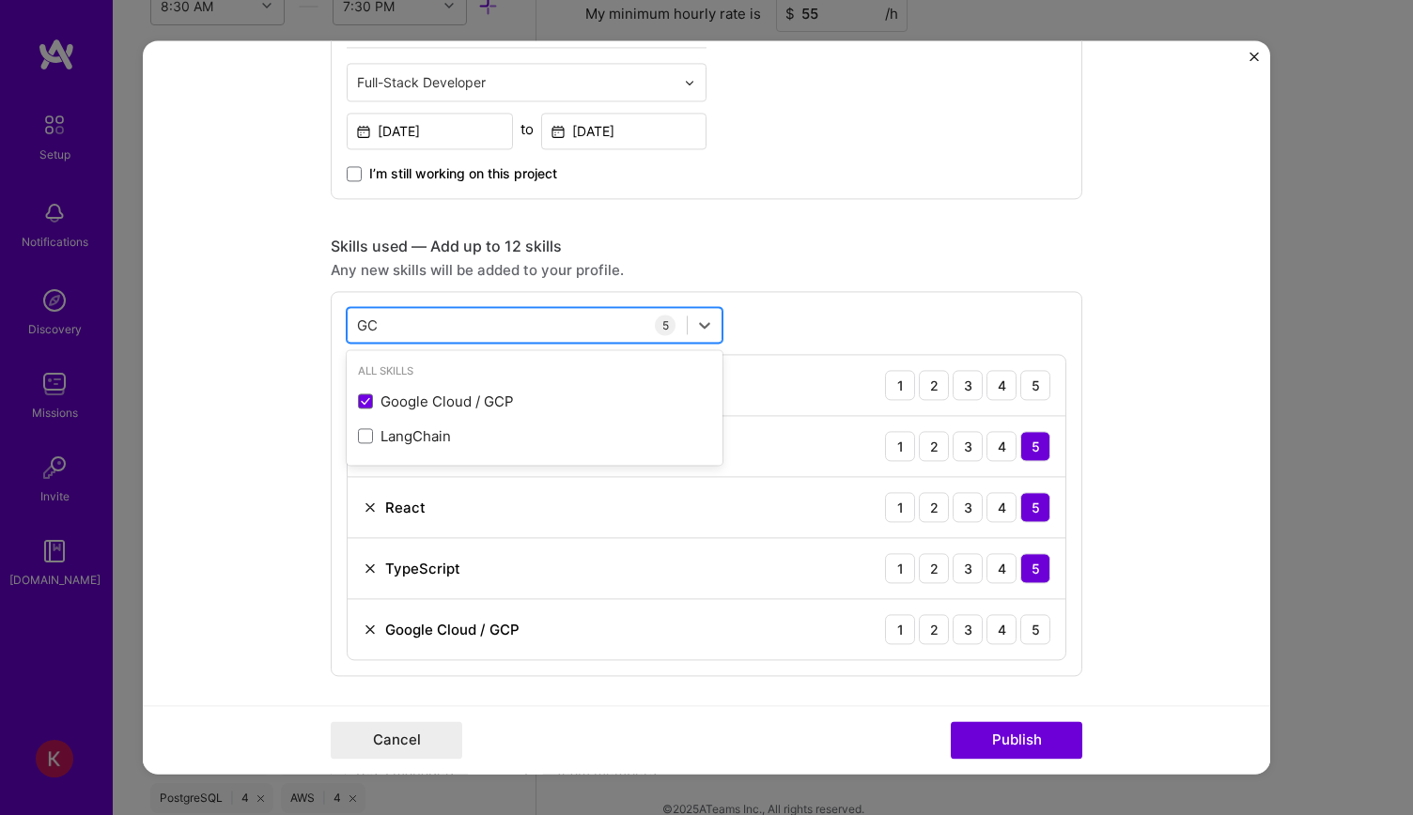
type input "G"
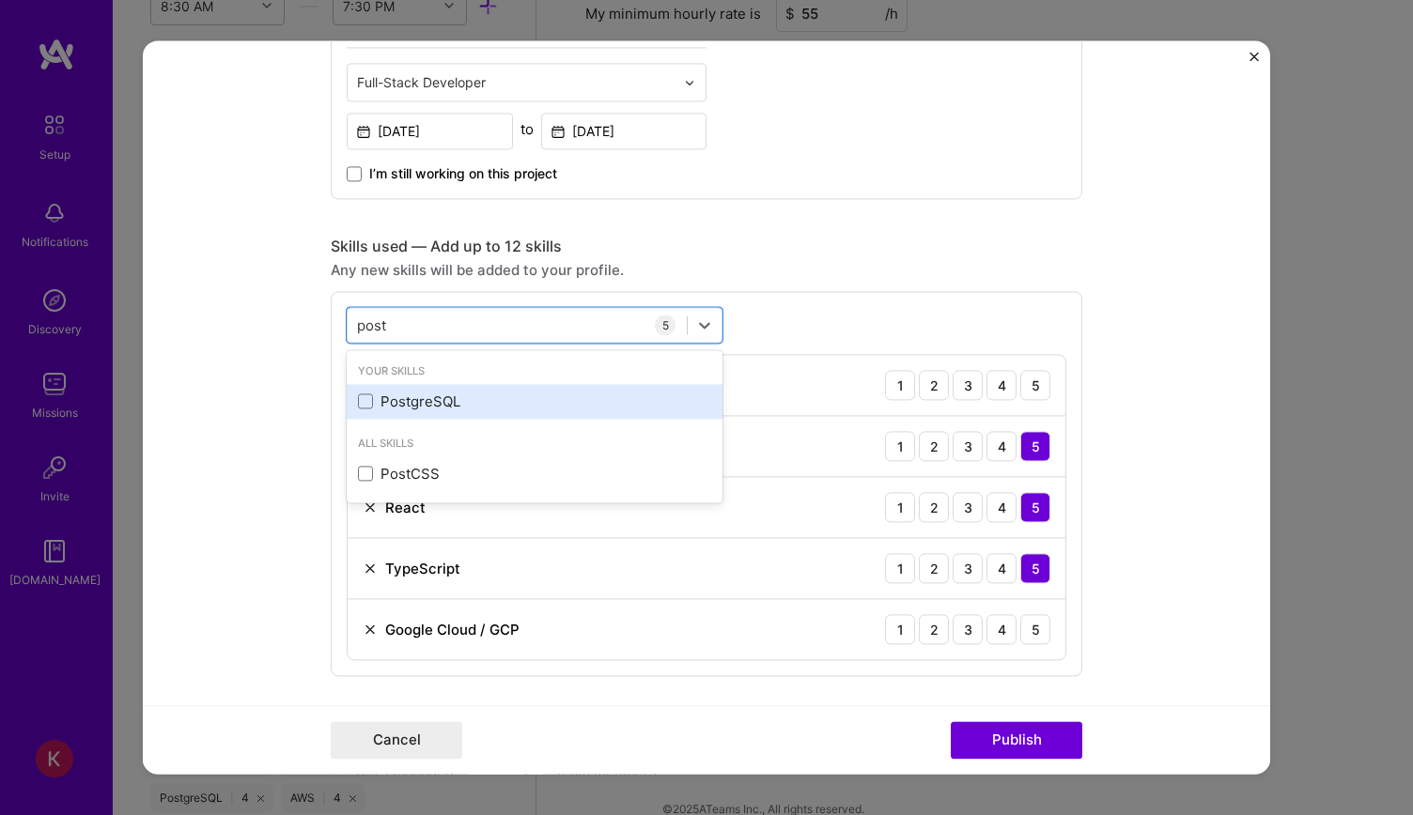
drag, startPoint x: 359, startPoint y: 394, endPoint x: 383, endPoint y: 388, distance: 25.1
click at [359, 394] on span at bounding box center [365, 401] width 15 height 15
click at [0, 0] on input "checkbox" at bounding box center [0, 0] width 0 height 0
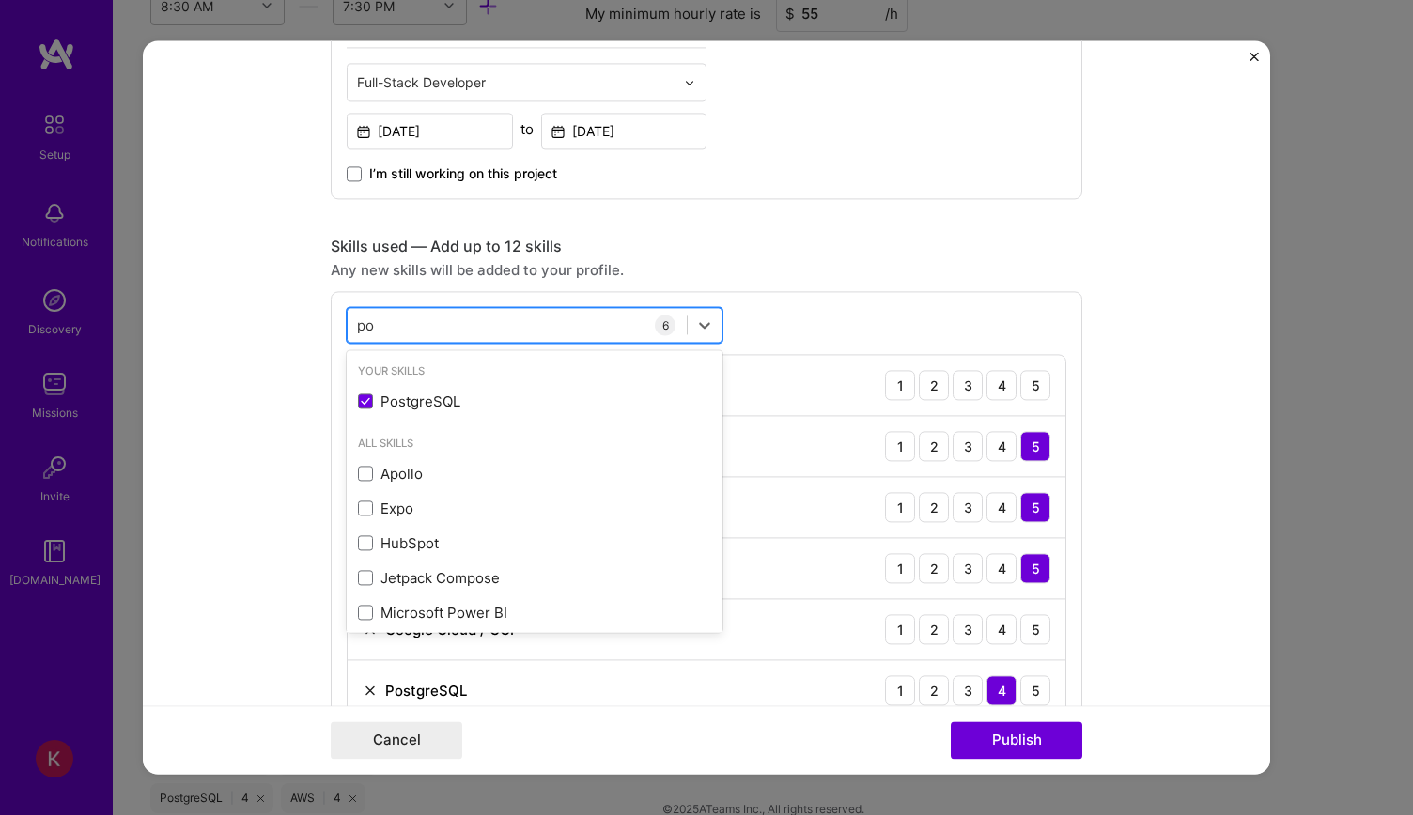
type input "p"
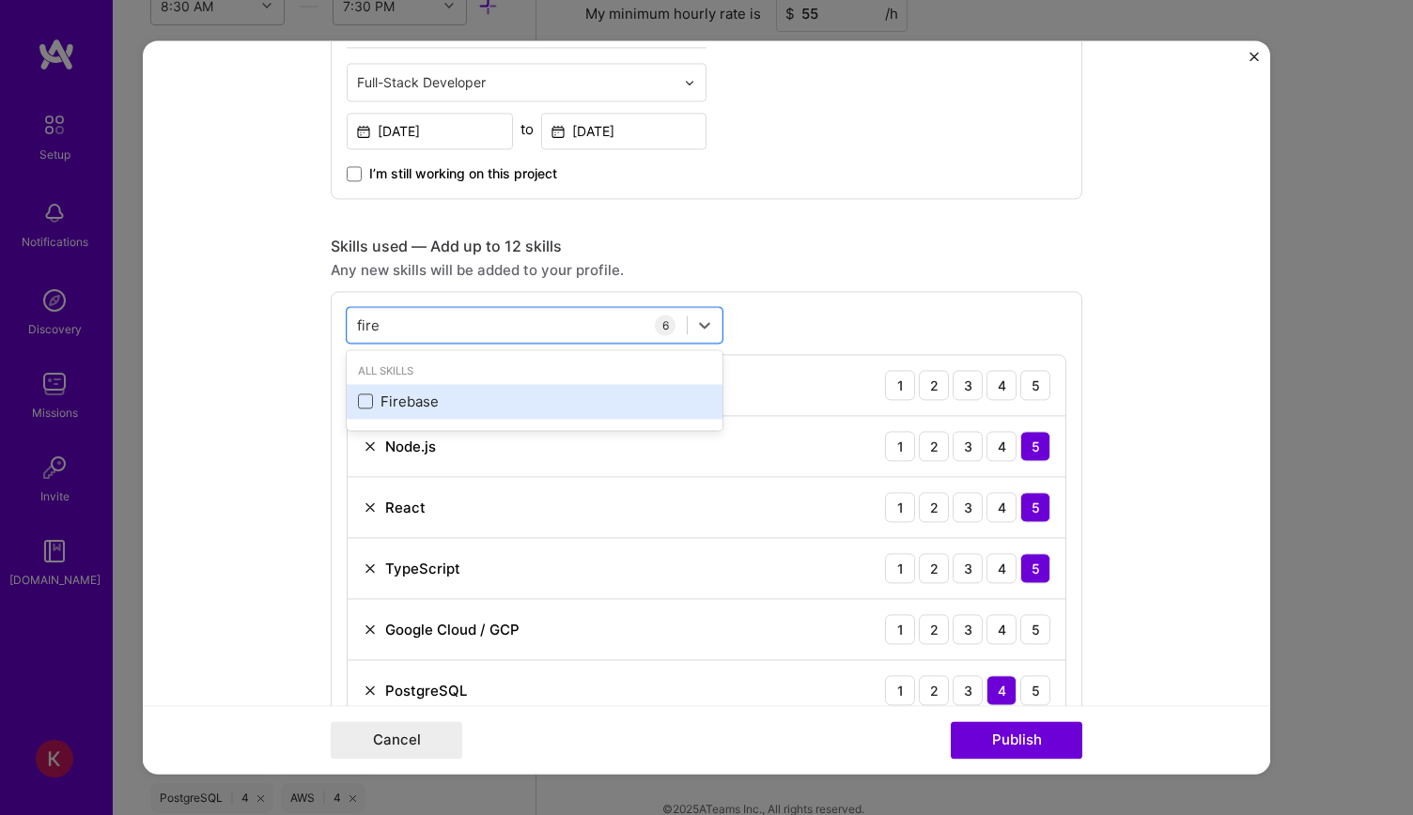
click at [360, 399] on span at bounding box center [365, 401] width 15 height 15
click at [0, 0] on input "checkbox" at bounding box center [0, 0] width 0 height 0
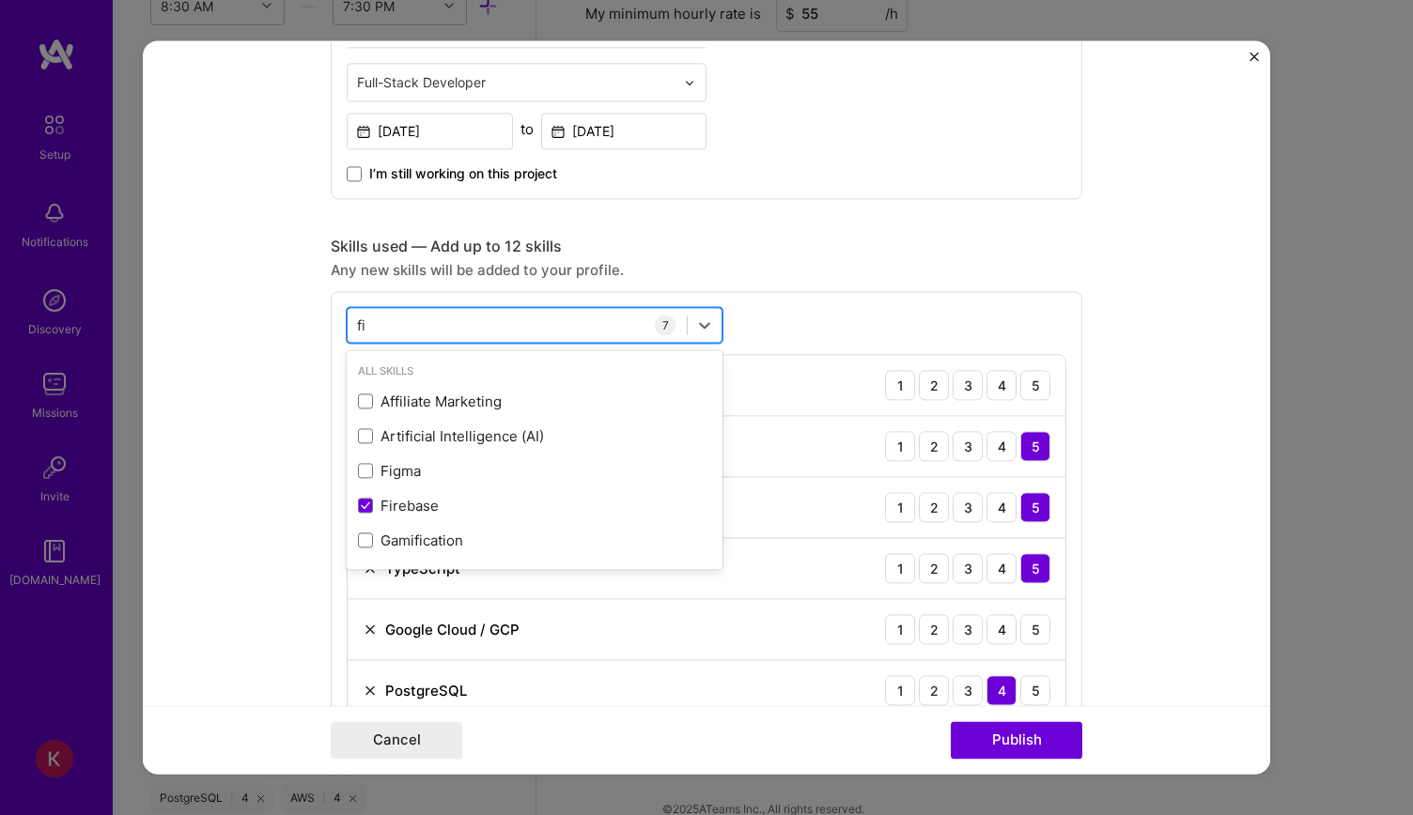
type input "f"
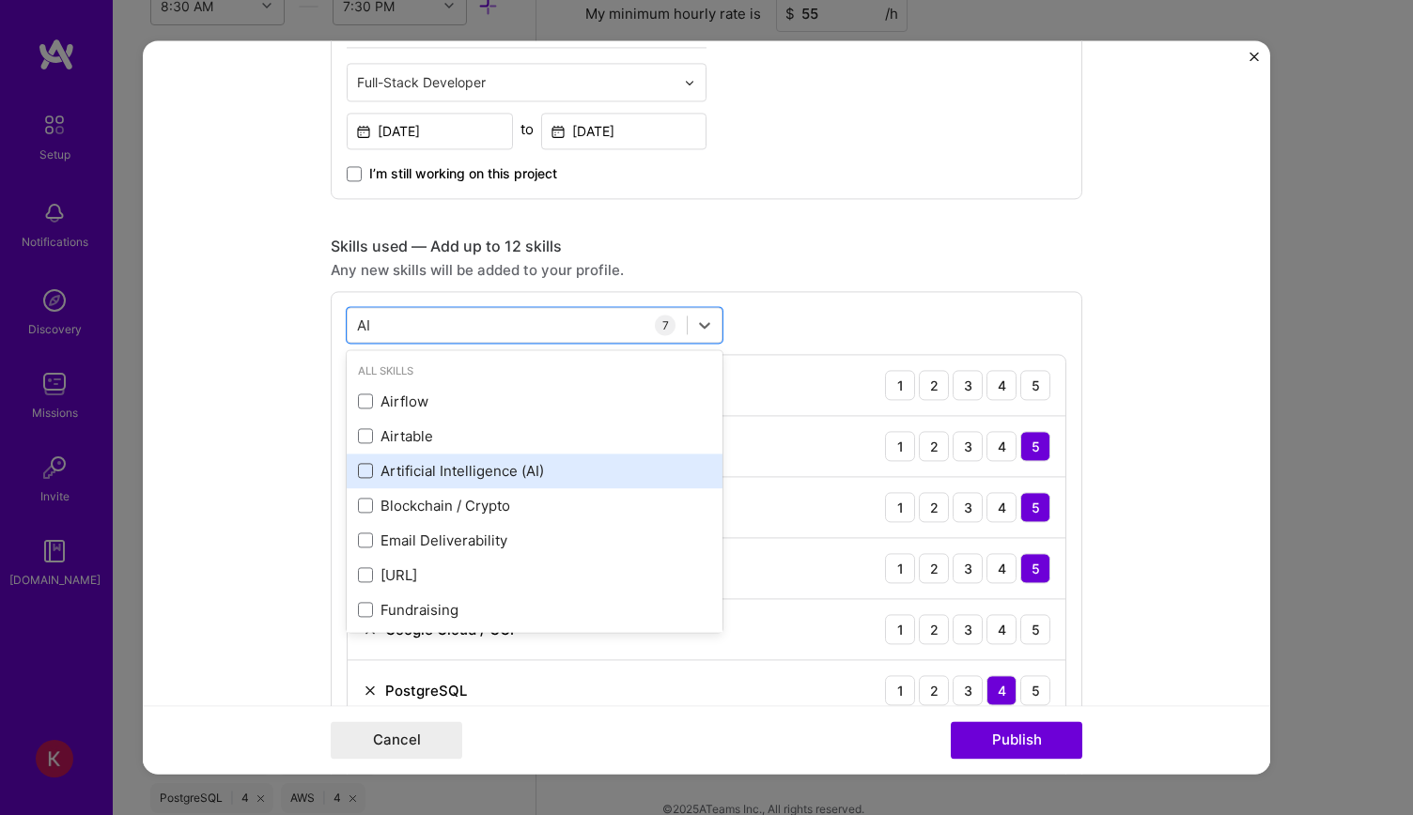
click at [358, 465] on span at bounding box center [365, 471] width 15 height 15
click at [0, 0] on input "checkbox" at bounding box center [0, 0] width 0 height 0
type input "AI"
click at [804, 281] on div "Skills used — Add up to 12 skills Any new skills will be added to your profile.…" at bounding box center [706, 548] width 751 height 623
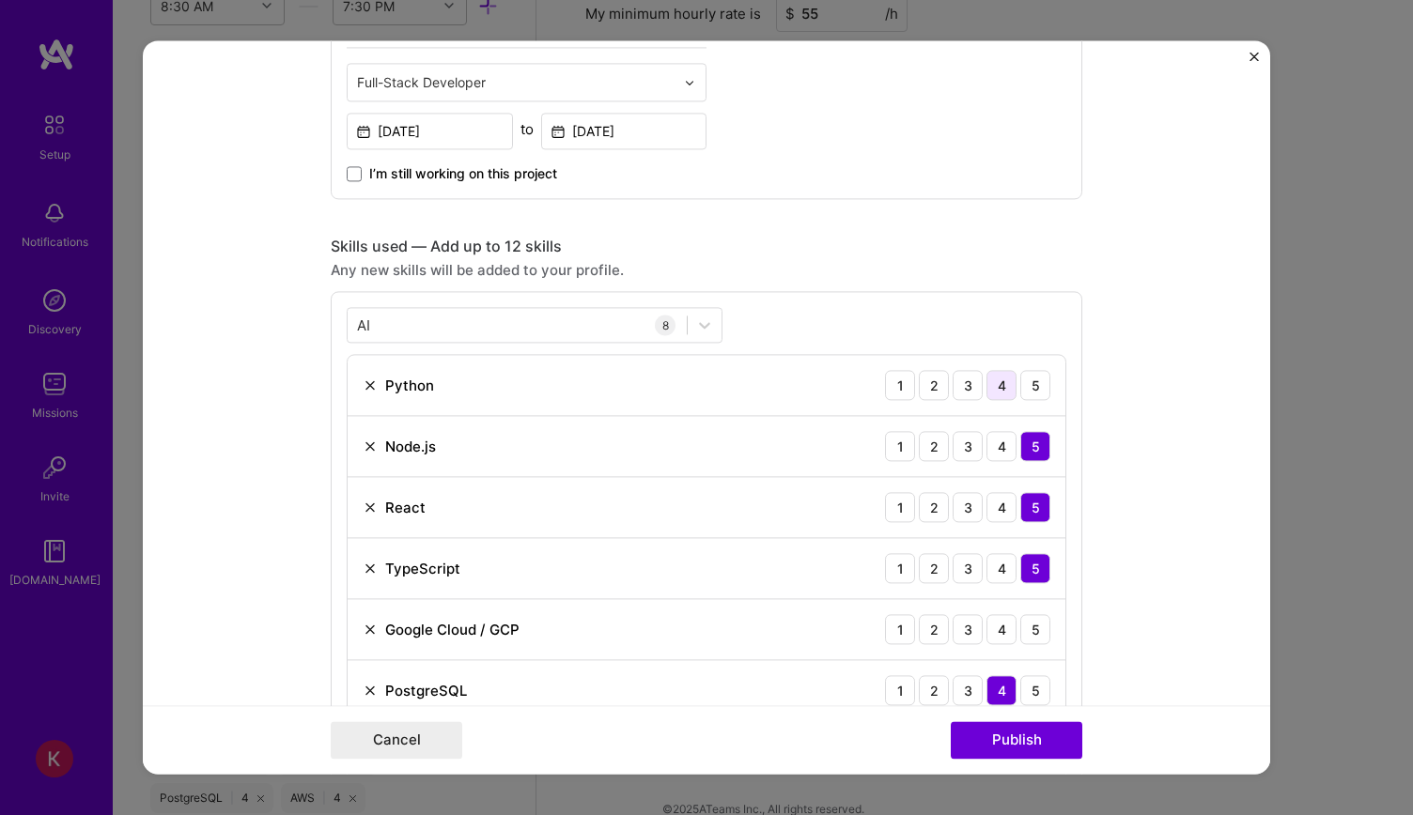
click at [986, 382] on div "4" at bounding box center [1001, 385] width 30 height 30
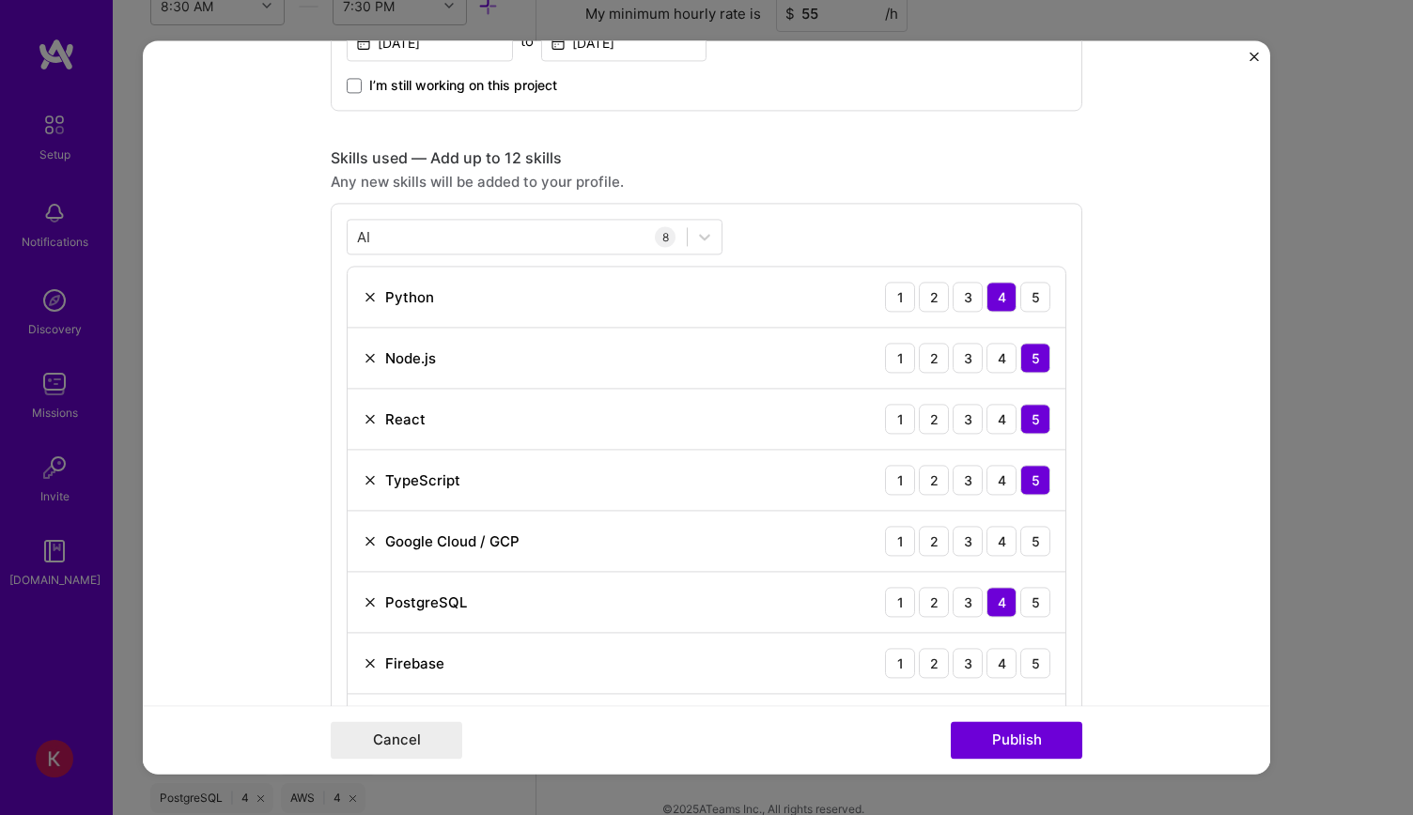
scroll to position [845, 0]
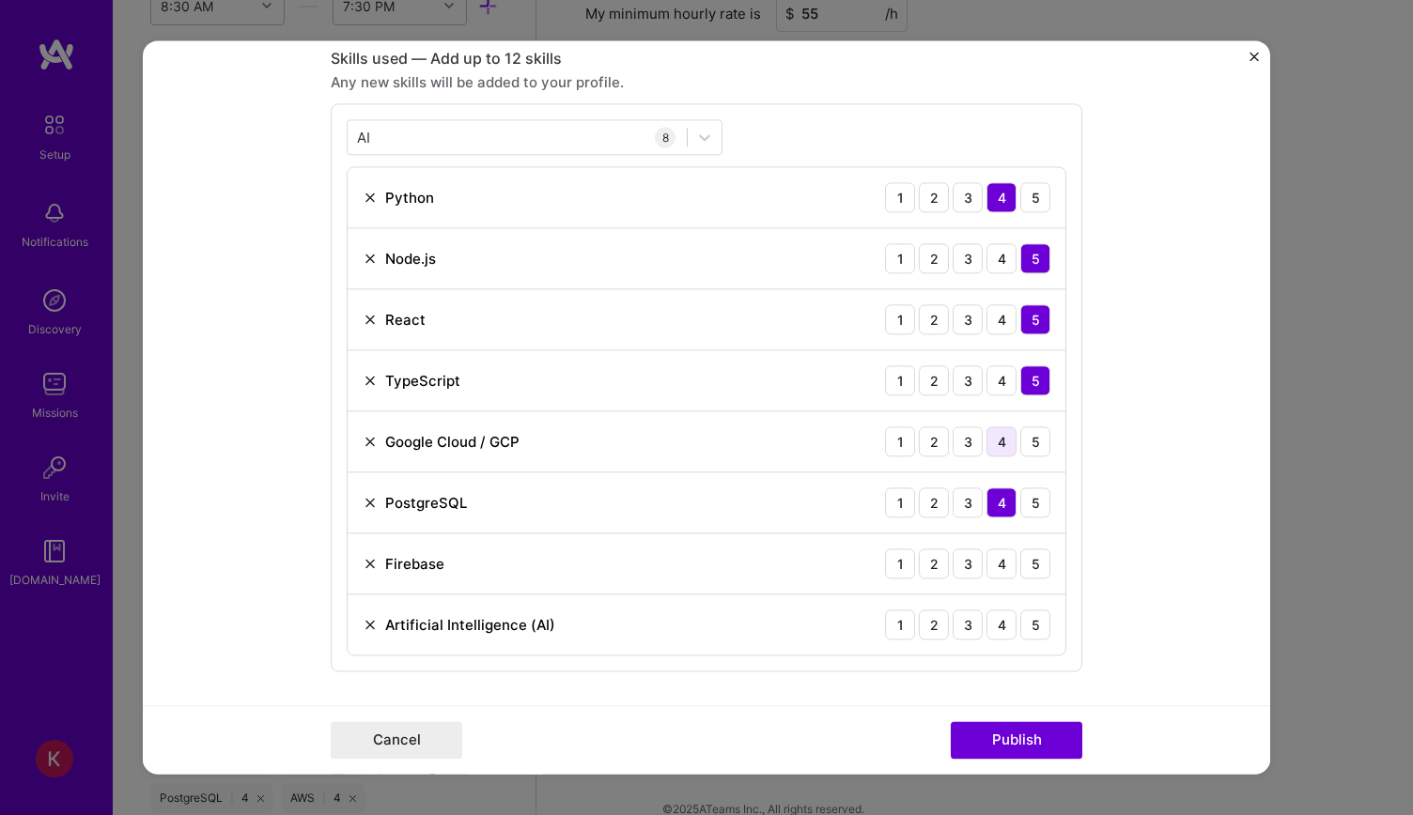
click at [988, 440] on div "4" at bounding box center [1001, 441] width 30 height 30
click at [960, 622] on div "3" at bounding box center [967, 625] width 30 height 30
click at [1024, 625] on div "5" at bounding box center [1035, 625] width 30 height 30
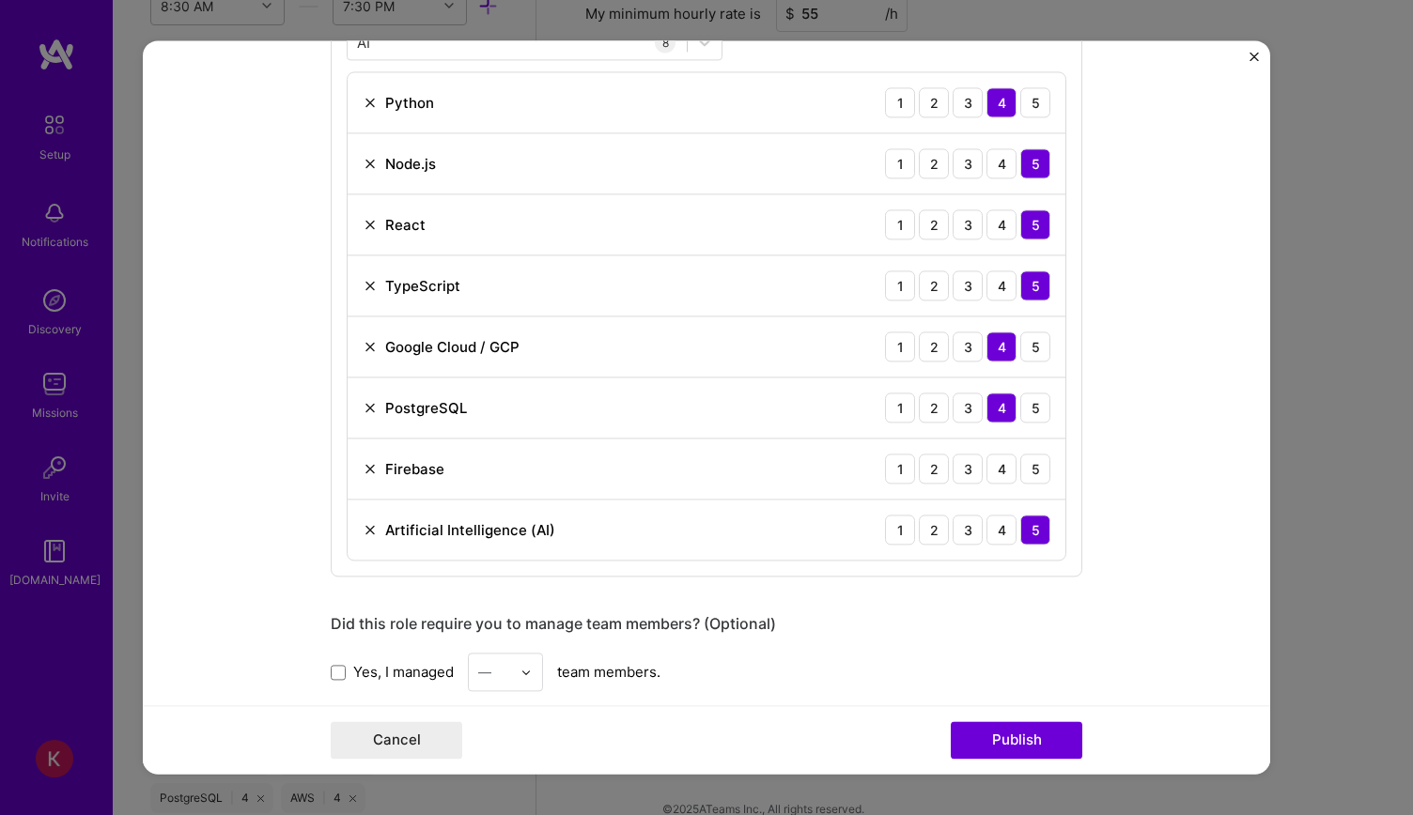
scroll to position [1033, 0]
